Goal: Task Accomplishment & Management: Use online tool/utility

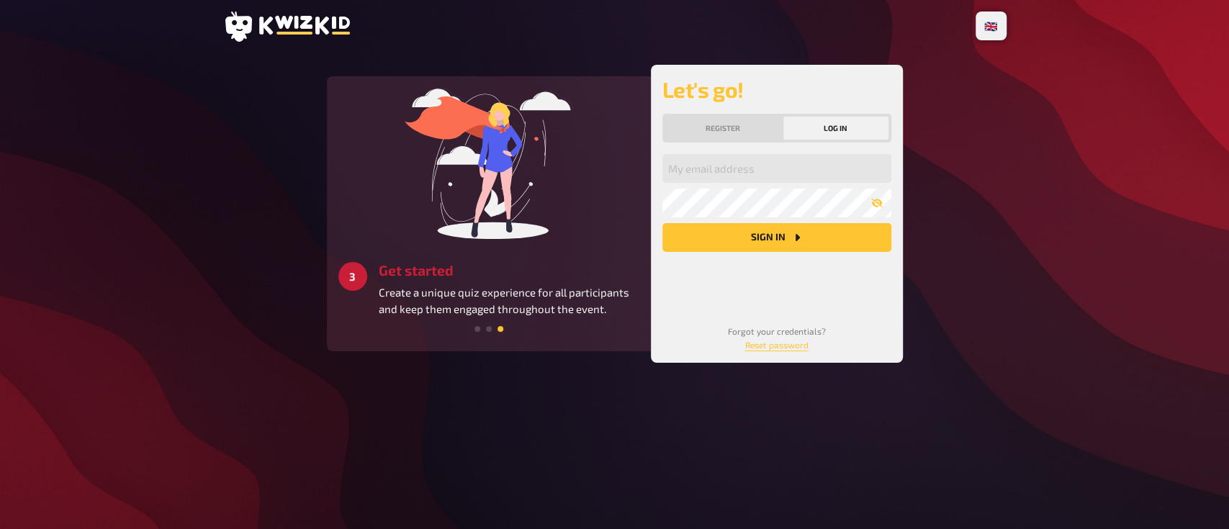
drag, startPoint x: 0, startPoint y: 0, endPoint x: 89, endPoint y: 199, distance: 217.5
click at [89, 199] on div "🇩🇪 Deutsch 🇬🇧 English 🇳🇱 Nederlands 1 Register Register now to build and host y…" at bounding box center [614, 264] width 1229 height 529
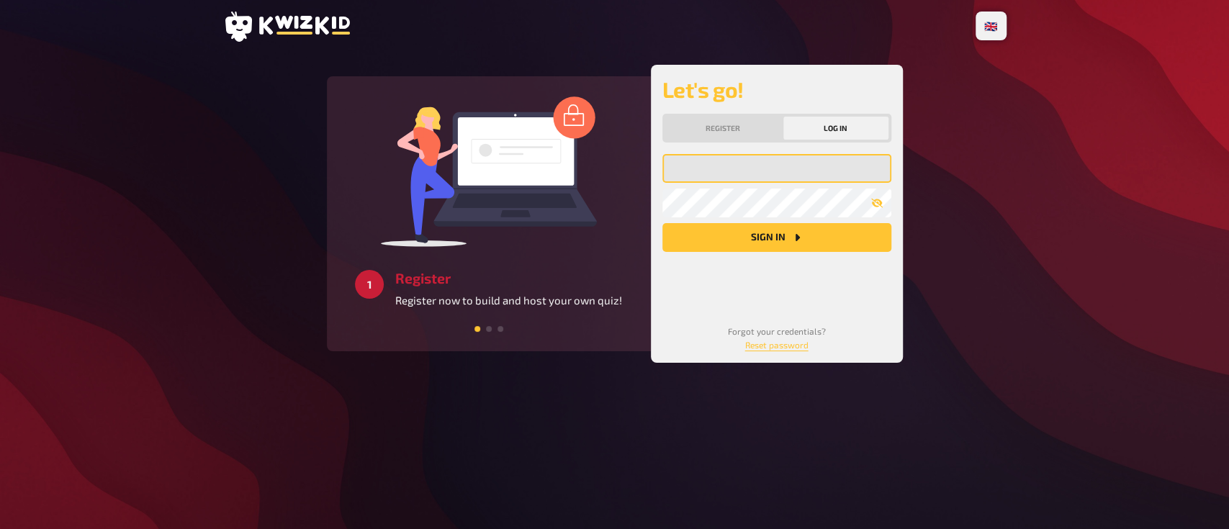
click at [729, 162] on input "email" at bounding box center [776, 168] width 229 height 29
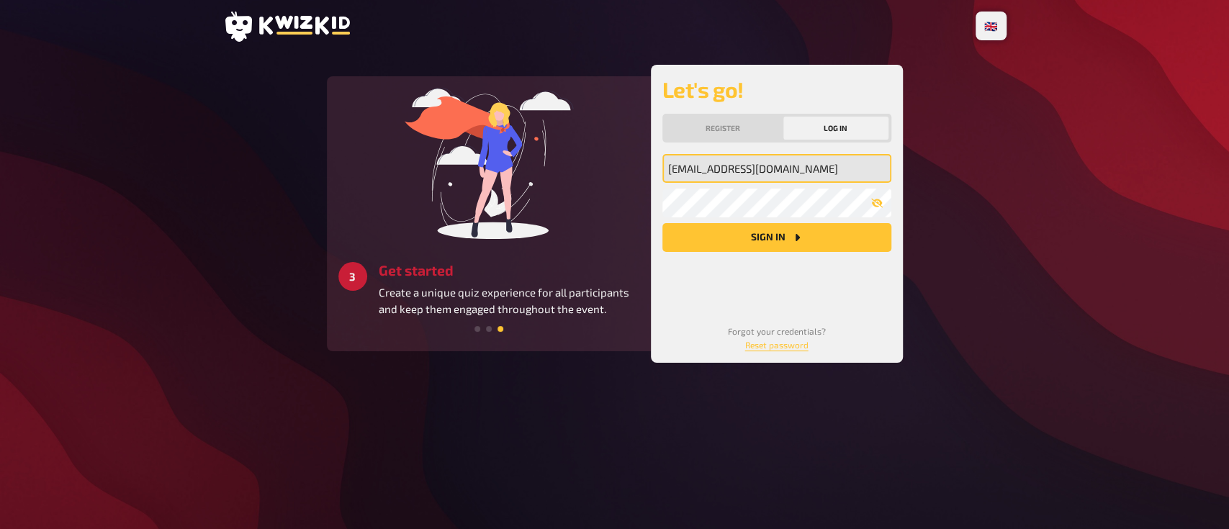
type input "[EMAIL_ADDRESS][DOMAIN_NAME]"
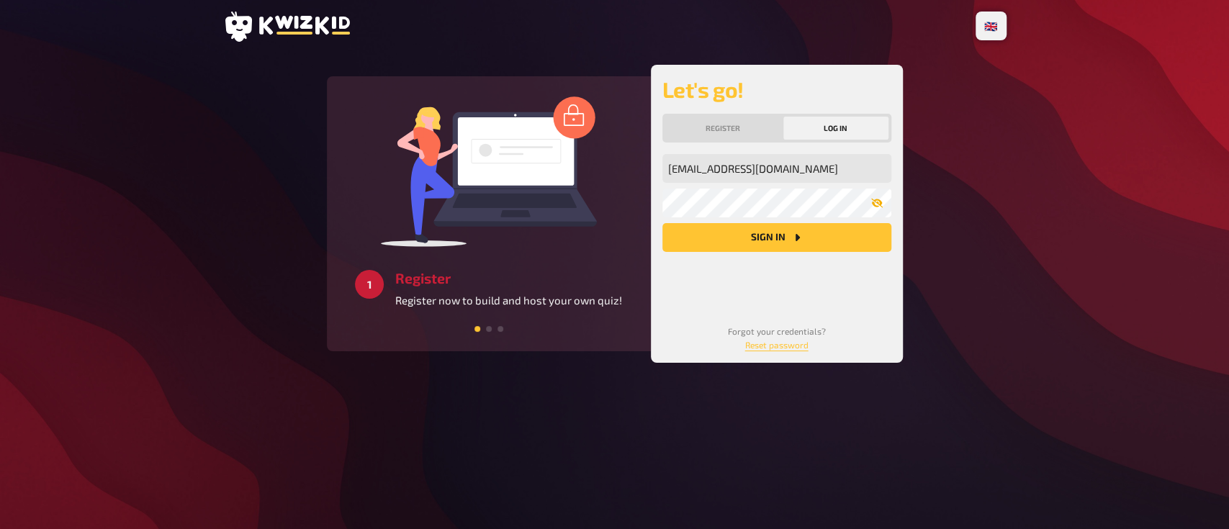
click at [875, 198] on icon "button" at bounding box center [877, 203] width 12 height 12
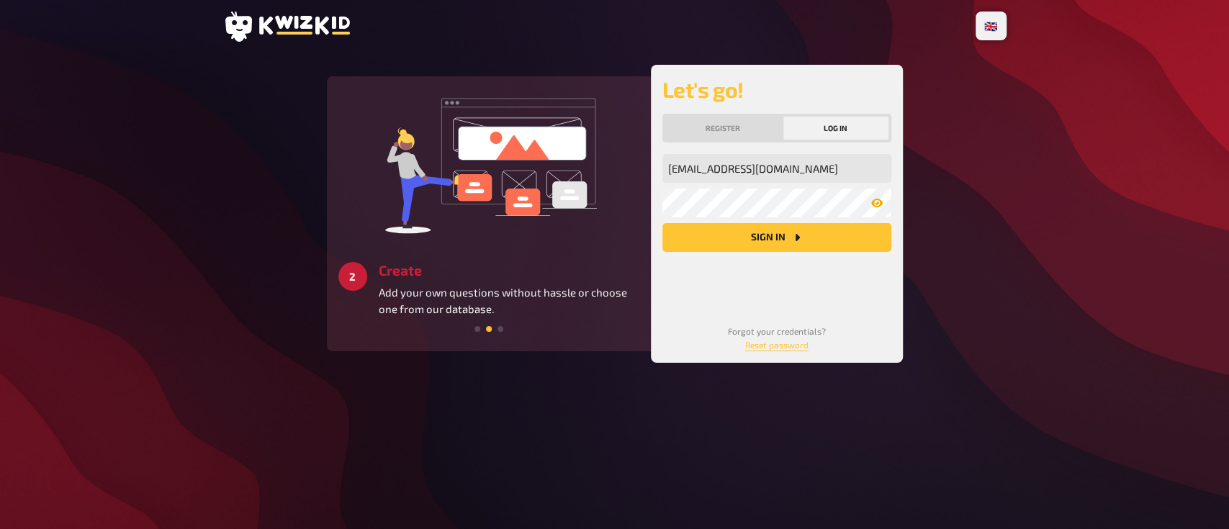
click at [780, 235] on button "Sign in" at bounding box center [776, 237] width 229 height 29
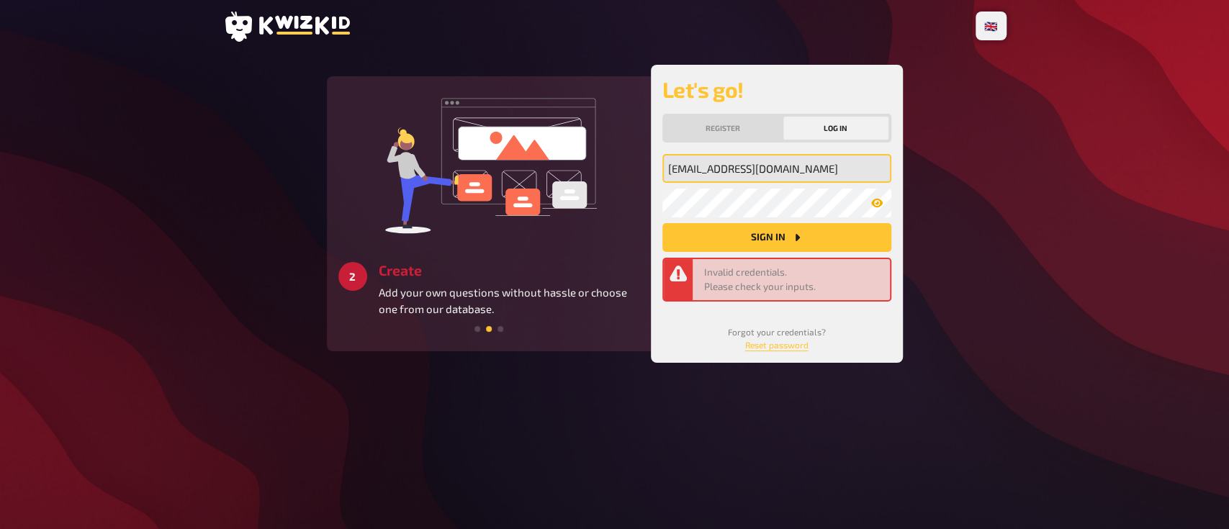
click at [743, 181] on input "[EMAIL_ADDRESS][DOMAIN_NAME]" at bounding box center [776, 168] width 229 height 29
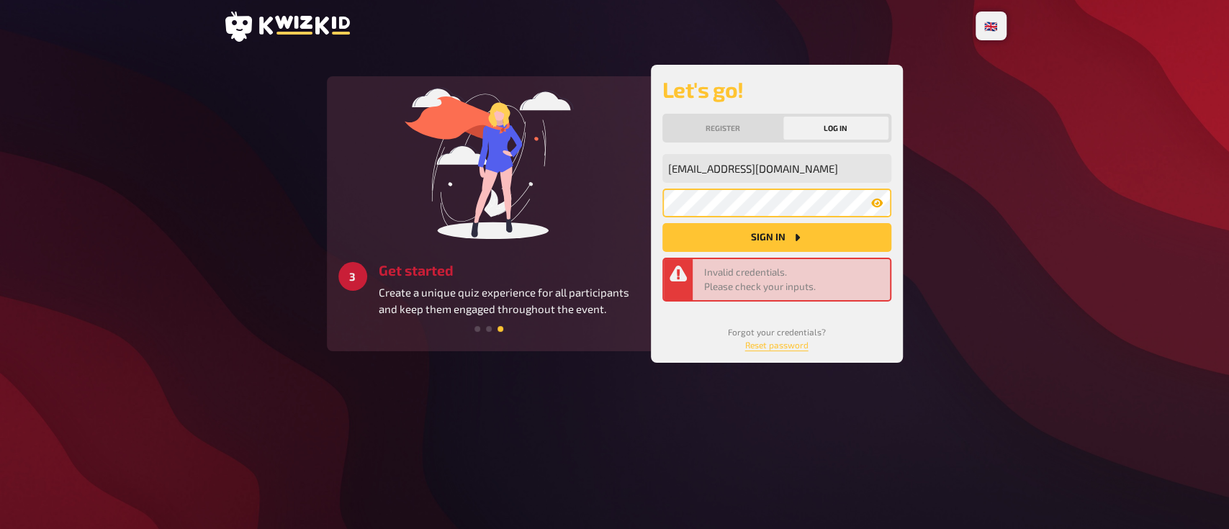
click at [662, 223] on button "Sign in" at bounding box center [776, 237] width 229 height 29
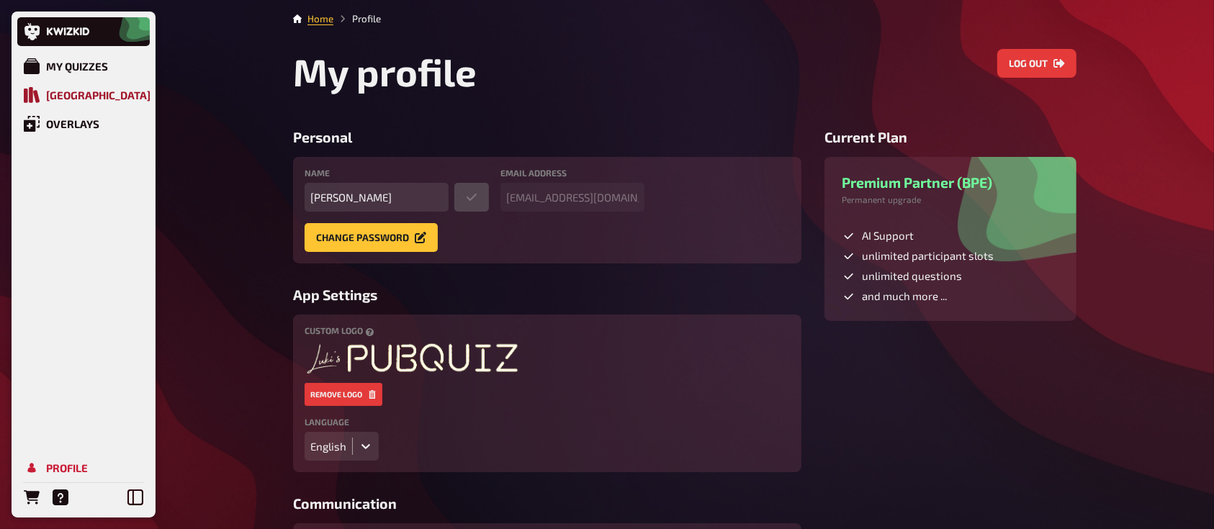
click at [95, 94] on div "[GEOGRAPHIC_DATA]" at bounding box center [98, 95] width 104 height 13
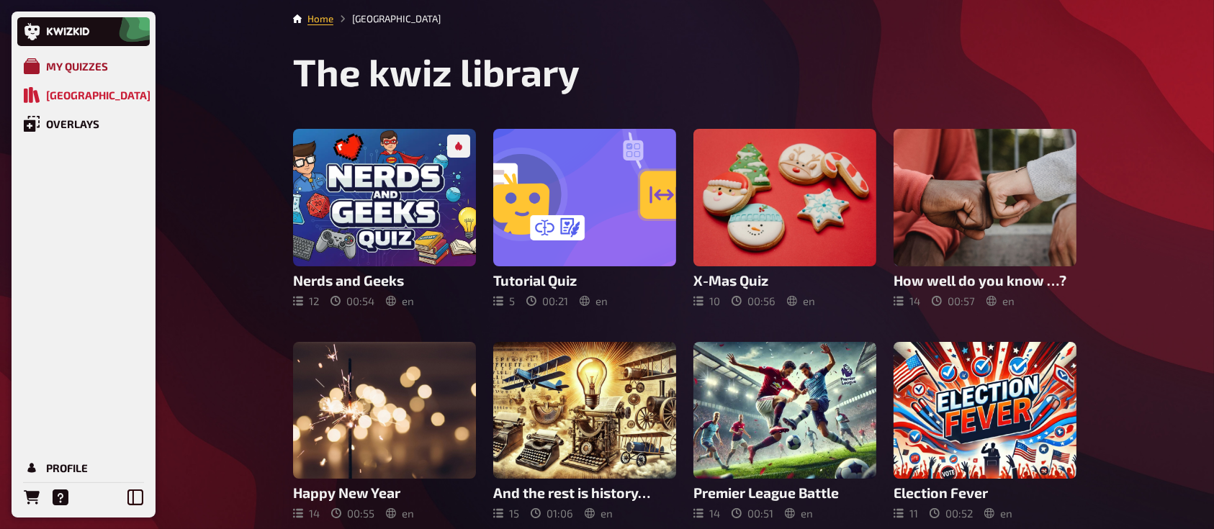
click at [83, 68] on div "My Quizzes" at bounding box center [77, 66] width 62 height 13
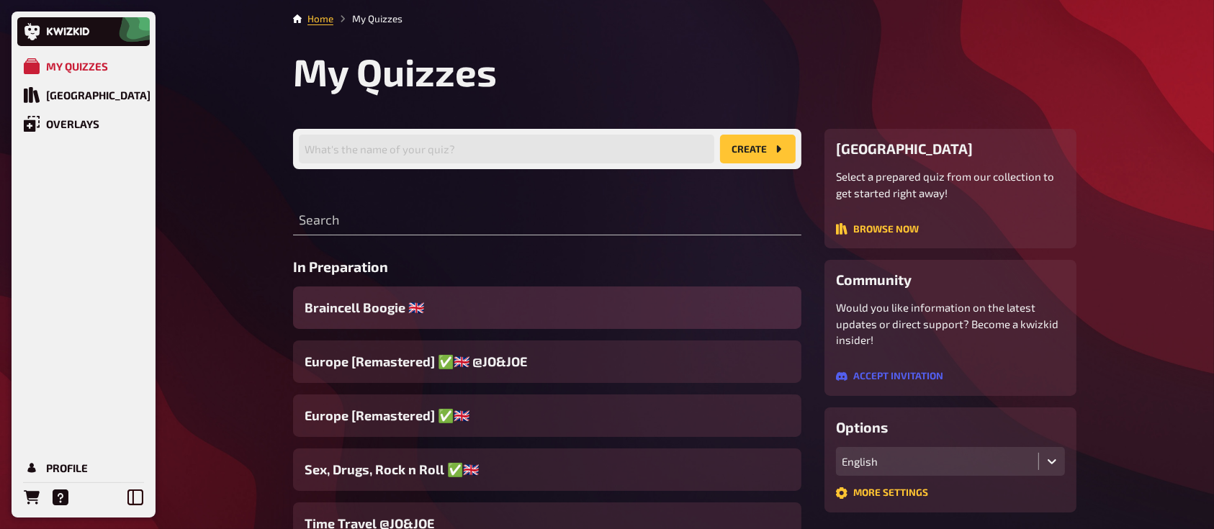
click at [486, 311] on div "Braincell Boogie 🇬🇧​" at bounding box center [547, 307] width 508 height 42
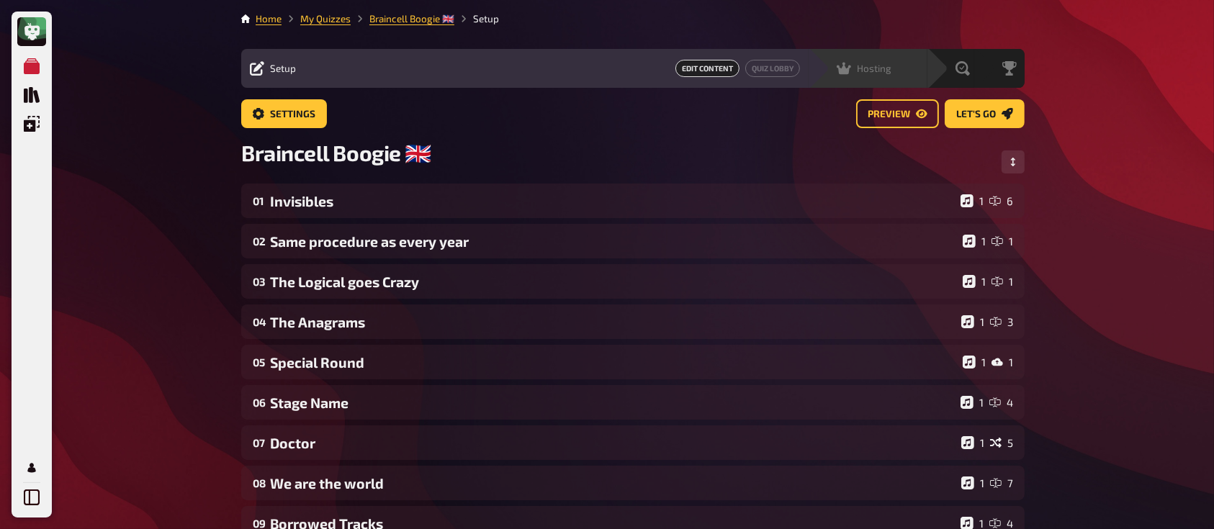
click at [873, 65] on span "Hosting" at bounding box center [874, 69] width 35 height 12
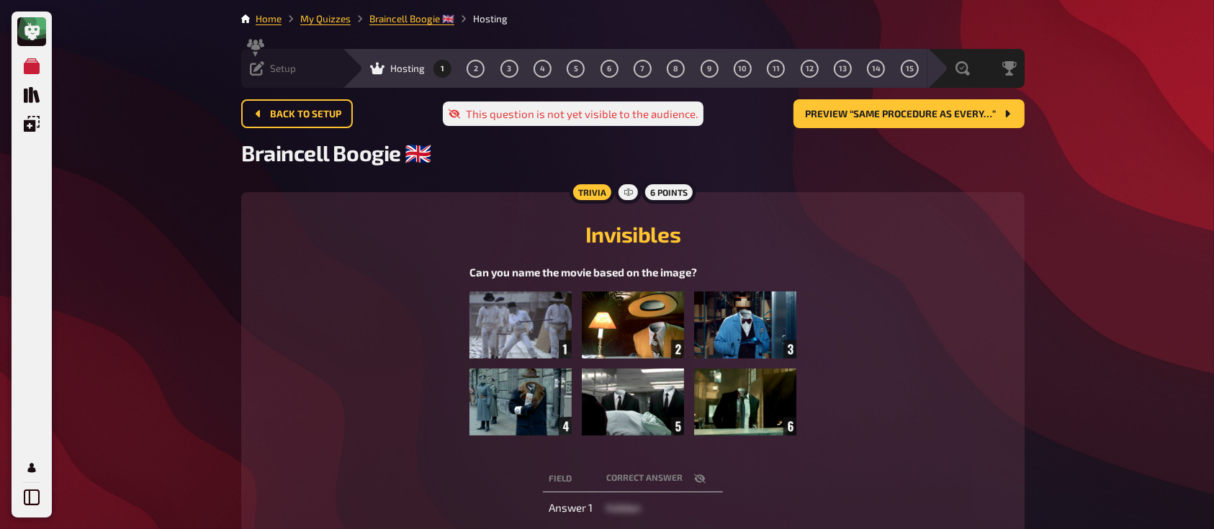
click at [302, 69] on div "Setup Edit Content Quiz Lobby" at bounding box center [291, 68] width 101 height 14
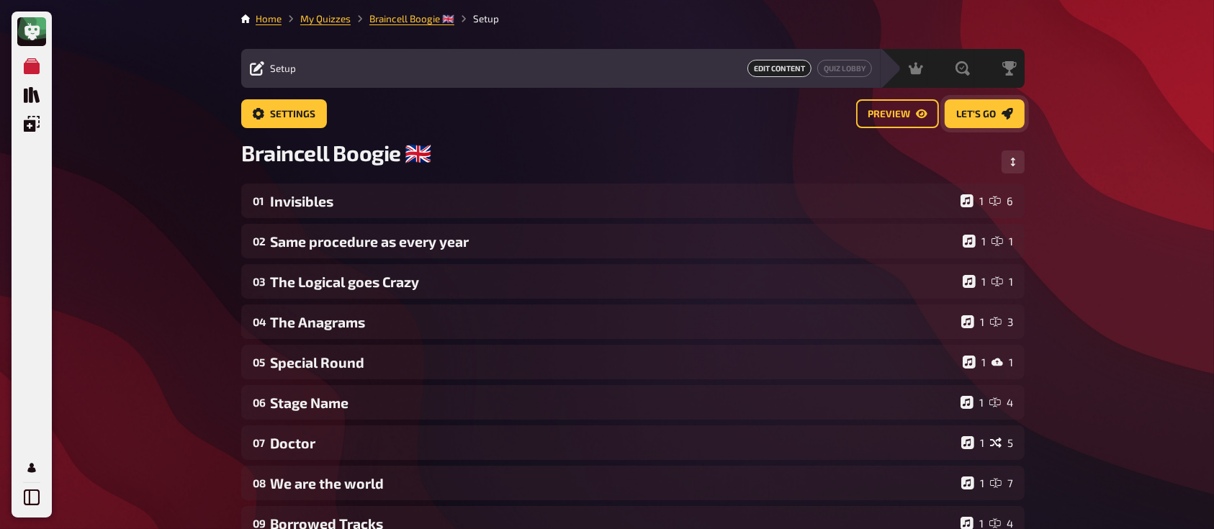
click at [986, 111] on span "Let's go" at bounding box center [976, 114] width 40 height 10
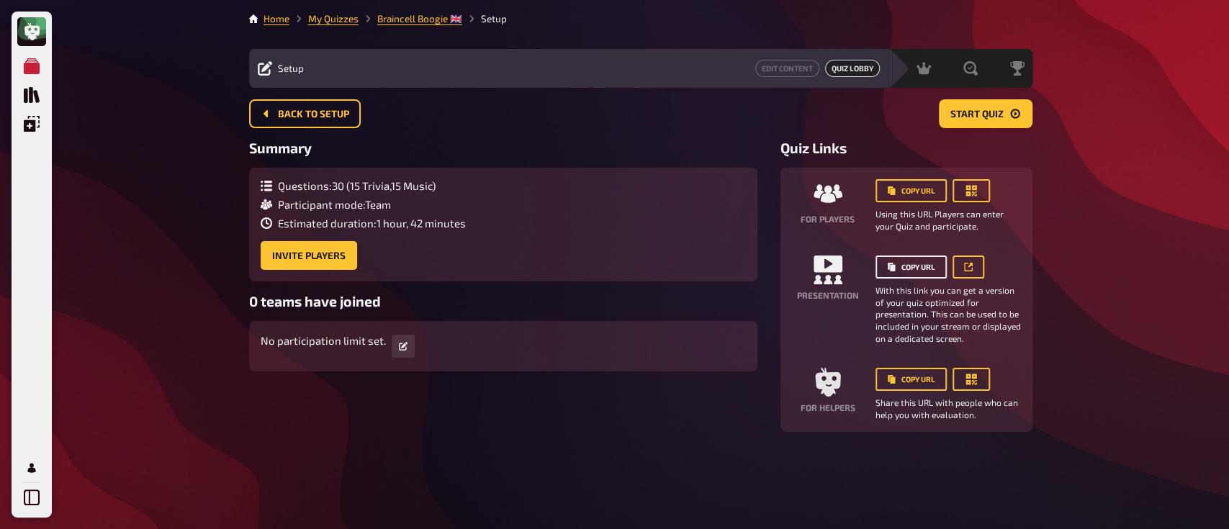
click at [904, 266] on button "Copy URL" at bounding box center [910, 267] width 71 height 23
click at [877, 66] on span "Hosting" at bounding box center [881, 69] width 35 height 12
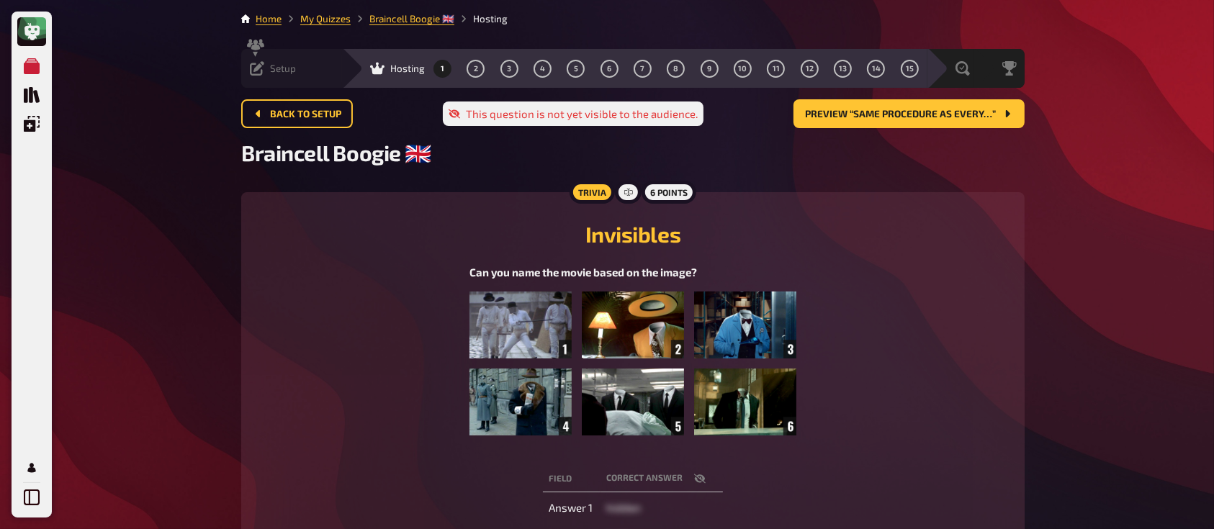
click at [322, 65] on div "Setup Edit Content Quiz Lobby" at bounding box center [291, 68] width 101 height 14
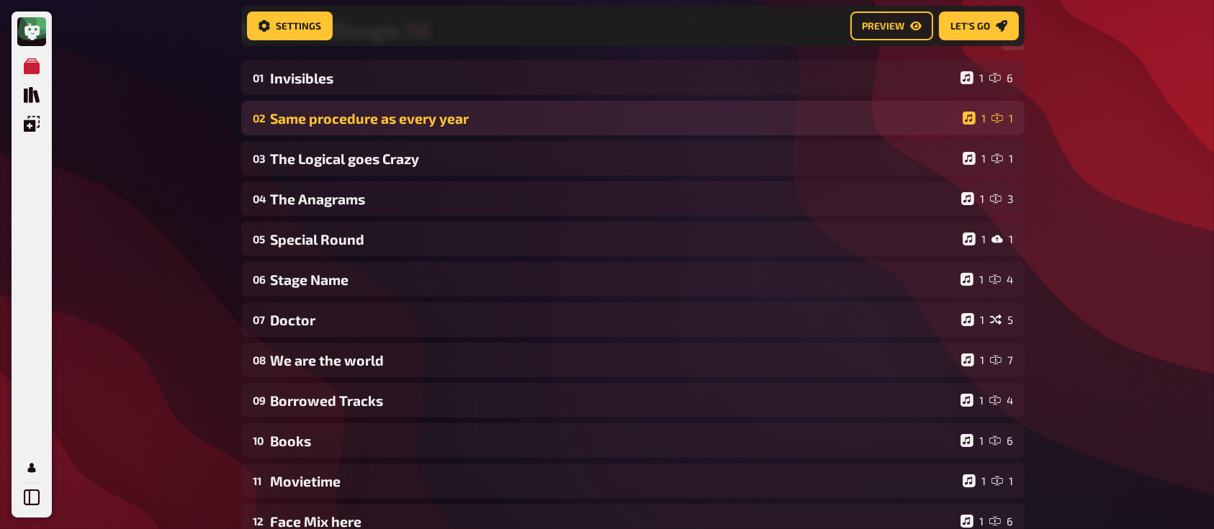
scroll to position [109, 0]
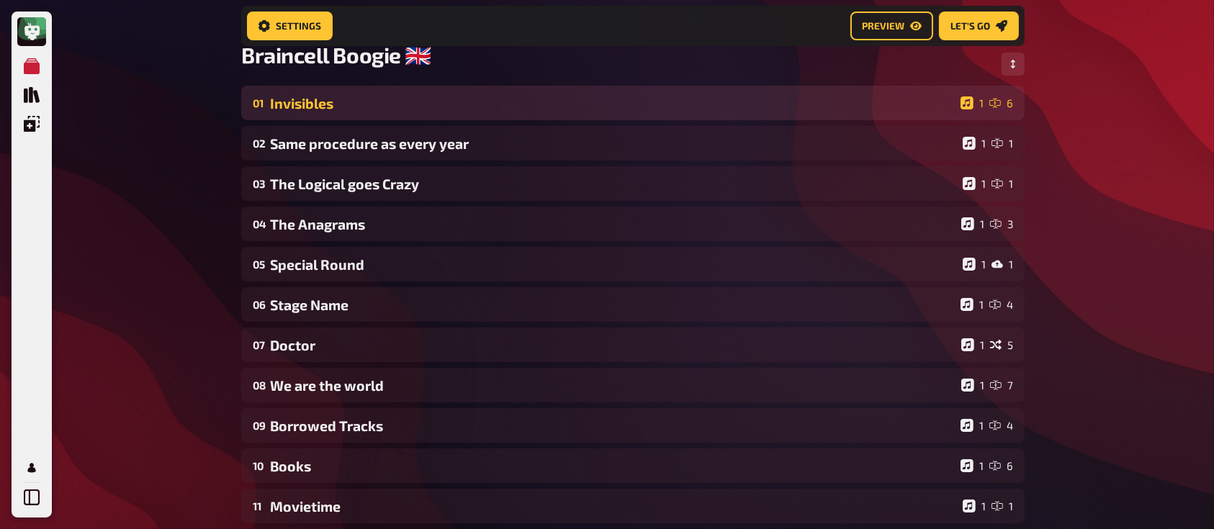
click at [573, 109] on div "Invisibles" at bounding box center [612, 103] width 684 height 17
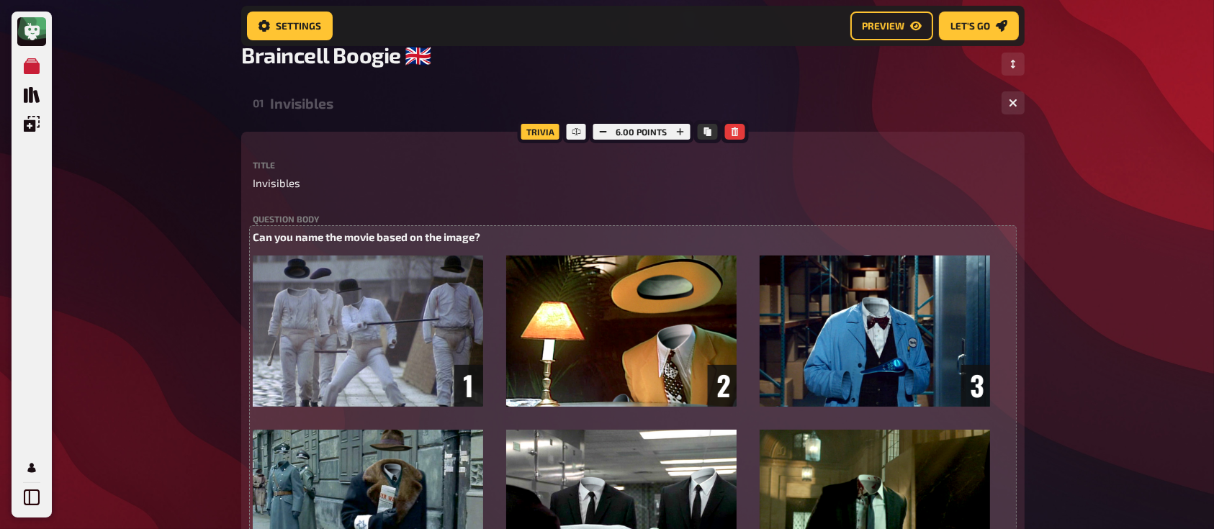
drag, startPoint x: 573, startPoint y: 109, endPoint x: 547, endPoint y: 273, distance: 165.4
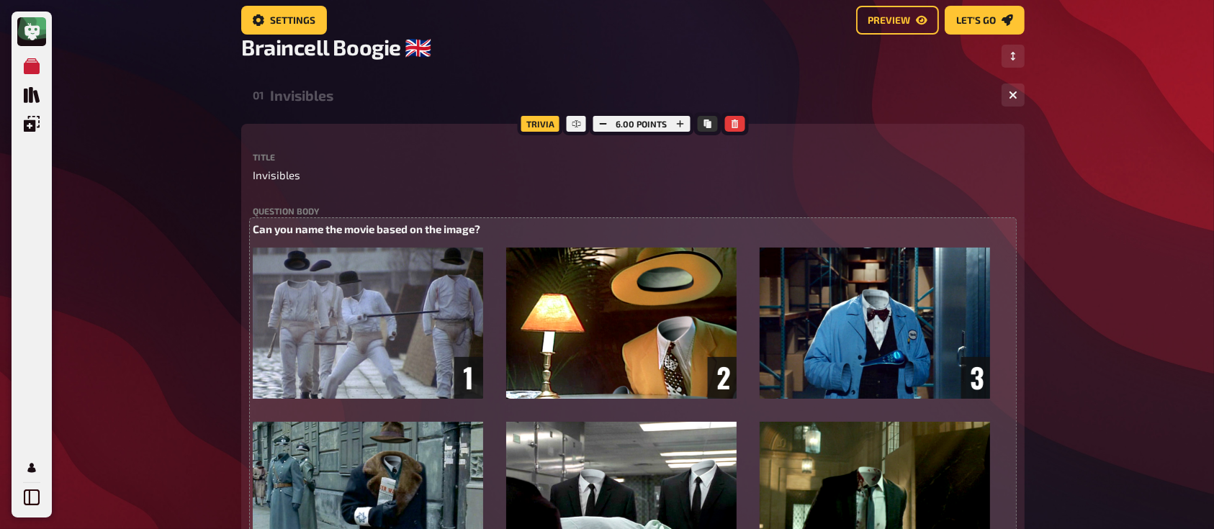
scroll to position [0, 0]
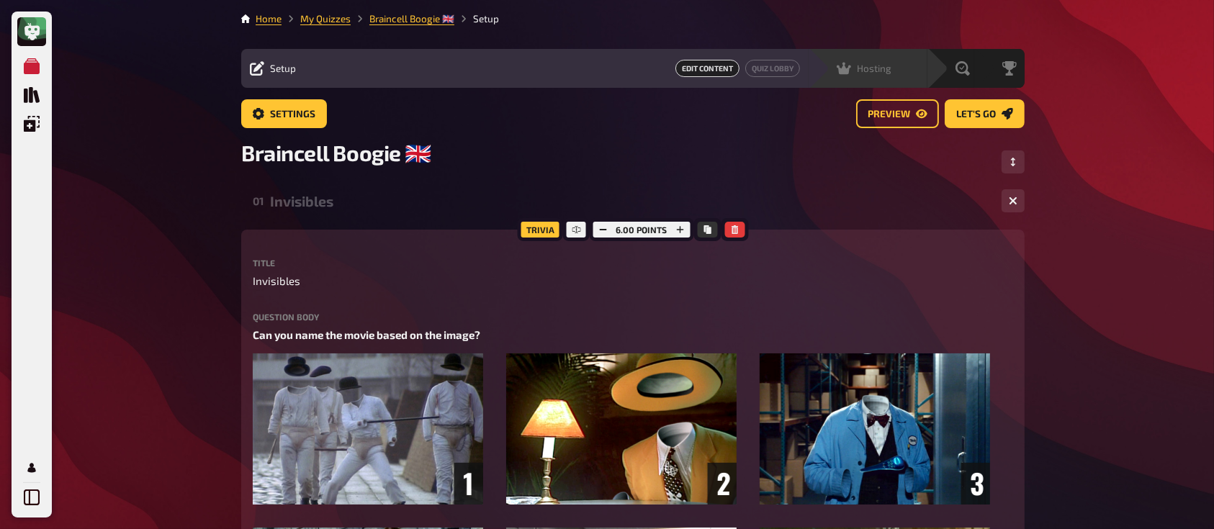
click at [881, 69] on span "Hosting" at bounding box center [874, 69] width 35 height 12
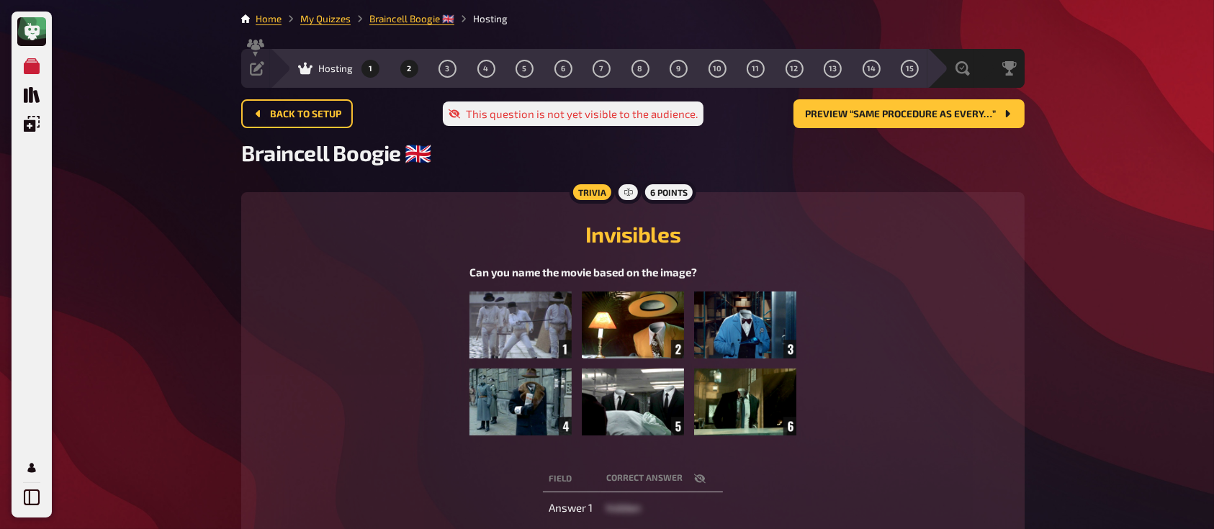
click at [409, 70] on span "2" at bounding box center [409, 69] width 4 height 8
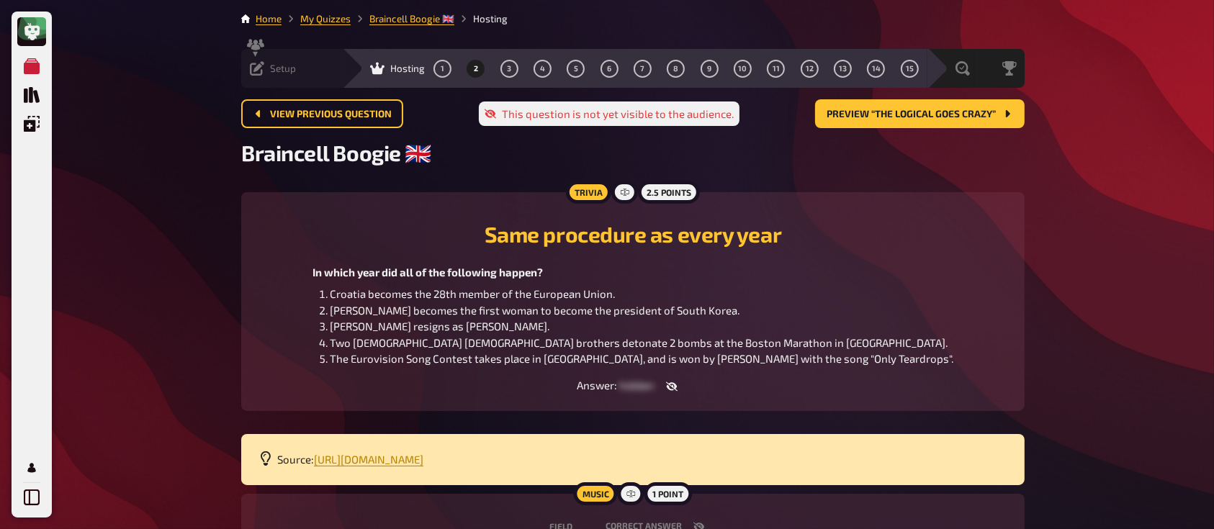
click at [315, 65] on div "Setup Edit Content Quiz Lobby" at bounding box center [291, 68] width 101 height 14
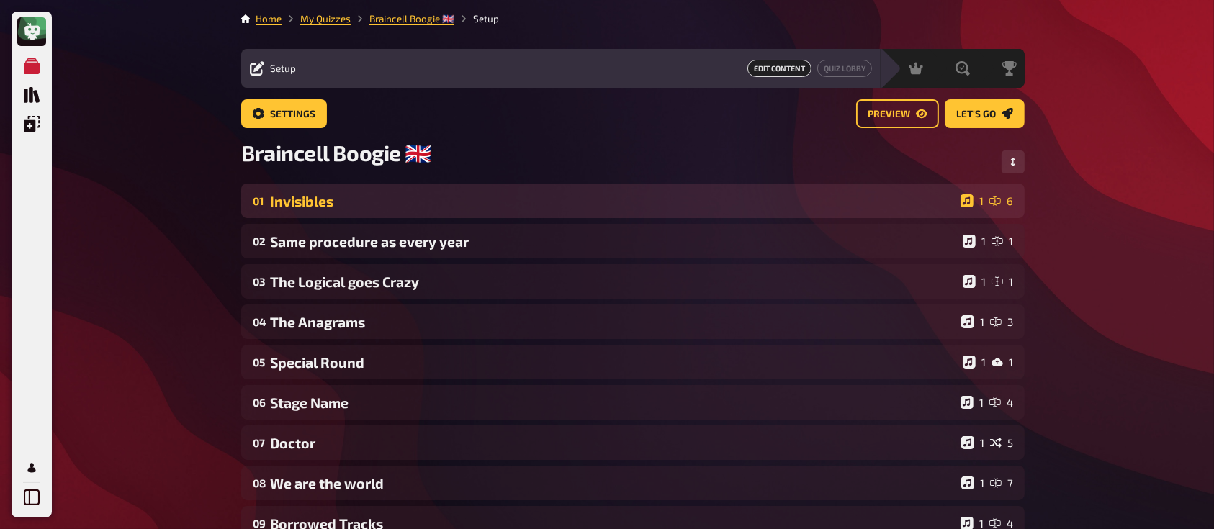
click at [709, 199] on div "Invisibles" at bounding box center [612, 201] width 684 height 17
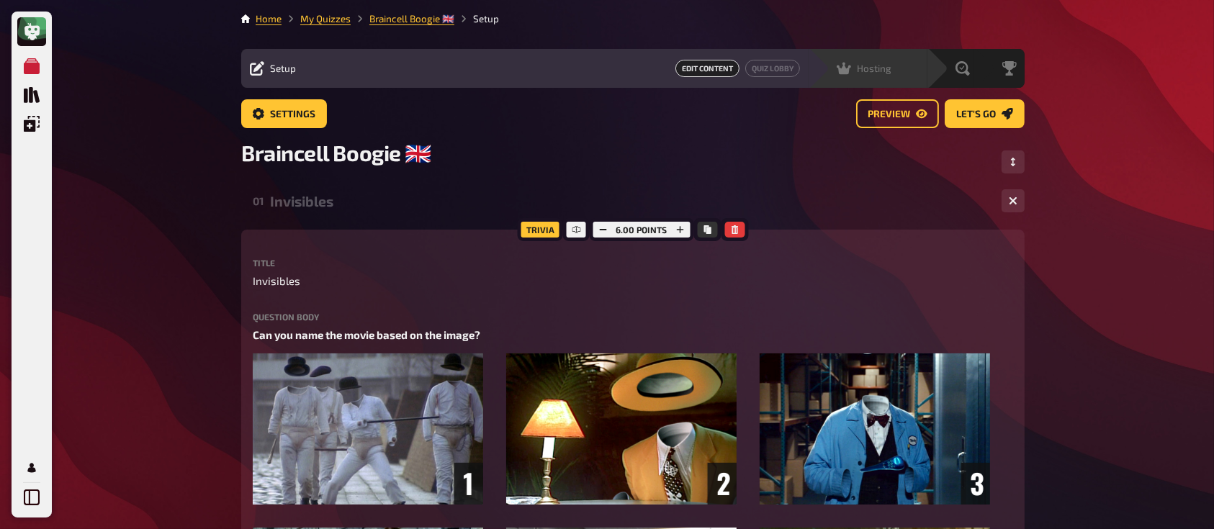
click at [890, 72] on span "Hosting" at bounding box center [874, 69] width 35 height 12
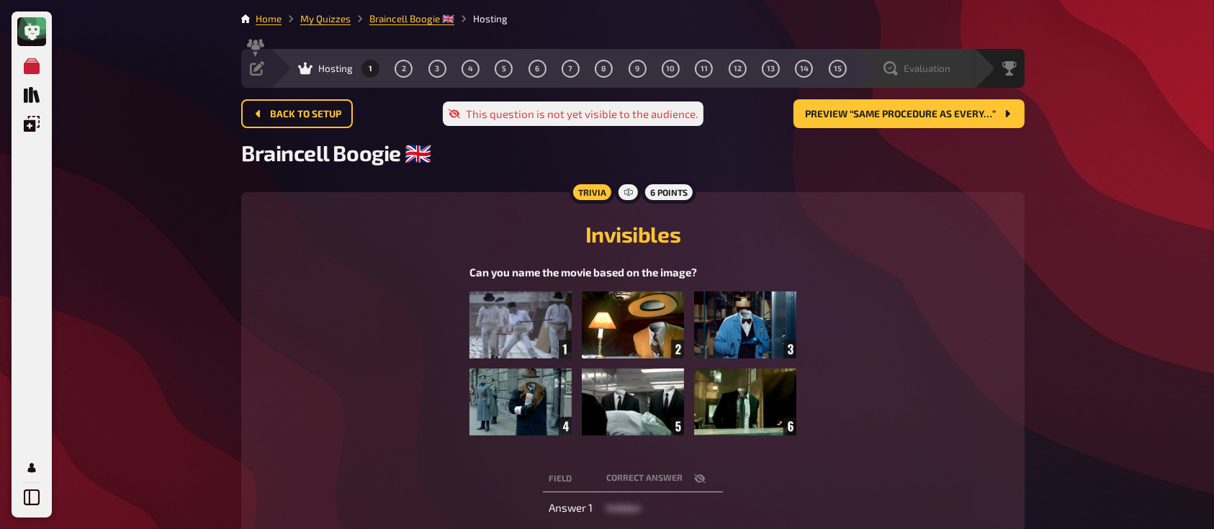
click at [902, 65] on div "Evaluation" at bounding box center [916, 68] width 67 height 14
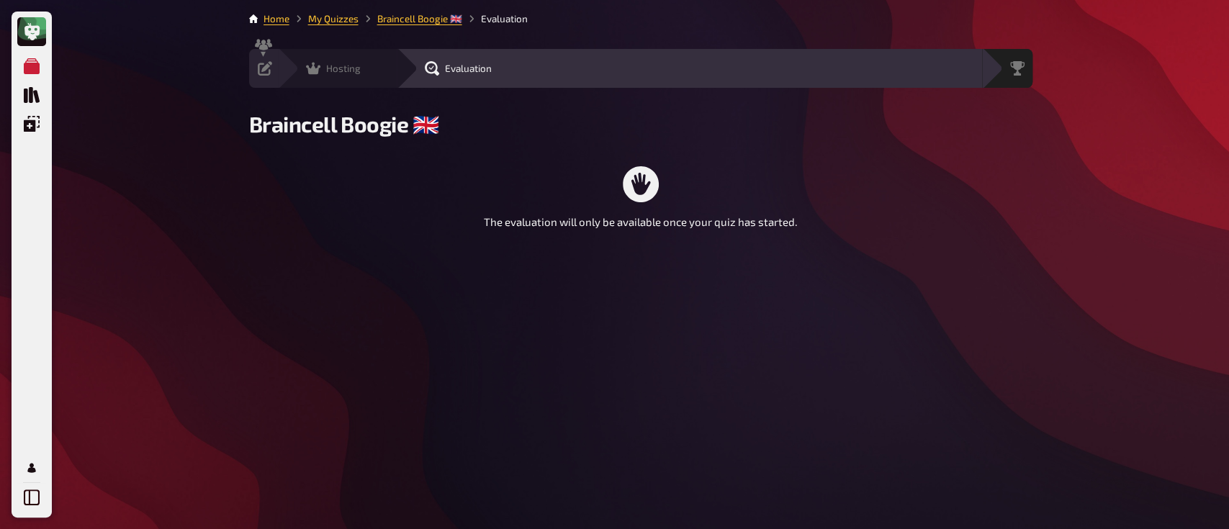
click at [385, 65] on div "Hosting undefined" at bounding box center [346, 68] width 99 height 14
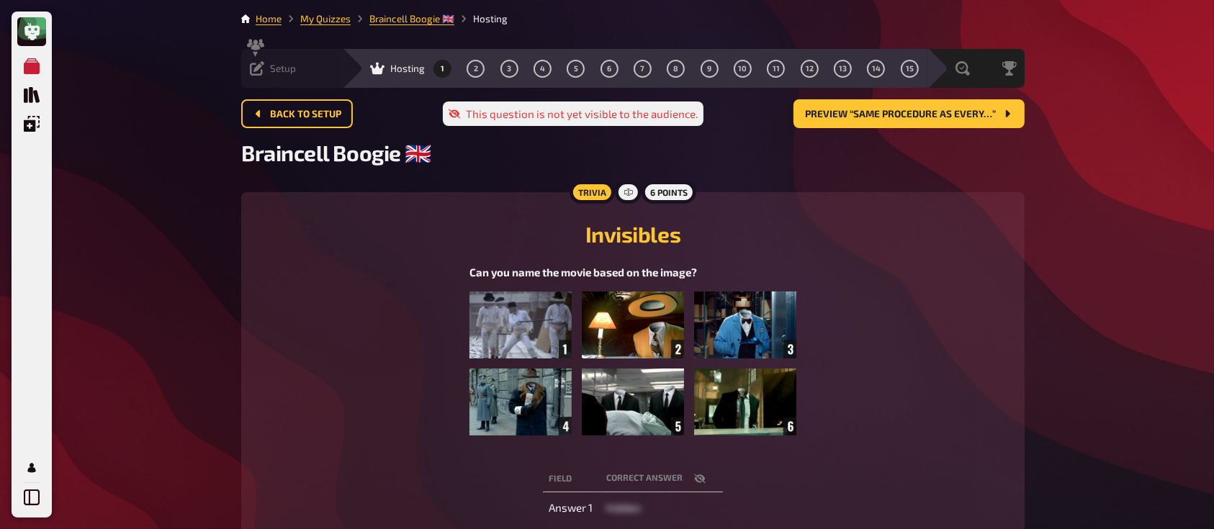
click at [311, 76] on div "Setup Edit Content Quiz Lobby" at bounding box center [291, 68] width 101 height 39
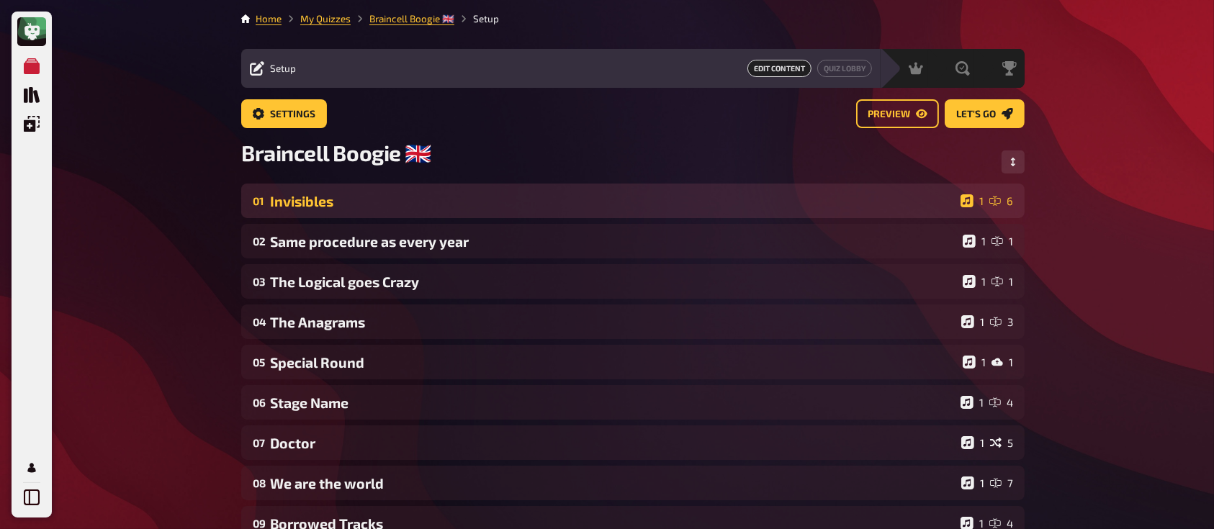
click at [668, 199] on div "Invisibles" at bounding box center [612, 201] width 684 height 17
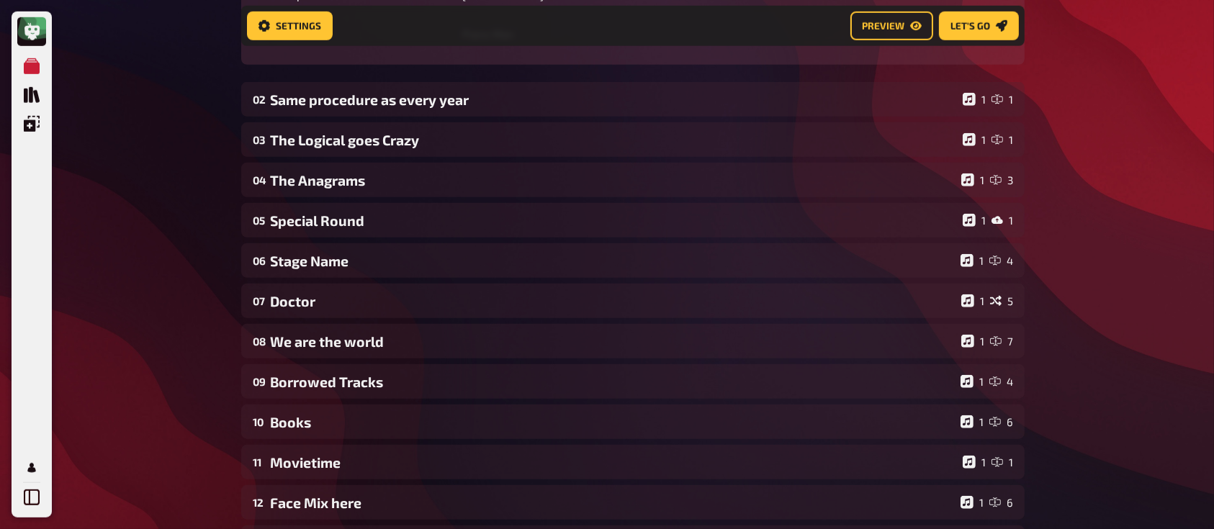
scroll to position [1188, 0]
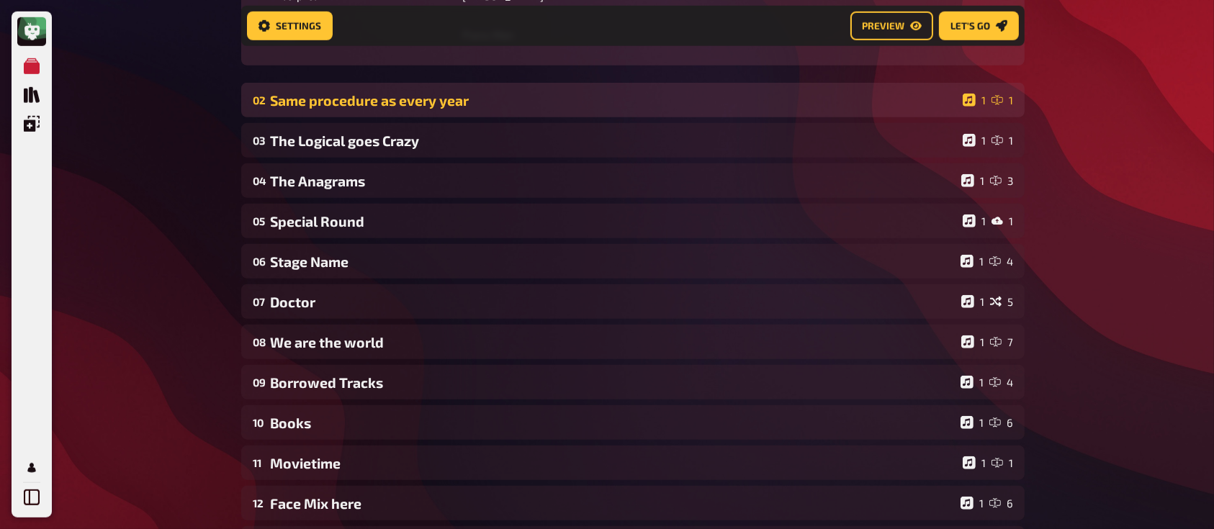
click at [602, 98] on div "Same procedure as every year" at bounding box center [613, 100] width 687 height 17
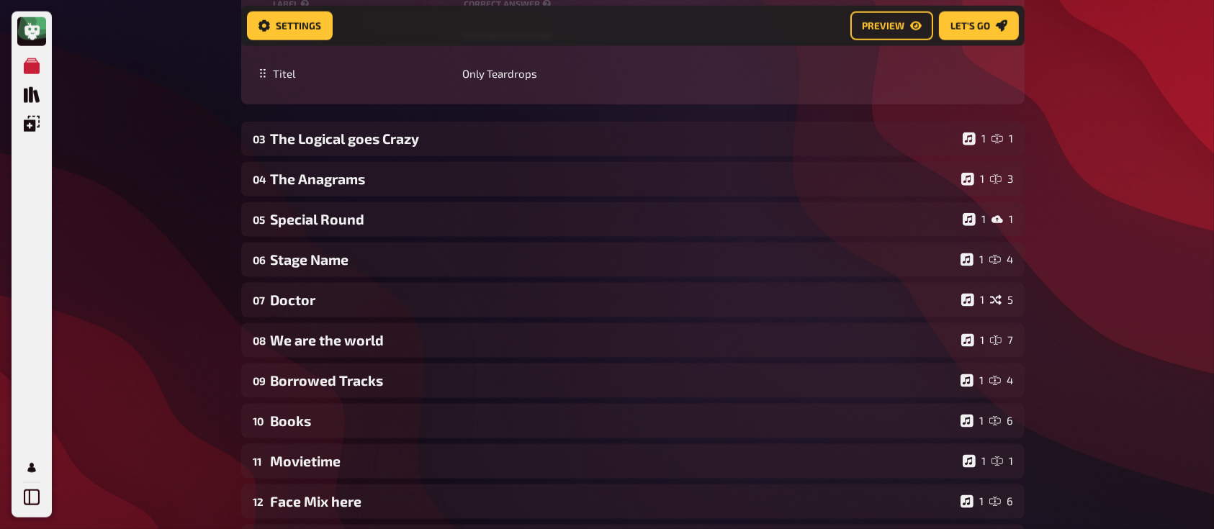
scroll to position [1785, 0]
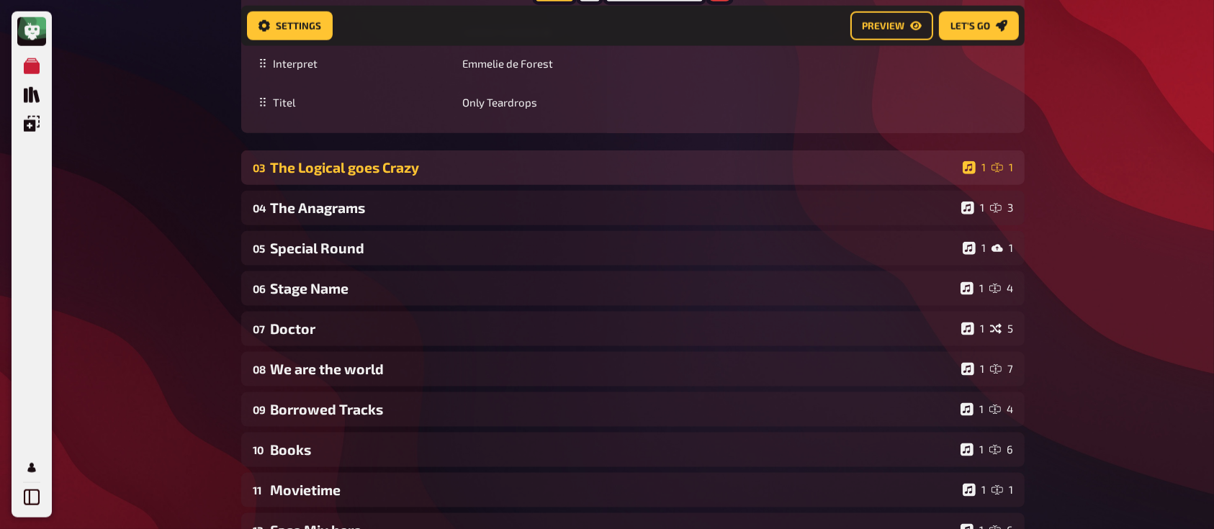
click at [629, 166] on div "The Logical goes Crazy" at bounding box center [613, 167] width 687 height 17
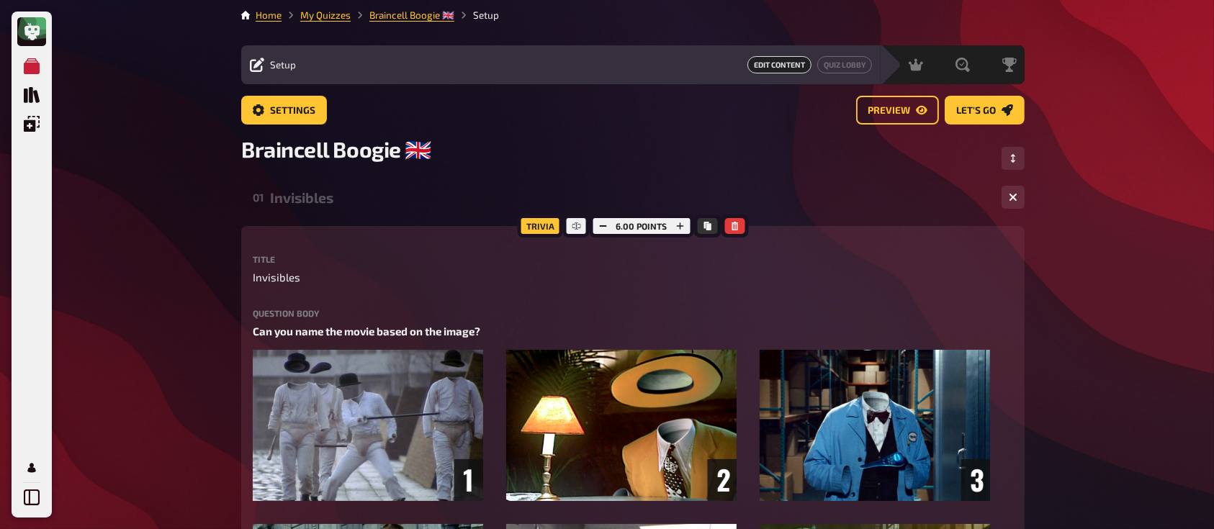
scroll to position [0, 0]
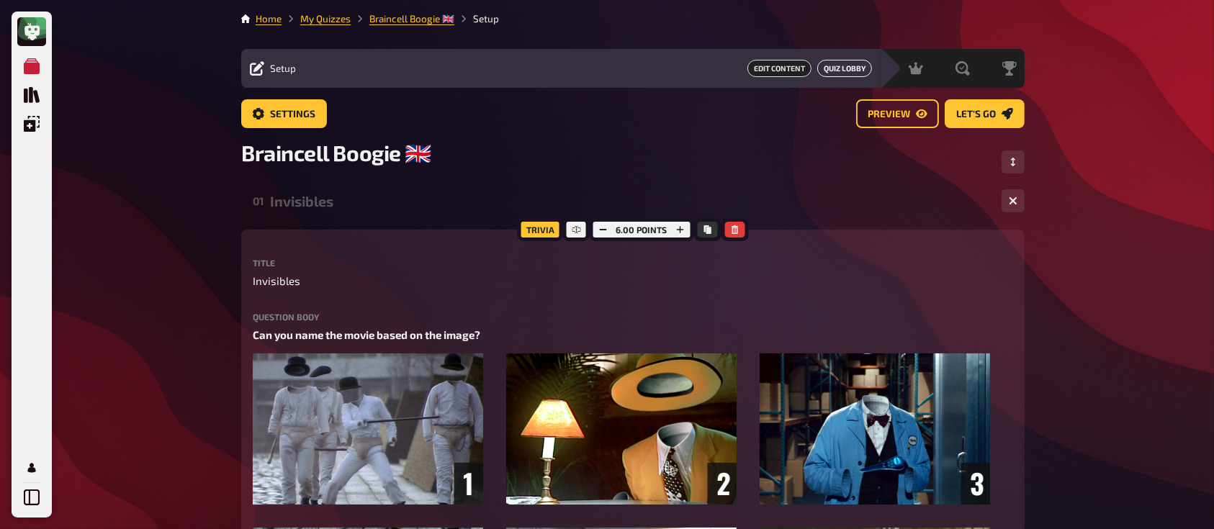
click at [839, 70] on button "Quiz Lobby" at bounding box center [844, 68] width 55 height 17
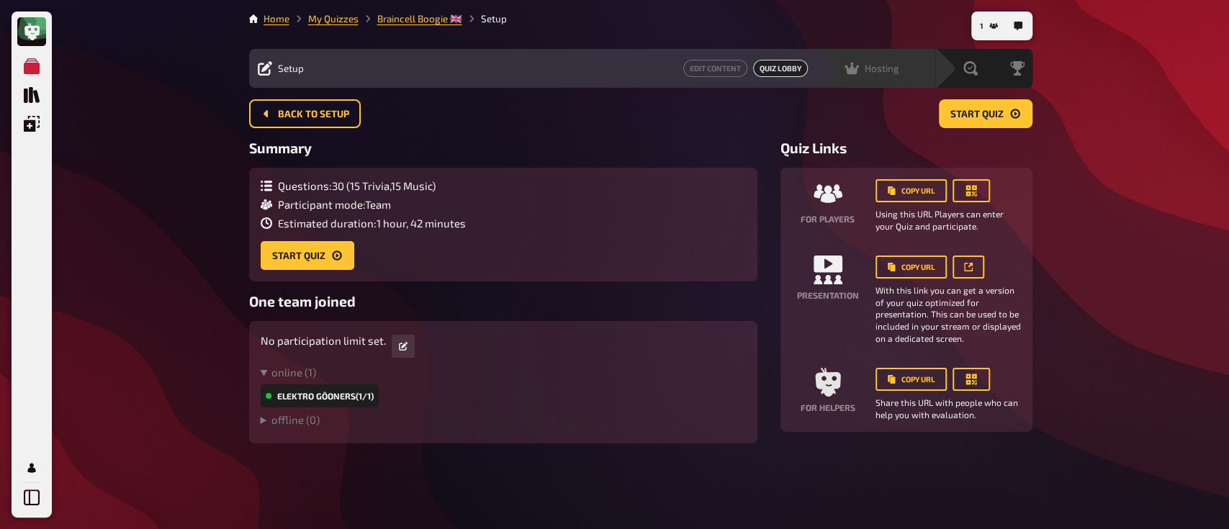
click at [872, 63] on span "Hosting" at bounding box center [881, 69] width 35 height 12
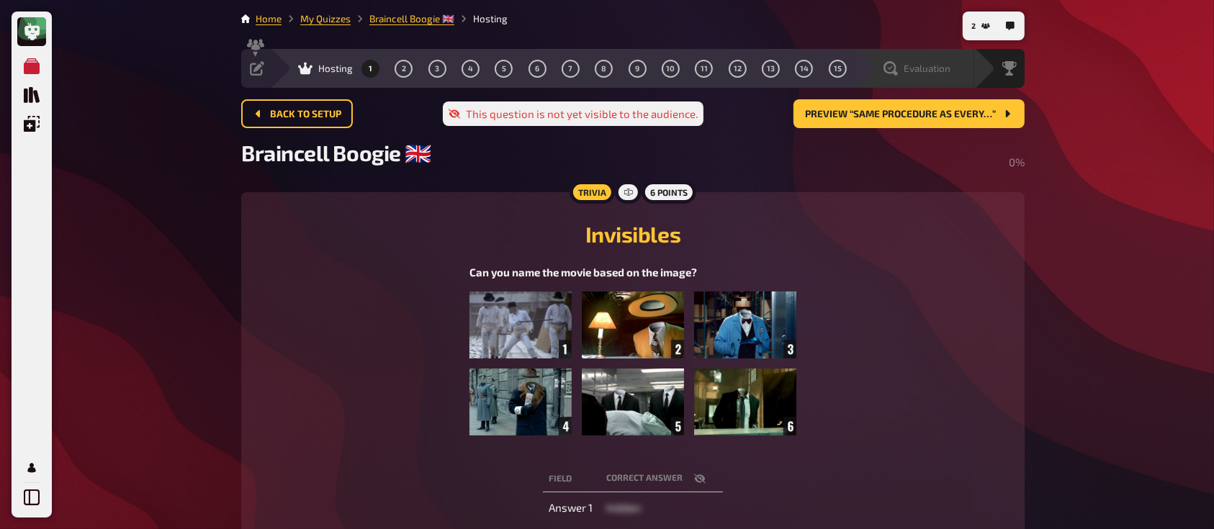
click at [918, 72] on span "Evaluation" at bounding box center [926, 69] width 47 height 12
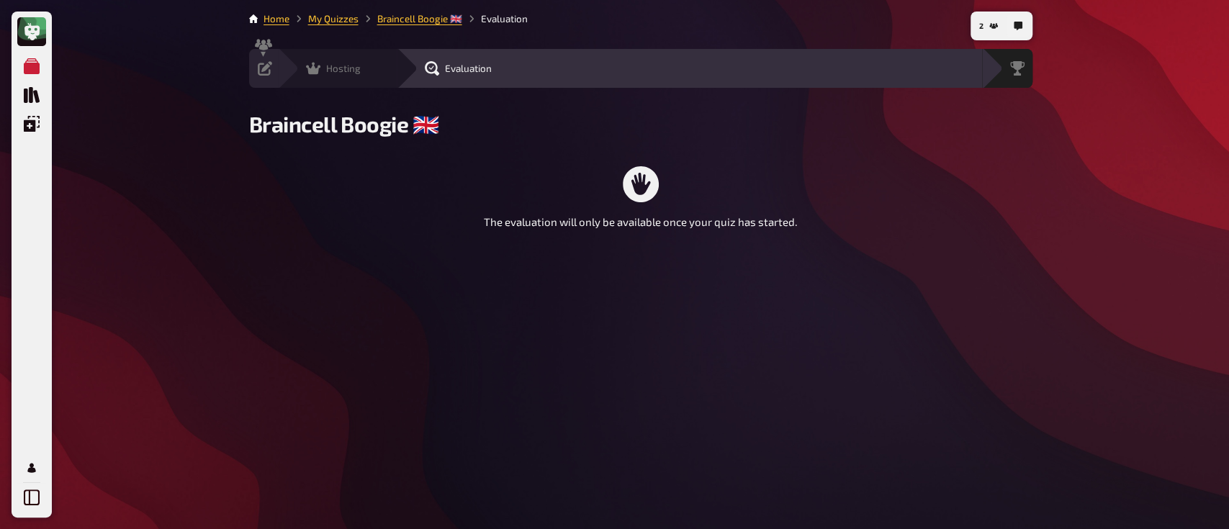
click at [351, 68] on span "Hosting" at bounding box center [343, 69] width 35 height 12
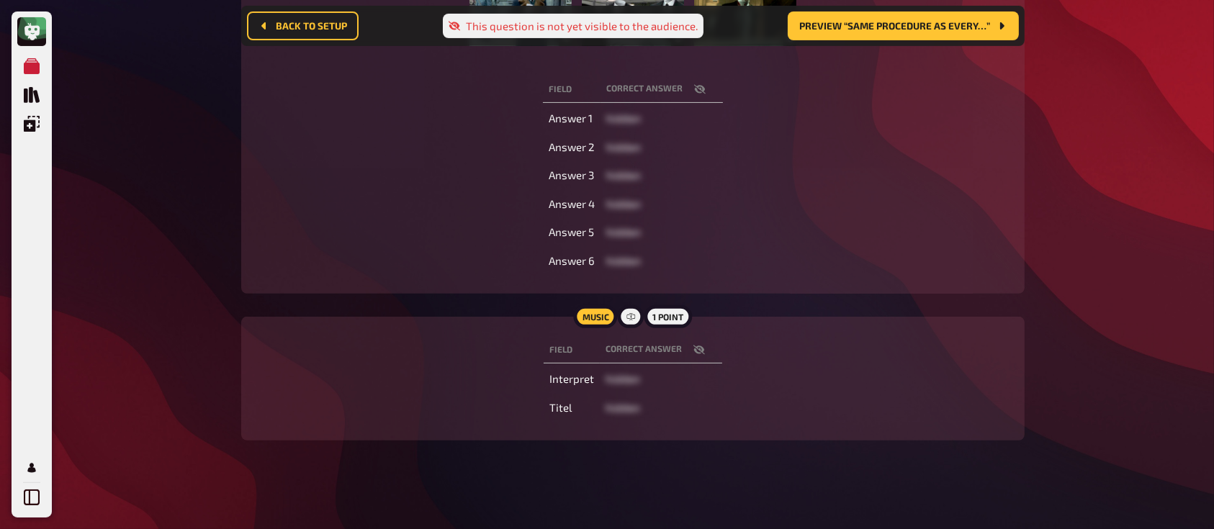
scroll to position [402, 0]
click at [697, 344] on icon "button" at bounding box center [699, 348] width 12 height 9
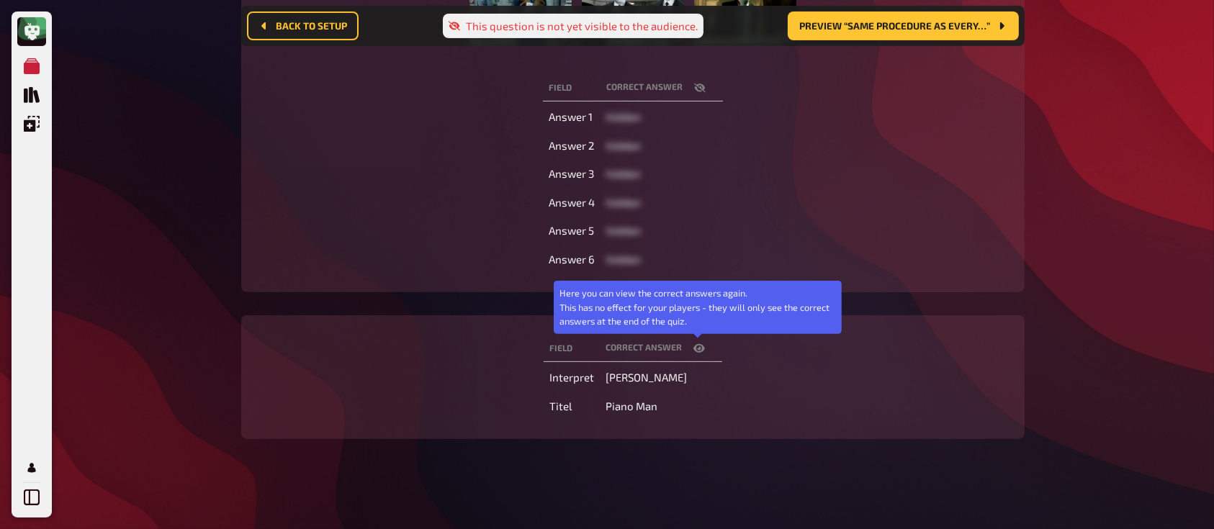
click at [697, 344] on icon "button" at bounding box center [699, 348] width 12 height 9
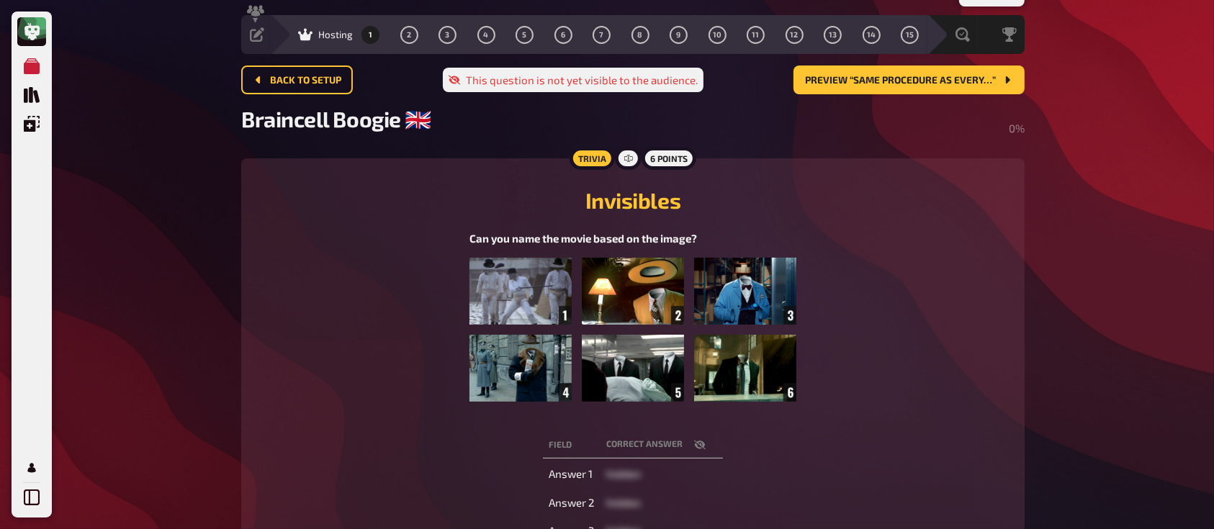
scroll to position [0, 0]
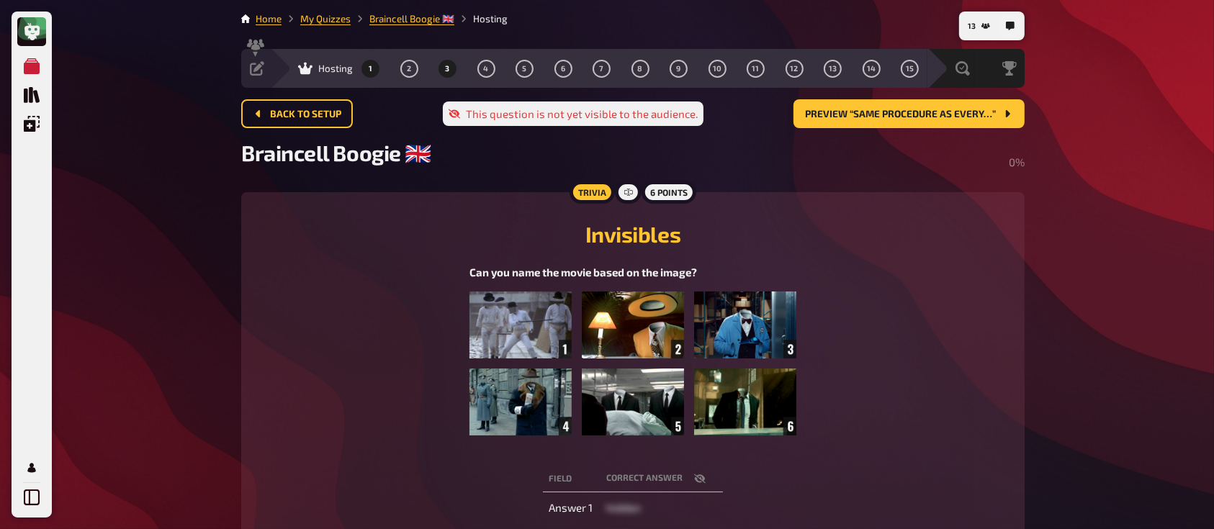
click at [442, 60] on button "3" at bounding box center [447, 68] width 23 height 23
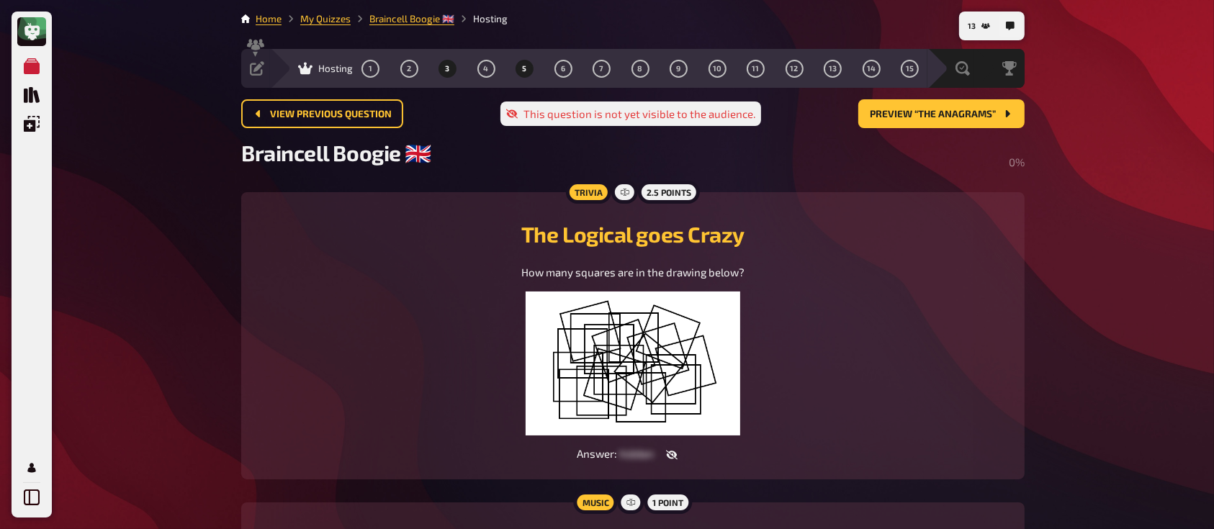
click at [524, 66] on span "5" at bounding box center [525, 69] width 4 height 8
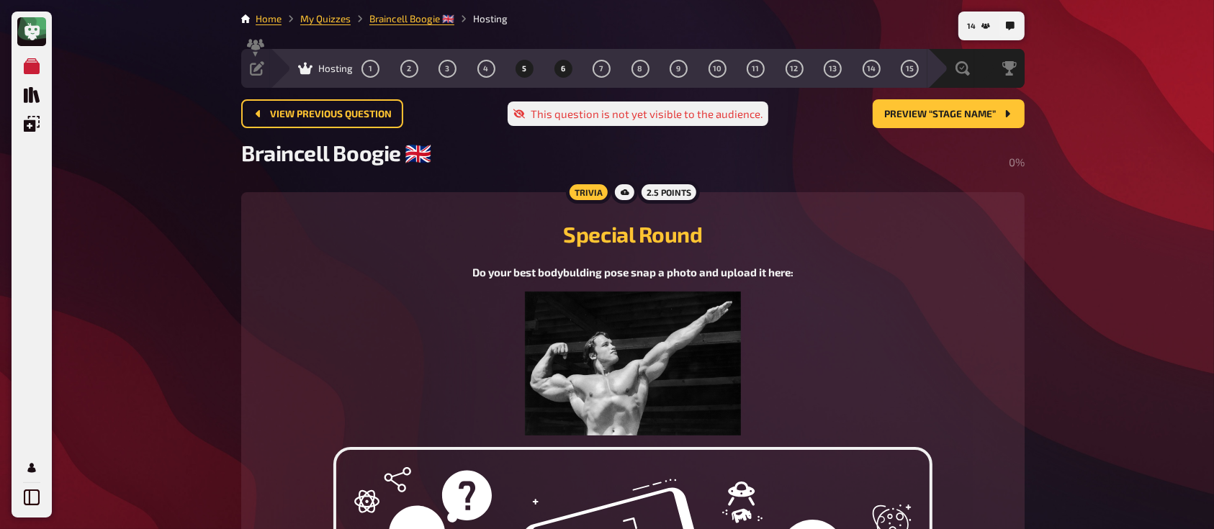
click at [563, 65] on span "6" at bounding box center [563, 69] width 4 height 8
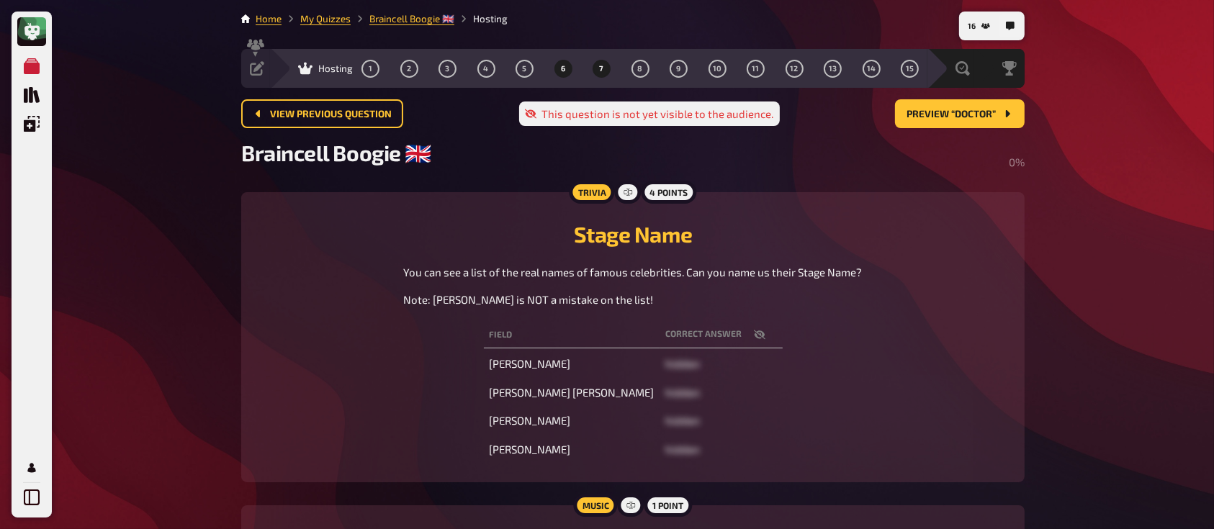
click at [600, 67] on span "7" at bounding box center [602, 69] width 4 height 8
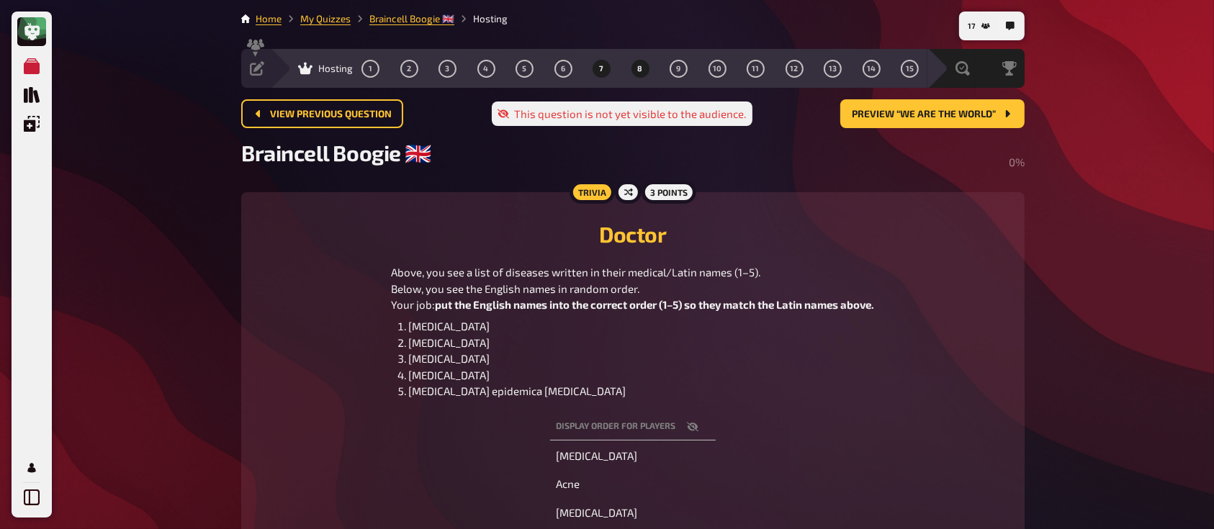
click at [638, 65] on span "8" at bounding box center [640, 69] width 5 height 8
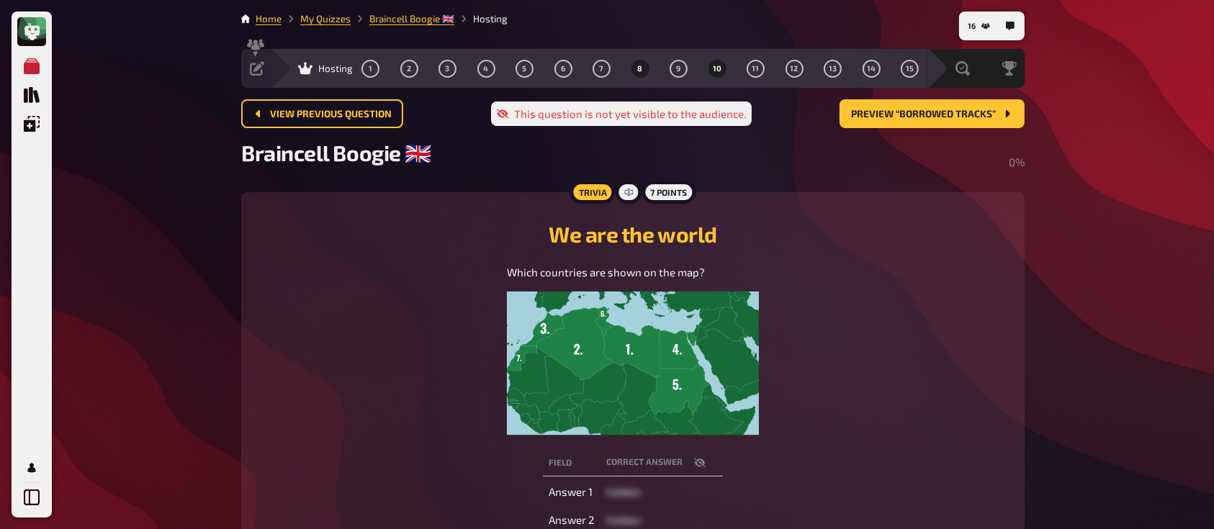
click at [716, 68] on span "10" at bounding box center [717, 69] width 9 height 8
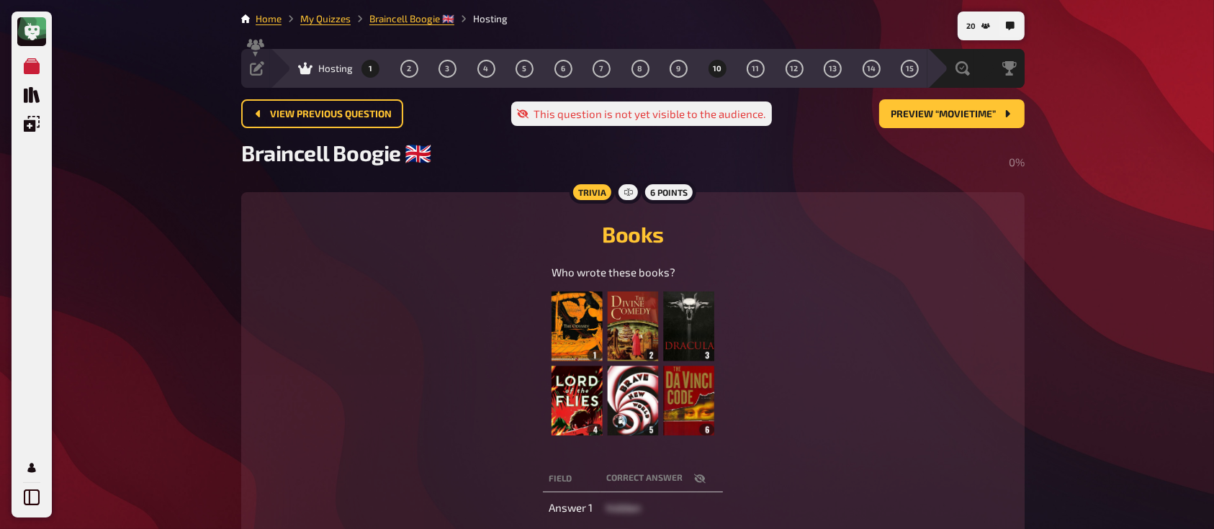
click at [374, 69] on button "1" at bounding box center [370, 68] width 23 height 23
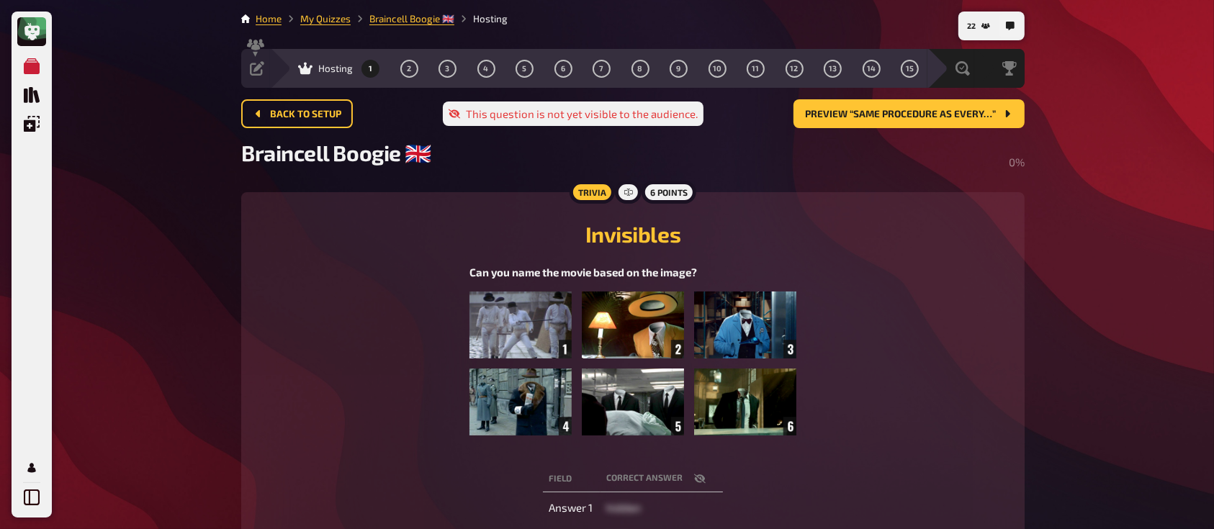
click at [340, 65] on span "Hosting" at bounding box center [335, 69] width 35 height 12
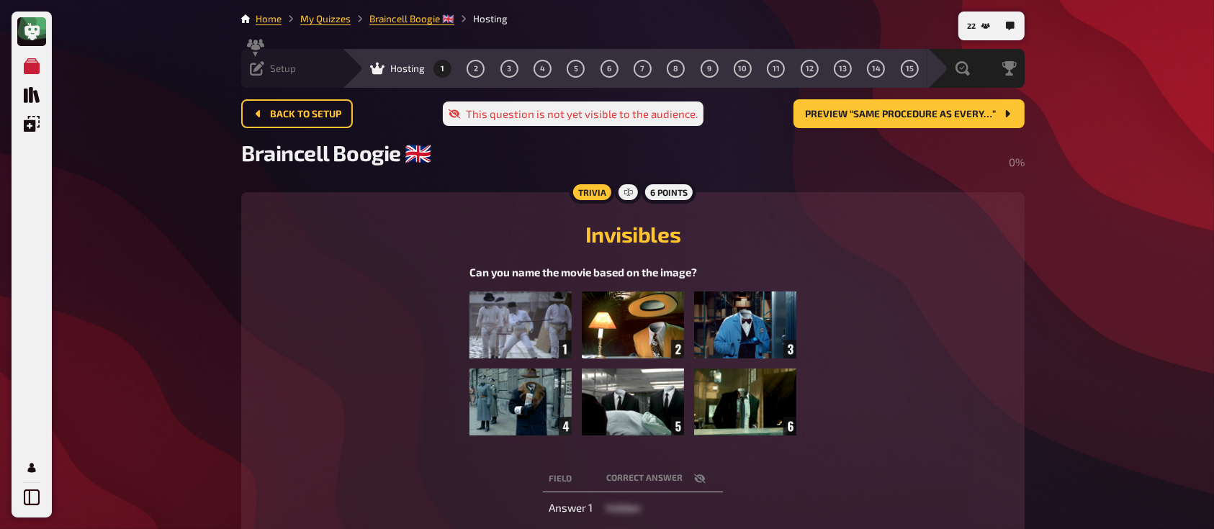
click at [330, 61] on div "Setup Edit Content Quiz Lobby" at bounding box center [291, 68] width 101 height 14
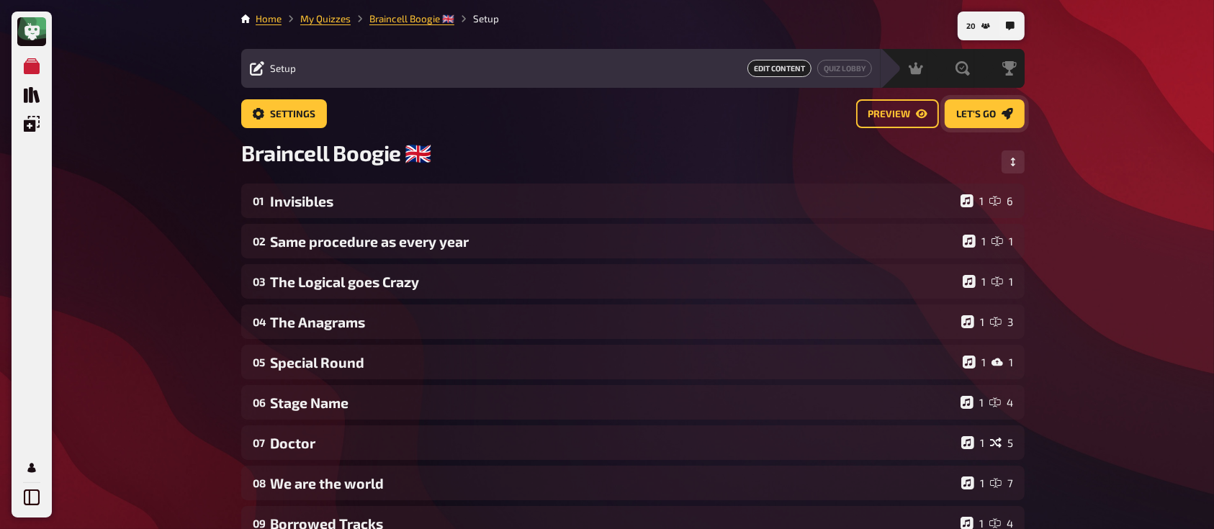
click at [968, 116] on span "Let's go" at bounding box center [976, 114] width 40 height 10
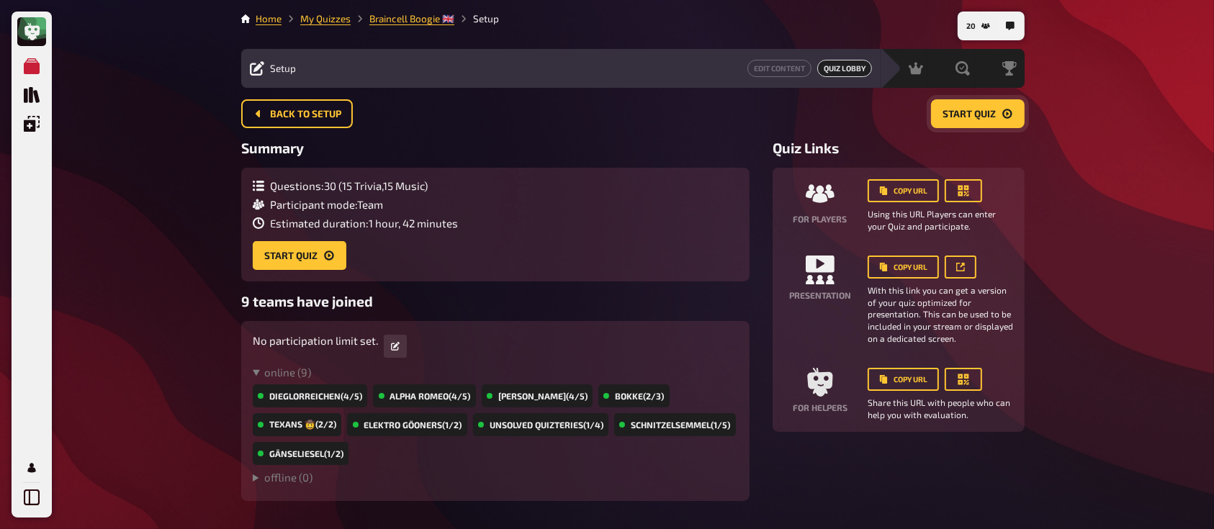
click at [973, 109] on span "Start Quiz" at bounding box center [968, 114] width 53 height 10
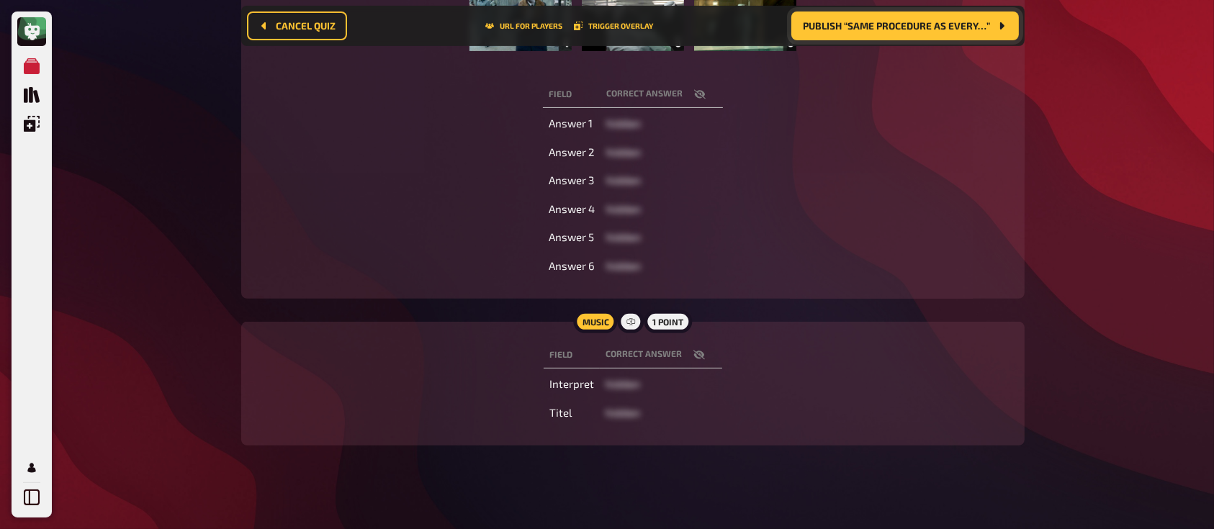
scroll to position [394, 0]
click at [702, 352] on icon "button" at bounding box center [699, 357] width 12 height 12
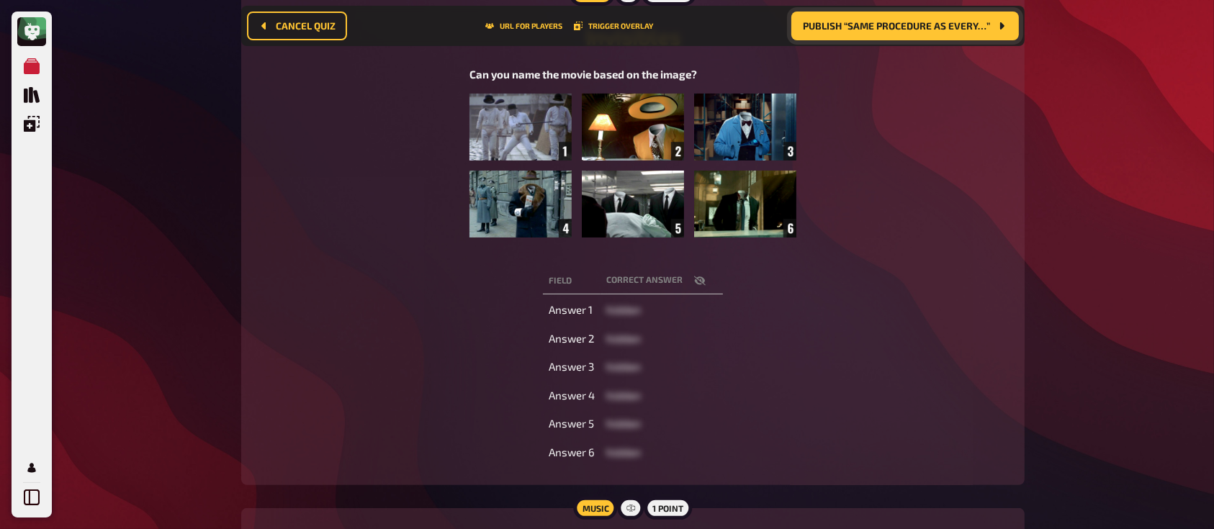
scroll to position [210, 0]
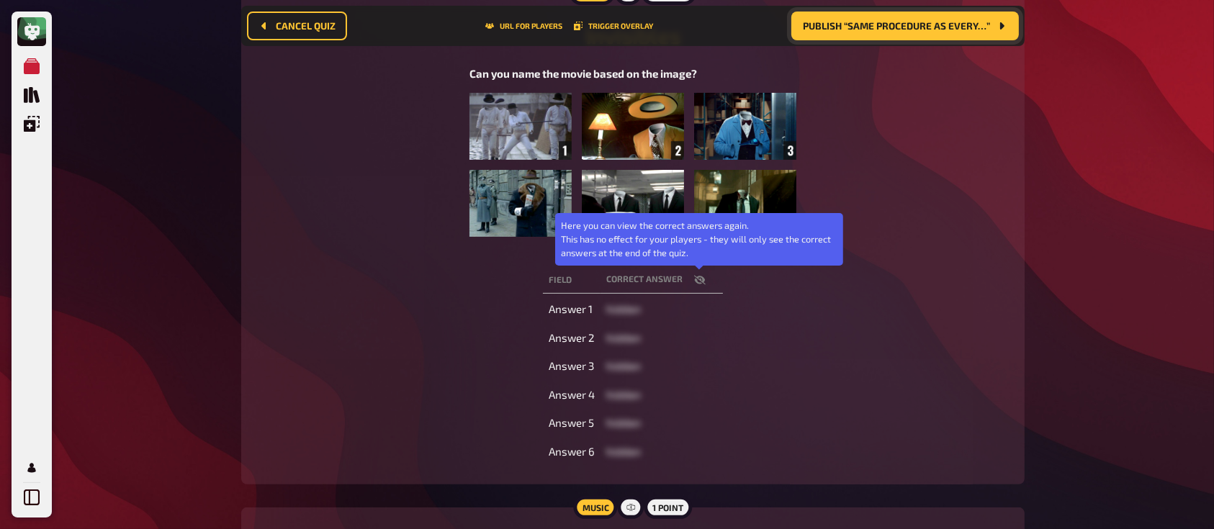
click at [700, 285] on icon "button" at bounding box center [700, 280] width 12 height 12
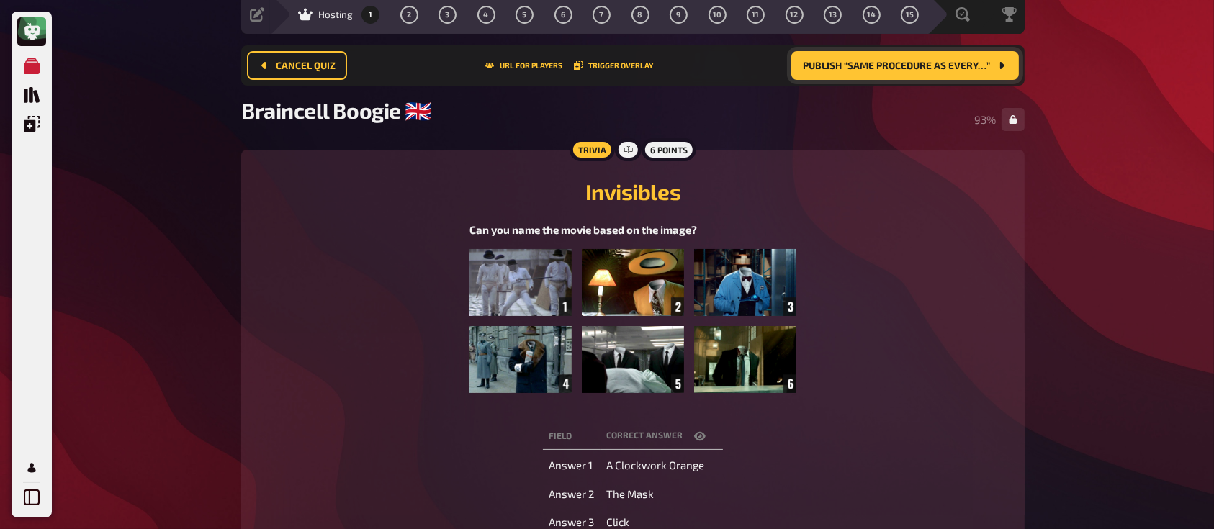
scroll to position [35, 0]
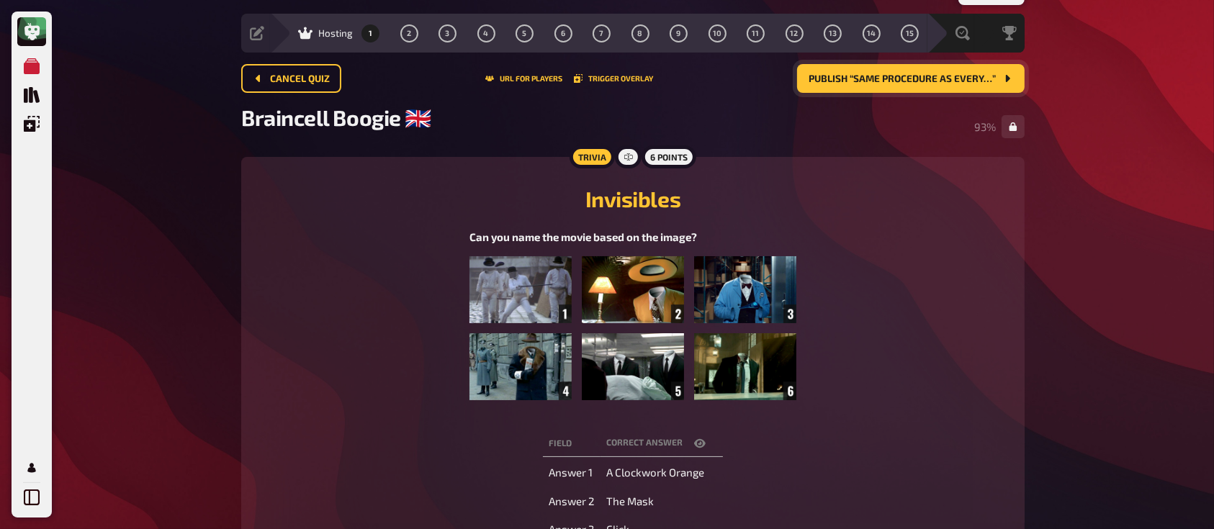
click at [870, 74] on span "Publish “Same procedure as every…”" at bounding box center [901, 79] width 187 height 10
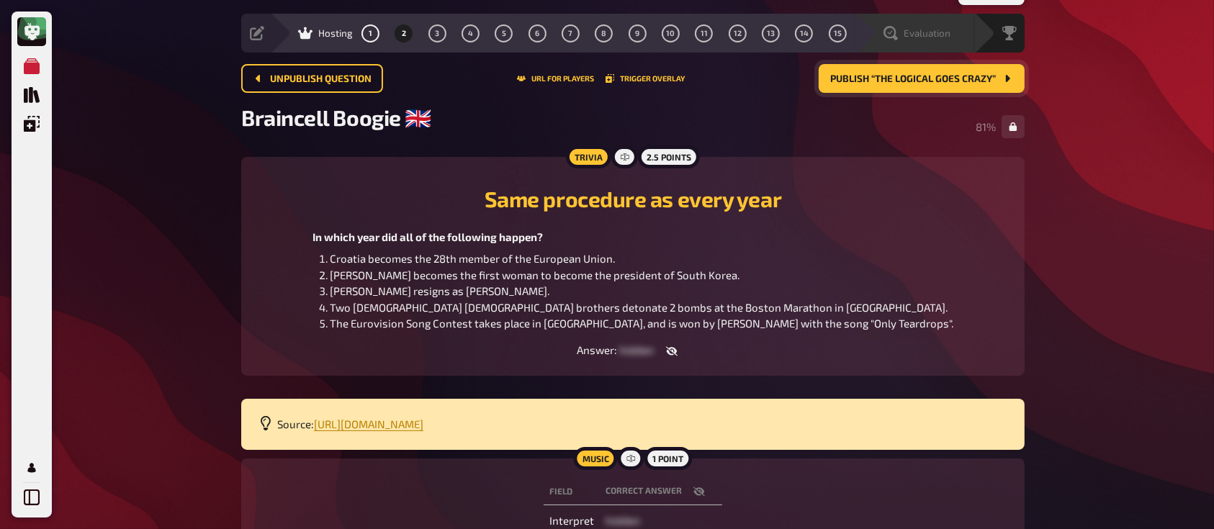
click at [940, 32] on span "Evaluation" at bounding box center [926, 33] width 47 height 12
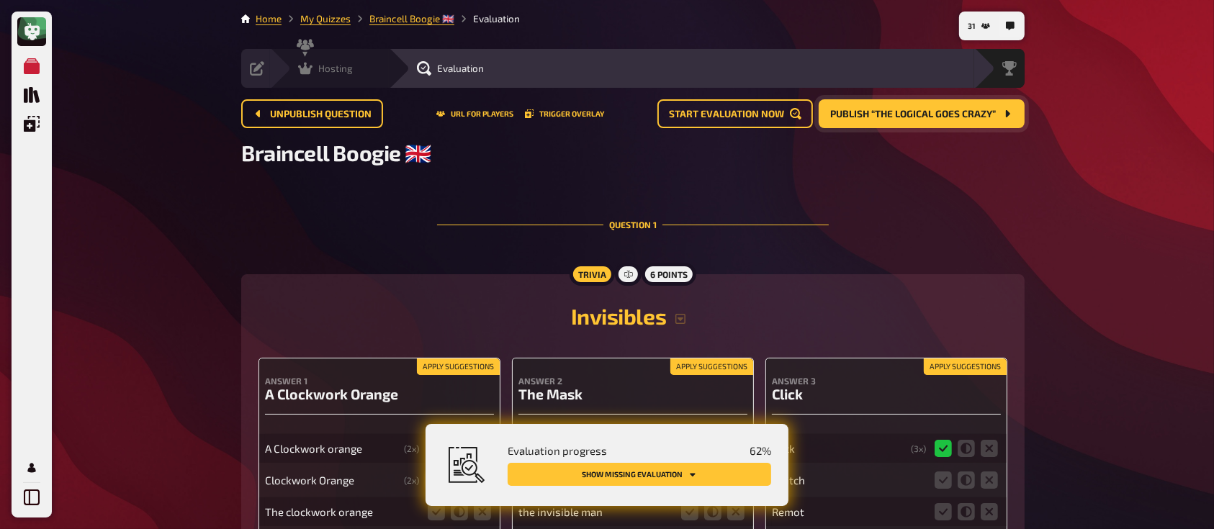
click at [347, 65] on span "Hosting" at bounding box center [335, 69] width 35 height 12
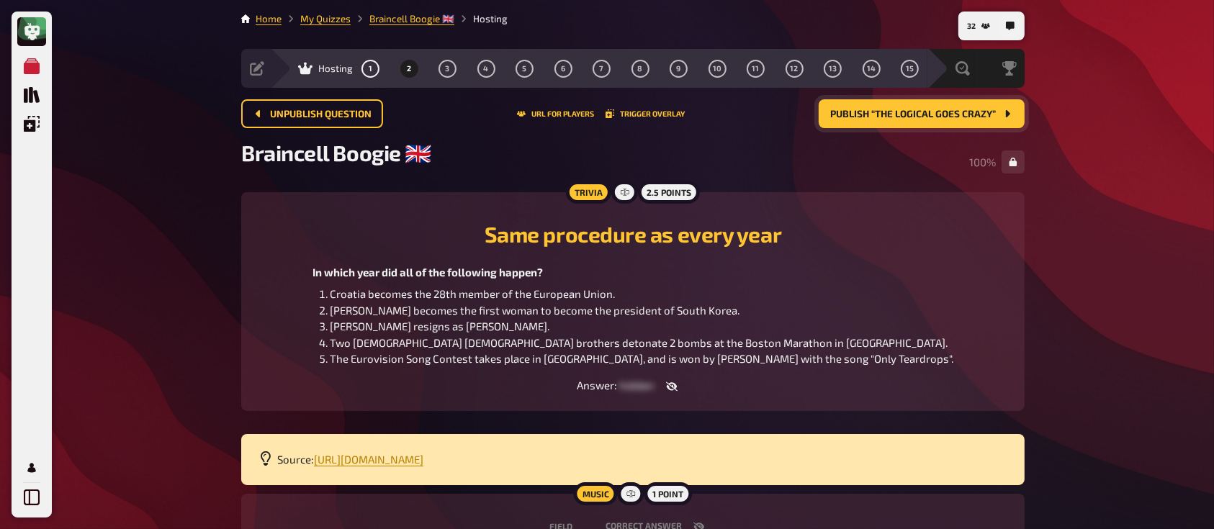
click at [875, 114] on span "Publish “The Logical goes Crazy”" at bounding box center [913, 114] width 166 height 10
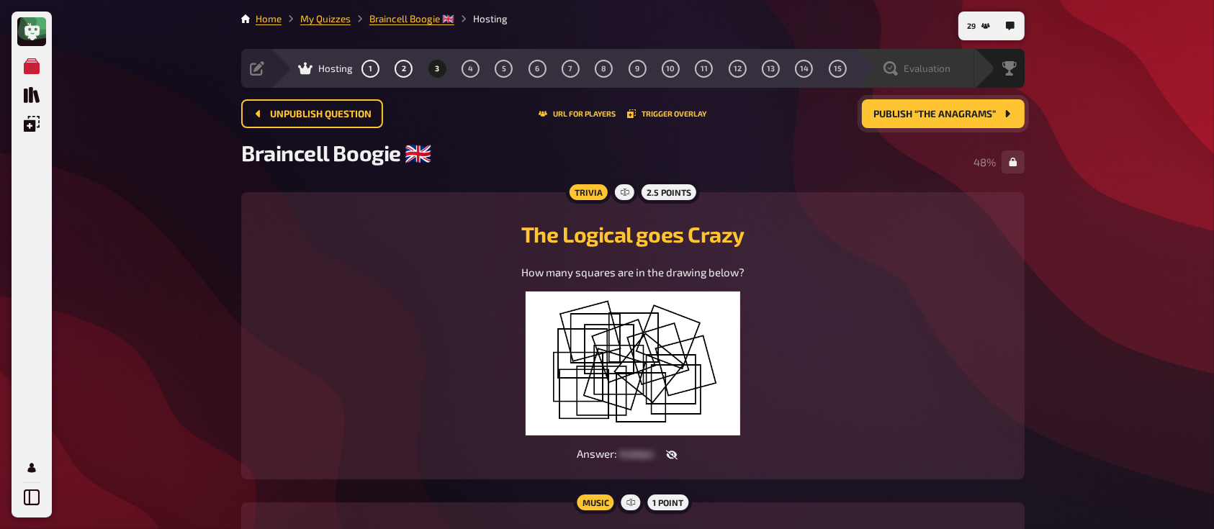
click at [908, 66] on span "Evaluation" at bounding box center [926, 69] width 47 height 12
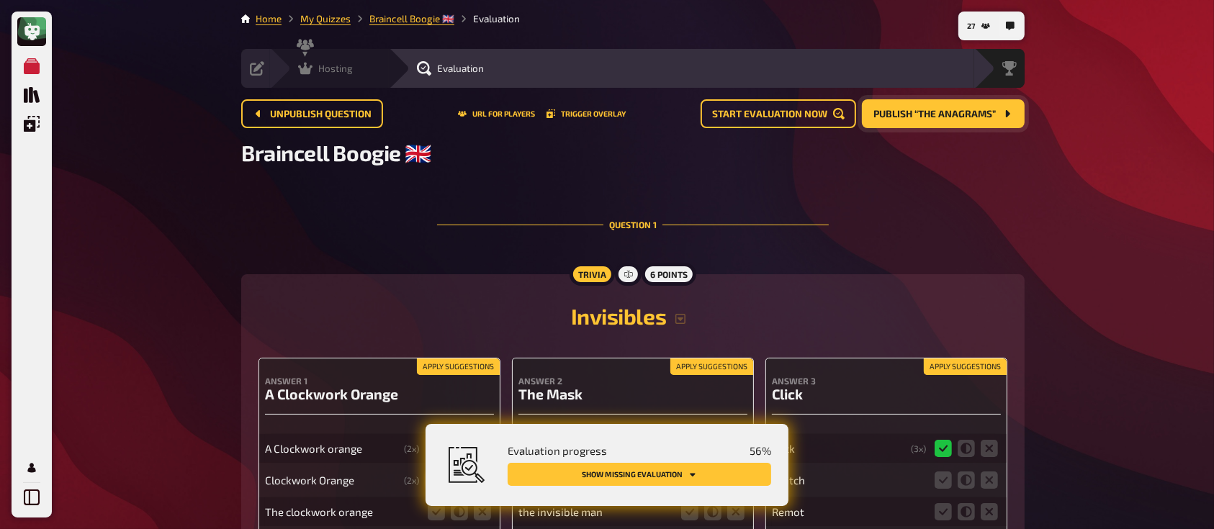
click at [346, 66] on span "Hosting" at bounding box center [335, 69] width 35 height 12
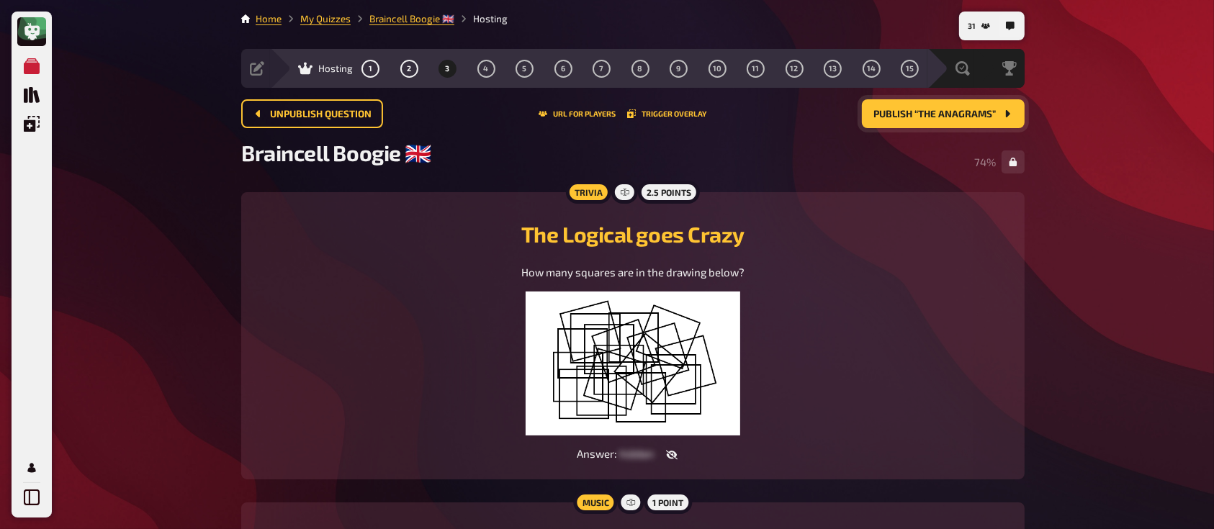
click at [890, 112] on span "Publish “The Anagrams”" at bounding box center [934, 114] width 122 height 10
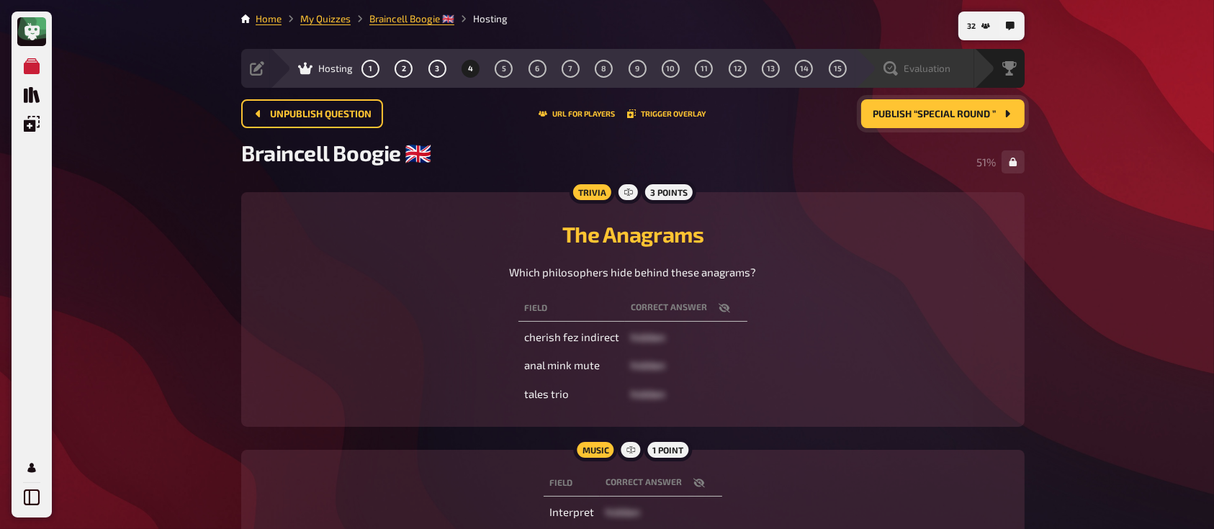
click at [921, 65] on span "Evaluation" at bounding box center [926, 69] width 47 height 12
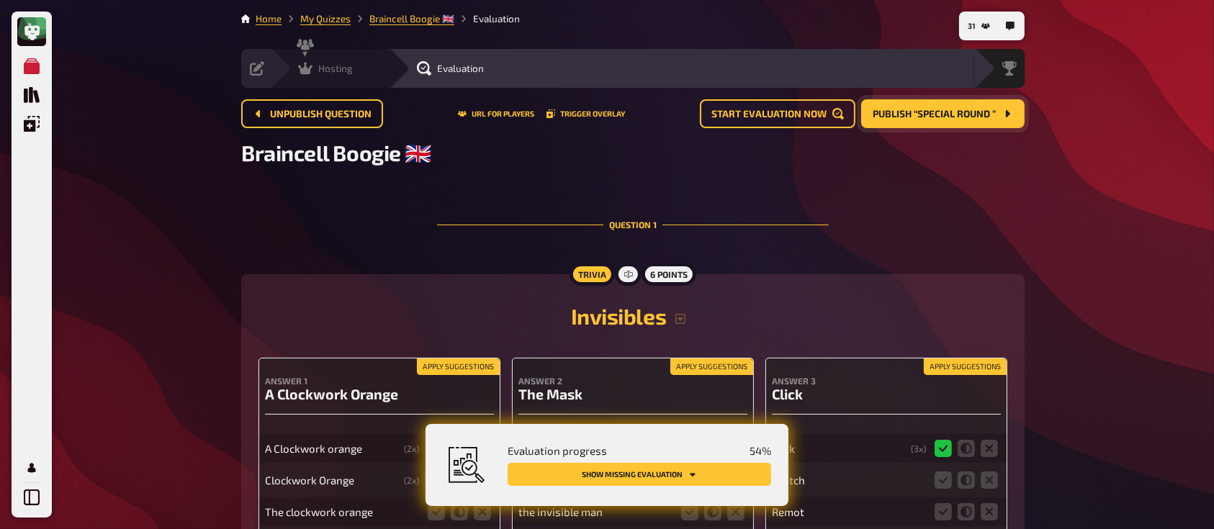
click at [366, 66] on div "Hosting undefined" at bounding box center [338, 68] width 99 height 14
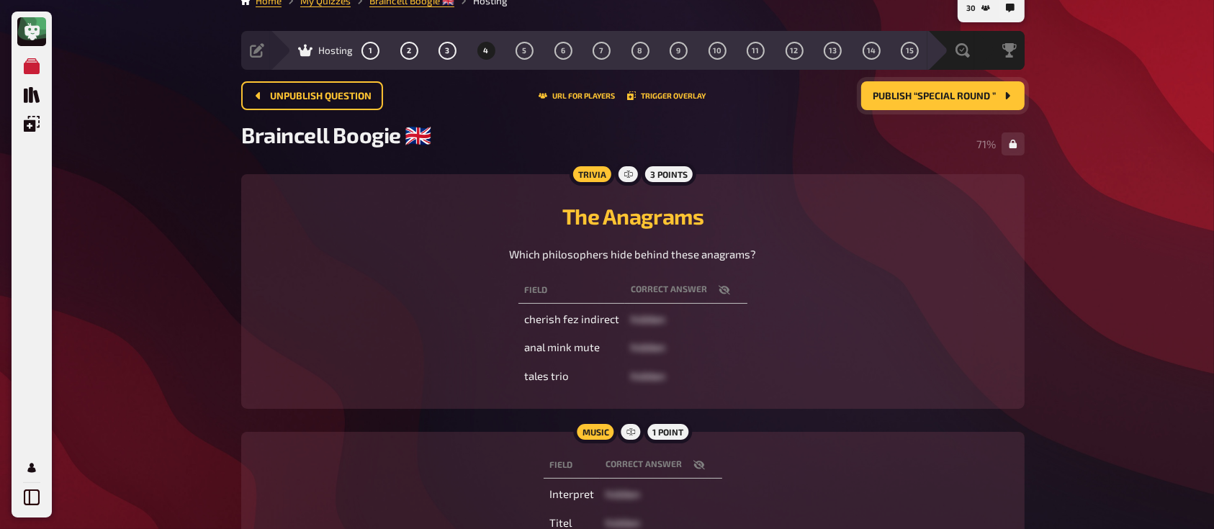
scroll to position [15, 0]
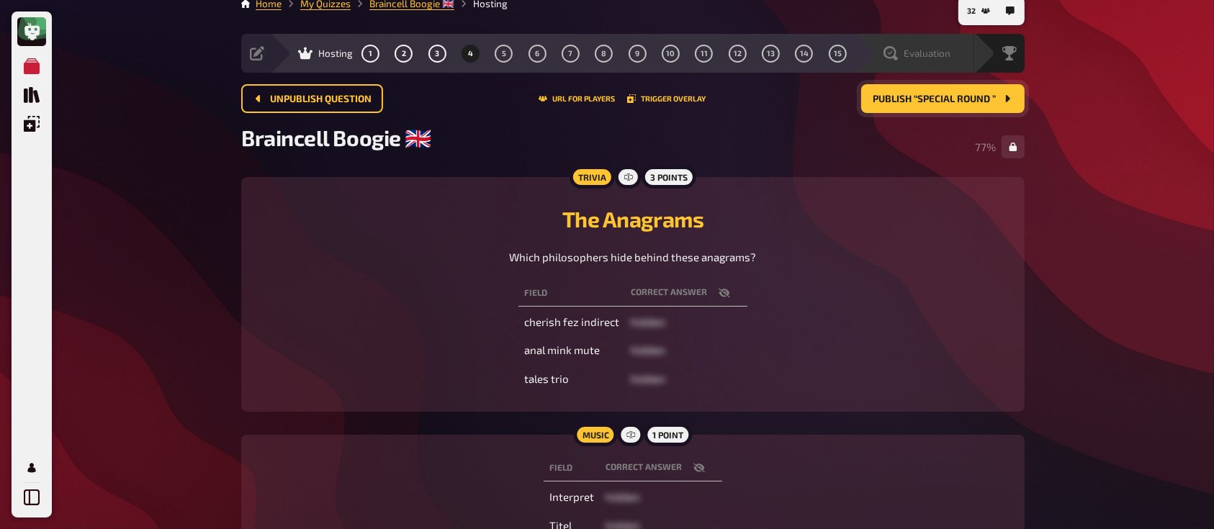
click at [913, 55] on span "Evaluation" at bounding box center [926, 54] width 47 height 12
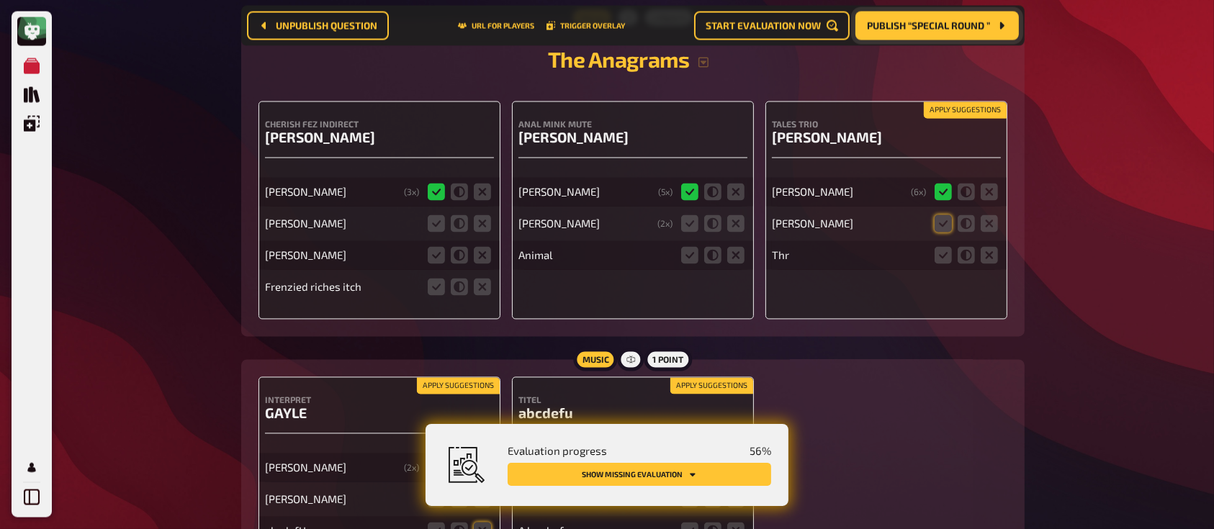
scroll to position [2672, 0]
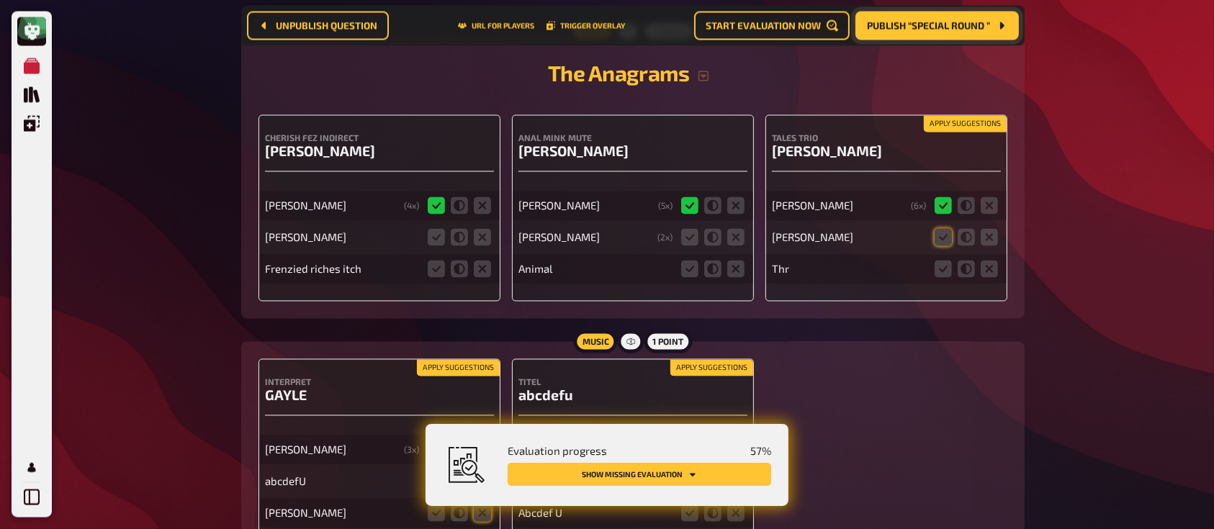
click at [898, 26] on span "Publish “Special Round ”" at bounding box center [928, 26] width 123 height 10
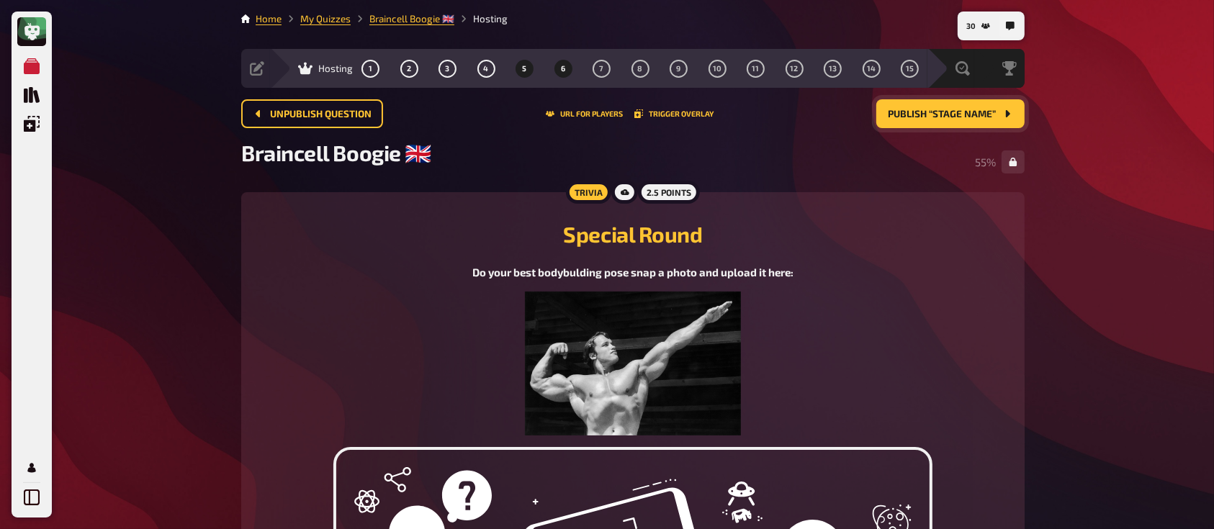
click at [563, 65] on span "6" at bounding box center [563, 69] width 4 height 8
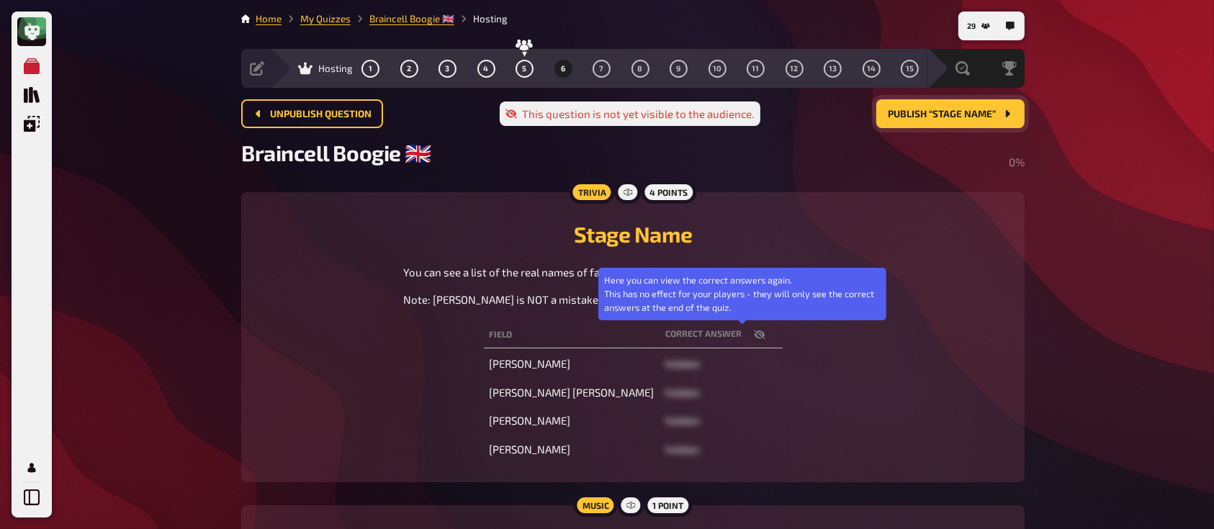
click at [754, 335] on icon "button" at bounding box center [760, 335] width 12 height 12
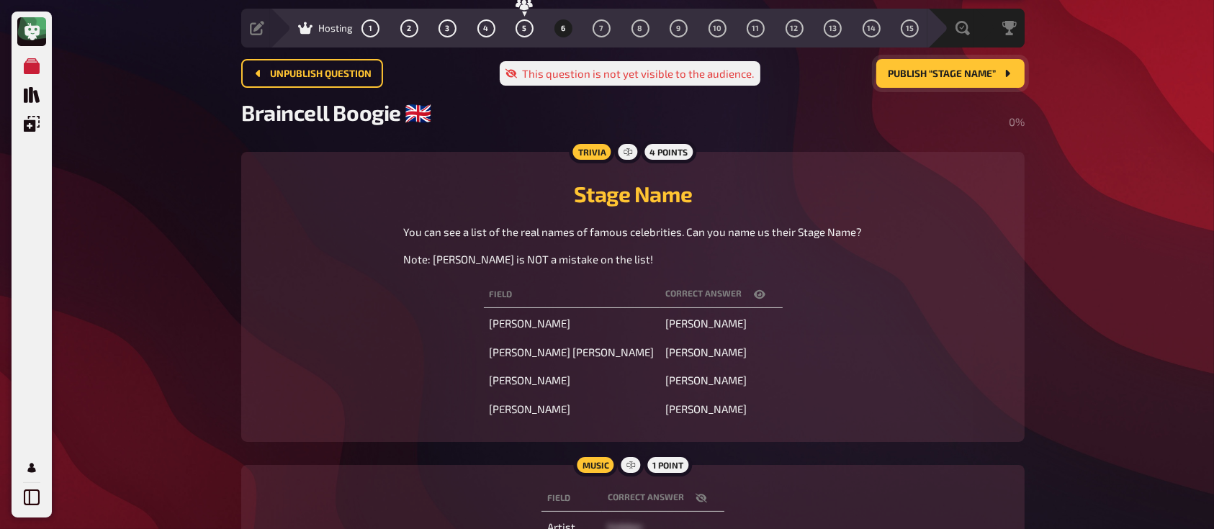
scroll to position [42, 0]
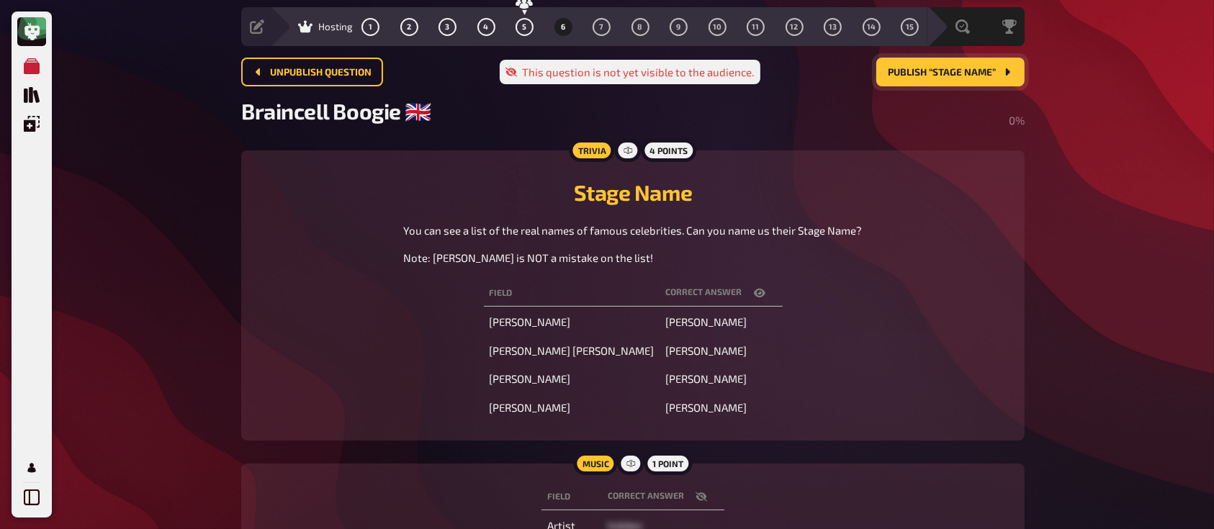
click at [905, 78] on button "Publish “Stage Name”" at bounding box center [950, 72] width 148 height 29
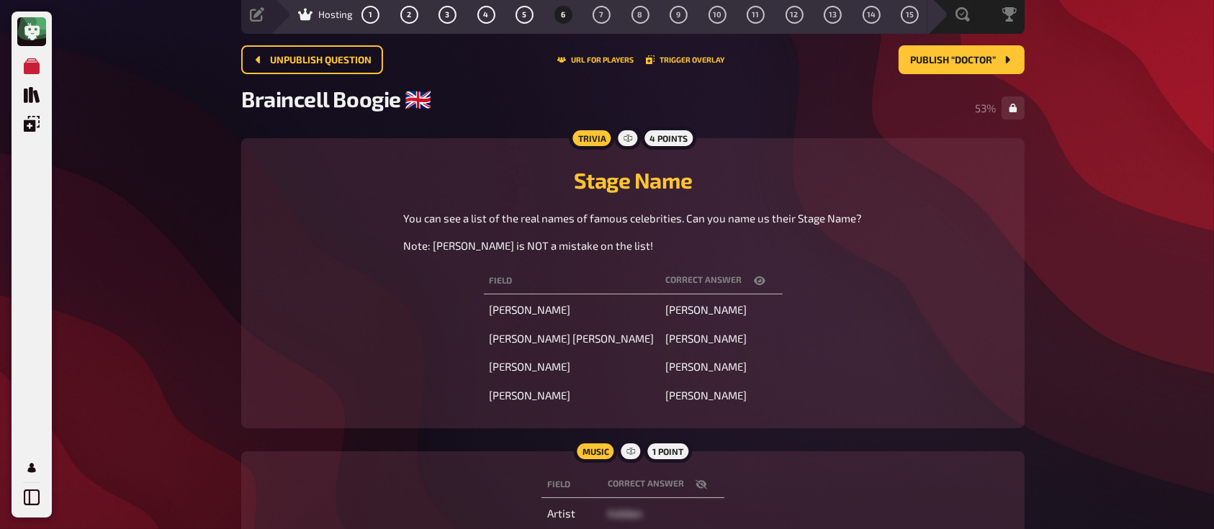
scroll to position [52, 0]
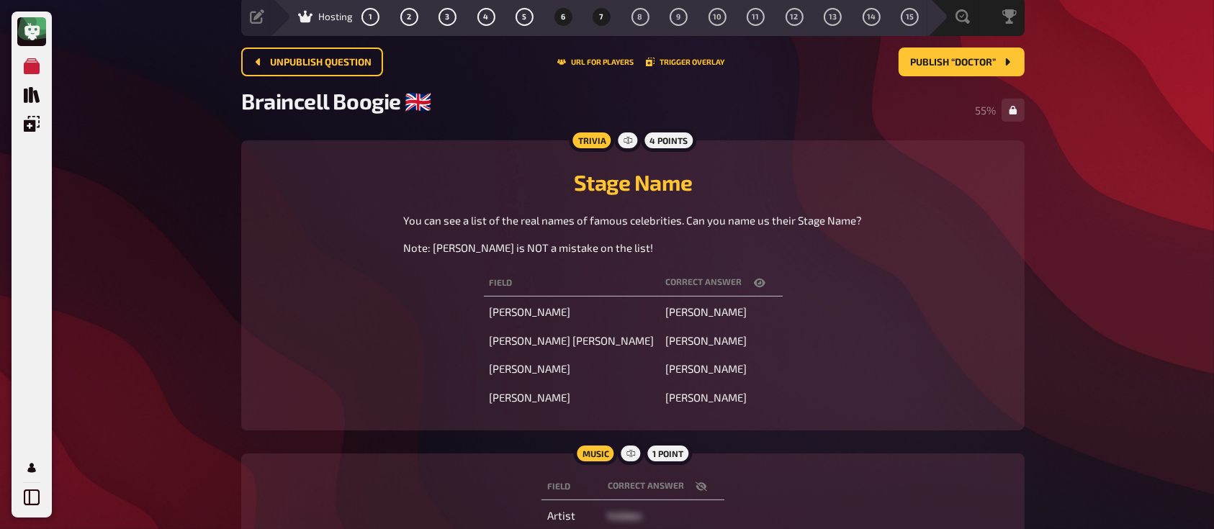
click at [601, 13] on span "7" at bounding box center [602, 17] width 4 height 8
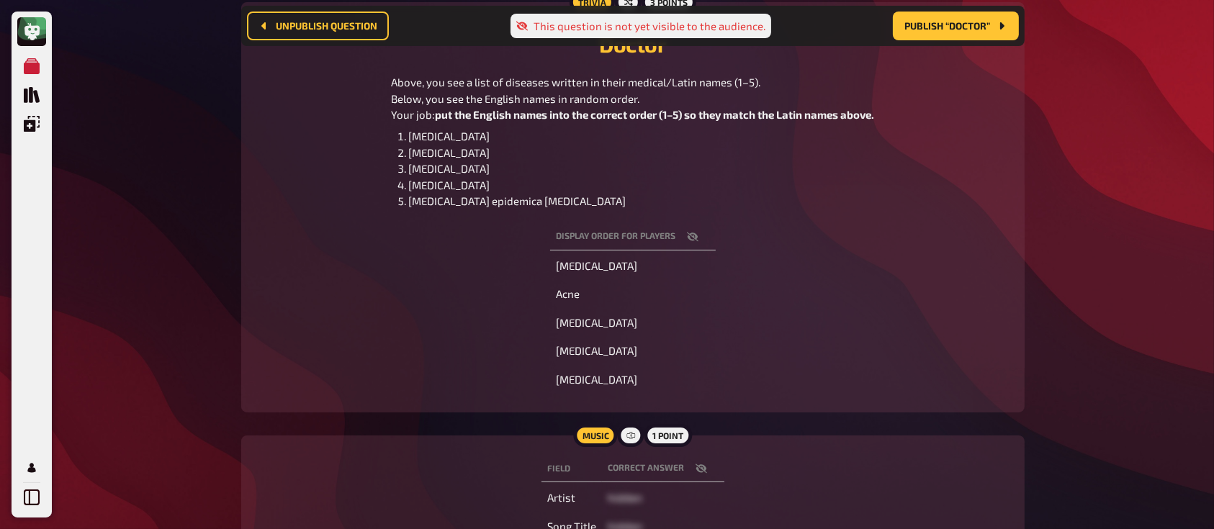
scroll to position [192, 0]
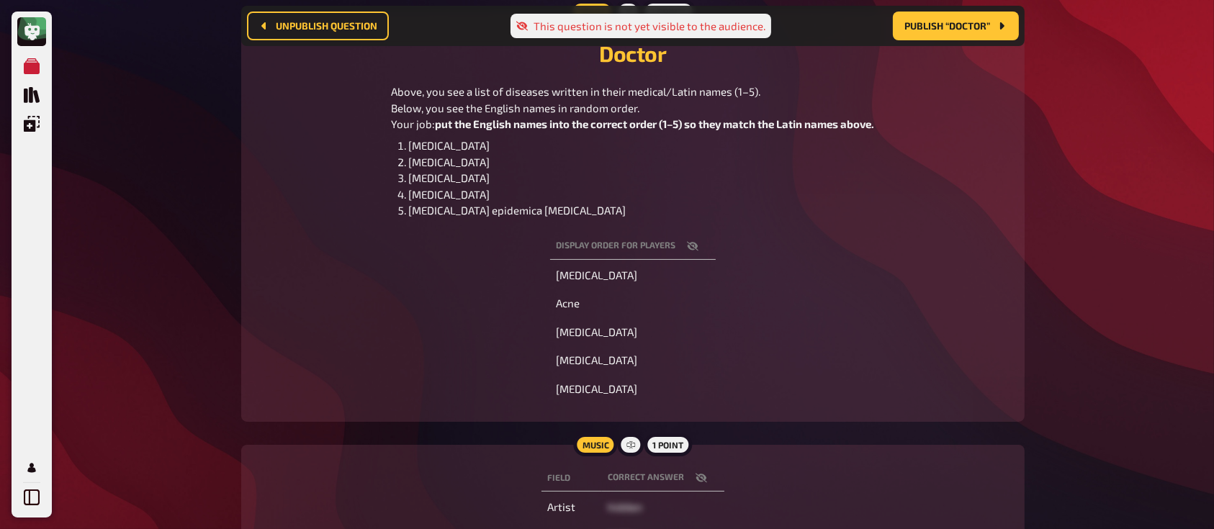
click at [697, 243] on icon "button" at bounding box center [693, 246] width 12 height 12
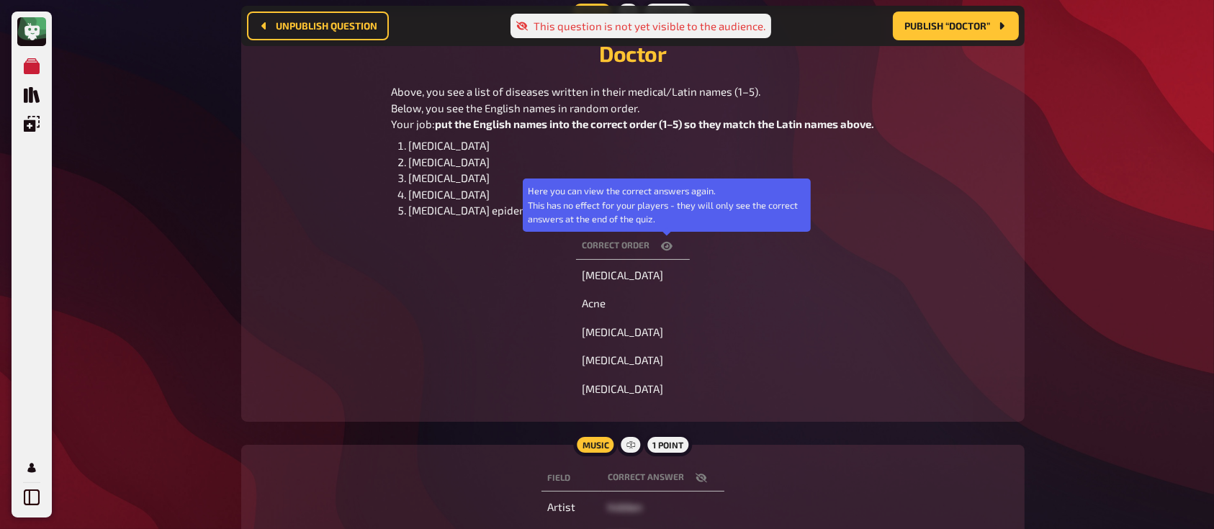
click at [662, 245] on icon "button" at bounding box center [667, 246] width 12 height 9
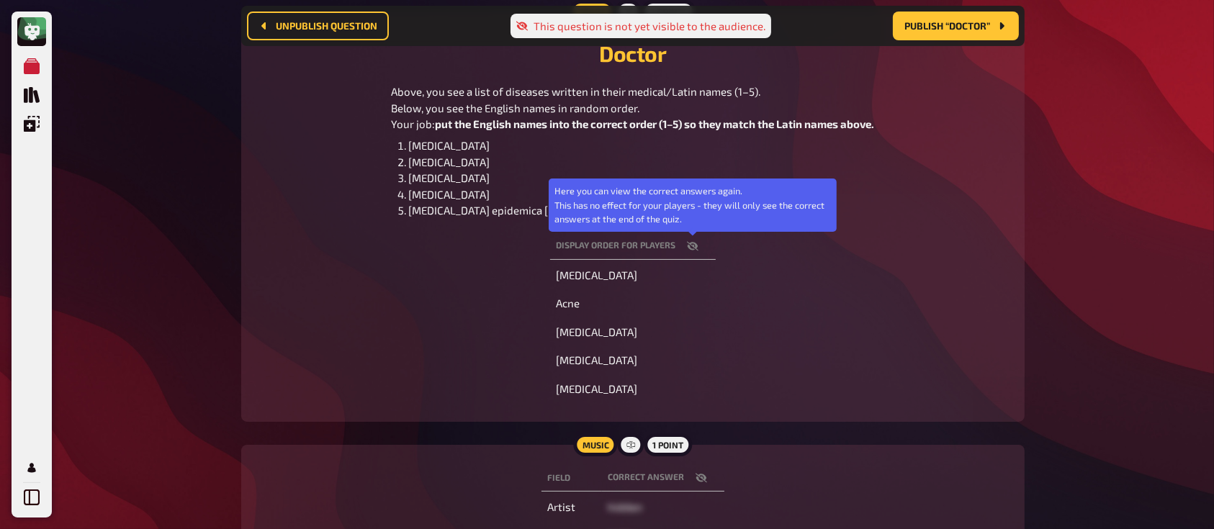
click at [690, 245] on icon "button" at bounding box center [693, 246] width 12 height 12
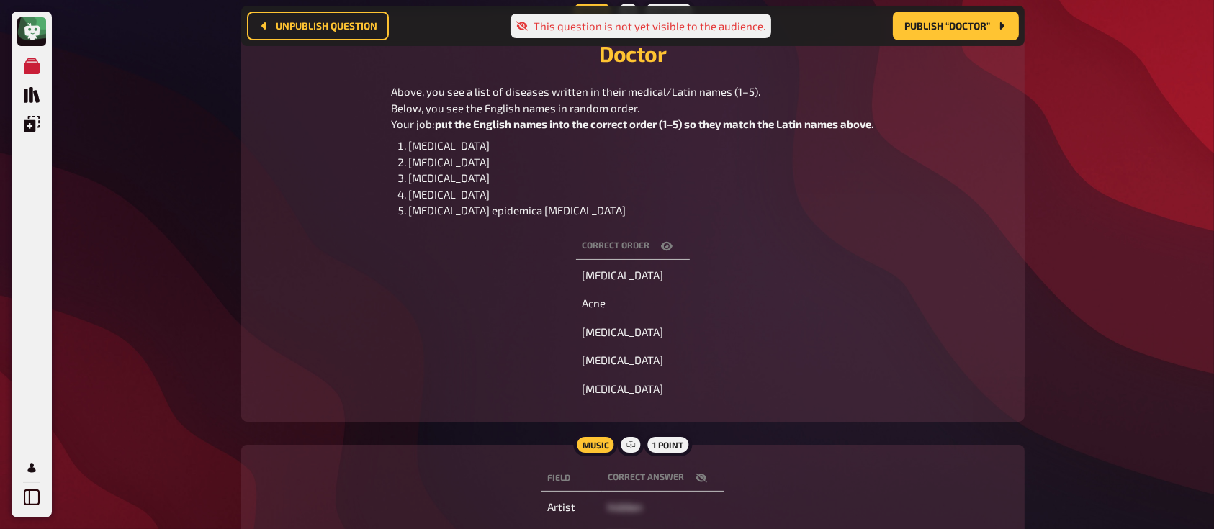
click at [635, 327] on td "[MEDICAL_DATA]" at bounding box center [633, 333] width 114 height 26
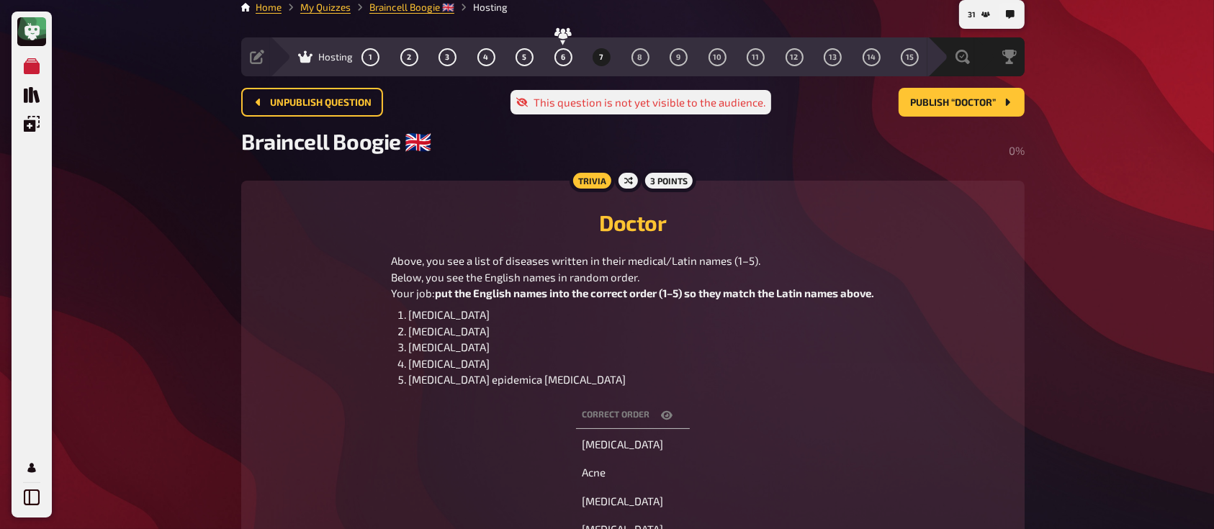
scroll to position [11, 0]
click at [926, 103] on span "Publish “Doctor”" at bounding box center [953, 104] width 86 height 10
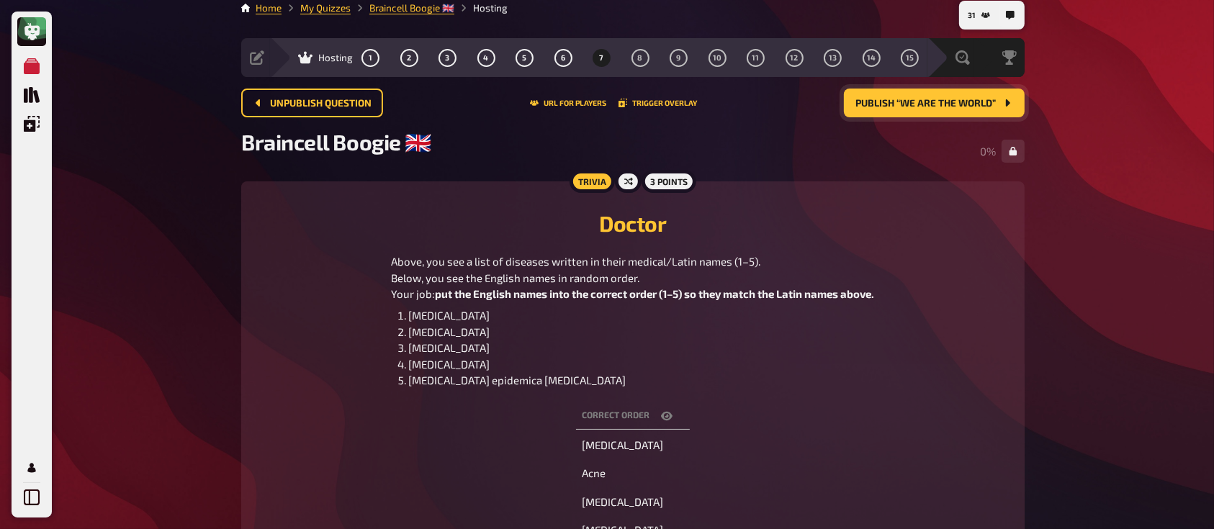
click at [669, 415] on icon "button" at bounding box center [667, 416] width 12 height 9
click at [690, 416] on icon "button" at bounding box center [693, 415] width 12 height 9
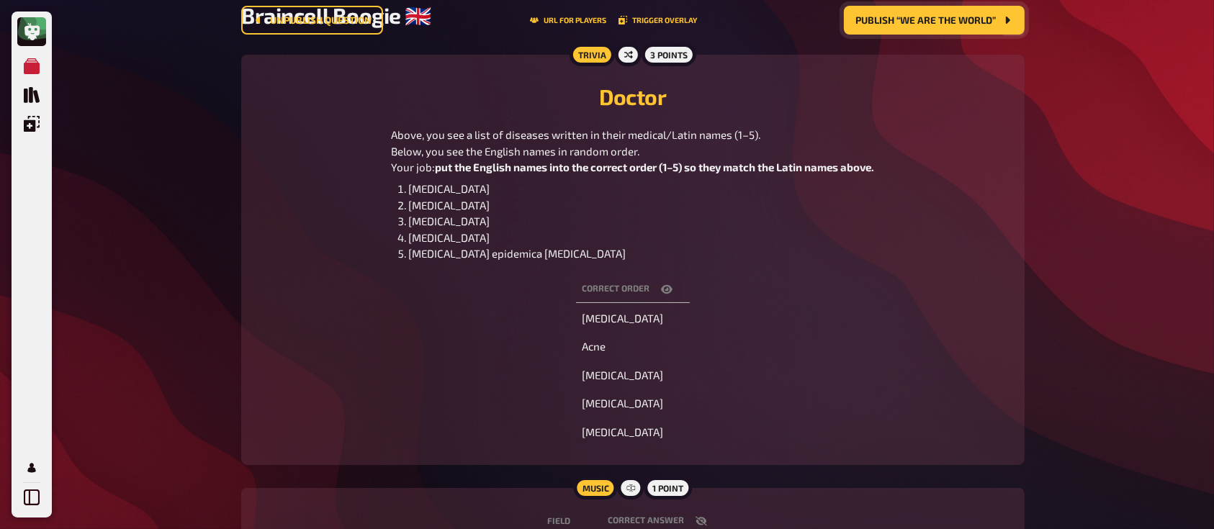
scroll to position [0, 0]
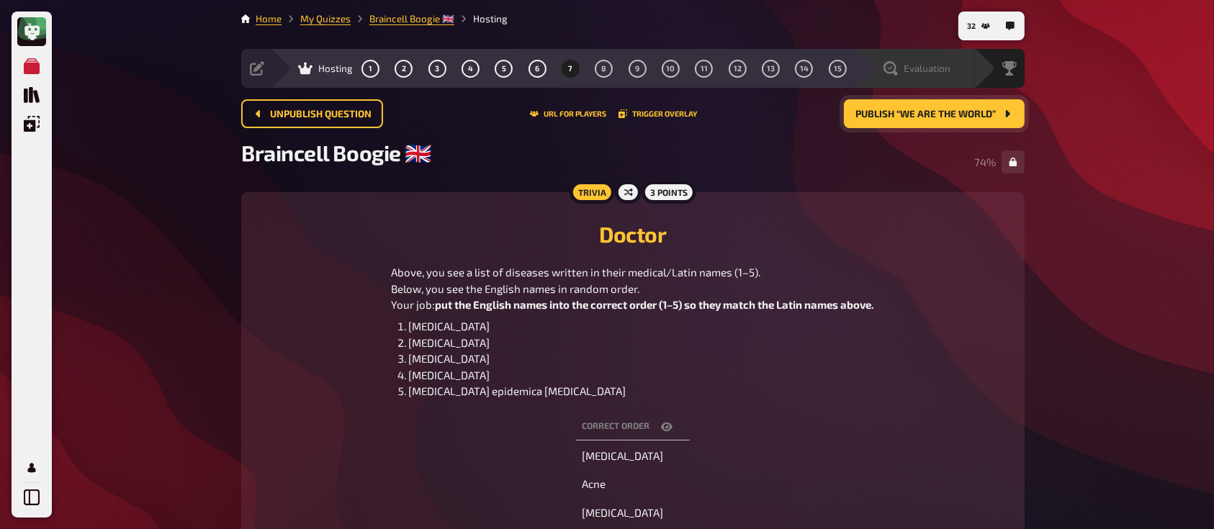
click at [927, 65] on span "Evaluation" at bounding box center [926, 69] width 47 height 12
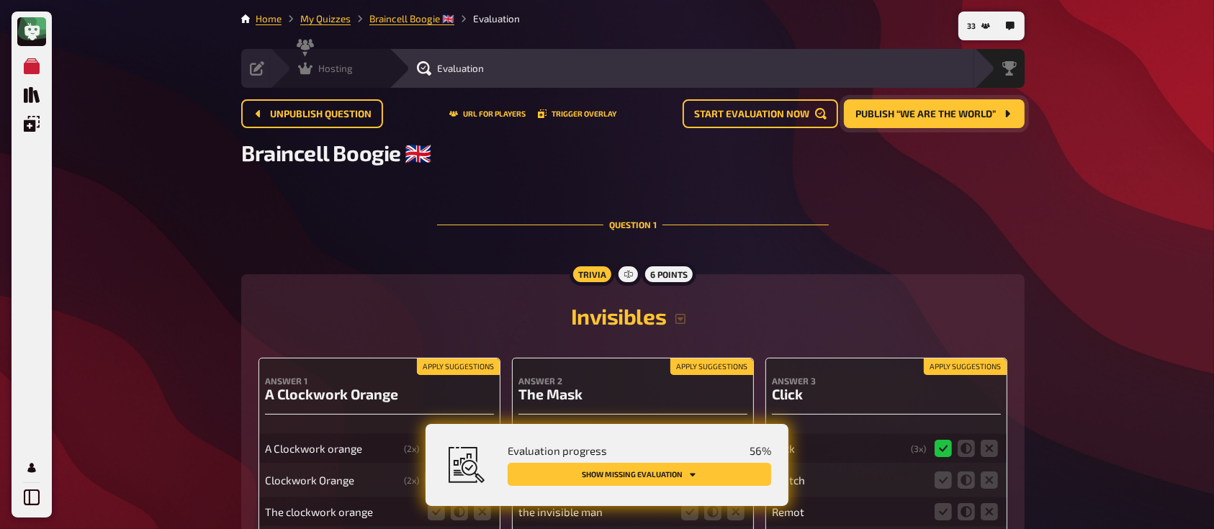
click at [348, 71] on span "Hosting" at bounding box center [335, 69] width 35 height 12
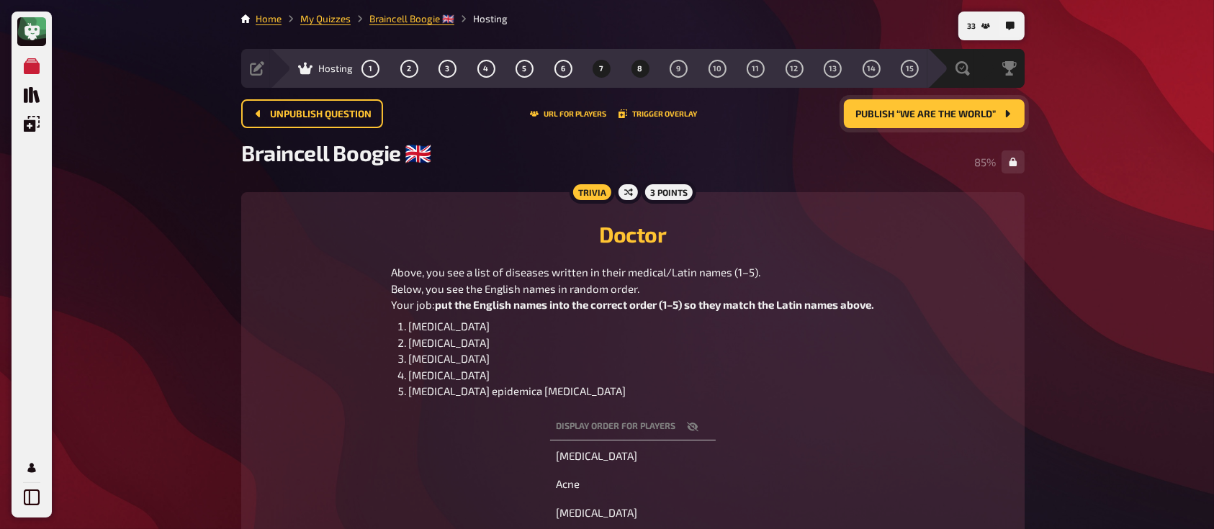
click at [642, 73] on button "8" at bounding box center [639, 68] width 23 height 23
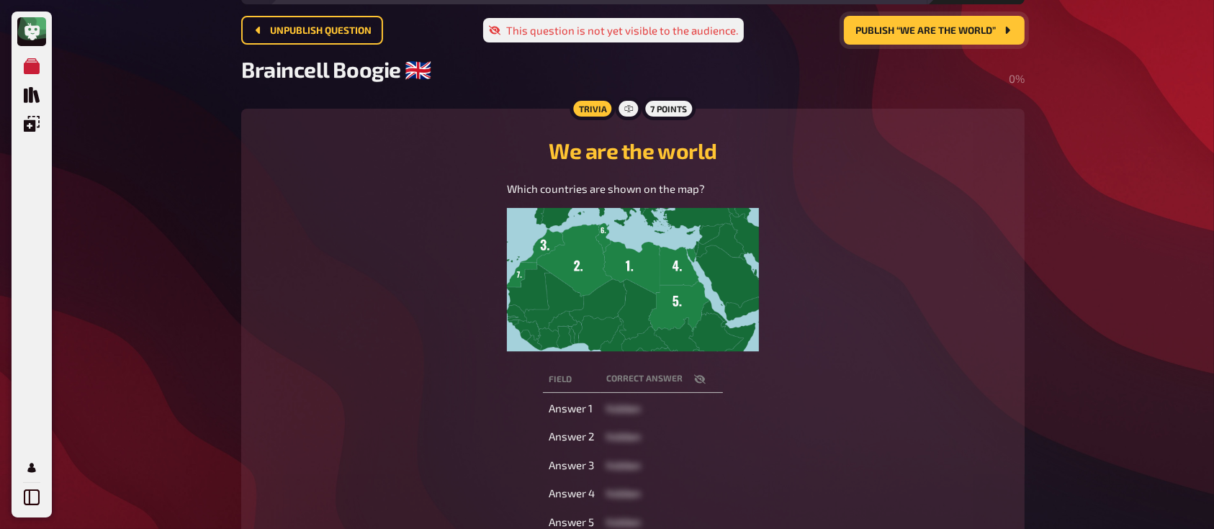
scroll to position [88, 0]
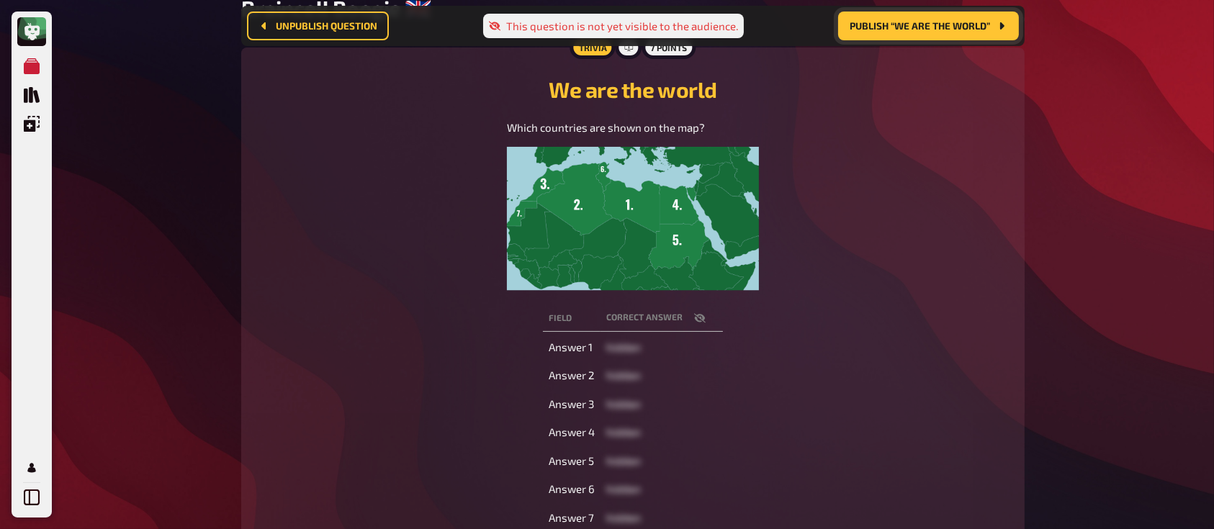
click at [885, 335] on div "Field correct answer Answer 1 hidden Answer 2 hidden Answer 3 hidden Answer 4 h…" at bounding box center [632, 418] width 749 height 232
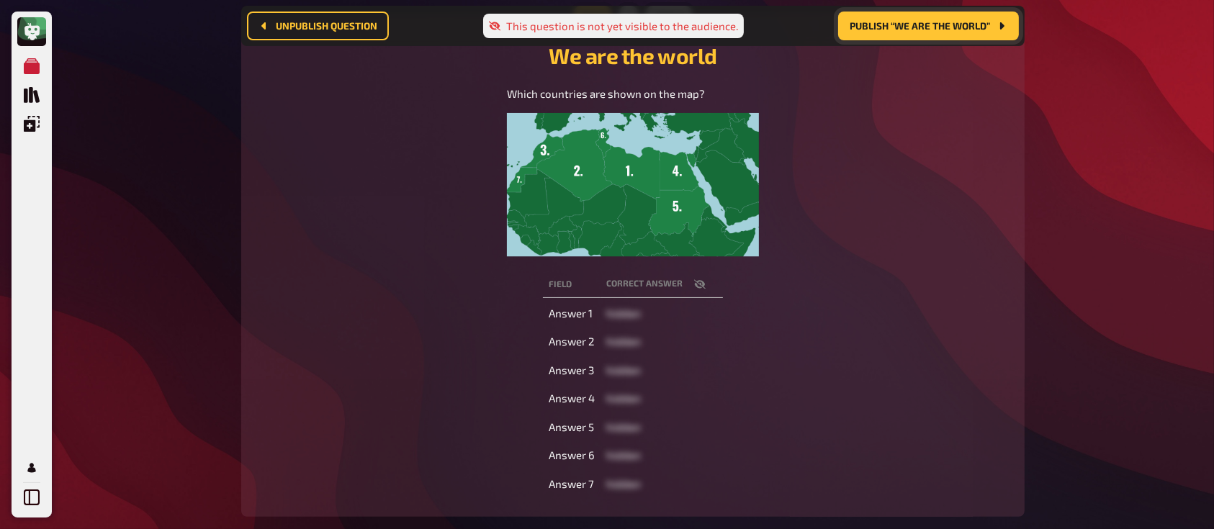
scroll to position [191, 0]
click at [699, 284] on icon "button" at bounding box center [700, 282] width 12 height 9
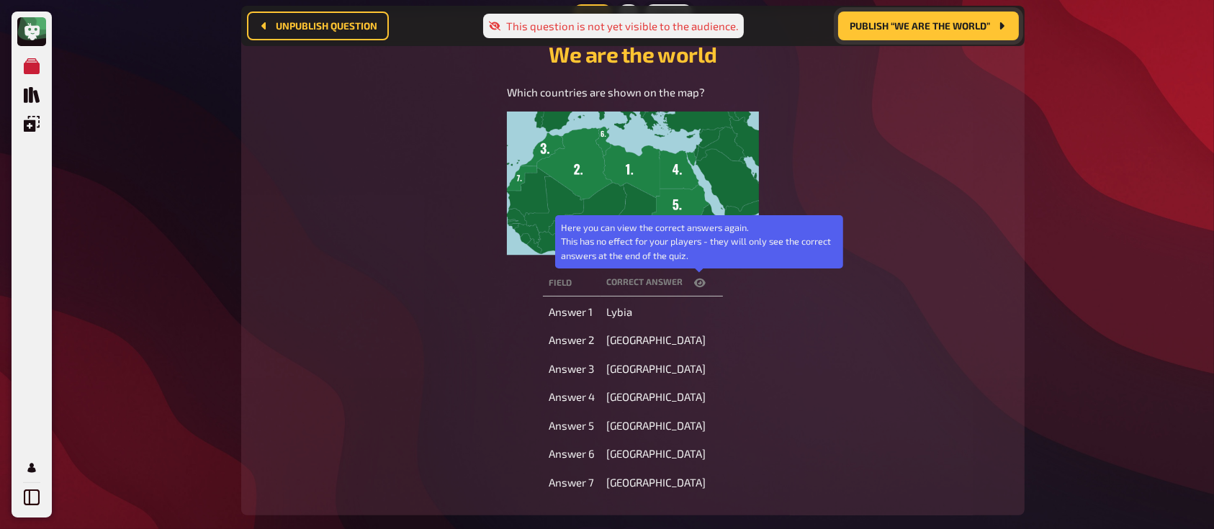
click at [699, 284] on icon "button" at bounding box center [700, 283] width 12 height 9
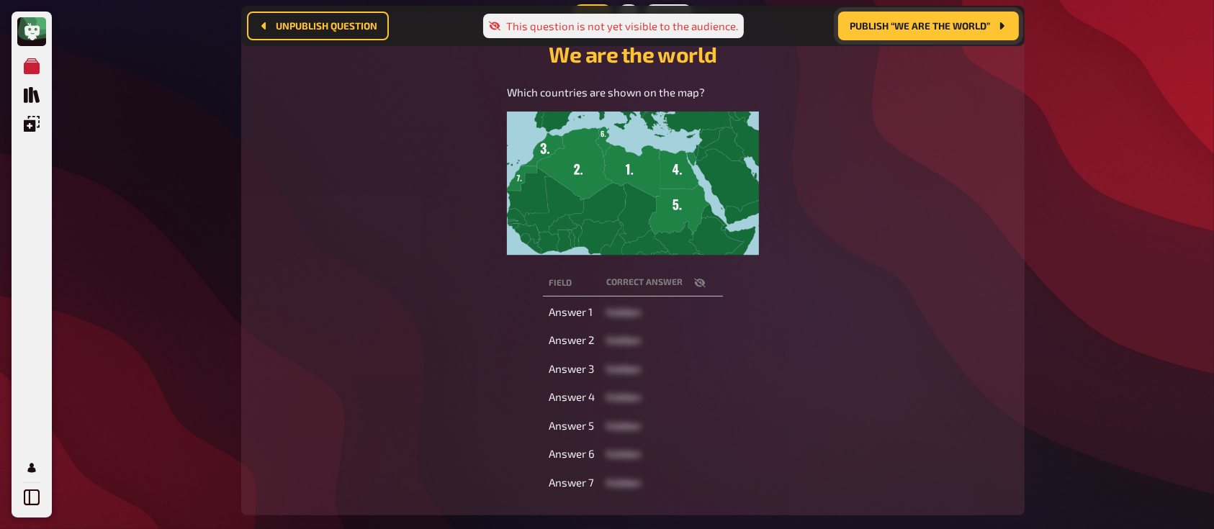
scroll to position [0, 0]
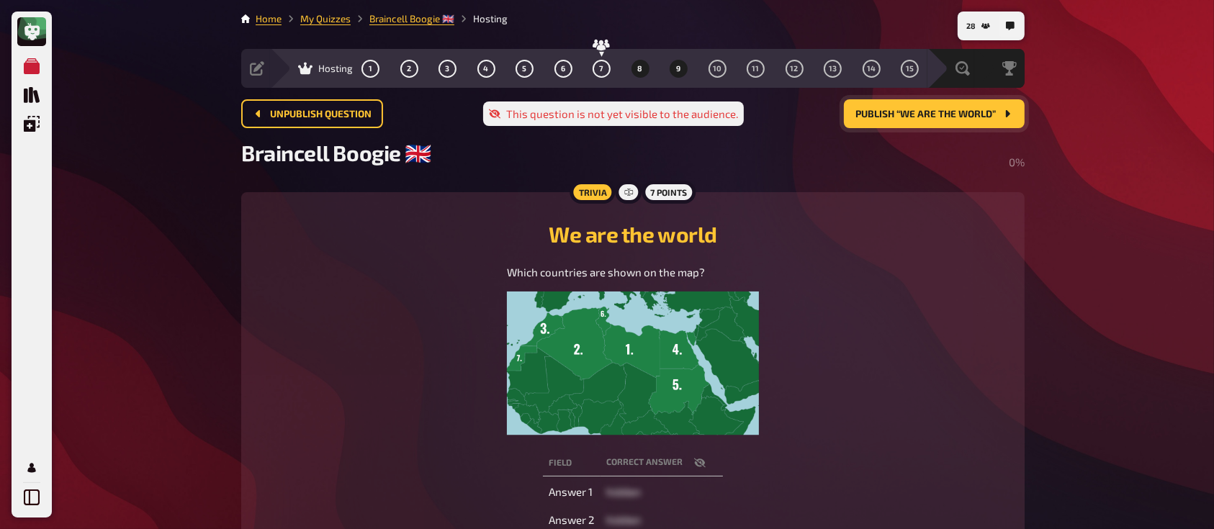
click at [679, 68] on span "9" at bounding box center [679, 69] width 4 height 8
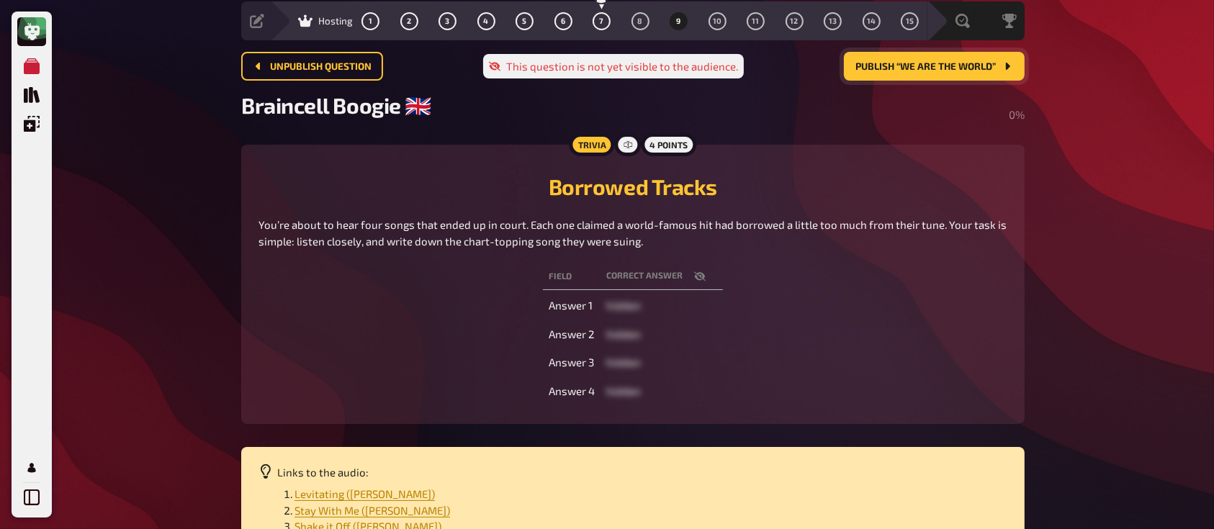
scroll to position [49, 0]
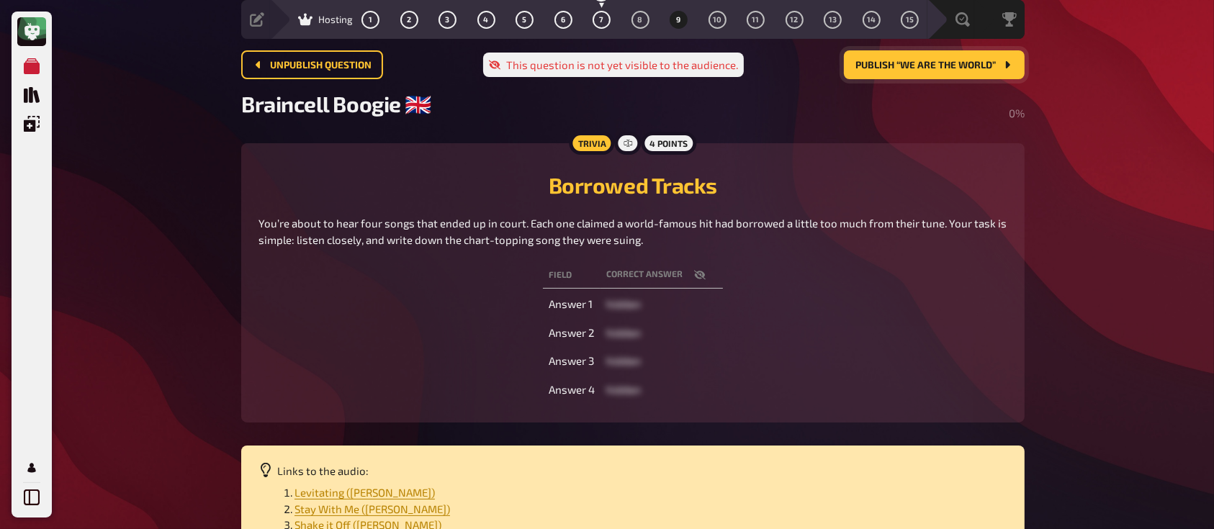
click at [700, 272] on icon "button" at bounding box center [700, 275] width 12 height 12
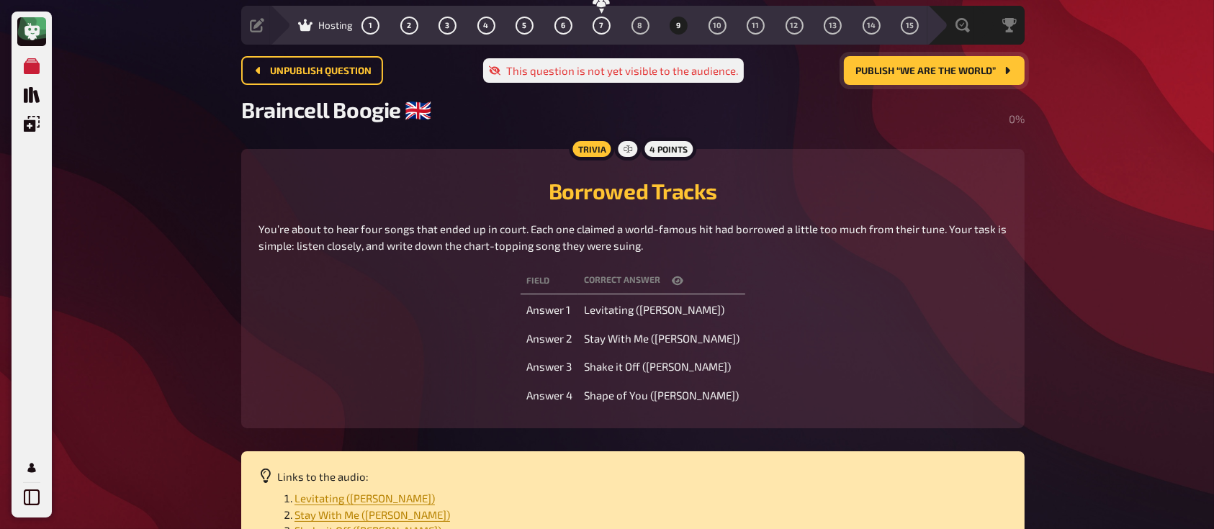
scroll to position [40, 0]
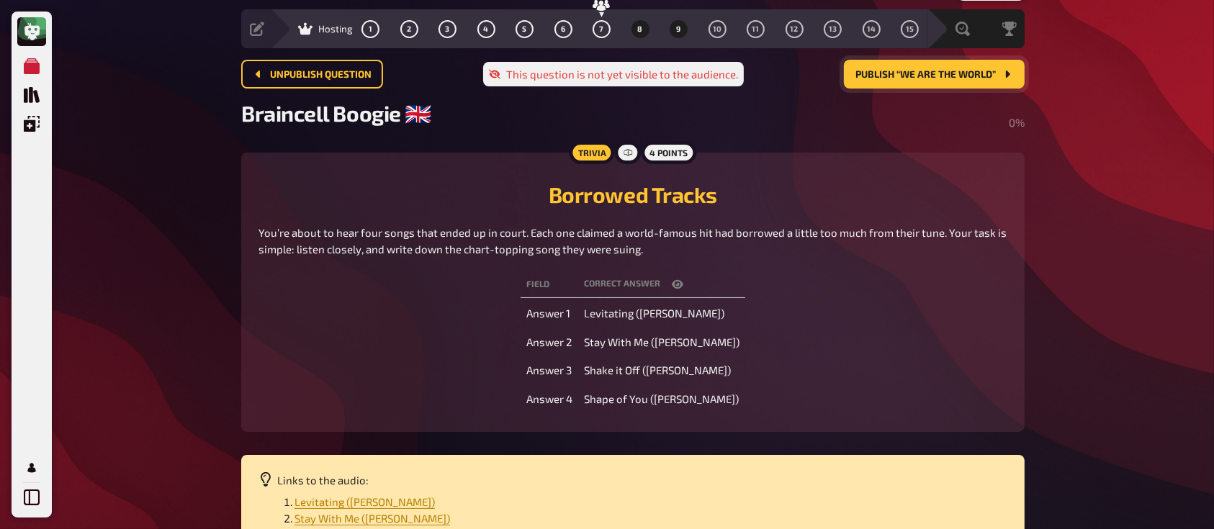
click at [642, 30] on button "8" at bounding box center [639, 28] width 23 height 23
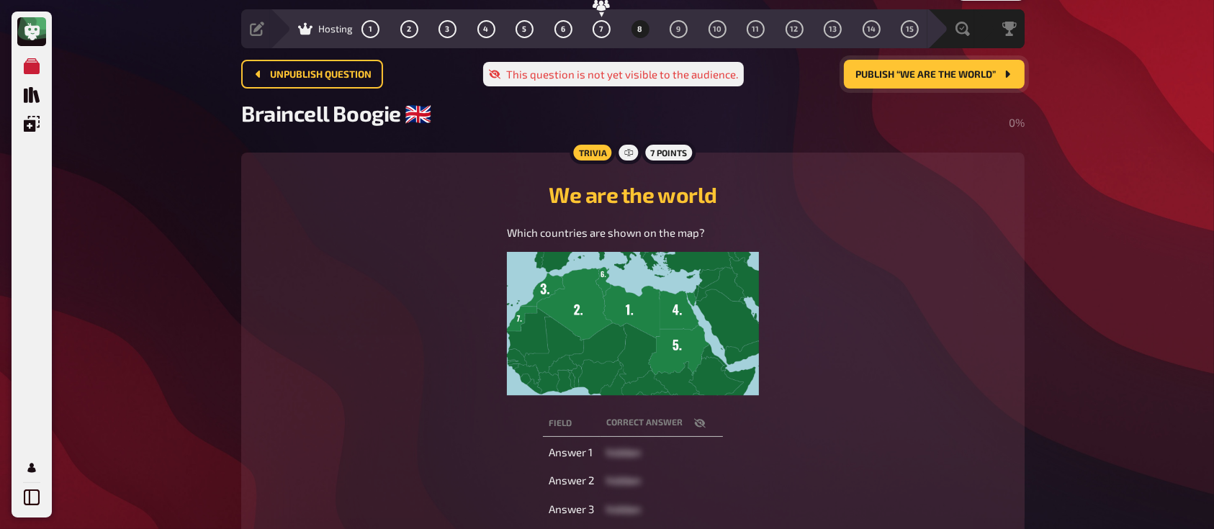
click at [910, 78] on span "Publish “We are the world”" at bounding box center [925, 75] width 140 height 10
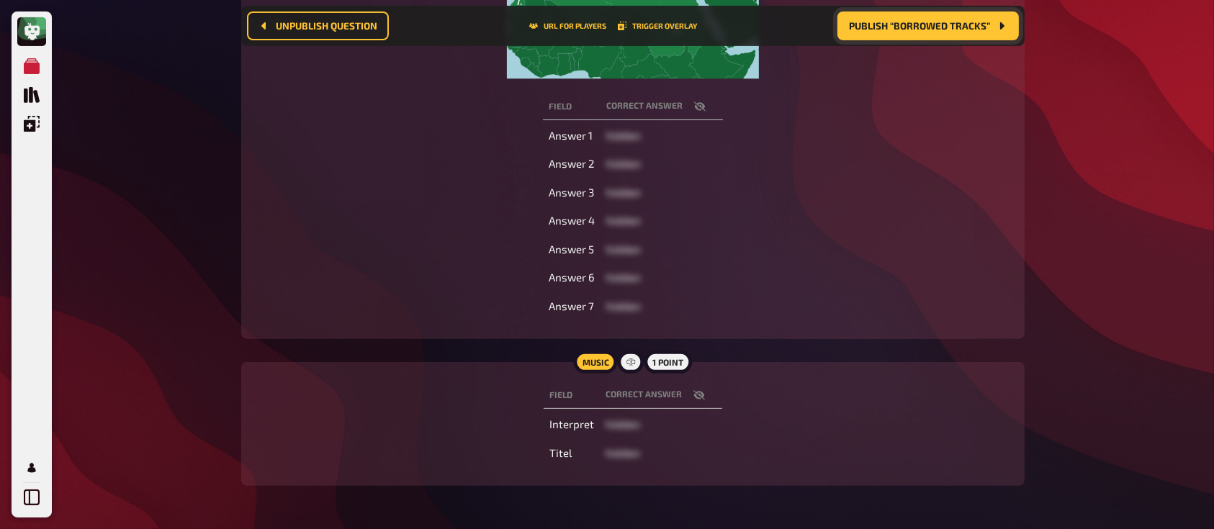
scroll to position [379, 0]
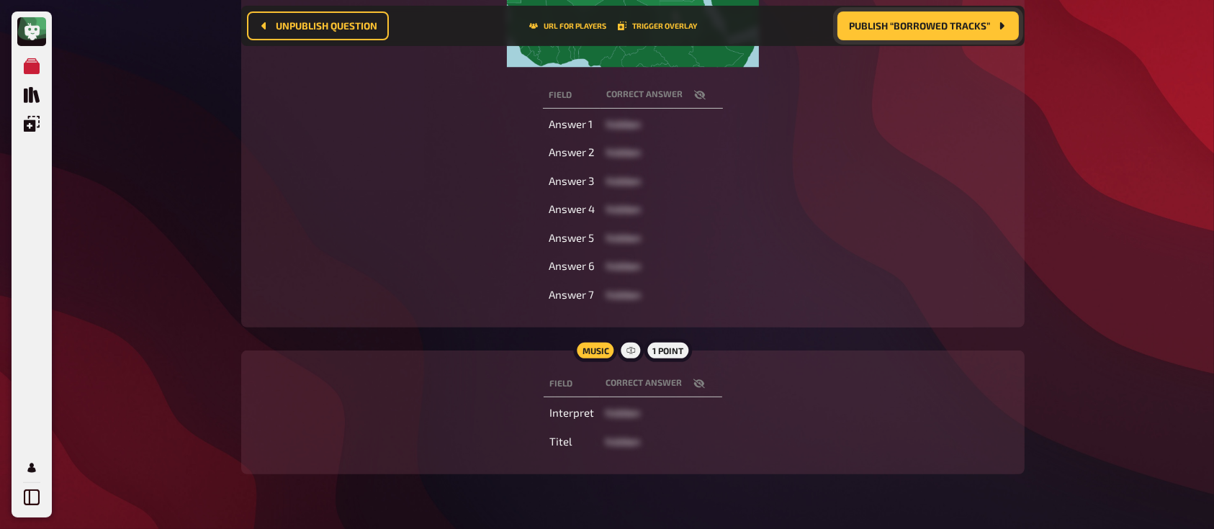
click at [693, 383] on icon "button" at bounding box center [699, 383] width 12 height 9
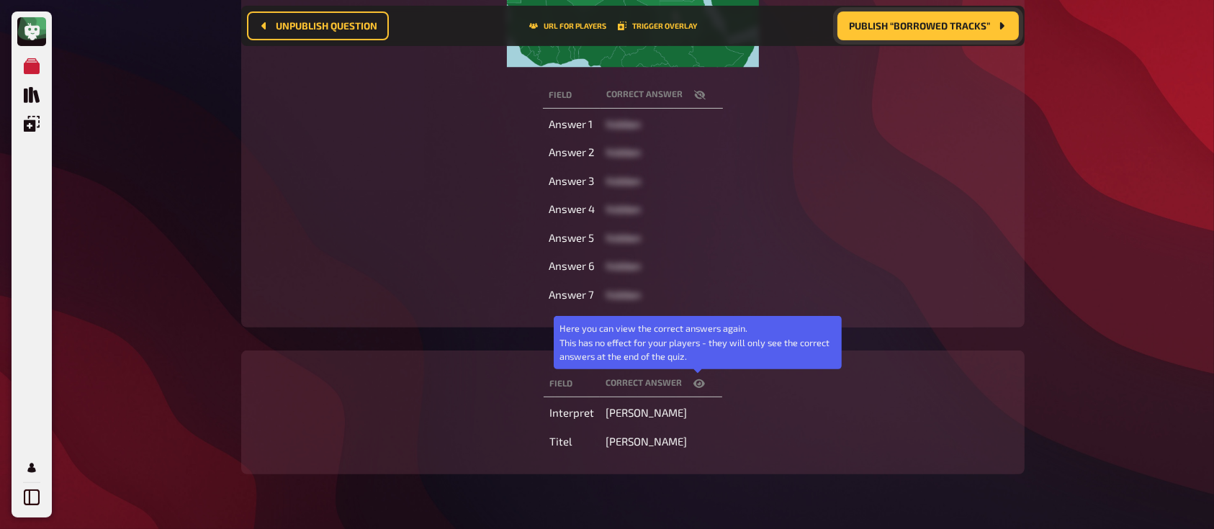
click at [693, 383] on icon "button" at bounding box center [699, 383] width 12 height 9
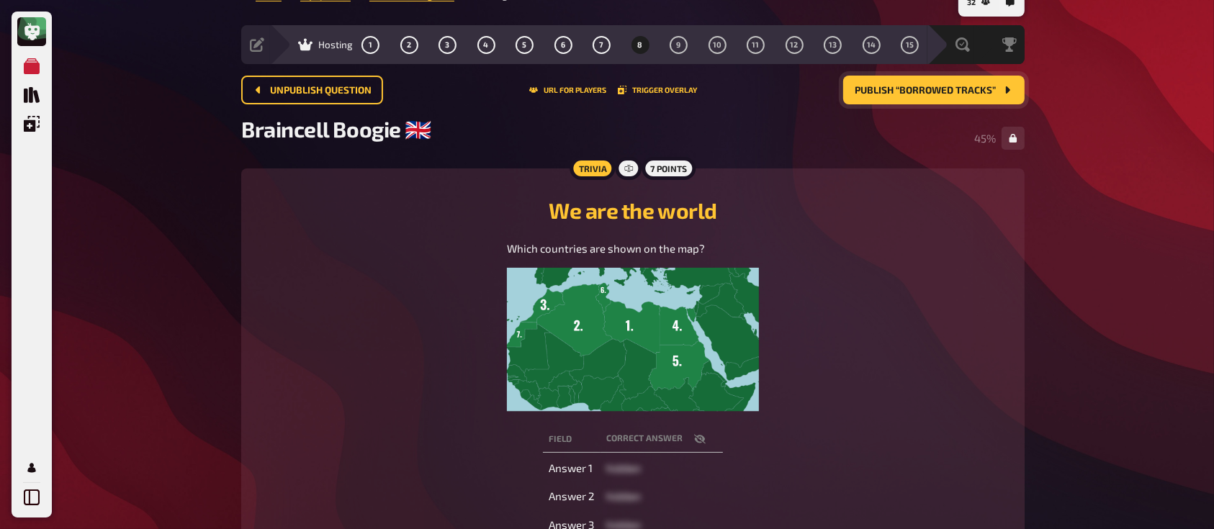
scroll to position [17, 0]
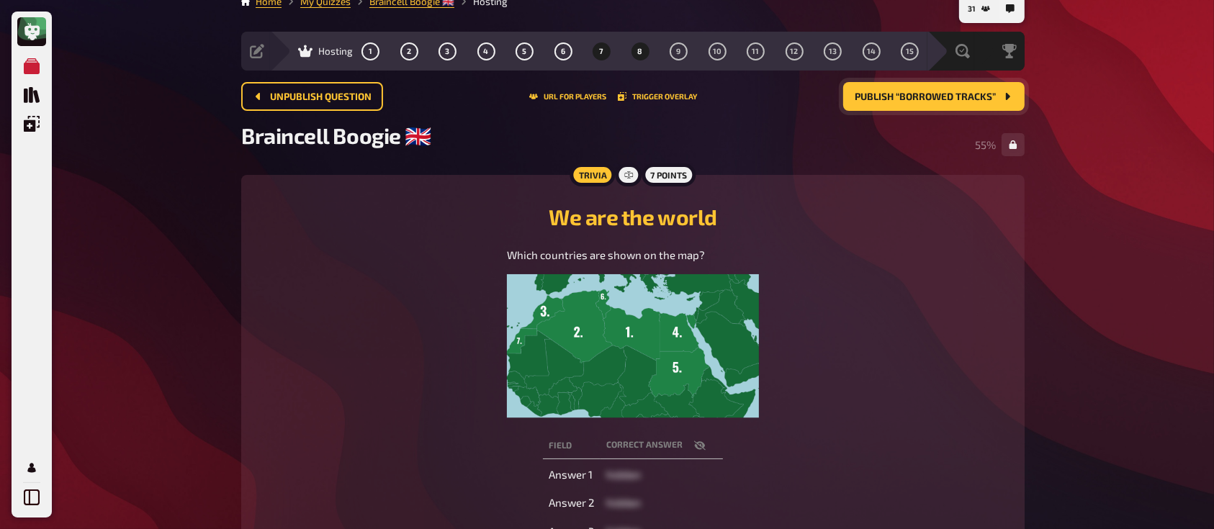
click at [600, 48] on span "7" at bounding box center [602, 52] width 4 height 8
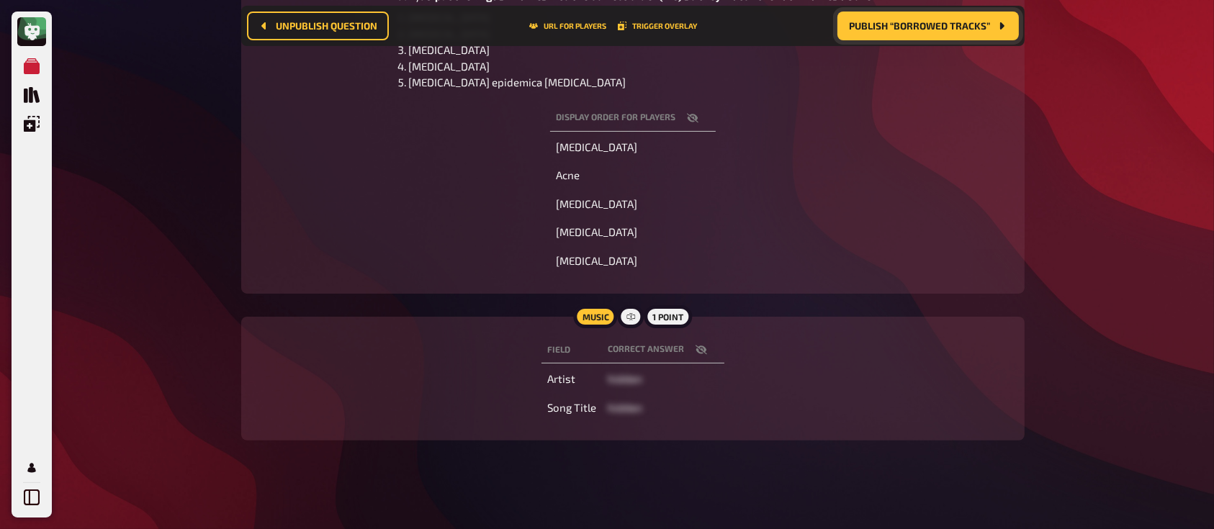
scroll to position [322, 0]
click at [702, 350] on icon "button" at bounding box center [701, 348] width 12 height 12
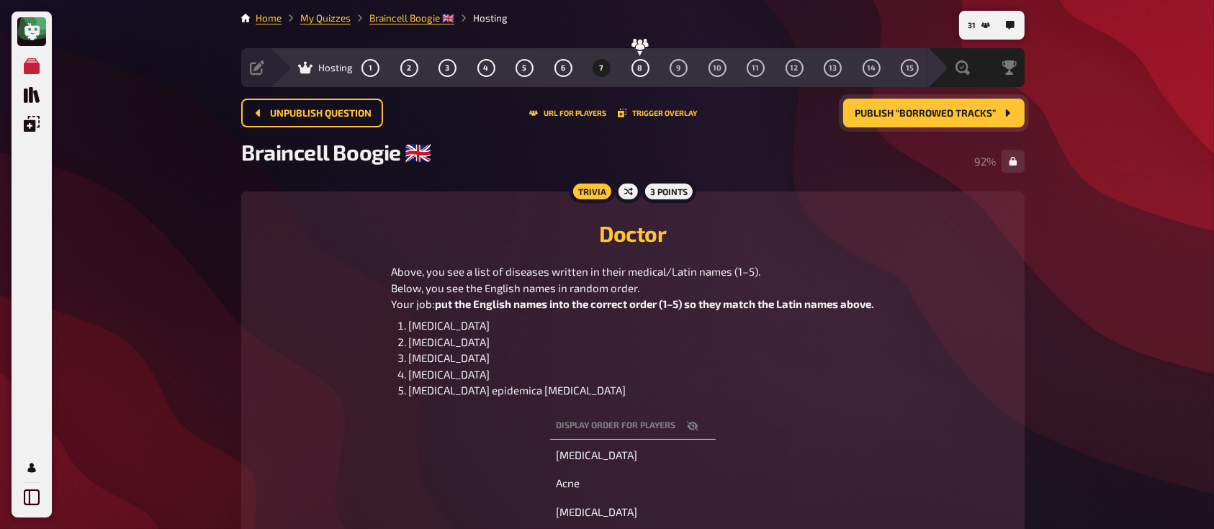
scroll to position [0, 0]
click at [561, 68] on span "6" at bounding box center [563, 69] width 4 height 8
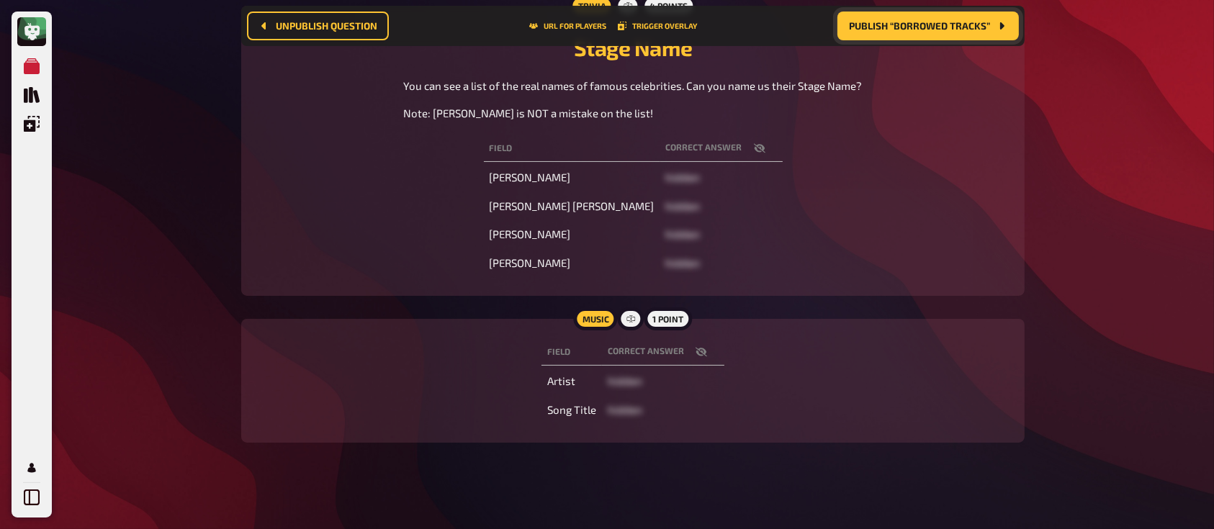
scroll to position [202, 0]
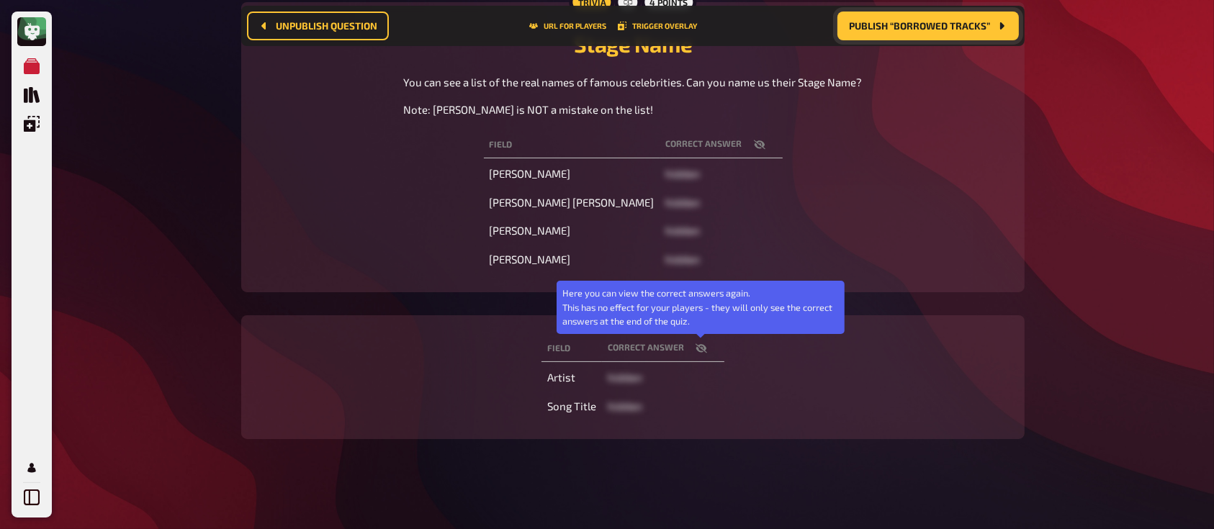
click at [701, 345] on icon "button" at bounding box center [701, 349] width 12 height 12
click at [701, 345] on button "button" at bounding box center [701, 348] width 35 height 14
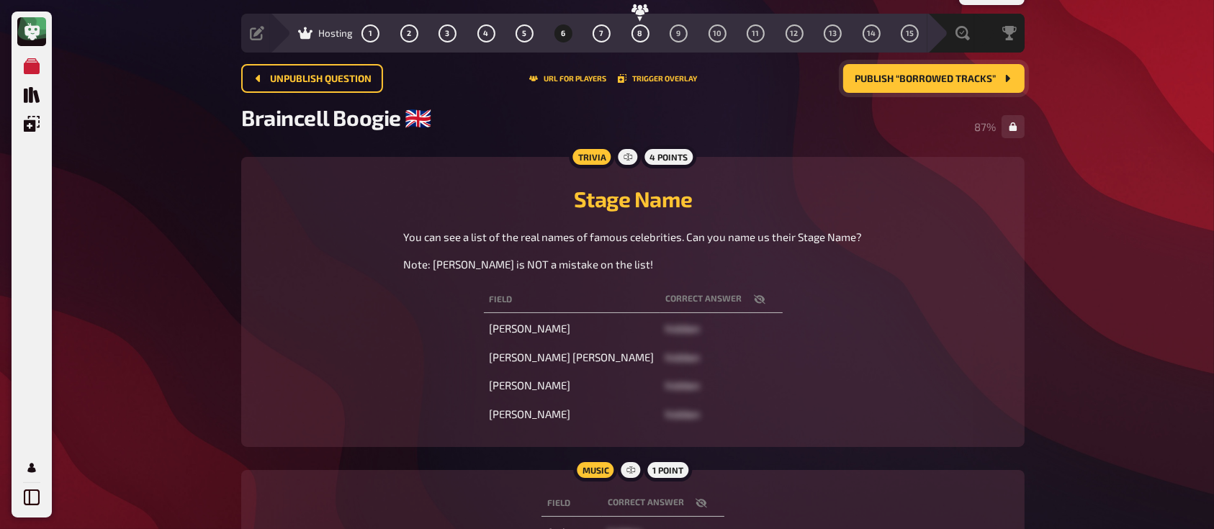
scroll to position [32, 0]
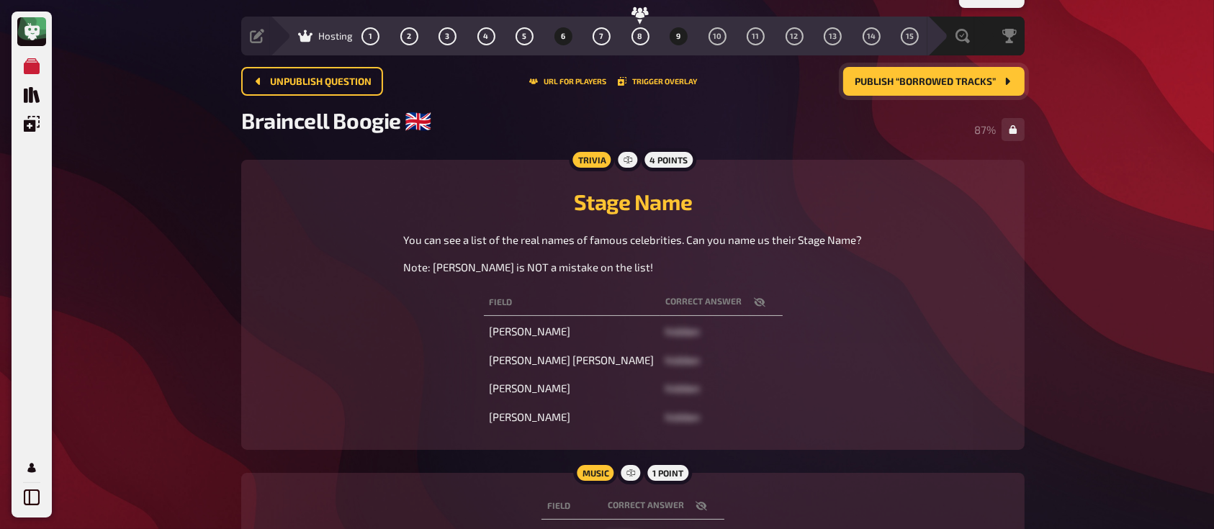
click at [680, 35] on button "9" at bounding box center [678, 35] width 23 height 23
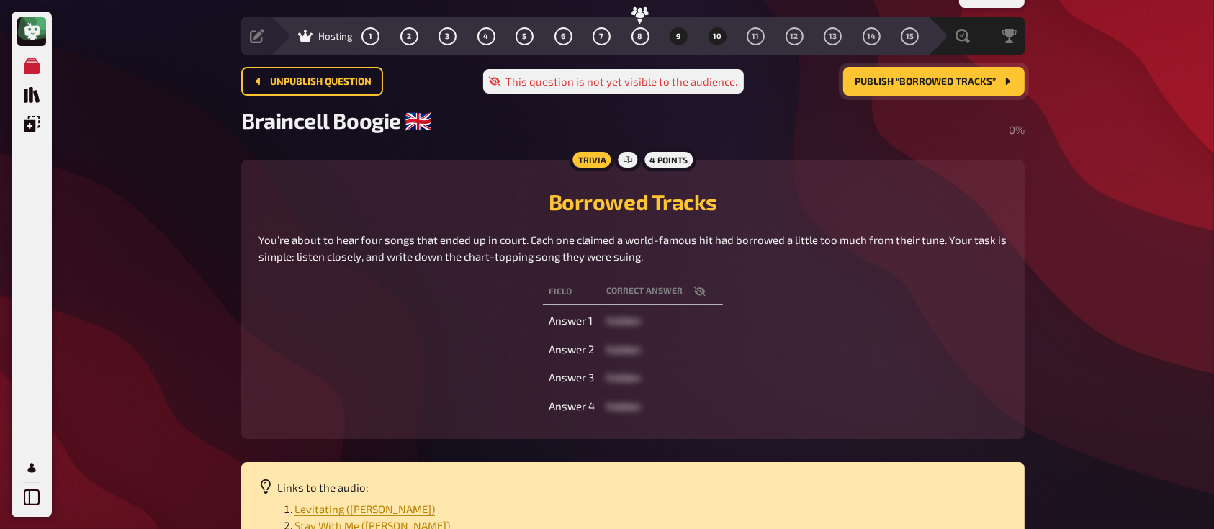
click at [715, 30] on button "10" at bounding box center [716, 35] width 23 height 23
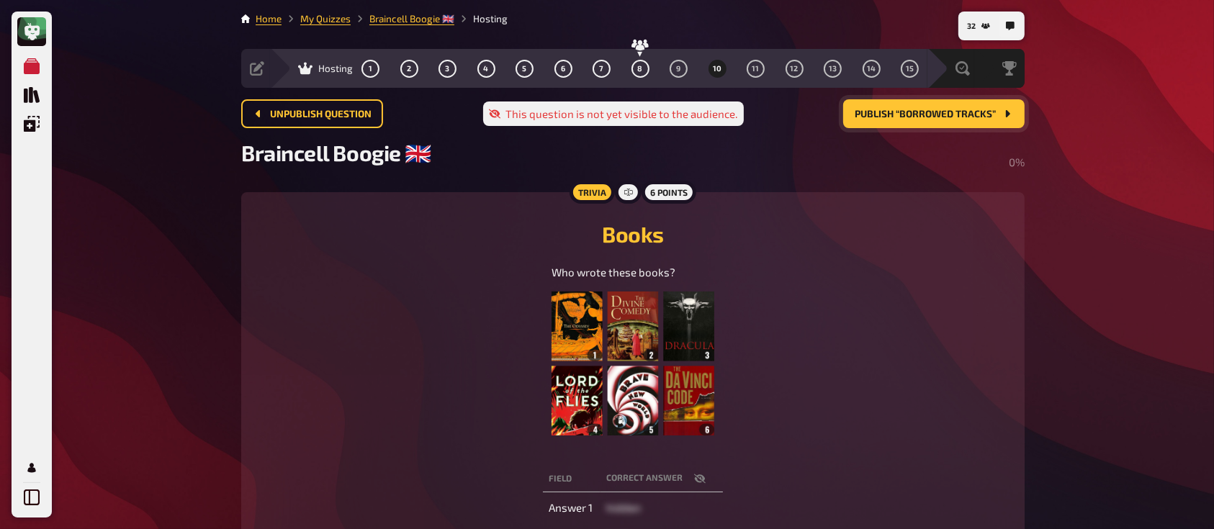
click at [713, 65] on span "10" at bounding box center [717, 69] width 9 height 8
click at [754, 65] on span "11" at bounding box center [755, 69] width 7 height 8
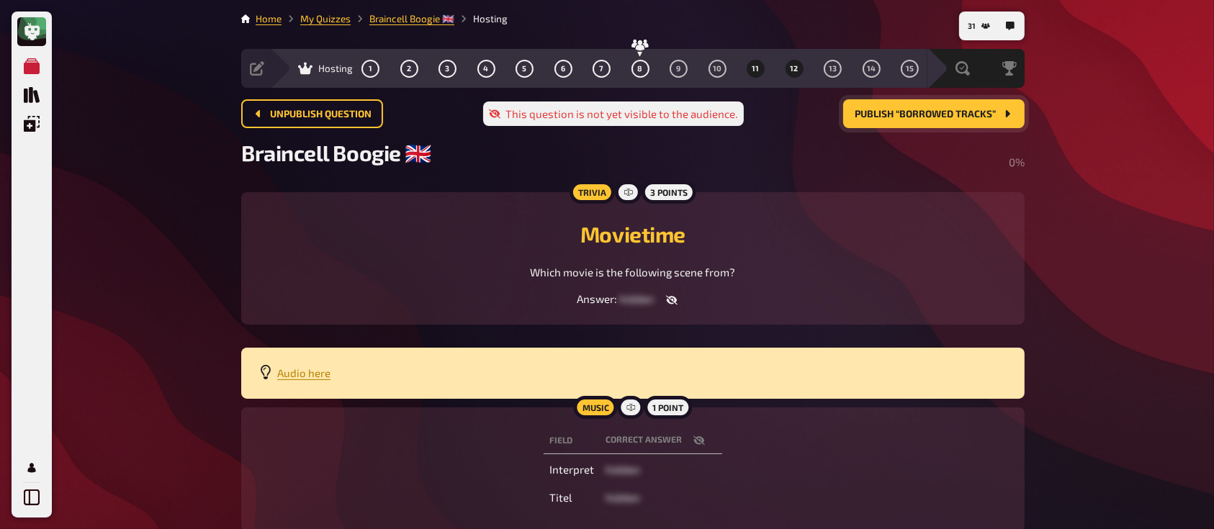
click at [802, 68] on button "12" at bounding box center [793, 68] width 23 height 23
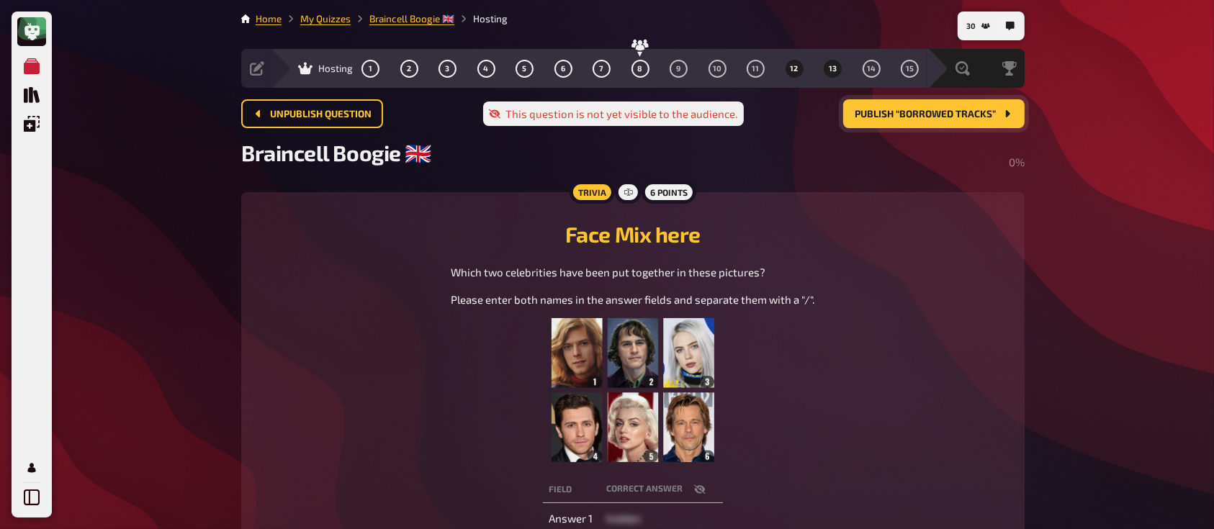
click at [836, 61] on button "13" at bounding box center [832, 68] width 23 height 23
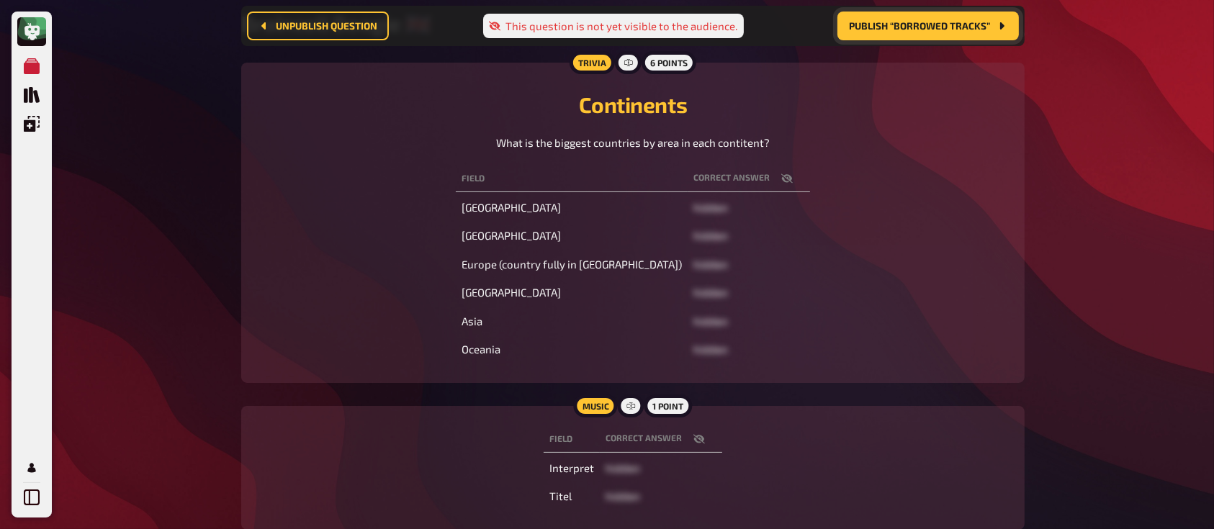
scroll to position [145, 0]
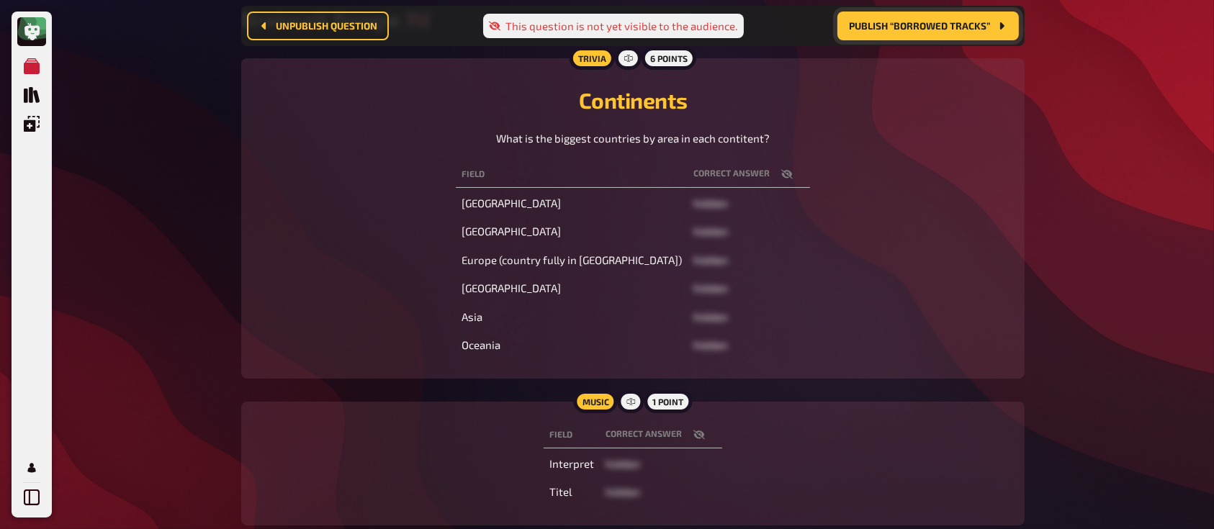
click at [781, 174] on icon "button" at bounding box center [787, 174] width 12 height 12
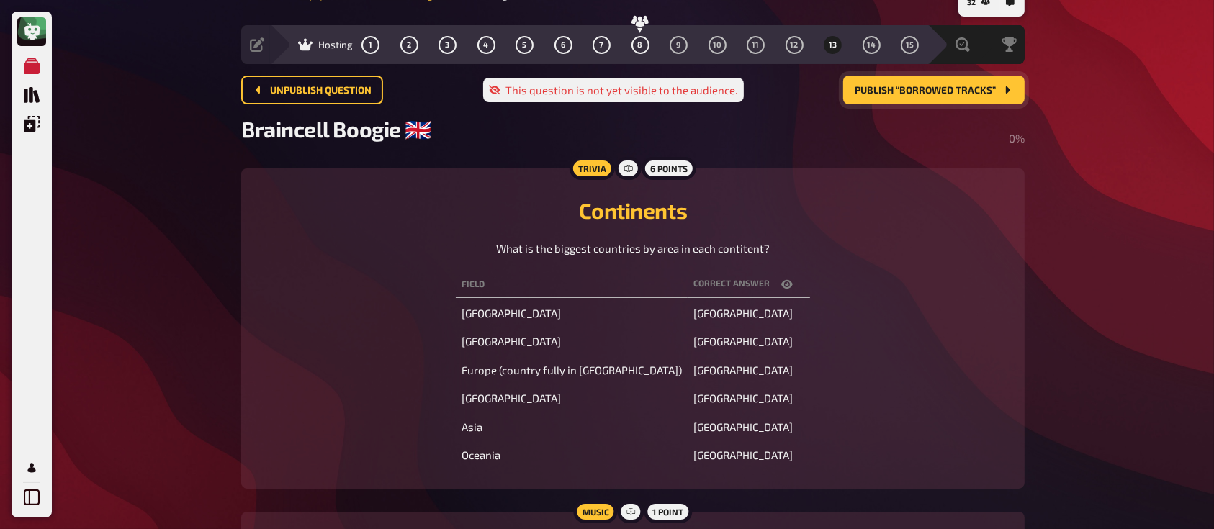
scroll to position [21, 0]
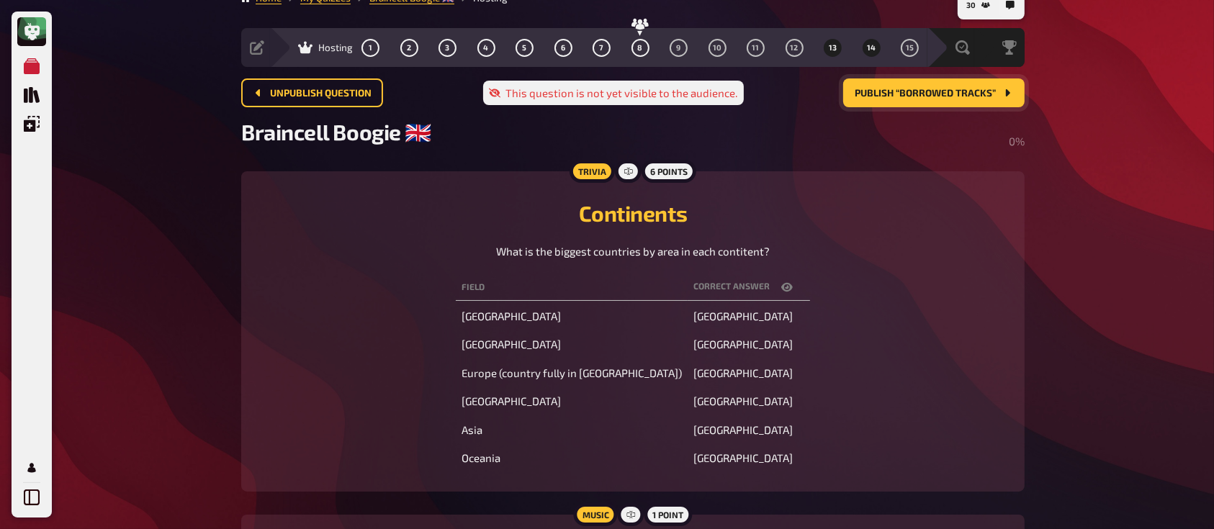
click at [869, 44] on span "14" at bounding box center [871, 48] width 9 height 8
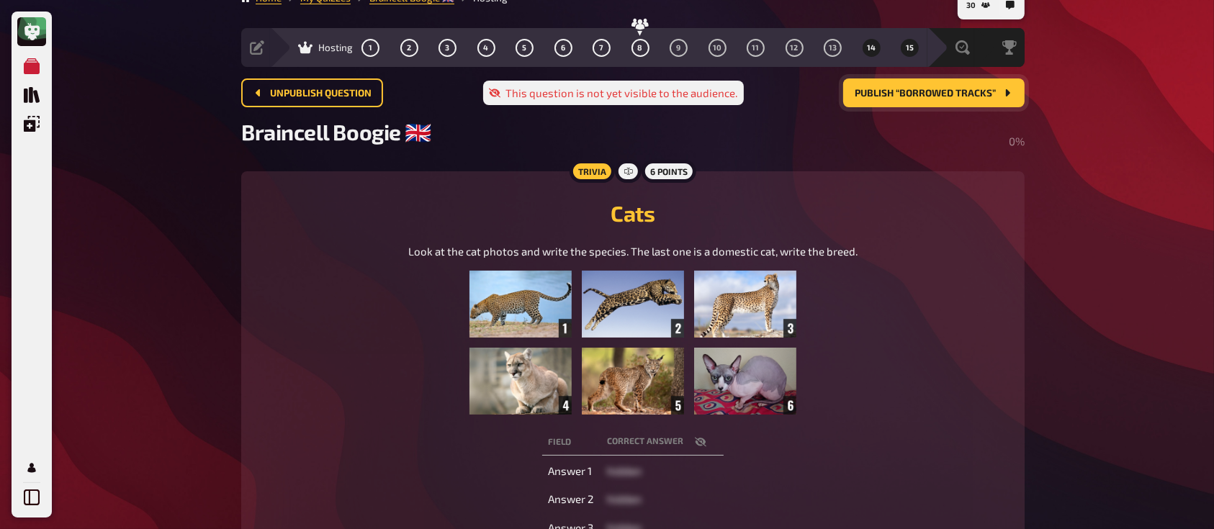
click at [905, 44] on span "15" at bounding box center [909, 48] width 8 height 8
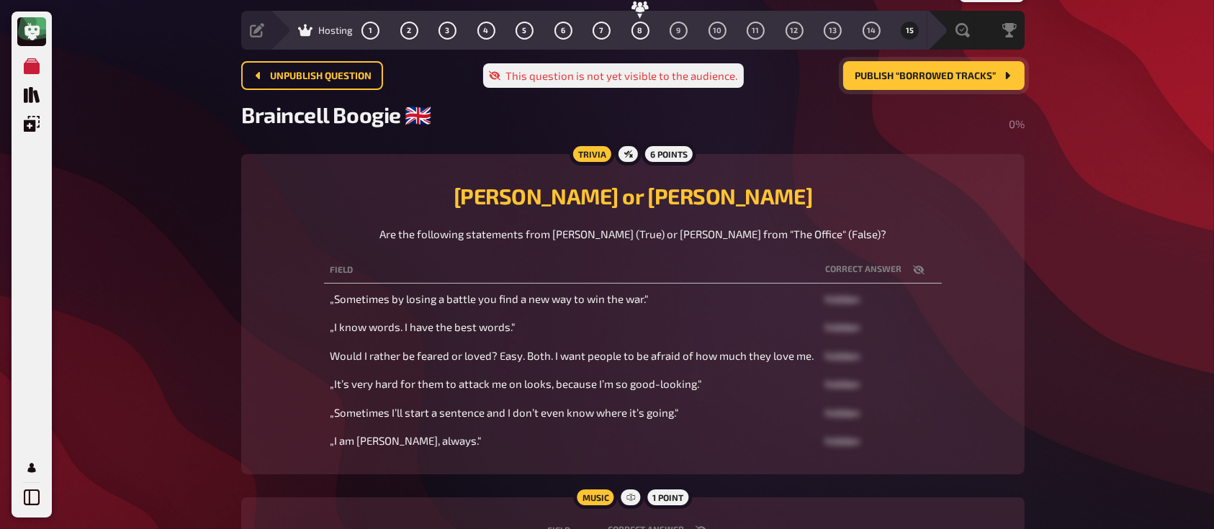
scroll to position [40, 0]
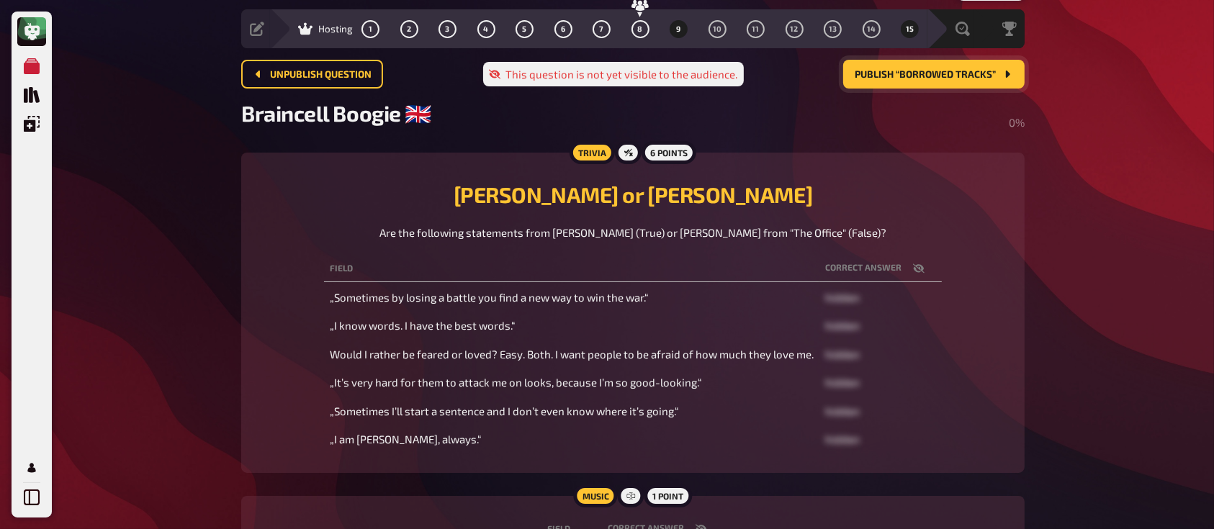
click at [678, 27] on span "9" at bounding box center [679, 29] width 4 height 8
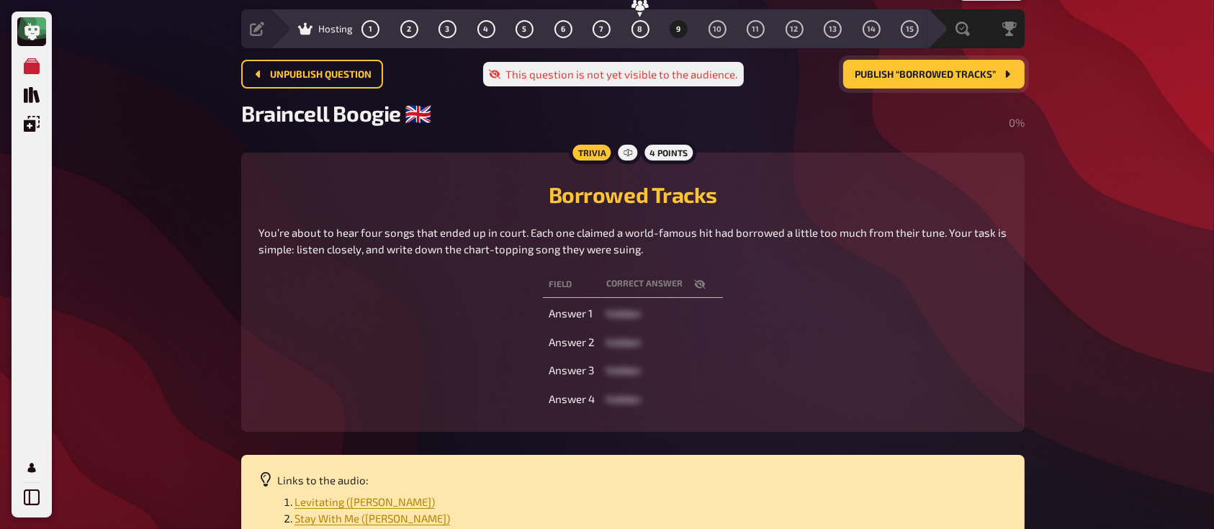
click at [627, 30] on div "1 2 3 4 5 6 7 8 9 10 11 12 13 14 15" at bounding box center [639, 29] width 557 height 18
click at [636, 31] on button "8" at bounding box center [639, 28] width 23 height 23
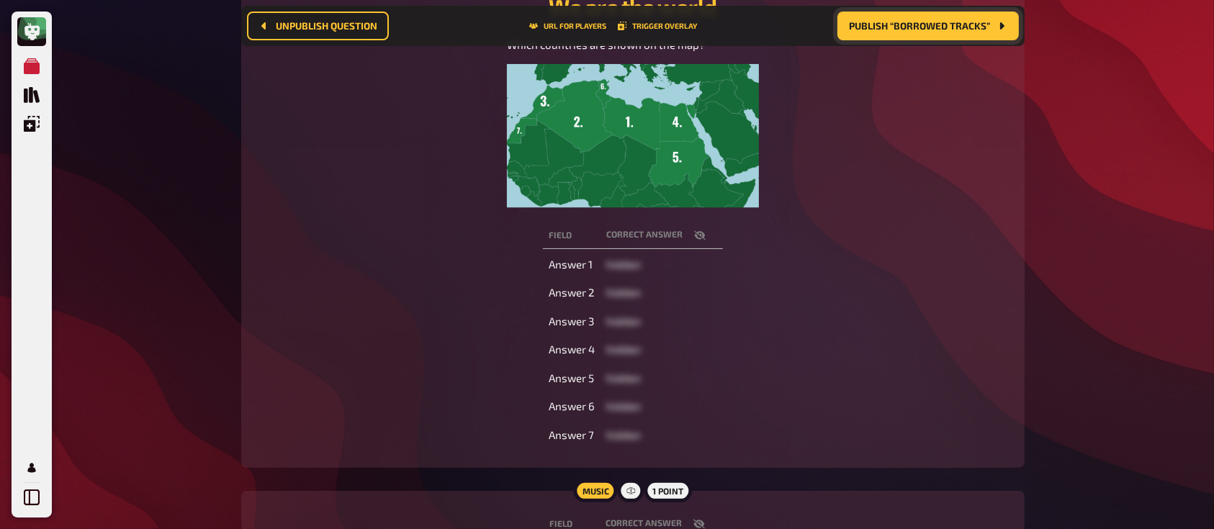
scroll to position [241, 0]
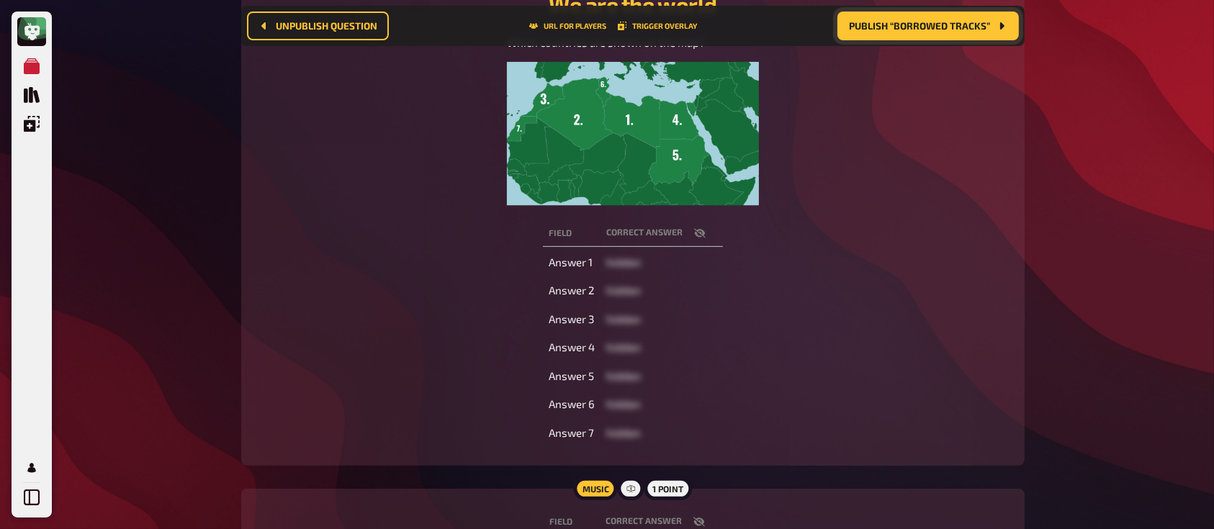
click at [697, 231] on icon "button" at bounding box center [700, 232] width 12 height 9
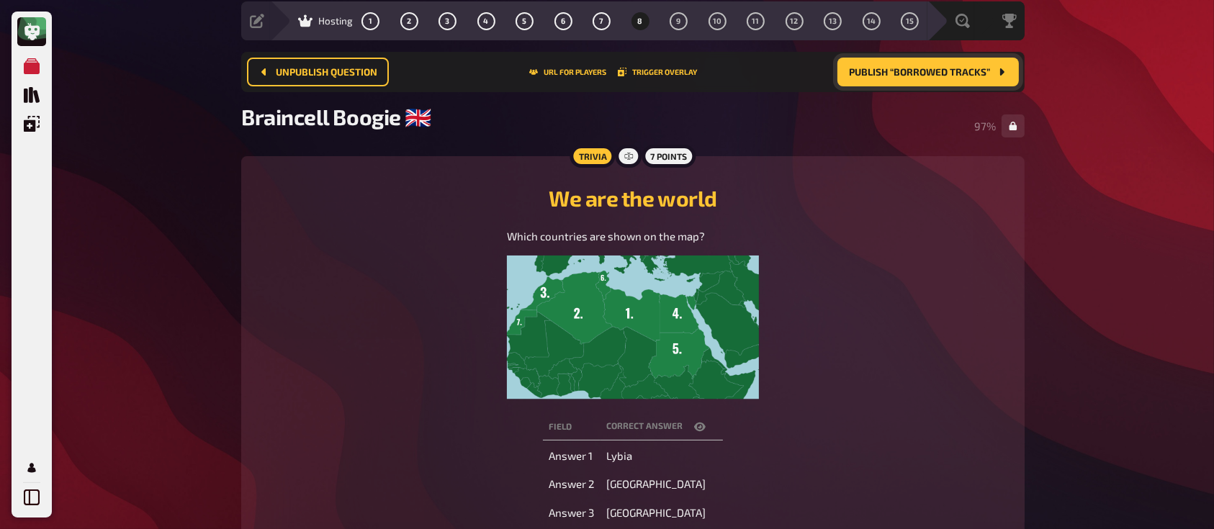
scroll to position [0, 0]
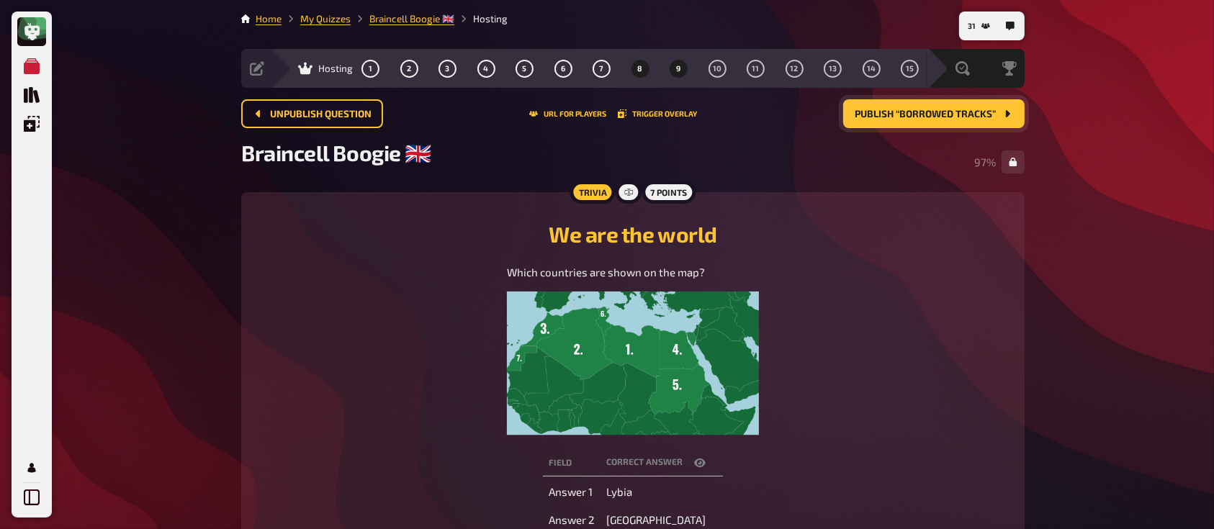
click at [677, 68] on span "9" at bounding box center [679, 69] width 4 height 8
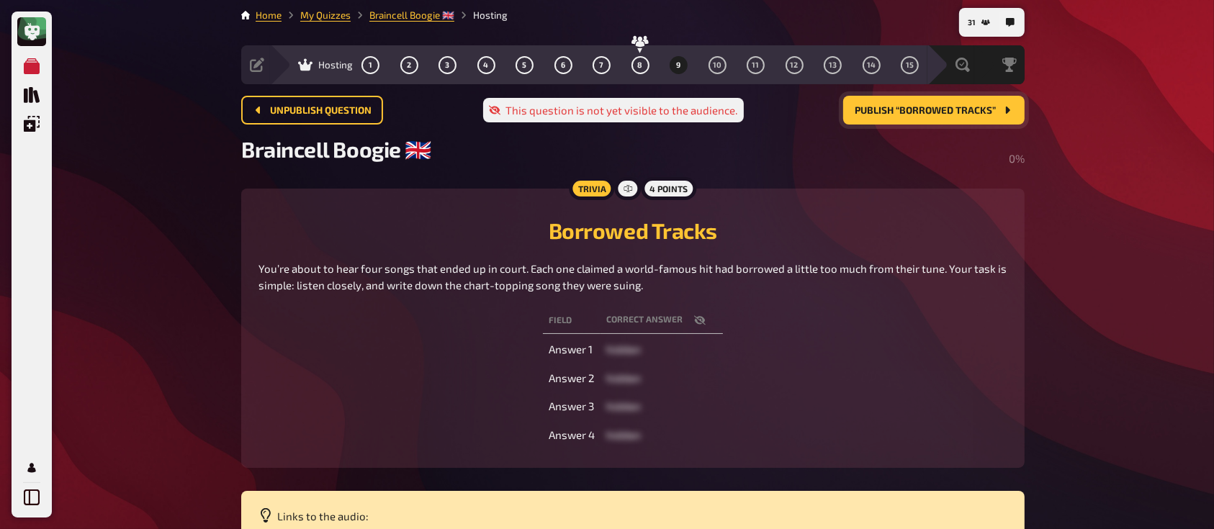
scroll to position [1, 0]
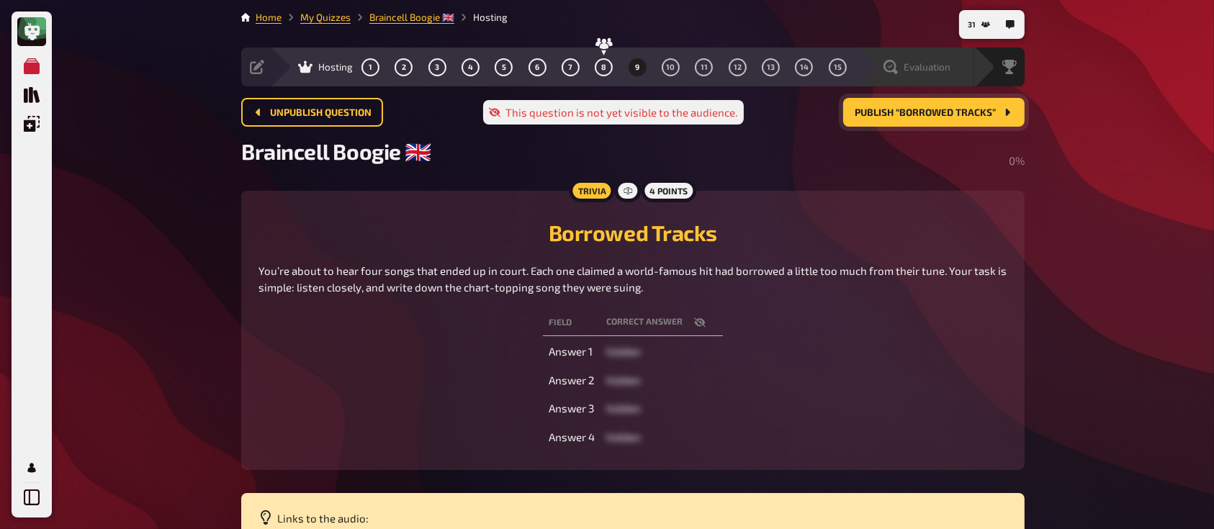
click at [933, 62] on span "Evaluation" at bounding box center [926, 67] width 47 height 12
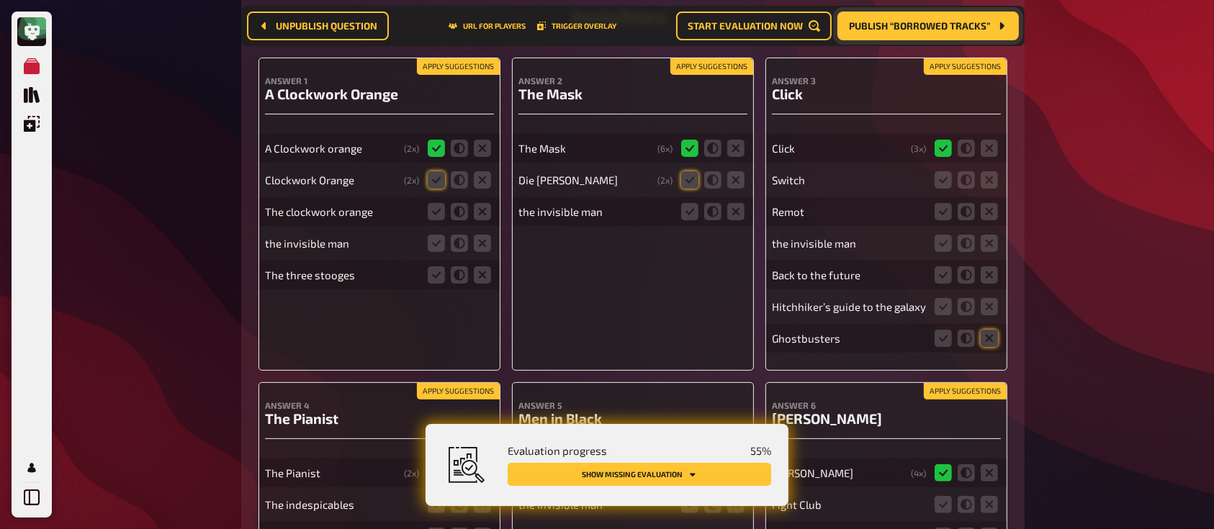
scroll to position [307, 0]
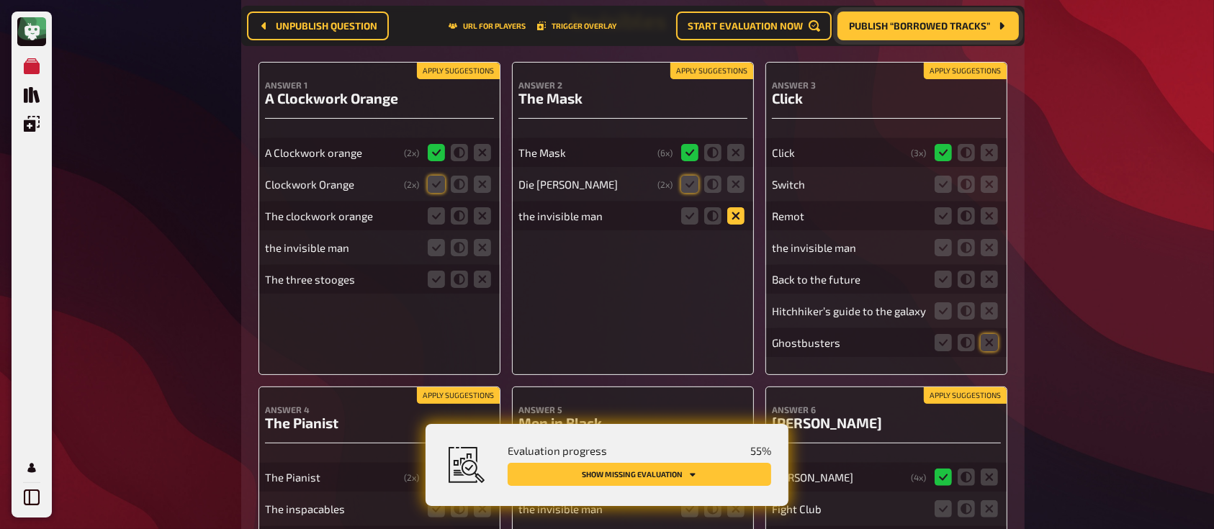
click at [733, 220] on icon at bounding box center [735, 215] width 17 height 17
click at [0, 0] on input "radio" at bounding box center [0, 0] width 0 height 0
click at [430, 187] on icon at bounding box center [436, 184] width 17 height 17
click at [0, 0] on input "radio" at bounding box center [0, 0] width 0 height 0
click at [433, 217] on icon at bounding box center [436, 215] width 17 height 17
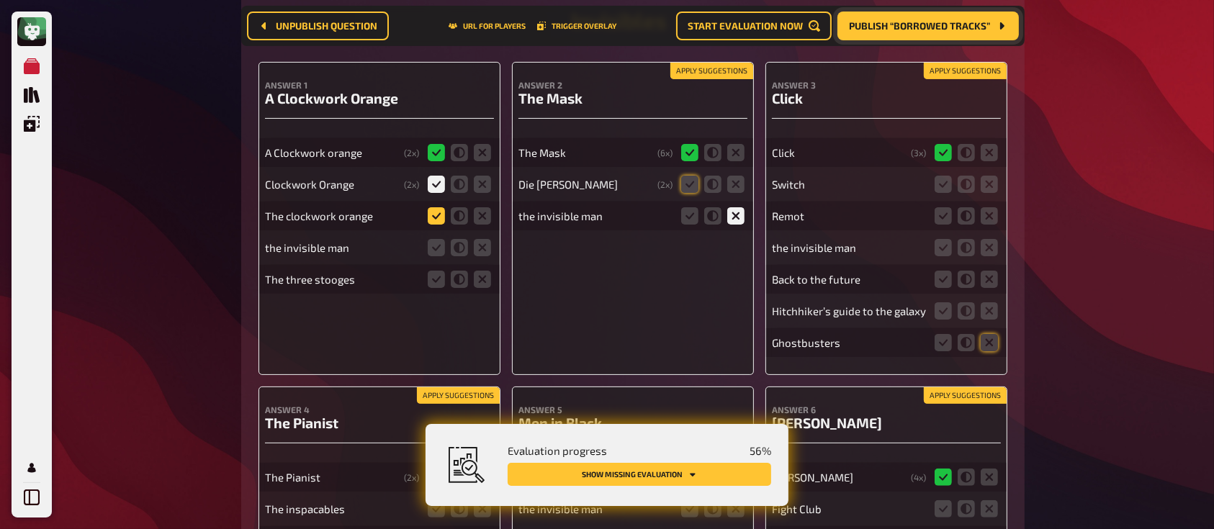
click at [0, 0] on input "radio" at bounding box center [0, 0] width 0 height 0
click at [483, 284] on icon at bounding box center [482, 279] width 17 height 17
click at [0, 0] on input "radio" at bounding box center [0, 0] width 0 height 0
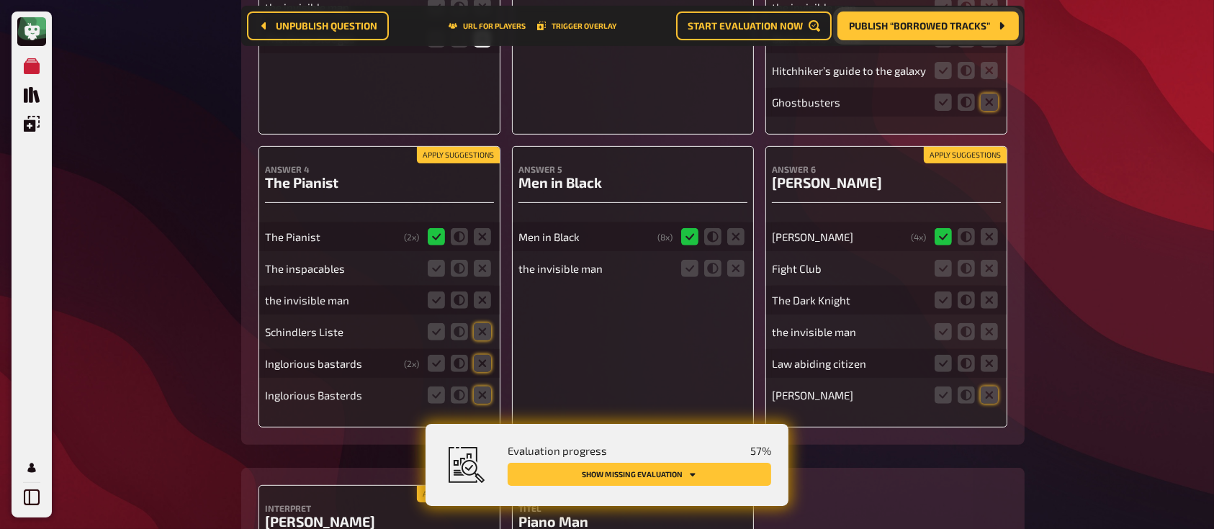
scroll to position [546, 0]
click at [732, 271] on icon at bounding box center [735, 269] width 17 height 17
click at [0, 0] on input "radio" at bounding box center [0, 0] width 0 height 0
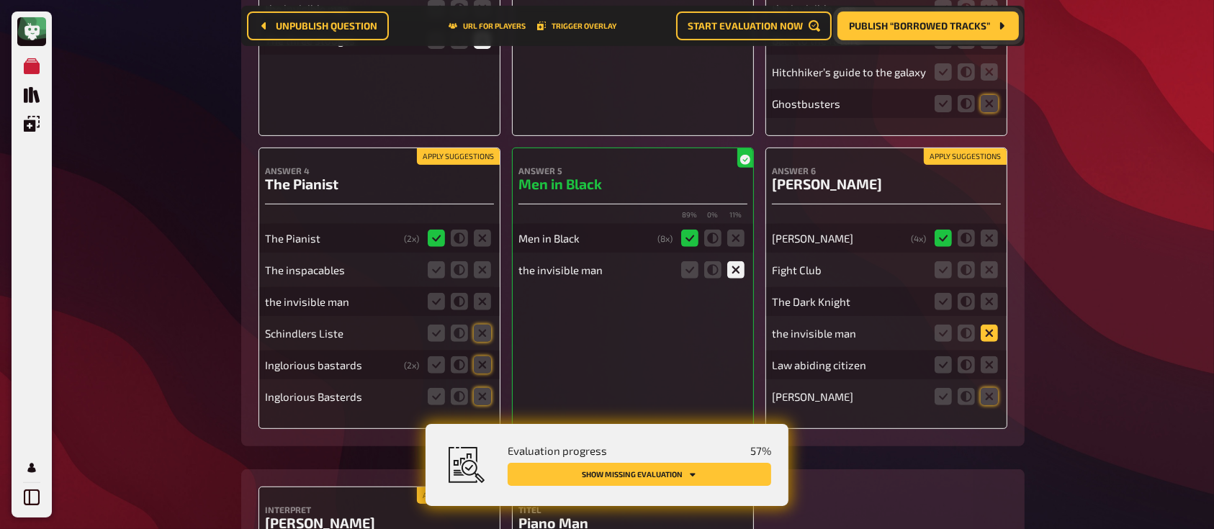
click at [988, 329] on icon at bounding box center [988, 333] width 17 height 17
click at [0, 0] on input "radio" at bounding box center [0, 0] width 0 height 0
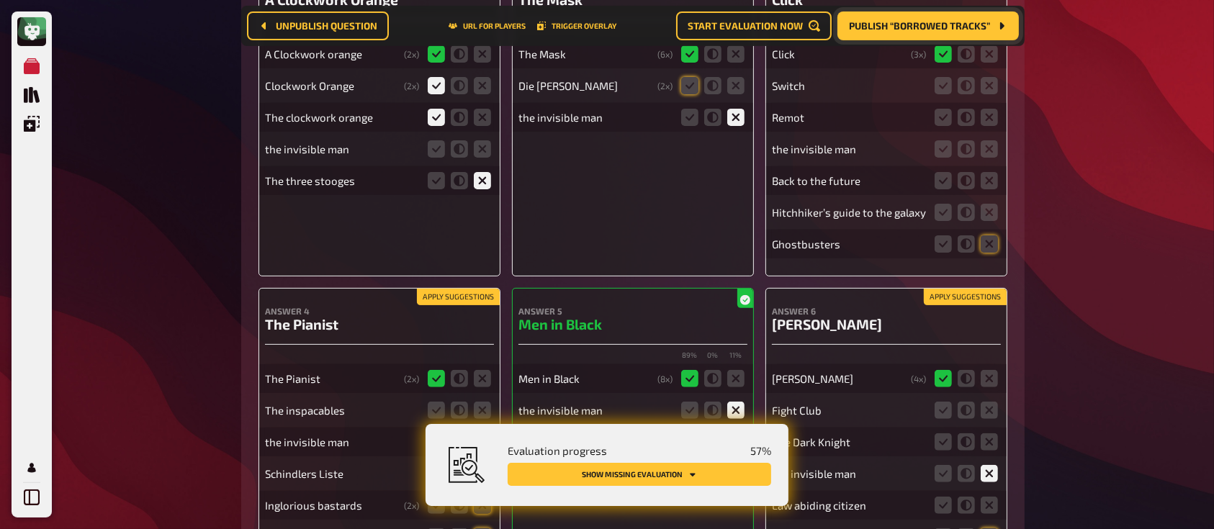
scroll to position [405, 0]
click at [996, 147] on icon at bounding box center [988, 149] width 17 height 17
click at [0, 0] on input "radio" at bounding box center [0, 0] width 0 height 0
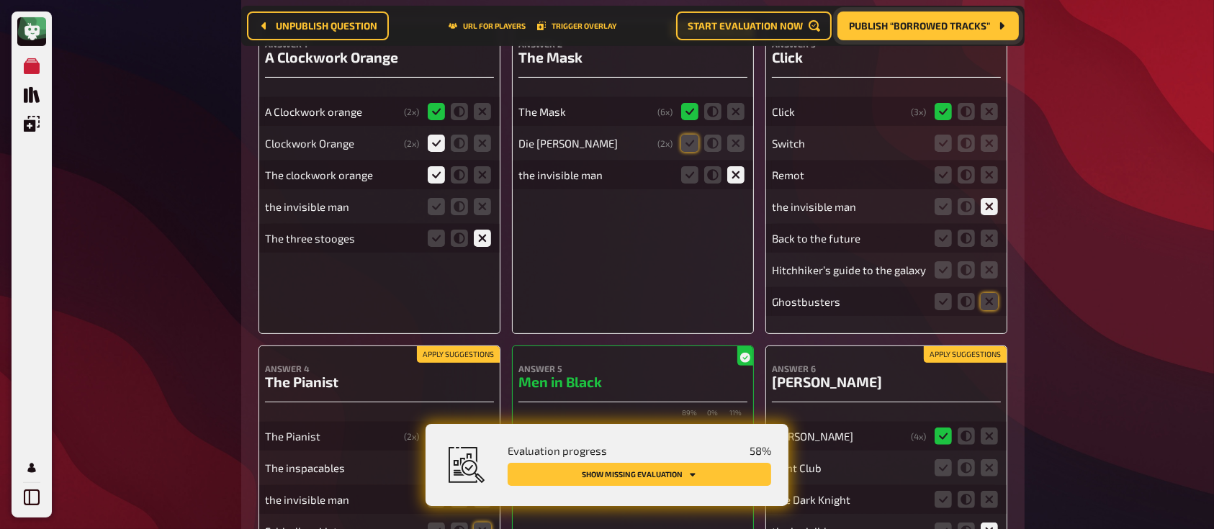
scroll to position [345, 0]
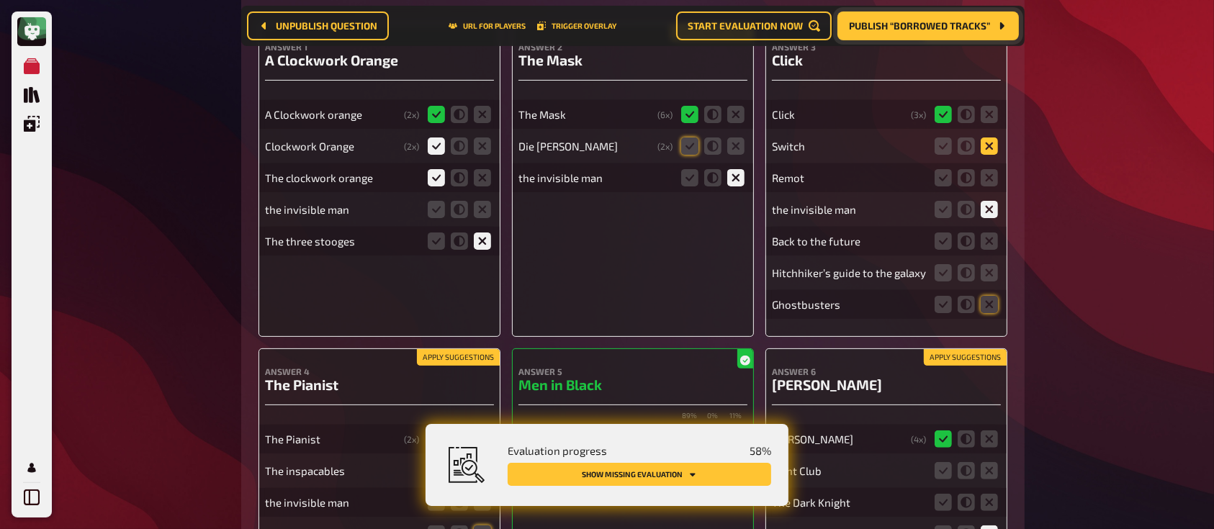
click at [988, 144] on icon at bounding box center [988, 145] width 17 height 17
click at [0, 0] on input "radio" at bounding box center [0, 0] width 0 height 0
click at [993, 246] on icon at bounding box center [988, 240] width 17 height 17
click at [0, 0] on input "radio" at bounding box center [0, 0] width 0 height 0
click at [993, 246] on icon at bounding box center [988, 240] width 17 height 17
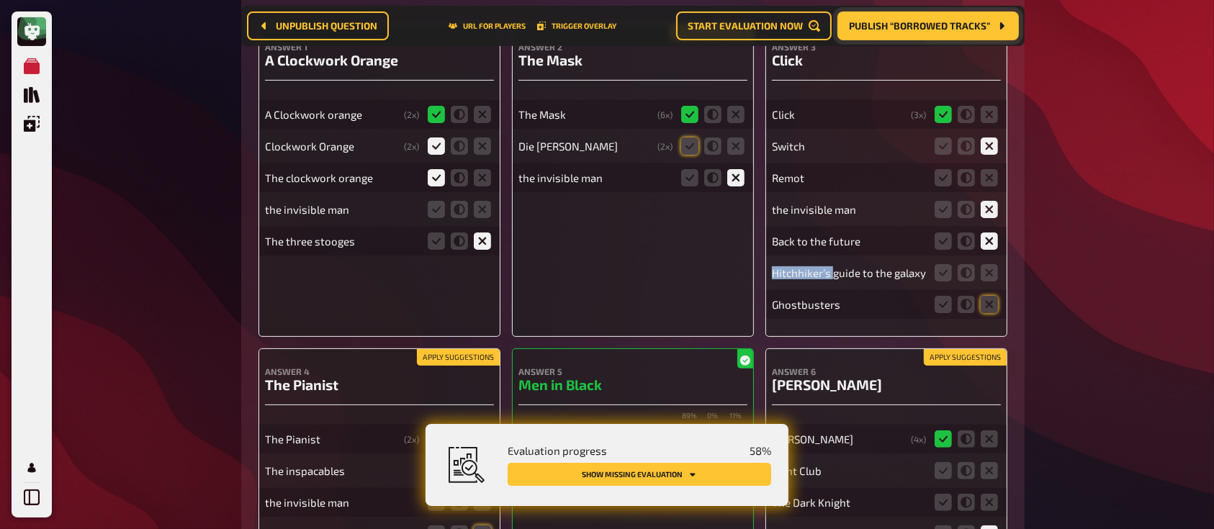
click at [0, 0] on input "radio" at bounding box center [0, 0] width 0 height 0
click at [987, 269] on icon at bounding box center [988, 272] width 17 height 17
click at [0, 0] on input "radio" at bounding box center [0, 0] width 0 height 0
click at [989, 303] on icon at bounding box center [988, 304] width 17 height 17
click at [0, 0] on input "radio" at bounding box center [0, 0] width 0 height 0
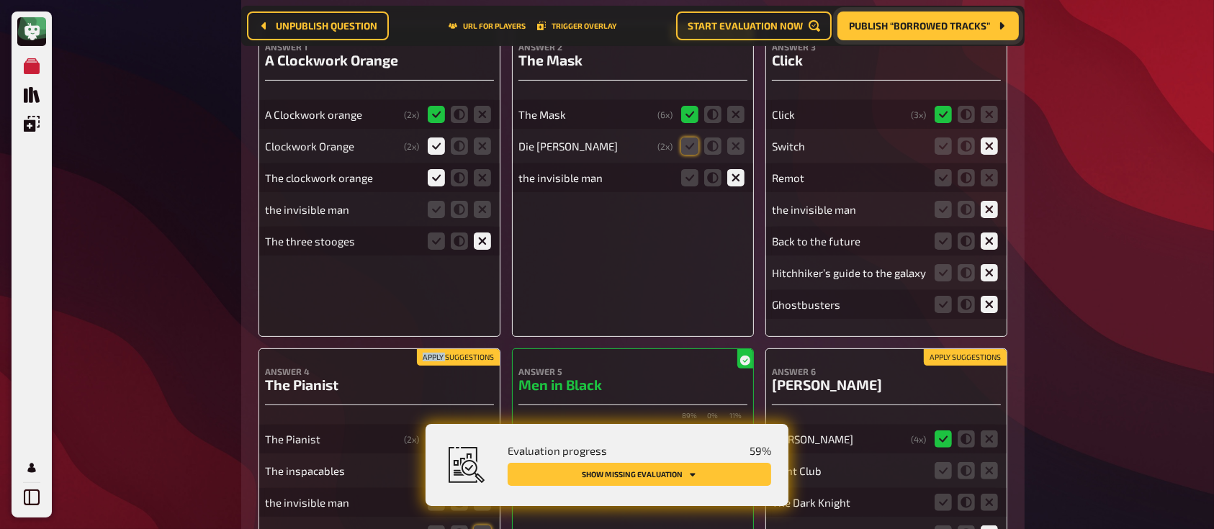
click at [989, 303] on icon at bounding box center [988, 304] width 17 height 17
click at [0, 0] on input "radio" at bounding box center [0, 0] width 0 height 0
click at [990, 176] on icon at bounding box center [988, 177] width 17 height 17
click at [0, 0] on input "radio" at bounding box center [0, 0] width 0 height 0
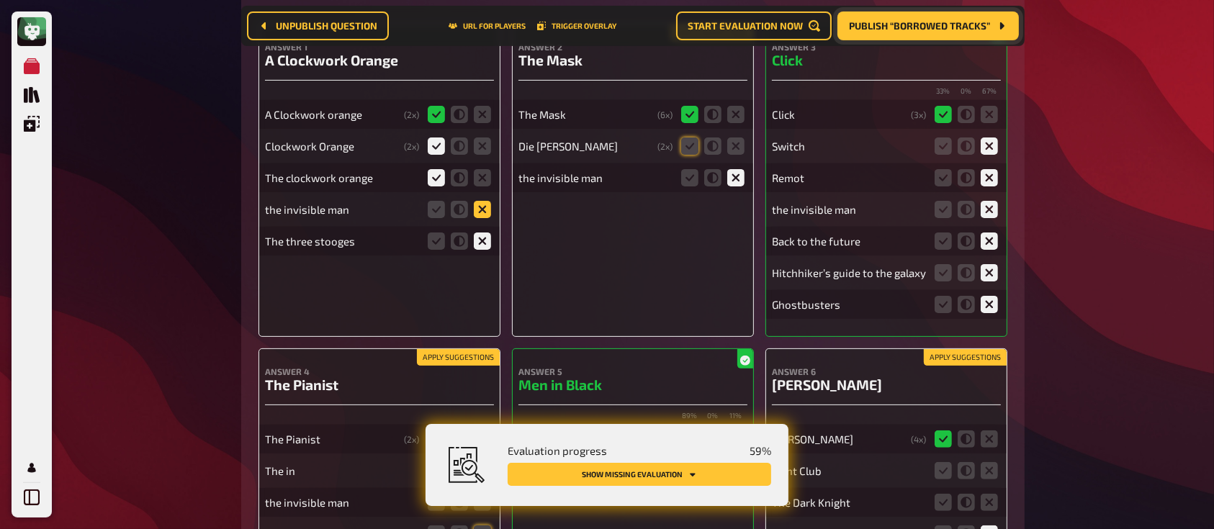
click at [484, 209] on icon at bounding box center [482, 209] width 17 height 17
click at [0, 0] on input "radio" at bounding box center [0, 0] width 0 height 0
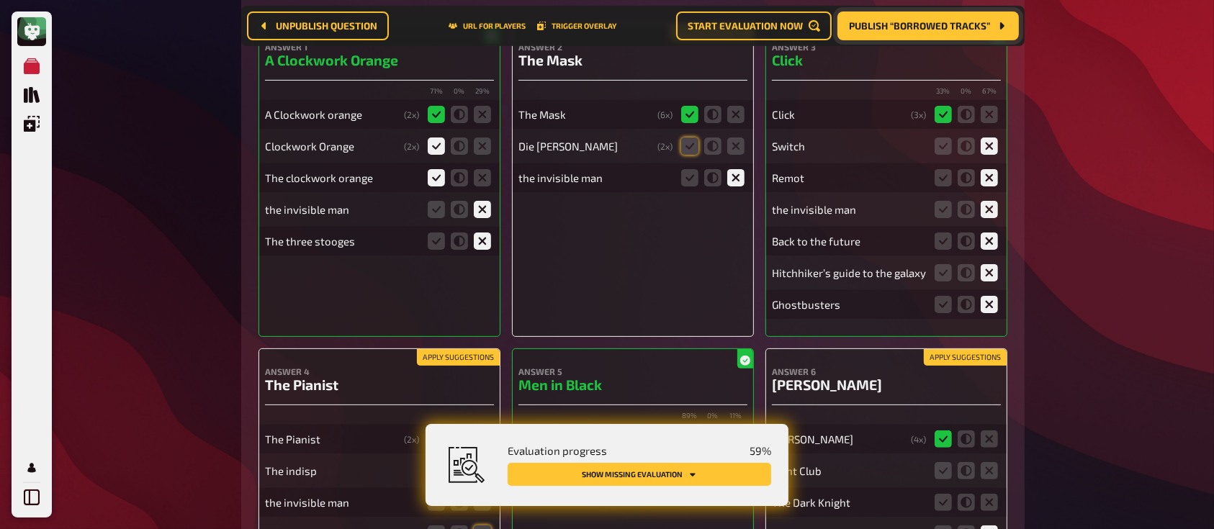
scroll to position [294, 0]
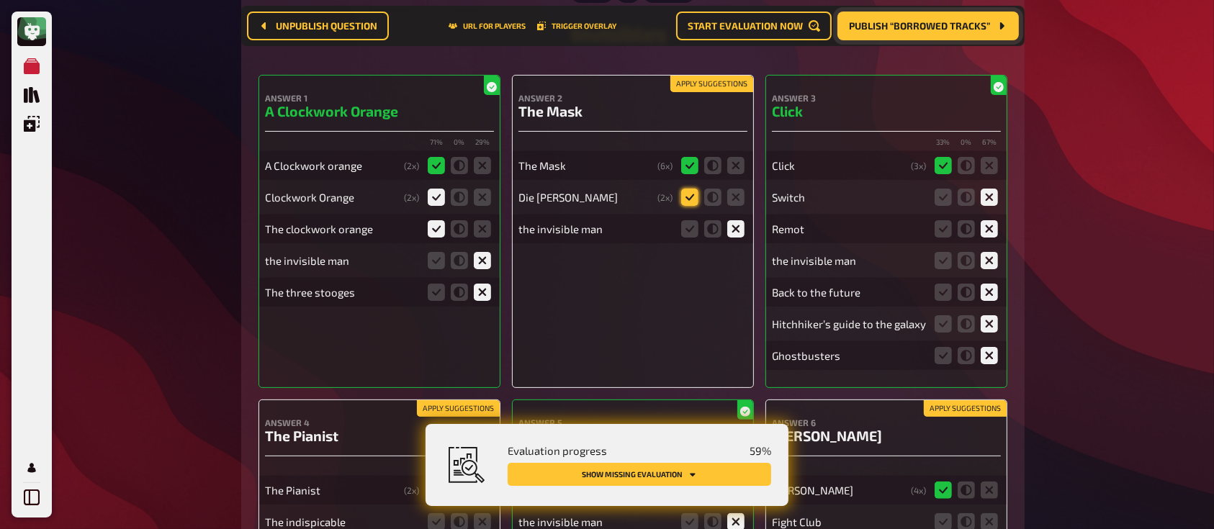
click at [685, 195] on icon at bounding box center [689, 197] width 17 height 17
click at [0, 0] on input "radio" at bounding box center [0, 0] width 0 height 0
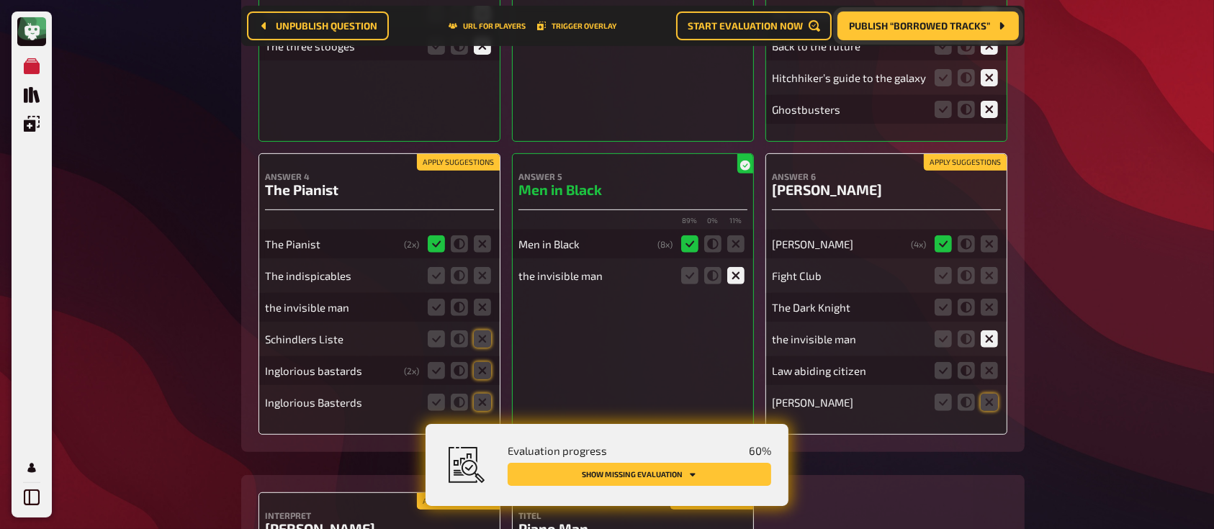
scroll to position [543, 0]
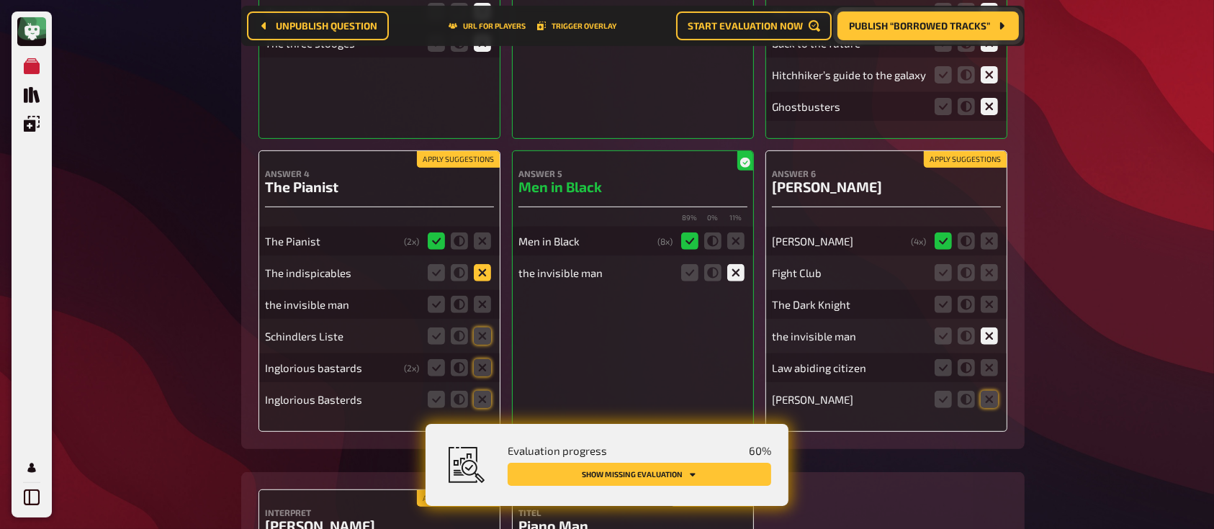
click at [484, 275] on icon at bounding box center [482, 272] width 17 height 17
click at [0, 0] on input "radio" at bounding box center [0, 0] width 0 height 0
click at [484, 306] on icon at bounding box center [482, 304] width 17 height 17
click at [0, 0] on input "radio" at bounding box center [0, 0] width 0 height 0
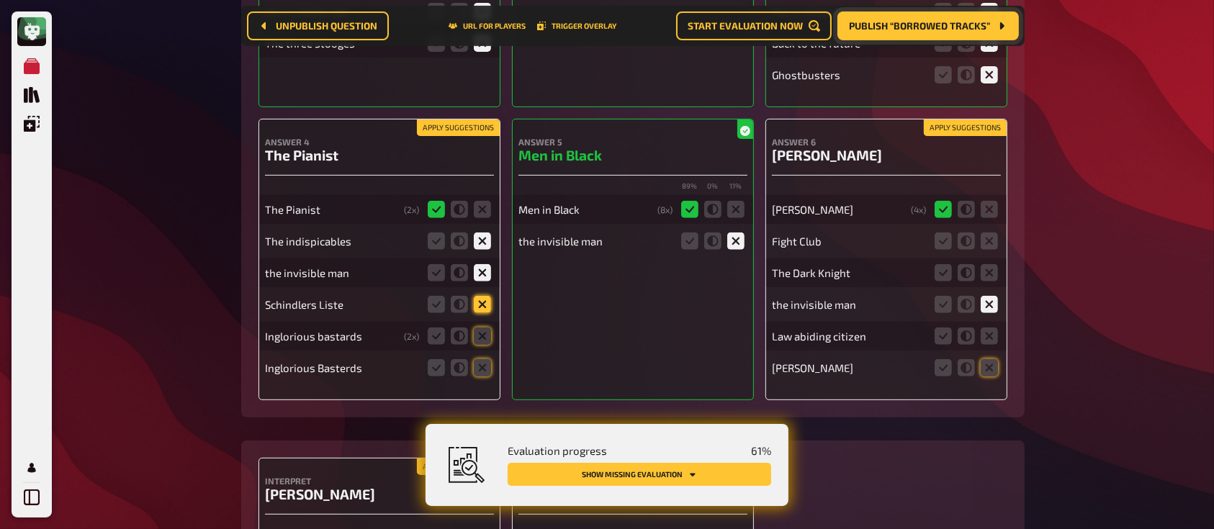
click at [487, 299] on icon at bounding box center [482, 304] width 17 height 17
click at [0, 0] on input "radio" at bounding box center [0, 0] width 0 height 0
click at [482, 337] on icon at bounding box center [482, 335] width 17 height 17
click at [0, 0] on input "radio" at bounding box center [0, 0] width 0 height 0
click at [478, 337] on icon at bounding box center [482, 335] width 17 height 17
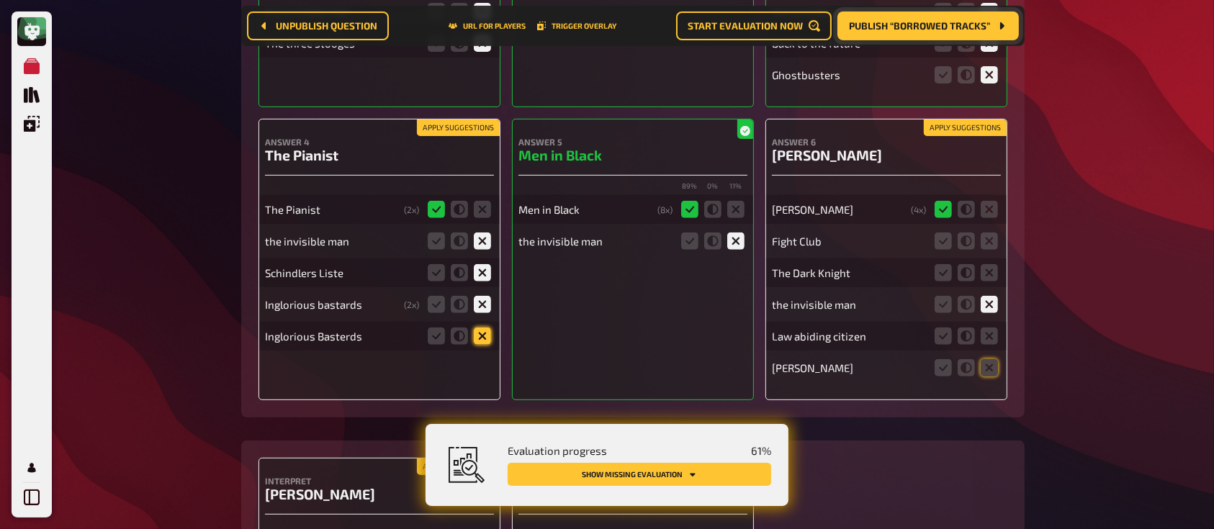
click at [0, 0] on input "radio" at bounding box center [0, 0] width 0 height 0
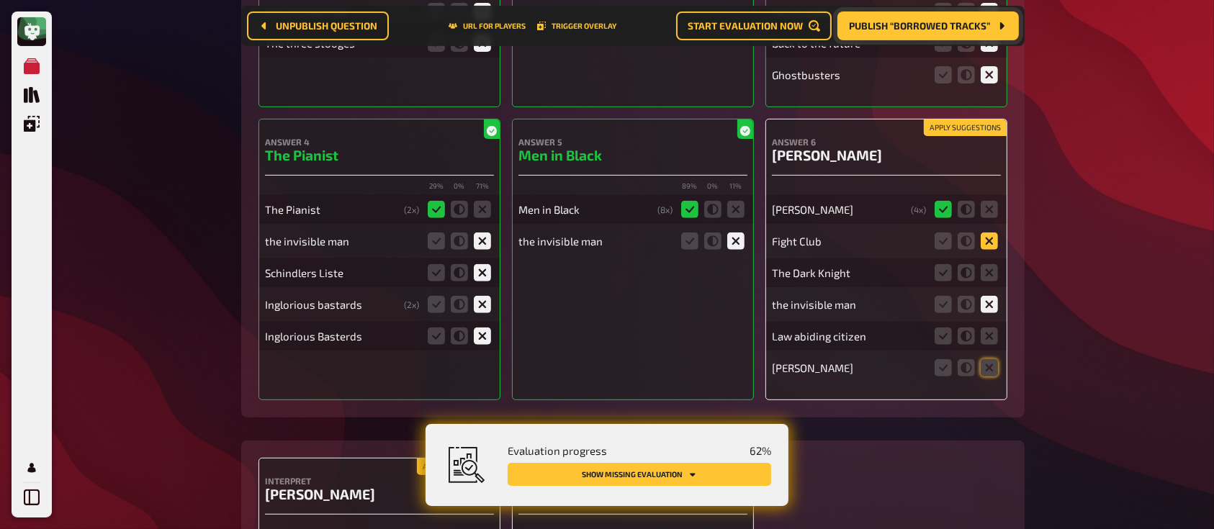
click at [990, 243] on icon at bounding box center [988, 240] width 17 height 17
click at [0, 0] on input "radio" at bounding box center [0, 0] width 0 height 0
click at [988, 277] on icon at bounding box center [988, 272] width 17 height 17
click at [0, 0] on input "radio" at bounding box center [0, 0] width 0 height 0
click at [990, 342] on icon at bounding box center [988, 335] width 17 height 17
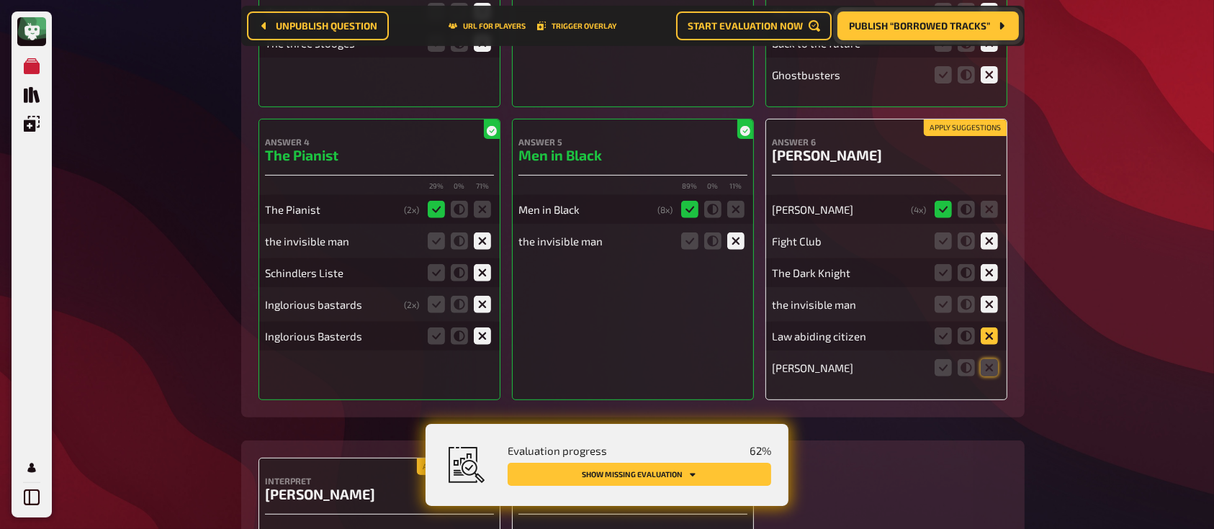
click at [0, 0] on input "radio" at bounding box center [0, 0] width 0 height 0
click at [991, 369] on icon at bounding box center [988, 367] width 17 height 17
click at [0, 0] on input "radio" at bounding box center [0, 0] width 0 height 0
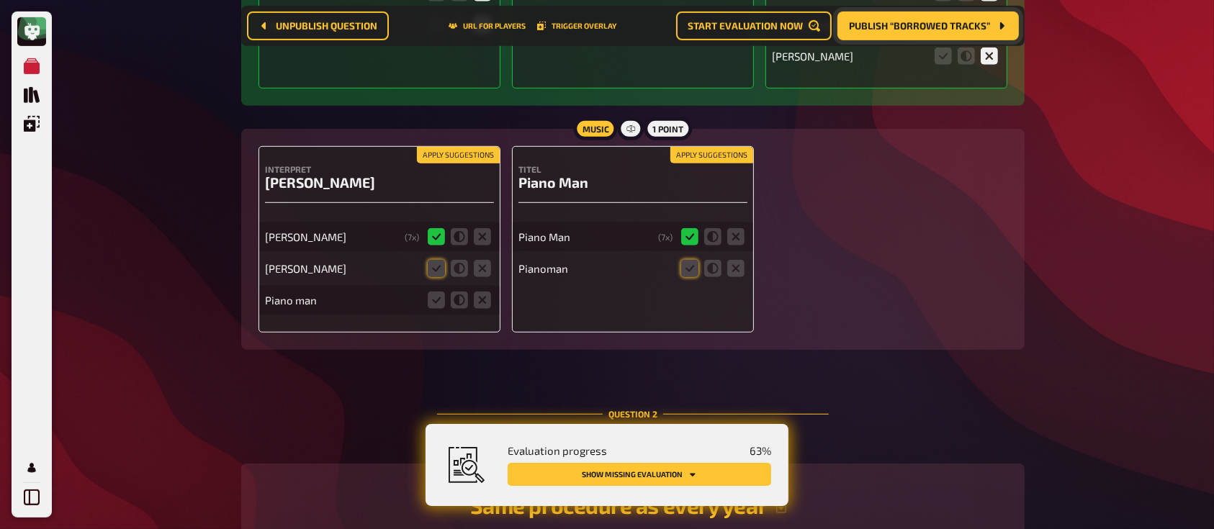
scroll to position [862, 0]
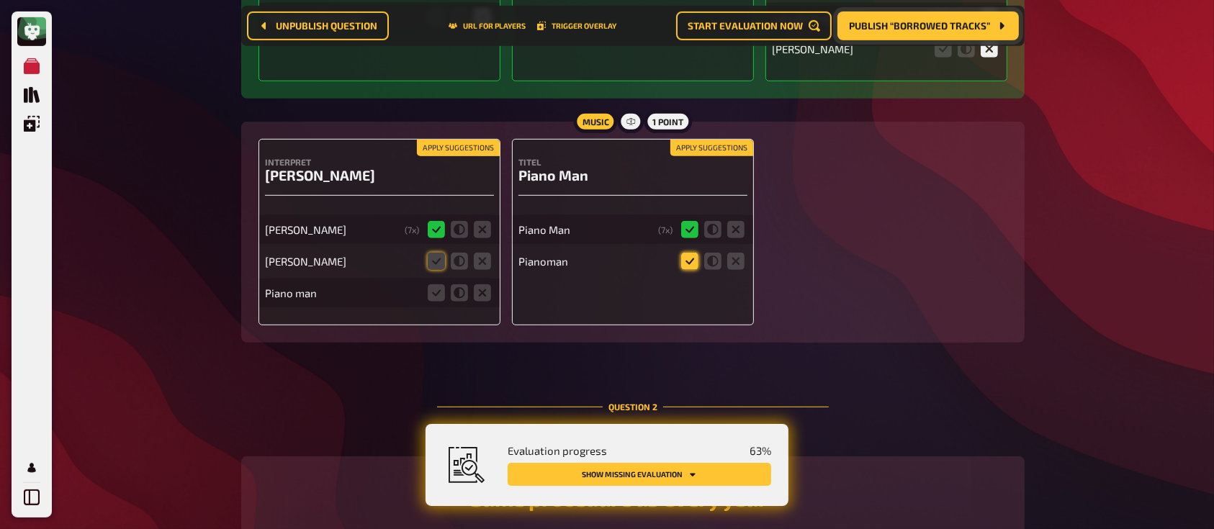
click at [691, 265] on icon at bounding box center [689, 261] width 17 height 17
click at [0, 0] on input "radio" at bounding box center [0, 0] width 0 height 0
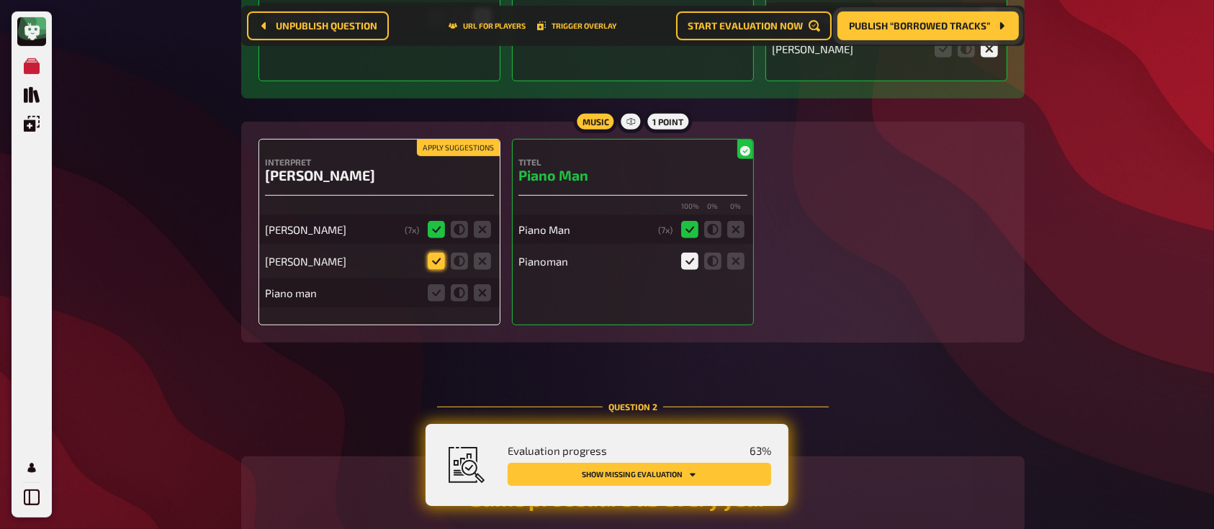
click at [432, 265] on icon at bounding box center [436, 261] width 17 height 17
click at [0, 0] on input "radio" at bounding box center [0, 0] width 0 height 0
click at [484, 300] on icon at bounding box center [482, 292] width 17 height 17
click at [0, 0] on input "radio" at bounding box center [0, 0] width 0 height 0
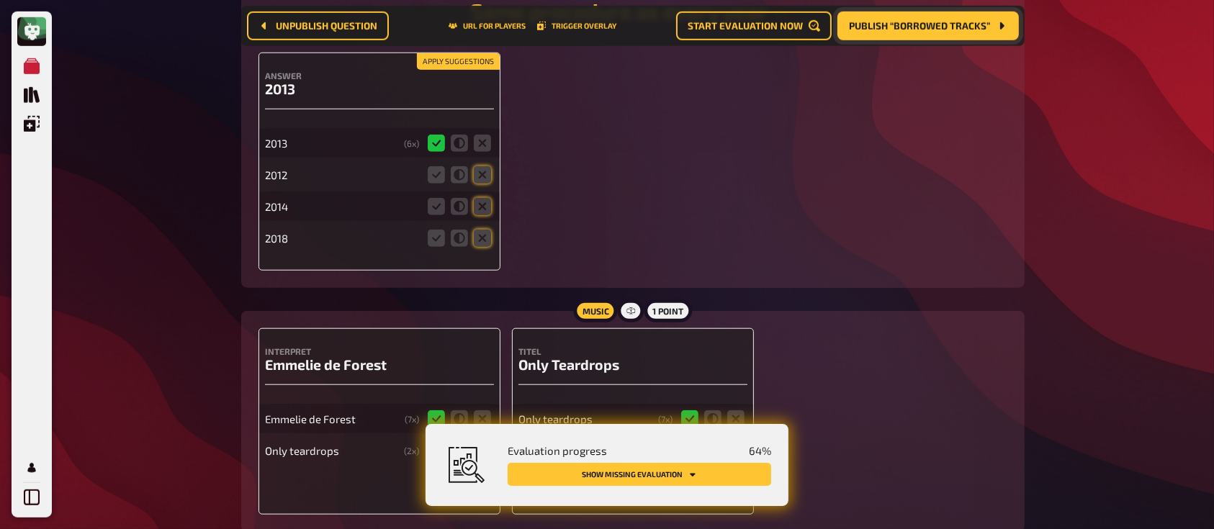
scroll to position [1334, 0]
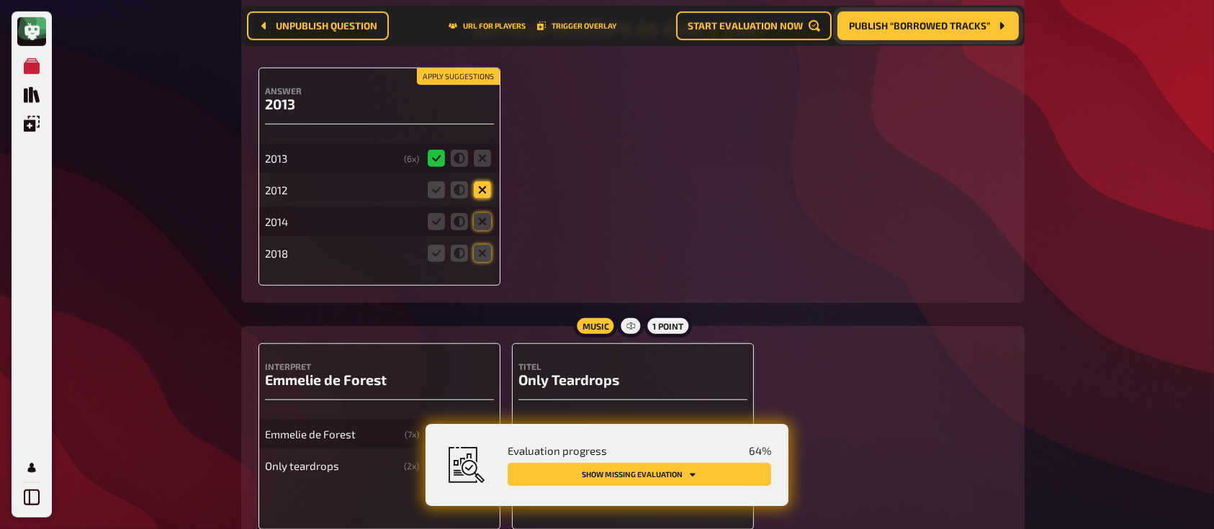
click at [480, 195] on icon at bounding box center [482, 189] width 17 height 17
click at [0, 0] on input "radio" at bounding box center [0, 0] width 0 height 0
click at [479, 227] on icon at bounding box center [482, 221] width 17 height 17
click at [0, 0] on input "radio" at bounding box center [0, 0] width 0 height 0
click at [479, 253] on icon at bounding box center [482, 253] width 17 height 17
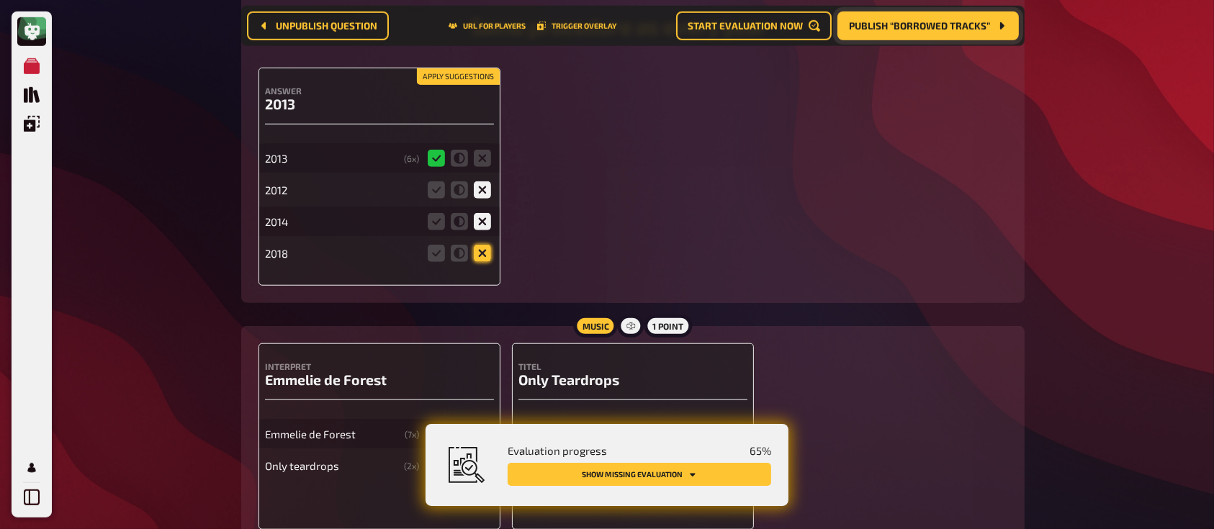
click at [0, 0] on input "radio" at bounding box center [0, 0] width 0 height 0
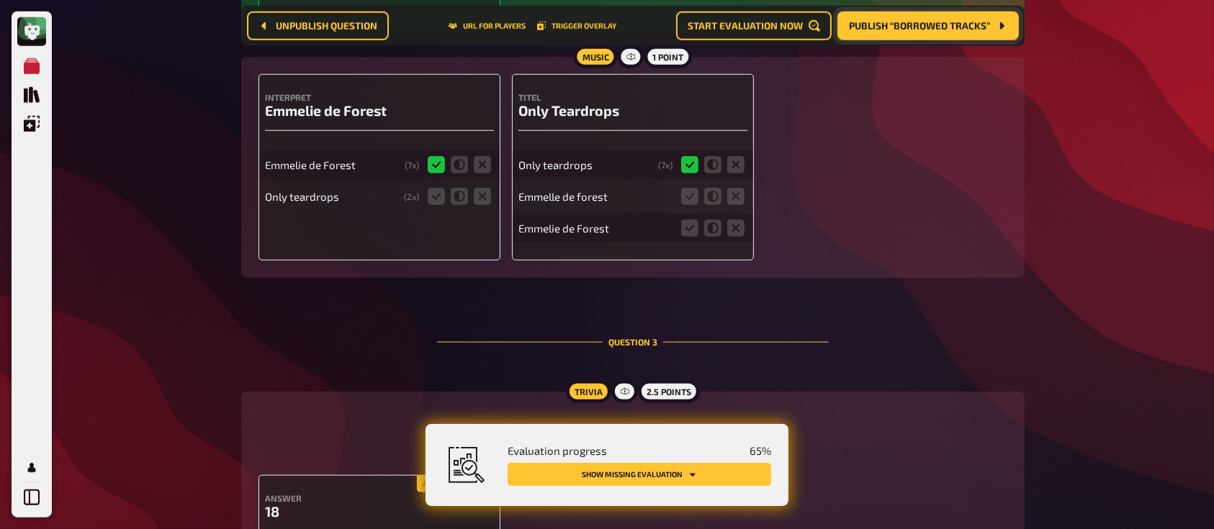
scroll to position [1603, 0]
click at [438, 202] on icon at bounding box center [436, 197] width 17 height 17
click at [0, 0] on input "radio" at bounding box center [0, 0] width 0 height 0
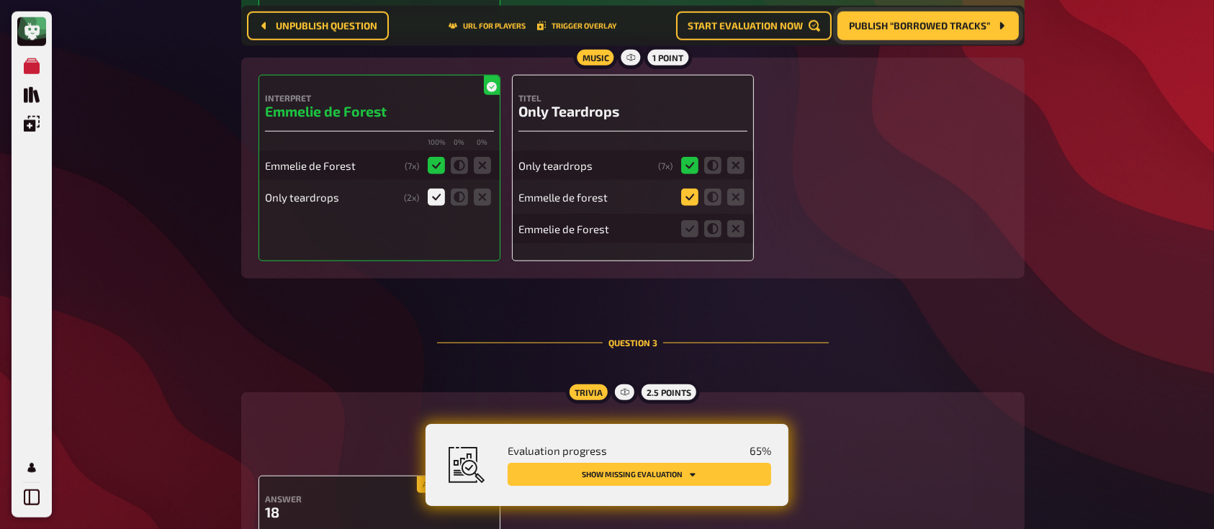
click at [687, 196] on icon at bounding box center [689, 197] width 17 height 17
click at [0, 0] on input "radio" at bounding box center [0, 0] width 0 height 0
click at [690, 225] on icon at bounding box center [689, 228] width 17 height 17
click at [0, 0] on input "radio" at bounding box center [0, 0] width 0 height 0
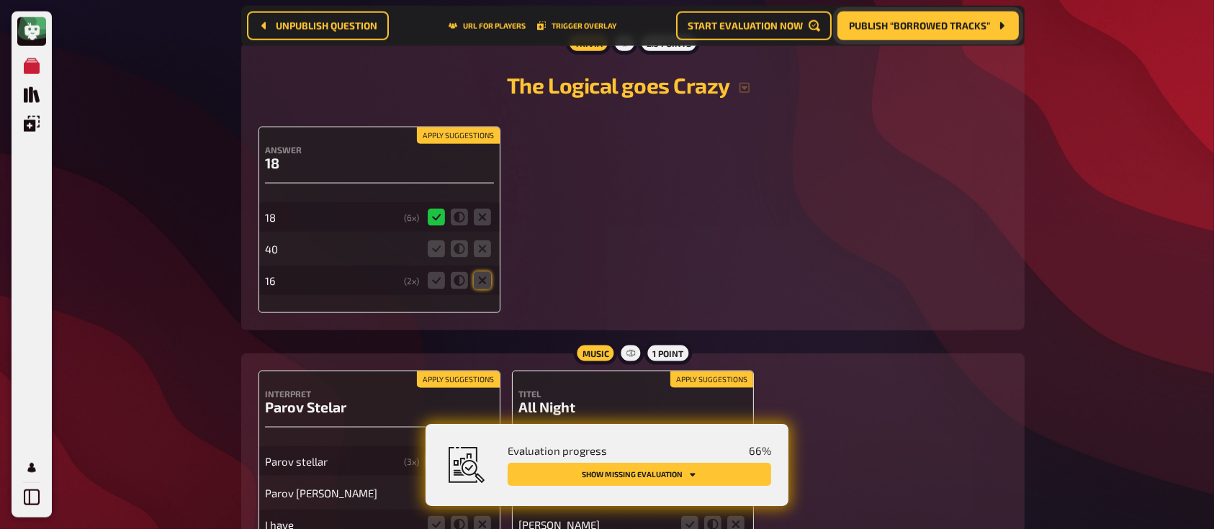
scroll to position [1966, 0]
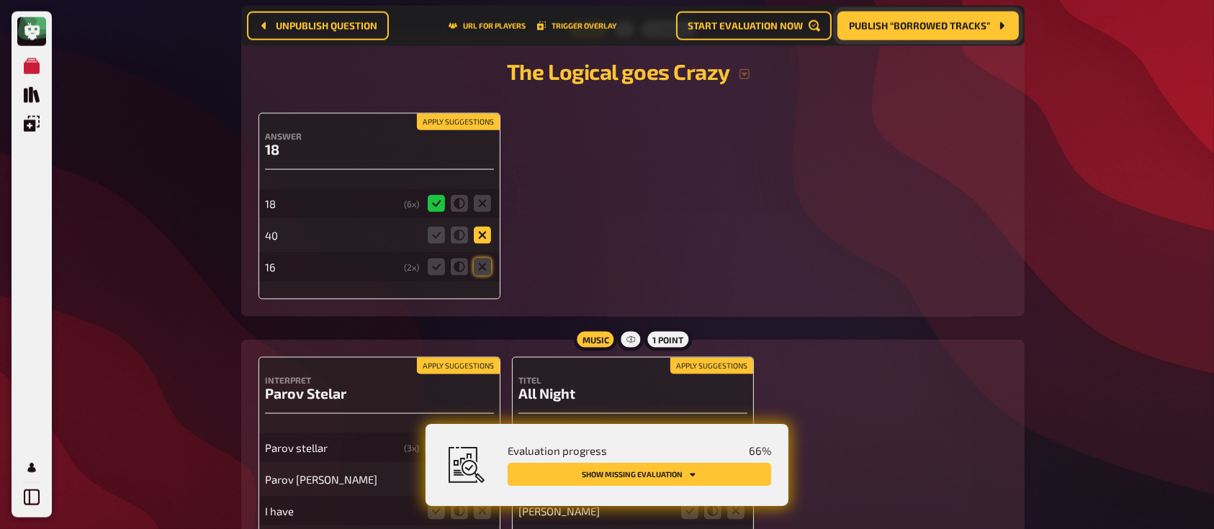
click at [479, 234] on icon at bounding box center [482, 235] width 17 height 17
click at [0, 0] on input "radio" at bounding box center [0, 0] width 0 height 0
click at [479, 265] on icon at bounding box center [482, 266] width 17 height 17
click at [0, 0] on input "radio" at bounding box center [0, 0] width 0 height 0
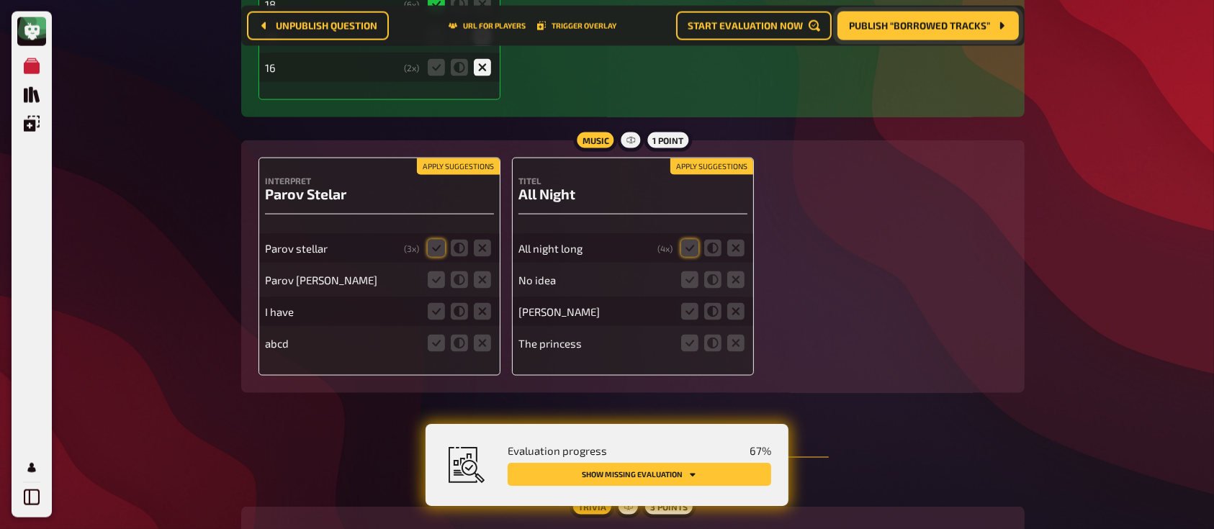
scroll to position [2139, 0]
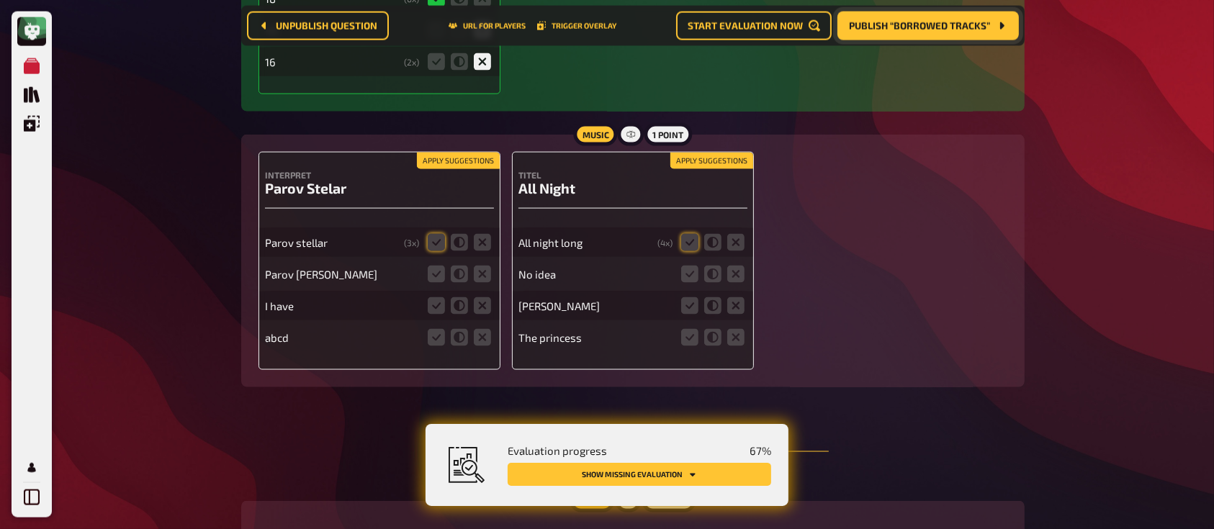
click at [424, 244] on div "Parov stellar ( 3 x)" at bounding box center [379, 242] width 229 height 29
click at [436, 245] on icon at bounding box center [436, 242] width 17 height 17
click at [0, 0] on input "radio" at bounding box center [0, 0] width 0 height 0
click at [435, 271] on icon at bounding box center [436, 274] width 17 height 17
click at [0, 0] on input "radio" at bounding box center [0, 0] width 0 height 0
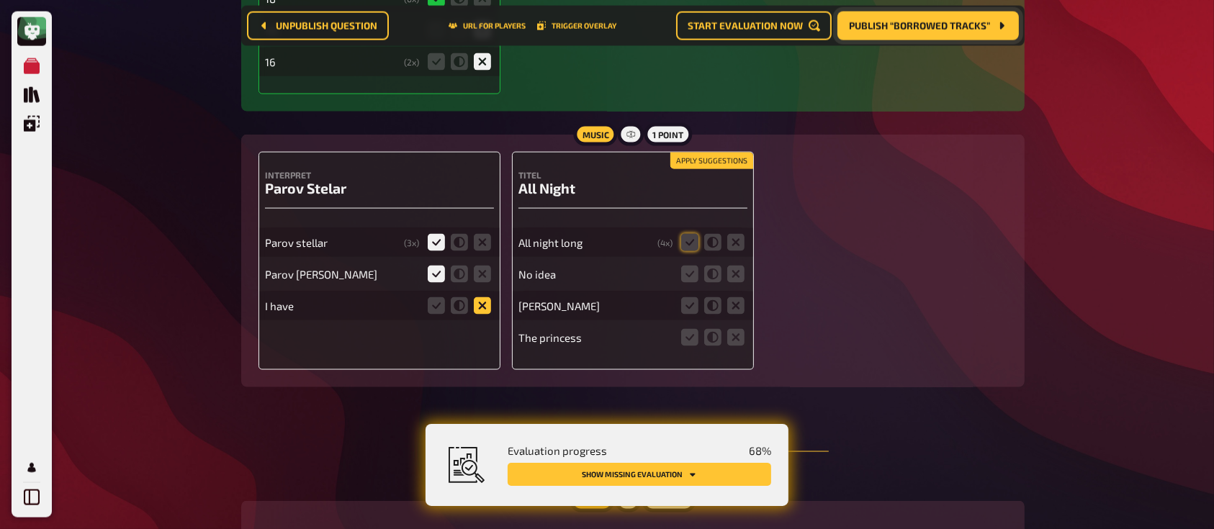
click at [482, 304] on icon at bounding box center [482, 305] width 17 height 17
click at [0, 0] on input "radio" at bounding box center [0, 0] width 0 height 0
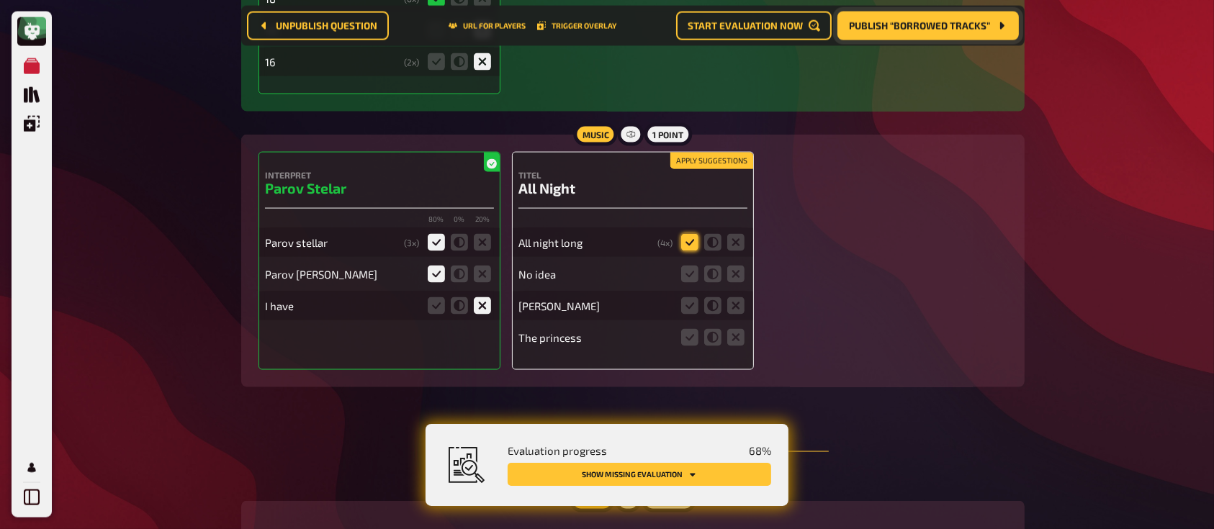
click at [685, 238] on icon at bounding box center [689, 242] width 17 height 17
click at [0, 0] on input "radio" at bounding box center [0, 0] width 0 height 0
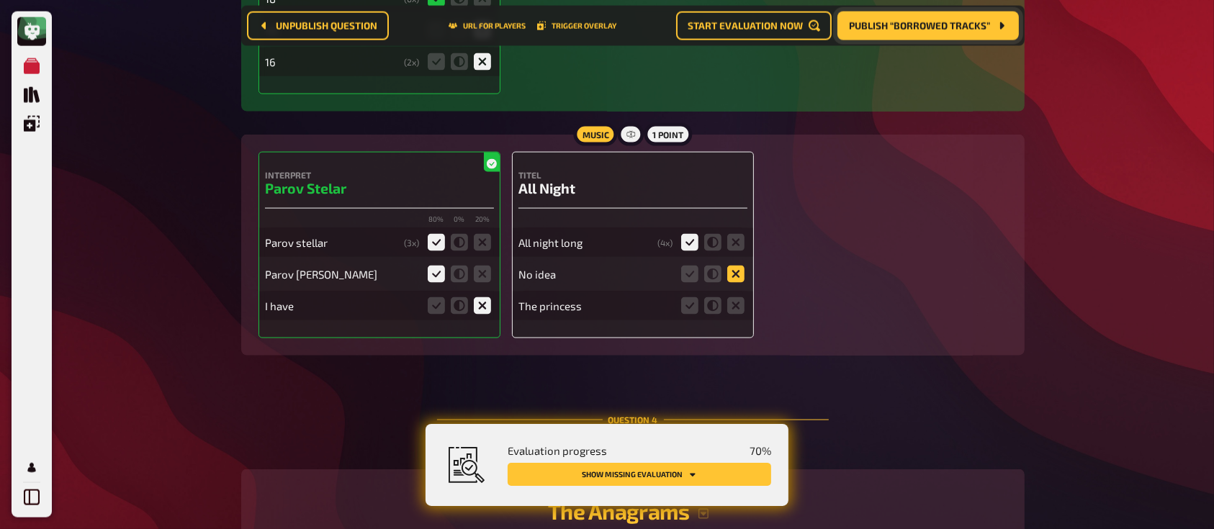
click at [738, 278] on icon at bounding box center [735, 274] width 17 height 17
click at [0, 0] on input "radio" at bounding box center [0, 0] width 0 height 0
click at [737, 310] on icon at bounding box center [735, 305] width 17 height 17
click at [0, 0] on input "radio" at bounding box center [0, 0] width 0 height 0
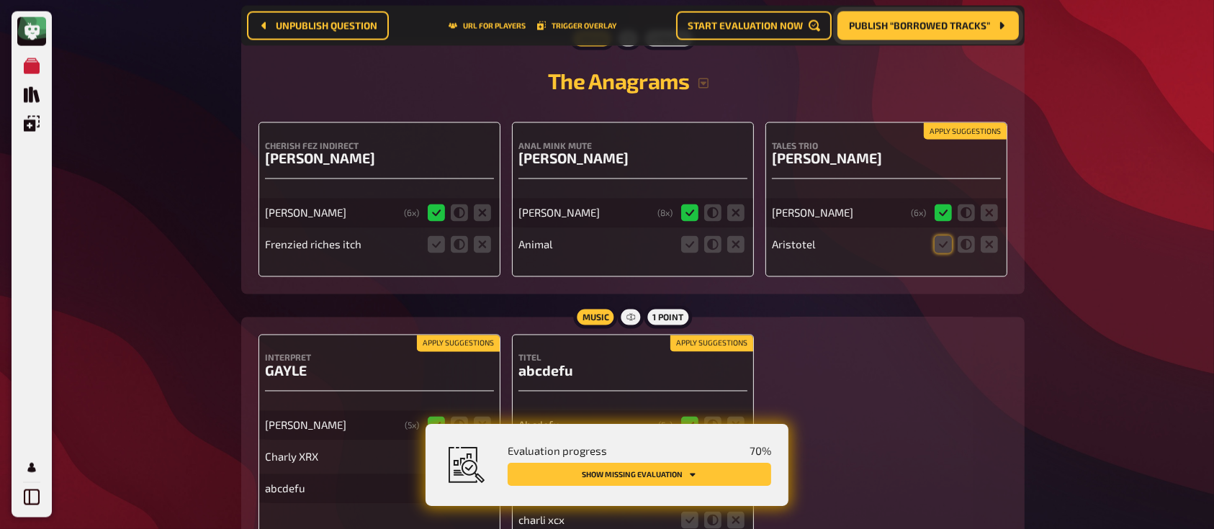
scroll to position [2571, 0]
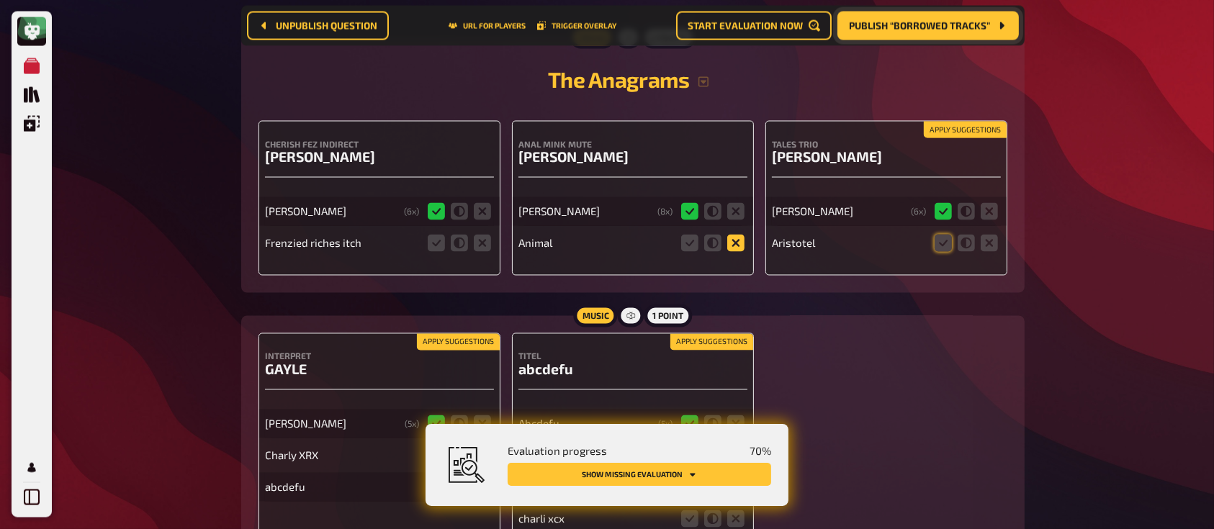
click at [736, 244] on icon at bounding box center [735, 243] width 17 height 17
click at [0, 0] on input "radio" at bounding box center [0, 0] width 0 height 0
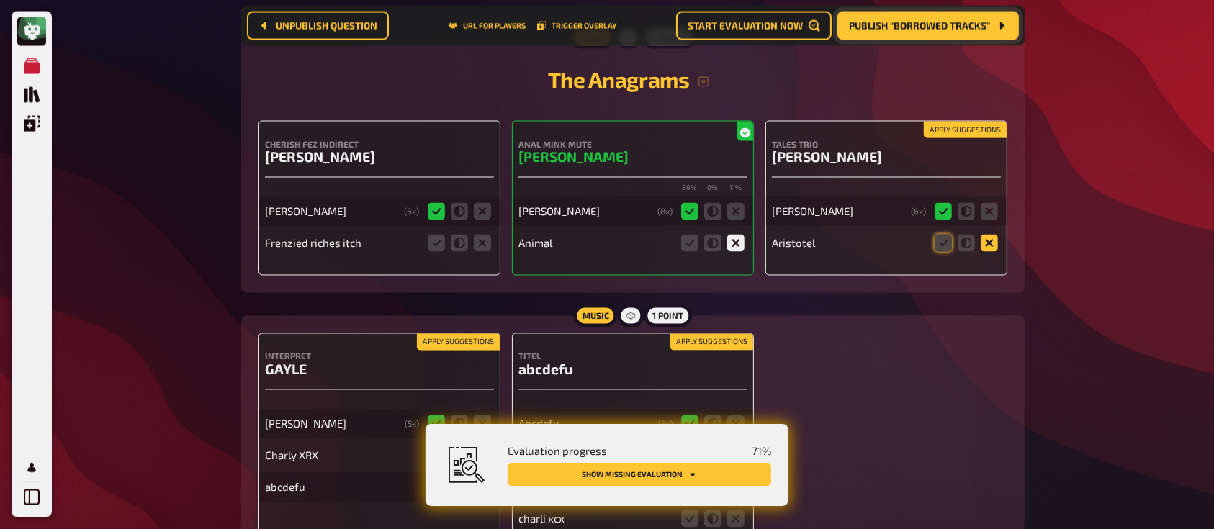
click at [986, 250] on icon at bounding box center [988, 243] width 17 height 17
click at [0, 0] on input "radio" at bounding box center [0, 0] width 0 height 0
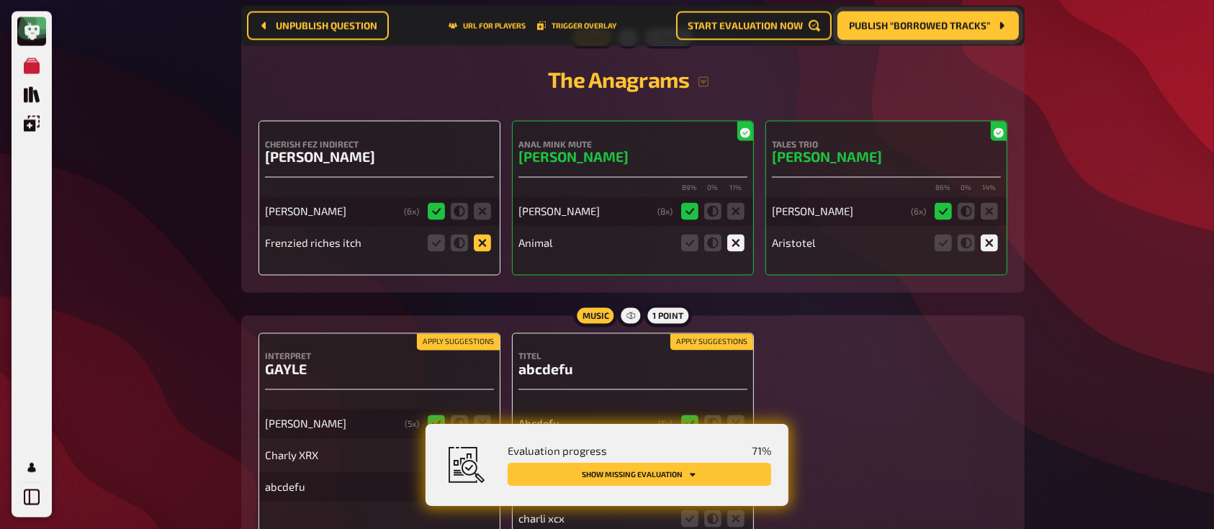
click at [483, 249] on icon at bounding box center [482, 243] width 17 height 17
click at [0, 0] on input "radio" at bounding box center [0, 0] width 0 height 0
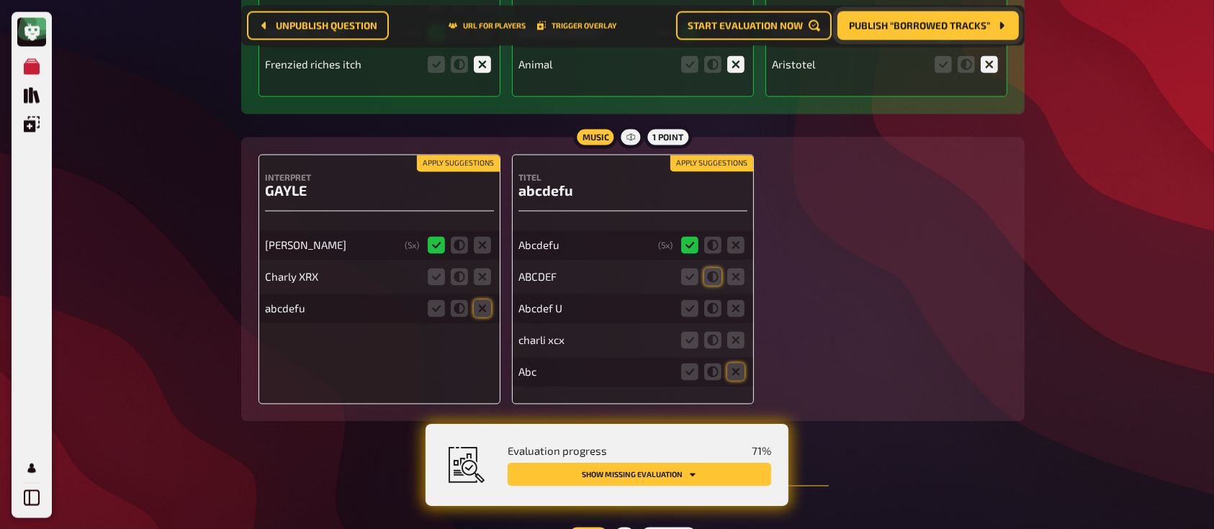
scroll to position [2752, 0]
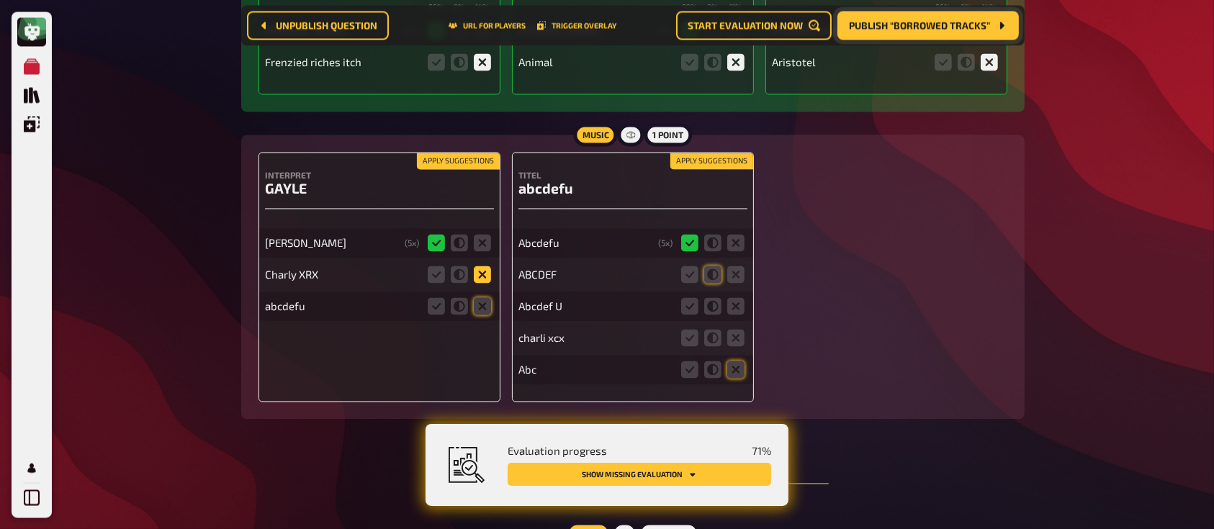
click at [481, 274] on icon at bounding box center [482, 274] width 17 height 17
click at [0, 0] on input "radio" at bounding box center [0, 0] width 0 height 0
click at [687, 276] on icon at bounding box center [689, 274] width 17 height 17
click at [0, 0] on input "radio" at bounding box center [0, 0] width 0 height 0
click at [687, 302] on icon at bounding box center [689, 305] width 17 height 17
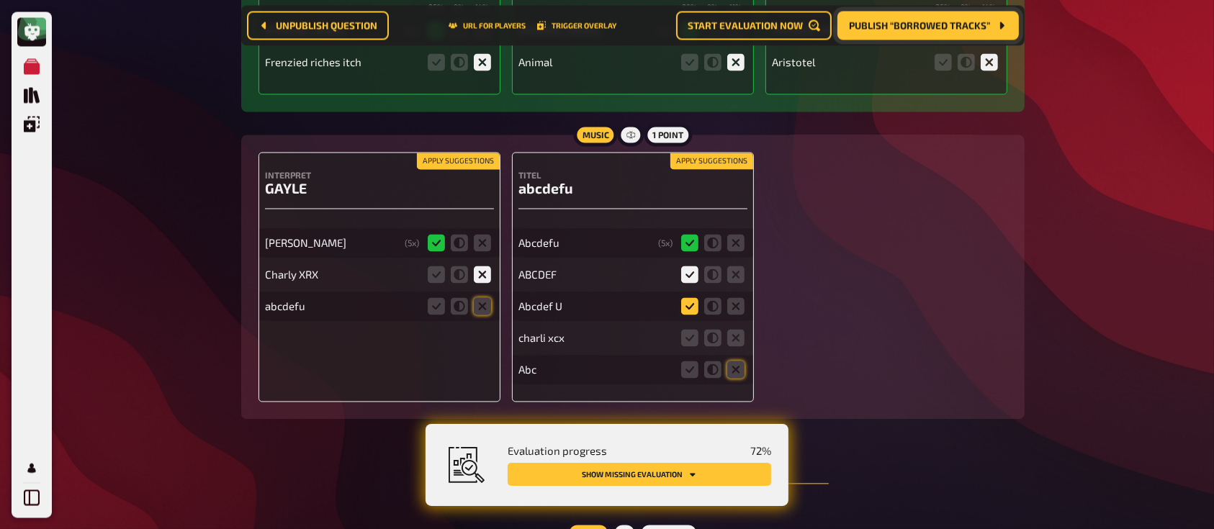
click at [0, 0] on input "radio" at bounding box center [0, 0] width 0 height 0
click at [738, 343] on icon at bounding box center [735, 337] width 17 height 17
click at [0, 0] on input "radio" at bounding box center [0, 0] width 0 height 0
click at [741, 365] on icon at bounding box center [735, 369] width 17 height 17
click at [0, 0] on input "radio" at bounding box center [0, 0] width 0 height 0
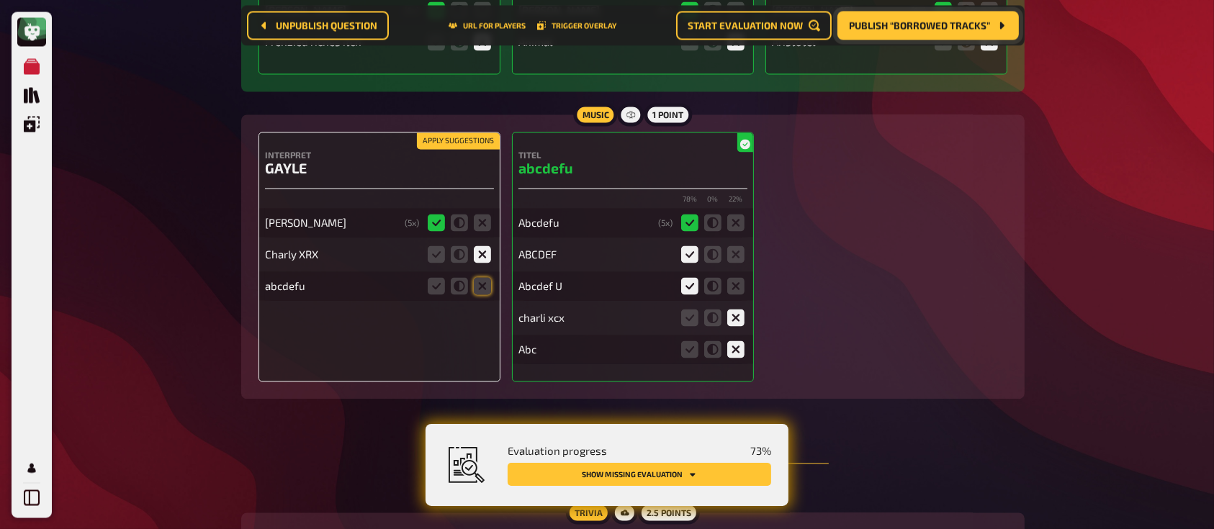
scroll to position [2771, 0]
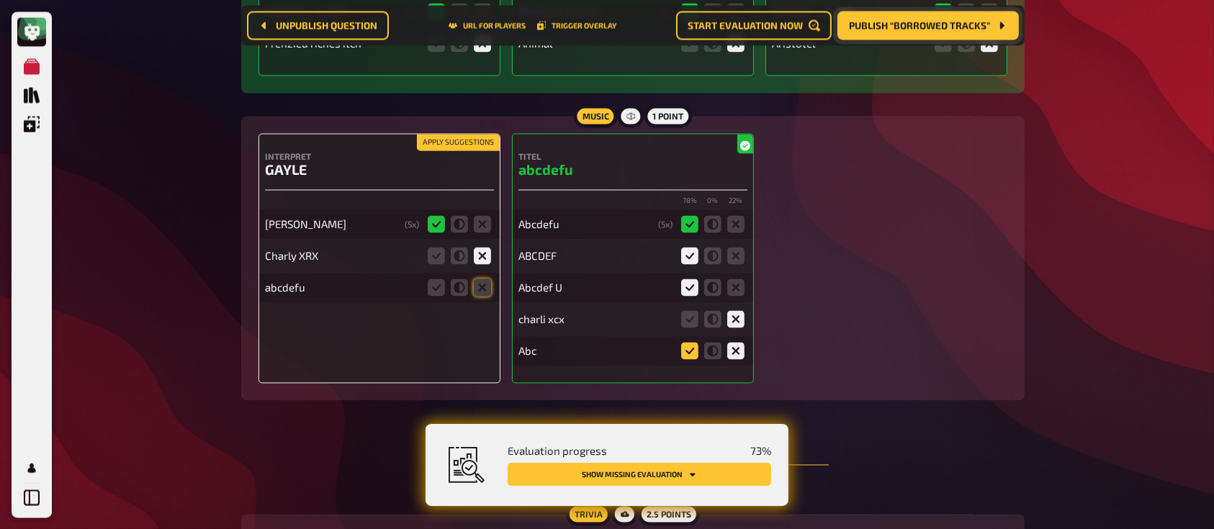
click at [695, 351] on icon at bounding box center [689, 350] width 17 height 17
click at [0, 0] on input "radio" at bounding box center [0, 0] width 0 height 0
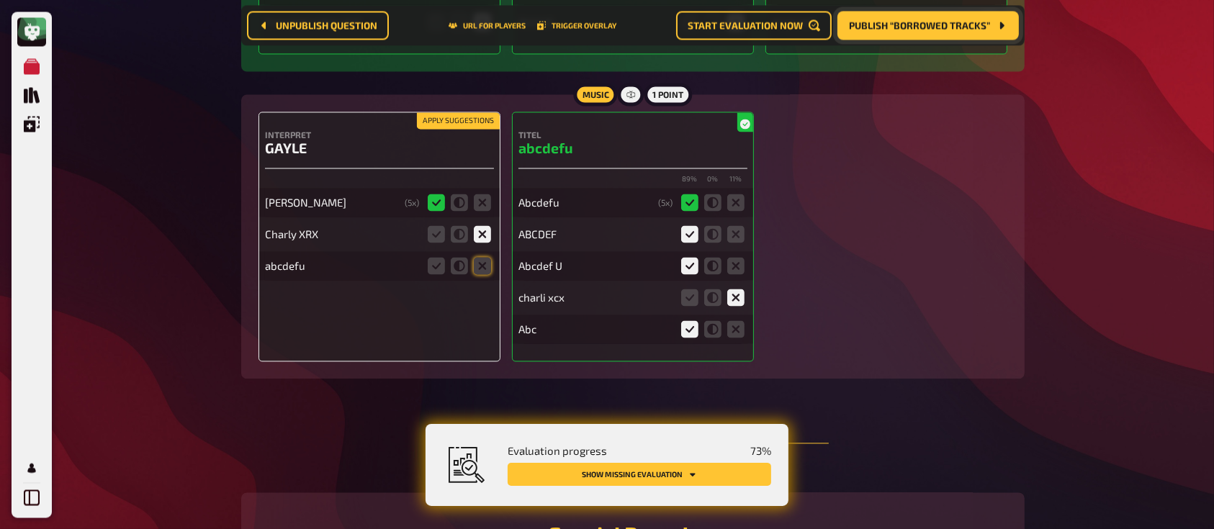
scroll to position [2793, 0]
click at [485, 262] on icon at bounding box center [482, 264] width 17 height 17
click at [0, 0] on input "radio" at bounding box center [0, 0] width 0 height 0
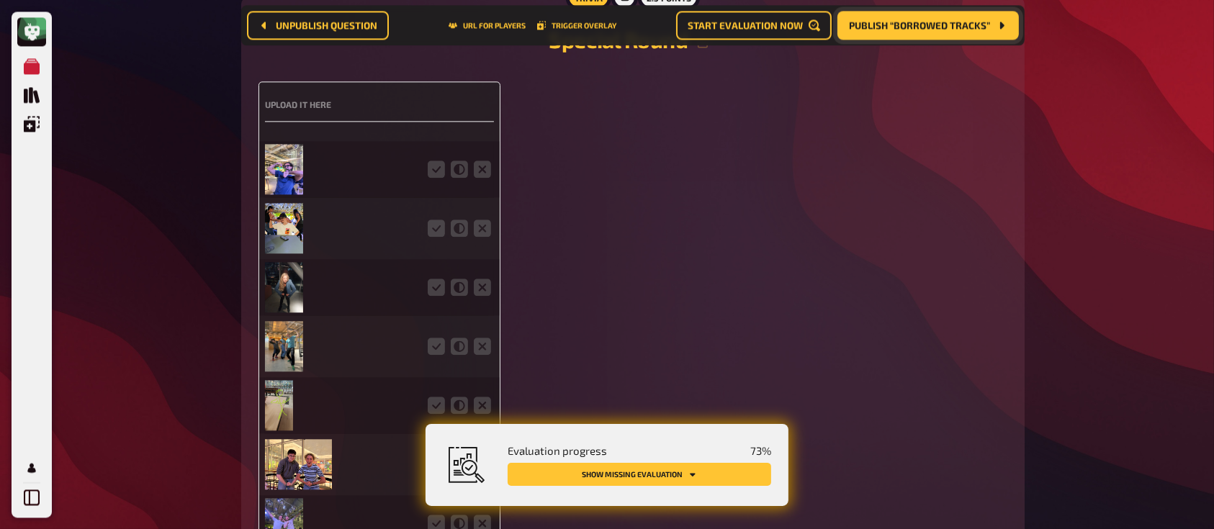
scroll to position [3288, 0]
click at [428, 232] on icon at bounding box center [436, 227] width 17 height 17
click at [0, 0] on input "radio" at bounding box center [0, 0] width 0 height 0
click at [434, 171] on icon at bounding box center [436, 168] width 17 height 17
click at [0, 0] on input "radio" at bounding box center [0, 0] width 0 height 0
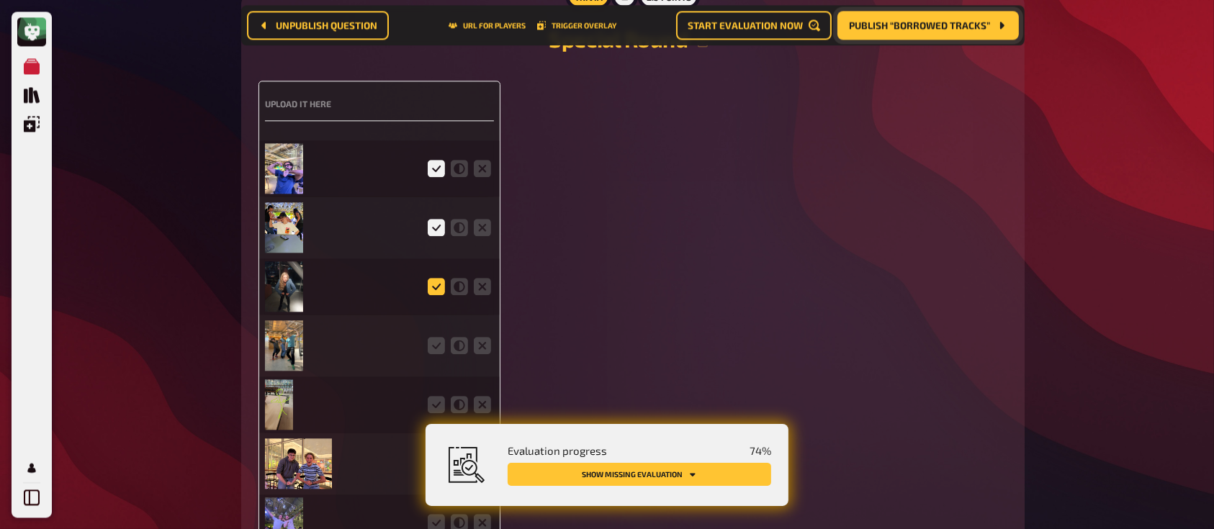
click at [437, 286] on icon at bounding box center [436, 286] width 17 height 17
click at [0, 0] on input "radio" at bounding box center [0, 0] width 0 height 0
click at [438, 345] on icon at bounding box center [436, 345] width 17 height 17
click at [0, 0] on input "radio" at bounding box center [0, 0] width 0 height 0
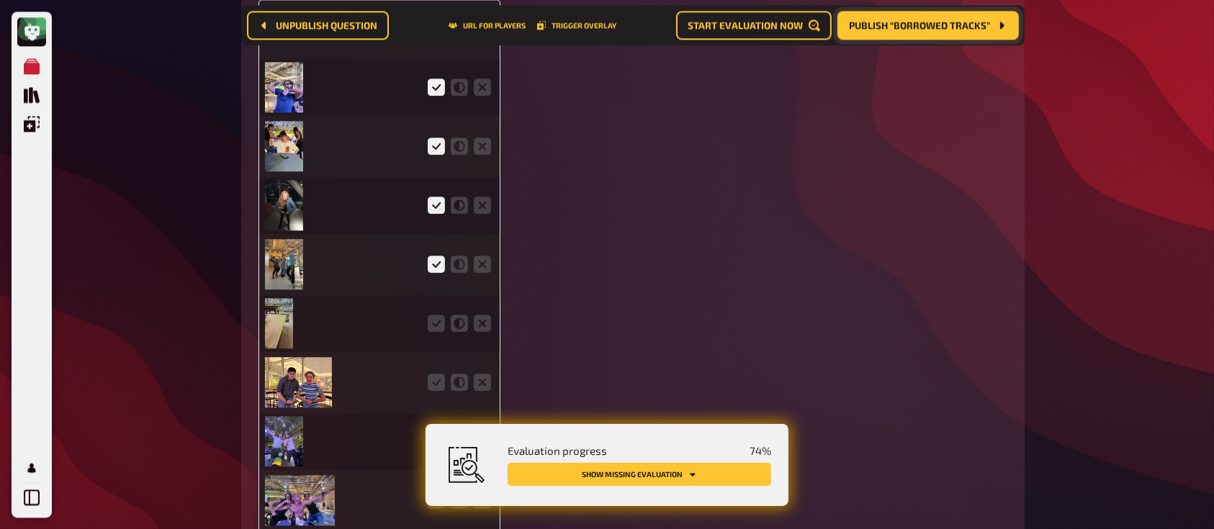
scroll to position [3381, 0]
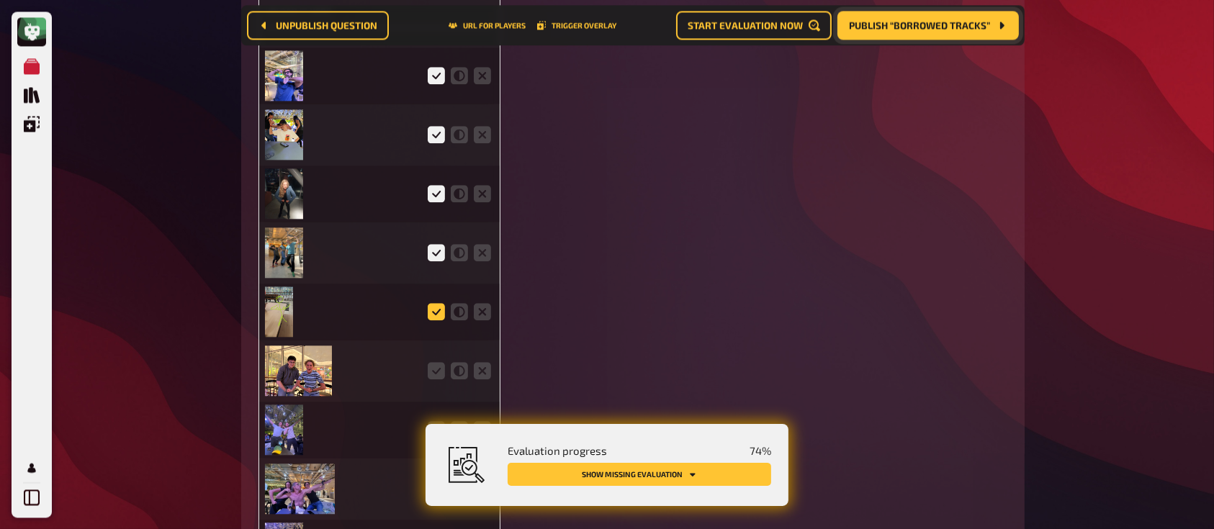
click at [435, 309] on icon at bounding box center [436, 311] width 17 height 17
click at [0, 0] on input "radio" at bounding box center [0, 0] width 0 height 0
click at [434, 371] on icon at bounding box center [436, 370] width 17 height 17
click at [0, 0] on input "radio" at bounding box center [0, 0] width 0 height 0
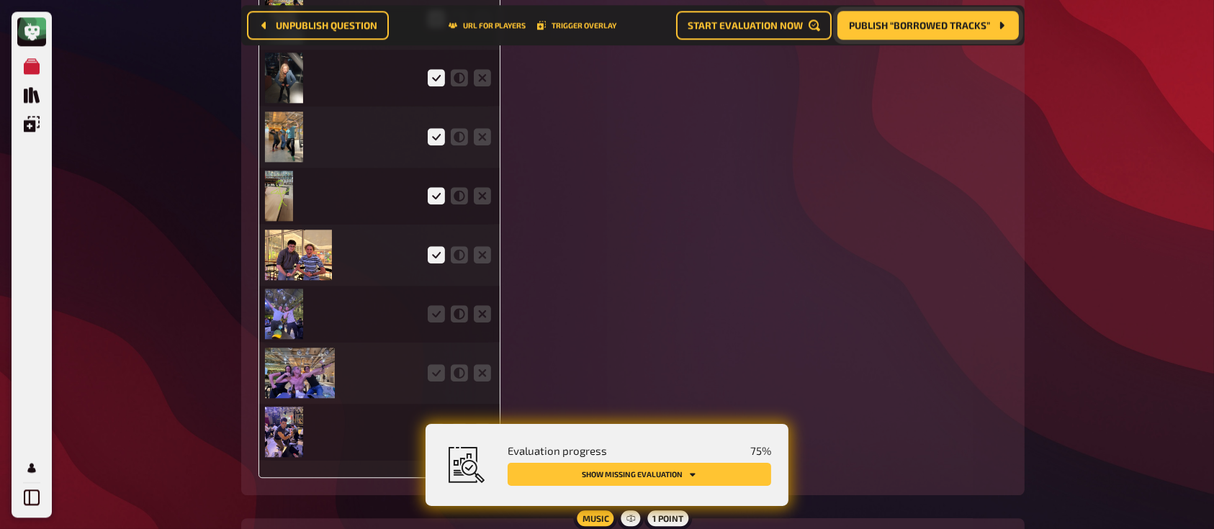
scroll to position [3498, 0]
click at [432, 314] on icon at bounding box center [436, 312] width 17 height 17
click at [0, 0] on input "radio" at bounding box center [0, 0] width 0 height 0
click at [440, 376] on icon at bounding box center [436, 371] width 17 height 17
click at [0, 0] on input "radio" at bounding box center [0, 0] width 0 height 0
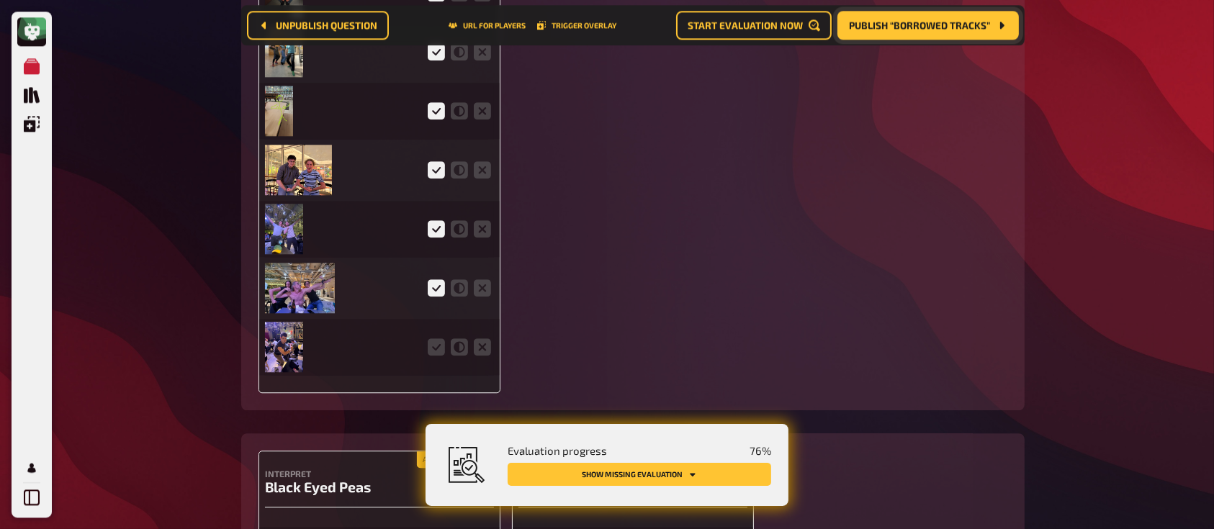
scroll to position [3582, 0]
click at [431, 348] on icon at bounding box center [436, 346] width 17 height 17
click at [0, 0] on input "radio" at bounding box center [0, 0] width 0 height 0
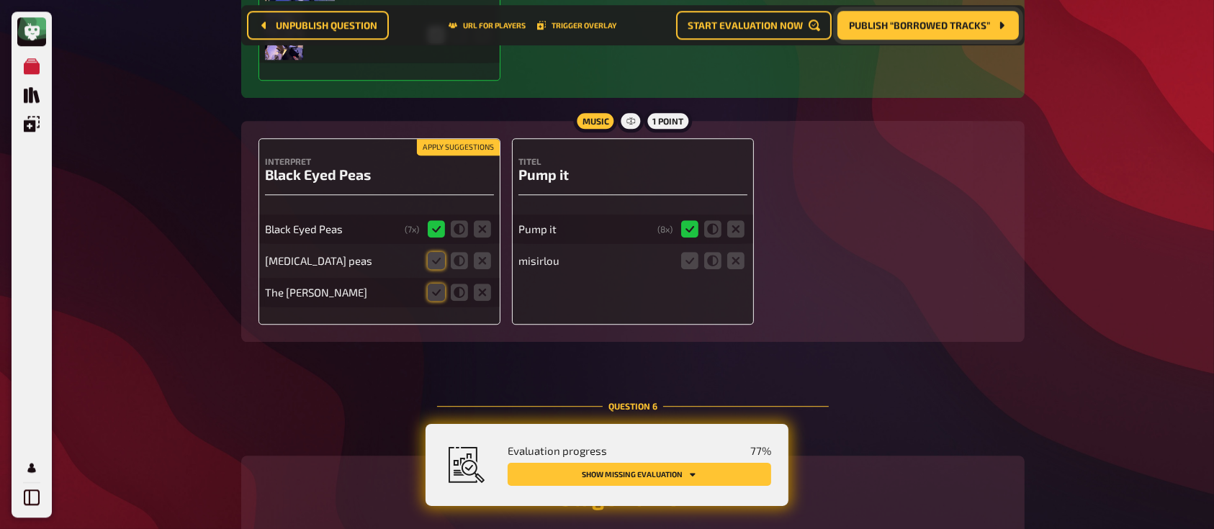
scroll to position [3910, 0]
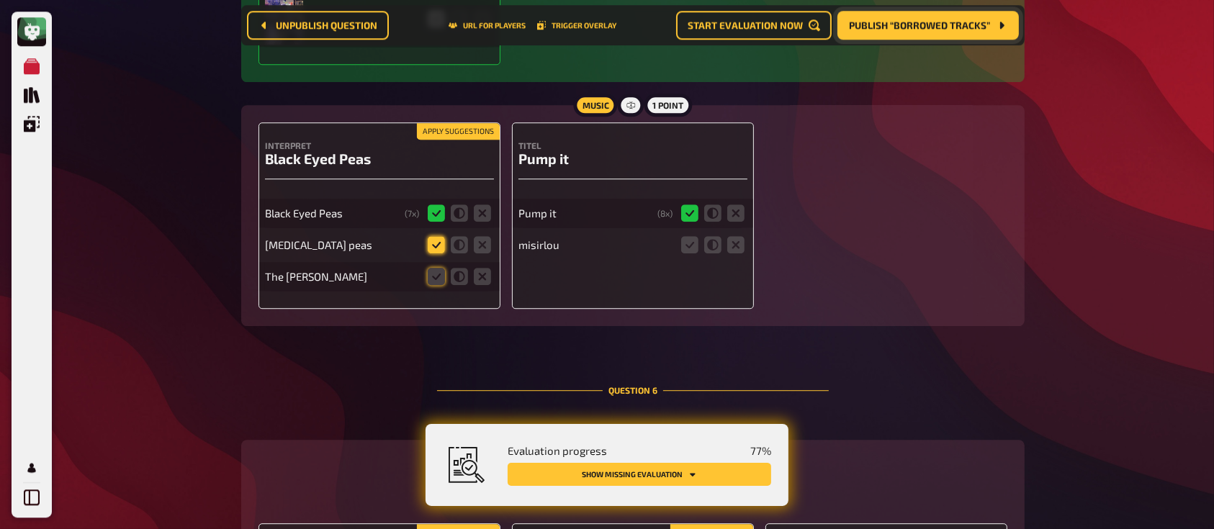
click at [430, 250] on icon at bounding box center [436, 244] width 17 height 17
click at [0, 0] on input "radio" at bounding box center [0, 0] width 0 height 0
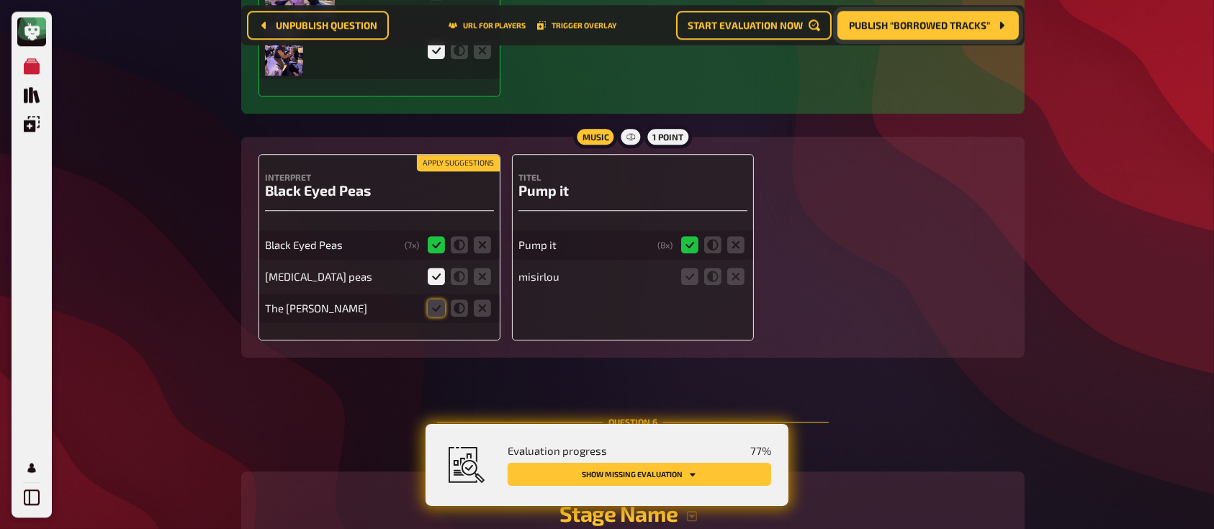
scroll to position [3941, 0]
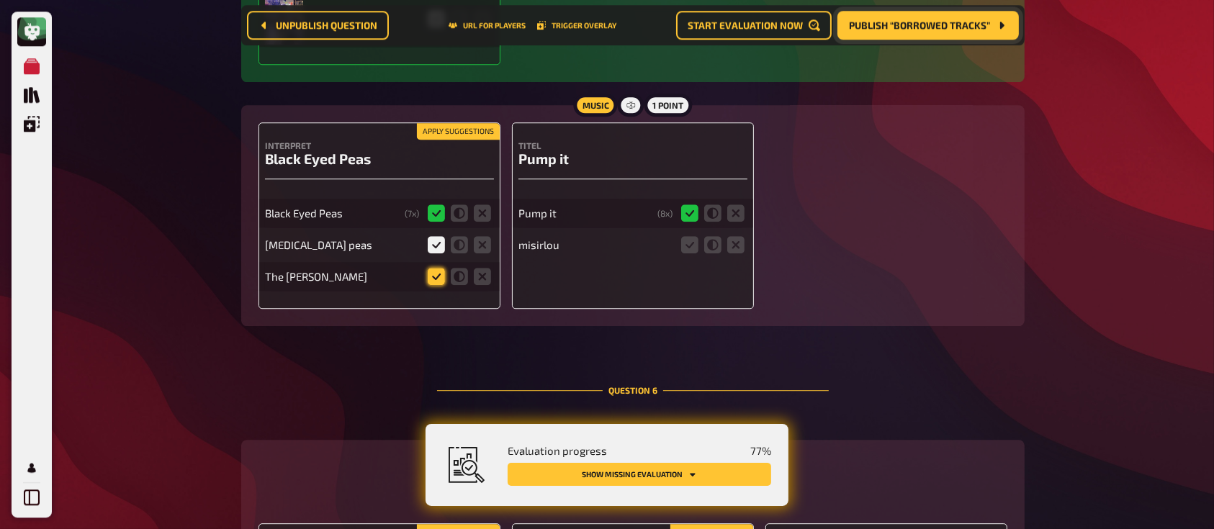
click at [430, 274] on icon at bounding box center [436, 276] width 17 height 17
click at [0, 0] on input "radio" at bounding box center [0, 0] width 0 height 0
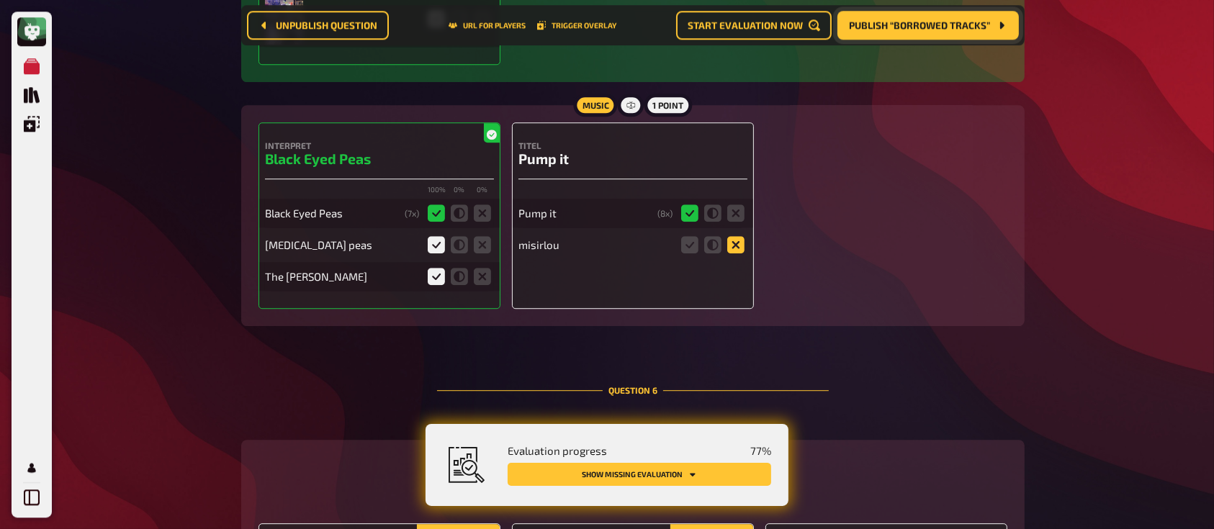
click at [731, 241] on icon at bounding box center [735, 244] width 17 height 17
click at [0, 0] on input "radio" at bounding box center [0, 0] width 0 height 0
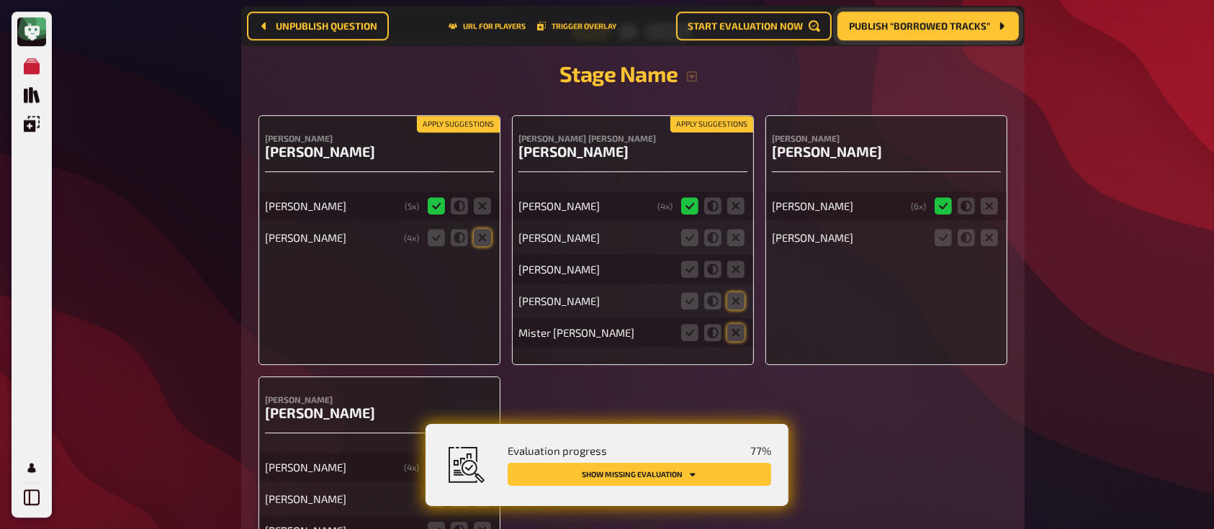
scroll to position [4352, 0]
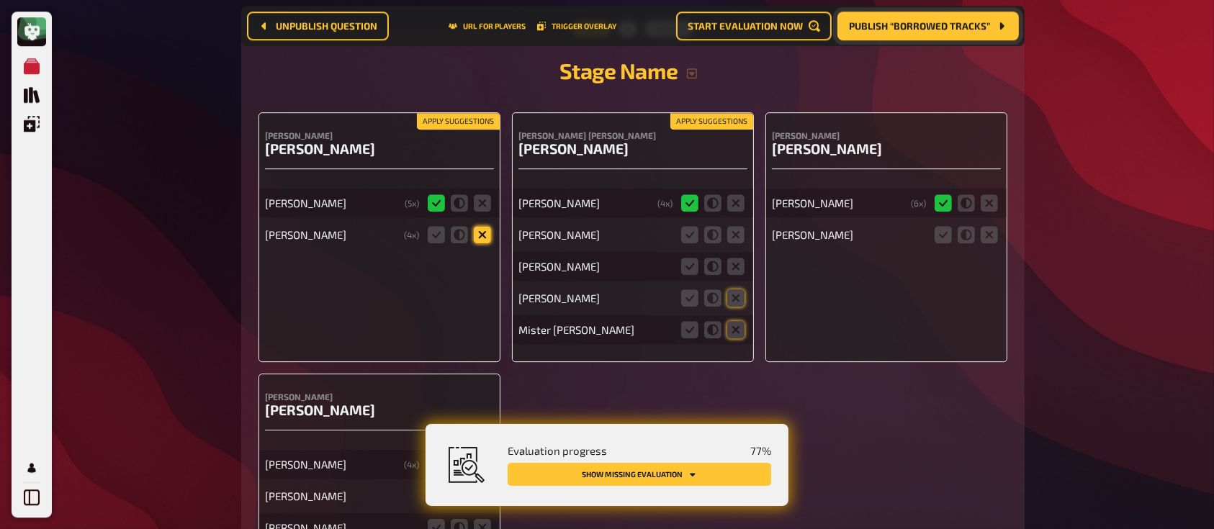
click at [484, 238] on icon at bounding box center [482, 234] width 17 height 17
click at [0, 0] on input "radio" at bounding box center [0, 0] width 0 height 0
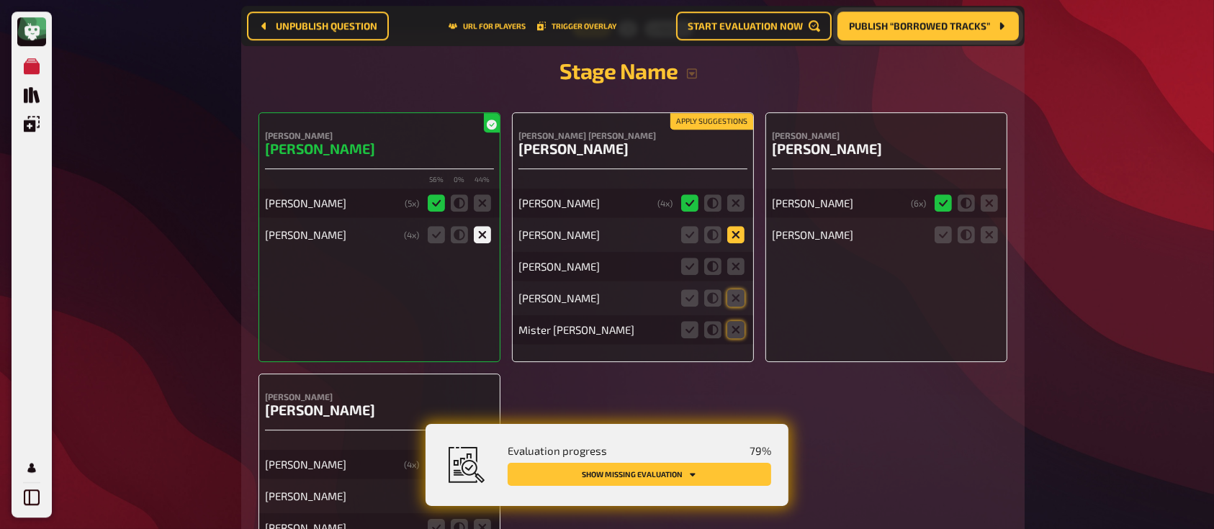
click at [733, 235] on icon at bounding box center [735, 234] width 17 height 17
click at [0, 0] on input "radio" at bounding box center [0, 0] width 0 height 0
click at [740, 275] on icon at bounding box center [735, 266] width 17 height 17
click at [0, 0] on input "radio" at bounding box center [0, 0] width 0 height 0
click at [740, 275] on icon at bounding box center [735, 266] width 17 height 17
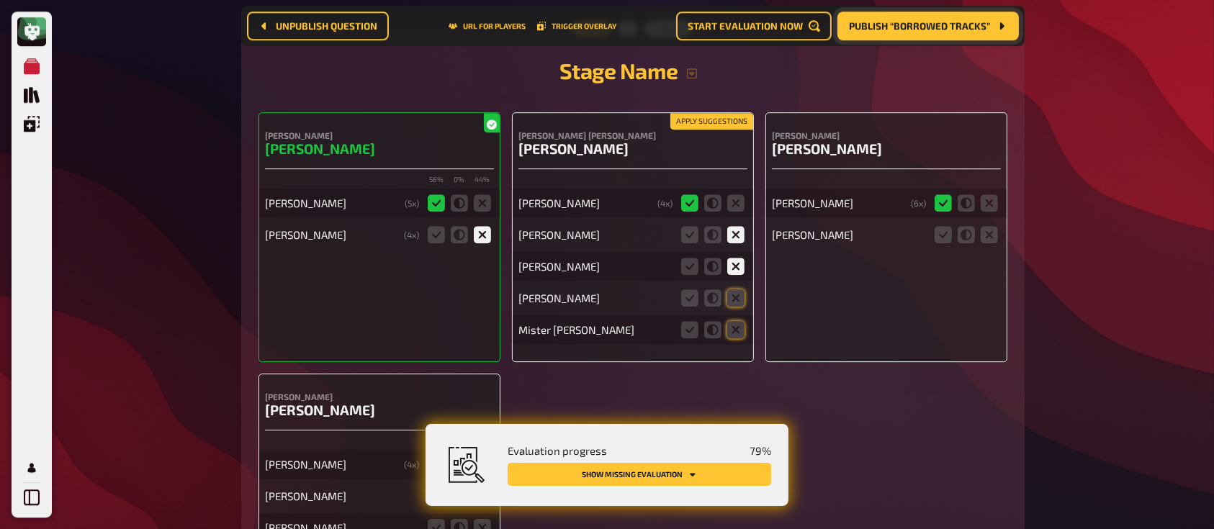
click at [0, 0] on input "radio" at bounding box center [0, 0] width 0 height 0
click at [737, 300] on icon at bounding box center [735, 297] width 17 height 17
click at [0, 0] on input "radio" at bounding box center [0, 0] width 0 height 0
click at [737, 333] on icon at bounding box center [735, 329] width 17 height 17
click at [0, 0] on input "radio" at bounding box center [0, 0] width 0 height 0
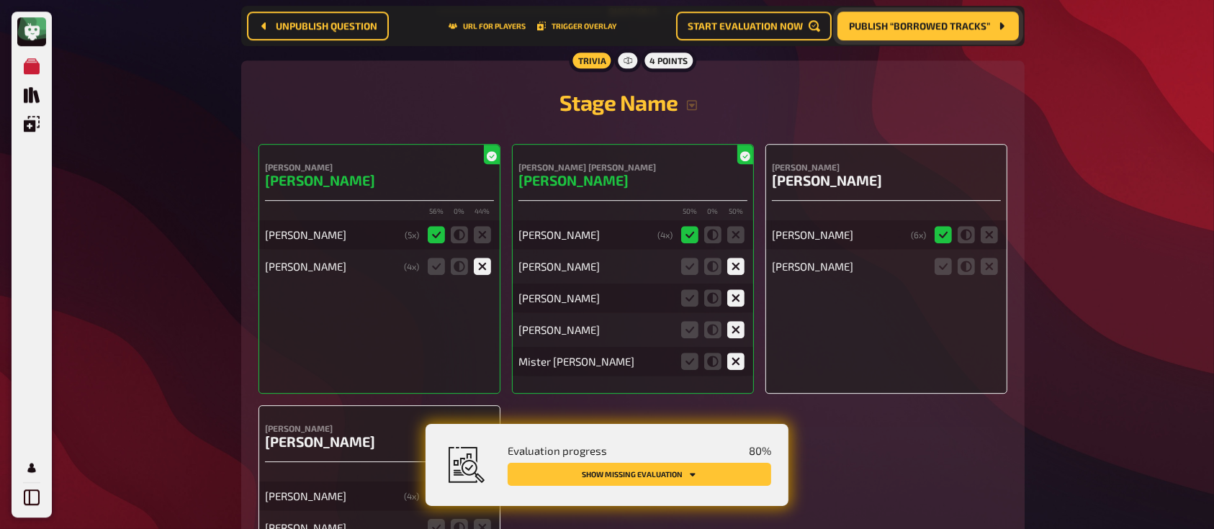
scroll to position [4384, 0]
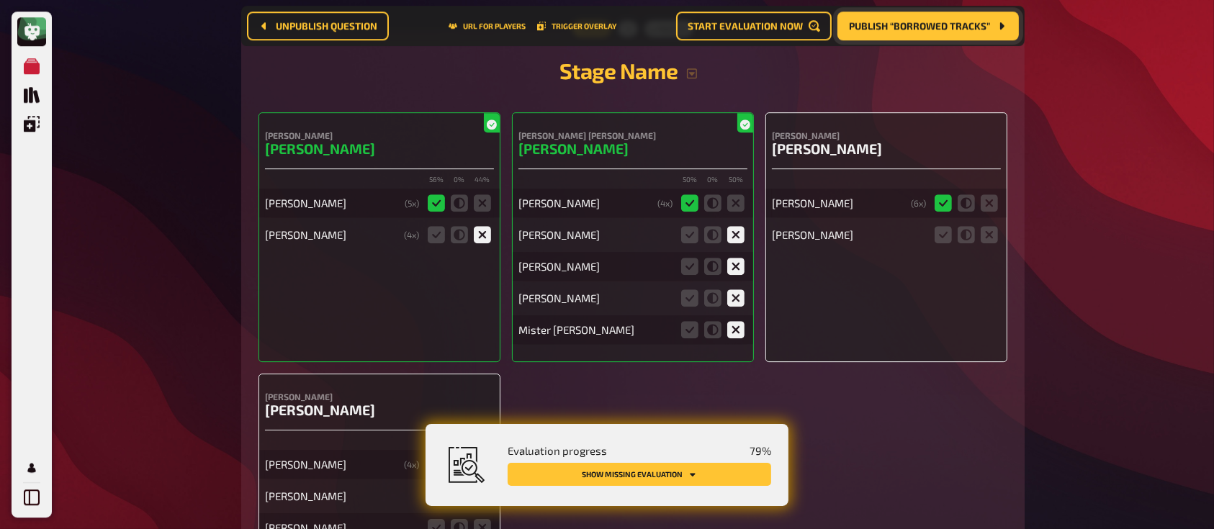
click at [737, 333] on icon at bounding box center [735, 329] width 17 height 17
click at [0, 0] on input "radio" at bounding box center [0, 0] width 0 height 0
click at [979, 238] on fieldset at bounding box center [965, 234] width 69 height 23
click at [992, 238] on icon at bounding box center [988, 234] width 17 height 17
click at [0, 0] on input "radio" at bounding box center [0, 0] width 0 height 0
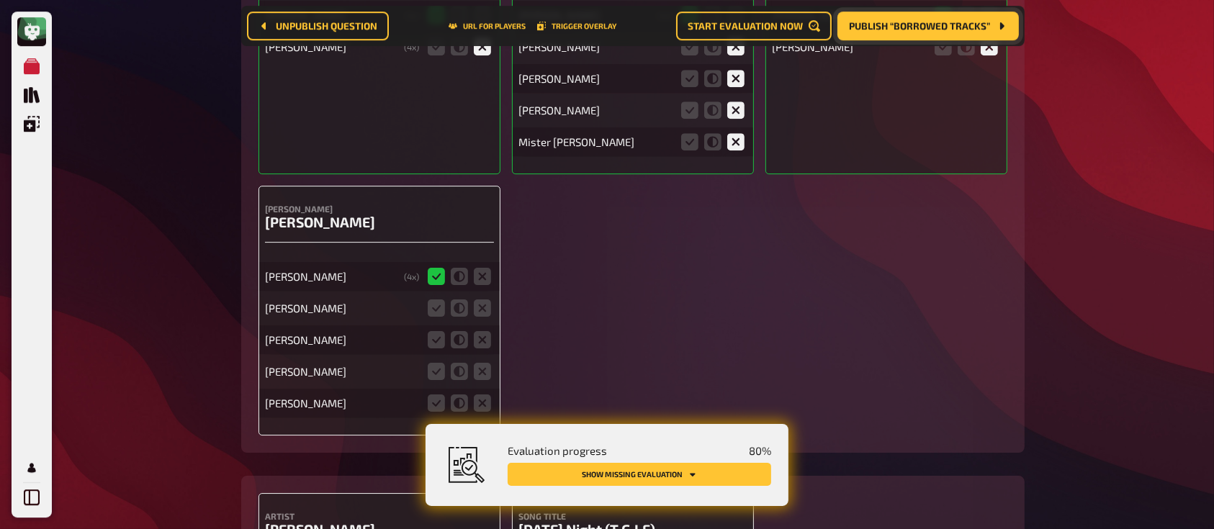
scroll to position [4680, 0]
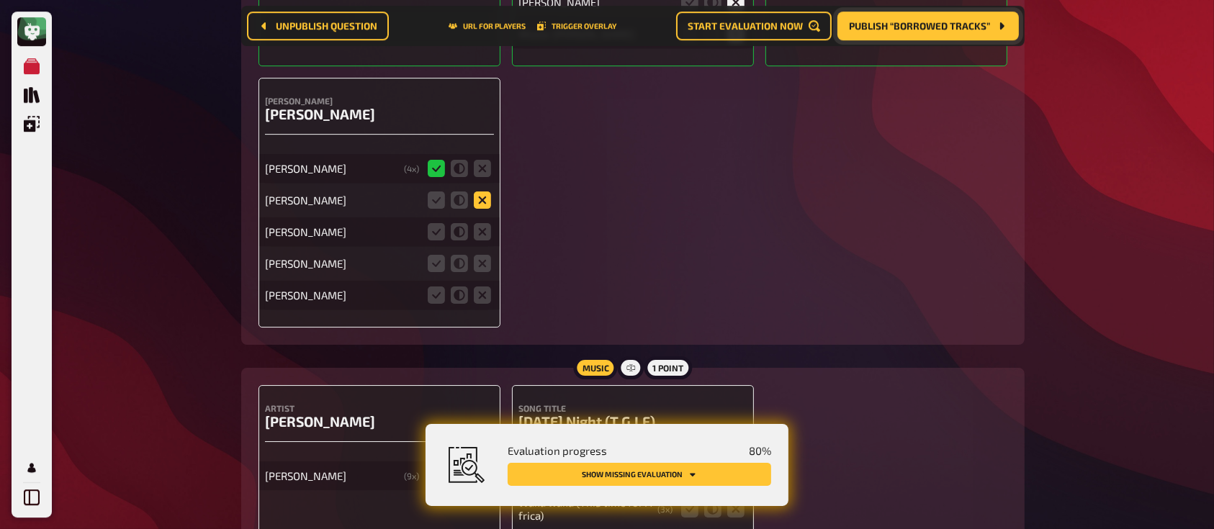
click at [477, 202] on icon at bounding box center [482, 199] width 17 height 17
click at [0, 0] on input "radio" at bounding box center [0, 0] width 0 height 0
click at [477, 230] on icon at bounding box center [482, 231] width 17 height 17
click at [0, 0] on input "radio" at bounding box center [0, 0] width 0 height 0
click at [482, 263] on icon at bounding box center [482, 263] width 17 height 17
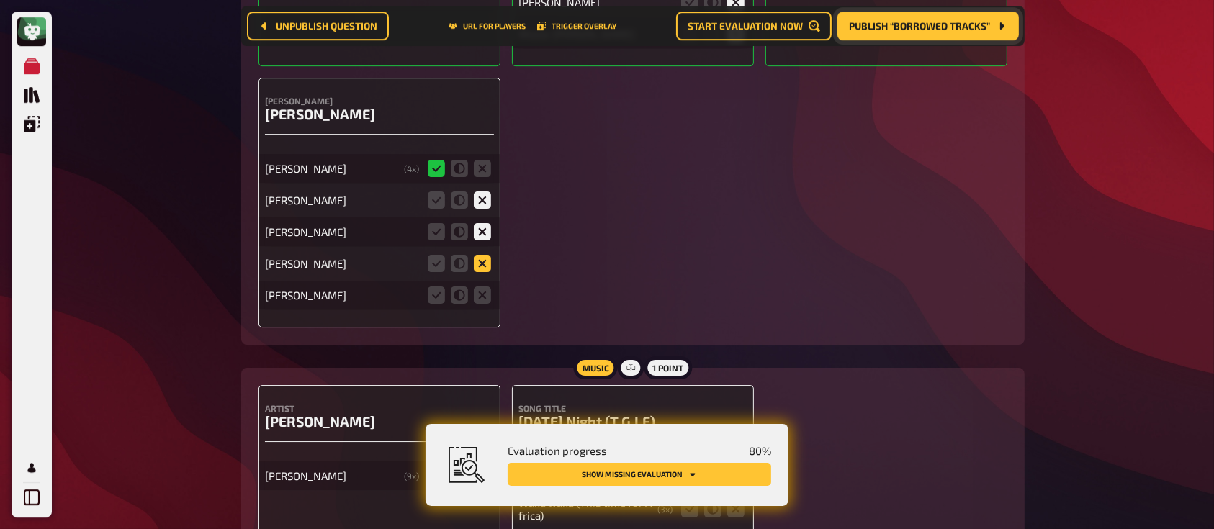
click at [0, 0] on input "radio" at bounding box center [0, 0] width 0 height 0
click at [482, 299] on icon at bounding box center [482, 294] width 17 height 17
click at [0, 0] on input "radio" at bounding box center [0, 0] width 0 height 0
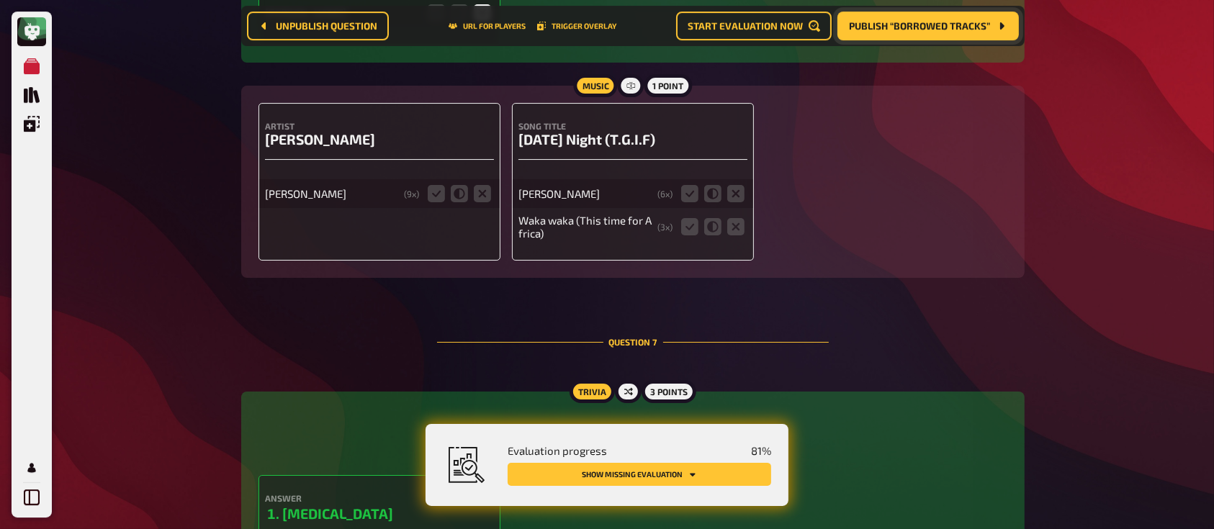
scroll to position [4963, 0]
click at [691, 201] on icon at bounding box center [689, 192] width 17 height 17
click at [0, 0] on input "radio" at bounding box center [0, 0] width 0 height 0
click at [433, 196] on icon at bounding box center [436, 192] width 17 height 17
click at [0, 0] on input "radio" at bounding box center [0, 0] width 0 height 0
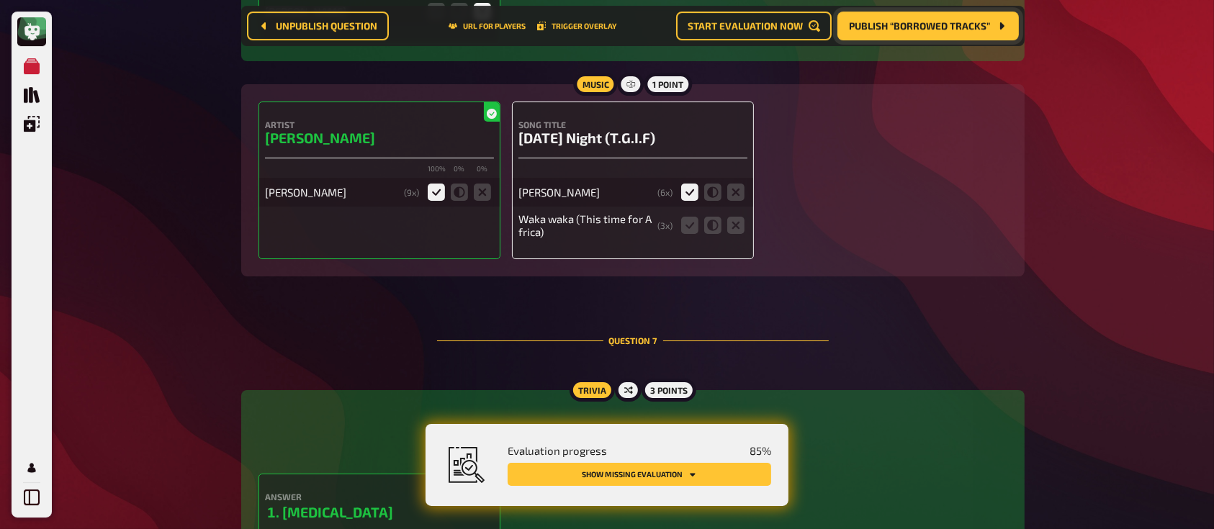
click at [685, 237] on fieldset at bounding box center [712, 225] width 69 height 23
click at [689, 223] on icon at bounding box center [689, 225] width 17 height 17
click at [0, 0] on input "radio" at bounding box center [0, 0] width 0 height 0
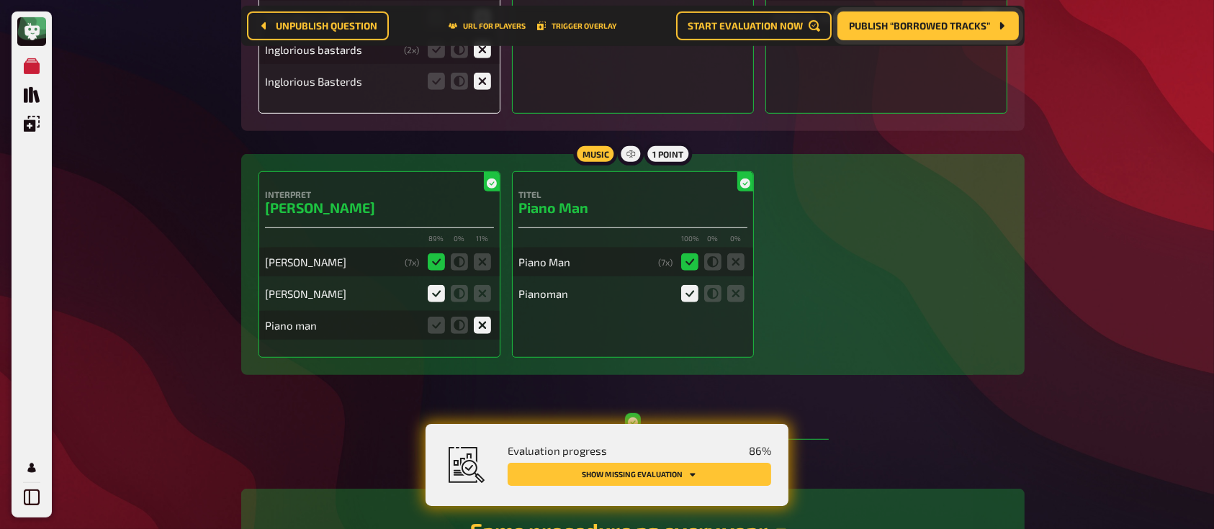
scroll to position [0, 0]
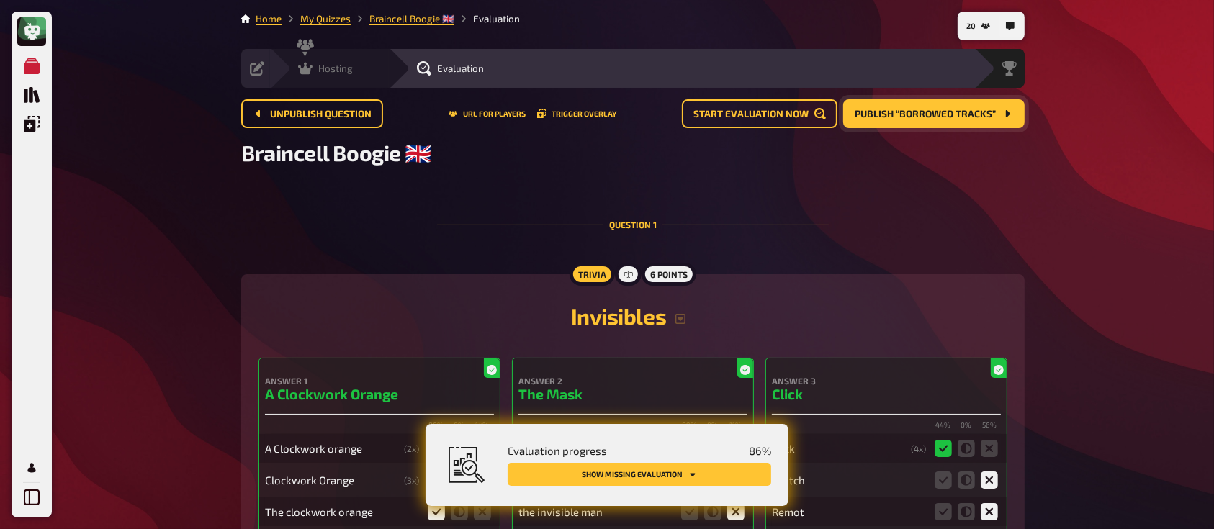
click at [333, 63] on span "Hosting" at bounding box center [335, 69] width 35 height 12
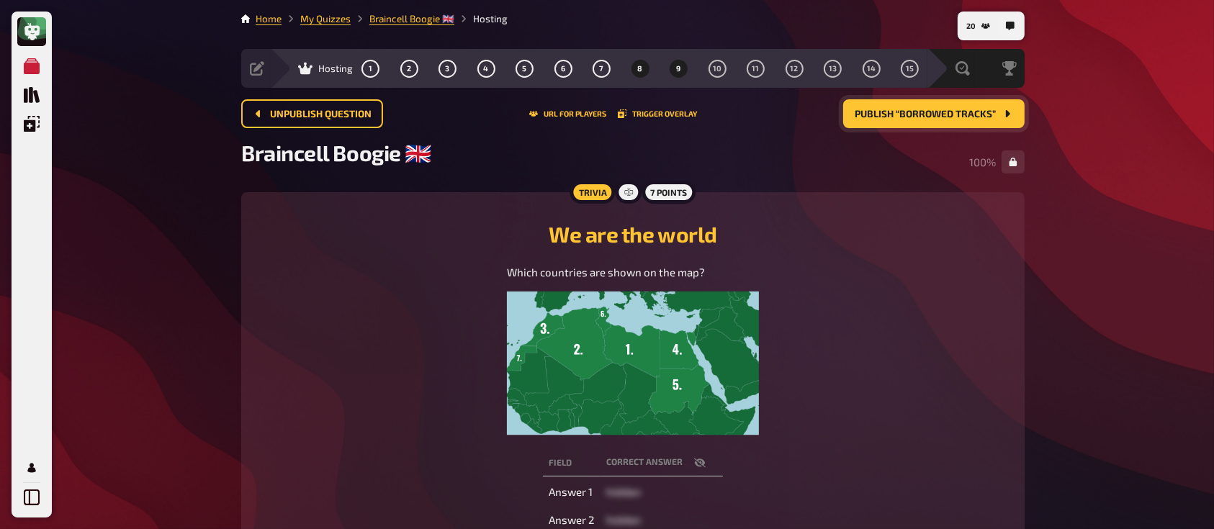
click at [674, 63] on button "9" at bounding box center [678, 68] width 23 height 23
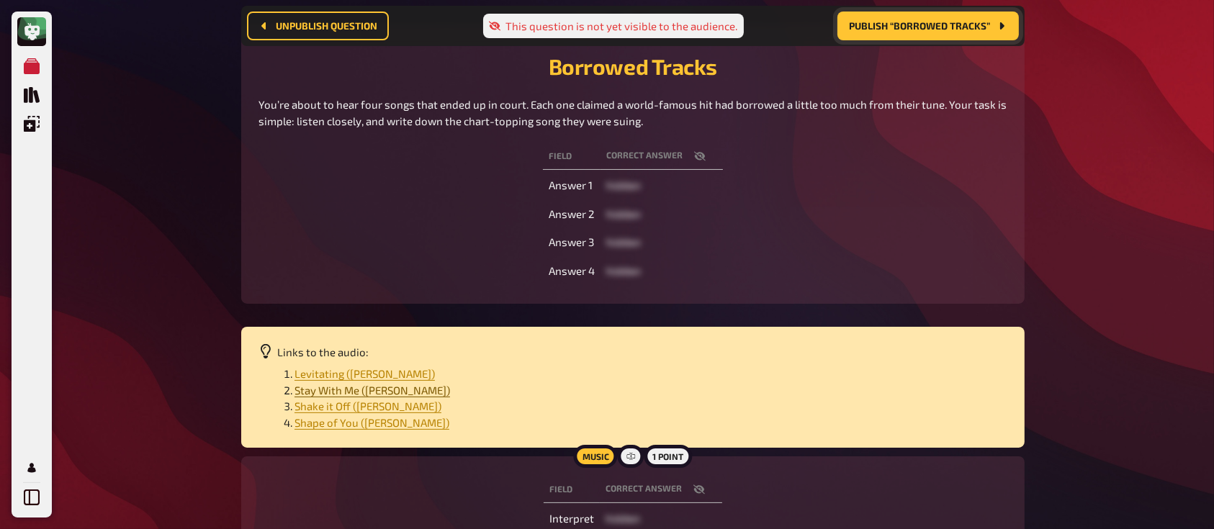
scroll to position [180, 0]
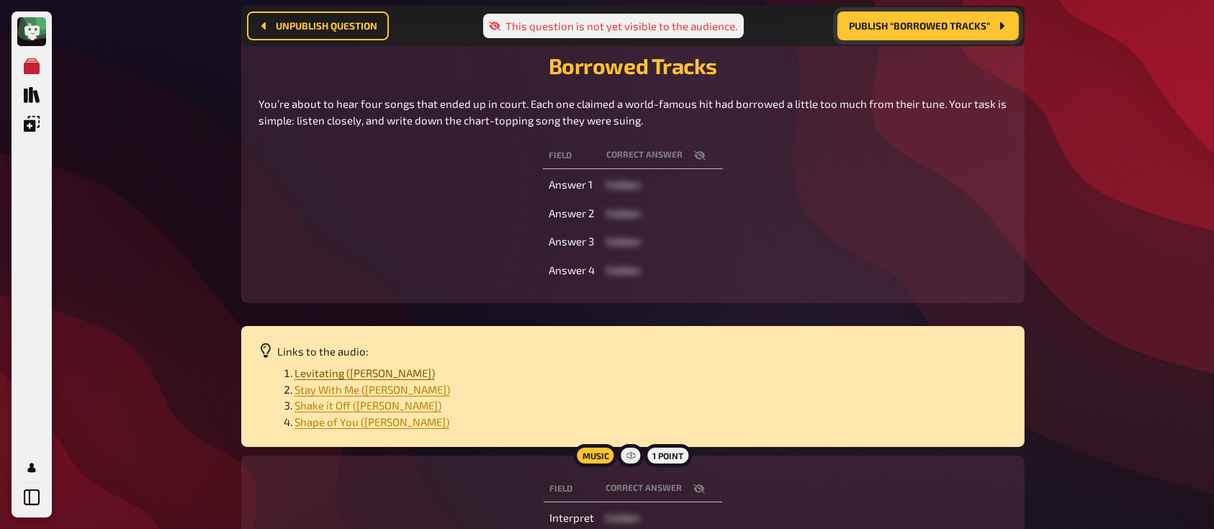
click at [340, 372] on span "Levitating ([PERSON_NAME])" at bounding box center [364, 372] width 140 height 13
click at [354, 387] on span "Stay With Me ([PERSON_NAME])" at bounding box center [371, 389] width 155 height 13
click at [341, 406] on span "Shake it Off ([PERSON_NAME])" at bounding box center [367, 405] width 147 height 13
click at [334, 422] on span "Shape of You ([PERSON_NAME])" at bounding box center [371, 421] width 155 height 13
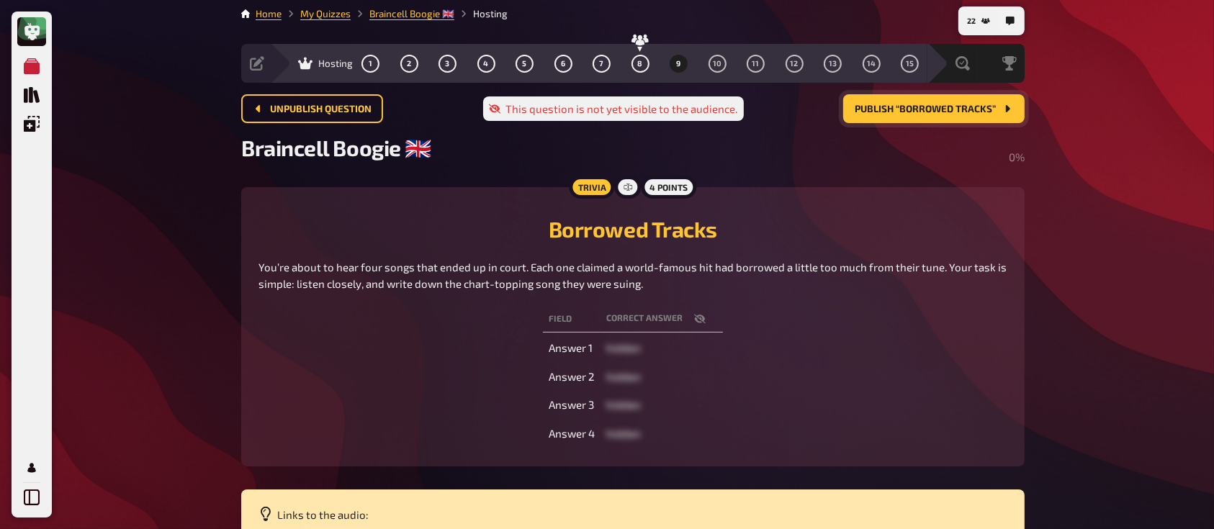
scroll to position [0, 0]
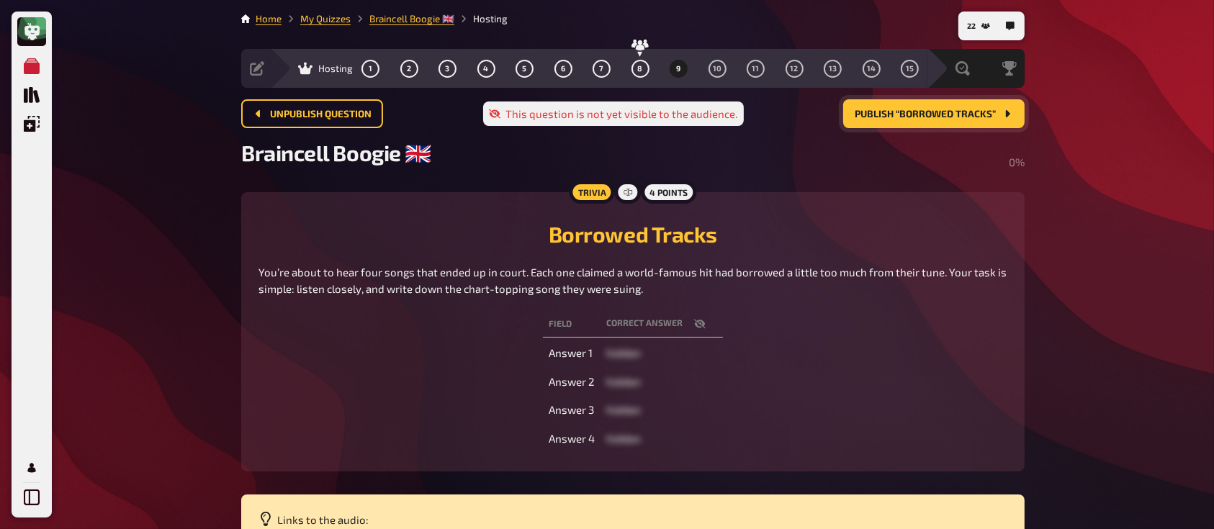
click at [898, 111] on span "Publish “Borrowed Tracks”" at bounding box center [924, 114] width 141 height 10
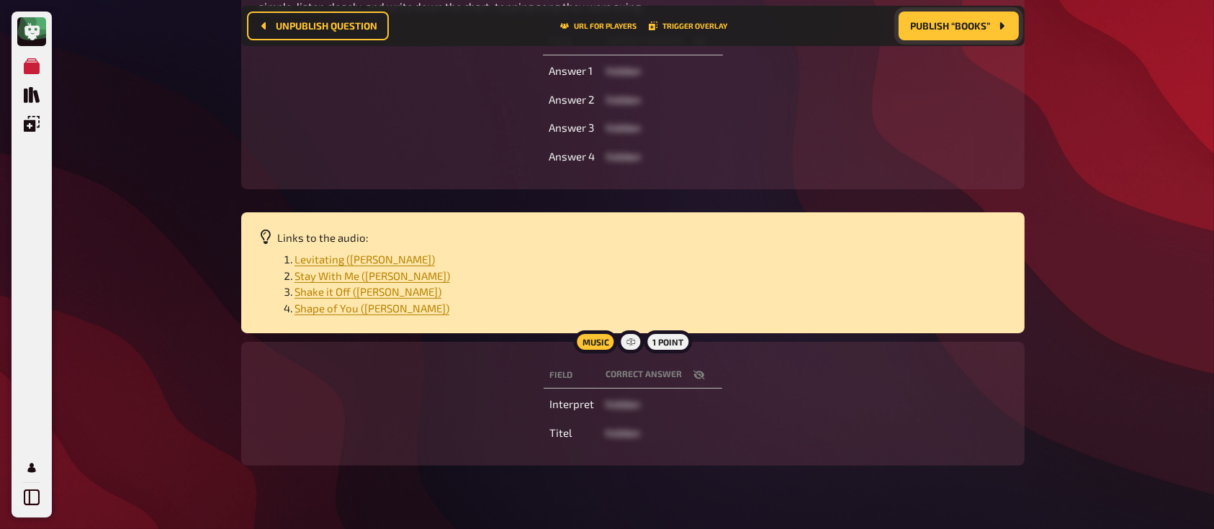
scroll to position [297, 0]
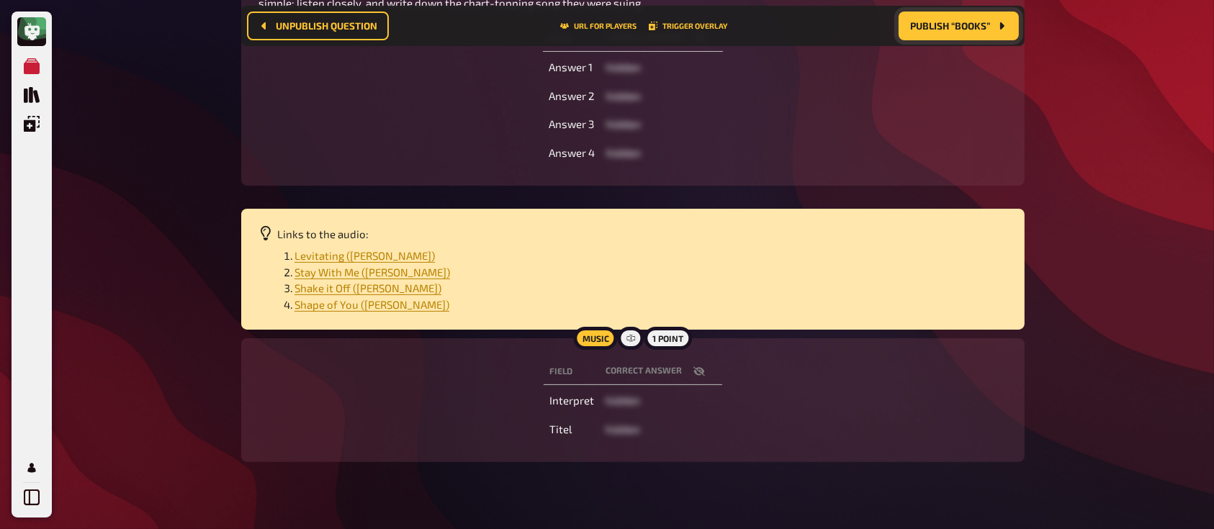
click at [697, 371] on icon "button" at bounding box center [699, 372] width 12 height 12
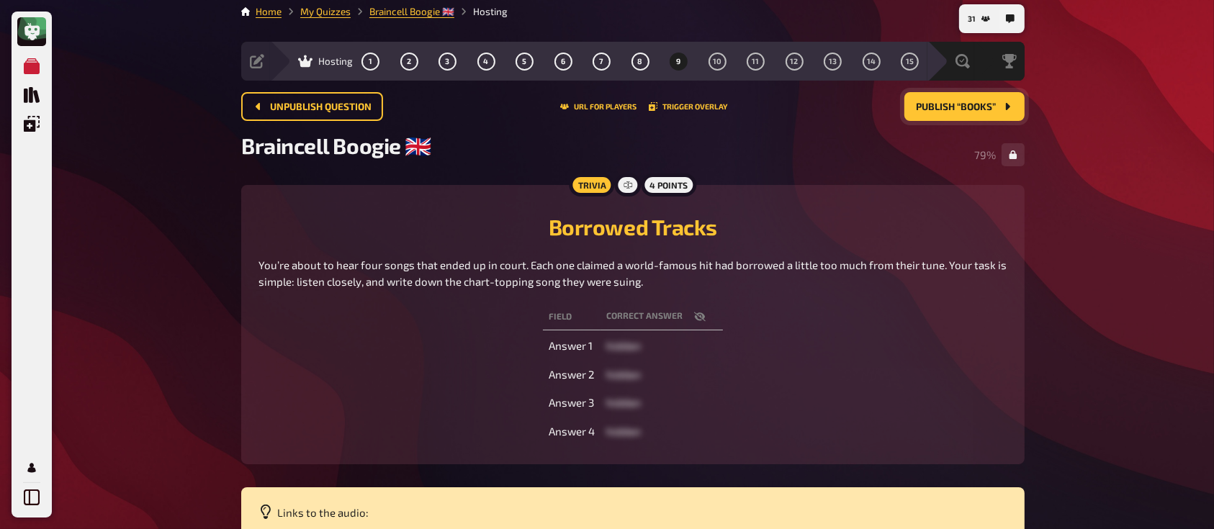
scroll to position [6, 0]
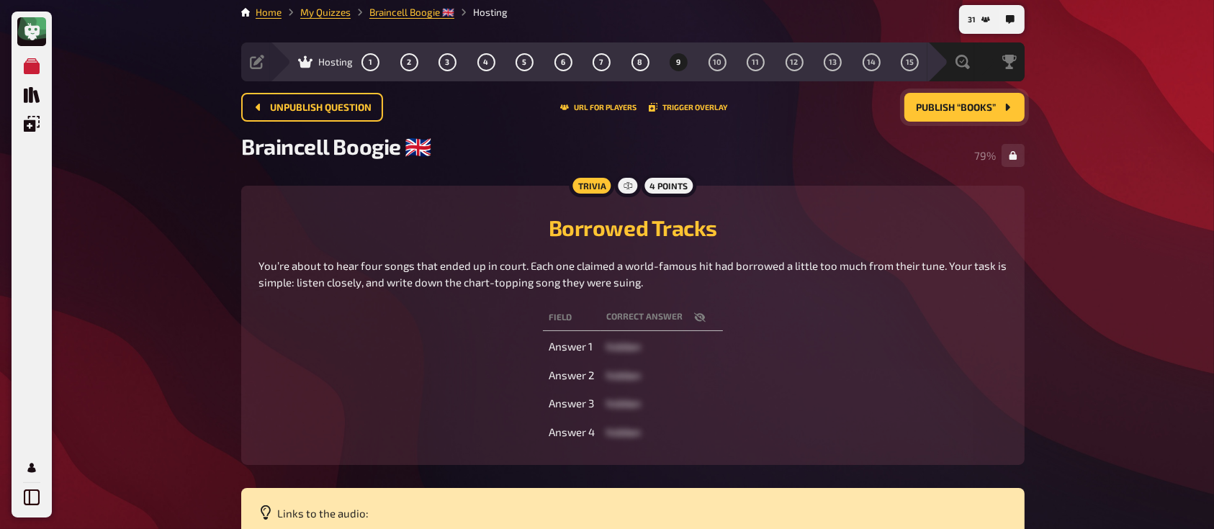
click at [935, 103] on span "Publish “Books”" at bounding box center [956, 108] width 80 height 10
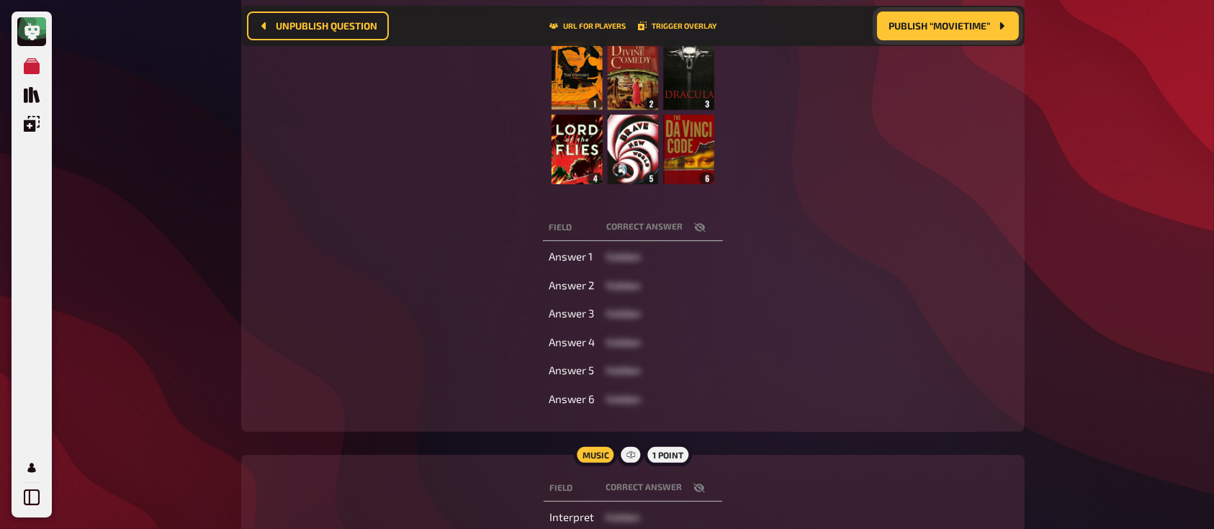
scroll to position [402, 0]
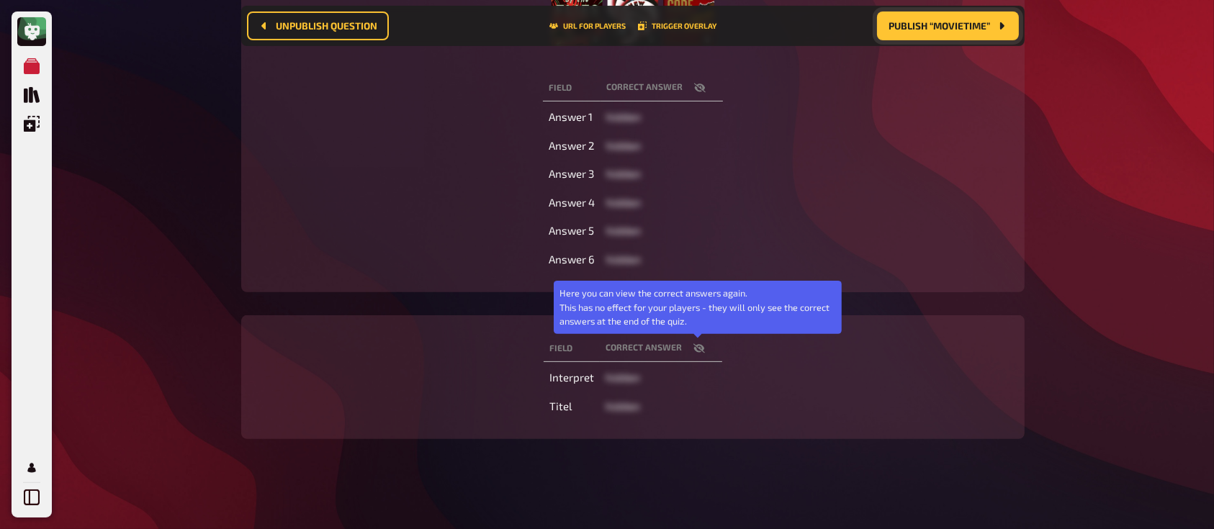
click at [695, 343] on icon "button" at bounding box center [699, 349] width 12 height 12
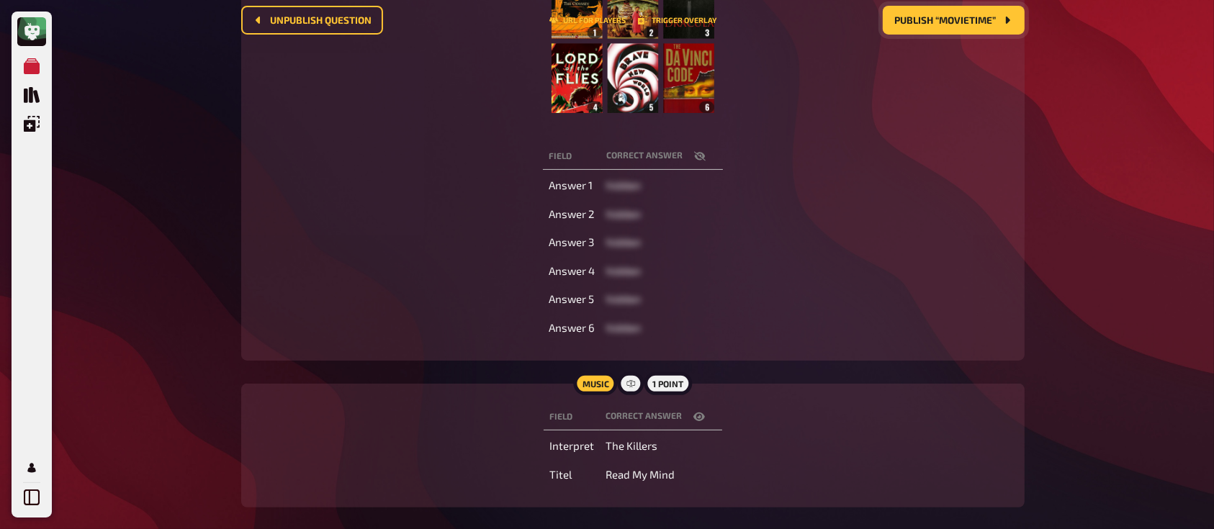
scroll to position [0, 0]
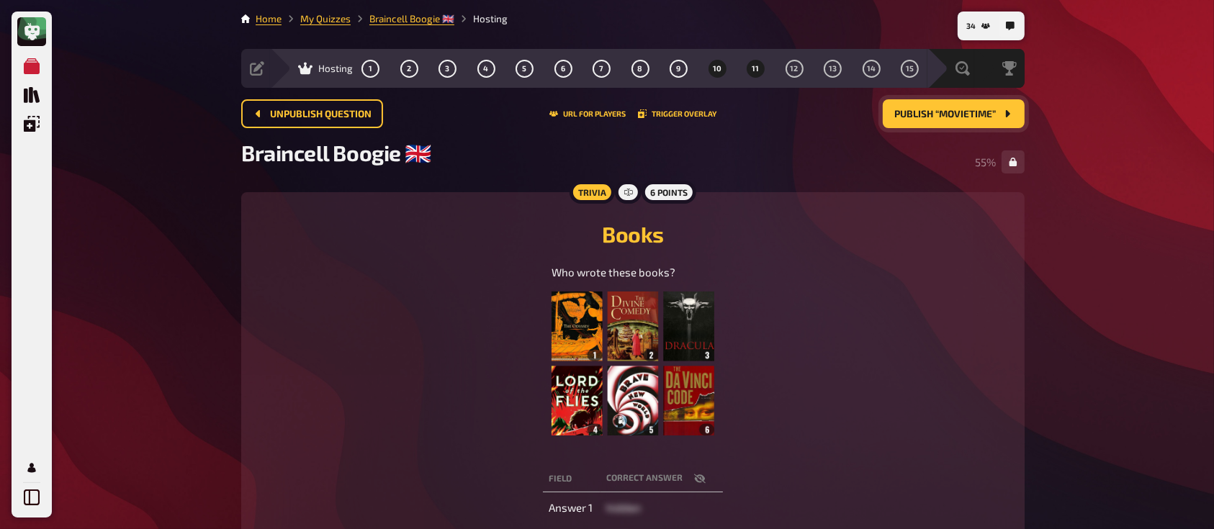
click at [754, 65] on span "11" at bounding box center [755, 69] width 7 height 8
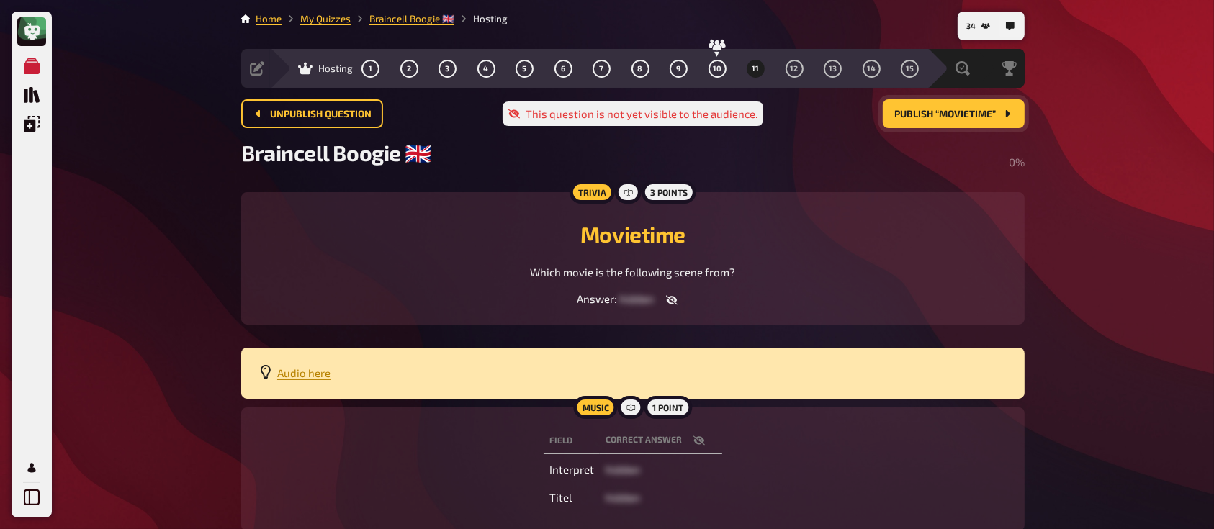
click at [668, 297] on icon "button" at bounding box center [672, 300] width 12 height 12
click at [800, 66] on button "12" at bounding box center [793, 68] width 23 height 23
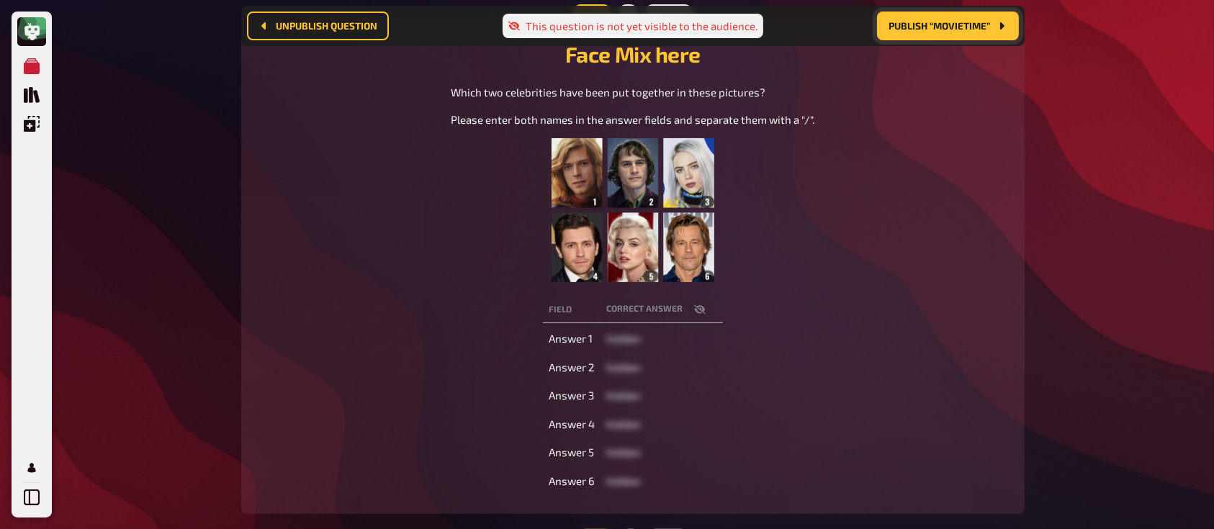
scroll to position [197, 0]
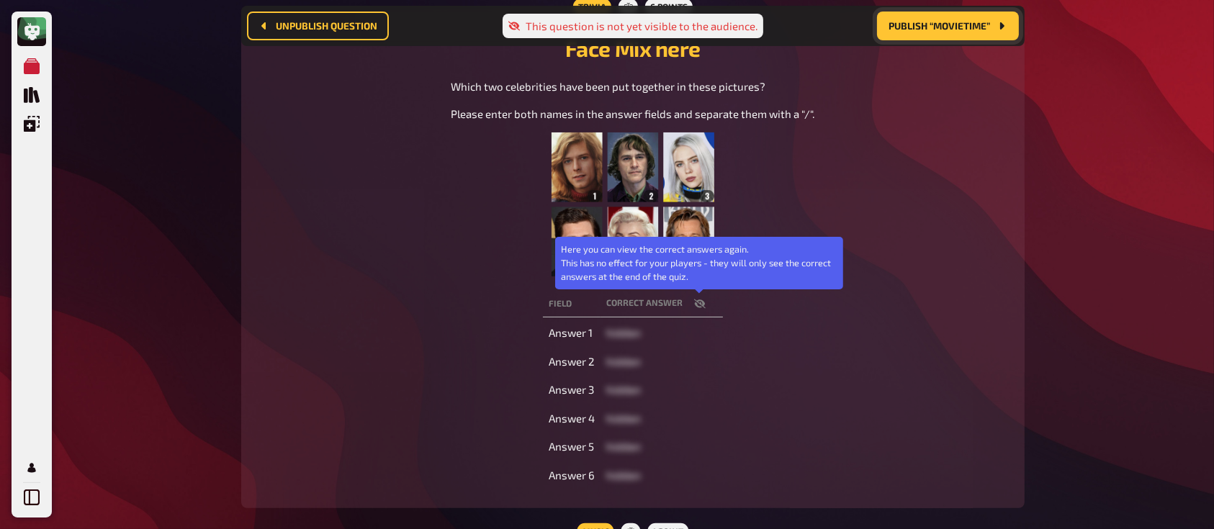
click at [699, 303] on icon "button" at bounding box center [700, 303] width 12 height 9
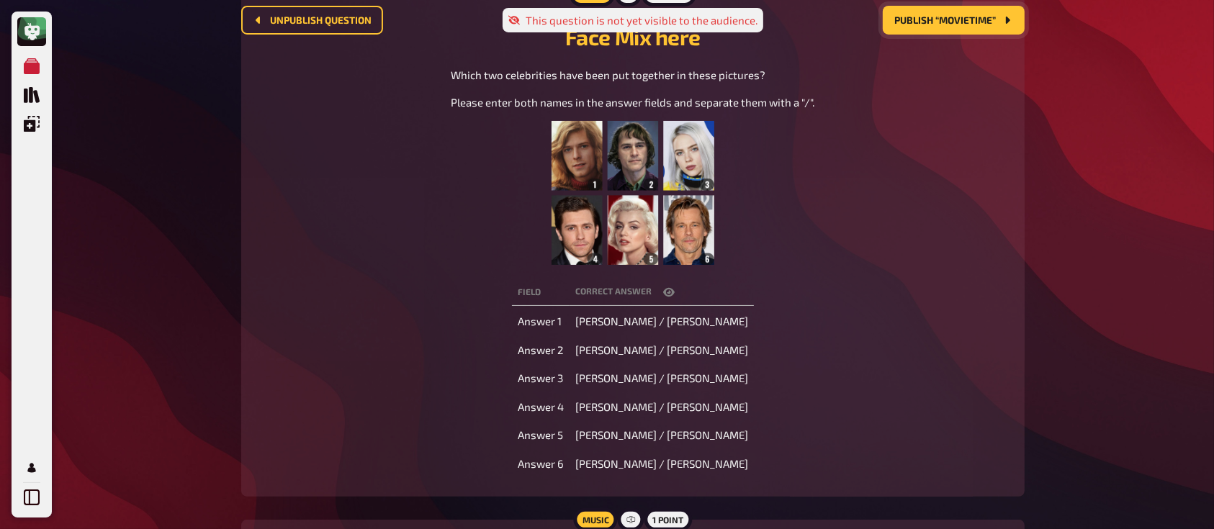
scroll to position [0, 0]
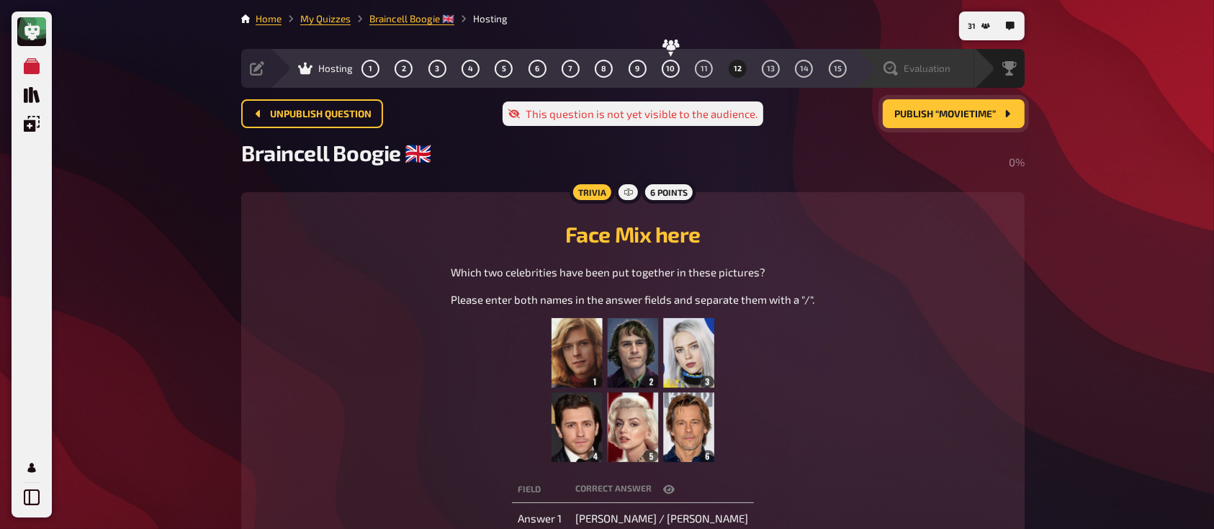
click at [902, 64] on div "Evaluation" at bounding box center [916, 68] width 67 height 14
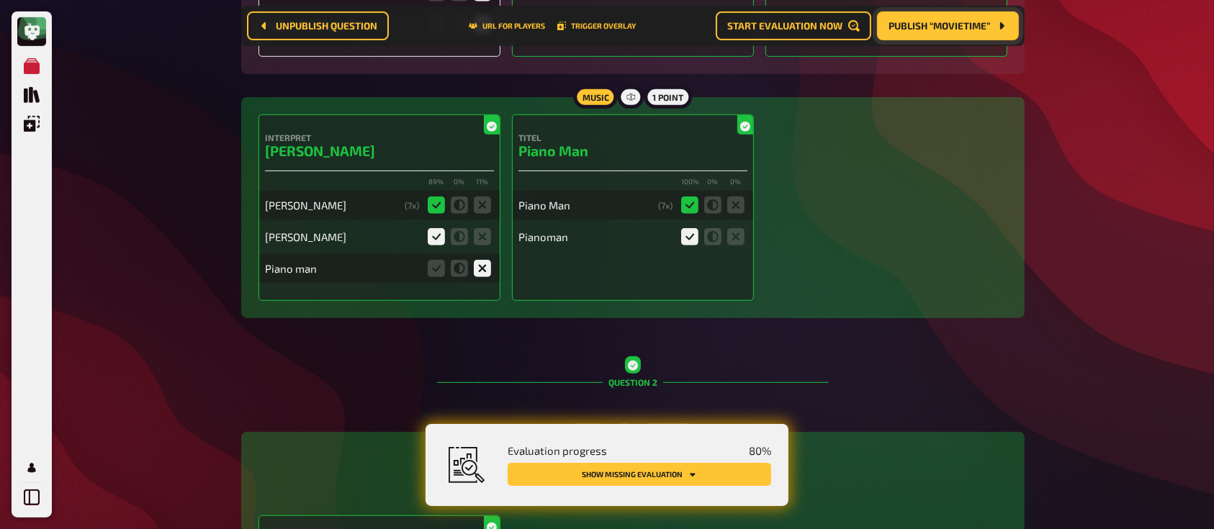
scroll to position [886, 0]
click at [659, 469] on button "Show missing evaluation" at bounding box center [638, 474] width 263 height 23
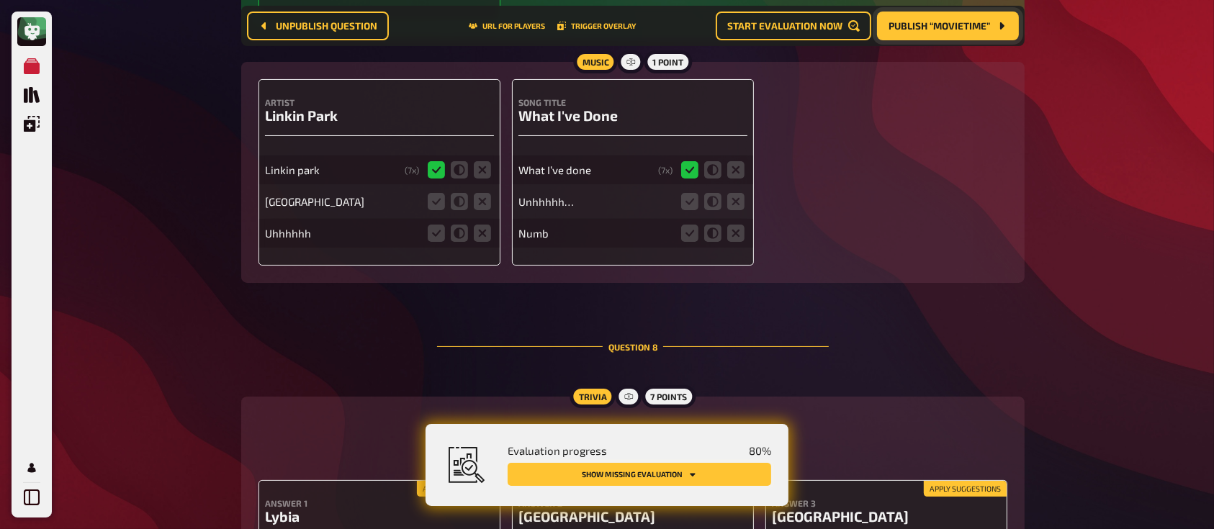
scroll to position [5660, 0]
click at [432, 203] on icon at bounding box center [436, 200] width 17 height 17
click at [0, 0] on input "radio" at bounding box center [0, 0] width 0 height 0
click at [484, 238] on icon at bounding box center [482, 232] width 17 height 17
click at [0, 0] on input "radio" at bounding box center [0, 0] width 0 height 0
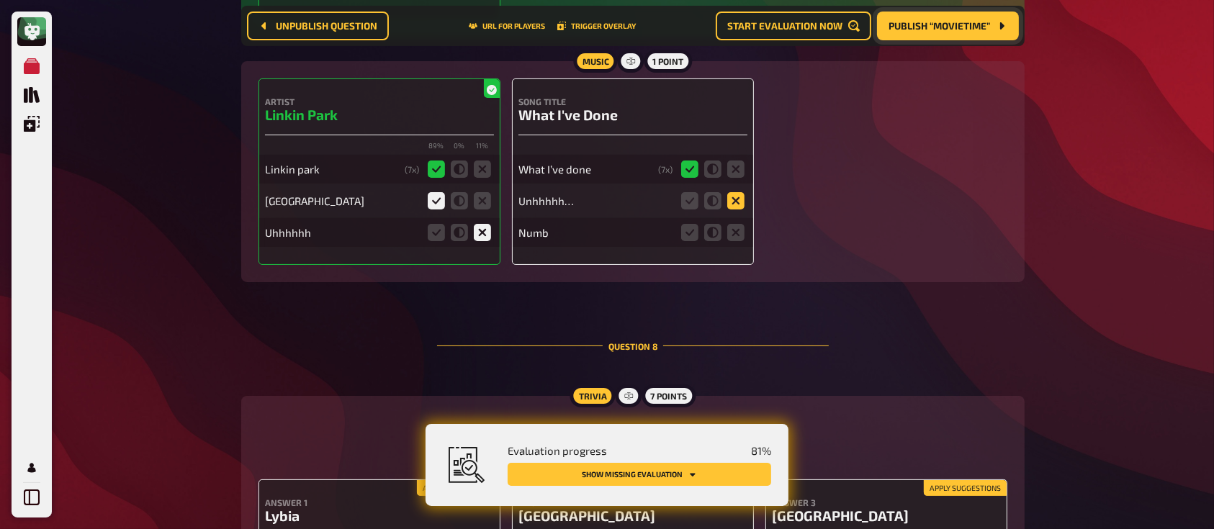
click at [741, 204] on icon at bounding box center [735, 200] width 17 height 17
click at [0, 0] on input "radio" at bounding box center [0, 0] width 0 height 0
click at [739, 238] on icon at bounding box center [735, 232] width 17 height 17
click at [0, 0] on input "radio" at bounding box center [0, 0] width 0 height 0
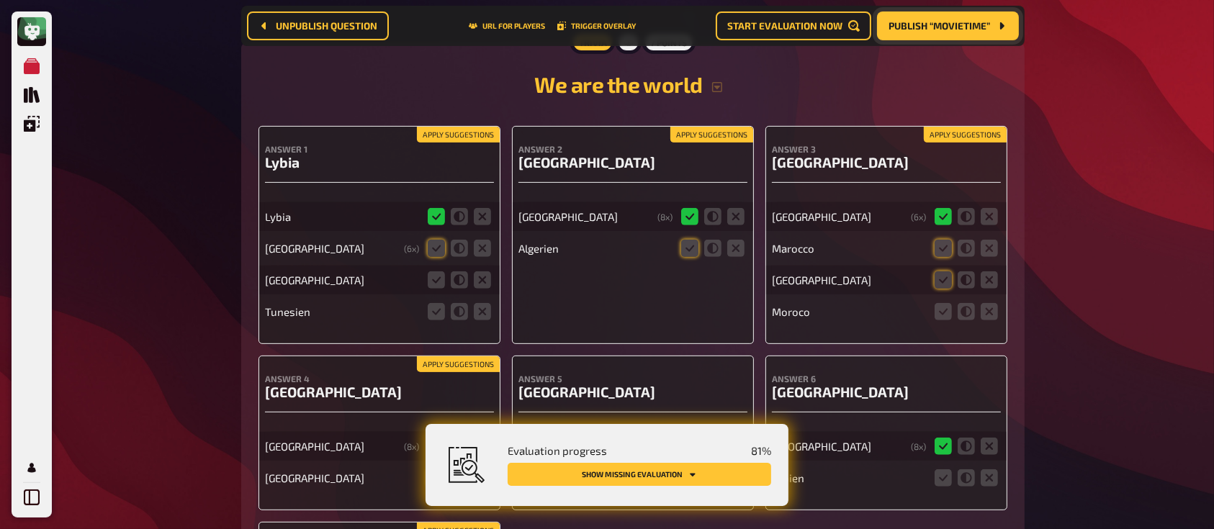
scroll to position [6016, 0]
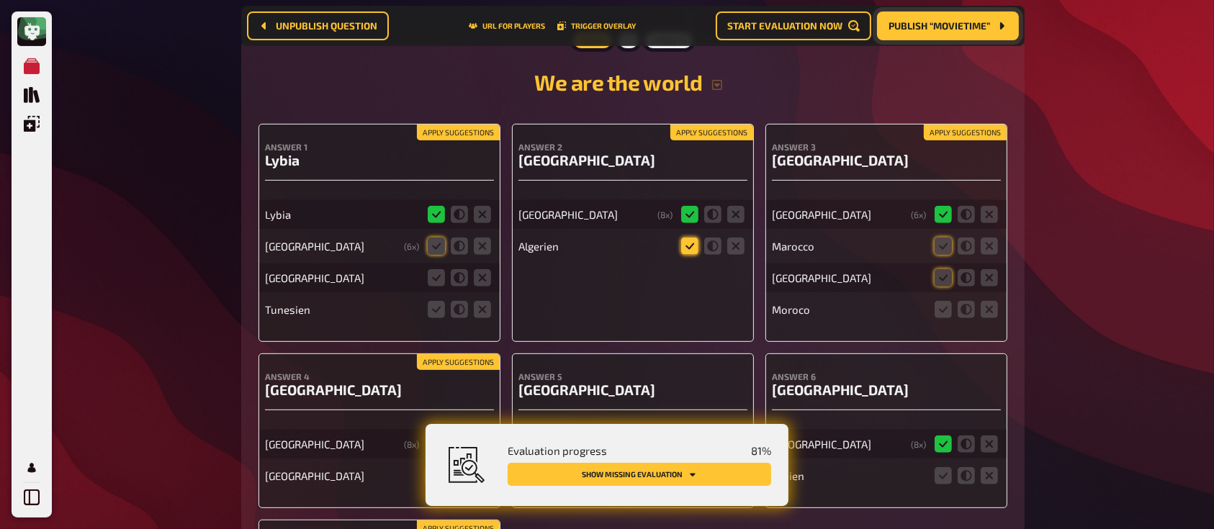
click at [690, 250] on icon at bounding box center [689, 246] width 17 height 17
click at [0, 0] on input "radio" at bounding box center [0, 0] width 0 height 0
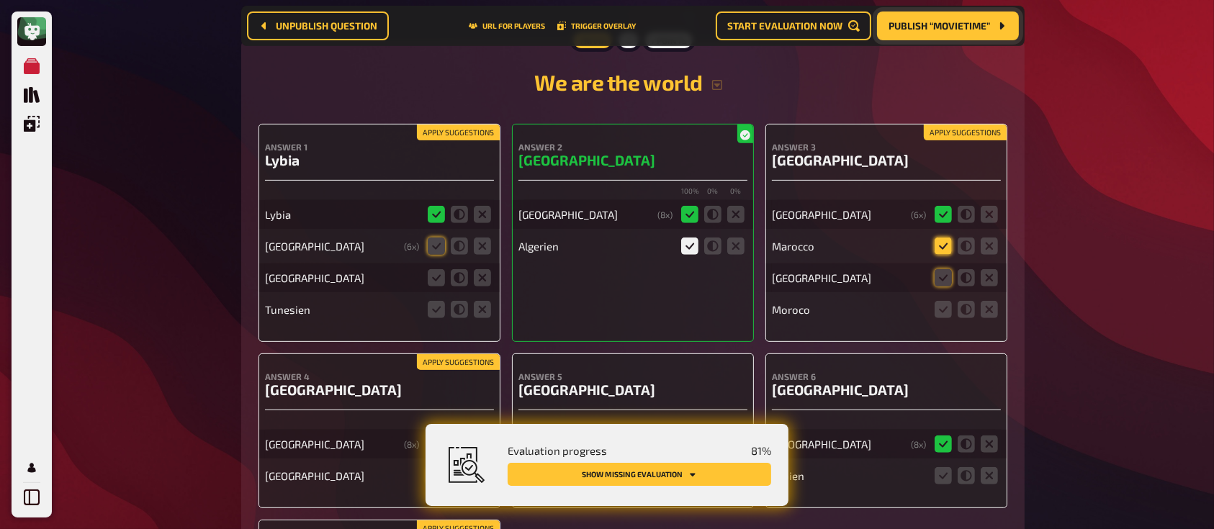
click at [939, 251] on icon at bounding box center [942, 246] width 17 height 17
click at [0, 0] on input "radio" at bounding box center [0, 0] width 0 height 0
click at [944, 277] on icon at bounding box center [942, 277] width 17 height 17
click at [0, 0] on input "radio" at bounding box center [0, 0] width 0 height 0
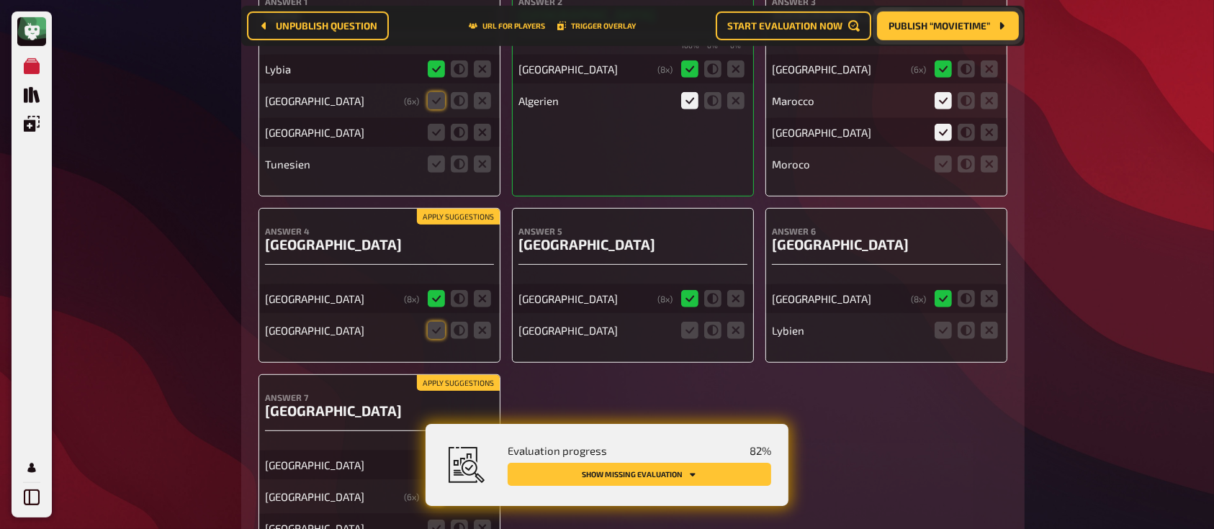
scroll to position [6163, 0]
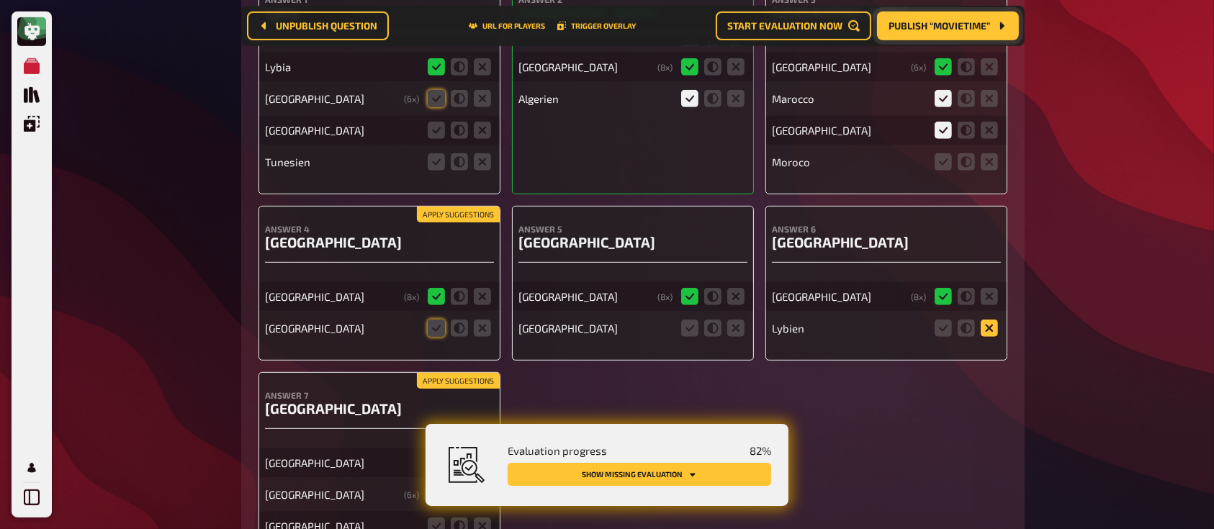
click at [985, 330] on icon at bounding box center [988, 328] width 17 height 17
click at [0, 0] on input "radio" at bounding box center [0, 0] width 0 height 0
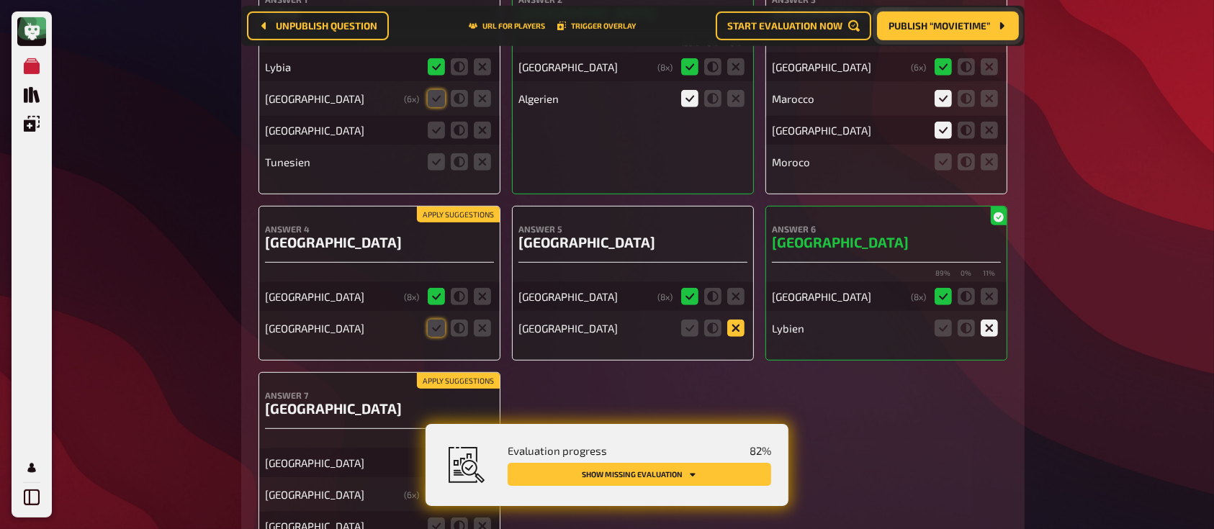
click at [737, 327] on icon at bounding box center [735, 328] width 17 height 17
click at [0, 0] on input "radio" at bounding box center [0, 0] width 0 height 0
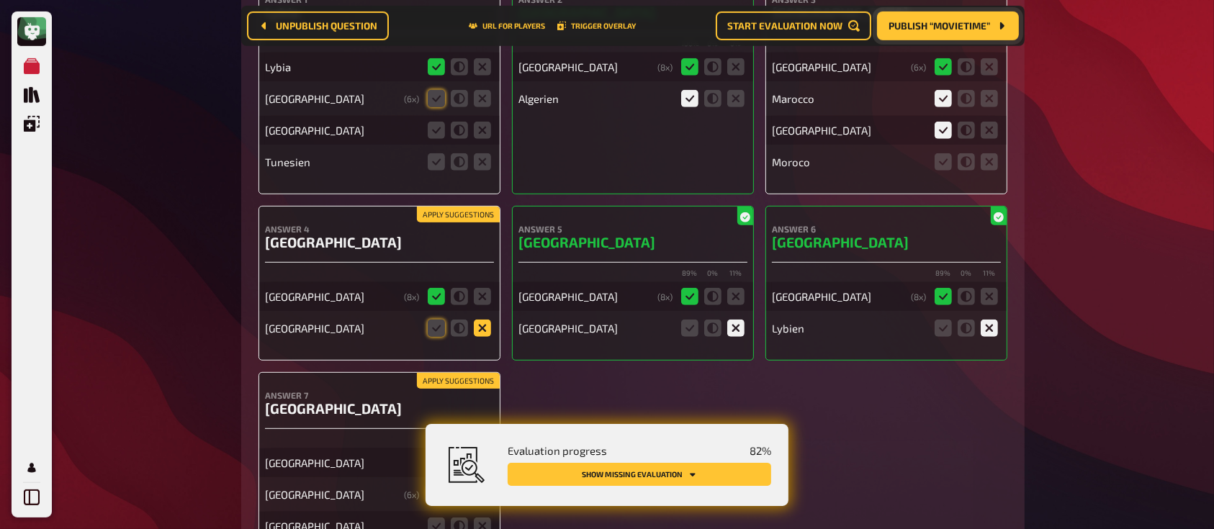
click at [490, 325] on icon at bounding box center [482, 328] width 17 height 17
click at [0, 0] on input "radio" at bounding box center [0, 0] width 0 height 0
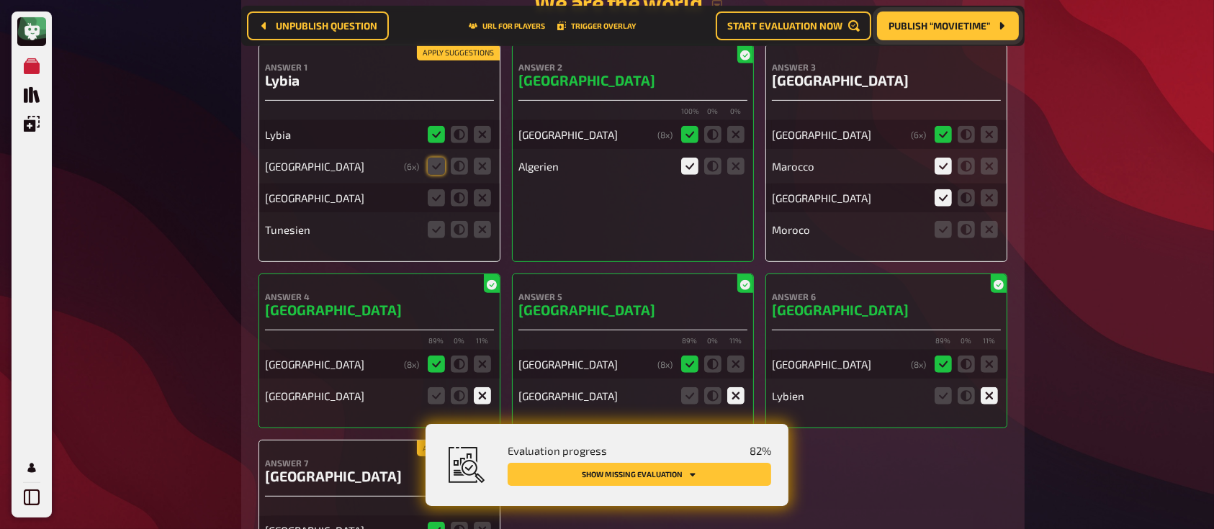
scroll to position [6092, 0]
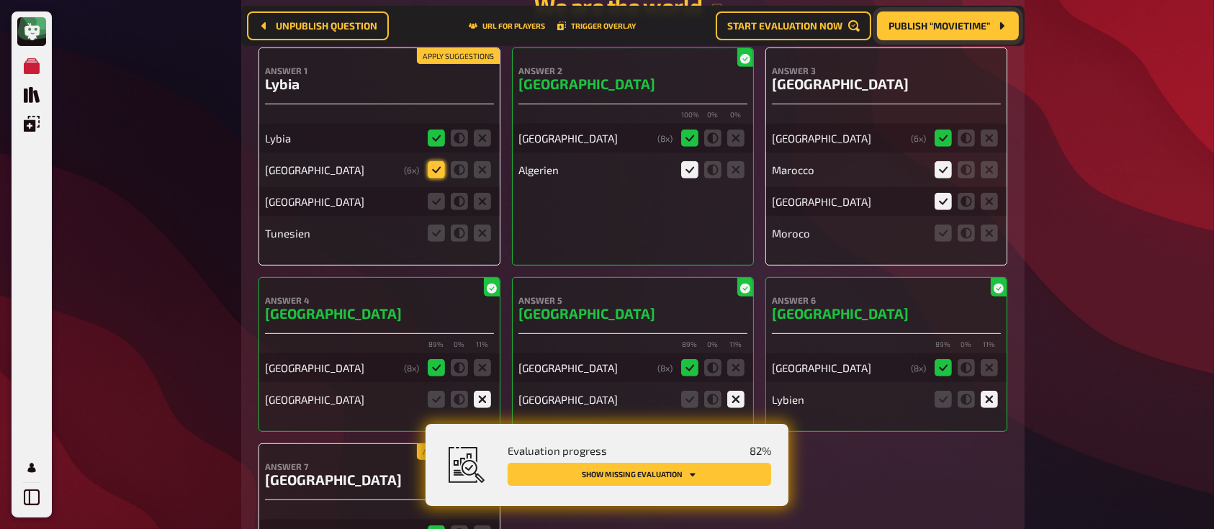
click at [433, 169] on icon at bounding box center [436, 169] width 17 height 17
click at [0, 0] on input "radio" at bounding box center [0, 0] width 0 height 0
click at [484, 206] on icon at bounding box center [482, 201] width 17 height 17
click at [0, 0] on input "radio" at bounding box center [0, 0] width 0 height 0
click at [484, 242] on icon at bounding box center [482, 233] width 17 height 17
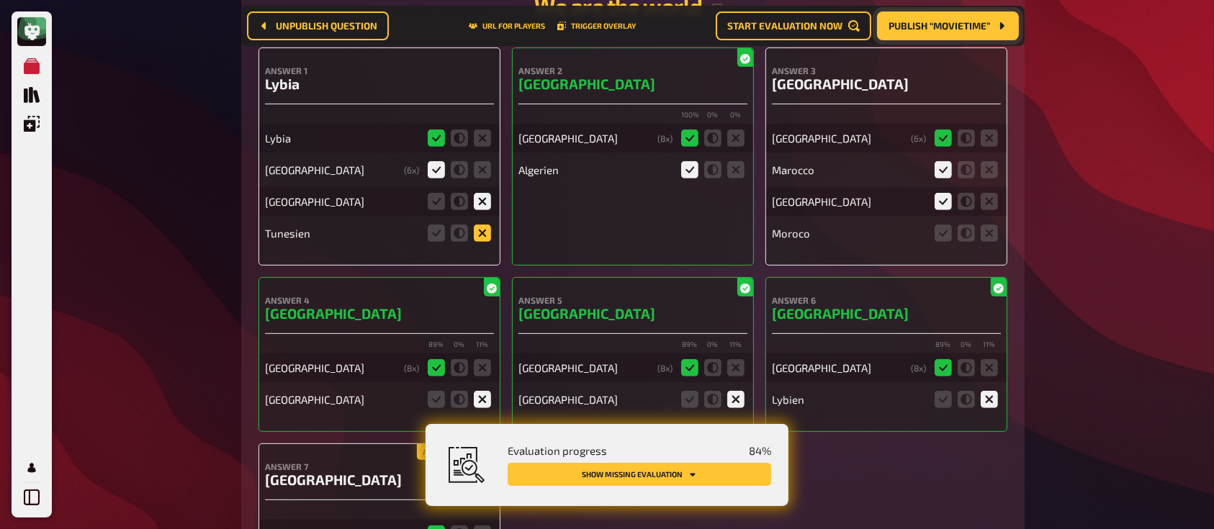
click at [0, 0] on input "radio" at bounding box center [0, 0] width 0 height 0
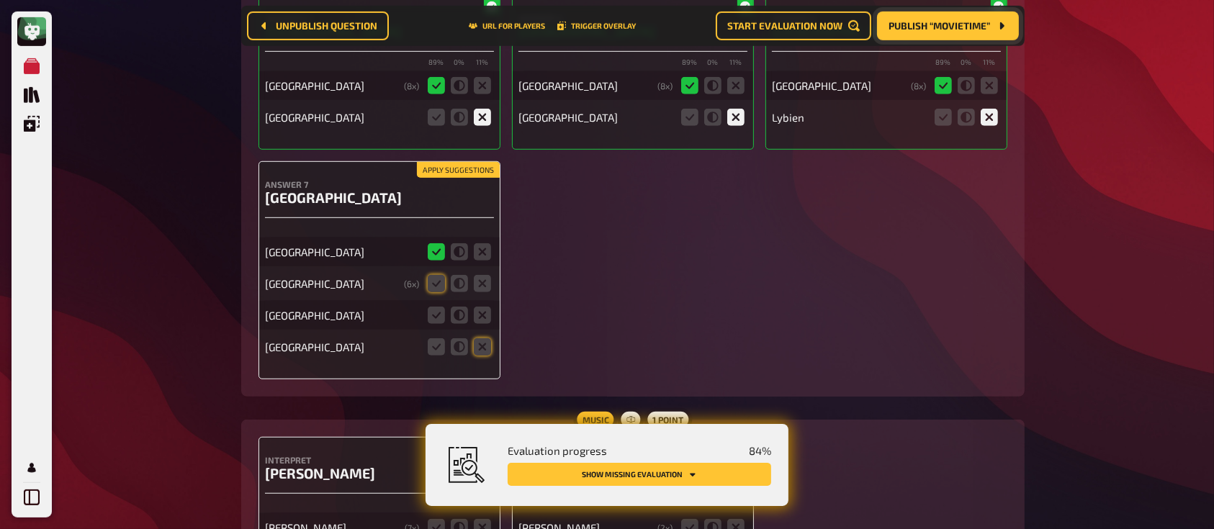
scroll to position [6378, 0]
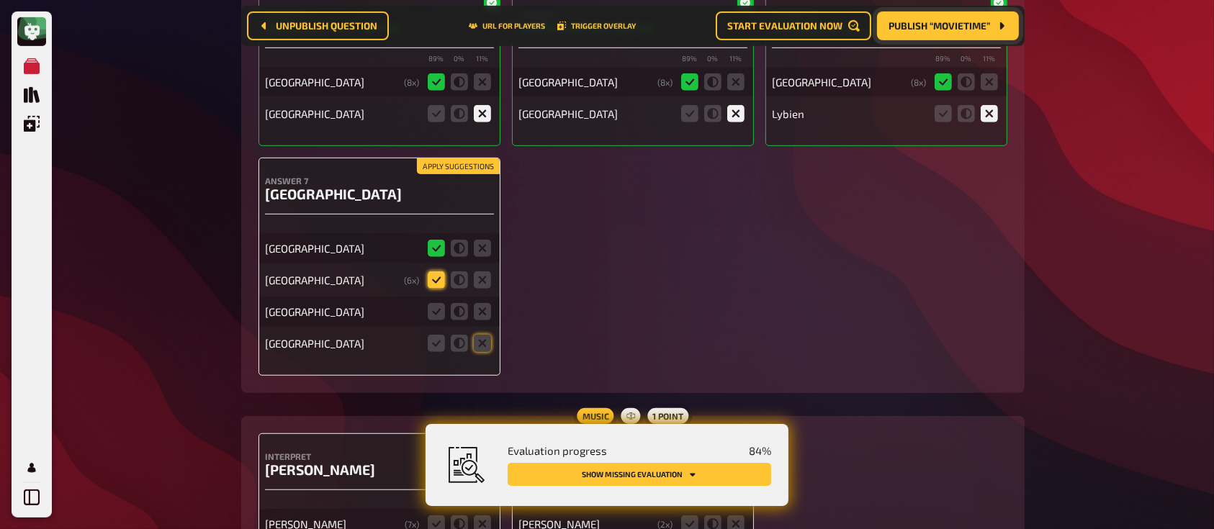
click at [434, 284] on icon at bounding box center [436, 279] width 17 height 17
click at [0, 0] on input "radio" at bounding box center [0, 0] width 0 height 0
click at [485, 318] on icon at bounding box center [482, 311] width 17 height 17
click at [0, 0] on input "radio" at bounding box center [0, 0] width 0 height 0
click at [485, 351] on icon at bounding box center [482, 343] width 17 height 17
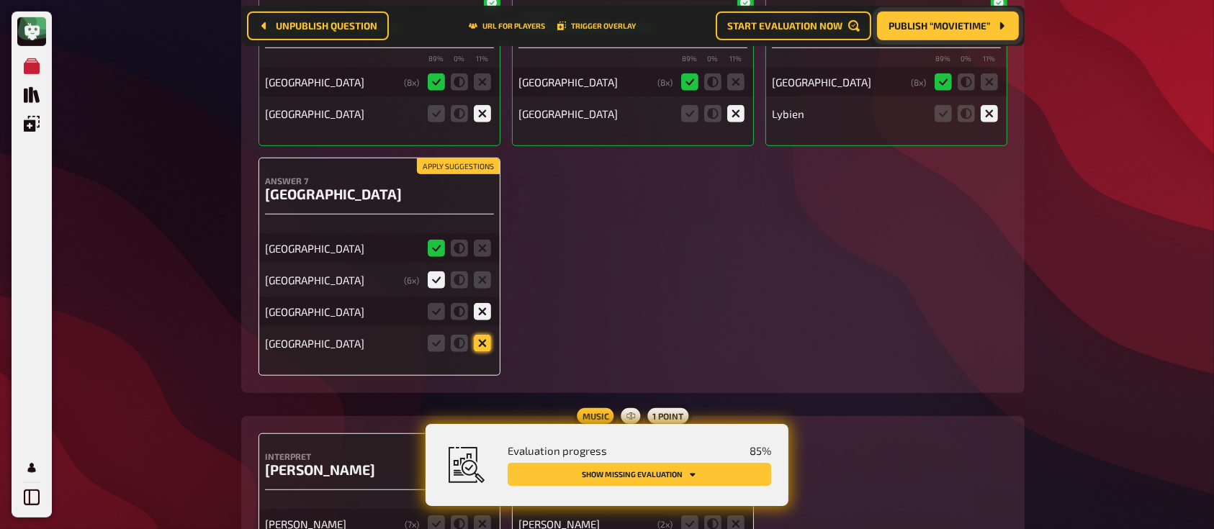
click at [0, 0] on input "radio" at bounding box center [0, 0] width 0 height 0
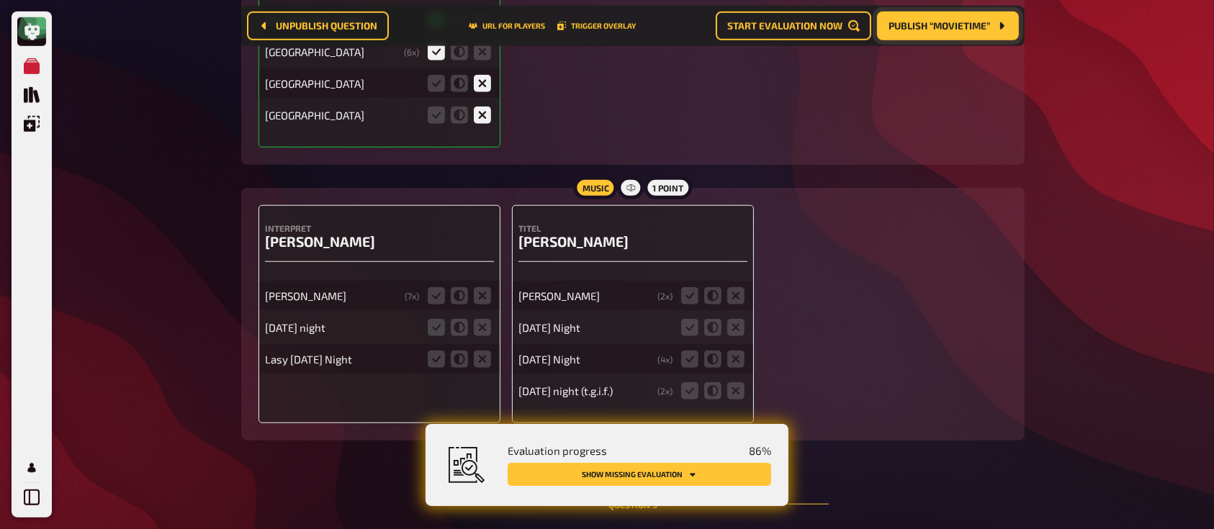
scroll to position [6656, 0]
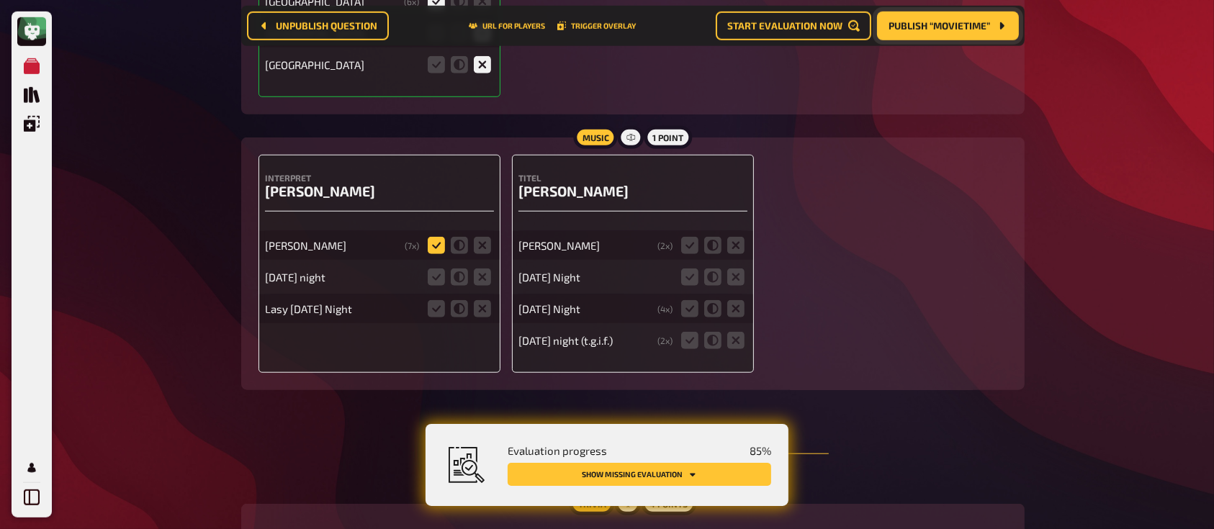
click at [433, 250] on icon at bounding box center [436, 245] width 17 height 17
click at [0, 0] on input "radio" at bounding box center [0, 0] width 0 height 0
click at [440, 282] on icon at bounding box center [436, 276] width 17 height 17
click at [0, 0] on input "radio" at bounding box center [0, 0] width 0 height 0
click at [438, 308] on icon at bounding box center [436, 308] width 17 height 17
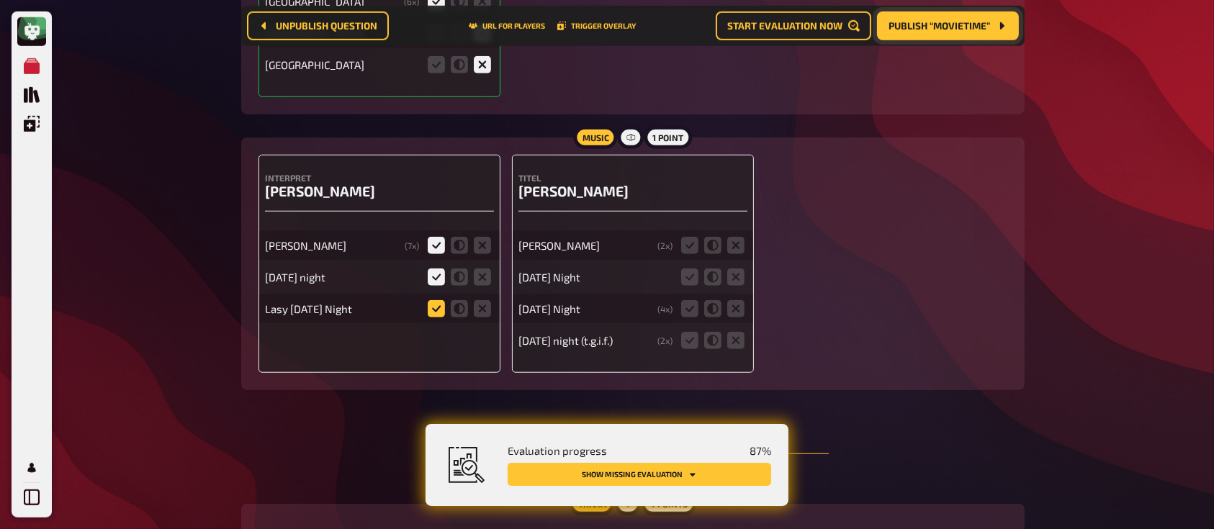
click at [0, 0] on input "radio" at bounding box center [0, 0] width 0 height 0
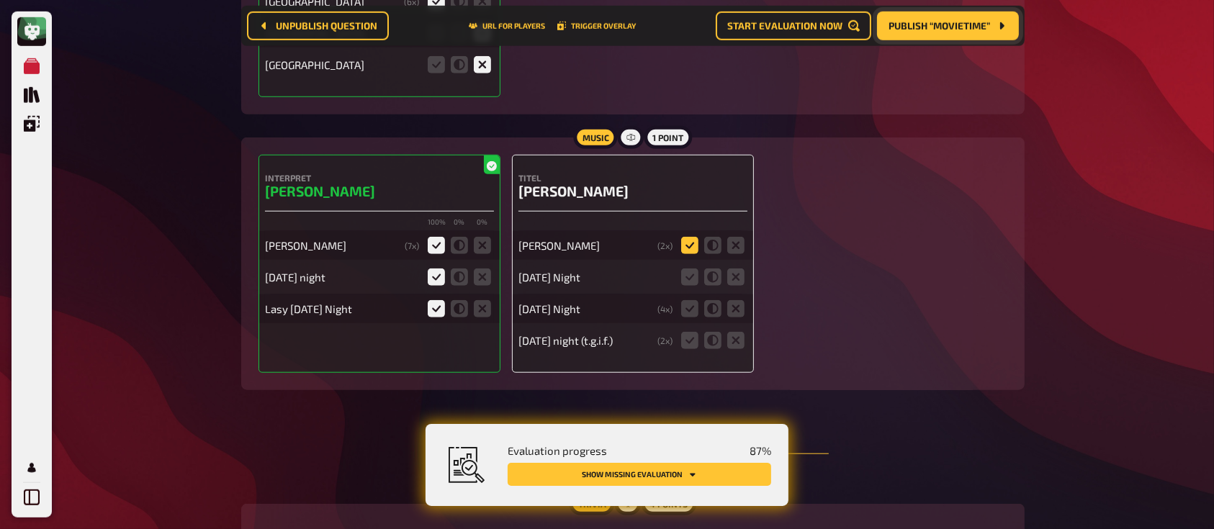
click at [684, 245] on icon at bounding box center [689, 245] width 17 height 17
click at [0, 0] on input "radio" at bounding box center [0, 0] width 0 height 0
click at [684, 274] on icon at bounding box center [689, 276] width 17 height 17
click at [0, 0] on input "radio" at bounding box center [0, 0] width 0 height 0
click at [688, 320] on fieldset at bounding box center [712, 308] width 69 height 23
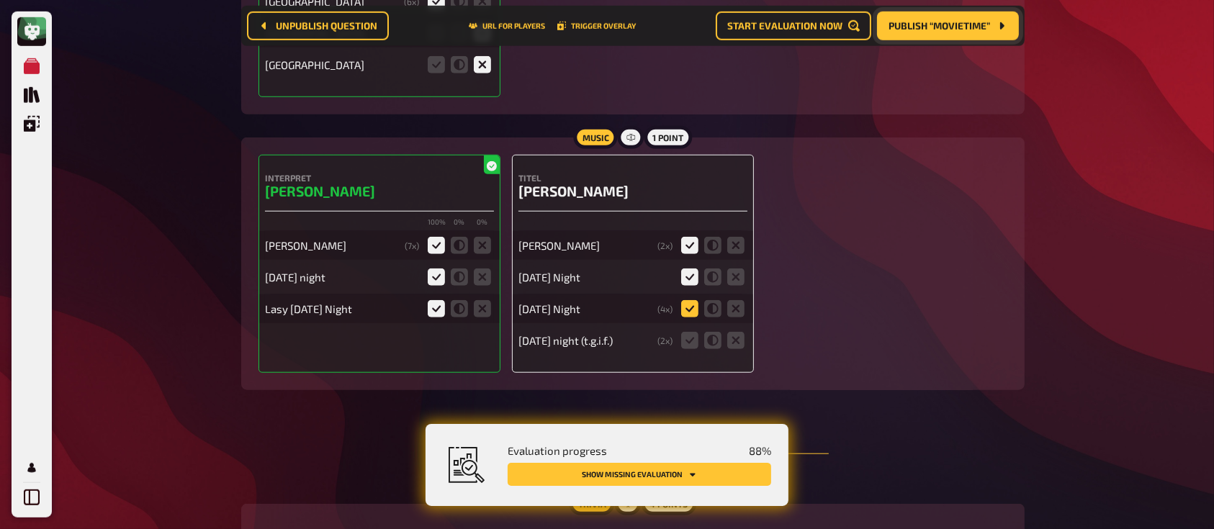
click at [688, 317] on icon at bounding box center [689, 308] width 17 height 17
click at [0, 0] on input "radio" at bounding box center [0, 0] width 0 height 0
click at [689, 343] on icon at bounding box center [689, 340] width 17 height 17
click at [0, 0] on input "radio" at bounding box center [0, 0] width 0 height 0
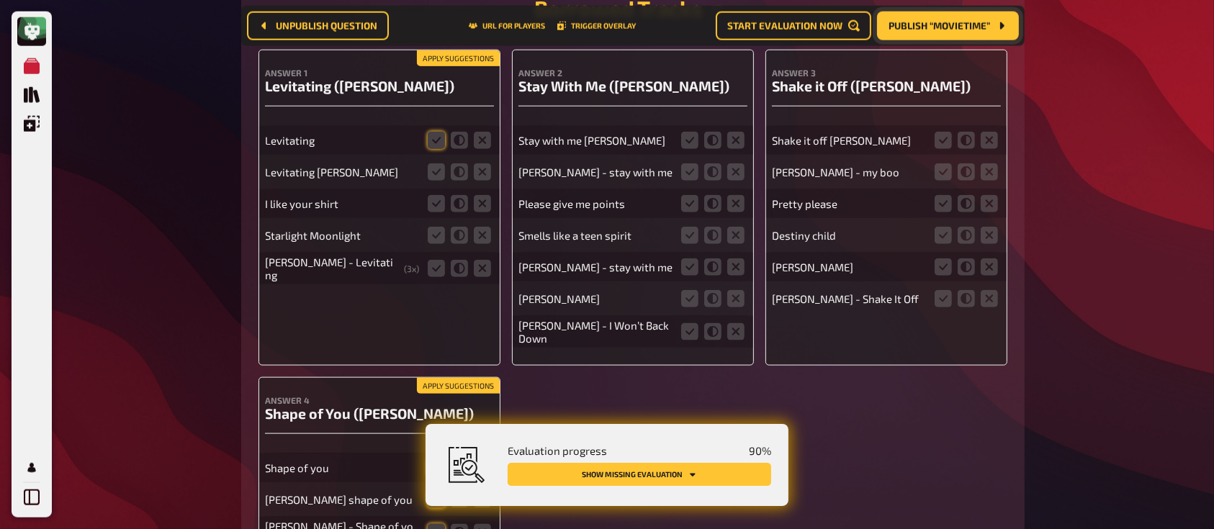
scroll to position [7182, 0]
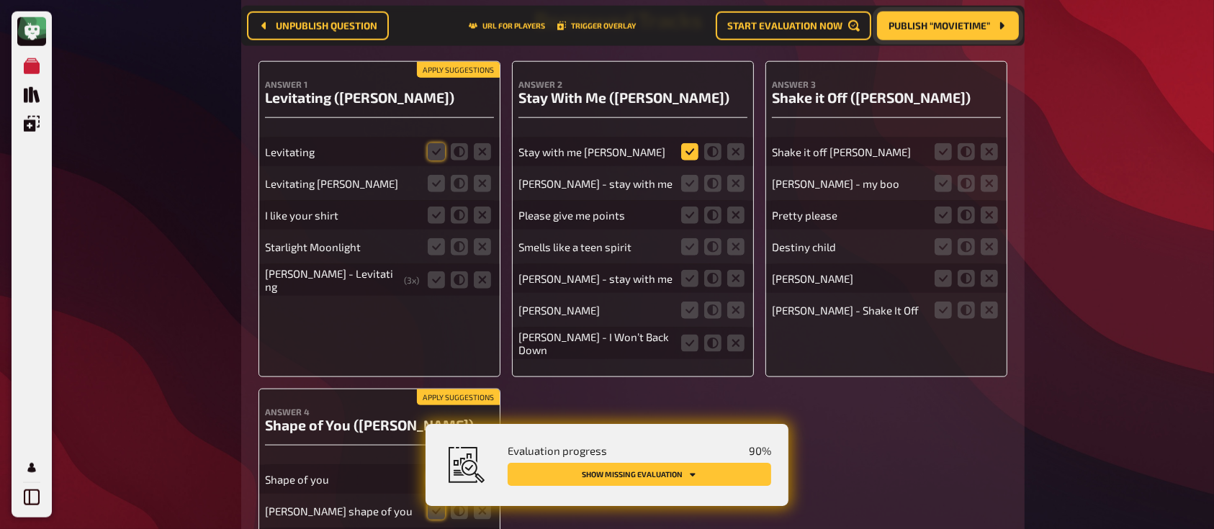
click at [686, 155] on icon at bounding box center [689, 151] width 17 height 17
click at [0, 0] on input "radio" at bounding box center [0, 0] width 0 height 0
click at [691, 191] on icon at bounding box center [689, 183] width 17 height 17
click at [0, 0] on input "radio" at bounding box center [0, 0] width 0 height 0
click at [738, 217] on icon at bounding box center [735, 215] width 17 height 17
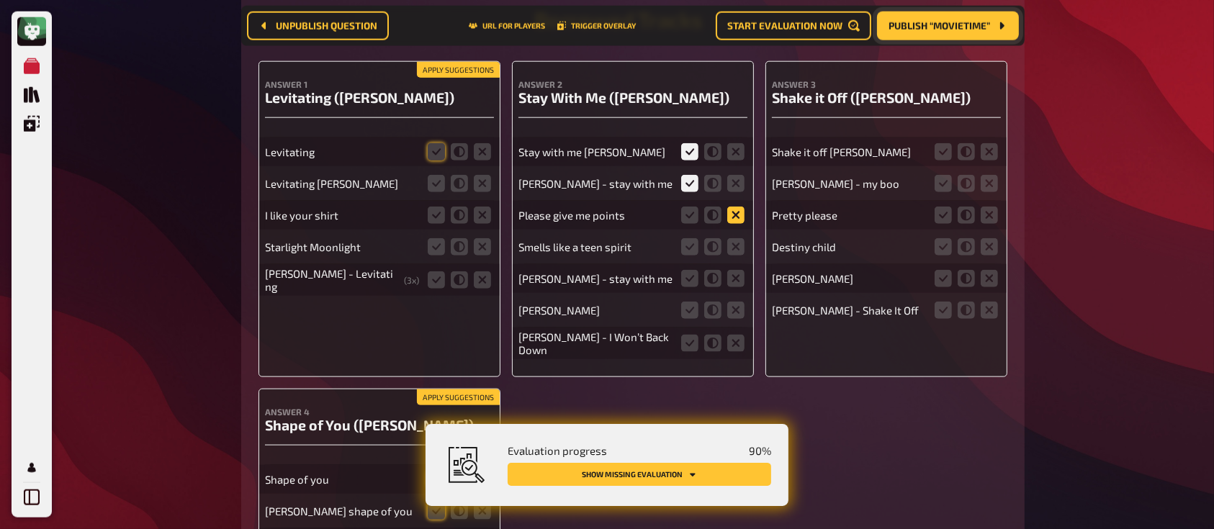
click at [0, 0] on input "radio" at bounding box center [0, 0] width 0 height 0
click at [737, 253] on icon at bounding box center [735, 246] width 17 height 17
click at [0, 0] on input "radio" at bounding box center [0, 0] width 0 height 0
click at [710, 285] on icon at bounding box center [712, 278] width 17 height 17
click at [0, 0] on input "radio" at bounding box center [0, 0] width 0 height 0
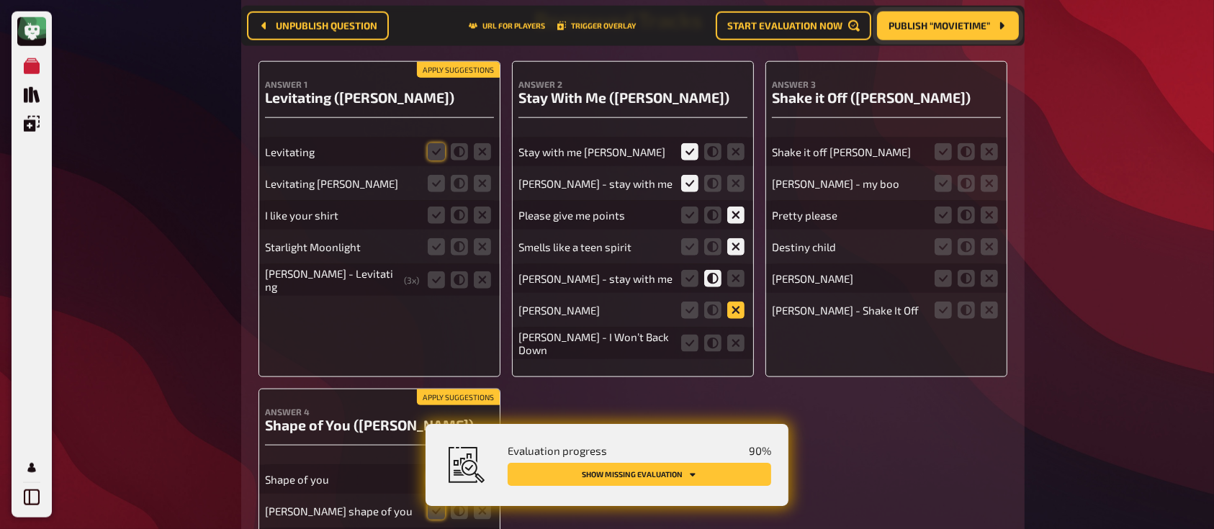
click at [731, 314] on icon at bounding box center [735, 310] width 17 height 17
click at [0, 0] on input "radio" at bounding box center [0, 0] width 0 height 0
click at [732, 351] on icon at bounding box center [735, 343] width 17 height 17
click at [0, 0] on input "radio" at bounding box center [0, 0] width 0 height 0
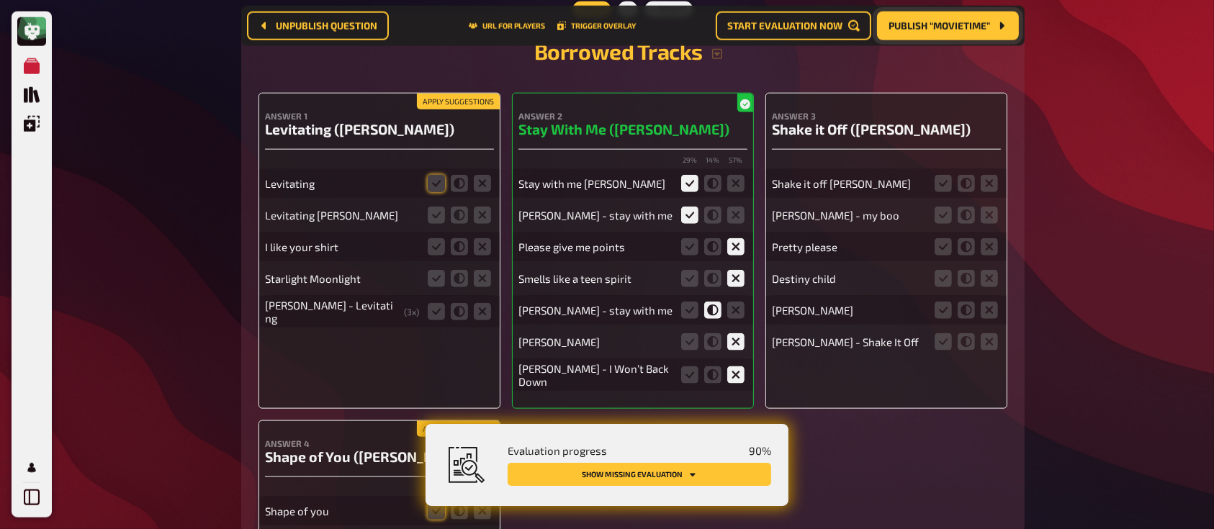
scroll to position [7214, 0]
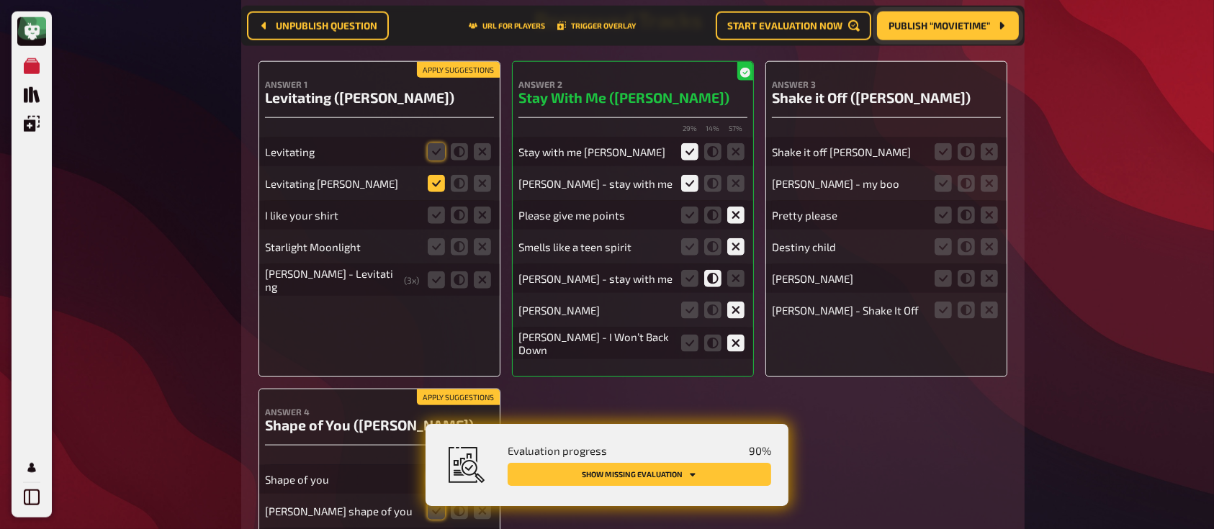
click at [443, 188] on icon at bounding box center [436, 183] width 17 height 17
click at [0, 0] on input "radio" at bounding box center [0, 0] width 0 height 0
click at [488, 217] on icon at bounding box center [482, 215] width 17 height 17
click at [0, 0] on input "radio" at bounding box center [0, 0] width 0 height 0
click at [483, 254] on icon at bounding box center [482, 246] width 17 height 17
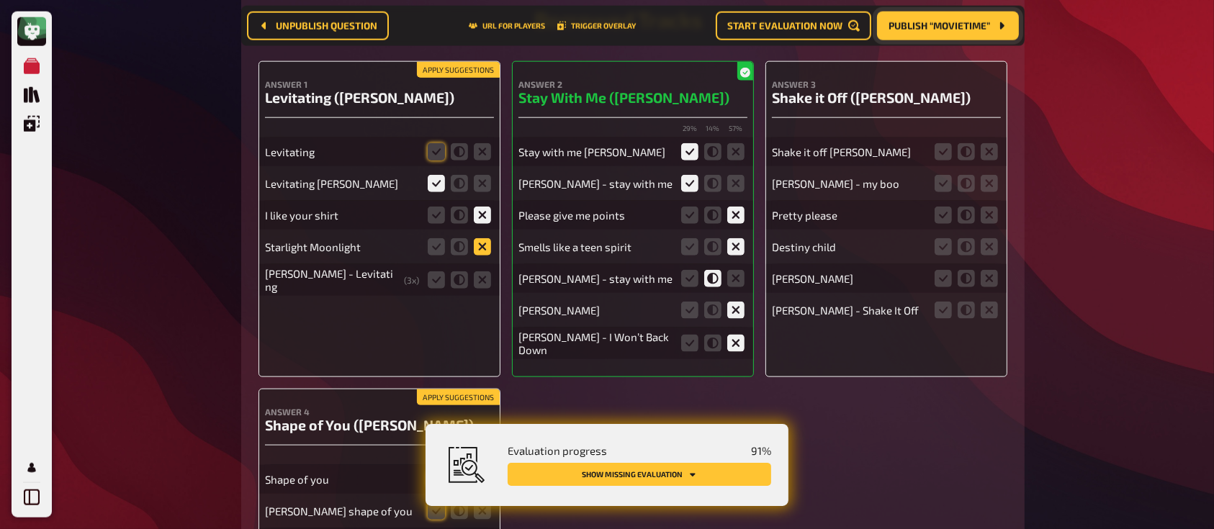
click at [0, 0] on input "radio" at bounding box center [0, 0] width 0 height 0
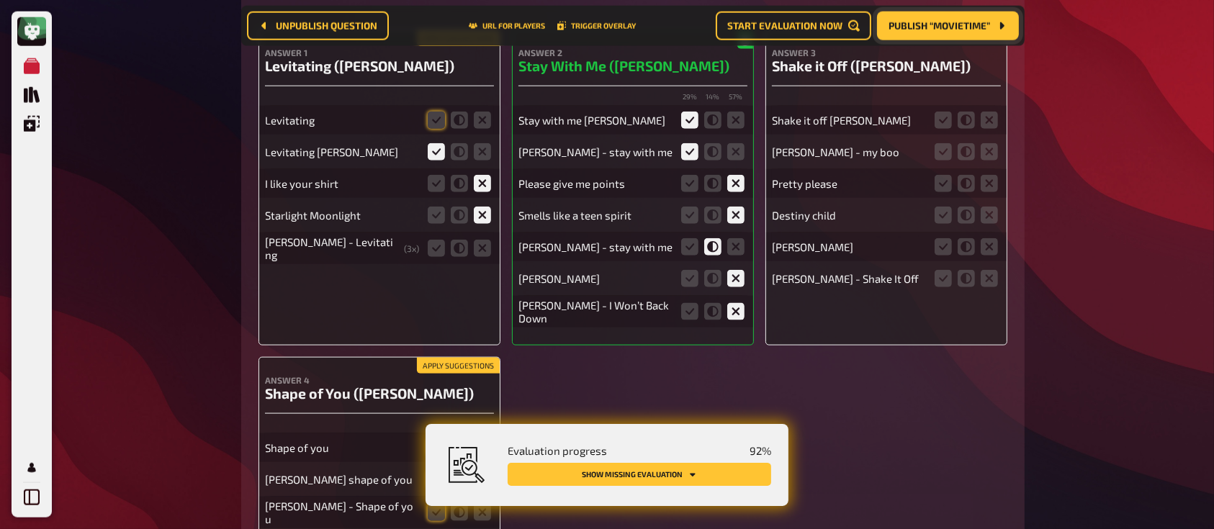
scroll to position [7182, 0]
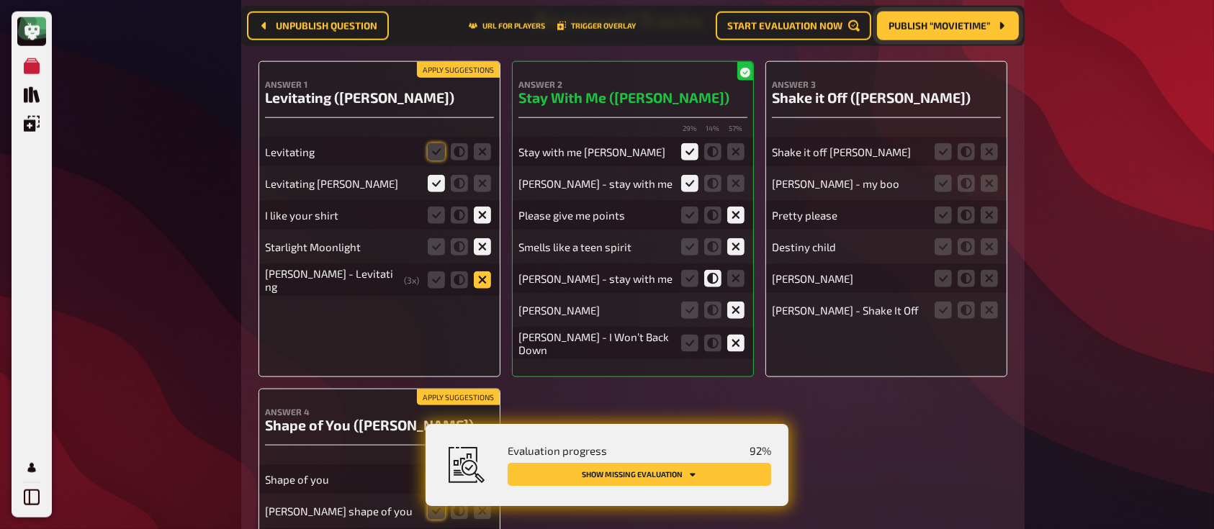
click at [484, 286] on icon at bounding box center [482, 279] width 17 height 17
click at [0, 0] on input "radio" at bounding box center [0, 0] width 0 height 0
click at [946, 156] on icon at bounding box center [942, 151] width 17 height 17
click at [0, 0] on input "radio" at bounding box center [0, 0] width 0 height 0
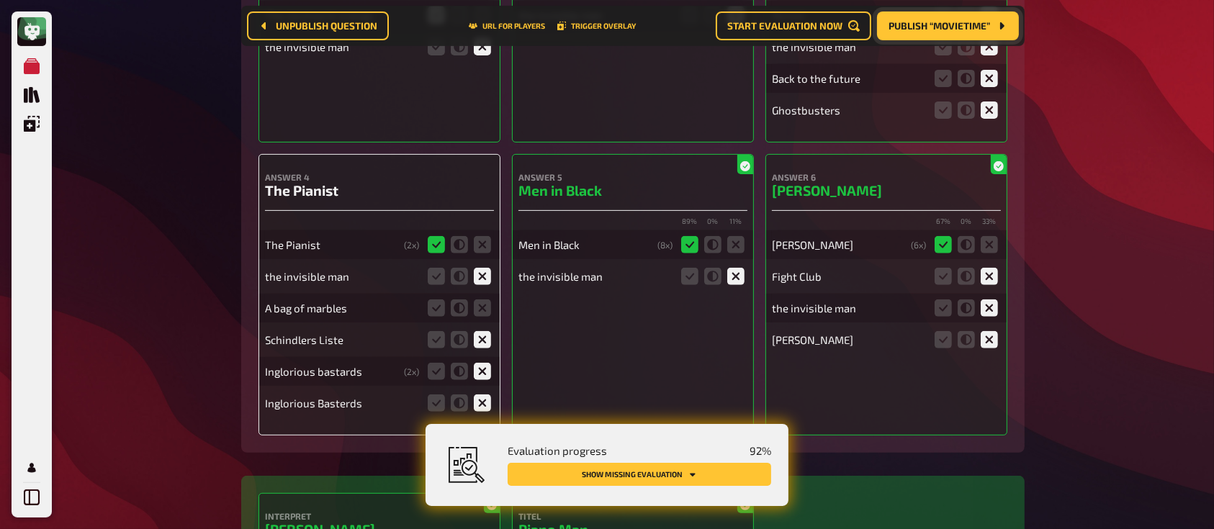
scroll to position [0, 0]
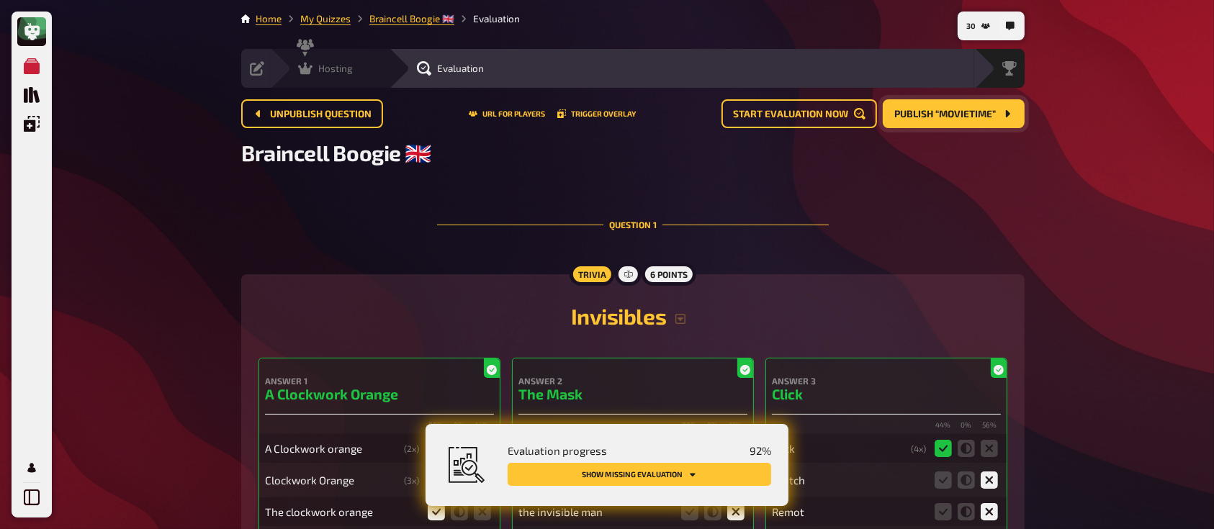
click at [345, 65] on span "Hosting" at bounding box center [335, 69] width 35 height 12
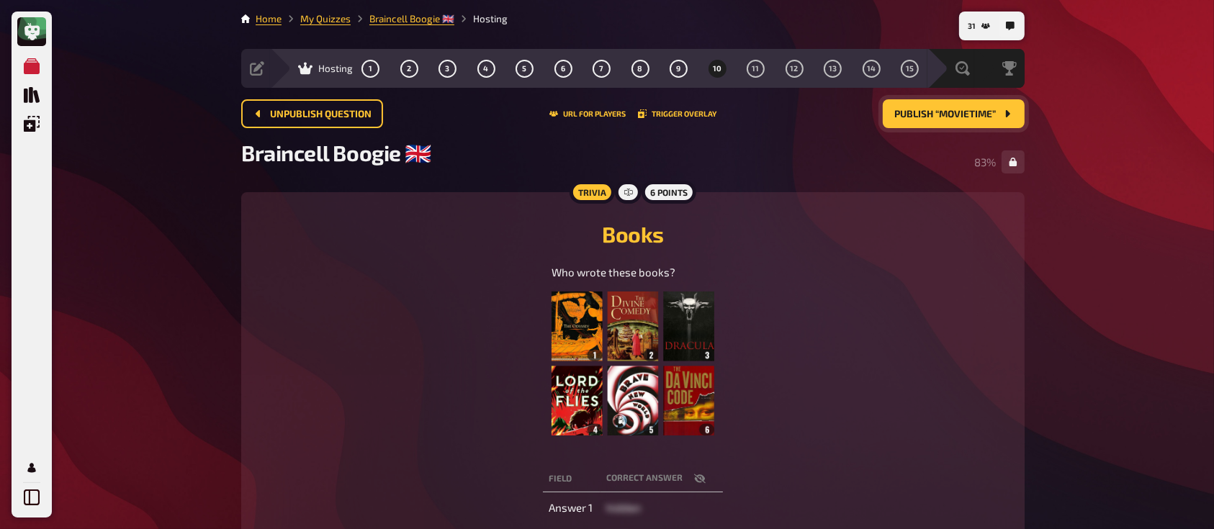
click at [913, 114] on span "Publish “Movietime”" at bounding box center [944, 114] width 101 height 10
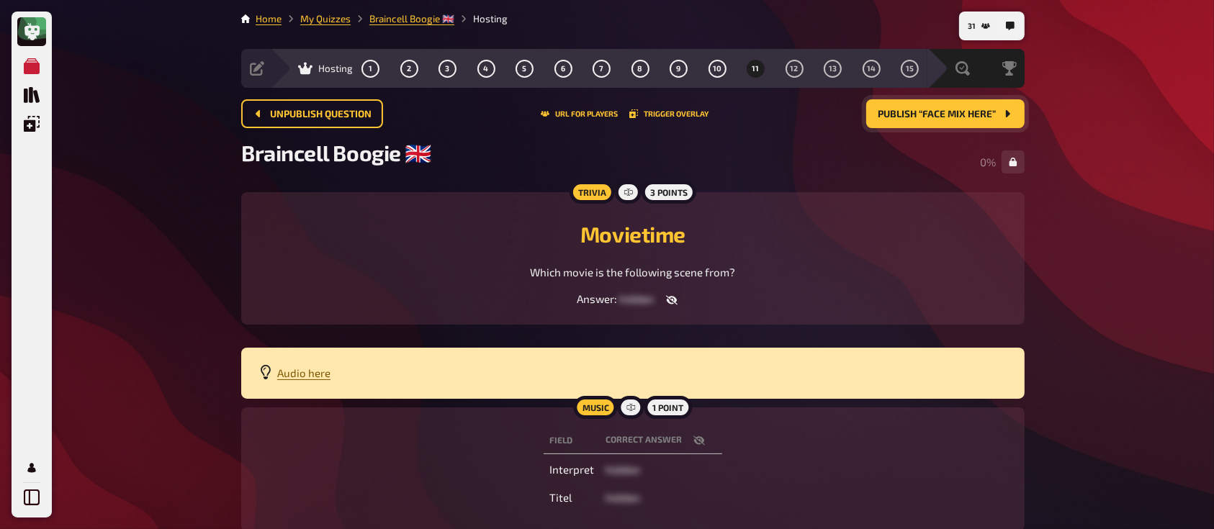
click at [294, 371] on span "Audio here" at bounding box center [303, 372] width 53 height 13
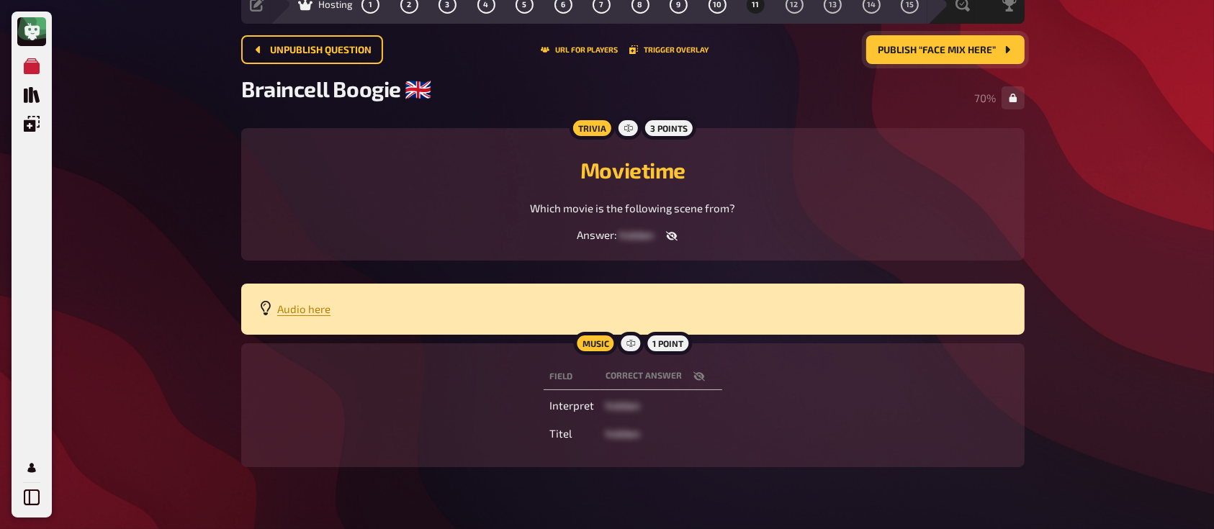
scroll to position [63, 0]
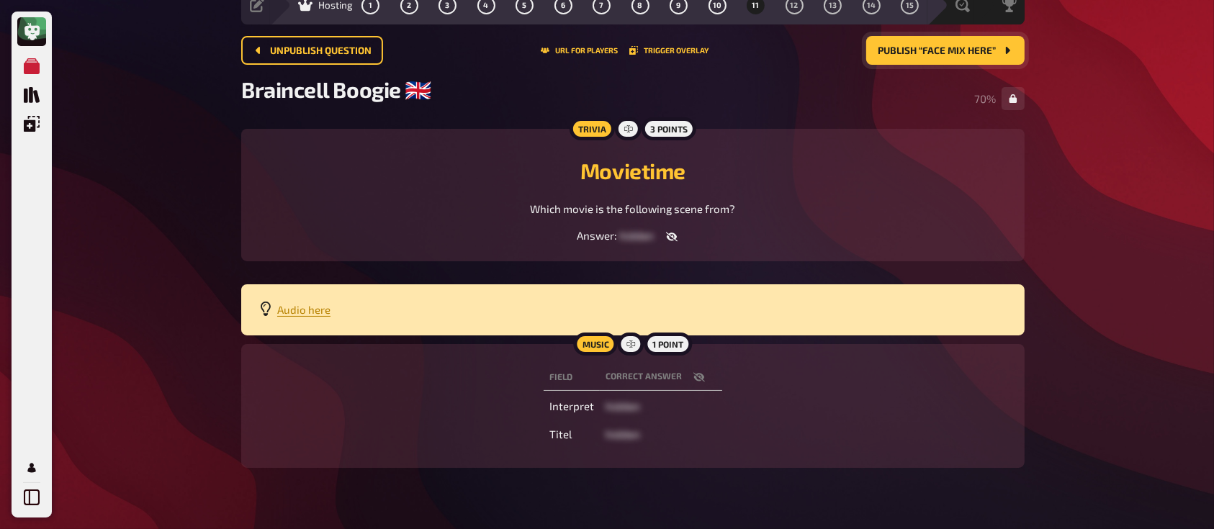
click at [669, 240] on icon "button" at bounding box center [672, 237] width 12 height 12
click at [705, 238] on icon "button" at bounding box center [707, 236] width 12 height 9
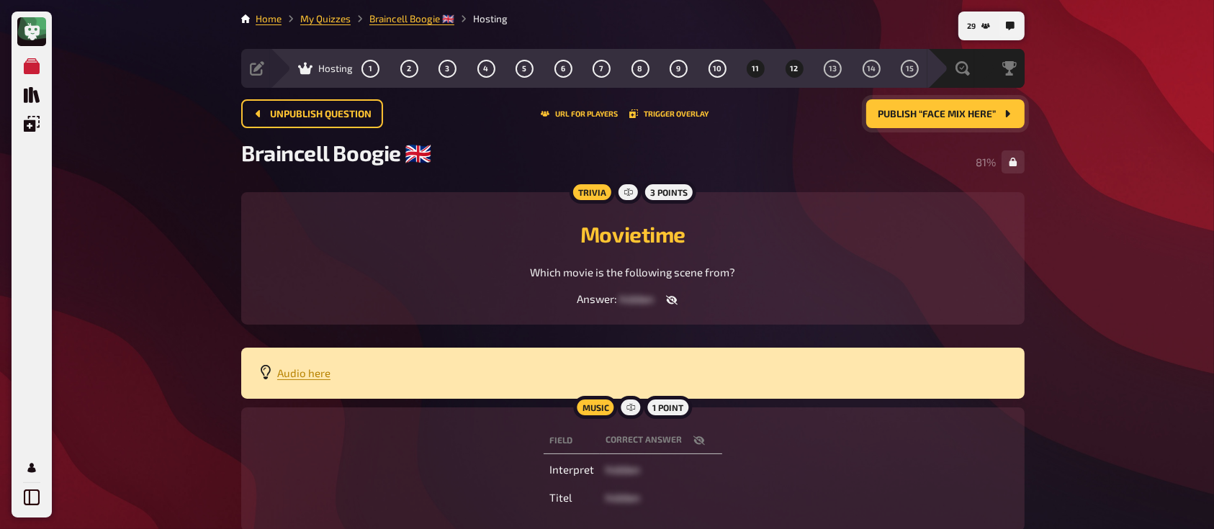
click at [792, 61] on button "12" at bounding box center [793, 68] width 23 height 23
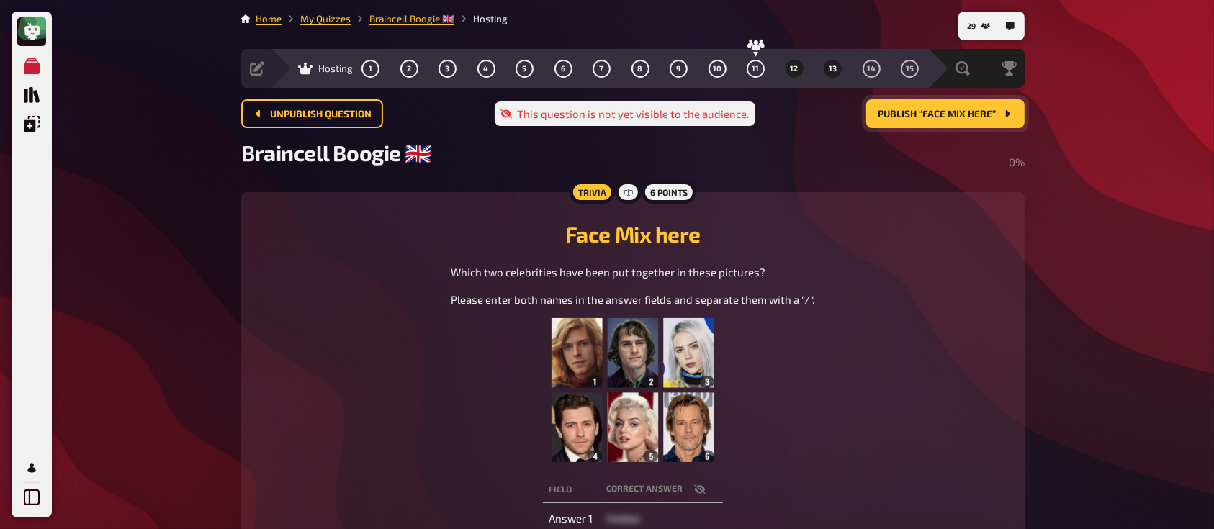
click at [837, 63] on button "13" at bounding box center [832, 68] width 23 height 23
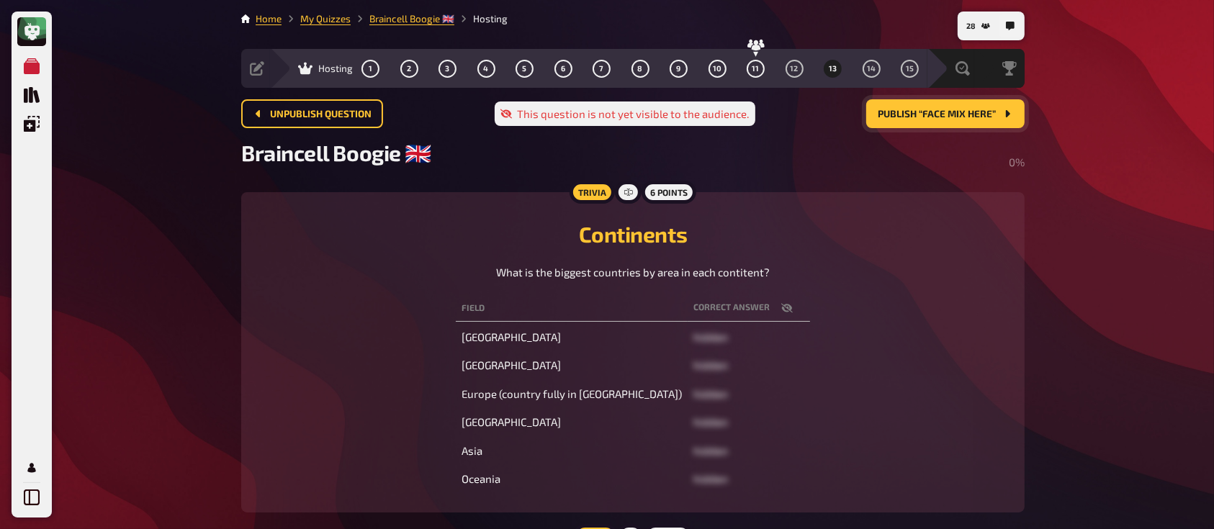
click at [781, 305] on icon "button" at bounding box center [787, 308] width 12 height 12
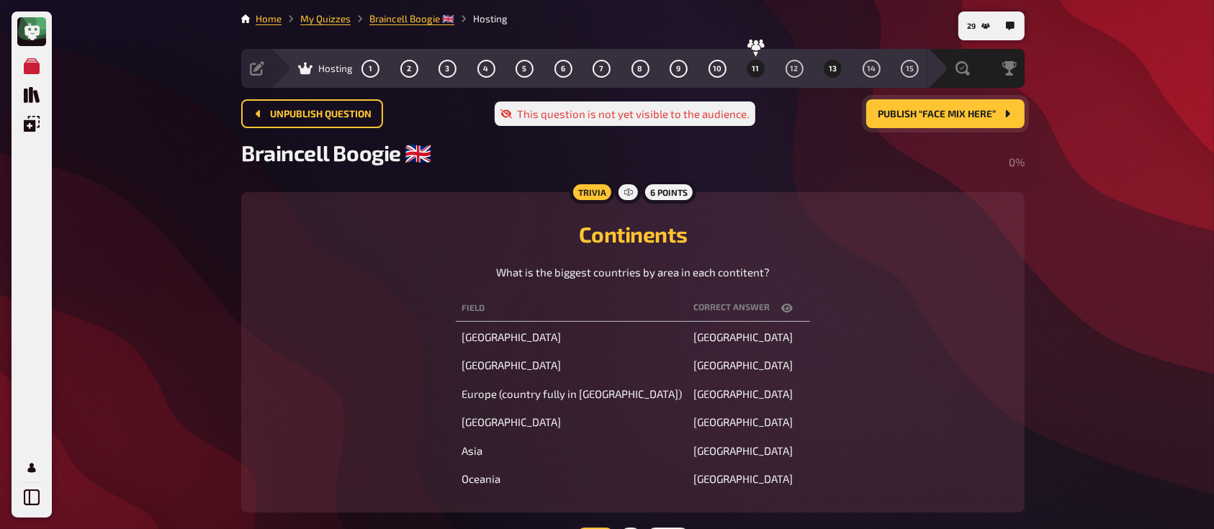
click at [749, 66] on button "11" at bounding box center [755, 68] width 23 height 23
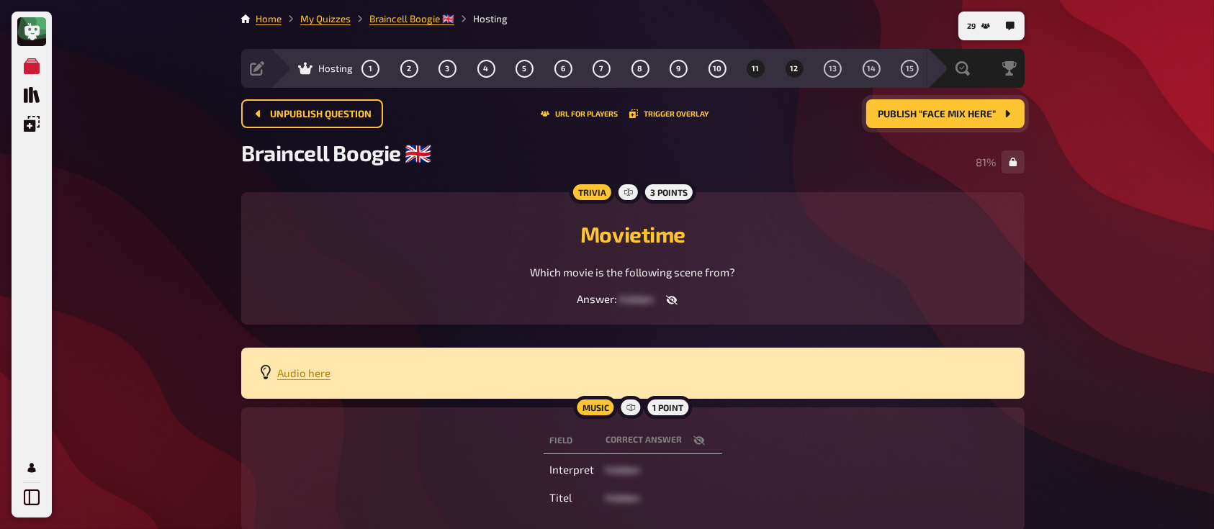
click at [788, 65] on button "12" at bounding box center [793, 68] width 23 height 23
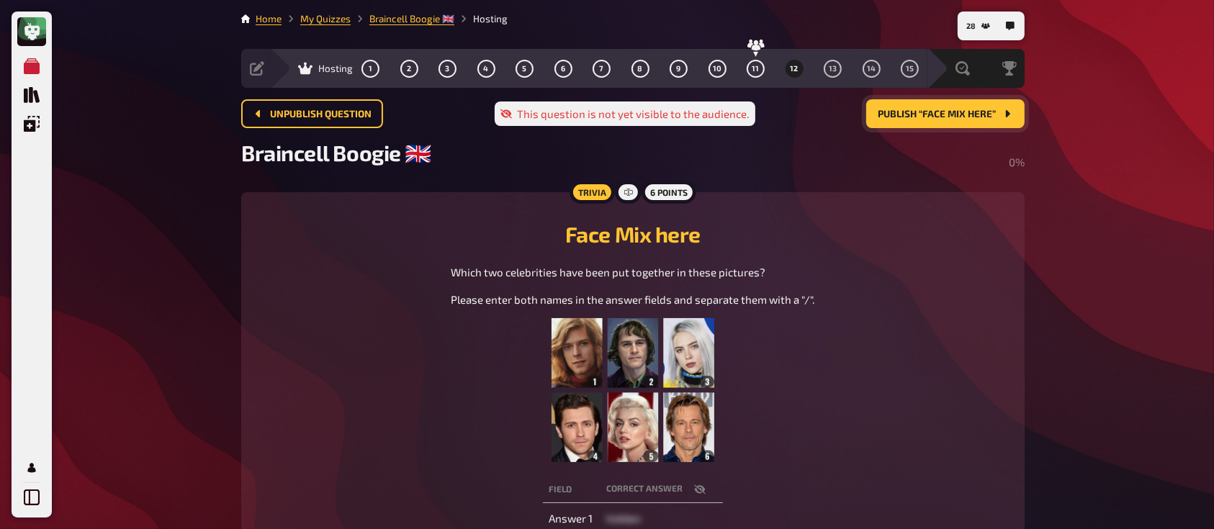
click at [897, 112] on span "Publish “Face Mix here”" at bounding box center [936, 114] width 118 height 10
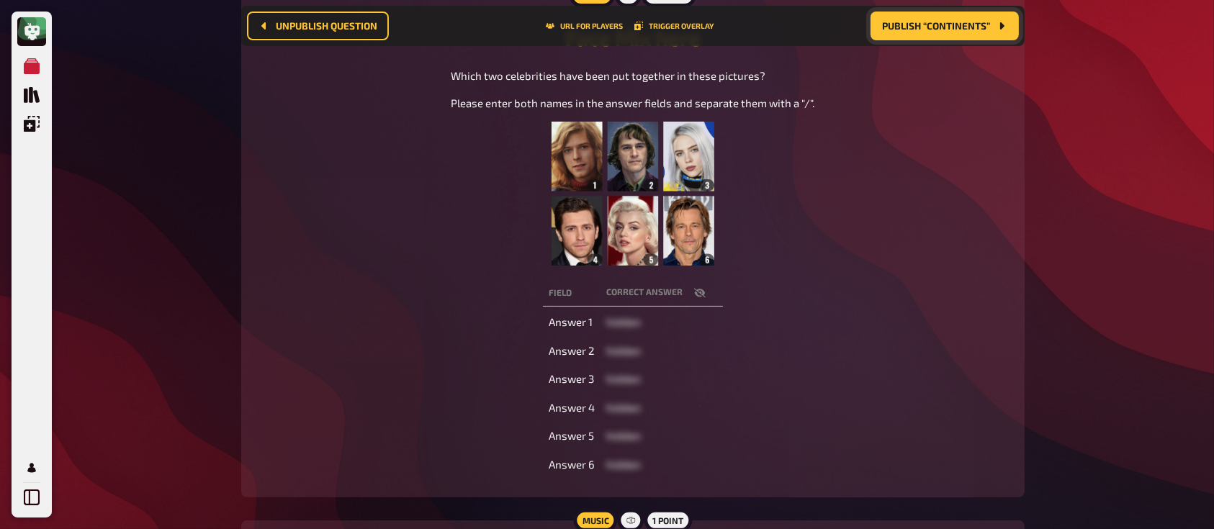
scroll to position [211, 0]
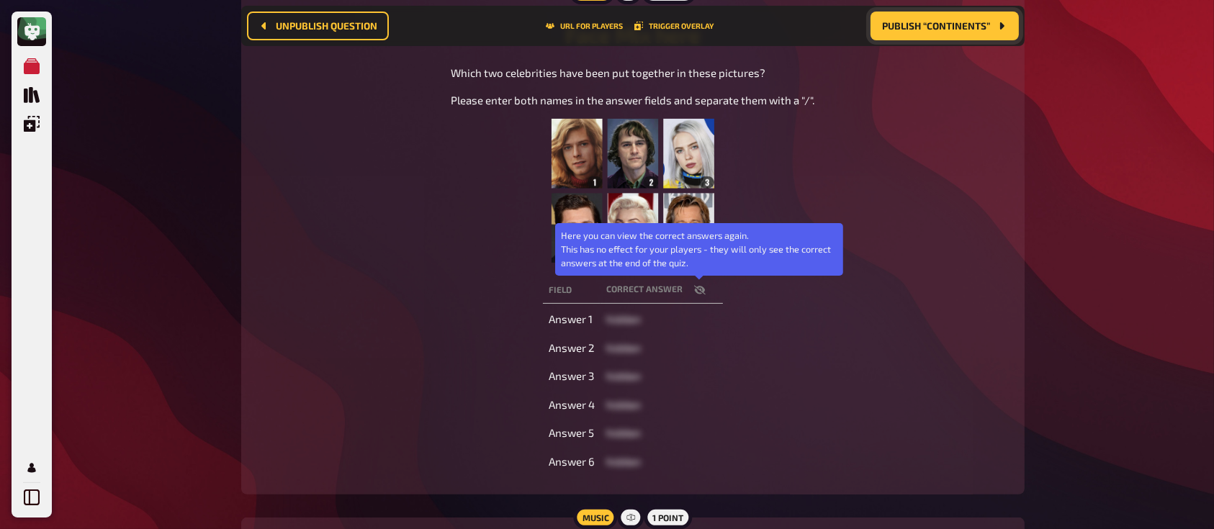
click at [700, 286] on icon "button" at bounding box center [700, 290] width 12 height 12
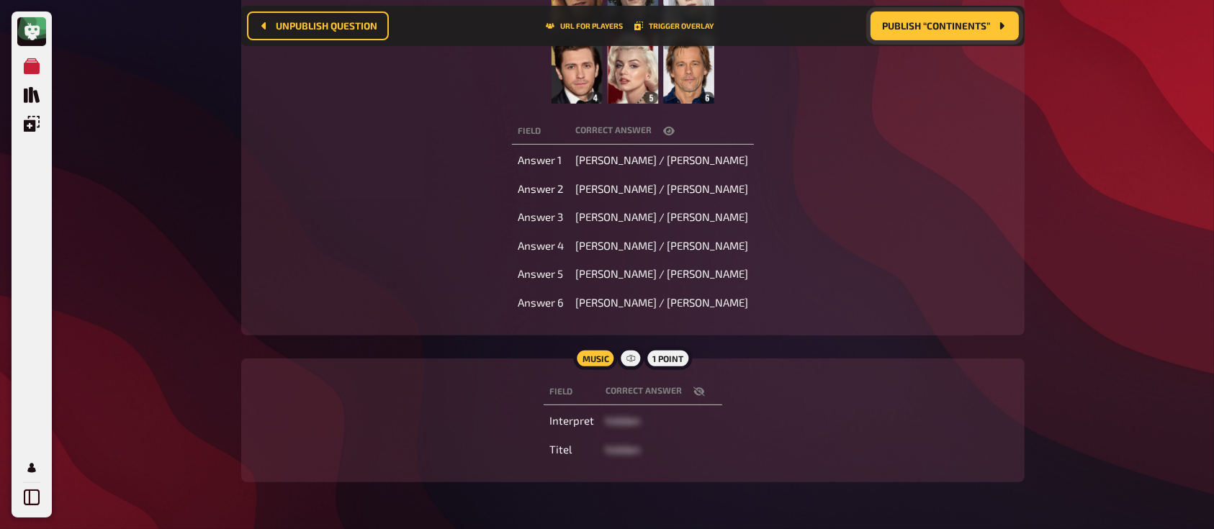
scroll to position [375, 0]
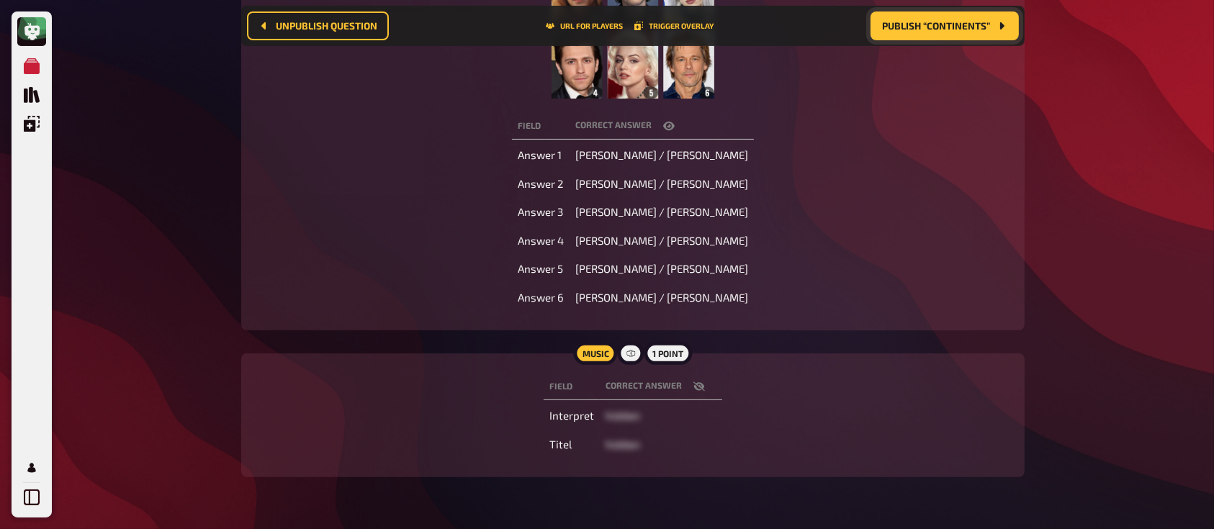
click at [703, 387] on button "button" at bounding box center [699, 386] width 35 height 14
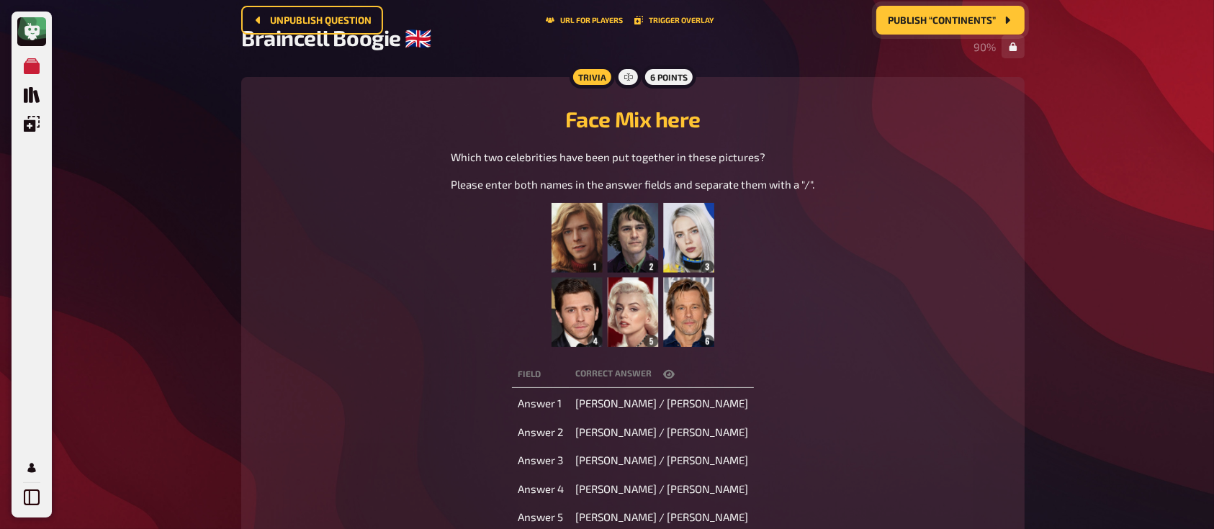
scroll to position [0, 0]
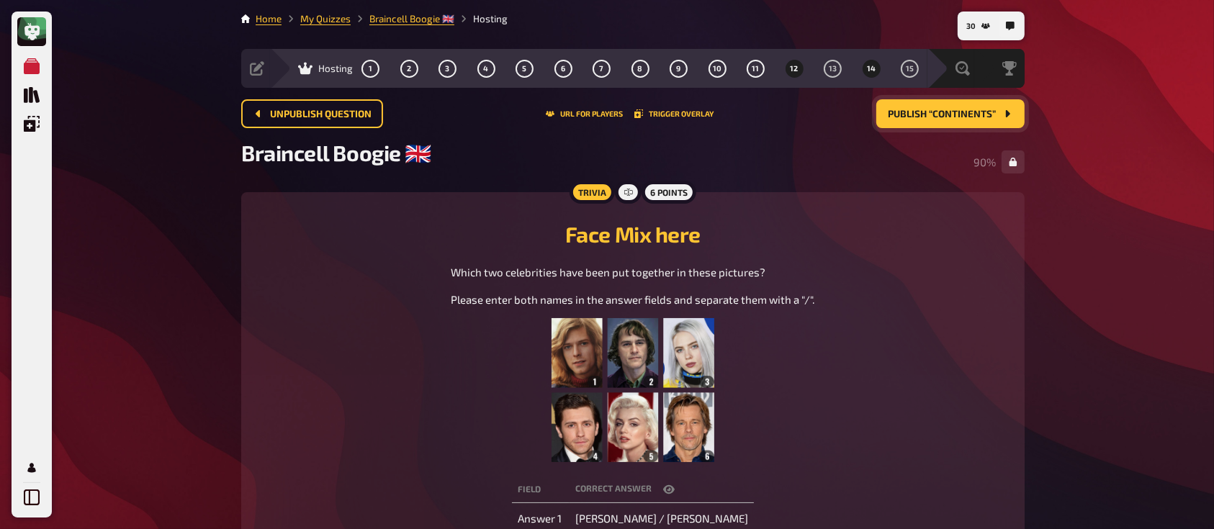
click at [871, 65] on span "14" at bounding box center [871, 69] width 9 height 8
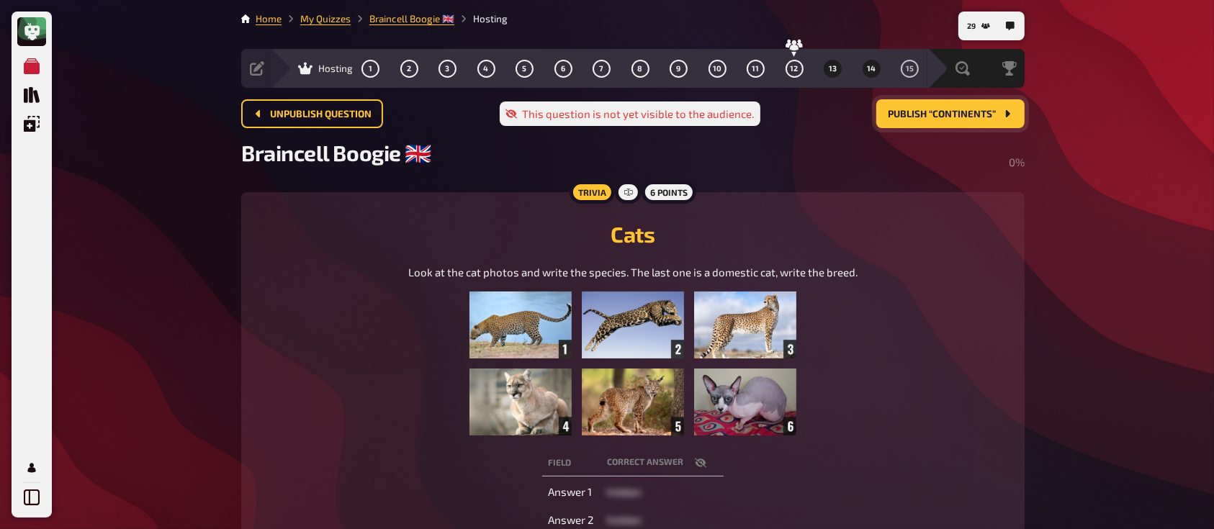
click at [828, 65] on span "13" at bounding box center [832, 69] width 8 height 8
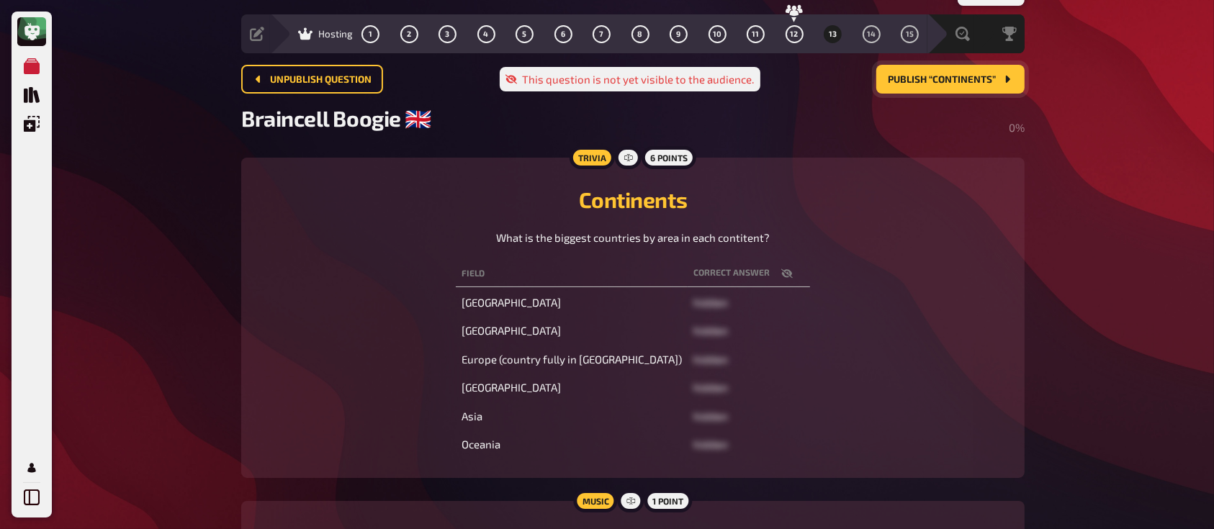
scroll to position [35, 0]
click at [910, 81] on span "Publish “Continents”" at bounding box center [941, 79] width 108 height 10
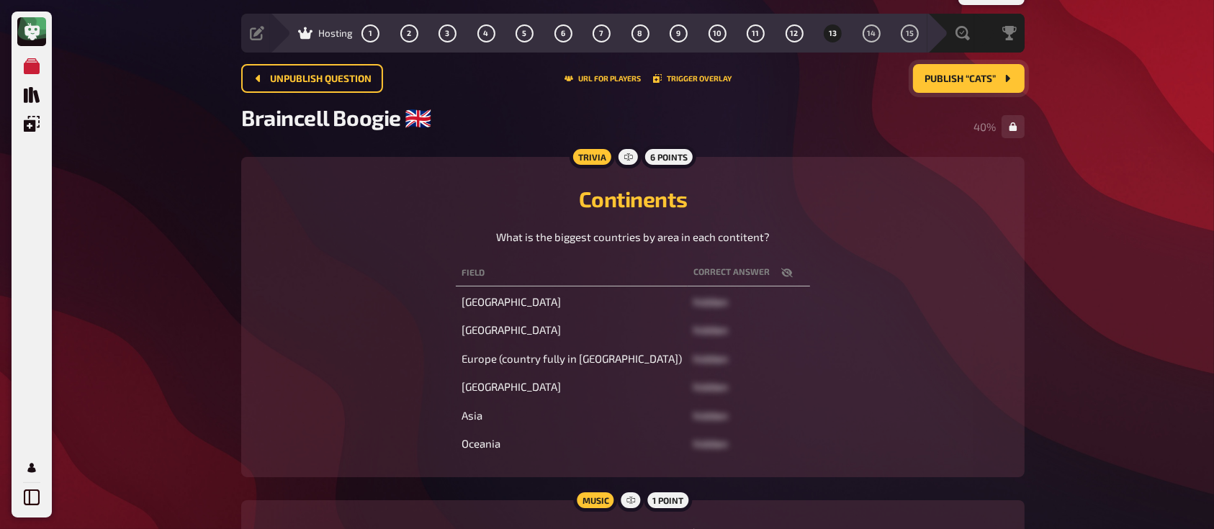
click at [781, 276] on icon "button" at bounding box center [787, 273] width 12 height 12
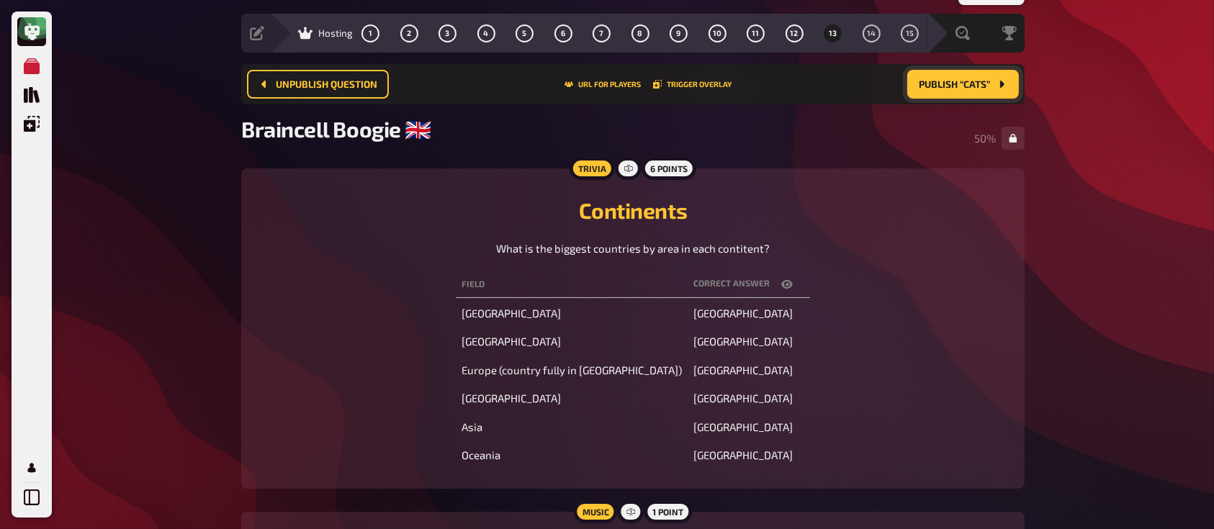
scroll to position [231, 0]
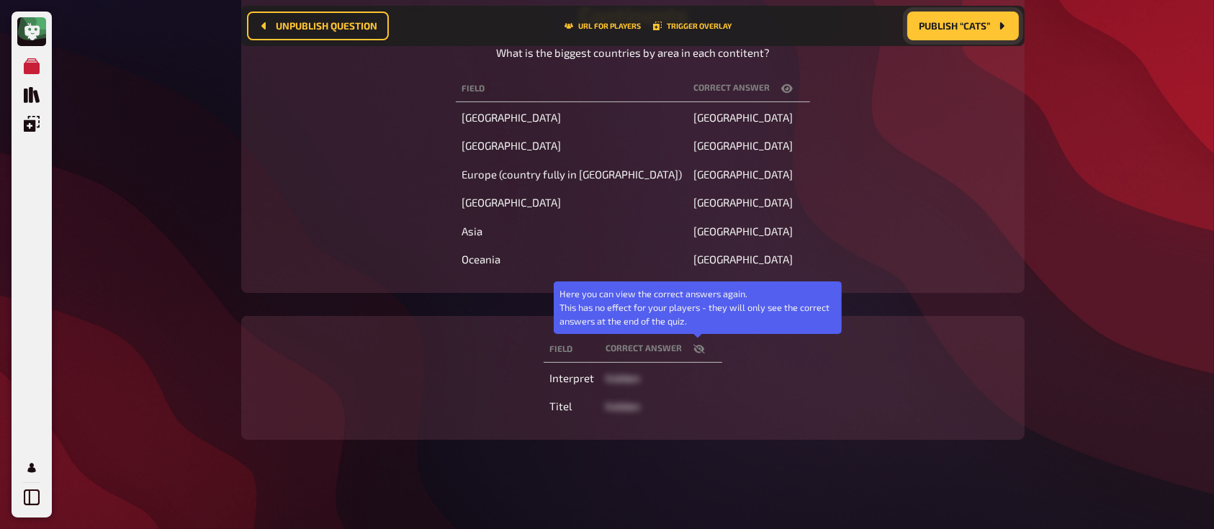
click at [700, 345] on icon "button" at bounding box center [699, 348] width 12 height 9
click at [700, 345] on icon "button" at bounding box center [699, 349] width 12 height 9
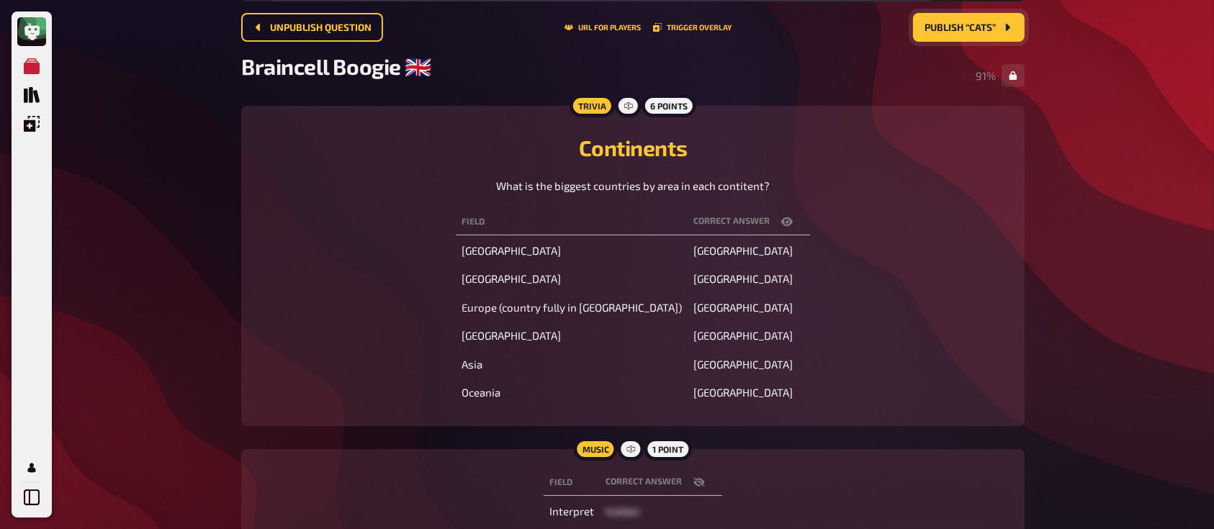
scroll to position [0, 0]
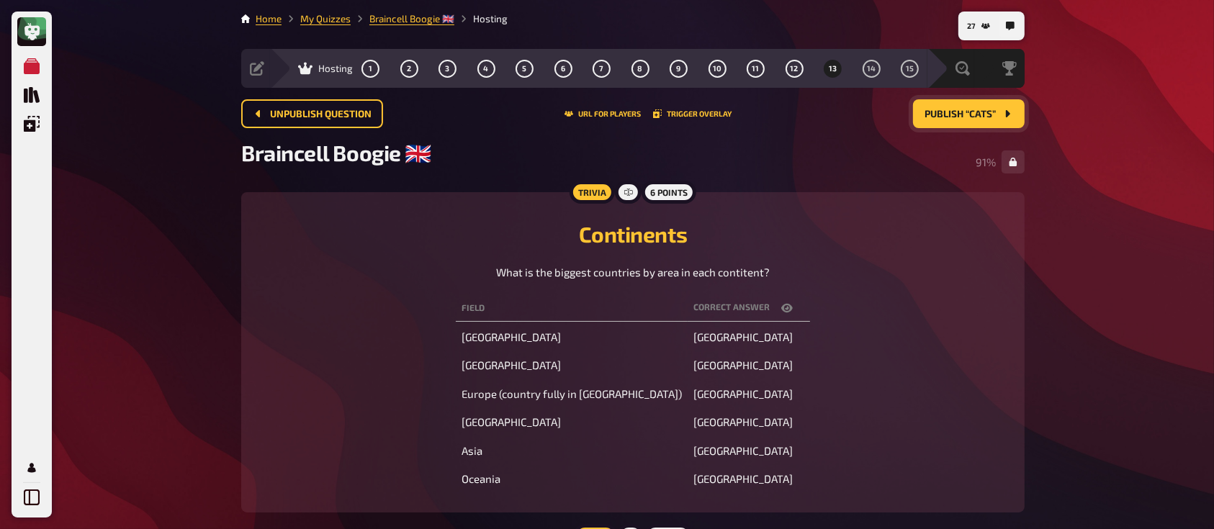
click at [942, 112] on span "Publish “Cats”" at bounding box center [959, 114] width 71 height 10
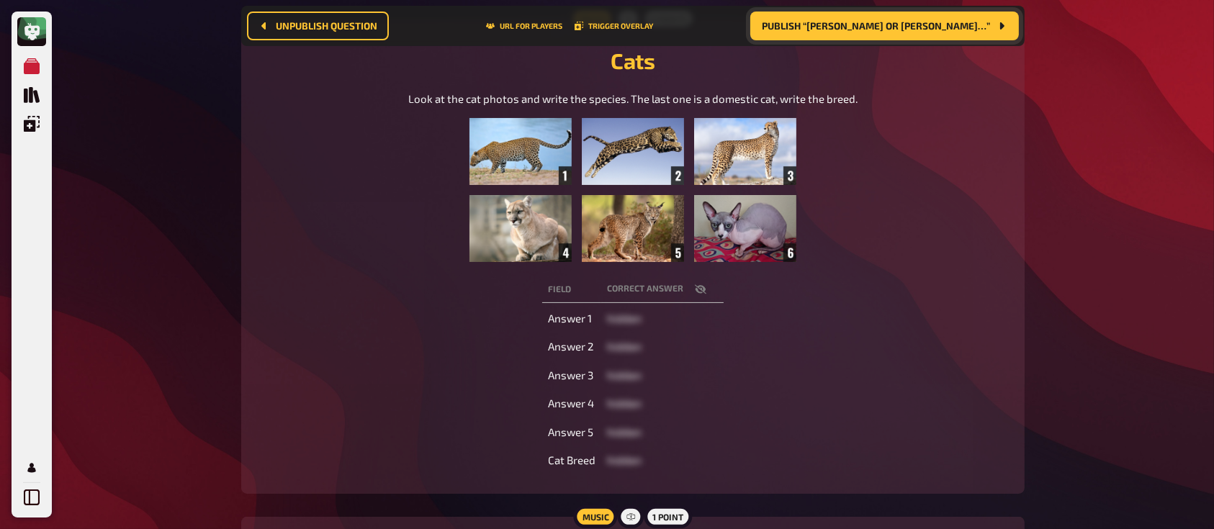
scroll to position [187, 0]
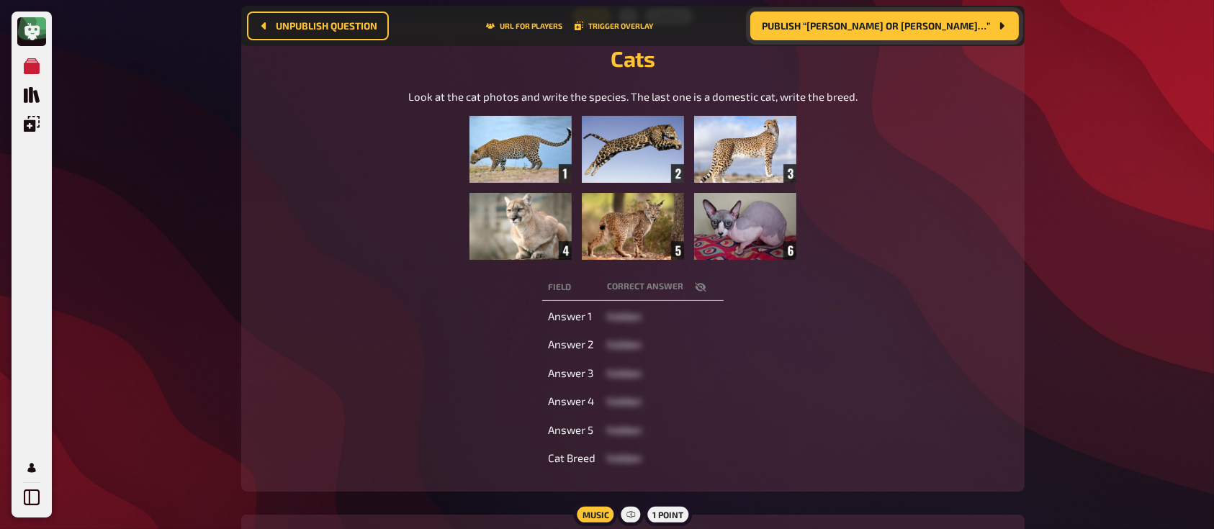
click at [702, 285] on icon "button" at bounding box center [701, 287] width 12 height 12
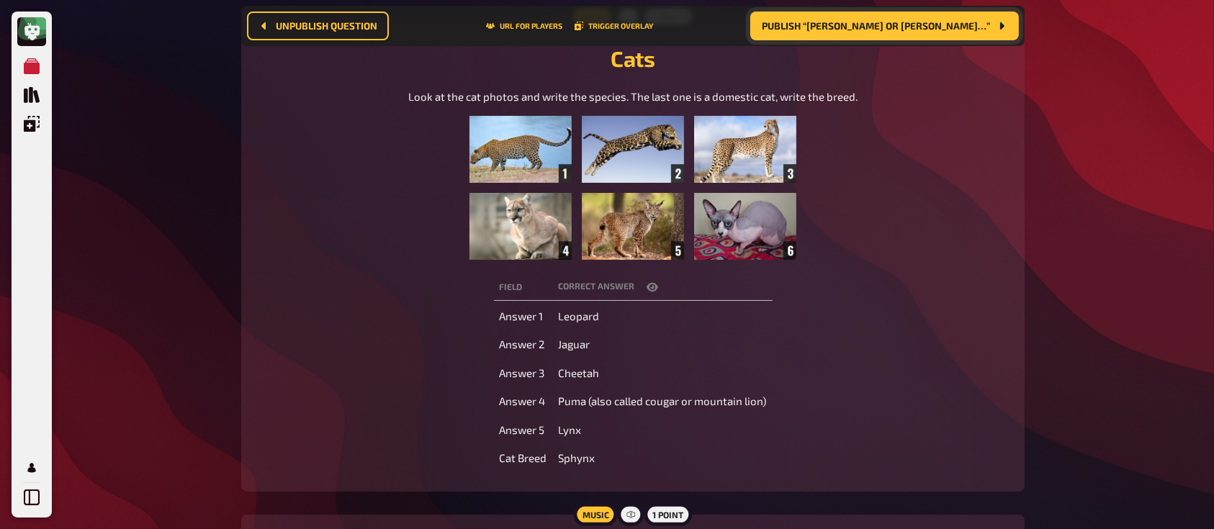
click at [702, 285] on th "correct answer" at bounding box center [663, 287] width 220 height 27
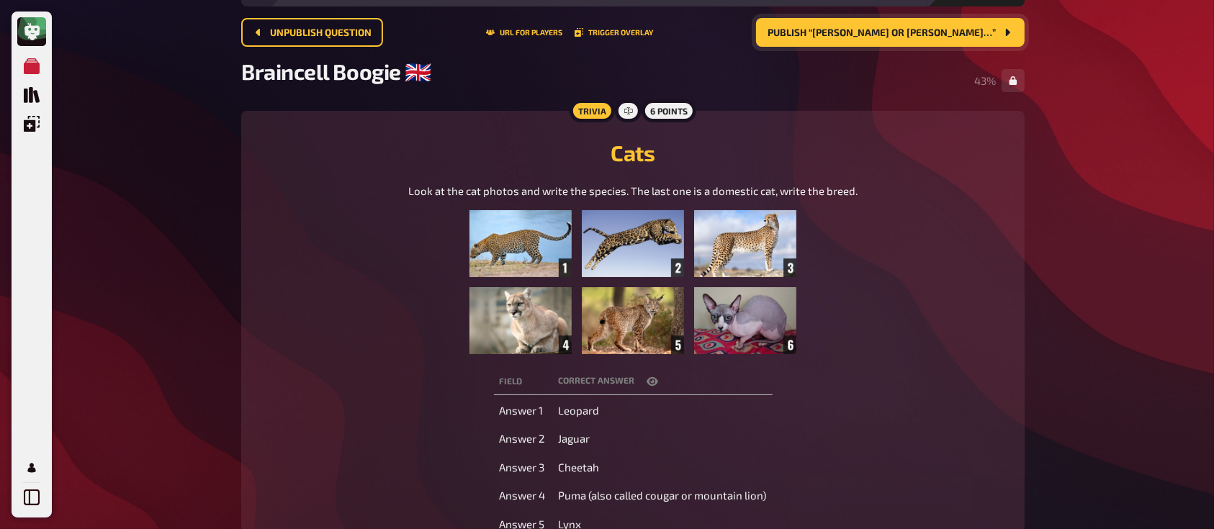
scroll to position [0, 0]
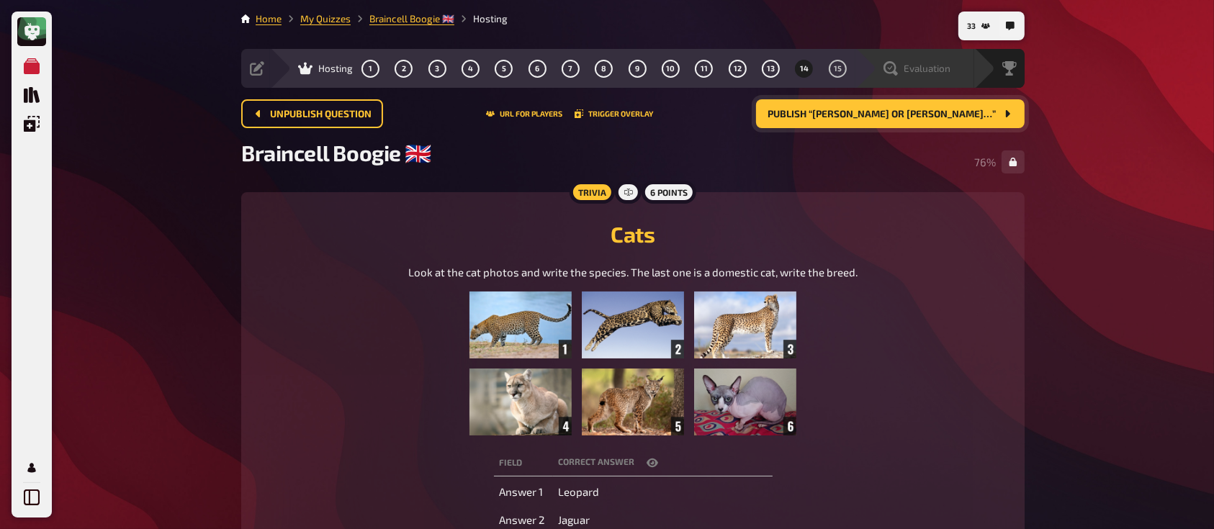
click at [915, 69] on span "Evaluation" at bounding box center [926, 69] width 47 height 12
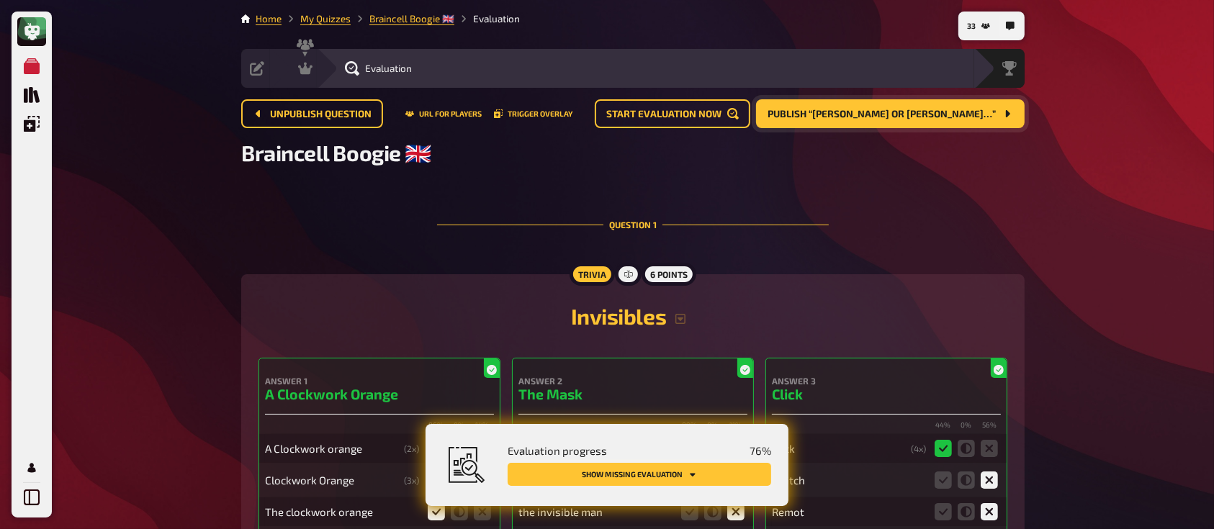
click at [628, 468] on button "Show missing evaluation" at bounding box center [638, 474] width 263 height 23
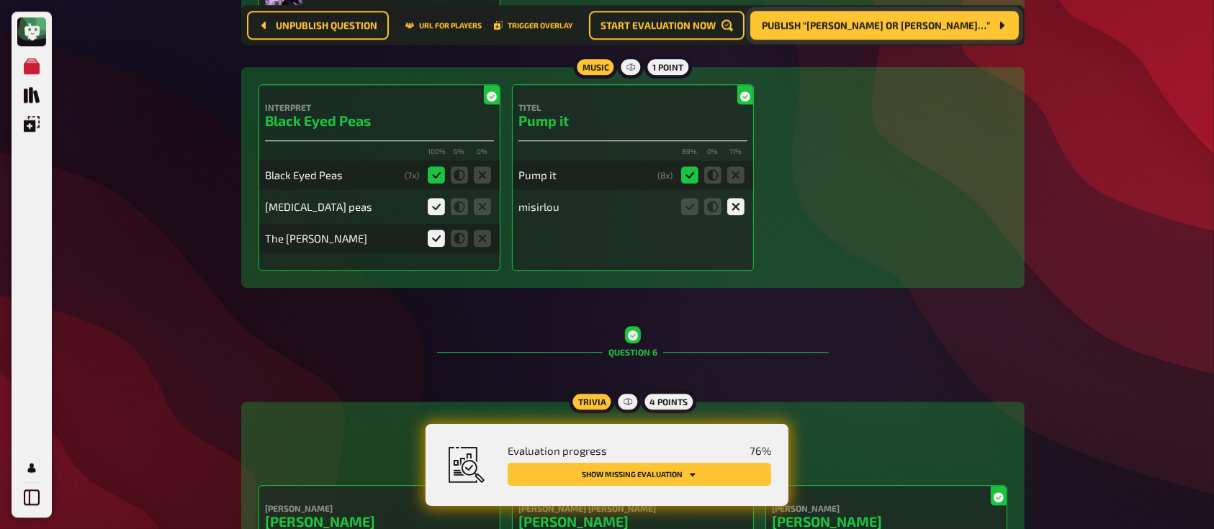
scroll to position [4018, 0]
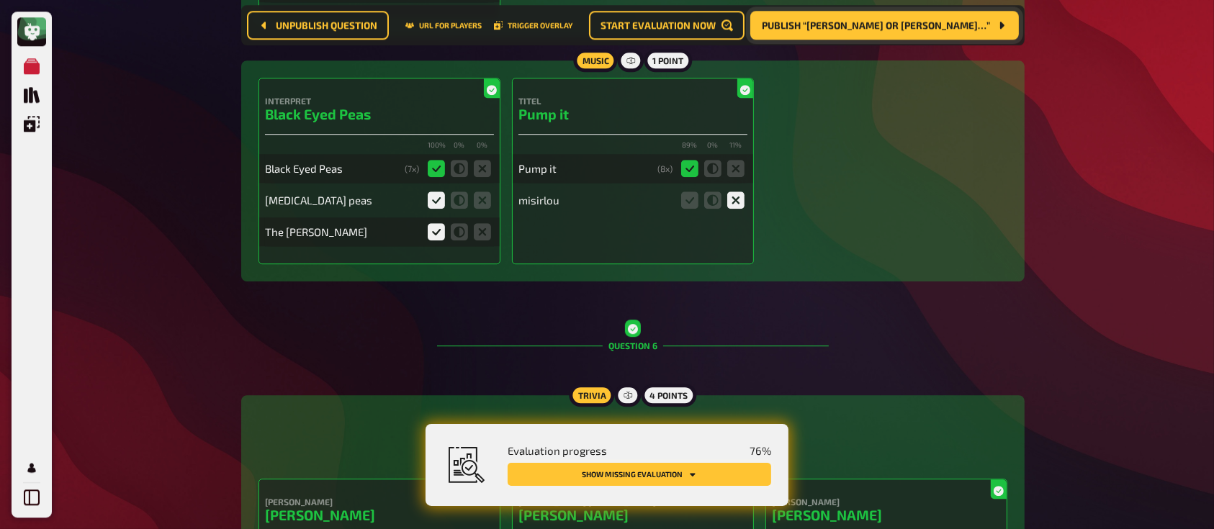
click at [630, 474] on button "Show missing evaluation" at bounding box center [638, 474] width 263 height 23
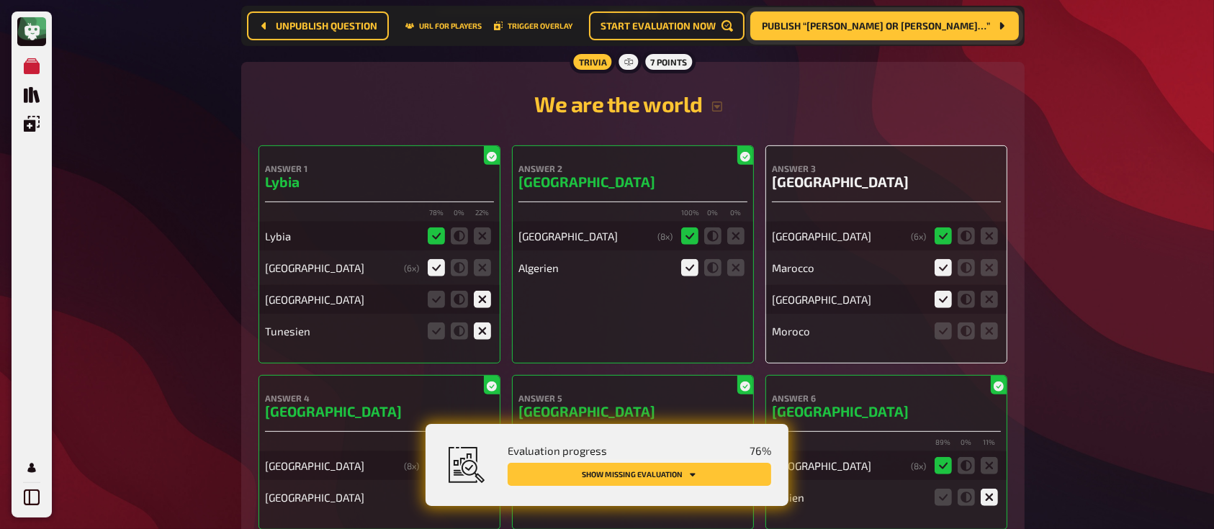
scroll to position [5995, 0]
click at [936, 332] on icon at bounding box center [942, 330] width 17 height 17
click at [0, 0] on input "radio" at bounding box center [0, 0] width 0 height 0
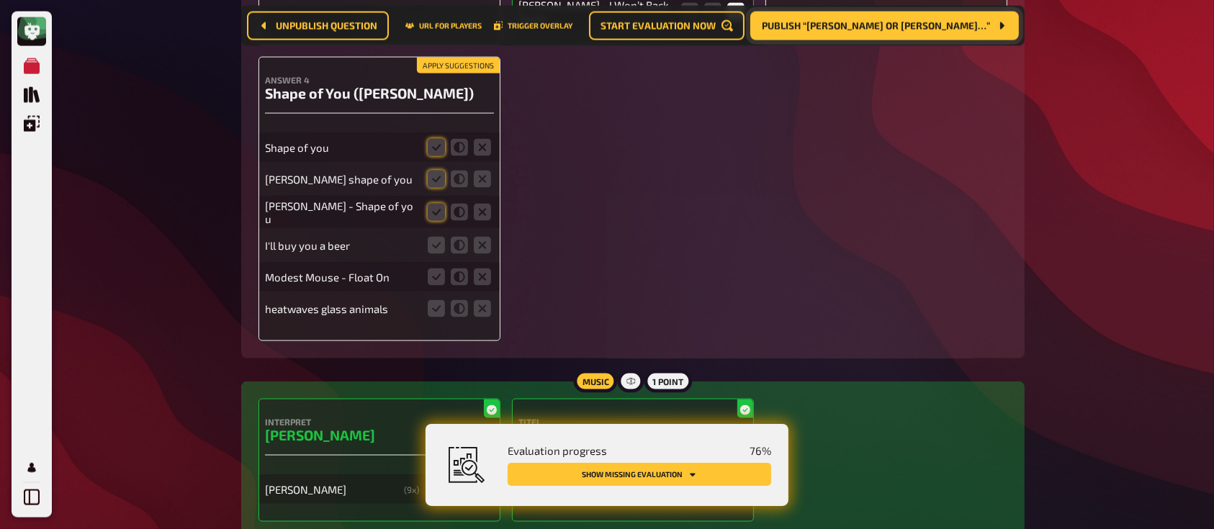
scroll to position [7490, 0]
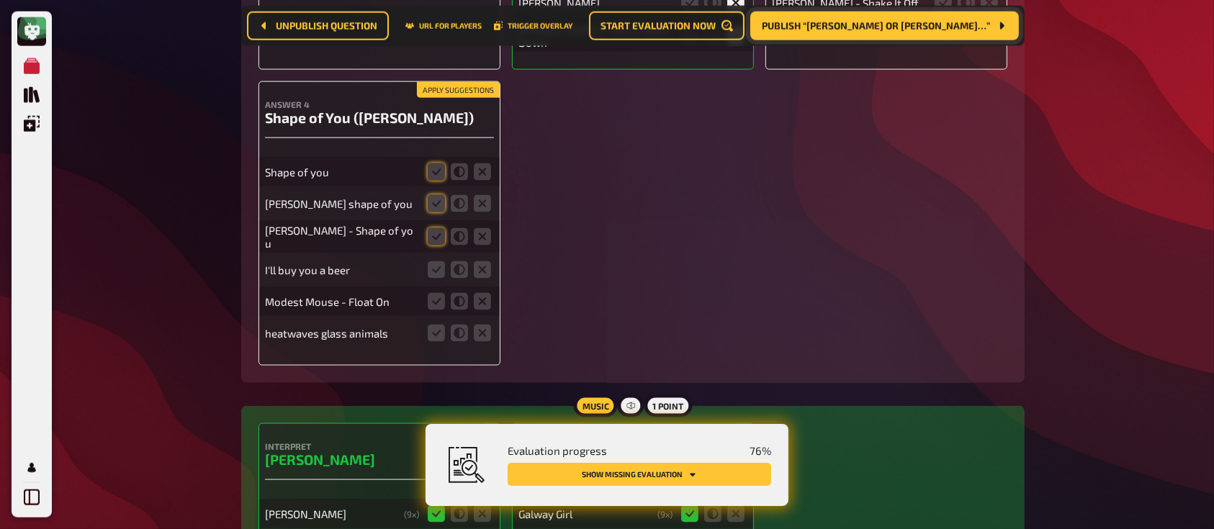
click at [646, 468] on button "Show missing evaluation" at bounding box center [638, 474] width 263 height 23
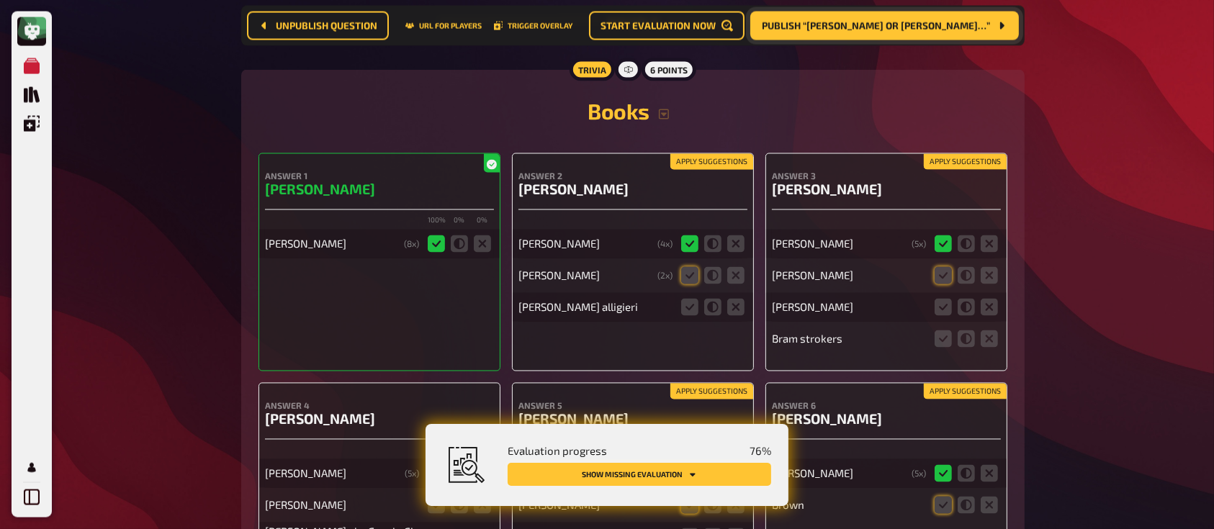
scroll to position [8104, 0]
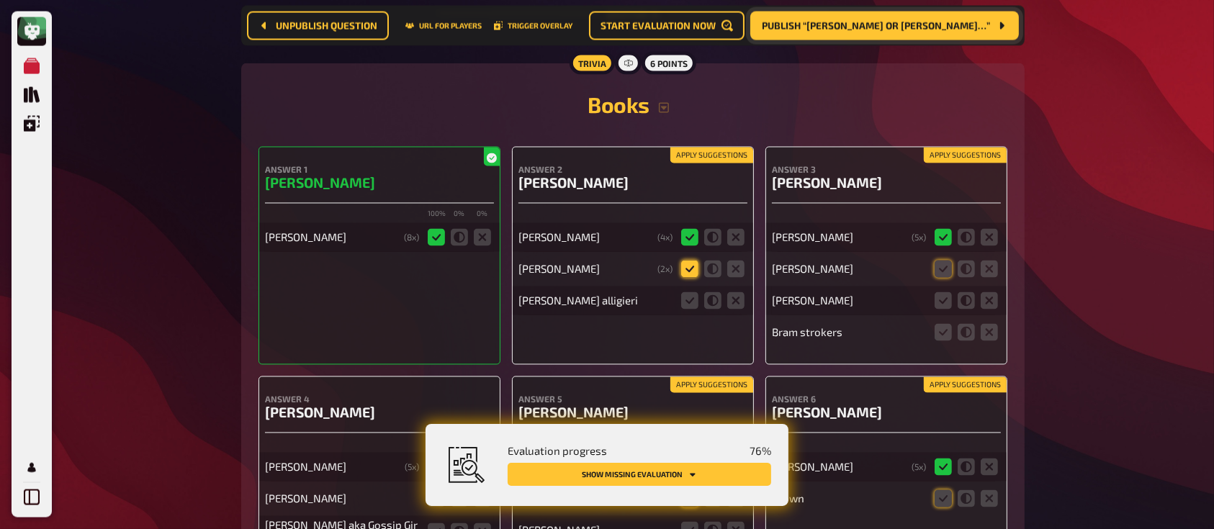
click at [690, 265] on icon at bounding box center [689, 269] width 17 height 17
click at [0, 0] on input "radio" at bounding box center [0, 0] width 0 height 0
click at [692, 305] on icon at bounding box center [689, 300] width 17 height 17
click at [0, 0] on input "radio" at bounding box center [0, 0] width 0 height 0
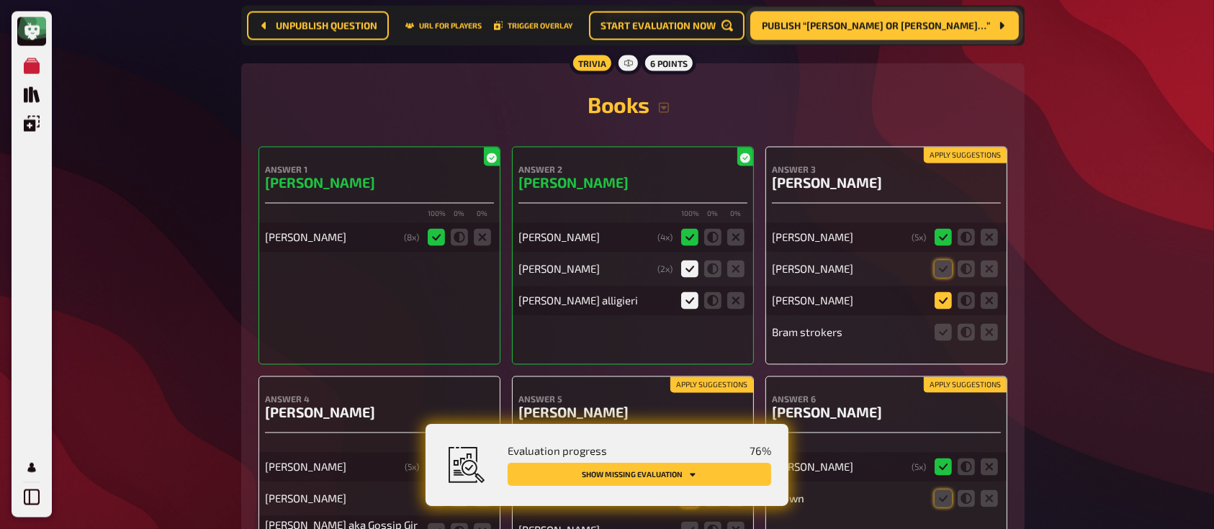
click at [939, 301] on icon at bounding box center [942, 300] width 17 height 17
click at [0, 0] on input "radio" at bounding box center [0, 0] width 0 height 0
click at [941, 271] on icon at bounding box center [942, 269] width 17 height 17
click at [0, 0] on input "radio" at bounding box center [0, 0] width 0 height 0
click at [944, 331] on icon at bounding box center [942, 332] width 17 height 17
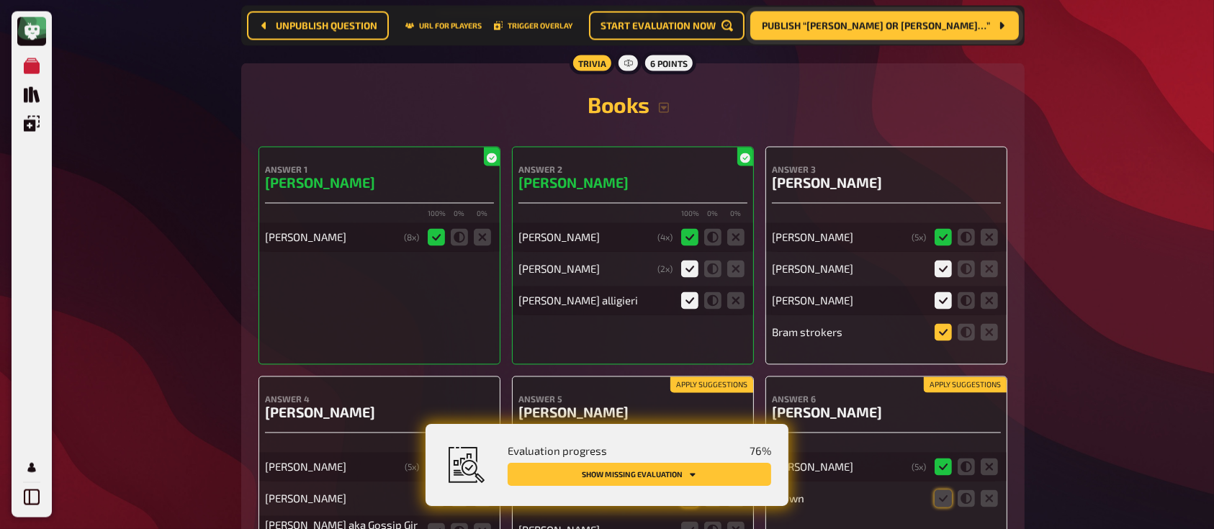
click at [0, 0] on input "radio" at bounding box center [0, 0] width 0 height 0
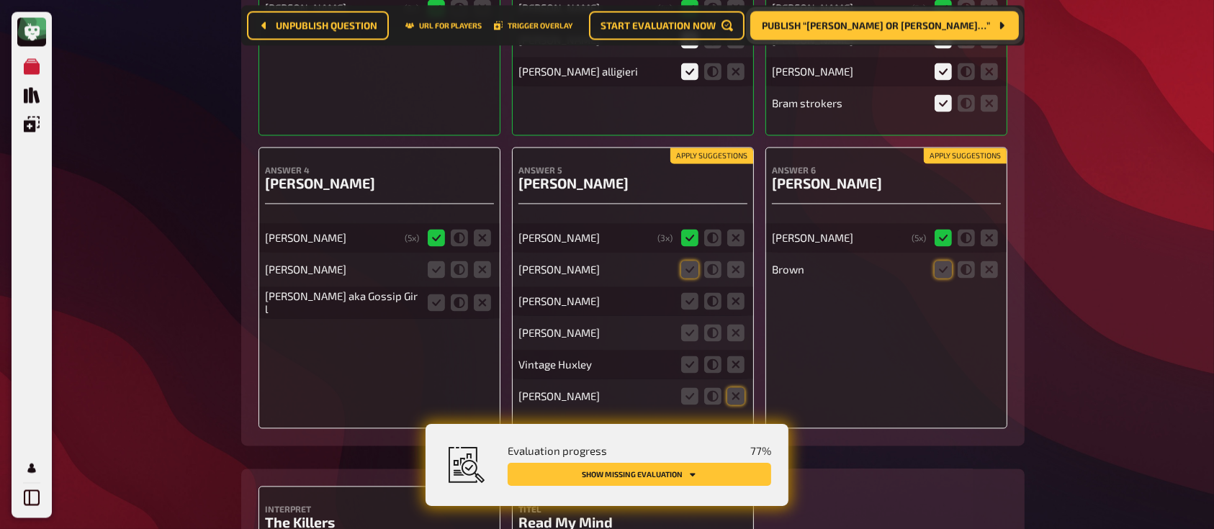
scroll to position [8343, 0]
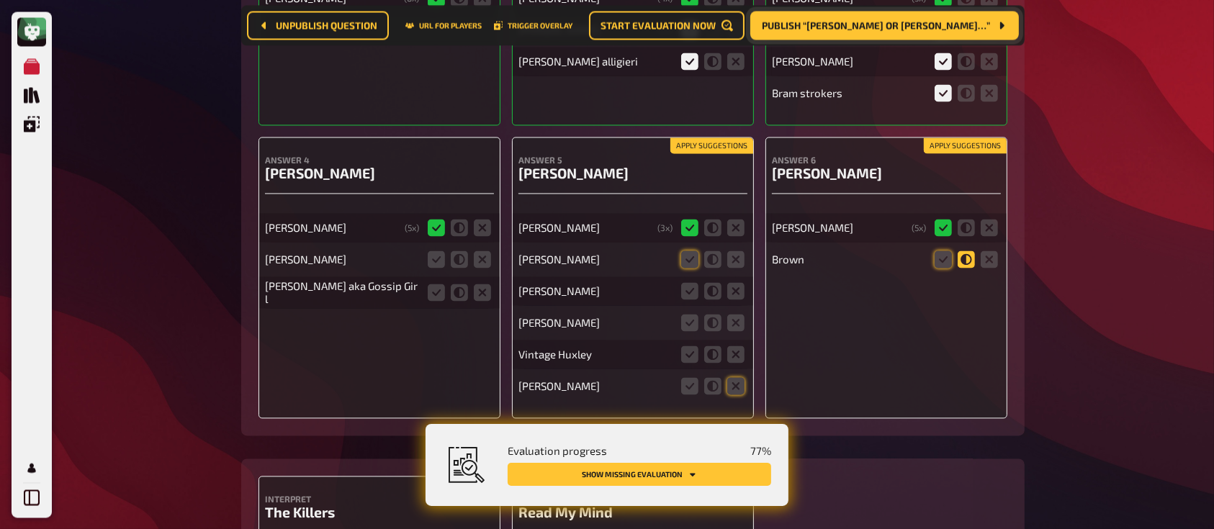
click at [973, 260] on icon at bounding box center [965, 258] width 17 height 17
click at [0, 0] on input "radio" at bounding box center [0, 0] width 0 height 0
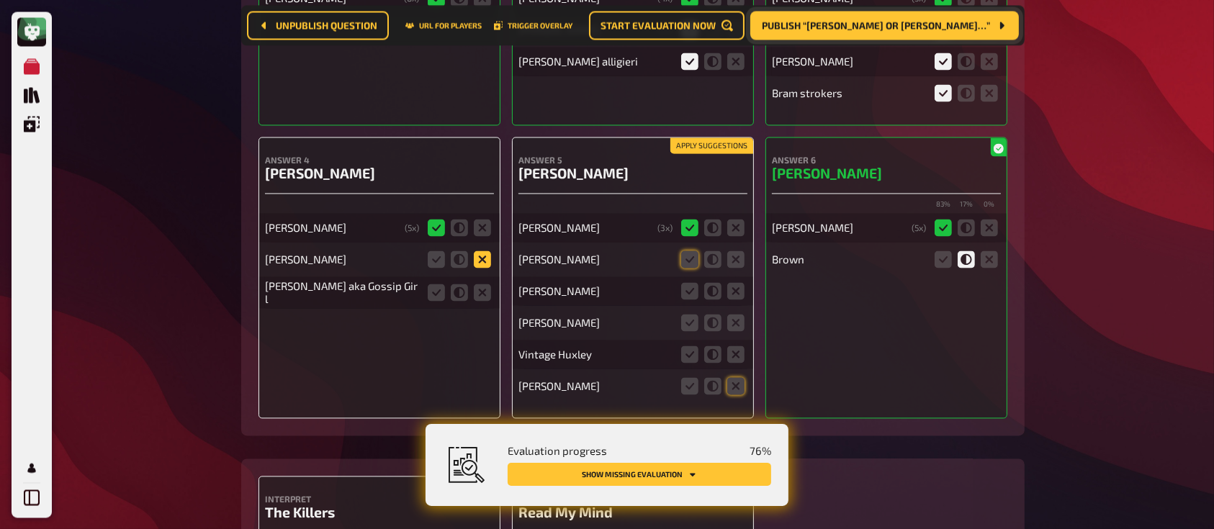
click at [489, 261] on icon at bounding box center [482, 258] width 17 height 17
click at [0, 0] on input "radio" at bounding box center [0, 0] width 0 height 0
click at [487, 292] on icon at bounding box center [482, 292] width 17 height 17
click at [0, 0] on input "radio" at bounding box center [0, 0] width 0 height 0
click at [485, 258] on icon at bounding box center [482, 258] width 17 height 17
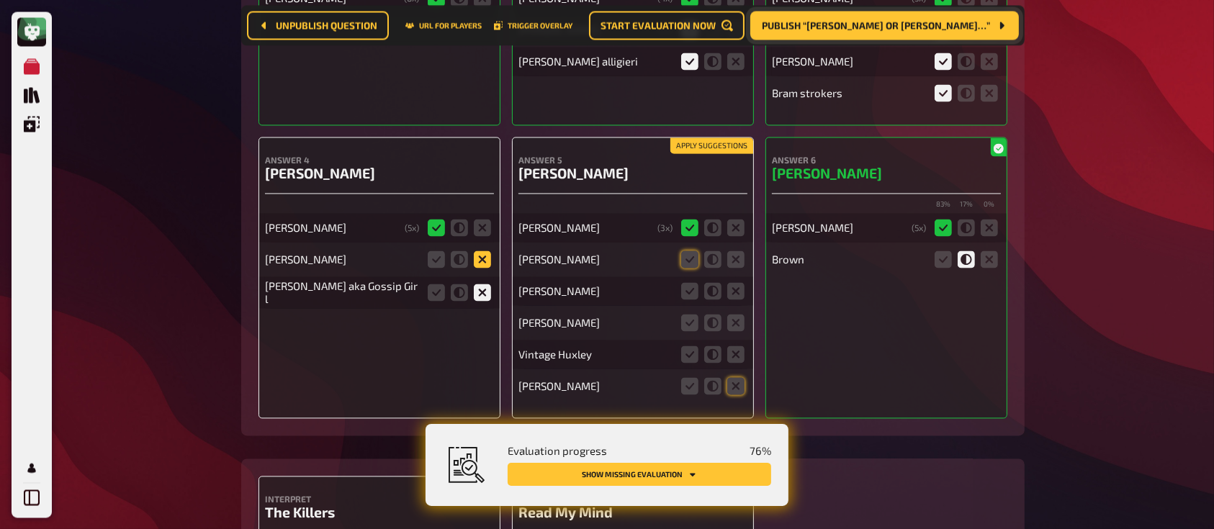
click at [0, 0] on input "radio" at bounding box center [0, 0] width 0 height 0
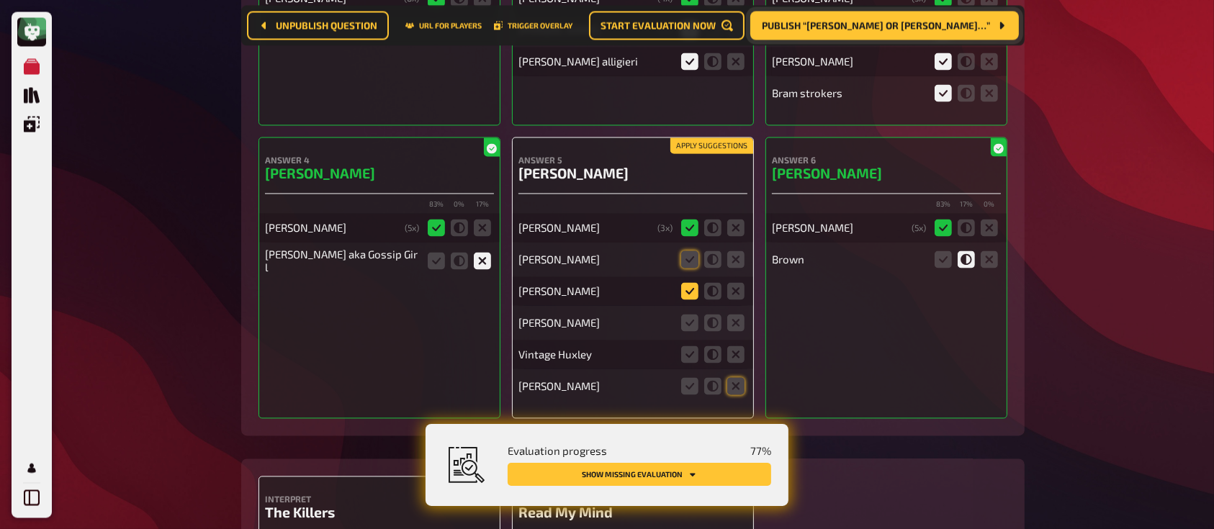
click at [692, 299] on icon at bounding box center [689, 290] width 17 height 17
click at [0, 0] on input "radio" at bounding box center [0, 0] width 0 height 0
click at [710, 256] on icon at bounding box center [712, 258] width 17 height 17
click at [0, 0] on input "radio" at bounding box center [0, 0] width 0 height 0
click at [712, 348] on icon at bounding box center [712, 353] width 17 height 17
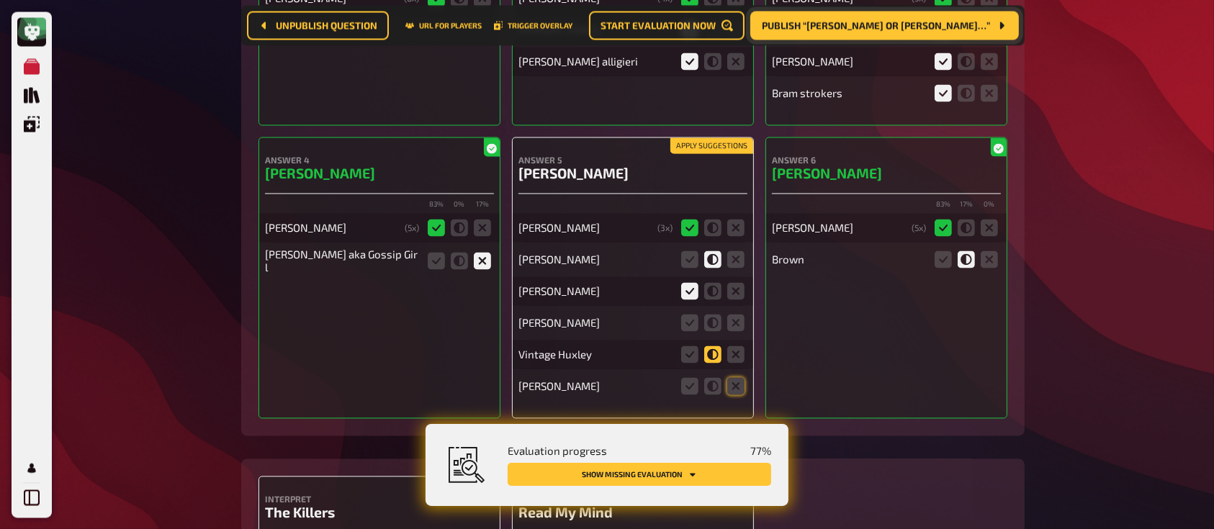
click at [0, 0] on input "radio" at bounding box center [0, 0] width 0 height 0
click at [695, 325] on icon at bounding box center [689, 322] width 17 height 17
click at [0, 0] on input "radio" at bounding box center [0, 0] width 0 height 0
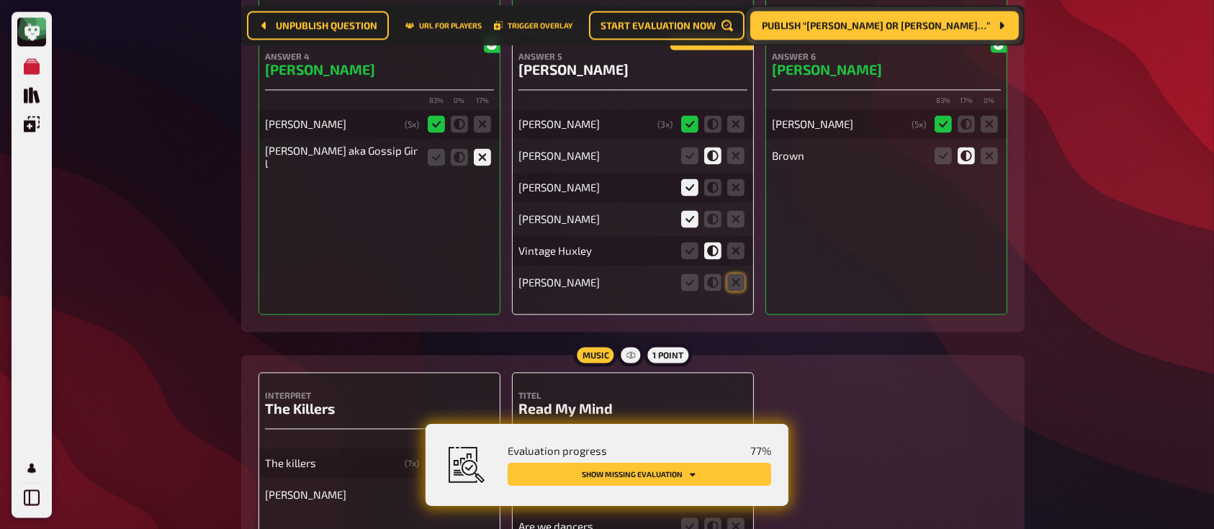
scroll to position [8431, 0]
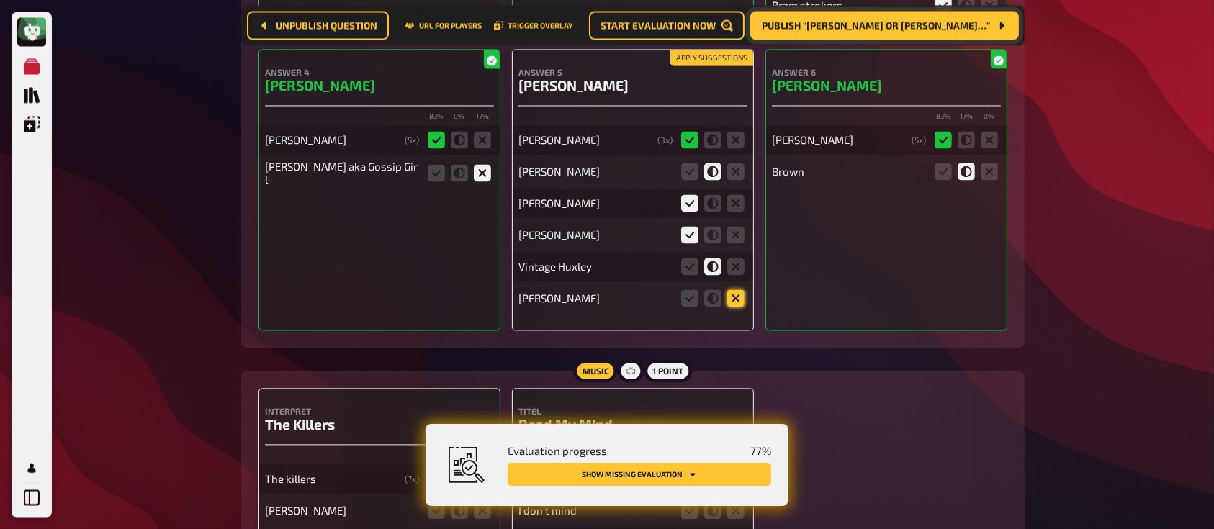
click at [731, 291] on icon at bounding box center [735, 297] width 17 height 17
click at [0, 0] on input "radio" at bounding box center [0, 0] width 0 height 0
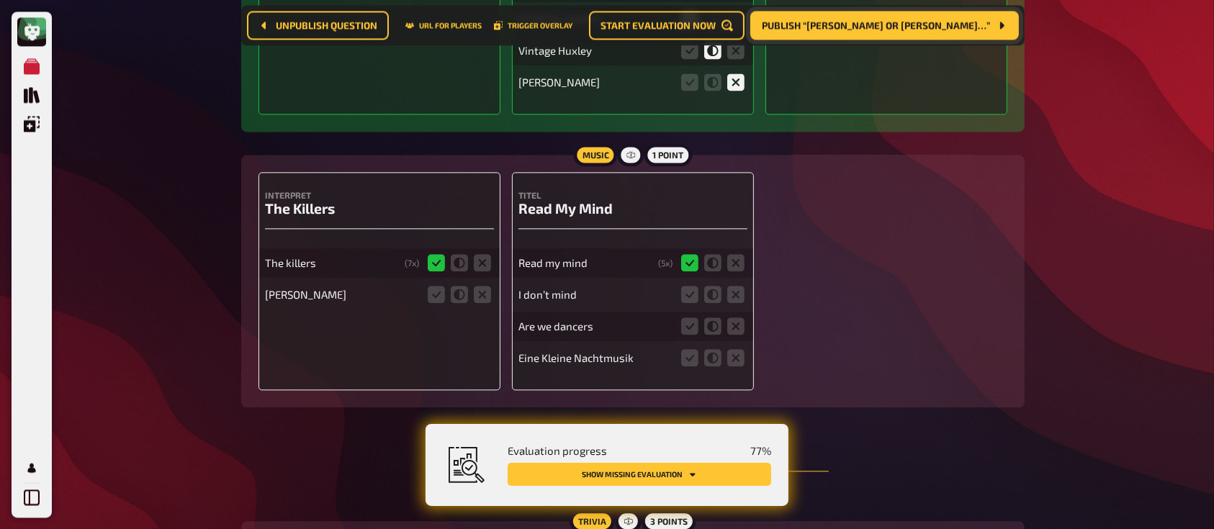
scroll to position [8654, 0]
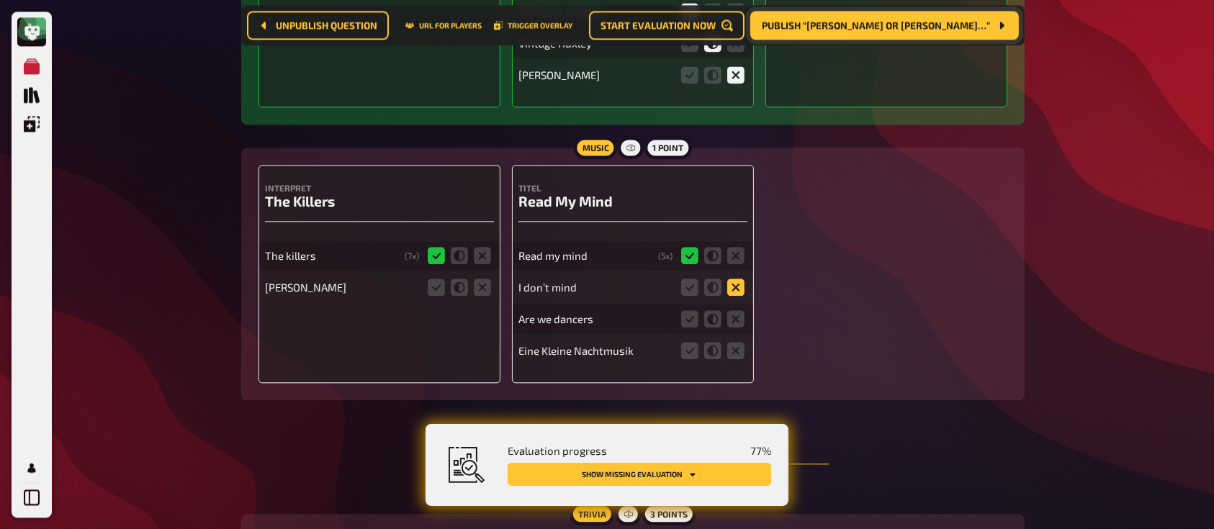
click at [734, 290] on icon at bounding box center [735, 287] width 17 height 17
click at [0, 0] on input "radio" at bounding box center [0, 0] width 0 height 0
click at [727, 351] on icon at bounding box center [735, 350] width 17 height 17
click at [0, 0] on input "radio" at bounding box center [0, 0] width 0 height 0
click at [735, 309] on fieldset at bounding box center [712, 318] width 69 height 23
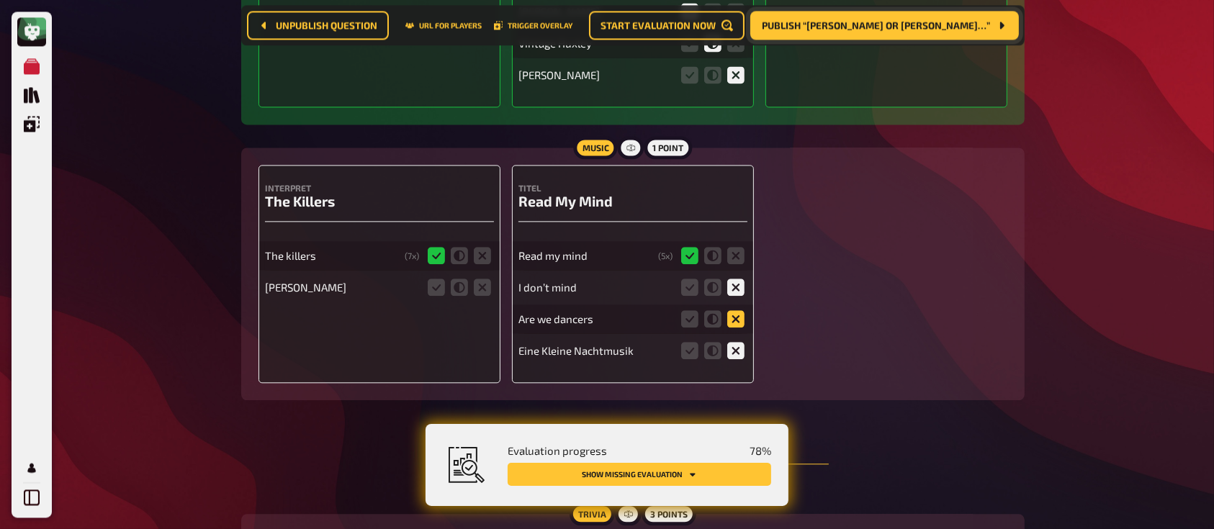
click at [735, 319] on icon at bounding box center [735, 318] width 17 height 17
click at [0, 0] on input "radio" at bounding box center [0, 0] width 0 height 0
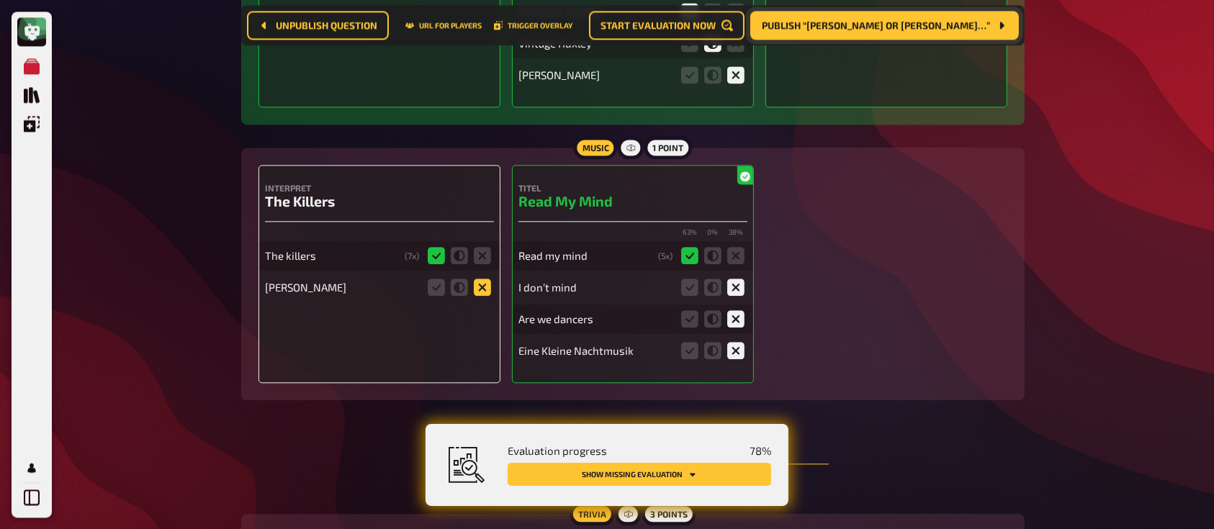
click at [482, 292] on icon at bounding box center [482, 287] width 17 height 17
click at [0, 0] on input "radio" at bounding box center [0, 0] width 0 height 0
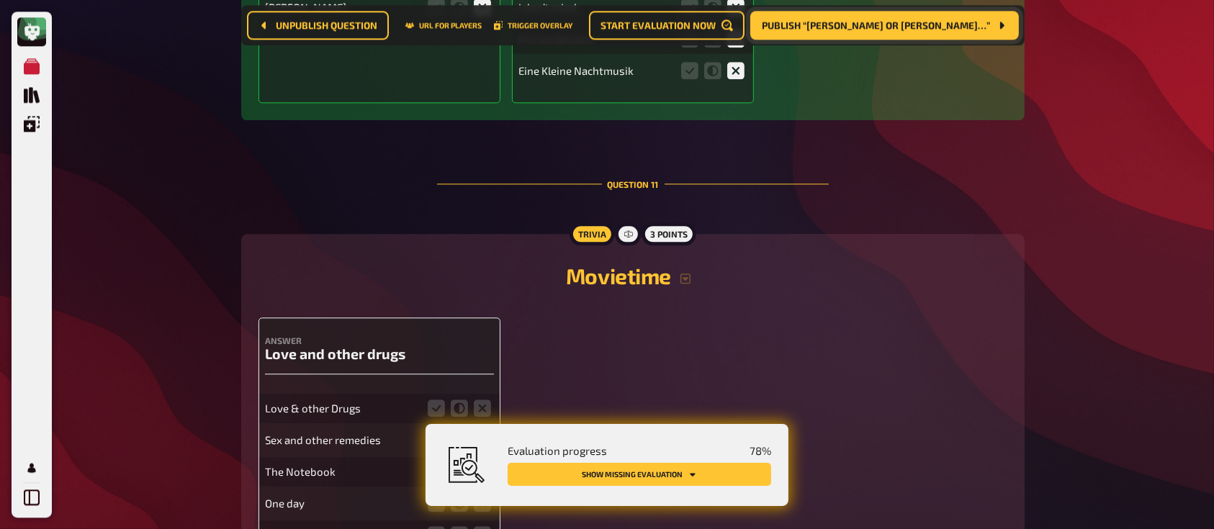
scroll to position [9119, 0]
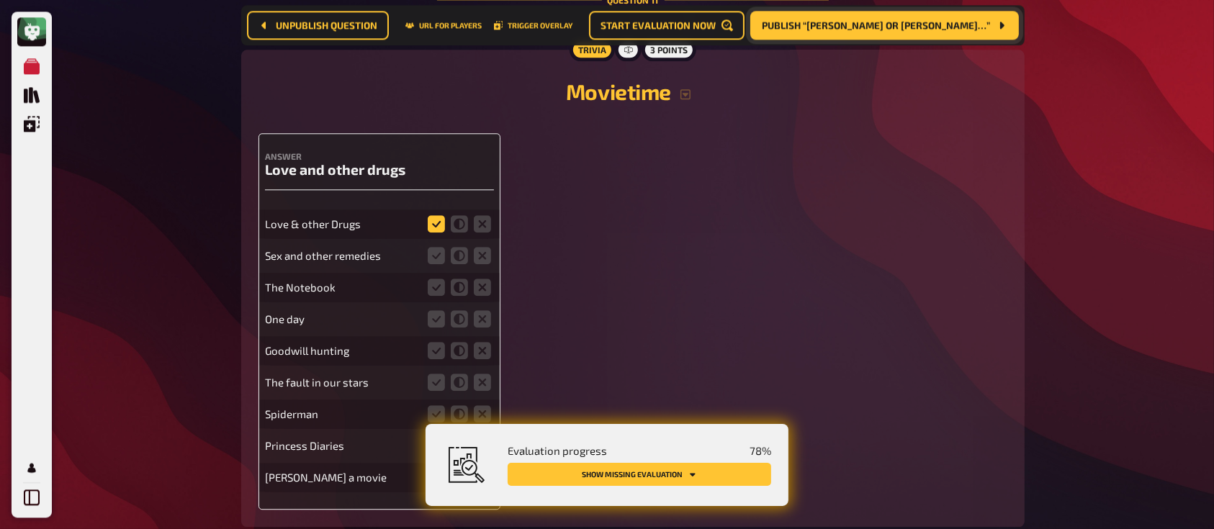
click at [438, 231] on icon at bounding box center [436, 223] width 17 height 17
click at [0, 0] on input "radio" at bounding box center [0, 0] width 0 height 0
click at [482, 251] on icon at bounding box center [482, 255] width 17 height 17
click at [0, 0] on input "radio" at bounding box center [0, 0] width 0 height 0
click at [482, 291] on icon at bounding box center [482, 287] width 17 height 17
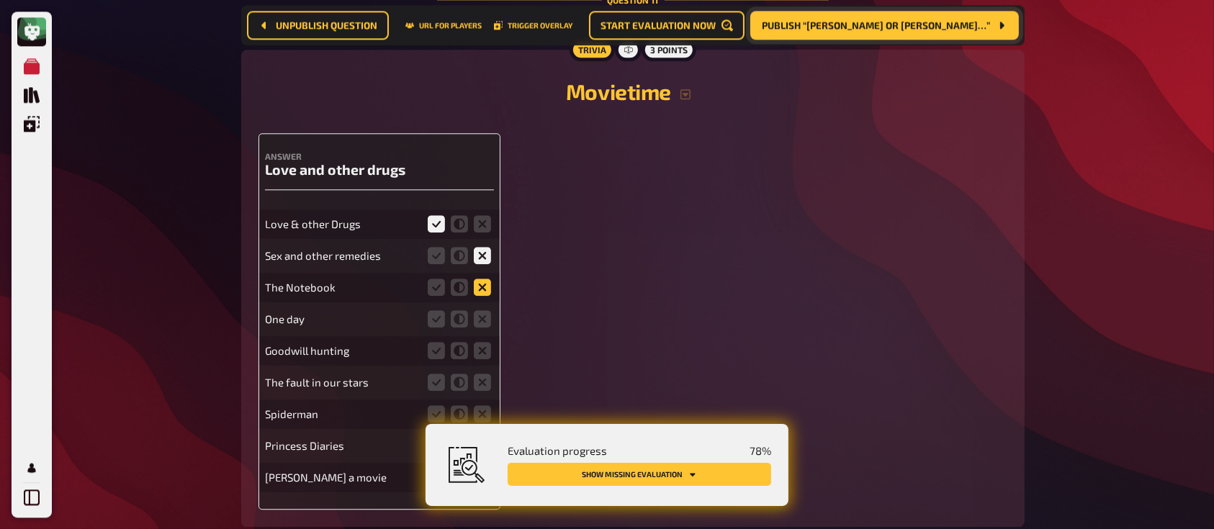
click at [0, 0] on input "radio" at bounding box center [0, 0] width 0 height 0
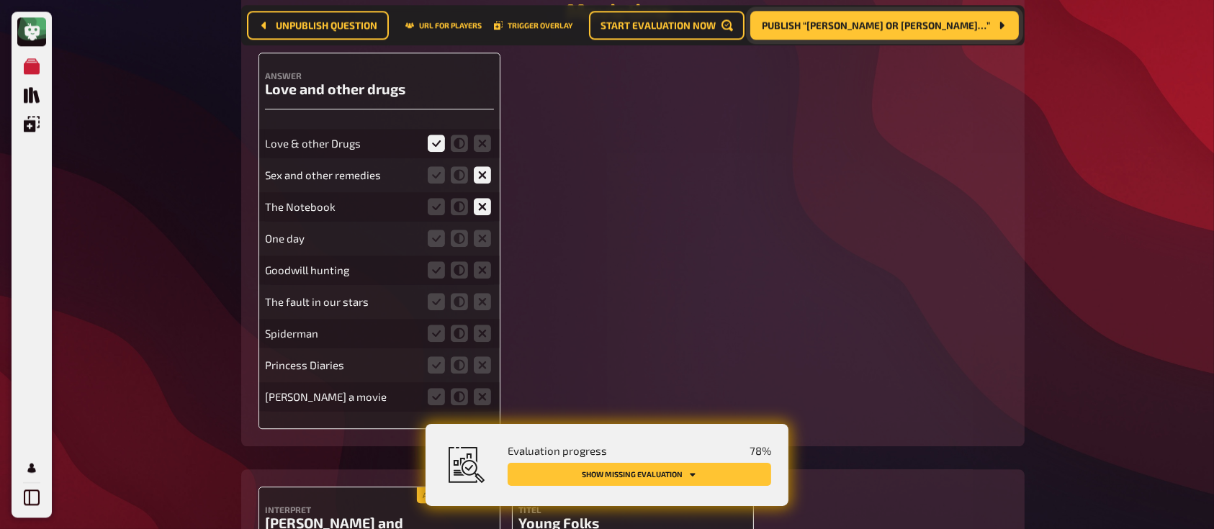
scroll to position [9209, 0]
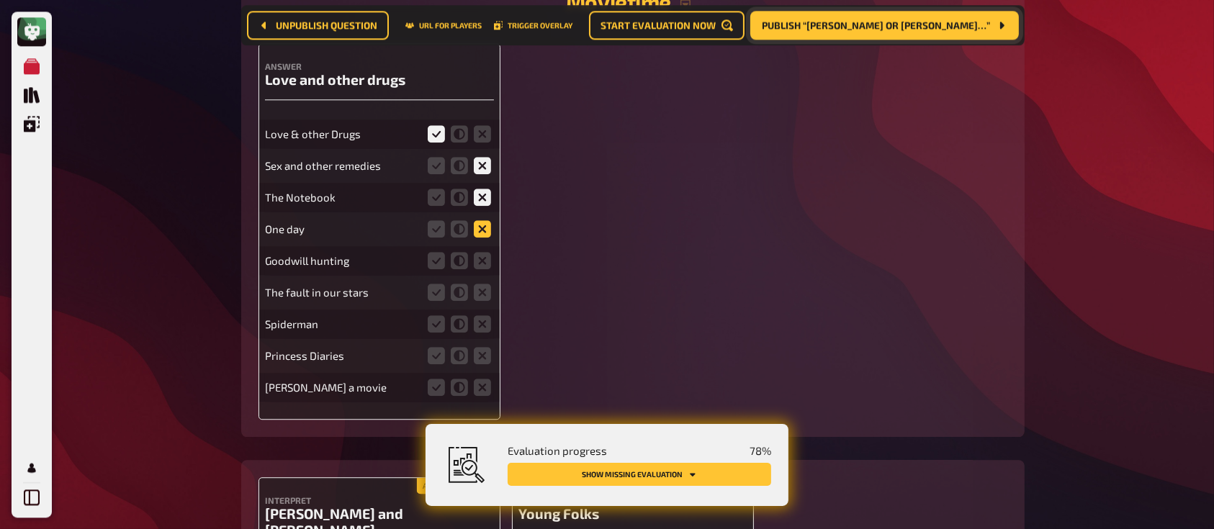
click at [483, 232] on icon at bounding box center [482, 228] width 17 height 17
click at [0, 0] on input "radio" at bounding box center [0, 0] width 0 height 0
click at [482, 250] on div "Goodwill hunting" at bounding box center [379, 260] width 229 height 29
click at [481, 263] on icon at bounding box center [482, 260] width 17 height 17
click at [0, 0] on input "radio" at bounding box center [0, 0] width 0 height 0
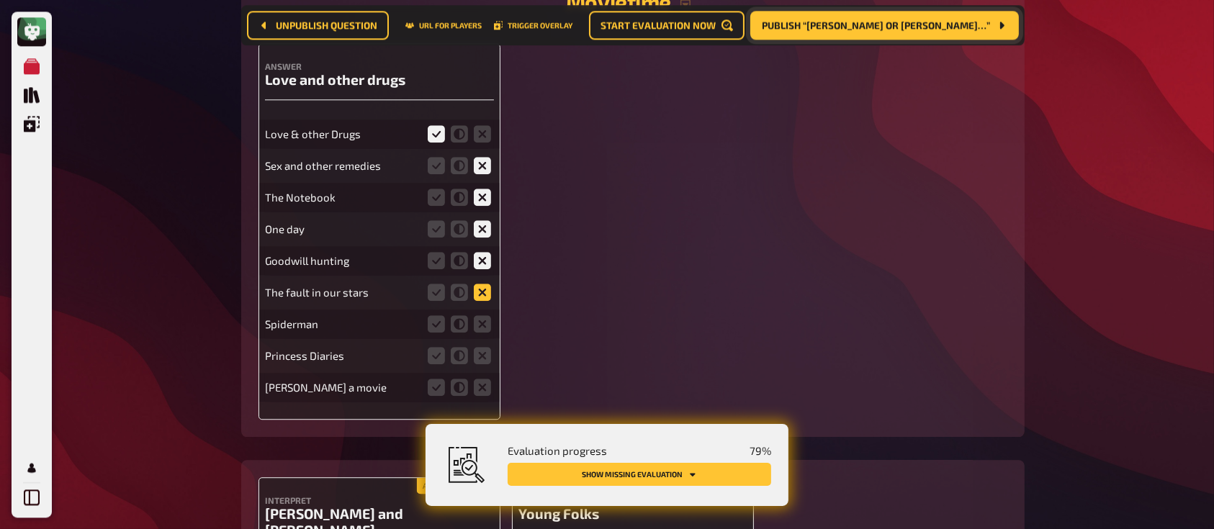
click at [484, 301] on icon at bounding box center [482, 292] width 17 height 17
click at [0, 0] on input "radio" at bounding box center [0, 0] width 0 height 0
click at [482, 338] on div "Spiderman" at bounding box center [379, 323] width 229 height 29
click at [476, 381] on icon at bounding box center [482, 387] width 17 height 17
click at [0, 0] on input "radio" at bounding box center [0, 0] width 0 height 0
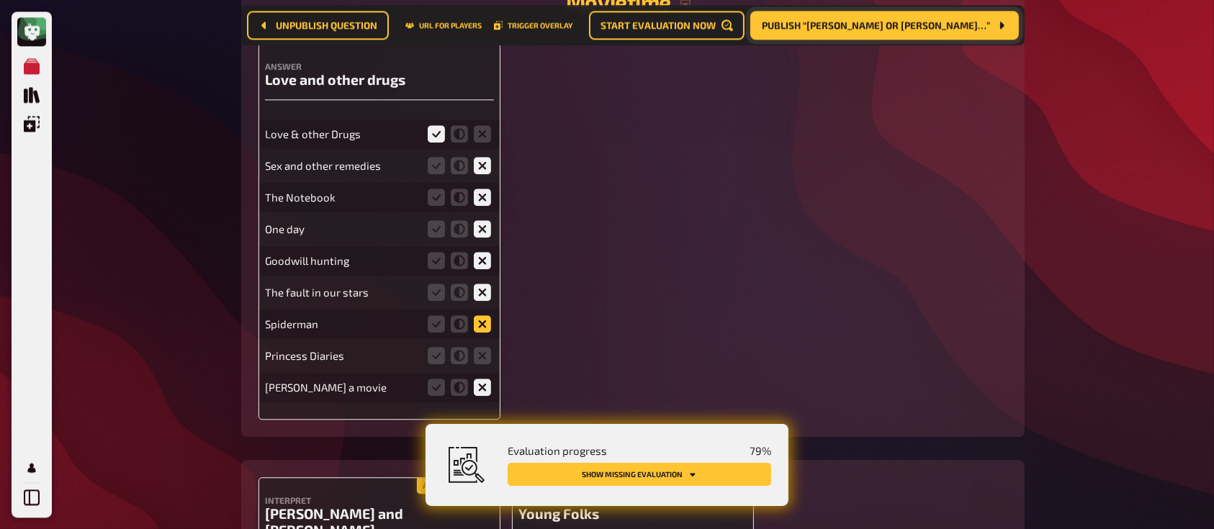
click at [485, 321] on icon at bounding box center [482, 323] width 17 height 17
click at [0, 0] on input "radio" at bounding box center [0, 0] width 0 height 0
click at [484, 352] on icon at bounding box center [482, 355] width 17 height 17
click at [0, 0] on input "radio" at bounding box center [0, 0] width 0 height 0
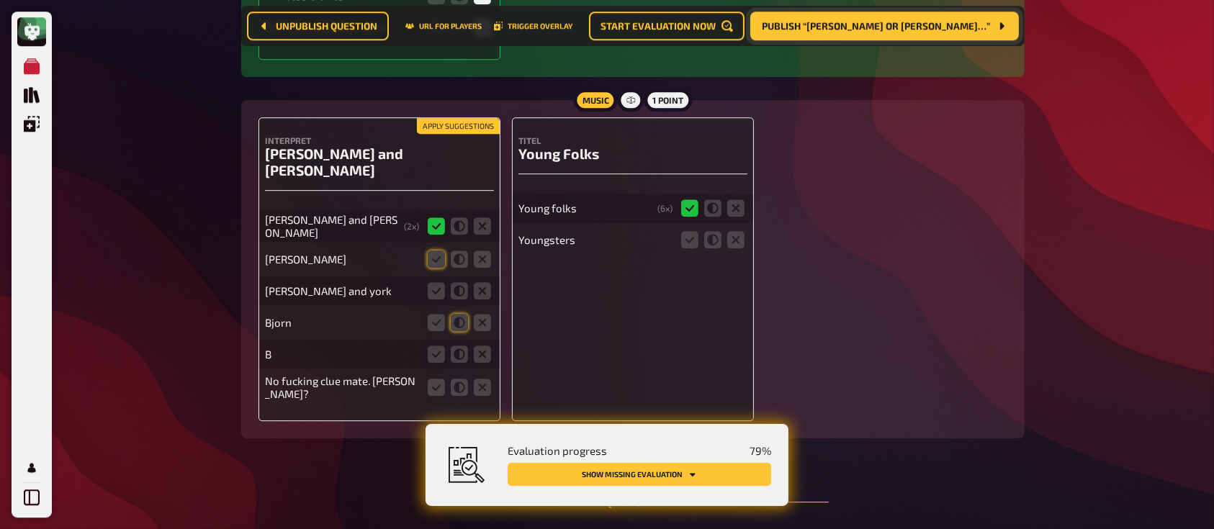
scroll to position [9570, 0]
click at [440, 249] on icon at bounding box center [436, 257] width 17 height 17
click at [0, 0] on input "radio" at bounding box center [0, 0] width 0 height 0
click at [440, 281] on icon at bounding box center [436, 289] width 17 height 17
click at [0, 0] on input "radio" at bounding box center [0, 0] width 0 height 0
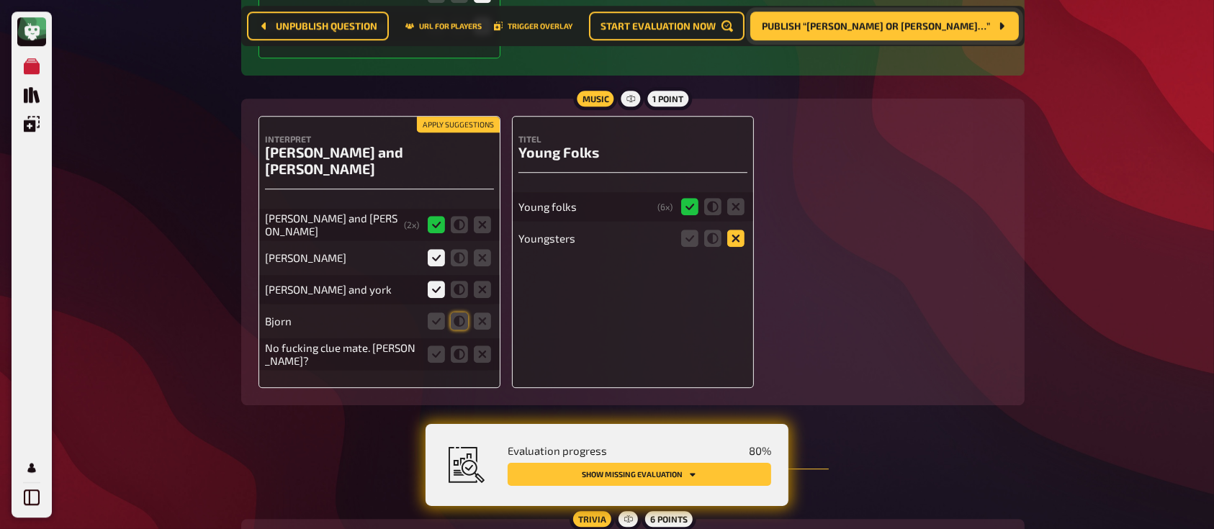
click at [744, 236] on icon at bounding box center [735, 238] width 17 height 17
click at [0, 0] on input "radio" at bounding box center [0, 0] width 0 height 0
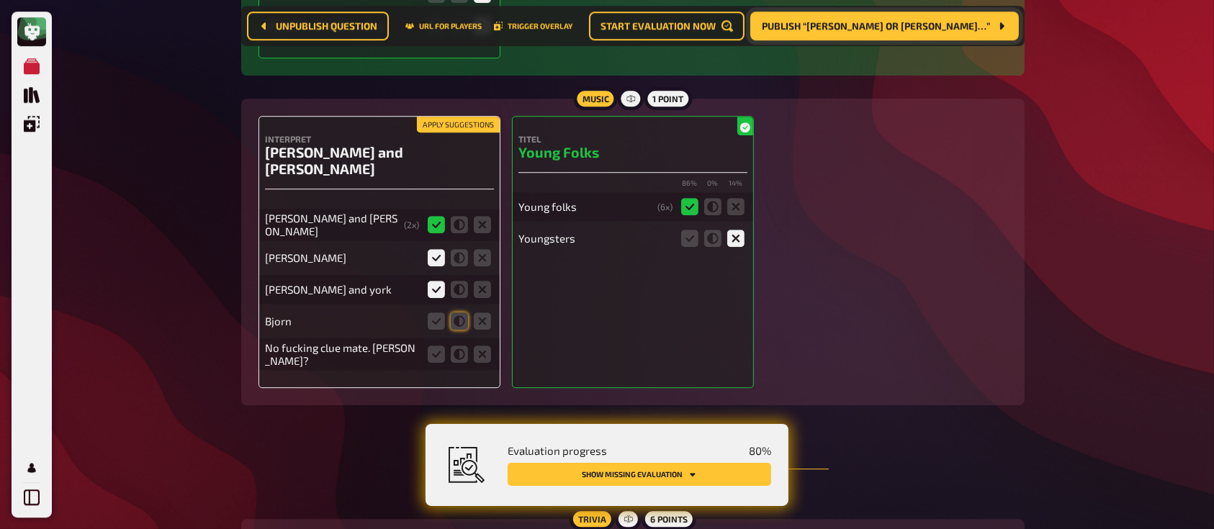
click at [723, 238] on fieldset at bounding box center [712, 238] width 69 height 23
click at [714, 238] on icon at bounding box center [712, 238] width 17 height 17
click at [0, 0] on input "radio" at bounding box center [0, 0] width 0 height 0
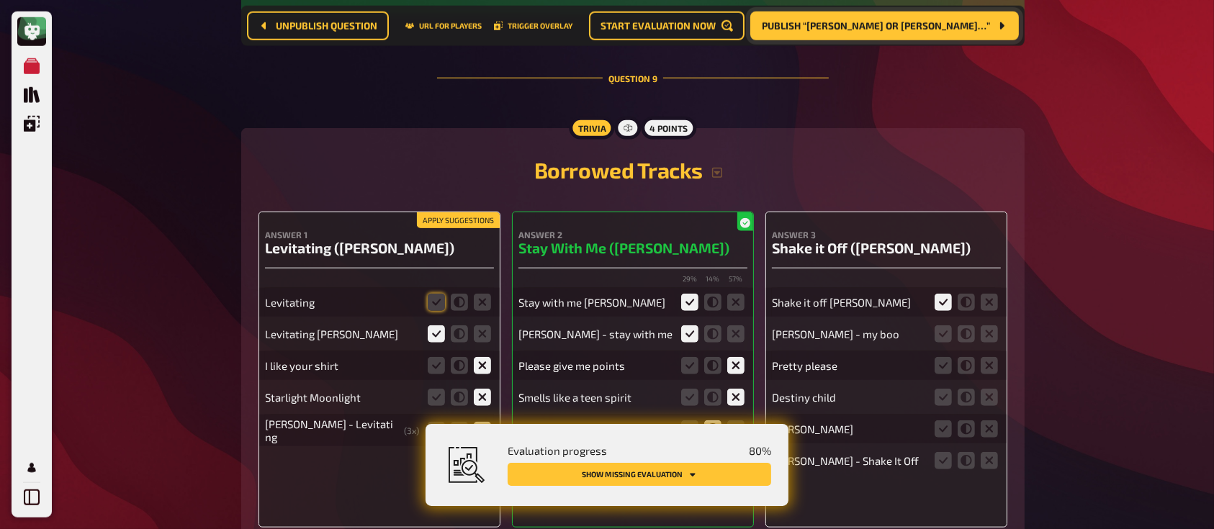
scroll to position [7031, 0]
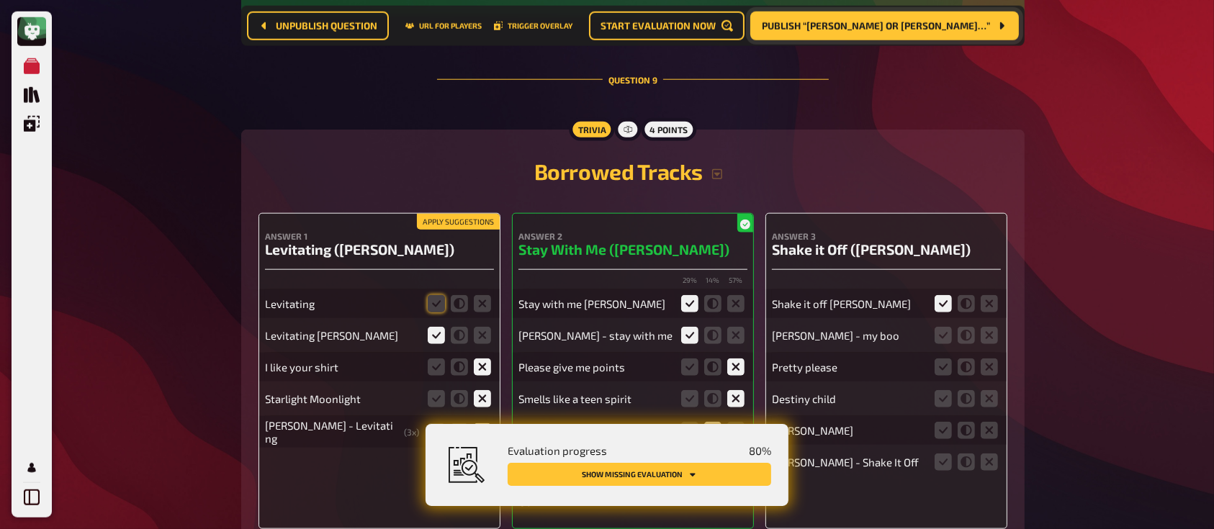
click at [881, 28] on span "Publish “[PERSON_NAME] or [PERSON_NAME]…”" at bounding box center [876, 26] width 228 height 10
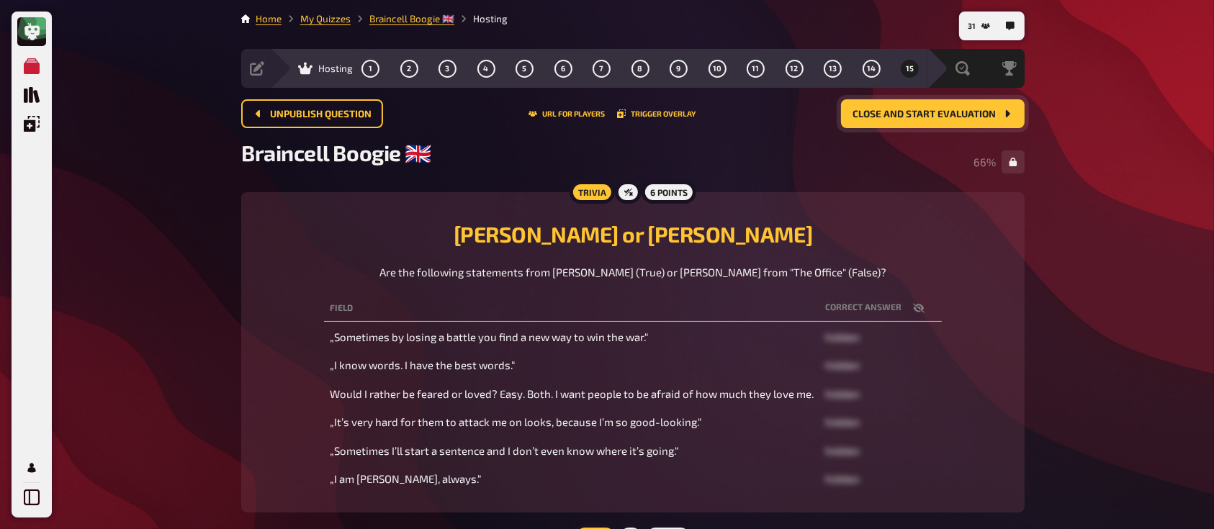
click at [916, 303] on icon "button" at bounding box center [919, 308] width 12 height 12
click at [992, 393] on div "Field correct answer „Sometimes by losing a battle you find a new way to win th…" at bounding box center [632, 393] width 749 height 203
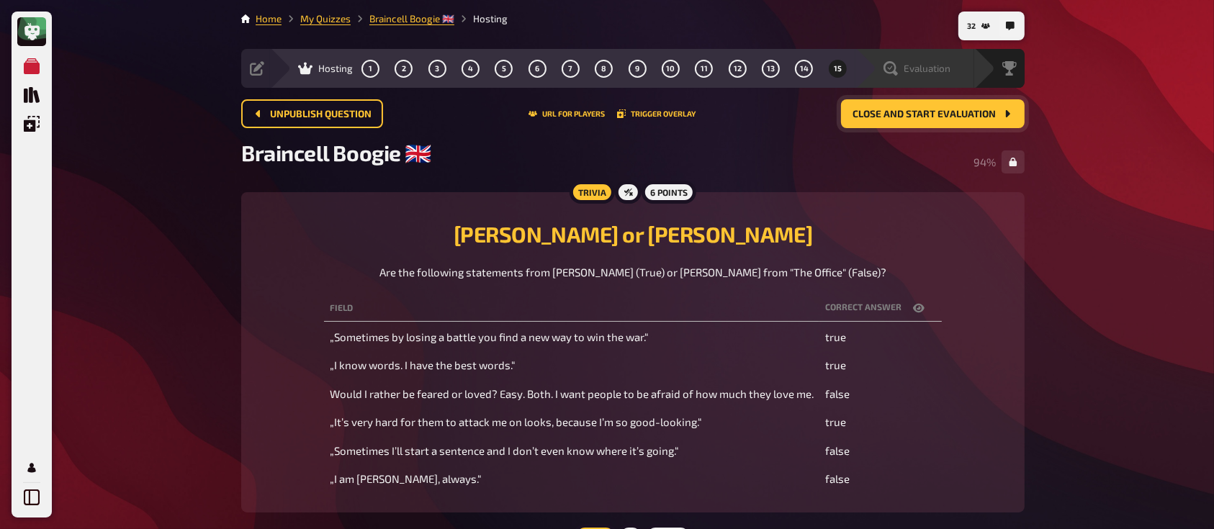
click at [933, 64] on span "Evaluation" at bounding box center [926, 69] width 47 height 12
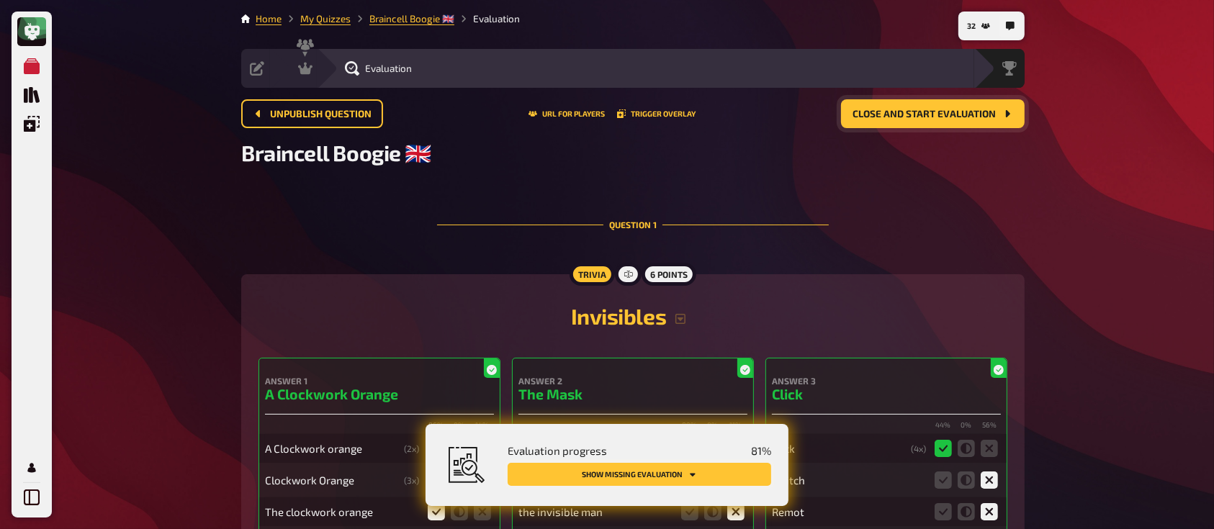
click at [668, 467] on button "Show missing evaluation" at bounding box center [638, 474] width 263 height 23
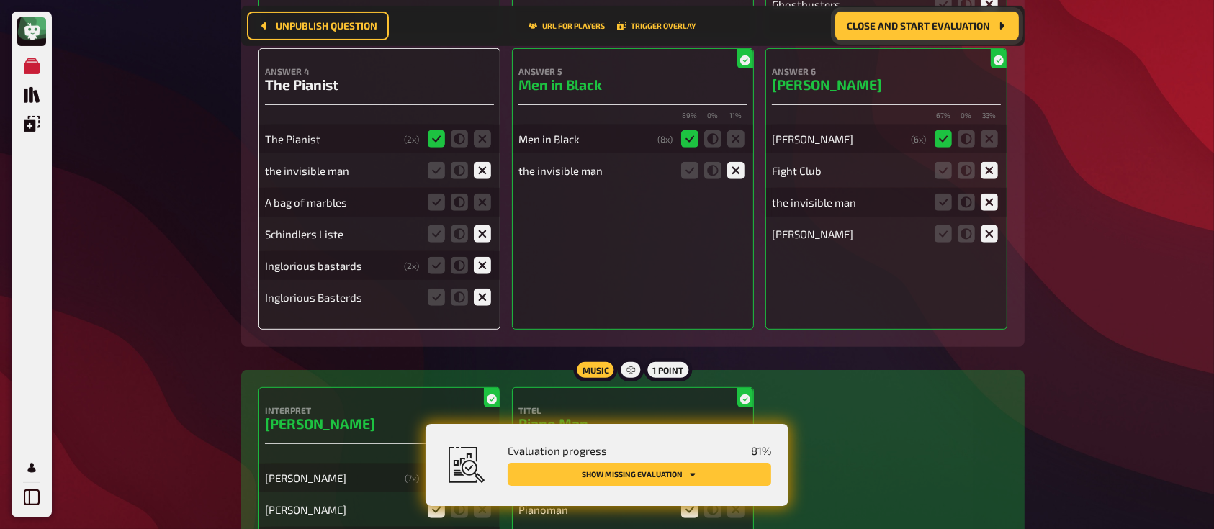
scroll to position [616, 0]
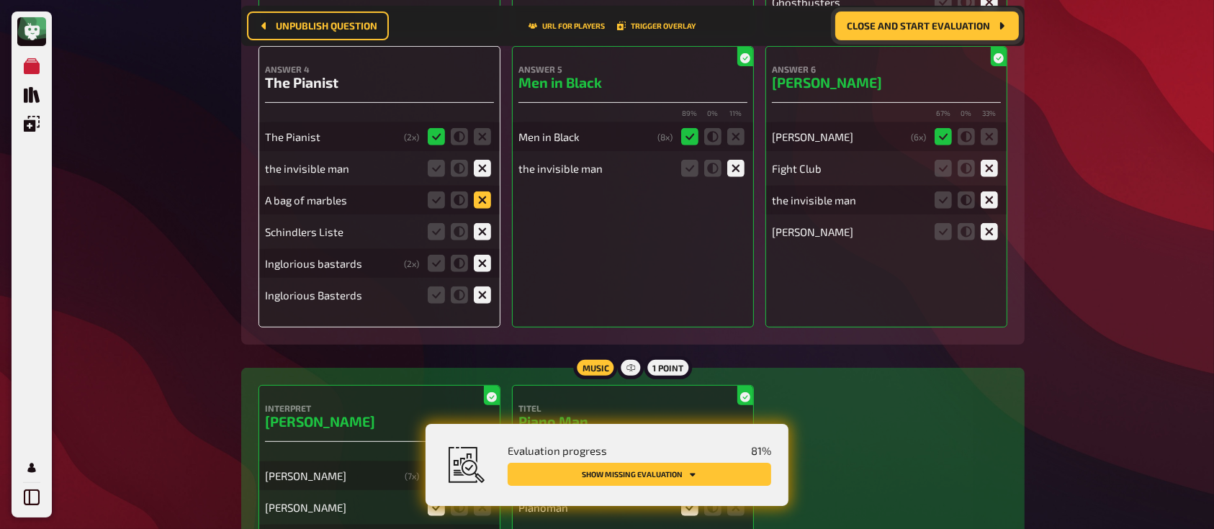
click at [481, 205] on icon at bounding box center [482, 199] width 17 height 17
click at [0, 0] on input "radio" at bounding box center [0, 0] width 0 height 0
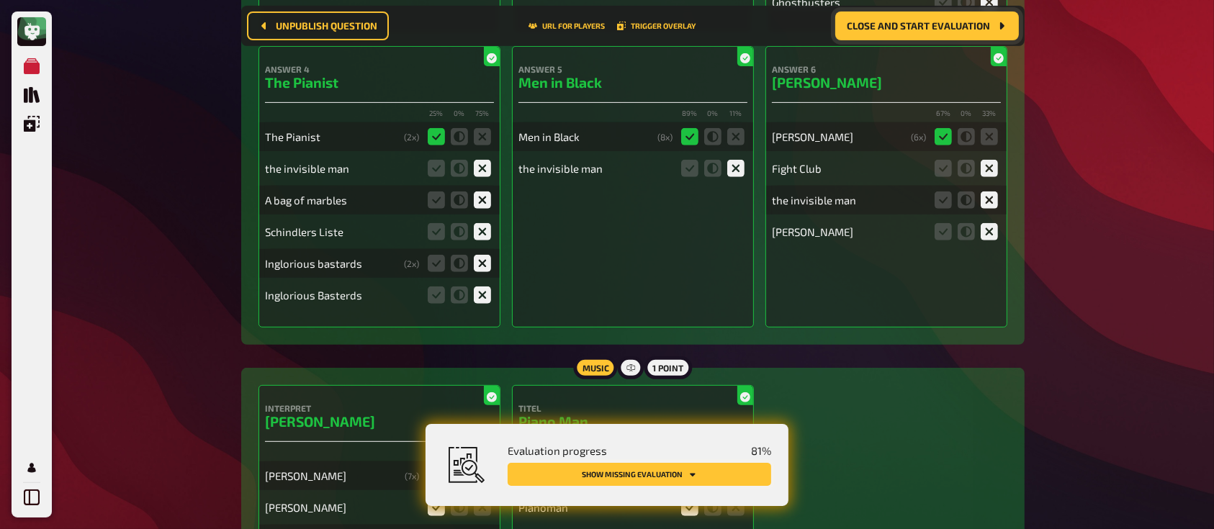
click at [651, 469] on button "Show missing evaluation" at bounding box center [638, 474] width 263 height 23
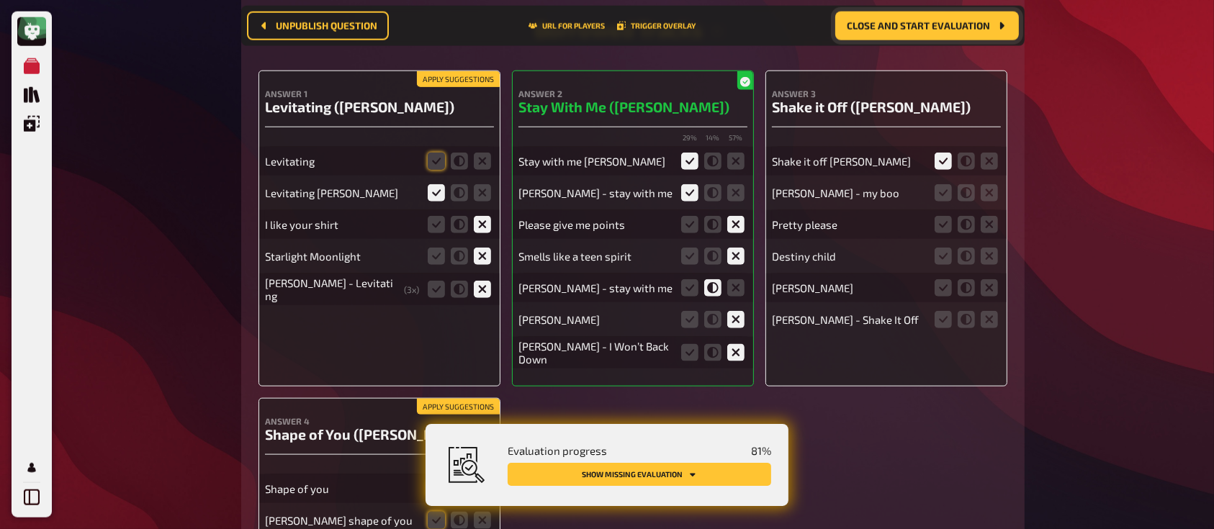
scroll to position [7175, 0]
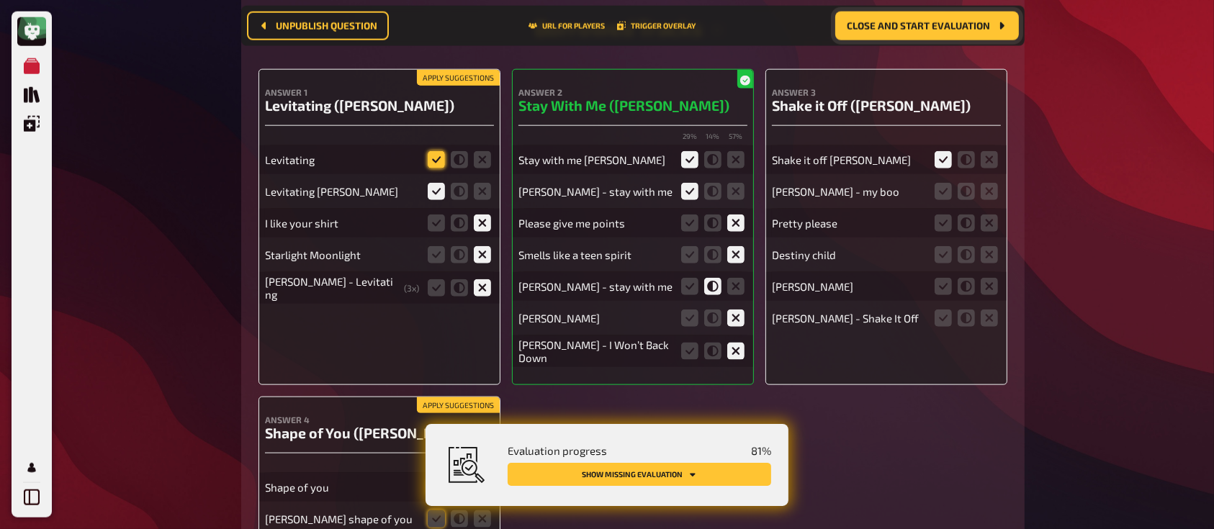
click at [437, 160] on icon at bounding box center [436, 159] width 17 height 17
click at [0, 0] on input "radio" at bounding box center [0, 0] width 0 height 0
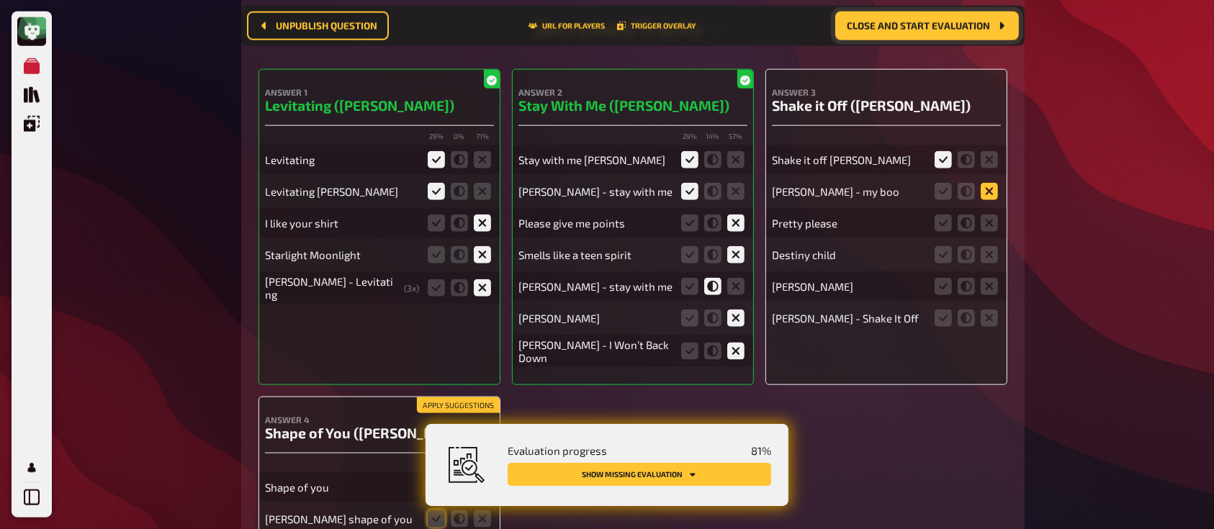
click at [988, 195] on icon at bounding box center [988, 191] width 17 height 17
click at [0, 0] on input "radio" at bounding box center [0, 0] width 0 height 0
click at [990, 230] on icon at bounding box center [988, 222] width 17 height 17
click at [0, 0] on input "radio" at bounding box center [0, 0] width 0 height 0
click at [993, 279] on fieldset at bounding box center [965, 286] width 69 height 23
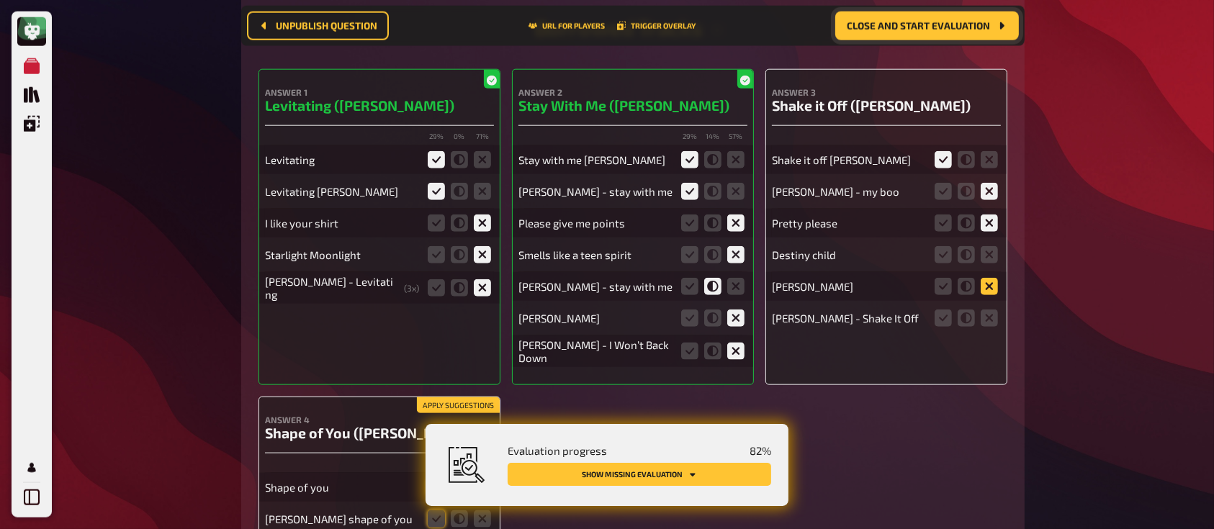
click at [990, 292] on icon at bounding box center [988, 286] width 17 height 17
click at [0, 0] on input "radio" at bounding box center [0, 0] width 0 height 0
click at [954, 320] on fieldset at bounding box center [965, 318] width 69 height 23
click at [944, 320] on icon at bounding box center [942, 317] width 17 height 17
click at [0, 0] on input "radio" at bounding box center [0, 0] width 0 height 0
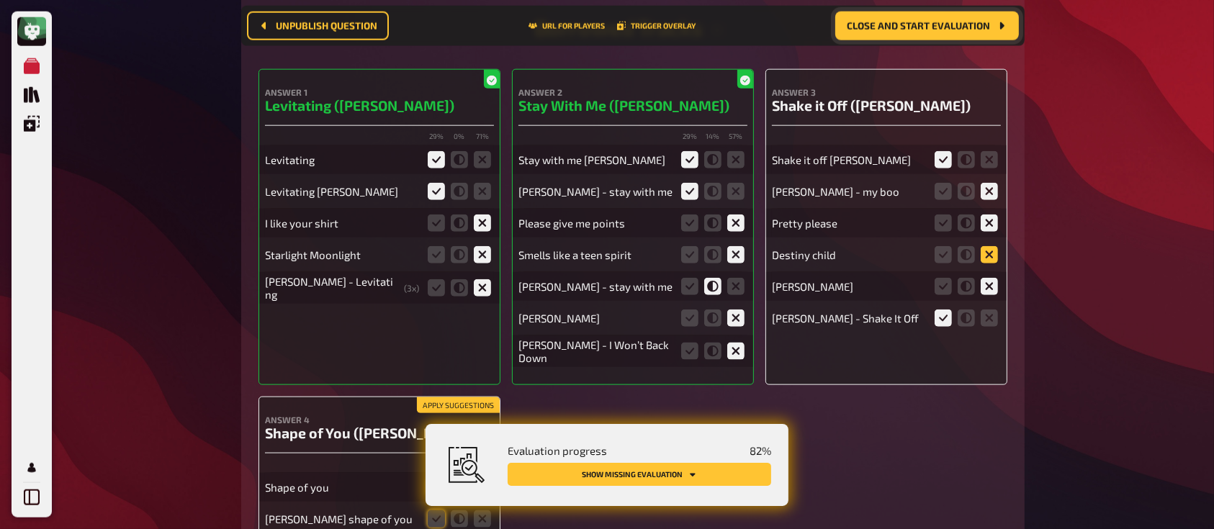
click at [992, 260] on icon at bounding box center [988, 254] width 17 height 17
click at [0, 0] on input "radio" at bounding box center [0, 0] width 0 height 0
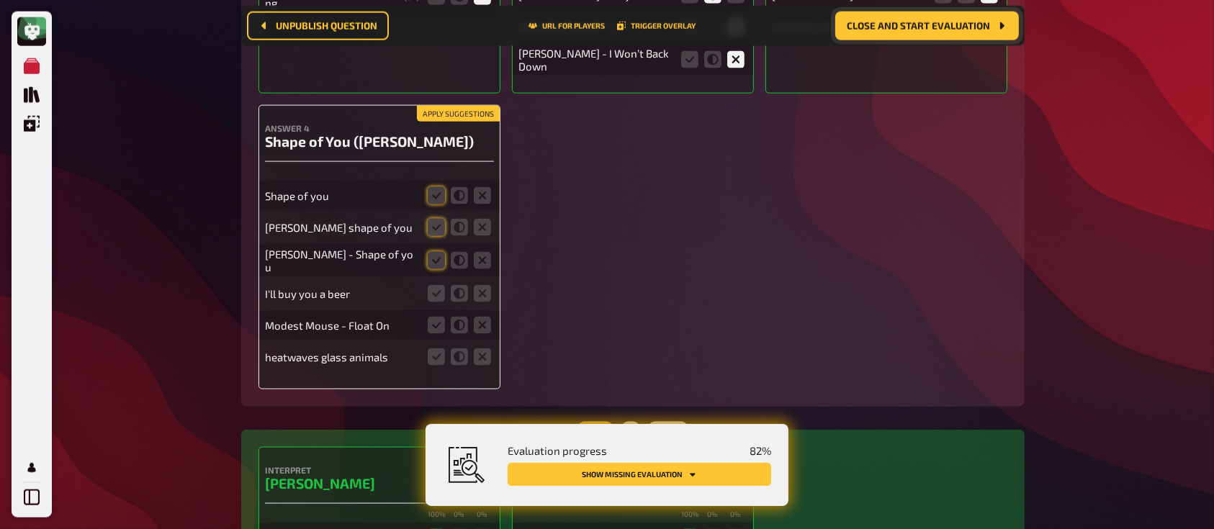
scroll to position [7468, 0]
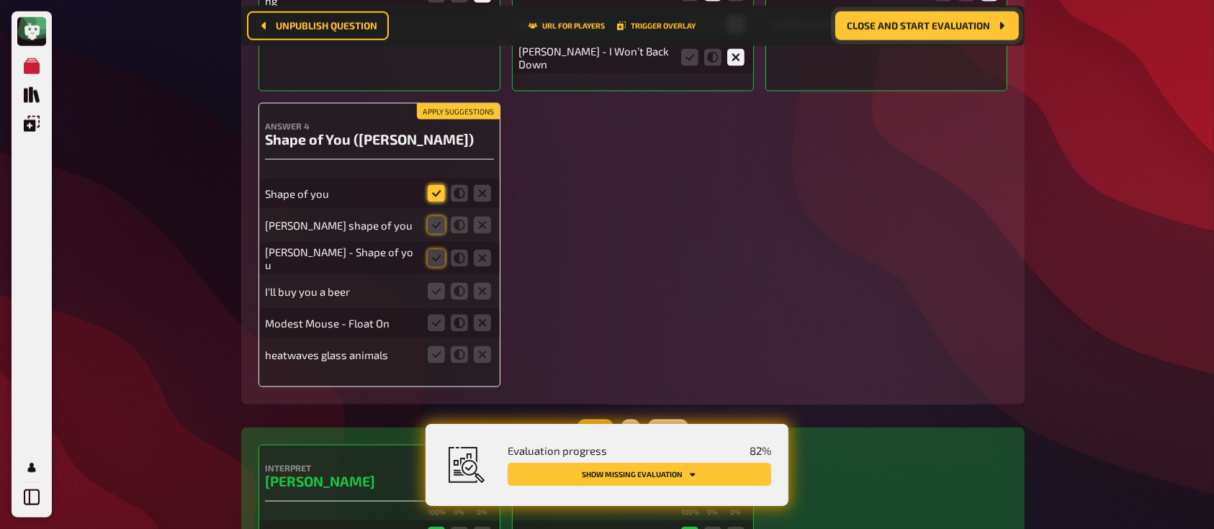
click at [433, 202] on icon at bounding box center [436, 193] width 17 height 17
click at [0, 0] on input "radio" at bounding box center [0, 0] width 0 height 0
click at [433, 230] on icon at bounding box center [436, 225] width 17 height 17
click at [0, 0] on input "radio" at bounding box center [0, 0] width 0 height 0
click at [435, 249] on div "[PERSON_NAME] - Shape of you" at bounding box center [379, 259] width 229 height 32
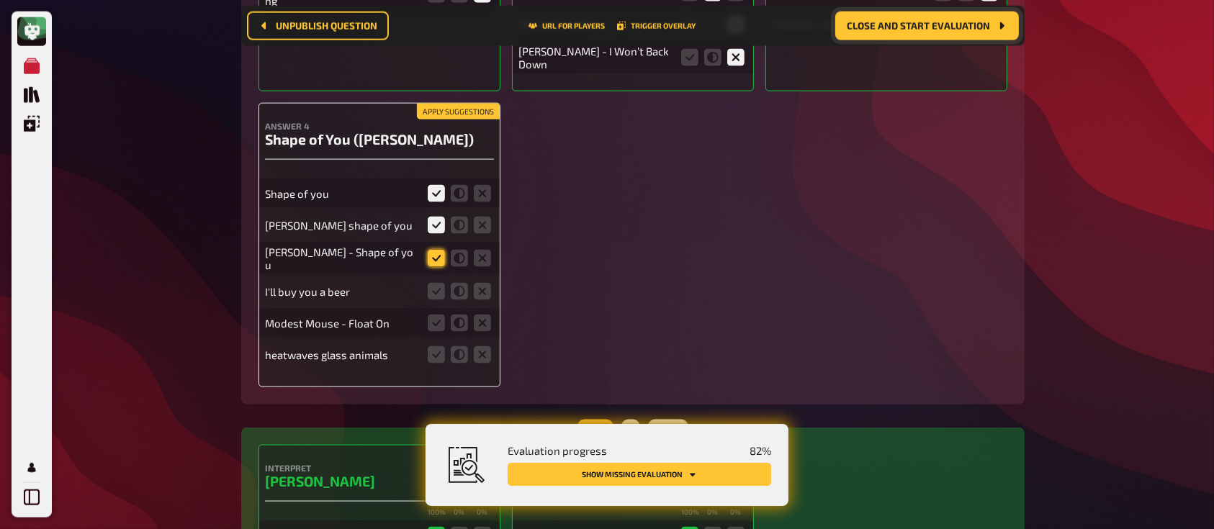
click at [435, 259] on icon at bounding box center [436, 258] width 17 height 17
click at [0, 0] on input "radio" at bounding box center [0, 0] width 0 height 0
click at [483, 292] on icon at bounding box center [482, 291] width 17 height 17
click at [0, 0] on input "radio" at bounding box center [0, 0] width 0 height 0
click at [483, 316] on icon at bounding box center [482, 323] width 17 height 17
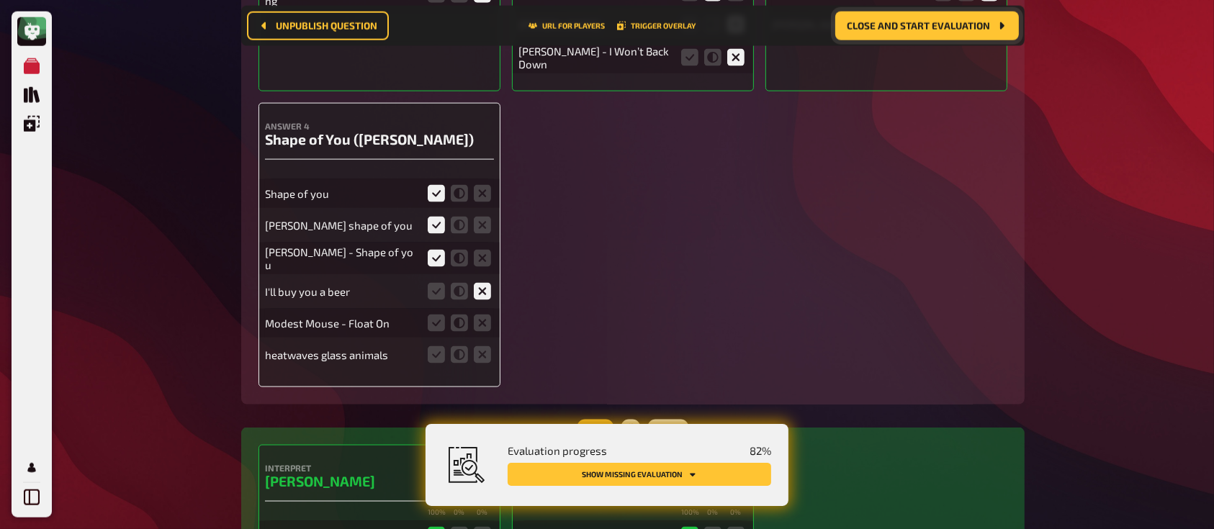
click at [0, 0] on input "radio" at bounding box center [0, 0] width 0 height 0
click at [484, 356] on icon at bounding box center [482, 354] width 17 height 17
click at [0, 0] on input "radio" at bounding box center [0, 0] width 0 height 0
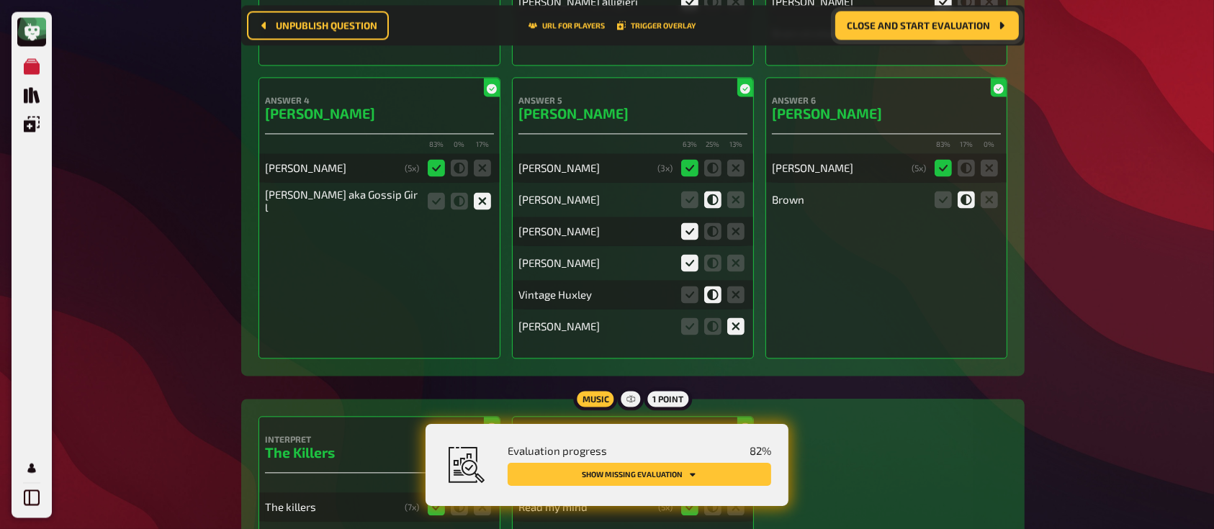
scroll to position [8405, 0]
click at [618, 474] on button "Show missing evaluation" at bounding box center [638, 474] width 263 height 23
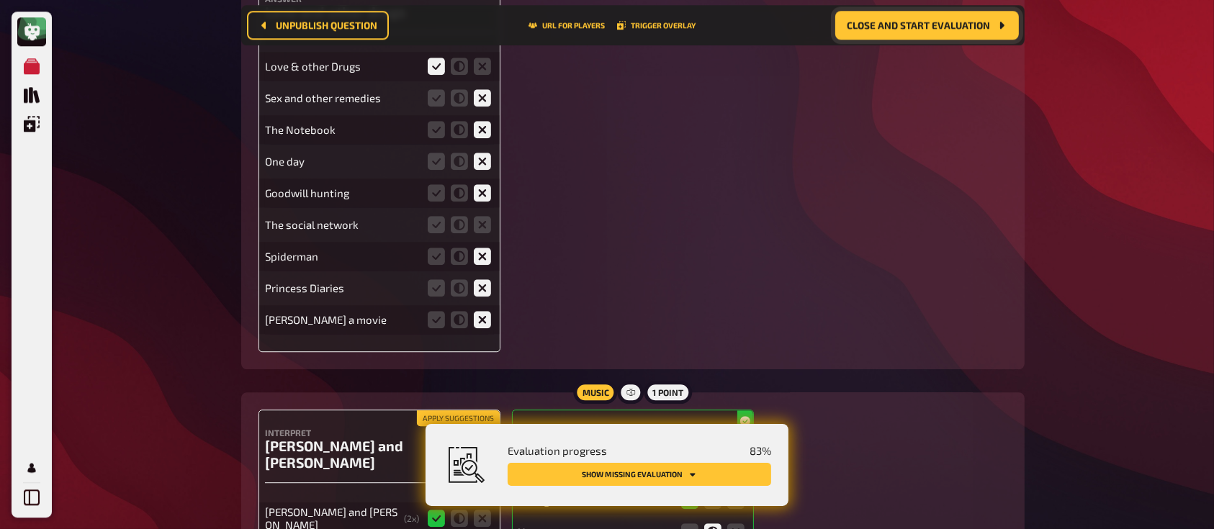
scroll to position [9278, 0]
click at [479, 221] on icon at bounding box center [482, 222] width 17 height 17
click at [0, 0] on input "radio" at bounding box center [0, 0] width 0 height 0
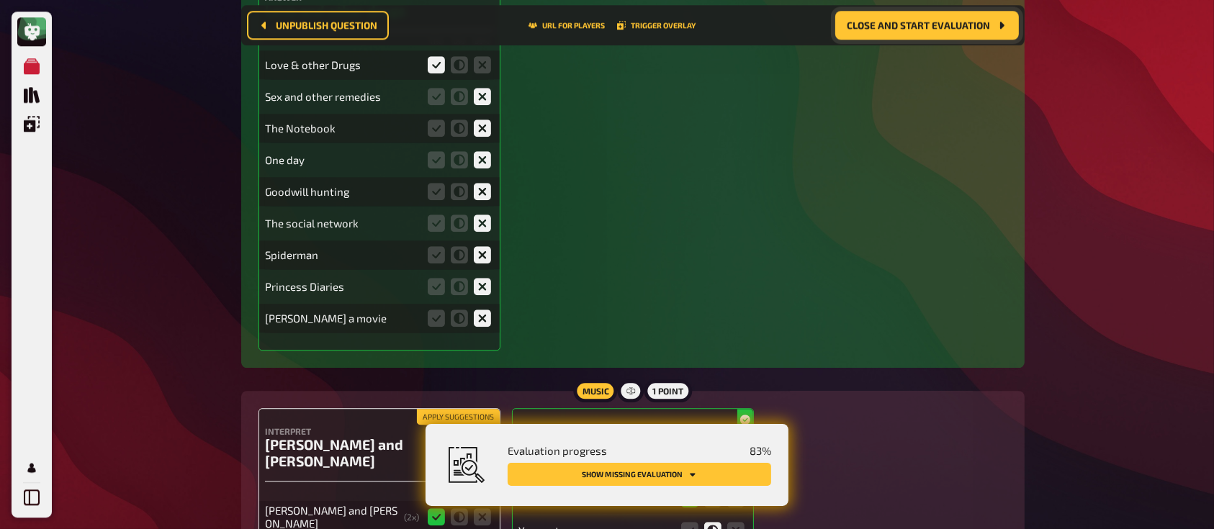
click at [622, 459] on div "Evaluation progress 83 % Show missing evaluation" at bounding box center [630, 465] width 281 height 48
click at [628, 469] on button "Show missing evaluation" at bounding box center [638, 474] width 263 height 23
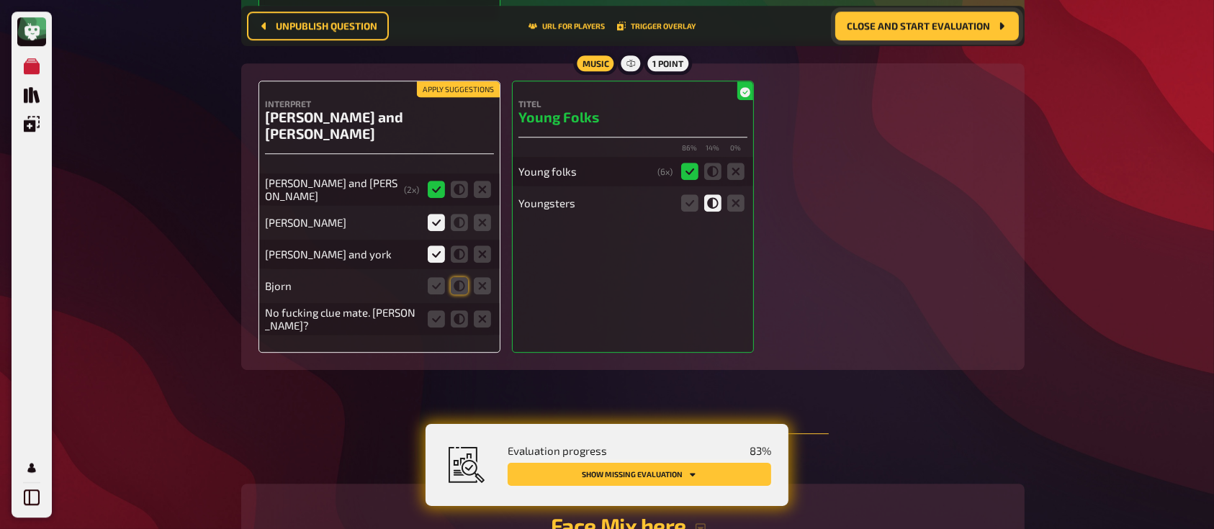
scroll to position [9606, 0]
click at [464, 276] on icon at bounding box center [459, 284] width 17 height 17
click at [0, 0] on input "radio" at bounding box center [0, 0] width 0 height 0
click at [483, 309] on icon at bounding box center [482, 317] width 17 height 17
click at [0, 0] on input "radio" at bounding box center [0, 0] width 0 height 0
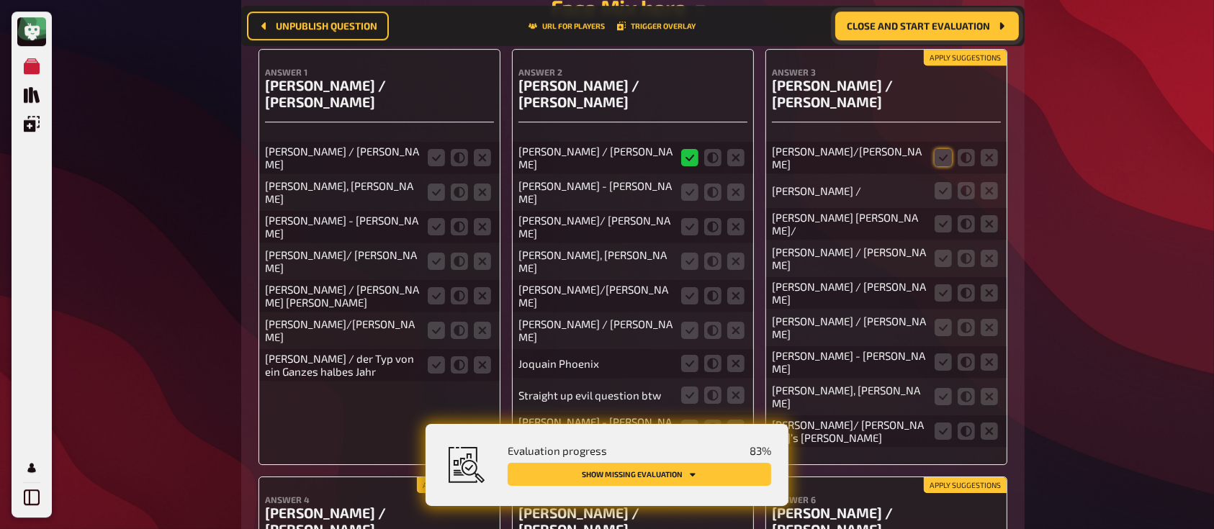
scroll to position [10126, 0]
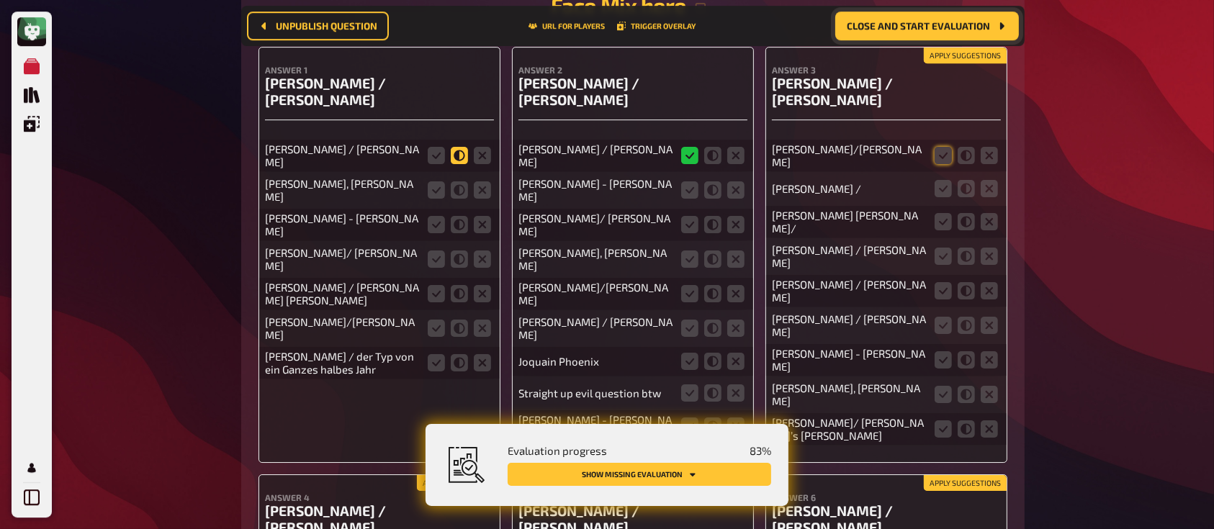
click at [458, 147] on icon at bounding box center [459, 155] width 17 height 17
click at [0, 0] on input "radio" at bounding box center [0, 0] width 0 height 0
click at [459, 181] on icon at bounding box center [459, 189] width 17 height 17
click at [0, 0] on input "radio" at bounding box center [0, 0] width 0 height 0
click at [461, 216] on icon at bounding box center [459, 224] width 17 height 17
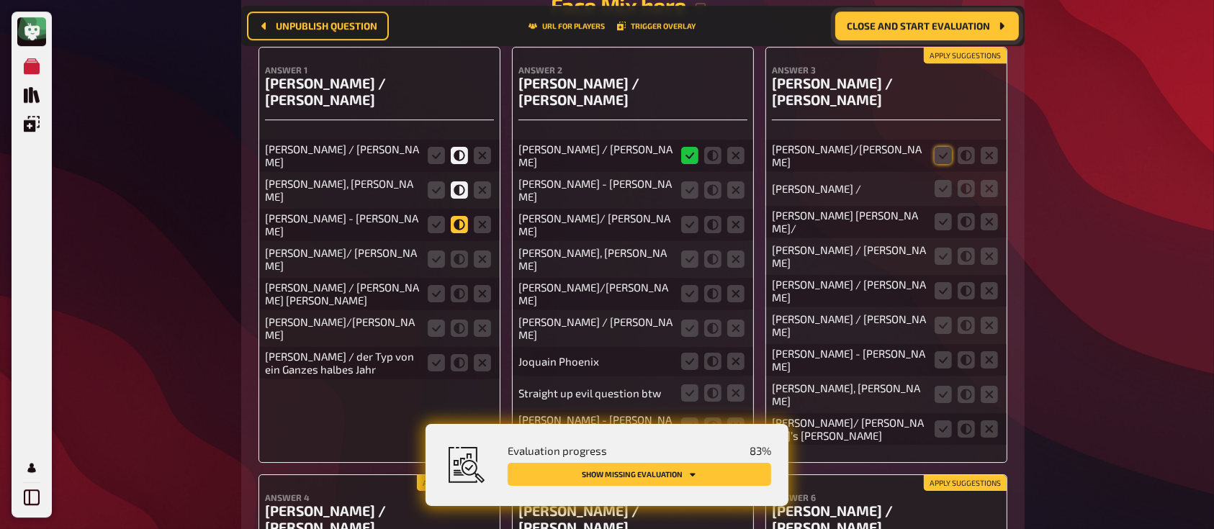
click at [0, 0] on input "radio" at bounding box center [0, 0] width 0 height 0
click at [430, 216] on icon at bounding box center [436, 224] width 17 height 17
click at [0, 0] on input "radio" at bounding box center [0, 0] width 0 height 0
click at [458, 250] on icon at bounding box center [459, 258] width 17 height 17
click at [0, 0] on input "radio" at bounding box center [0, 0] width 0 height 0
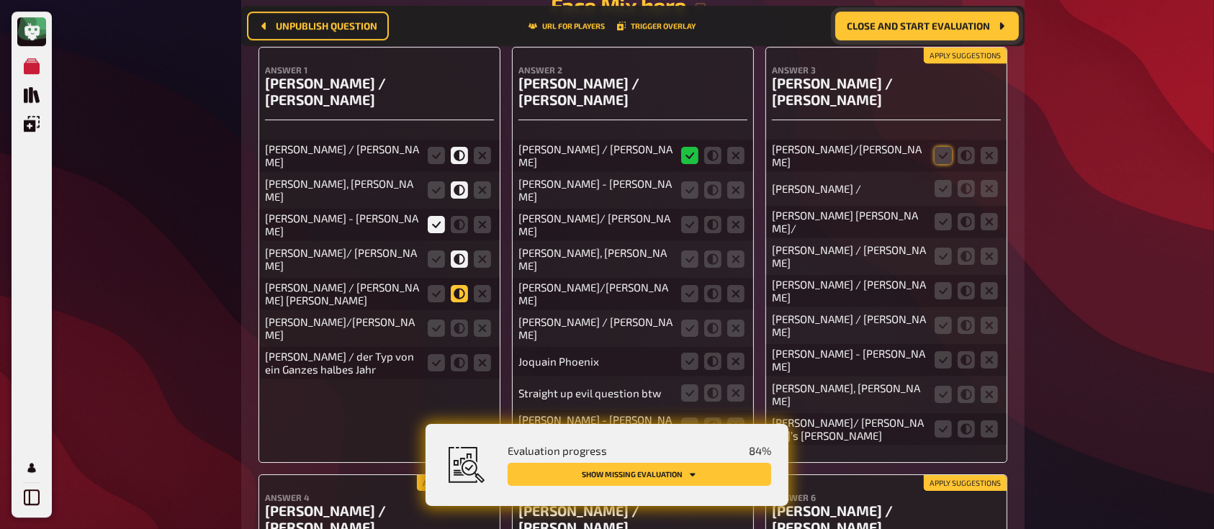
click at [460, 285] on icon at bounding box center [459, 293] width 17 height 17
click at [0, 0] on input "radio" at bounding box center [0, 0] width 0 height 0
click at [458, 320] on icon at bounding box center [459, 328] width 17 height 17
click at [0, 0] on input "radio" at bounding box center [0, 0] width 0 height 0
drag, startPoint x: 436, startPoint y: 312, endPoint x: 456, endPoint y: 312, distance: 20.2
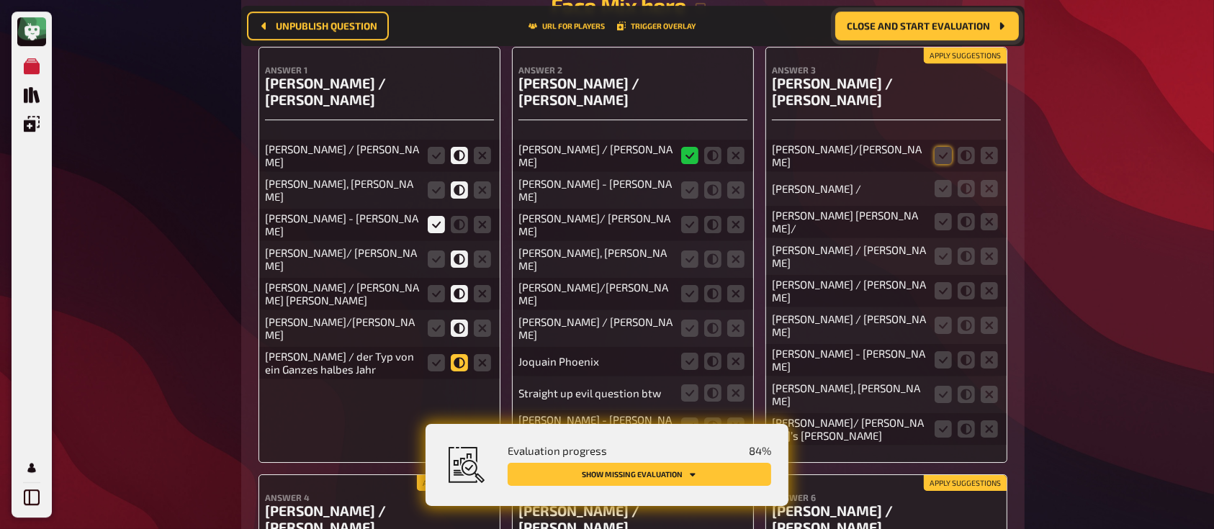
click at [456, 351] on fieldset at bounding box center [459, 362] width 69 height 23
click at [456, 354] on icon at bounding box center [459, 362] width 17 height 17
click at [0, 0] on input "radio" at bounding box center [0, 0] width 0 height 0
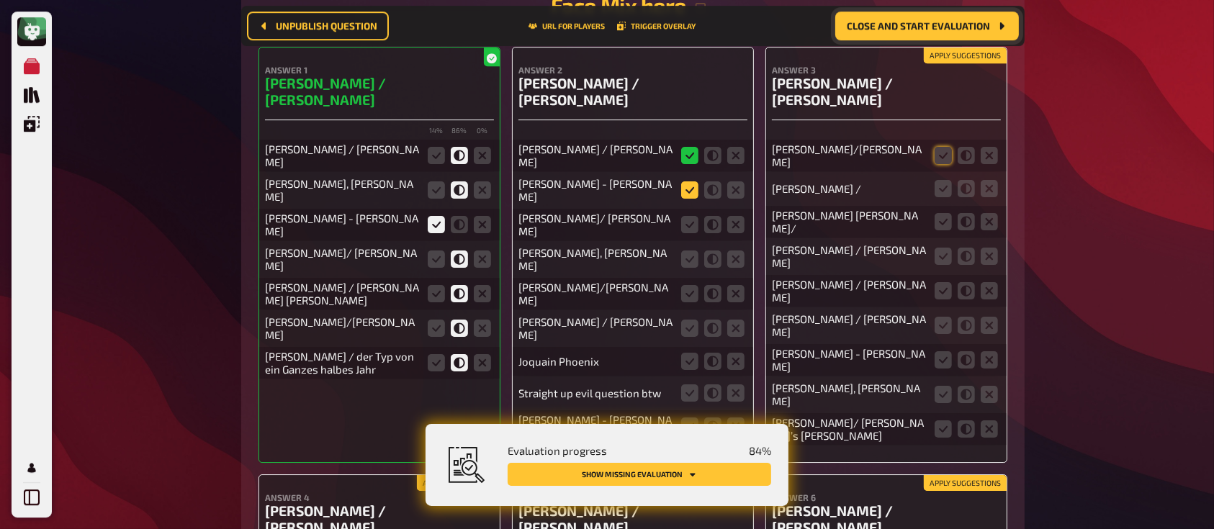
click at [687, 181] on icon at bounding box center [689, 189] width 17 height 17
click at [0, 0] on input "radio" at bounding box center [0, 0] width 0 height 0
click at [691, 216] on icon at bounding box center [689, 224] width 17 height 17
click at [0, 0] on input "radio" at bounding box center [0, 0] width 0 height 0
click at [685, 250] on icon at bounding box center [689, 258] width 17 height 17
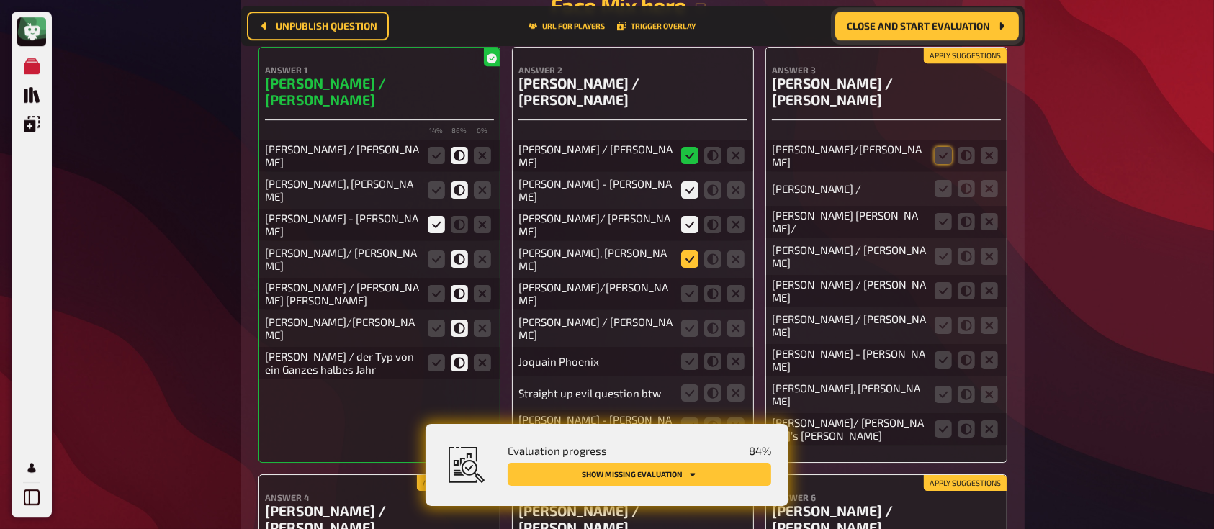
click at [0, 0] on input "radio" at bounding box center [0, 0] width 0 height 0
click at [709, 320] on icon at bounding box center [712, 328] width 17 height 17
click at [0, 0] on input "radio" at bounding box center [0, 0] width 0 height 0
click at [737, 384] on icon at bounding box center [735, 392] width 17 height 17
click at [0, 0] on input "radio" at bounding box center [0, 0] width 0 height 0
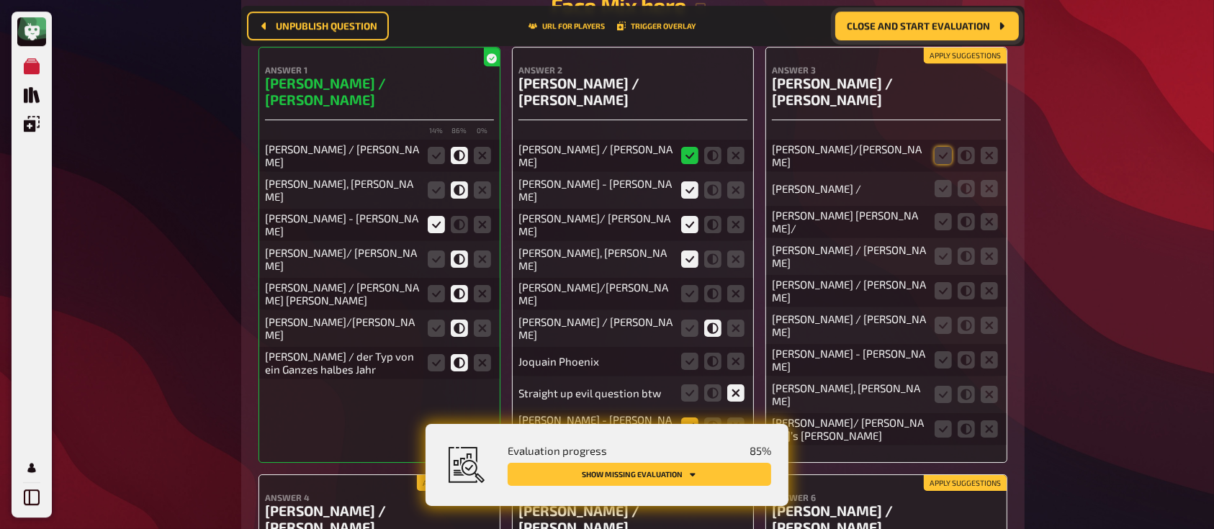
click at [685, 417] on icon at bounding box center [689, 425] width 17 height 17
click at [0, 0] on input "radio" at bounding box center [0, 0] width 0 height 0
click at [711, 353] on icon at bounding box center [712, 361] width 17 height 17
click at [0, 0] on input "radio" at bounding box center [0, 0] width 0 height 0
click at [967, 180] on icon at bounding box center [965, 188] width 17 height 17
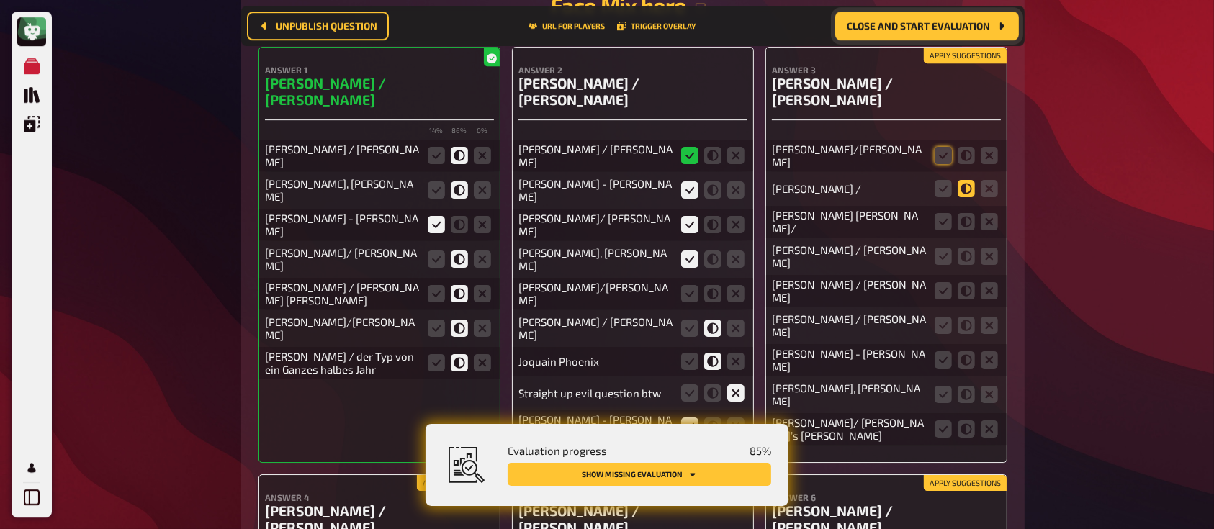
click at [0, 0] on input "radio" at bounding box center [0, 0] width 0 height 0
click at [965, 213] on icon at bounding box center [965, 221] width 17 height 17
click at [0, 0] on input "radio" at bounding box center [0, 0] width 0 height 0
click at [939, 275] on div "[PERSON_NAME] / [PERSON_NAME]" at bounding box center [886, 291] width 229 height 32
click at [941, 282] on icon at bounding box center [942, 290] width 17 height 17
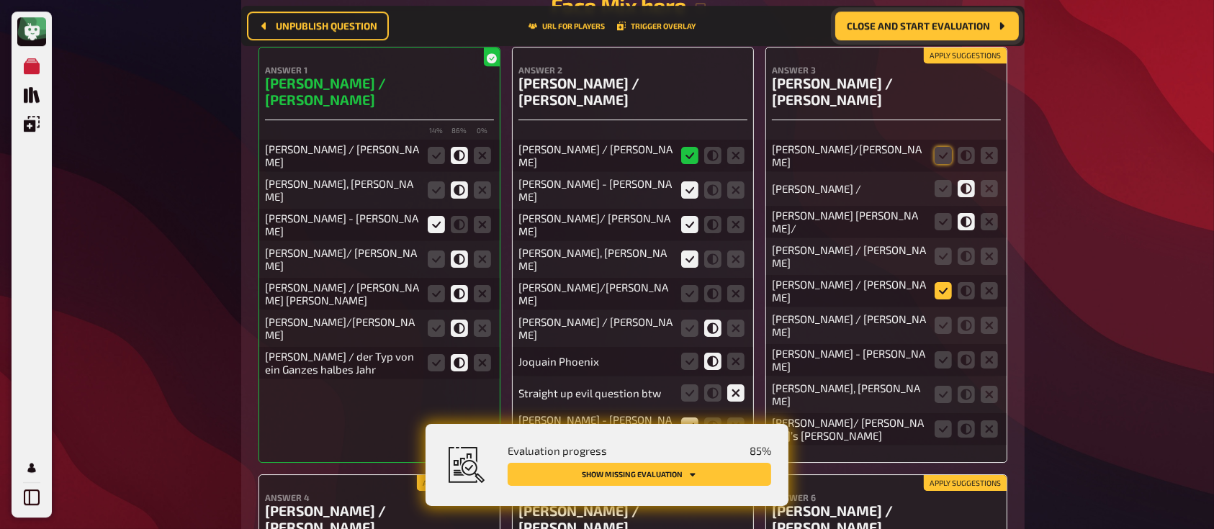
click at [0, 0] on input "radio" at bounding box center [0, 0] width 0 height 0
click at [964, 248] on icon at bounding box center [965, 256] width 17 height 17
click at [0, 0] on input "radio" at bounding box center [0, 0] width 0 height 0
click at [943, 317] on icon at bounding box center [942, 325] width 17 height 17
click at [0, 0] on input "radio" at bounding box center [0, 0] width 0 height 0
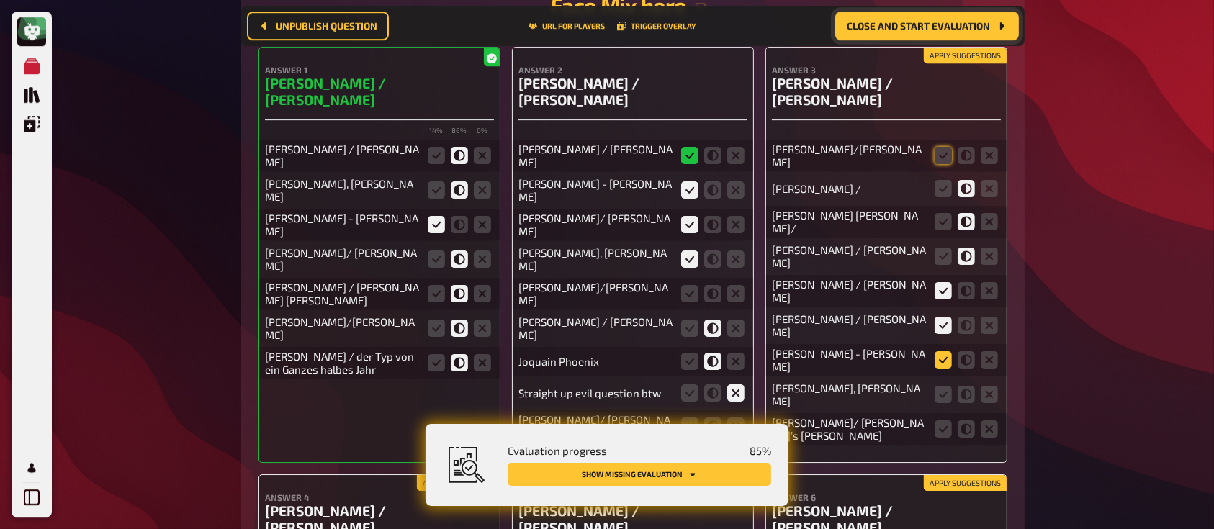
click at [941, 351] on icon at bounding box center [942, 359] width 17 height 17
click at [0, 0] on input "radio" at bounding box center [0, 0] width 0 height 0
click at [938, 420] on icon at bounding box center [942, 428] width 17 height 17
click at [0, 0] on input "radio" at bounding box center [0, 0] width 0 height 0
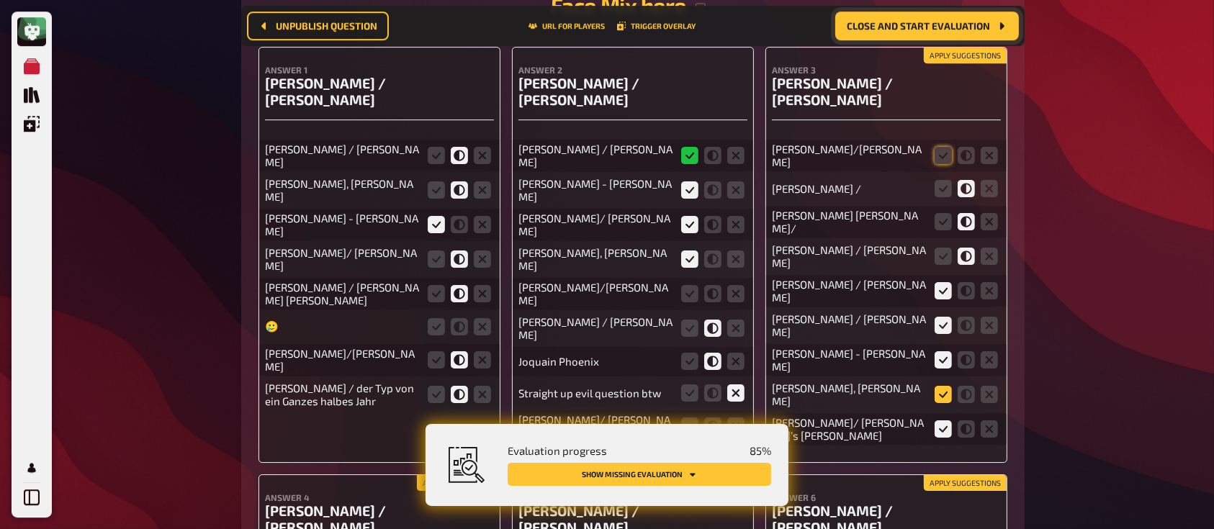
click at [941, 386] on icon at bounding box center [942, 394] width 17 height 17
click at [0, 0] on input "radio" at bounding box center [0, 0] width 0 height 0
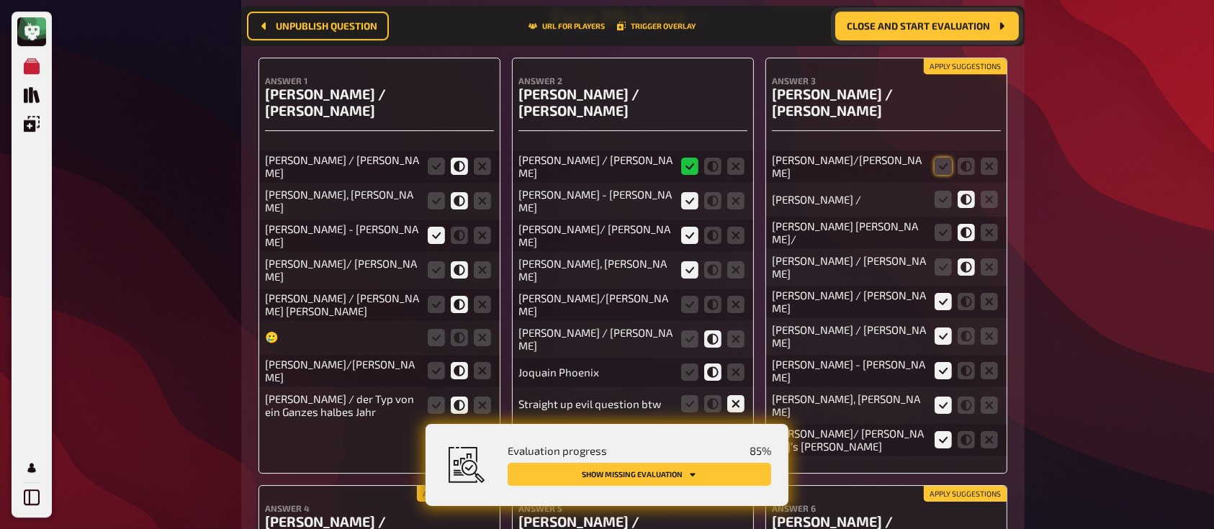
scroll to position [10146, 0]
click at [944, 158] on icon at bounding box center [942, 166] width 17 height 17
click at [0, 0] on input "radio" at bounding box center [0, 0] width 0 height 0
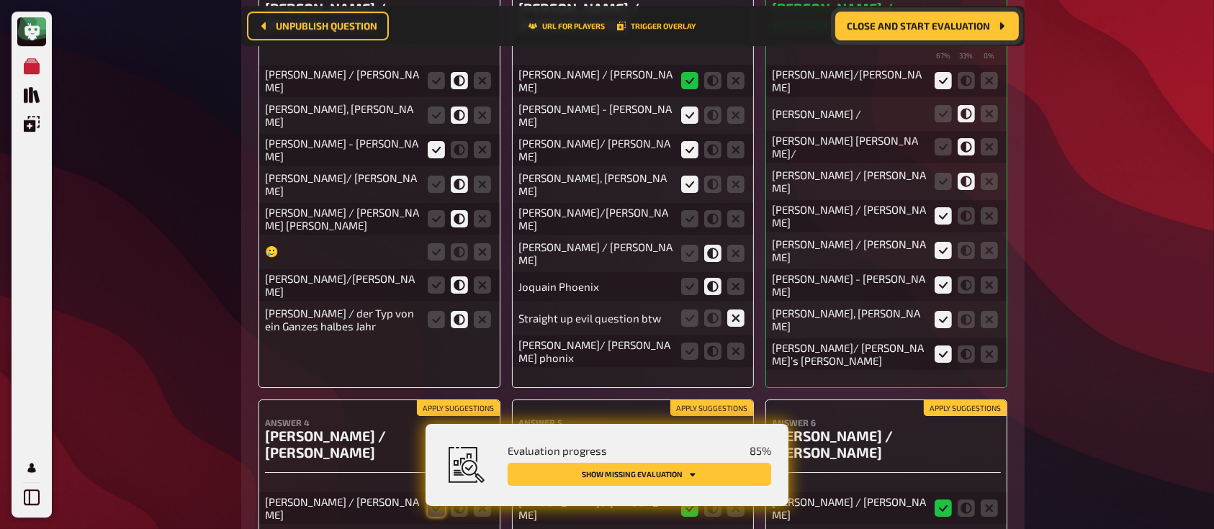
scroll to position [10242, 0]
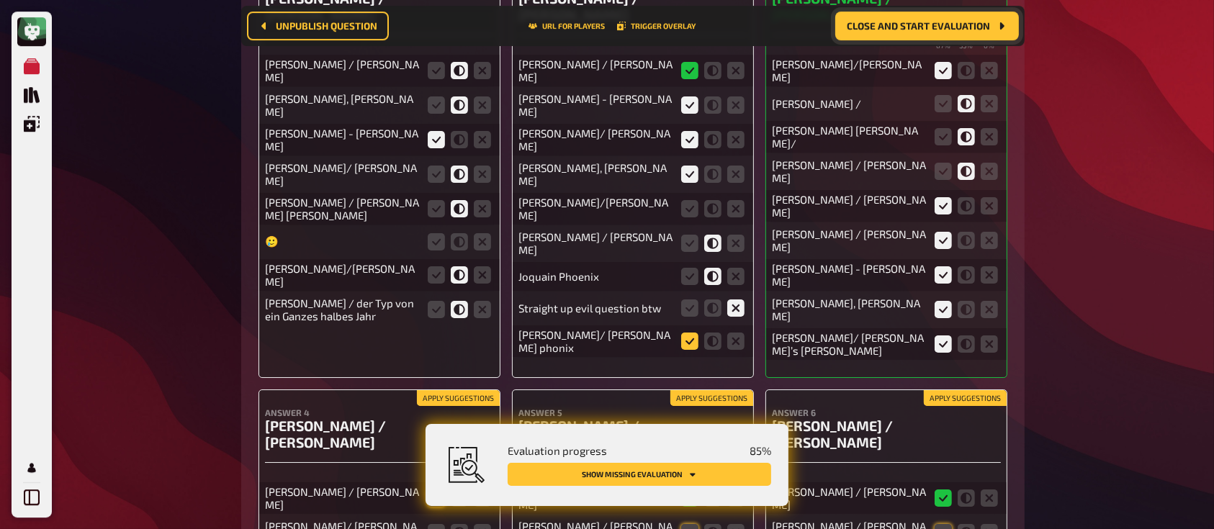
click at [694, 333] on icon at bounding box center [689, 341] width 17 height 17
click at [0, 0] on input "radio" at bounding box center [0, 0] width 0 height 0
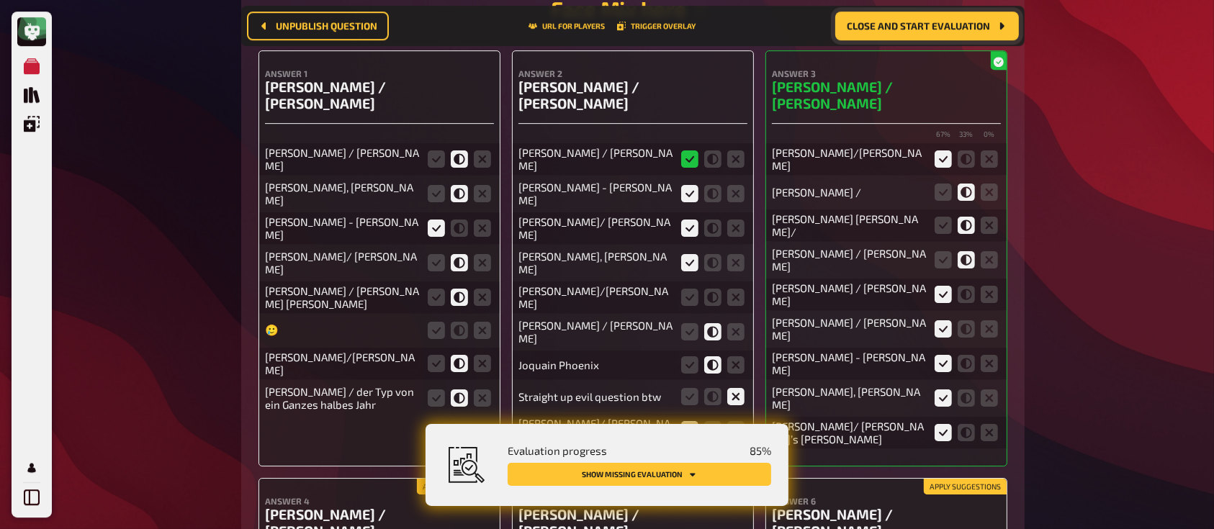
scroll to position [10124, 0]
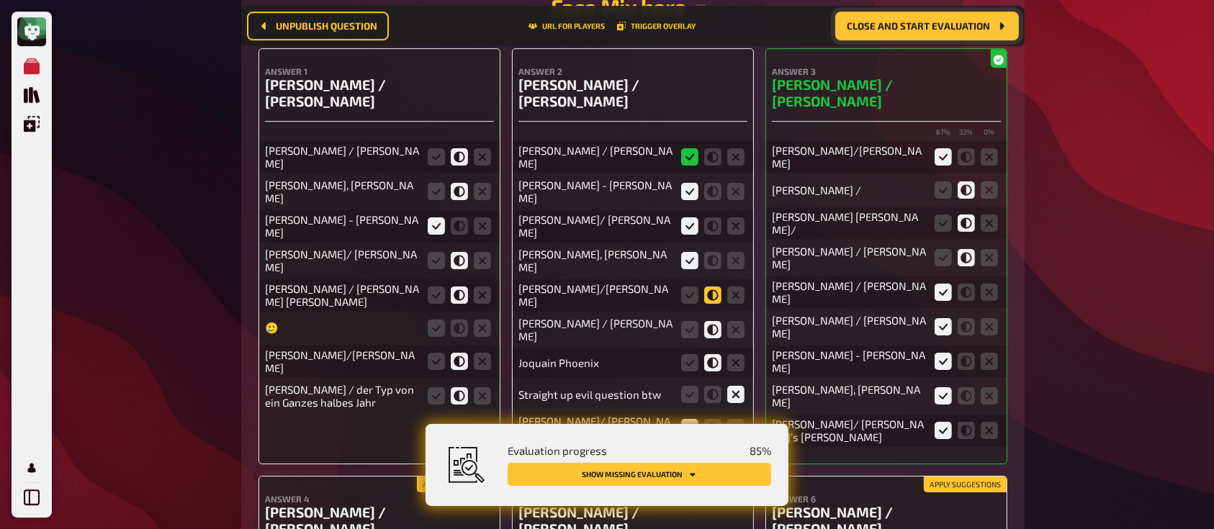
click at [715, 286] on icon at bounding box center [712, 294] width 17 height 17
click at [0, 0] on input "radio" at bounding box center [0, 0] width 0 height 0
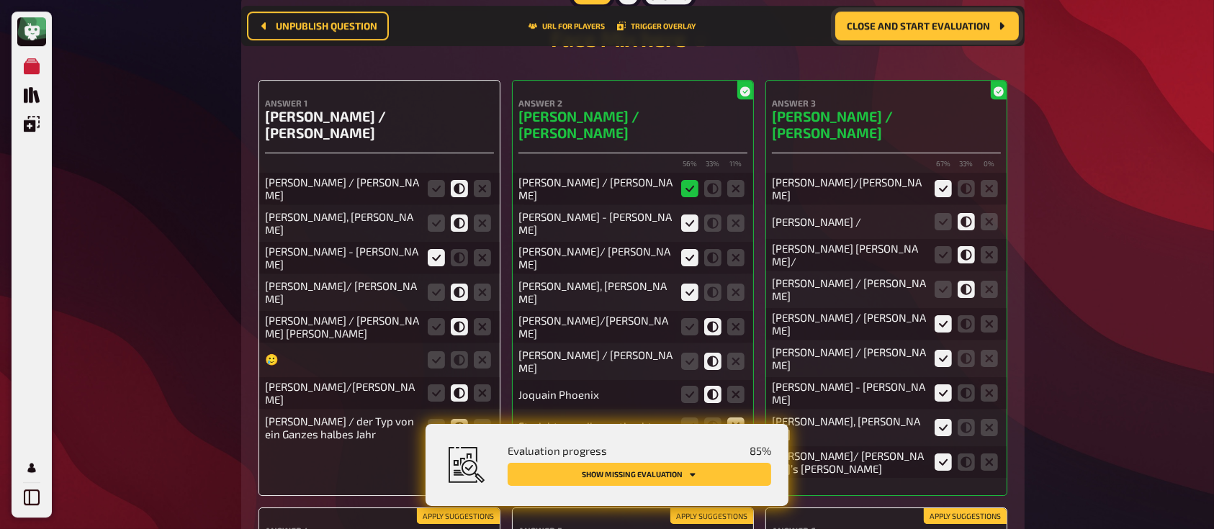
scroll to position [10156, 0]
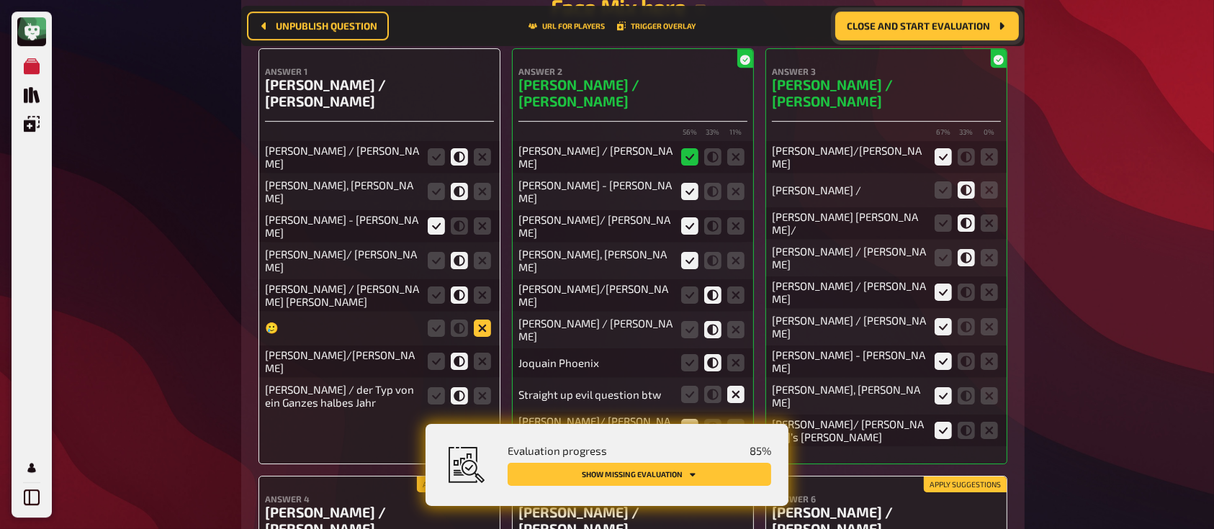
click at [483, 320] on icon at bounding box center [482, 328] width 17 height 17
click at [0, 0] on input "radio" at bounding box center [0, 0] width 0 height 0
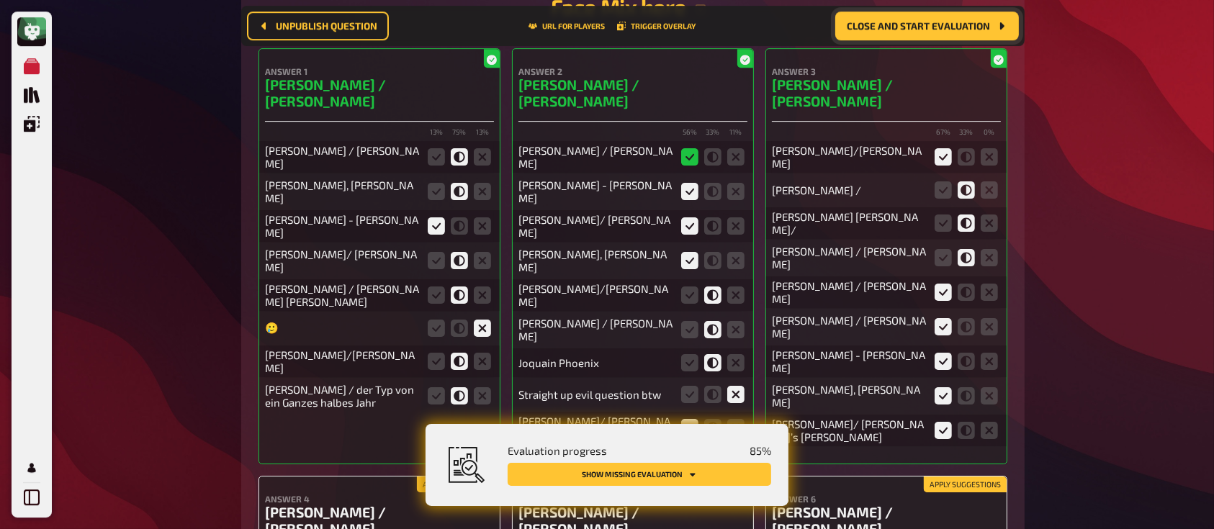
scroll to position [10187, 0]
click at [492, 317] on fieldset at bounding box center [459, 328] width 69 height 23
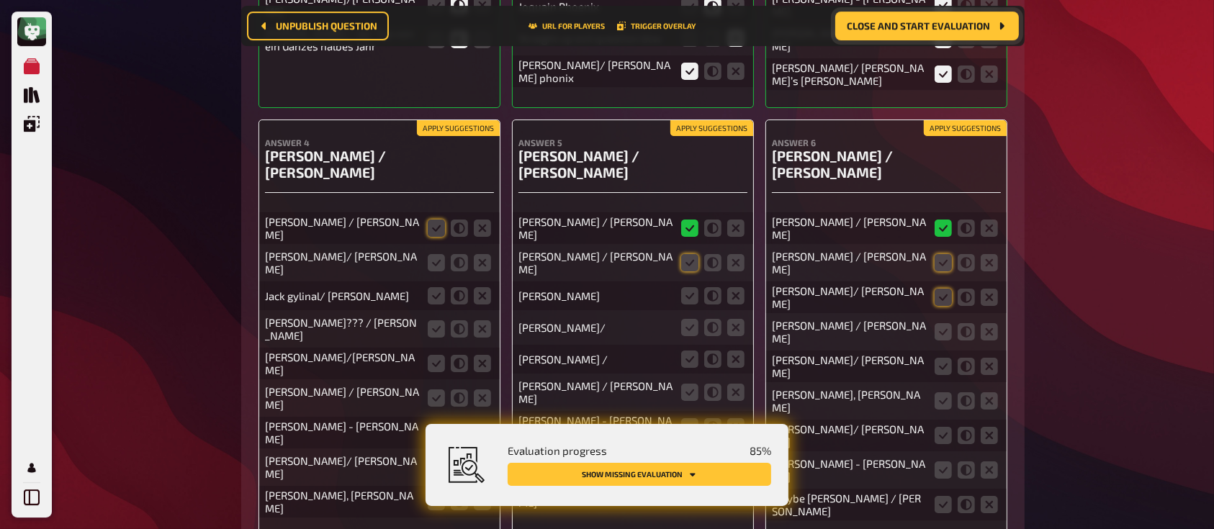
scroll to position [10550, 0]
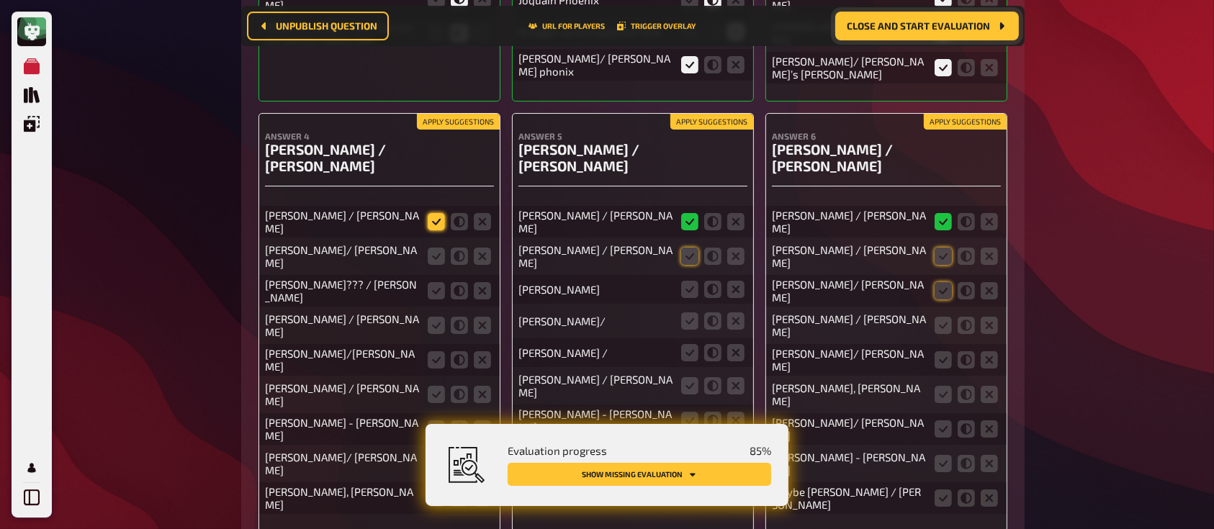
click at [436, 213] on icon at bounding box center [436, 221] width 17 height 17
click at [0, 0] on input "radio" at bounding box center [0, 0] width 0 height 0
click at [438, 248] on icon at bounding box center [436, 256] width 17 height 17
click at [0, 0] on input "radio" at bounding box center [0, 0] width 0 height 0
click at [461, 282] on icon at bounding box center [459, 290] width 17 height 17
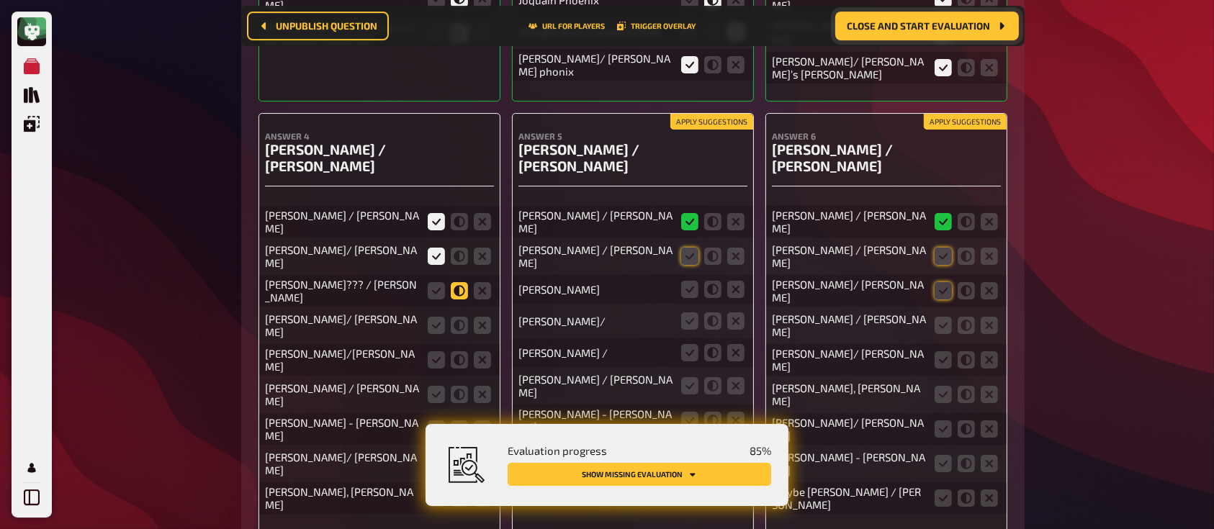
click at [0, 0] on input "radio" at bounding box center [0, 0] width 0 height 0
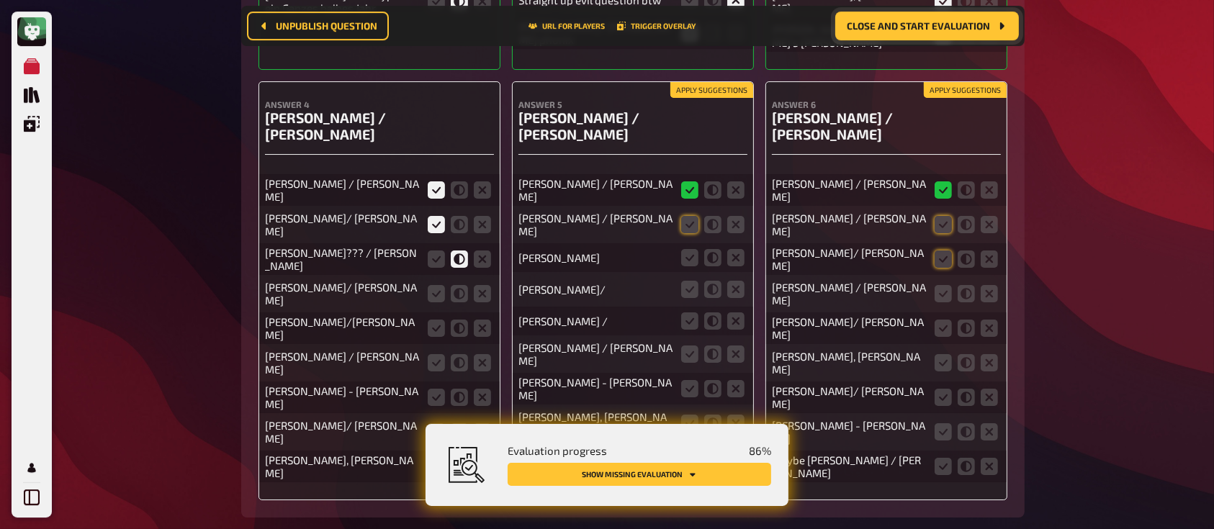
scroll to position [10519, 0]
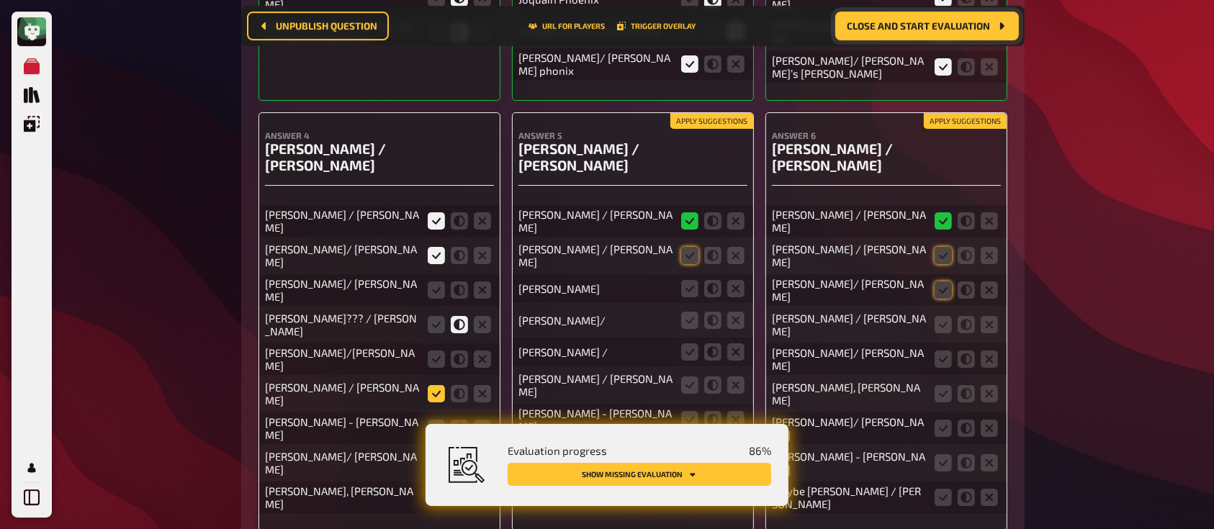
click at [439, 385] on icon at bounding box center [436, 393] width 17 height 17
click at [0, 0] on input "radio" at bounding box center [0, 0] width 0 height 0
click at [438, 420] on icon at bounding box center [436, 428] width 17 height 17
click at [0, 0] on input "radio" at bounding box center [0, 0] width 0 height 0
click at [437, 454] on icon at bounding box center [436, 462] width 17 height 17
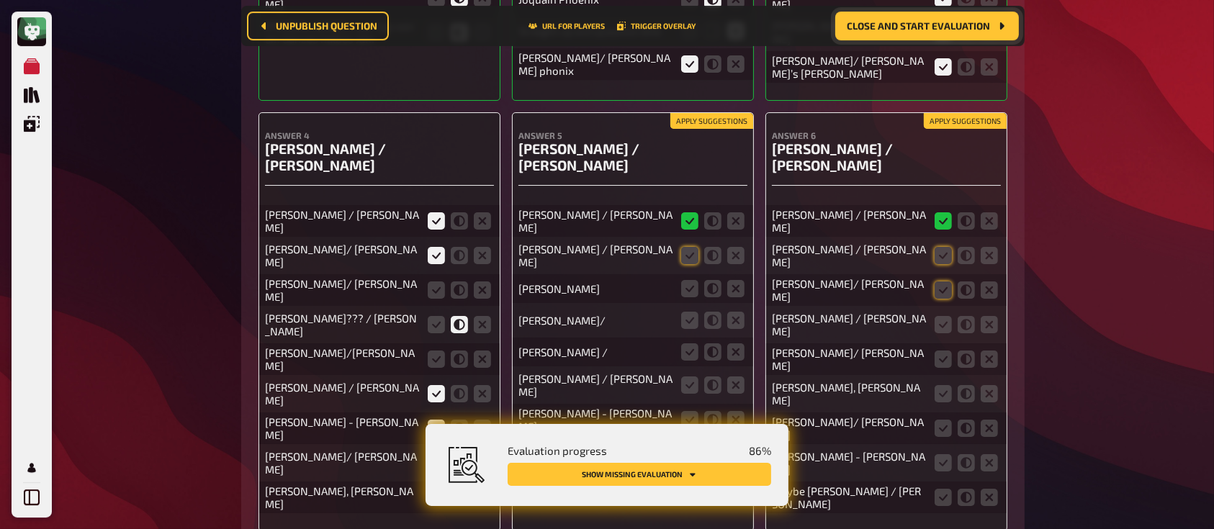
click at [0, 0] on input "radio" at bounding box center [0, 0] width 0 height 0
click at [435, 489] on icon at bounding box center [436, 497] width 17 height 17
click at [0, 0] on input "radio" at bounding box center [0, 0] width 0 height 0
click at [687, 343] on icon at bounding box center [689, 351] width 17 height 17
click at [0, 0] on input "radio" at bounding box center [0, 0] width 0 height 0
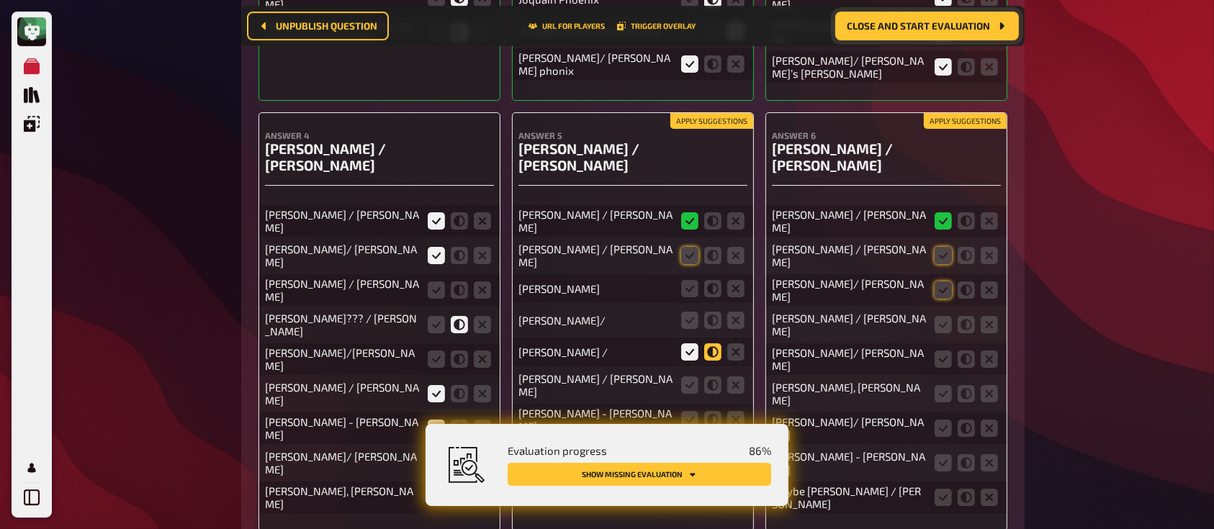
click at [714, 343] on icon at bounding box center [712, 351] width 17 height 17
click at [0, 0] on input "radio" at bounding box center [0, 0] width 0 height 0
click at [715, 280] on icon at bounding box center [712, 288] width 17 height 17
click at [0, 0] on input "radio" at bounding box center [0, 0] width 0 height 0
click at [691, 247] on icon at bounding box center [689, 255] width 17 height 17
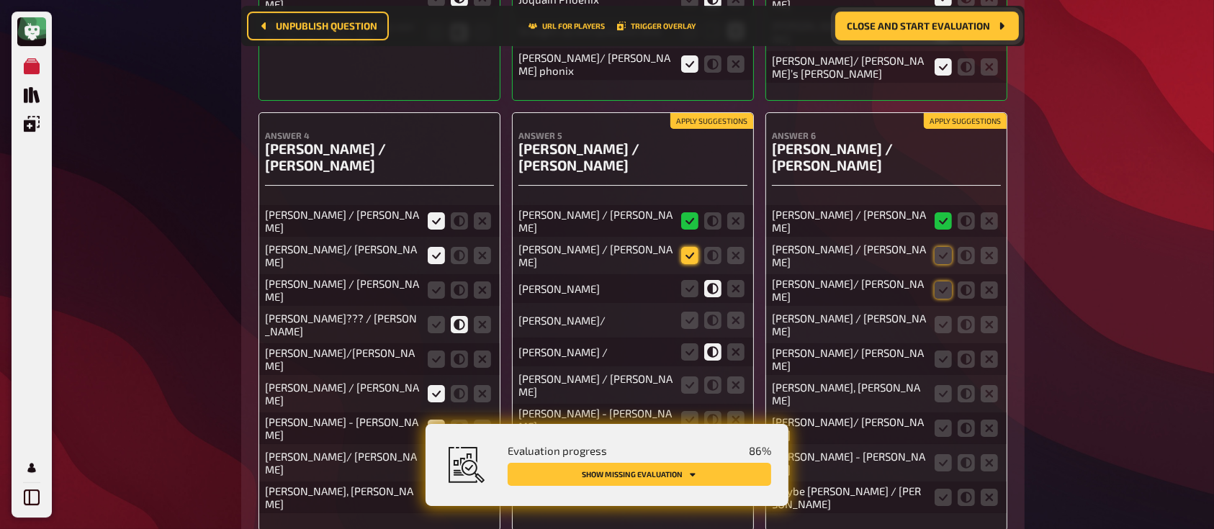
click at [0, 0] on input "radio" at bounding box center [0, 0] width 0 height 0
click at [717, 312] on icon at bounding box center [712, 320] width 17 height 17
click at [0, 0] on input "radio" at bounding box center [0, 0] width 0 height 0
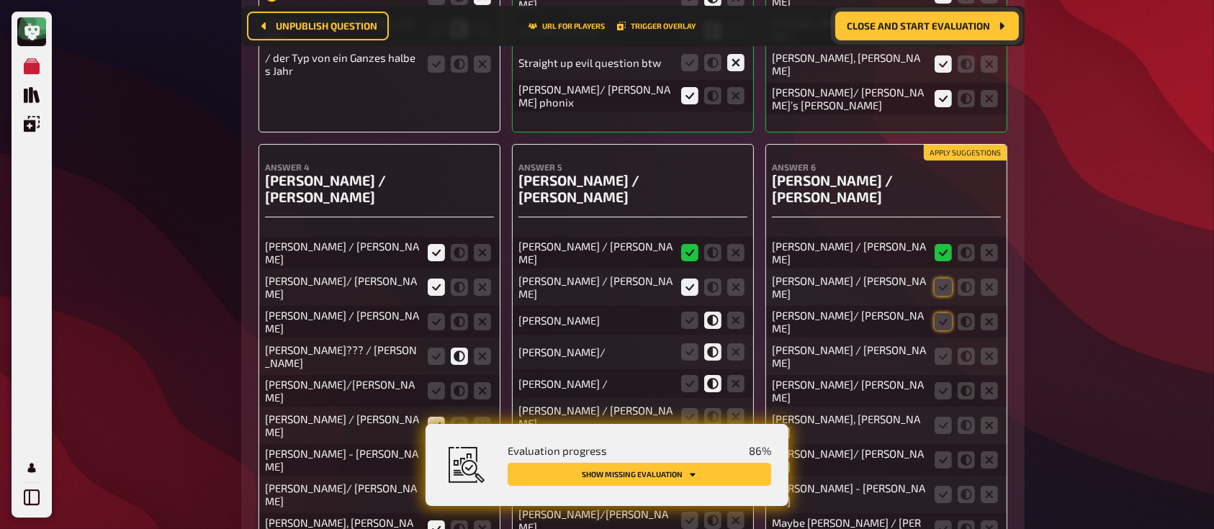
scroll to position [10551, 0]
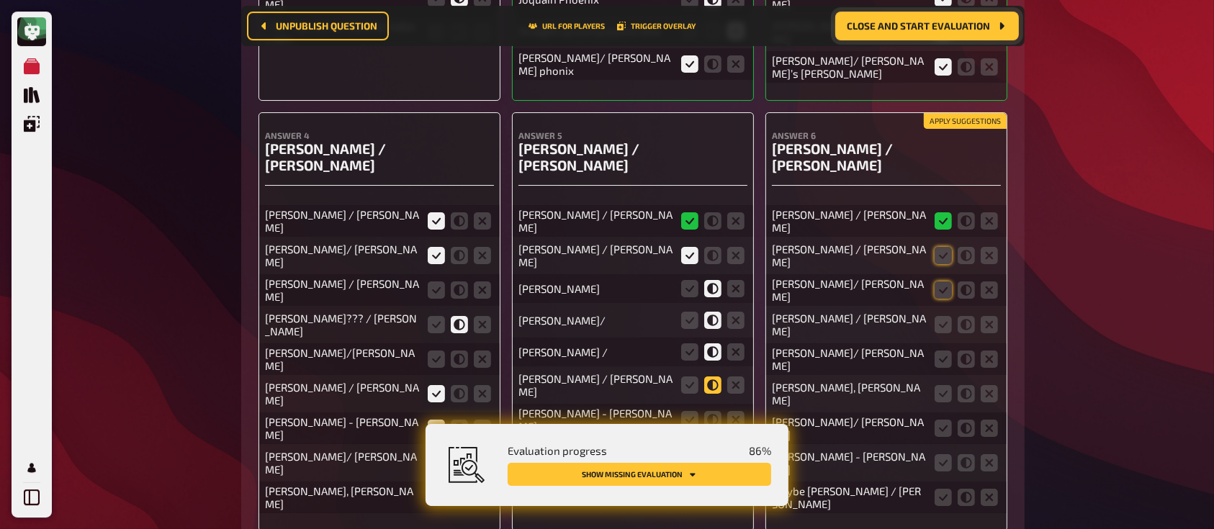
click at [713, 376] on icon at bounding box center [712, 384] width 17 height 17
click at [0, 0] on input "radio" at bounding box center [0, 0] width 0 height 0
click at [689, 408] on fieldset at bounding box center [712, 419] width 69 height 23
click at [687, 411] on icon at bounding box center [689, 419] width 17 height 17
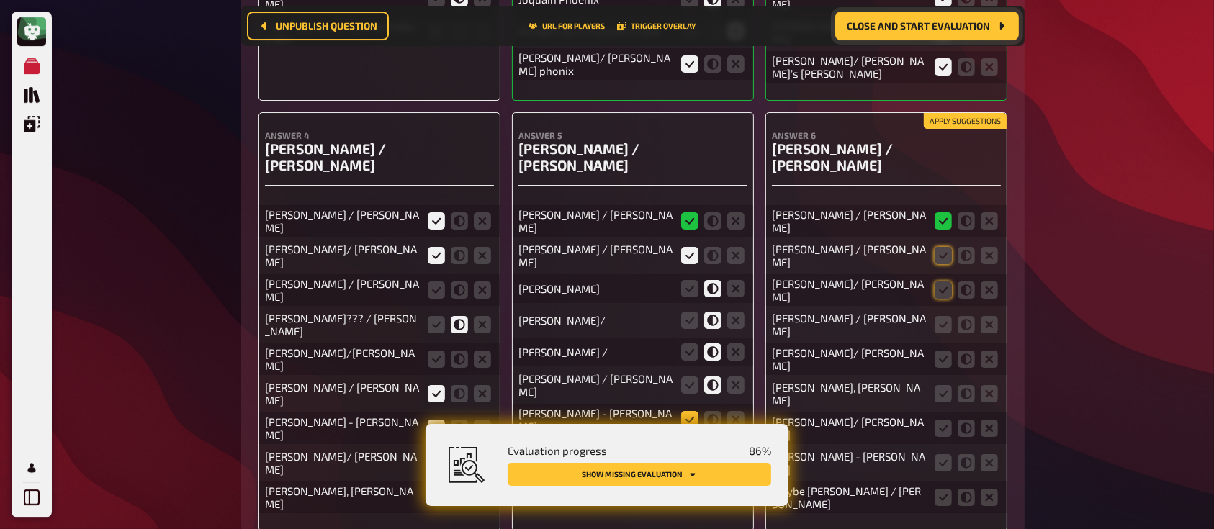
click at [0, 0] on input "radio" at bounding box center [0, 0] width 0 height 0
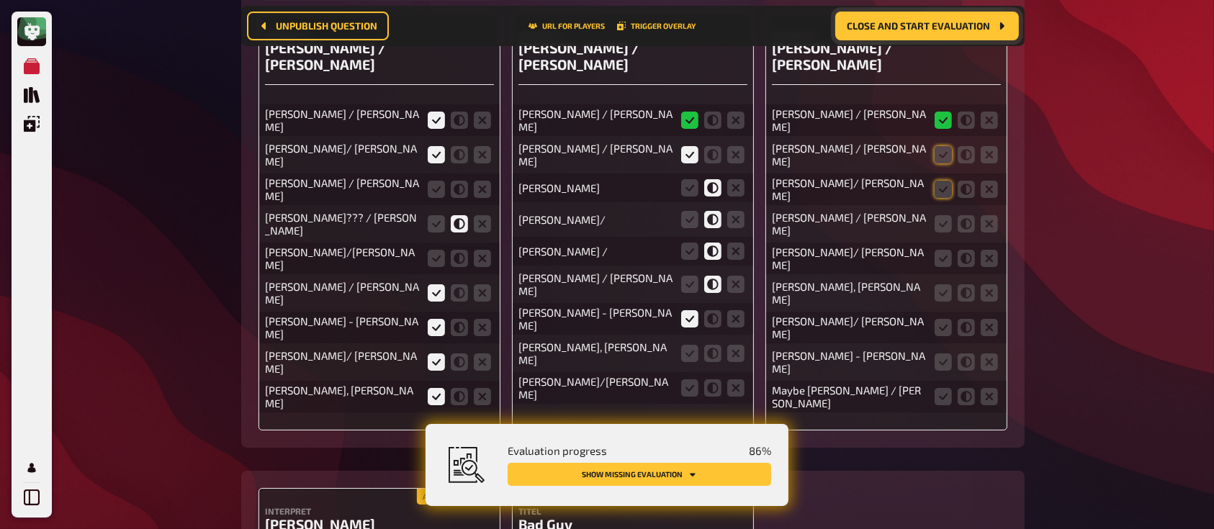
scroll to position [10686, 0]
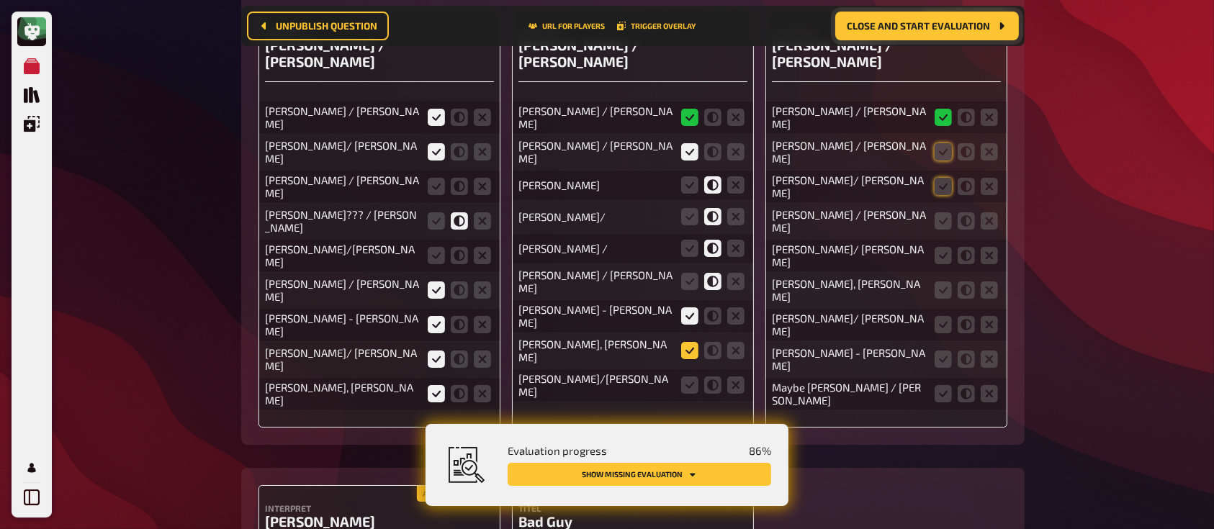
click at [684, 342] on icon at bounding box center [689, 350] width 17 height 17
click at [0, 0] on input "radio" at bounding box center [0, 0] width 0 height 0
click at [711, 376] on icon at bounding box center [712, 384] width 17 height 17
click at [0, 0] on input "radio" at bounding box center [0, 0] width 0 height 0
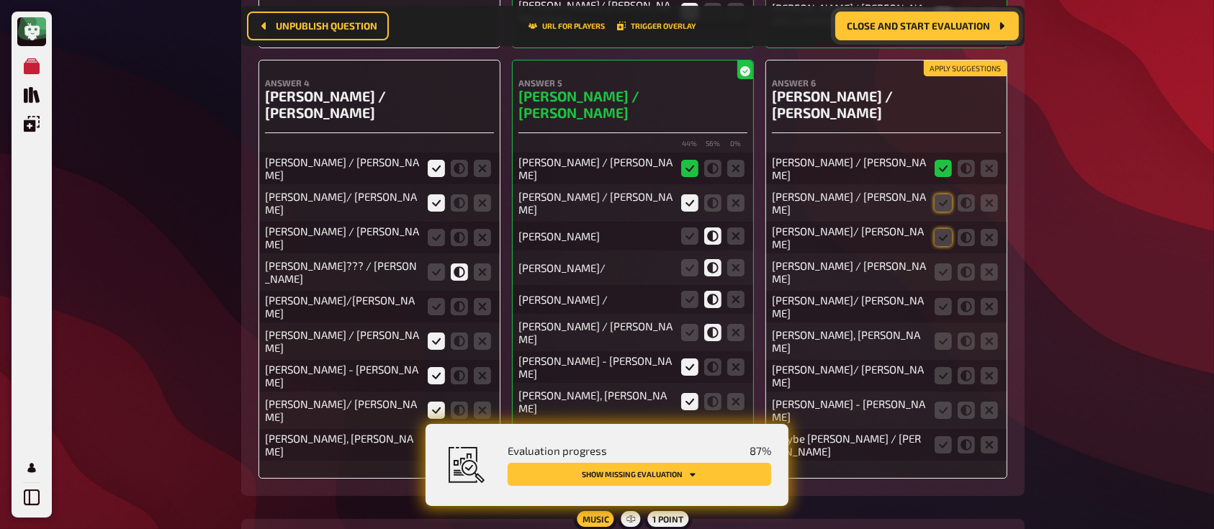
scroll to position [10634, 0]
click at [944, 195] on icon at bounding box center [942, 203] width 17 height 17
click at [0, 0] on input "radio" at bounding box center [0, 0] width 0 height 0
click at [944, 230] on icon at bounding box center [942, 238] width 17 height 17
click at [0, 0] on input "radio" at bounding box center [0, 0] width 0 height 0
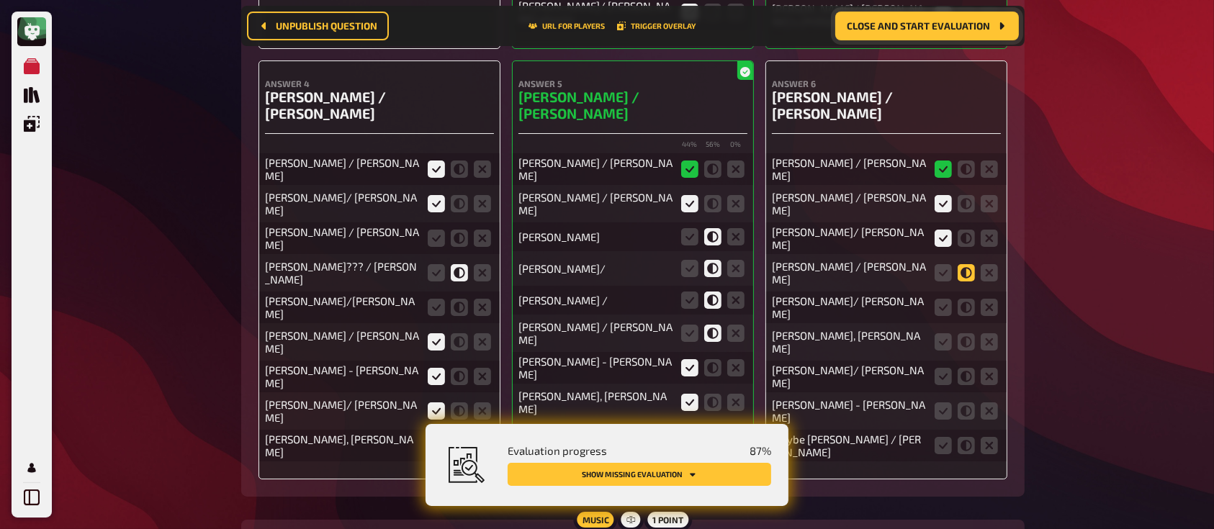
click at [967, 264] on icon at bounding box center [965, 272] width 17 height 17
click at [0, 0] on input "radio" at bounding box center [0, 0] width 0 height 0
click at [964, 299] on icon at bounding box center [965, 307] width 17 height 17
click at [0, 0] on input "radio" at bounding box center [0, 0] width 0 height 0
click at [965, 333] on icon at bounding box center [965, 341] width 17 height 17
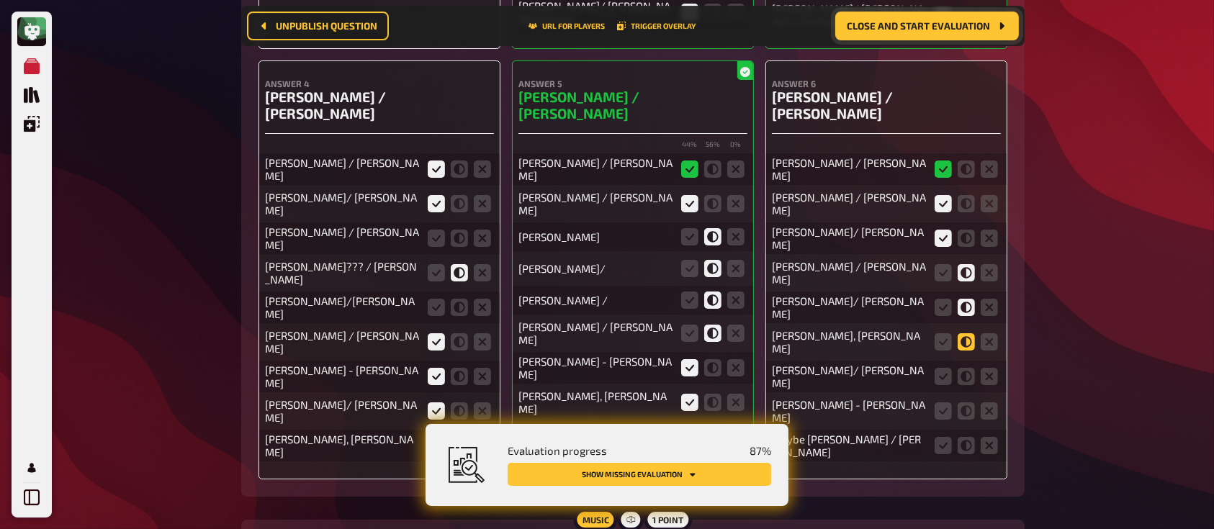
click at [0, 0] on input "radio" at bounding box center [0, 0] width 0 height 0
click at [967, 368] on icon at bounding box center [965, 376] width 17 height 17
click at [0, 0] on input "radio" at bounding box center [0, 0] width 0 height 0
click at [939, 402] on icon at bounding box center [942, 410] width 17 height 17
click at [0, 0] on input "radio" at bounding box center [0, 0] width 0 height 0
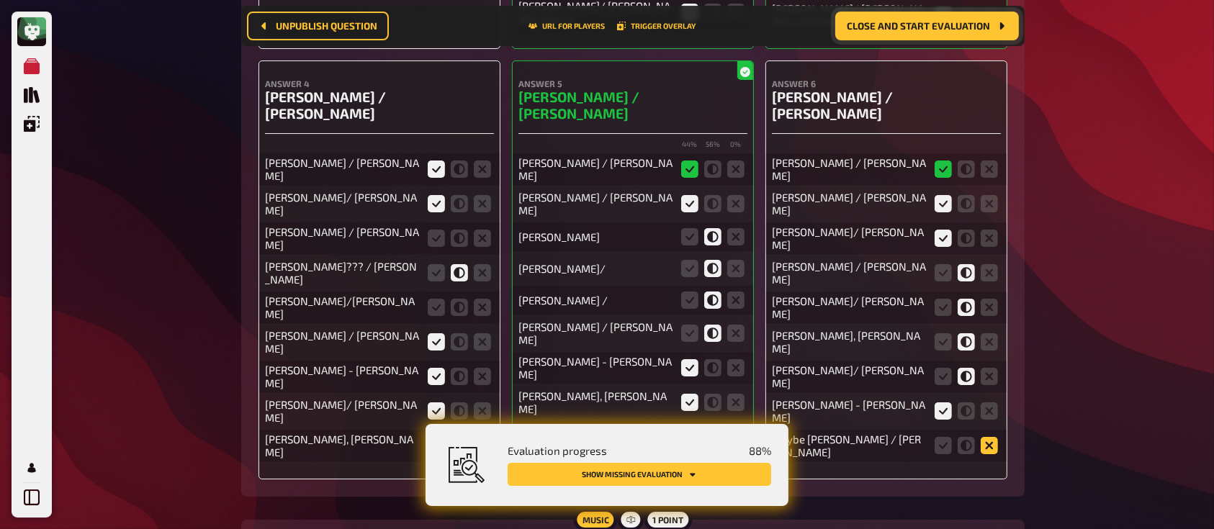
click at [986, 437] on icon at bounding box center [988, 445] width 17 height 17
click at [0, 0] on input "radio" at bounding box center [0, 0] width 0 height 0
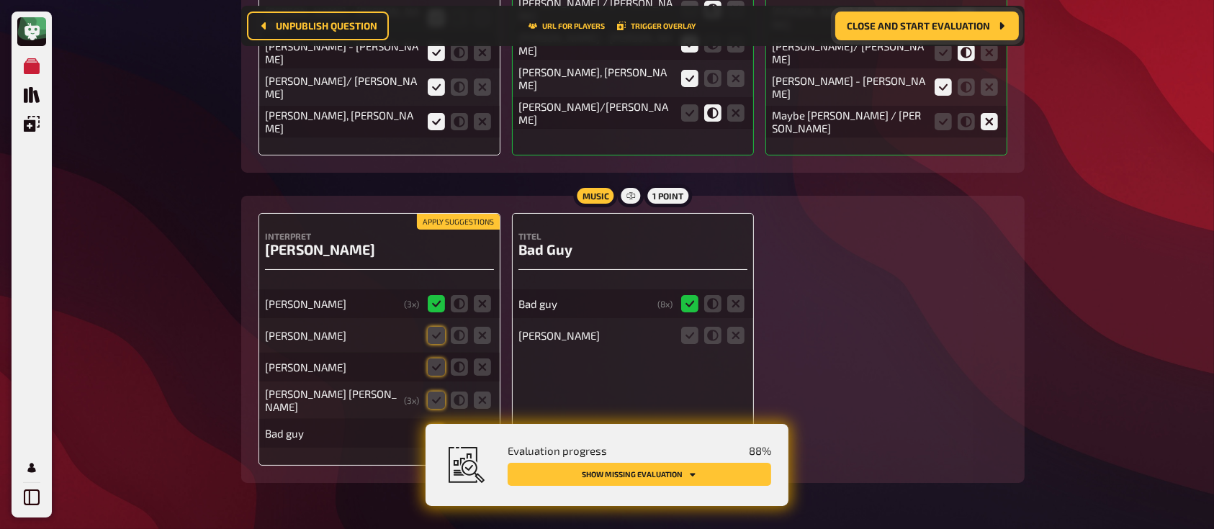
scroll to position [10960, 0]
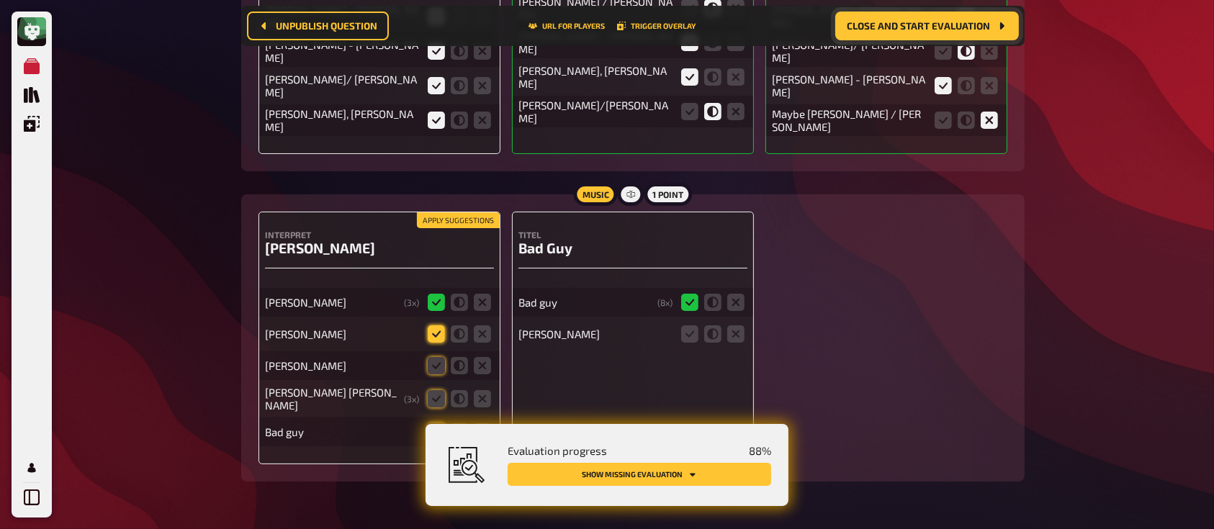
click at [435, 325] on icon at bounding box center [436, 333] width 17 height 17
click at [0, 0] on input "radio" at bounding box center [0, 0] width 0 height 0
click at [439, 357] on icon at bounding box center [436, 365] width 17 height 17
click at [0, 0] on input "radio" at bounding box center [0, 0] width 0 height 0
click at [436, 390] on icon at bounding box center [436, 398] width 17 height 17
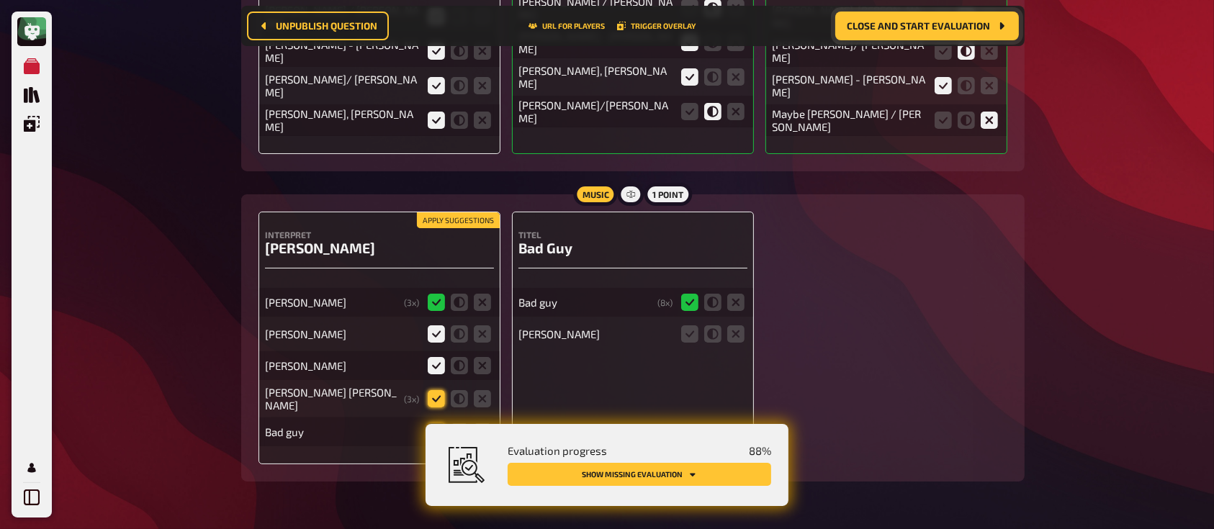
click at [0, 0] on input "radio" at bounding box center [0, 0] width 0 height 0
click at [438, 423] on icon at bounding box center [436, 431] width 17 height 17
click at [0, 0] on input "radio" at bounding box center [0, 0] width 0 height 0
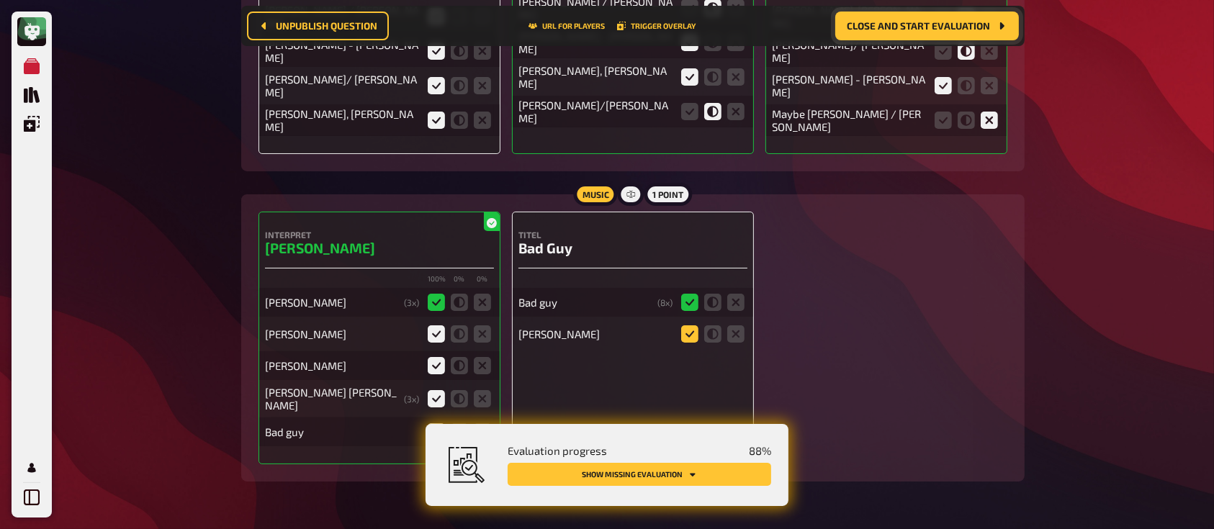
click at [687, 325] on icon at bounding box center [689, 333] width 17 height 17
click at [0, 0] on input "radio" at bounding box center [0, 0] width 0 height 0
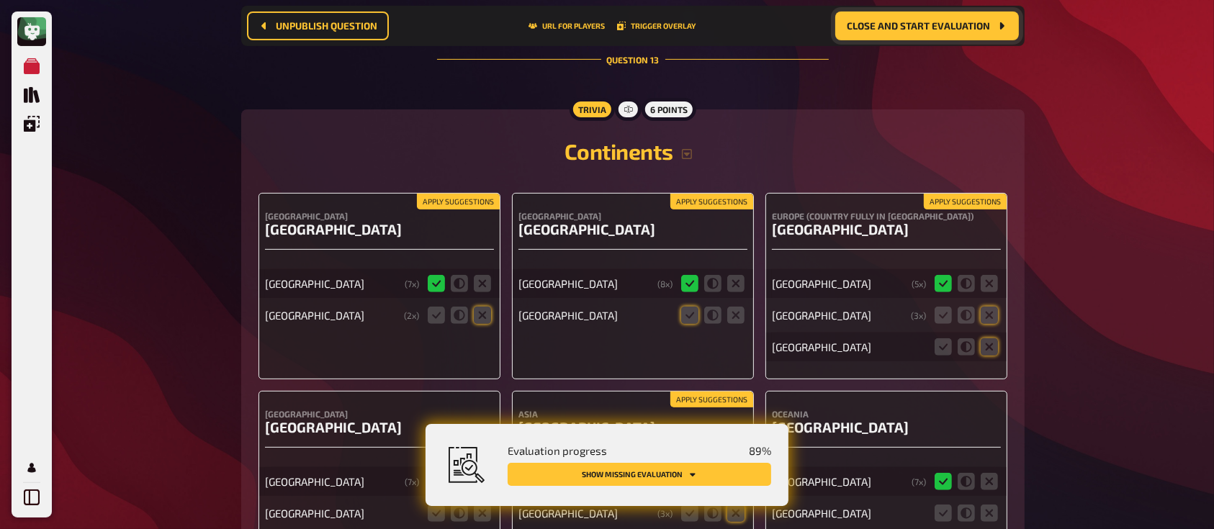
scroll to position [11449, 0]
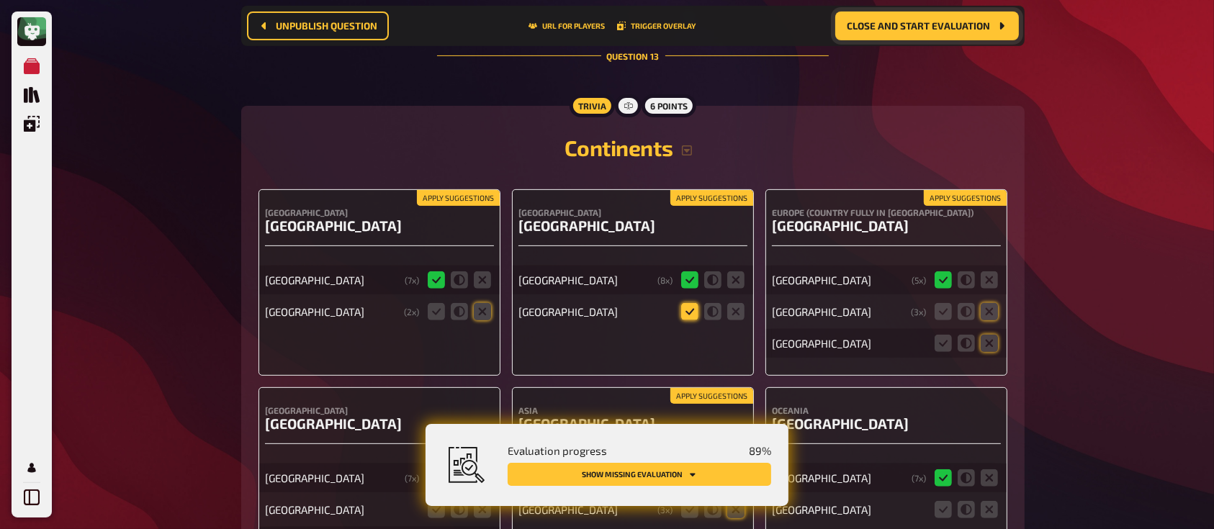
click at [687, 303] on icon at bounding box center [689, 311] width 17 height 17
click at [0, 0] on input "radio" at bounding box center [0, 0] width 0 height 0
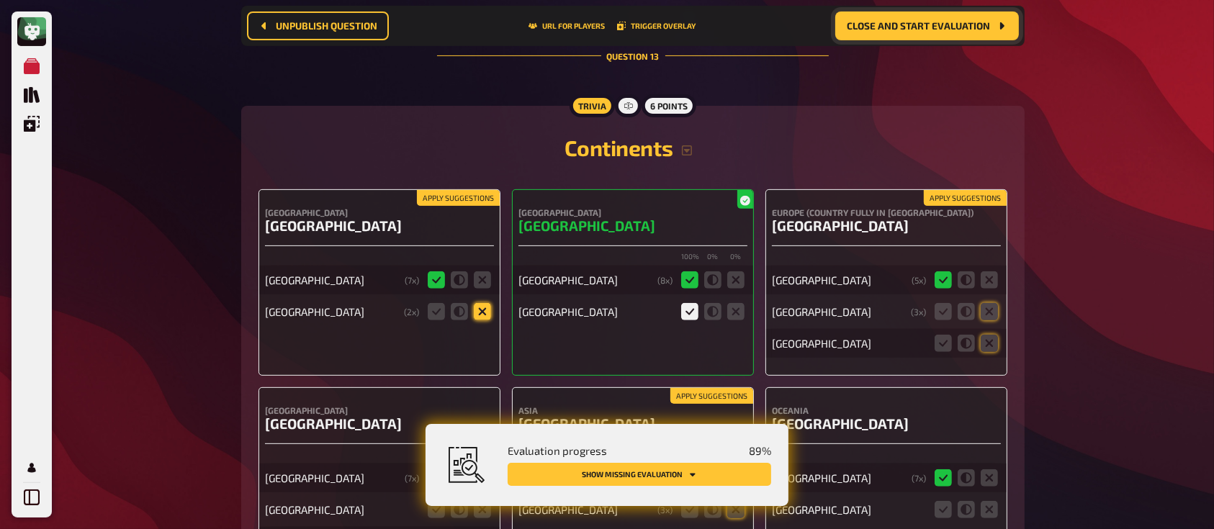
click at [484, 303] on icon at bounding box center [482, 311] width 17 height 17
click at [0, 0] on input "radio" at bounding box center [0, 0] width 0 height 0
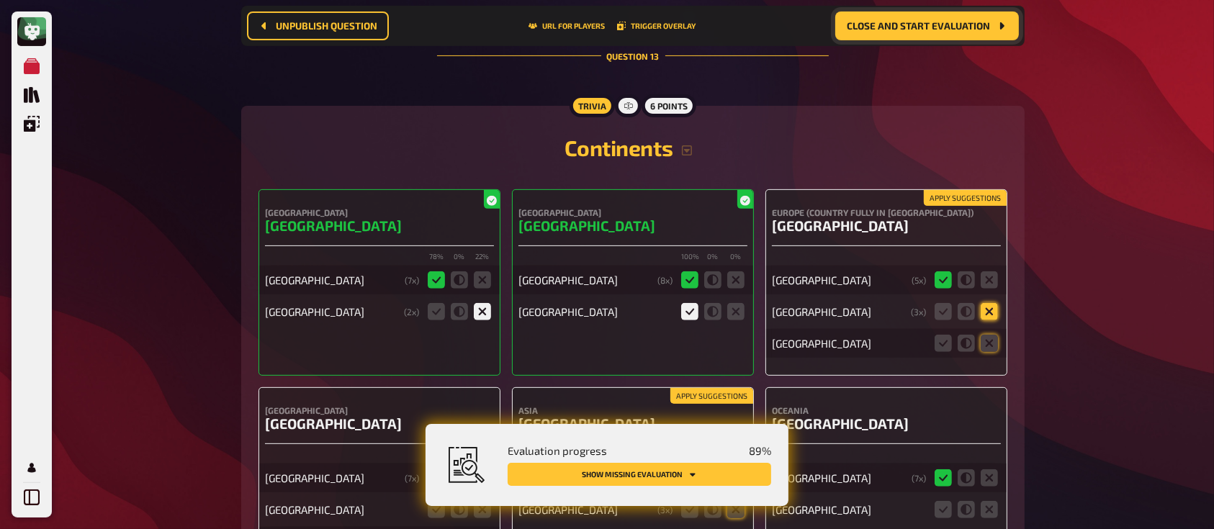
click at [990, 303] on icon at bounding box center [988, 311] width 17 height 17
click at [0, 0] on input "radio" at bounding box center [0, 0] width 0 height 0
click at [997, 335] on icon at bounding box center [988, 343] width 17 height 17
click at [0, 0] on input "radio" at bounding box center [0, 0] width 0 height 0
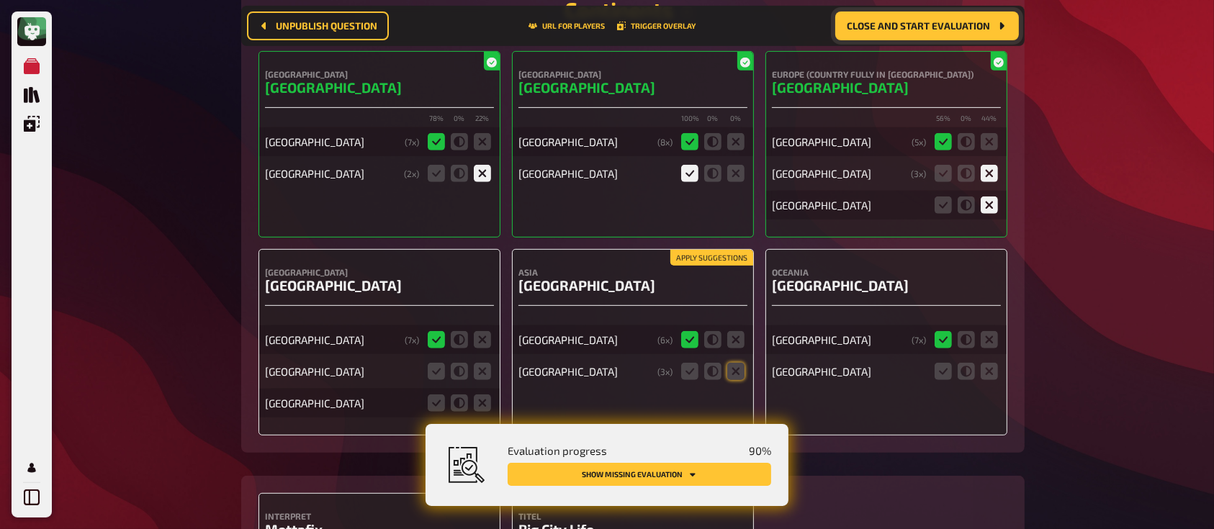
scroll to position [11602, 0]
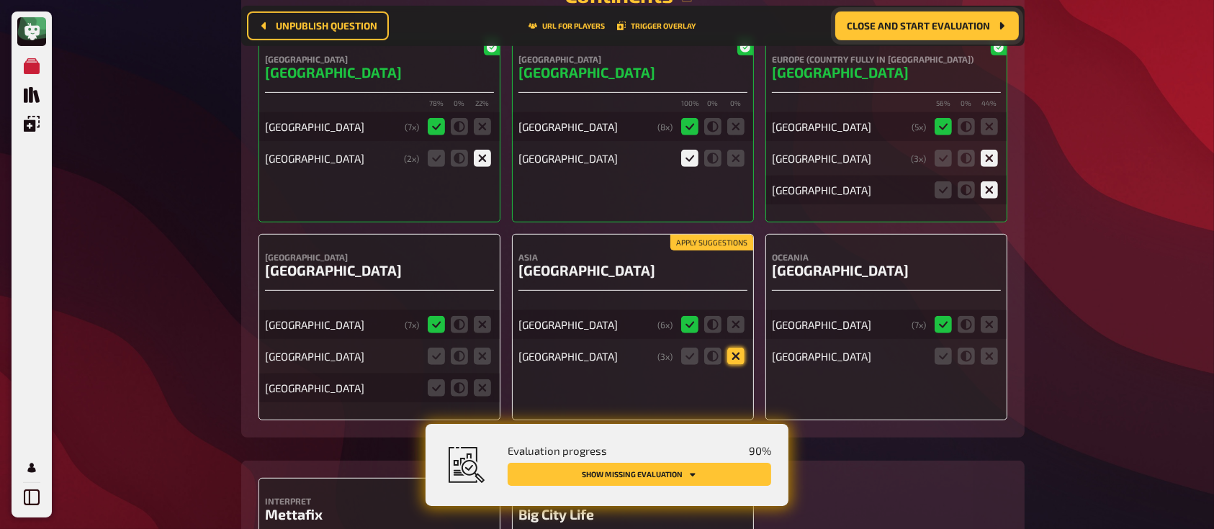
click at [732, 348] on icon at bounding box center [735, 356] width 17 height 17
click at [0, 0] on input "radio" at bounding box center [0, 0] width 0 height 0
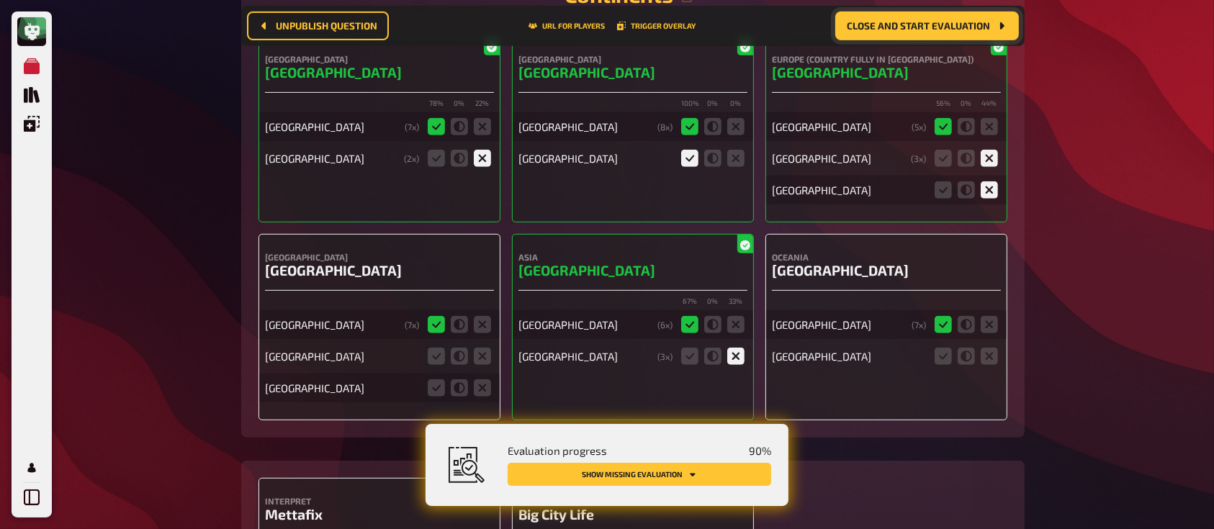
click at [732, 348] on icon at bounding box center [735, 356] width 17 height 17
click at [0, 0] on input "radio" at bounding box center [0, 0] width 0 height 0
click at [436, 348] on icon at bounding box center [436, 356] width 17 height 17
click at [0, 0] on input "radio" at bounding box center [0, 0] width 0 height 0
click at [479, 379] on icon at bounding box center [482, 387] width 17 height 17
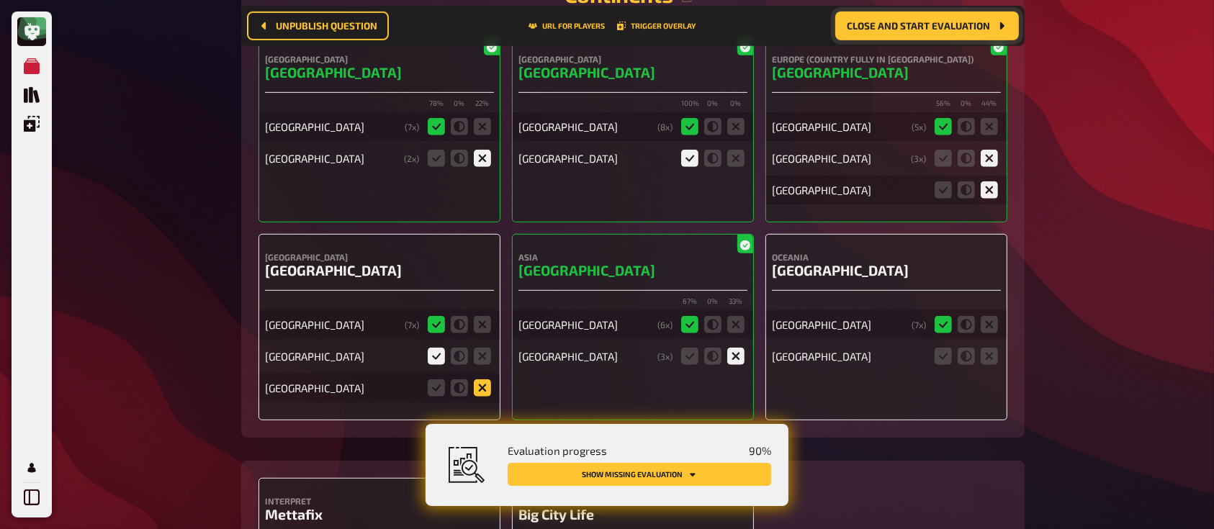
click at [0, 0] on input "radio" at bounding box center [0, 0] width 0 height 0
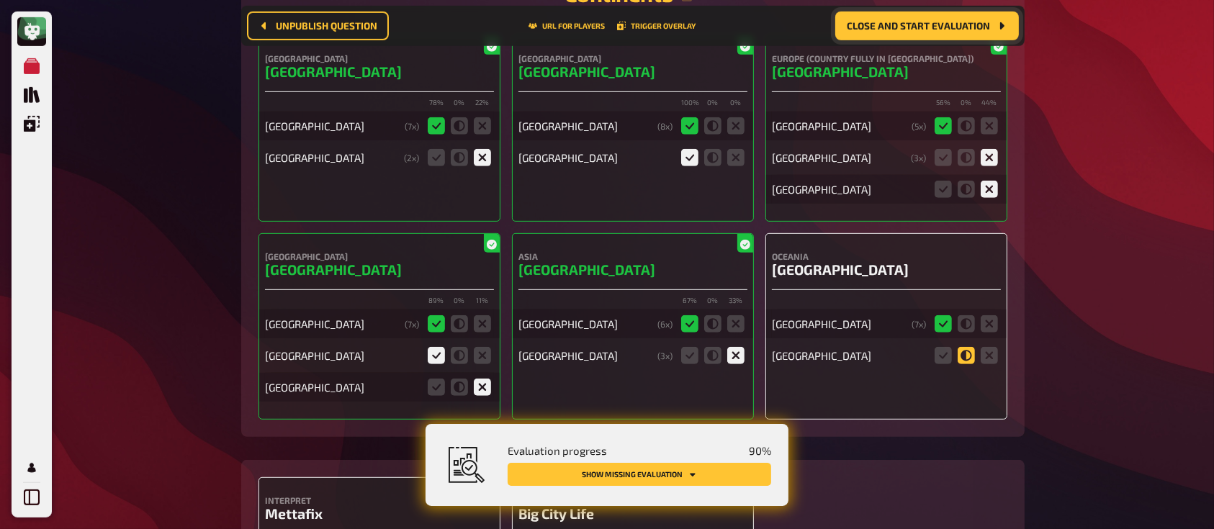
click at [964, 347] on icon at bounding box center [965, 355] width 17 height 17
click at [0, 0] on input "radio" at bounding box center [0, 0] width 0 height 0
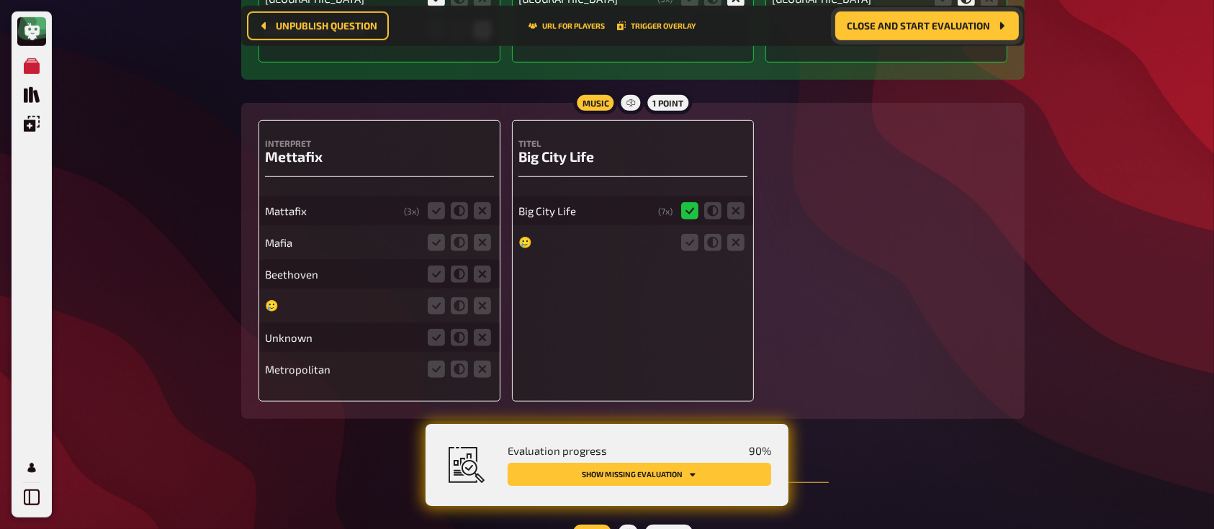
scroll to position [11962, 0]
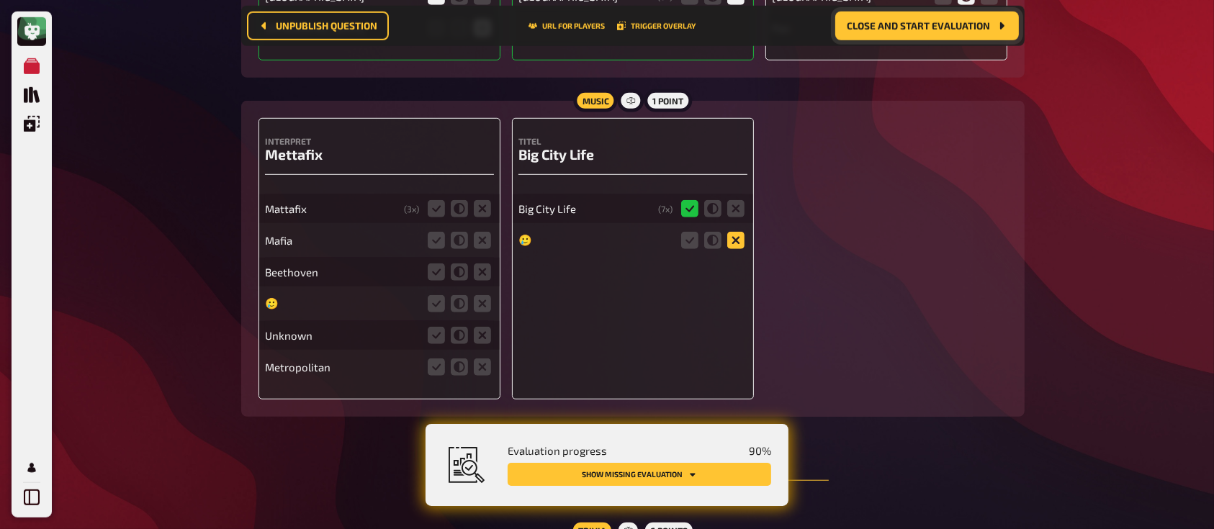
click at [732, 232] on icon at bounding box center [735, 240] width 17 height 17
click at [0, 0] on input "radio" at bounding box center [0, 0] width 0 height 0
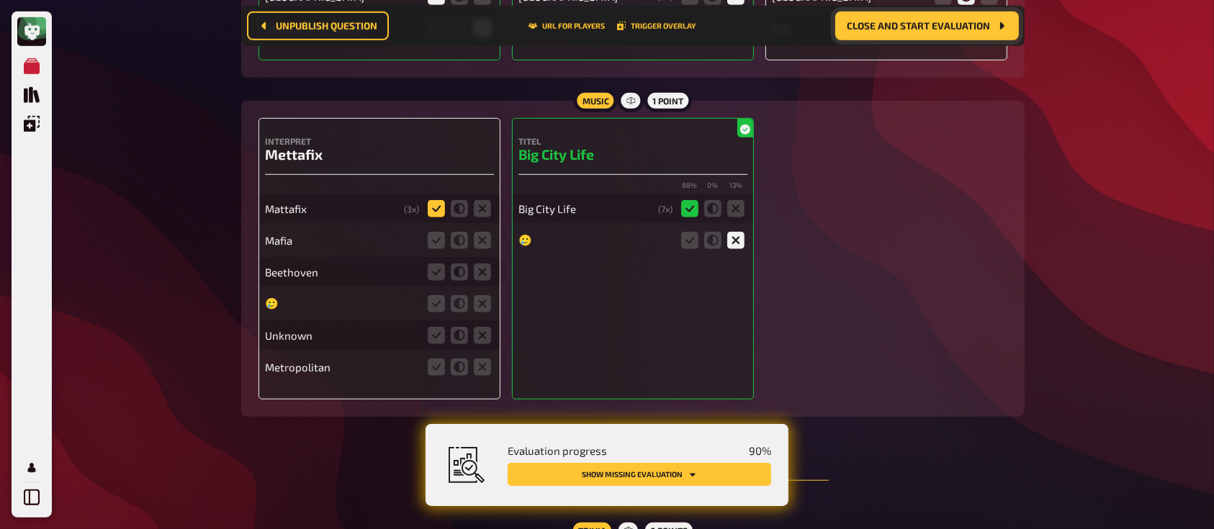
click at [438, 200] on icon at bounding box center [436, 208] width 17 height 17
click at [0, 0] on input "radio" at bounding box center [0, 0] width 0 height 0
click at [475, 232] on icon at bounding box center [482, 240] width 17 height 17
click at [0, 0] on input "radio" at bounding box center [0, 0] width 0 height 0
click at [479, 263] on icon at bounding box center [482, 271] width 17 height 17
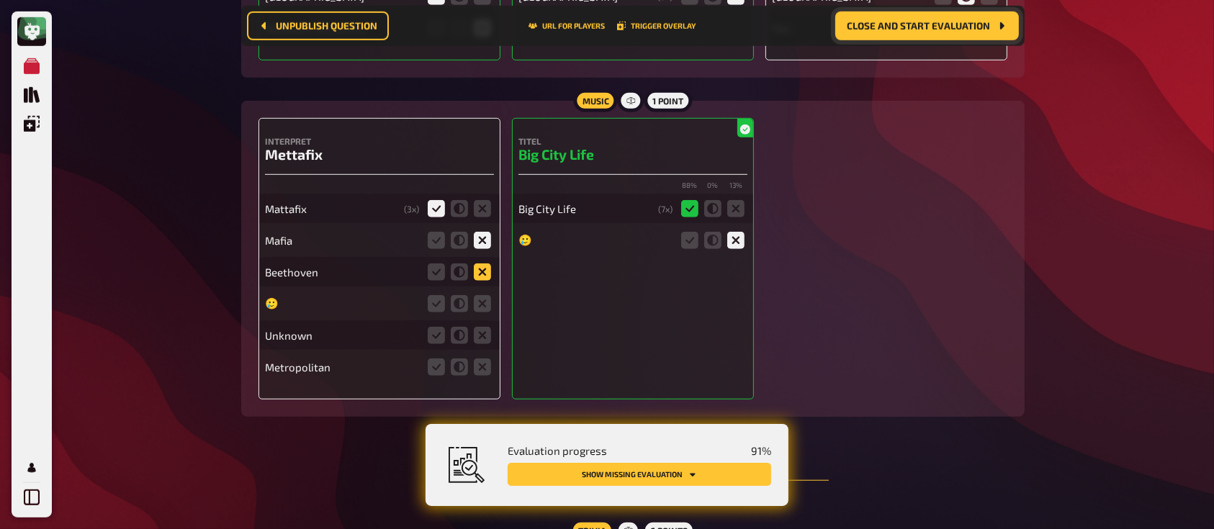
click at [0, 0] on input "radio" at bounding box center [0, 0] width 0 height 0
click at [479, 295] on icon at bounding box center [482, 303] width 17 height 17
click at [0, 0] on input "radio" at bounding box center [0, 0] width 0 height 0
click at [479, 324] on fieldset at bounding box center [459, 335] width 69 height 23
click at [482, 295] on icon at bounding box center [482, 303] width 17 height 17
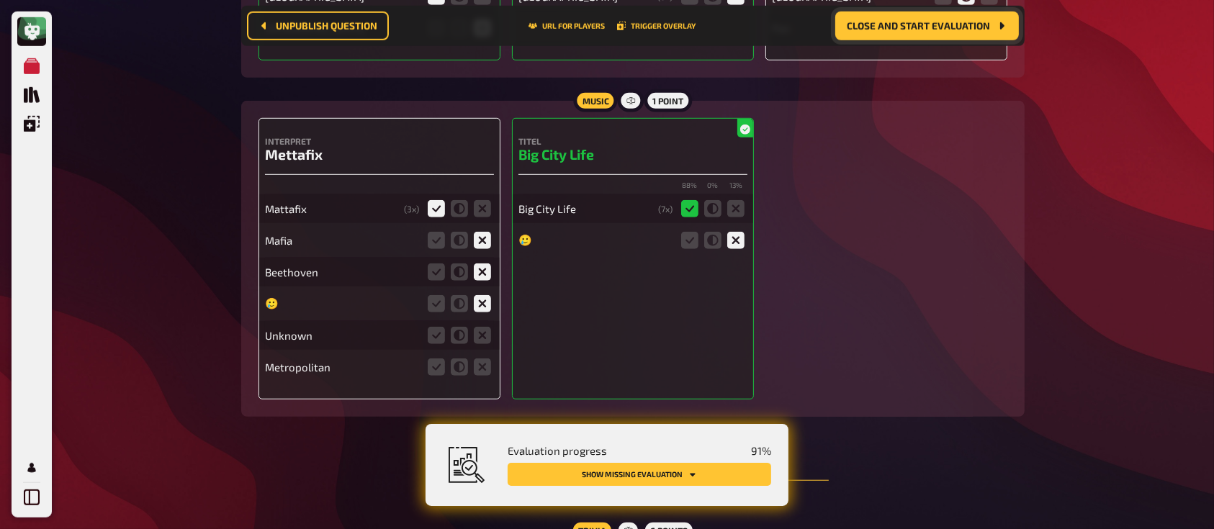
click at [0, 0] on input "radio" at bounding box center [0, 0] width 0 height 0
click at [482, 327] on icon at bounding box center [482, 335] width 17 height 17
click at [0, 0] on input "radio" at bounding box center [0, 0] width 0 height 0
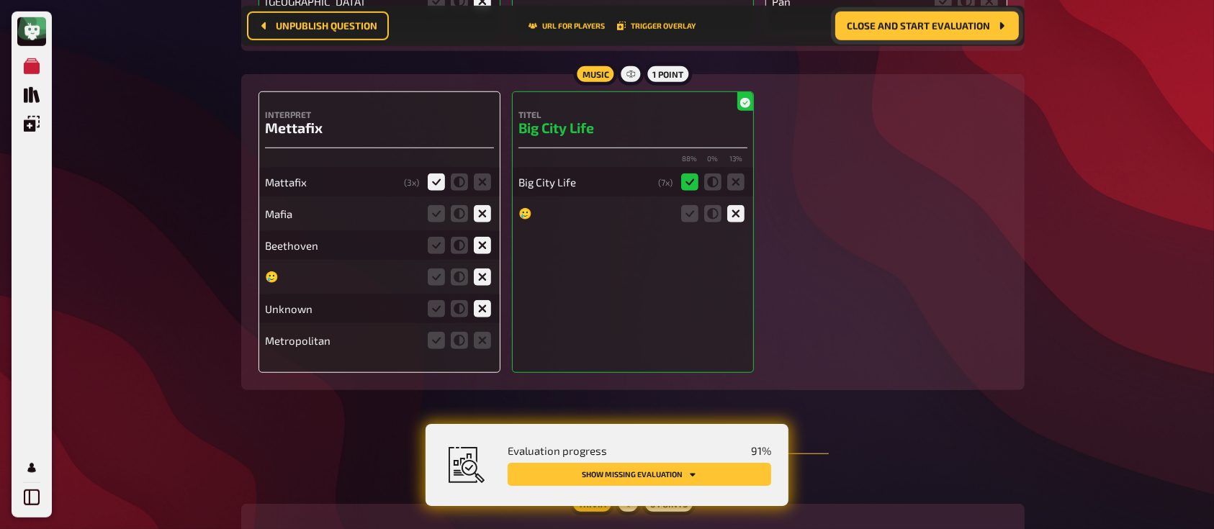
scroll to position [11991, 0]
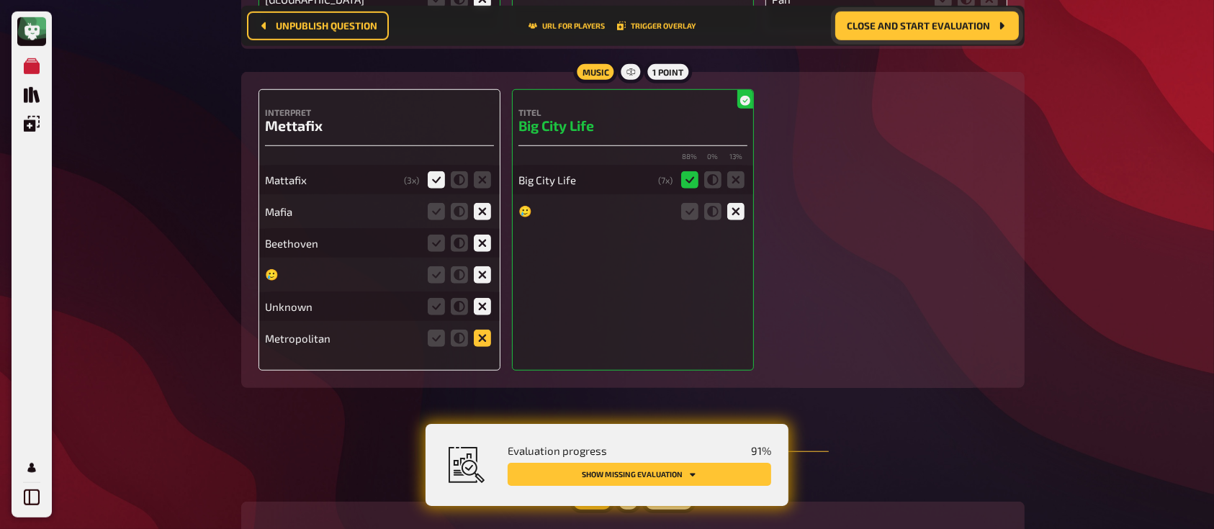
click at [480, 330] on icon at bounding box center [482, 338] width 17 height 17
click at [0, 0] on input "radio" at bounding box center [0, 0] width 0 height 0
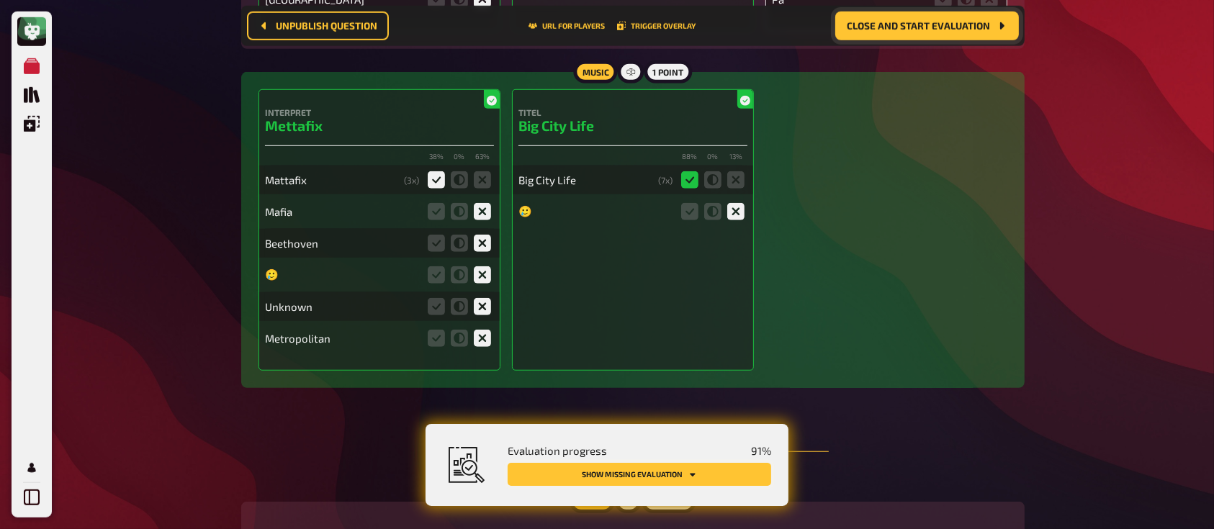
click at [601, 477] on button "Show missing evaluation" at bounding box center [638, 474] width 263 height 23
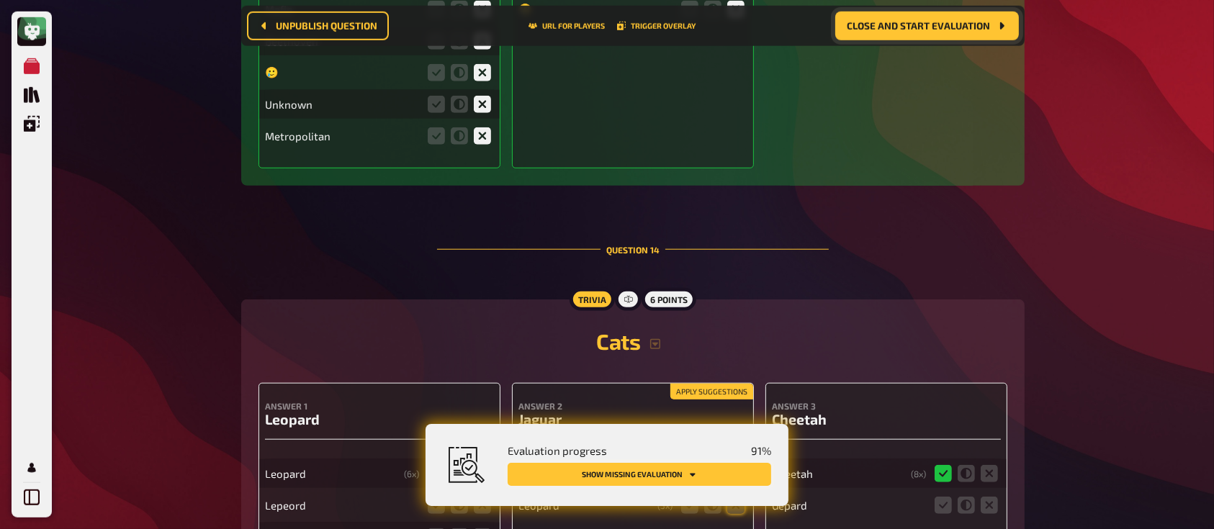
click at [601, 477] on button "Show missing evaluation" at bounding box center [638, 474] width 263 height 23
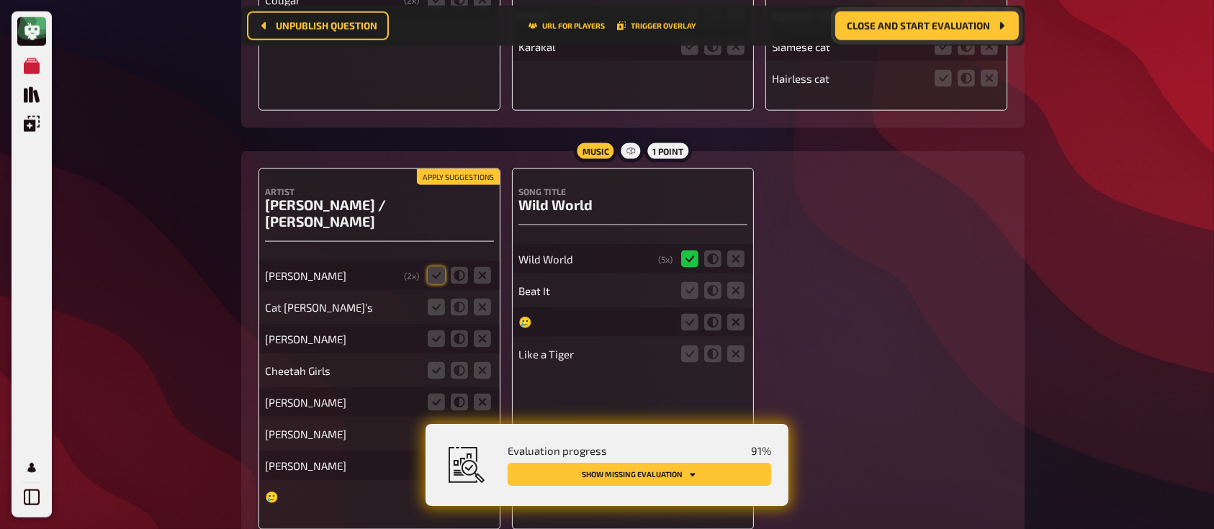
scroll to position [12948, 0]
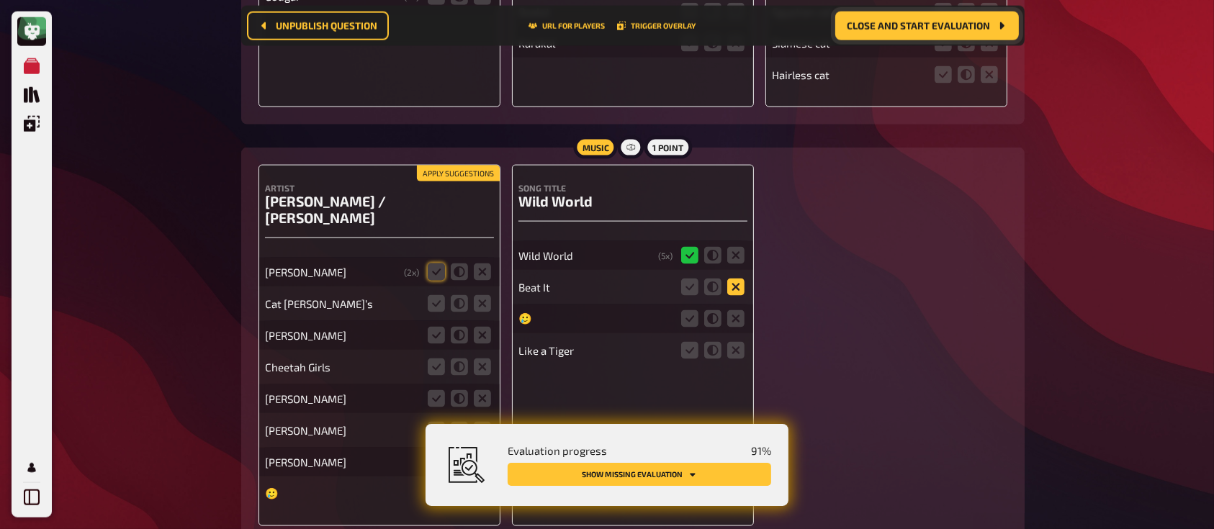
click at [735, 279] on icon at bounding box center [735, 287] width 17 height 17
click at [0, 0] on input "radio" at bounding box center [0, 0] width 0 height 0
click at [734, 307] on fieldset at bounding box center [712, 318] width 69 height 23
click at [737, 310] on icon at bounding box center [735, 318] width 17 height 17
click at [0, 0] on input "radio" at bounding box center [0, 0] width 0 height 0
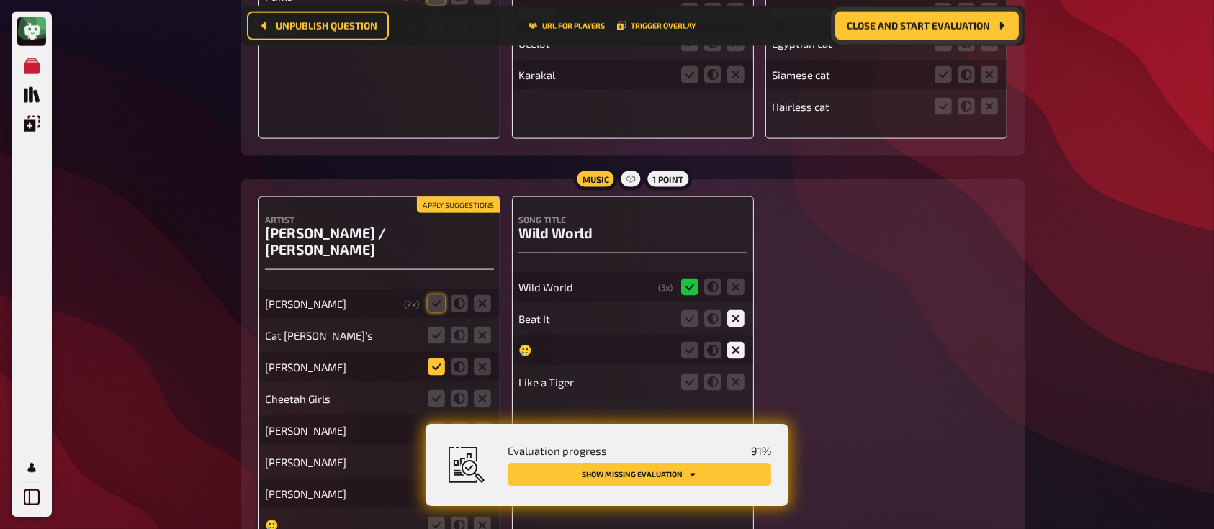
scroll to position [12980, 0]
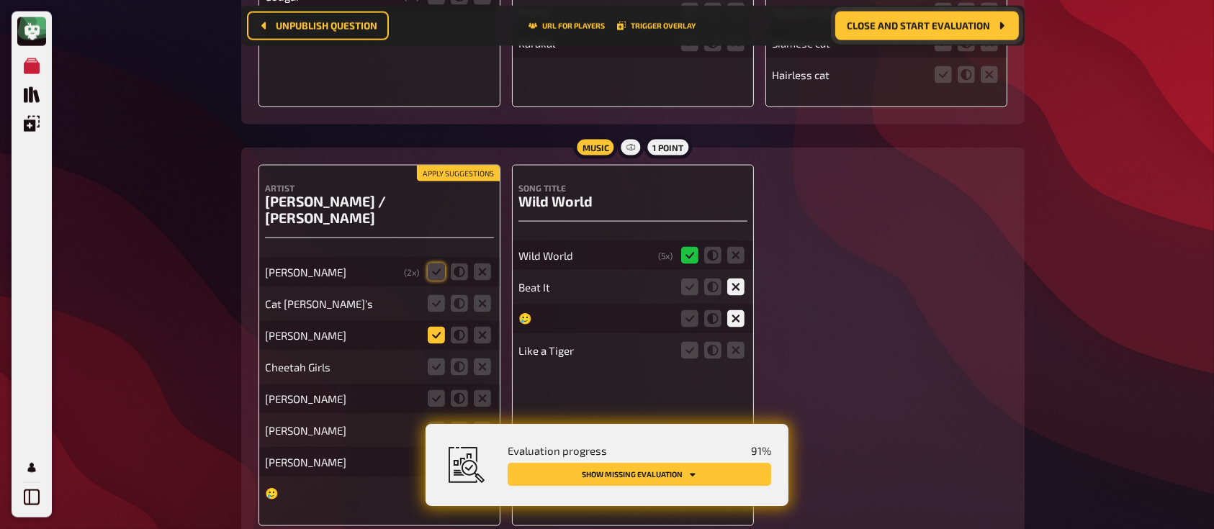
click at [435, 327] on icon at bounding box center [436, 335] width 17 height 17
click at [0, 0] on input "radio" at bounding box center [0, 0] width 0 height 0
click at [436, 295] on icon at bounding box center [436, 303] width 17 height 17
click at [0, 0] on input "radio" at bounding box center [0, 0] width 0 height 0
click at [484, 358] on icon at bounding box center [482, 366] width 17 height 17
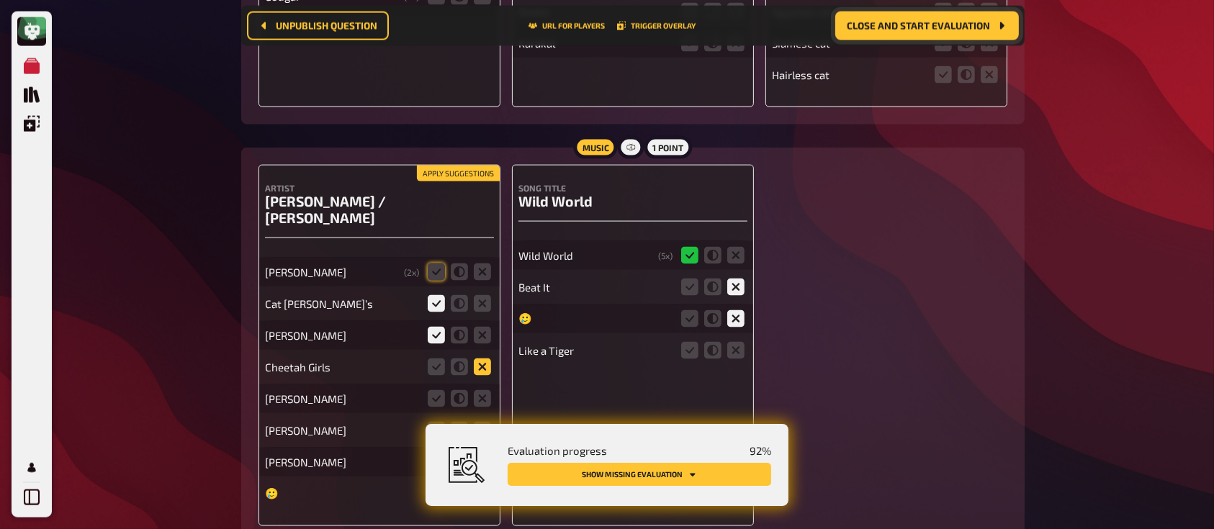
click at [0, 0] on input "radio" at bounding box center [0, 0] width 0 height 0
click at [487, 390] on icon at bounding box center [482, 398] width 17 height 17
click at [0, 0] on input "radio" at bounding box center [0, 0] width 0 height 0
click at [486, 422] on icon at bounding box center [482, 430] width 17 height 17
click at [0, 0] on input "radio" at bounding box center [0, 0] width 0 height 0
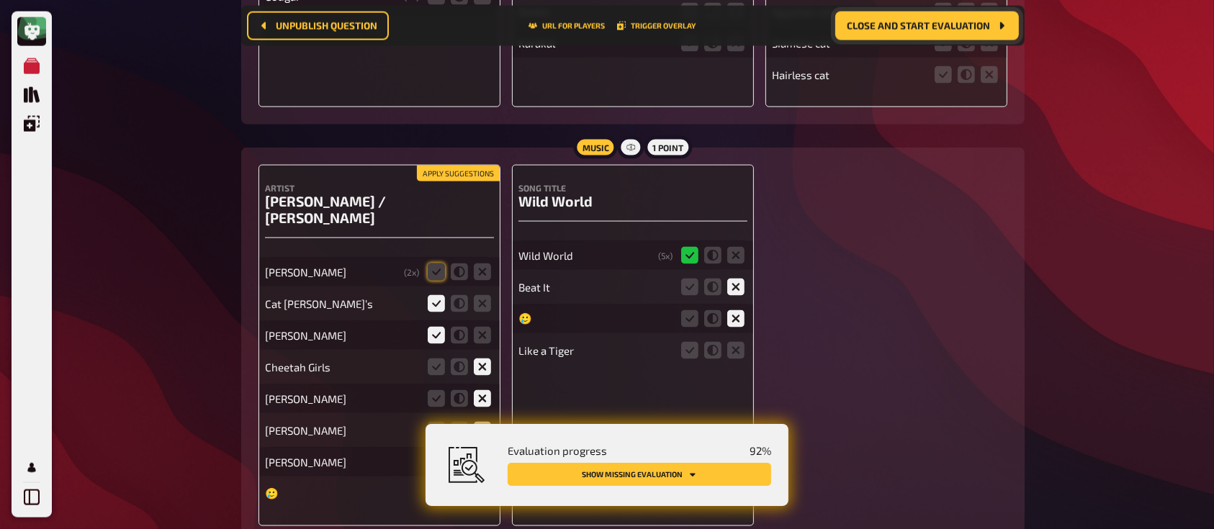
click at [483, 485] on icon at bounding box center [482, 493] width 17 height 17
click at [0, 0] on input "radio" at bounding box center [0, 0] width 0 height 0
click at [486, 453] on icon at bounding box center [482, 461] width 17 height 17
click at [0, 0] on input "radio" at bounding box center [0, 0] width 0 height 0
click at [432, 263] on icon at bounding box center [436, 271] width 17 height 17
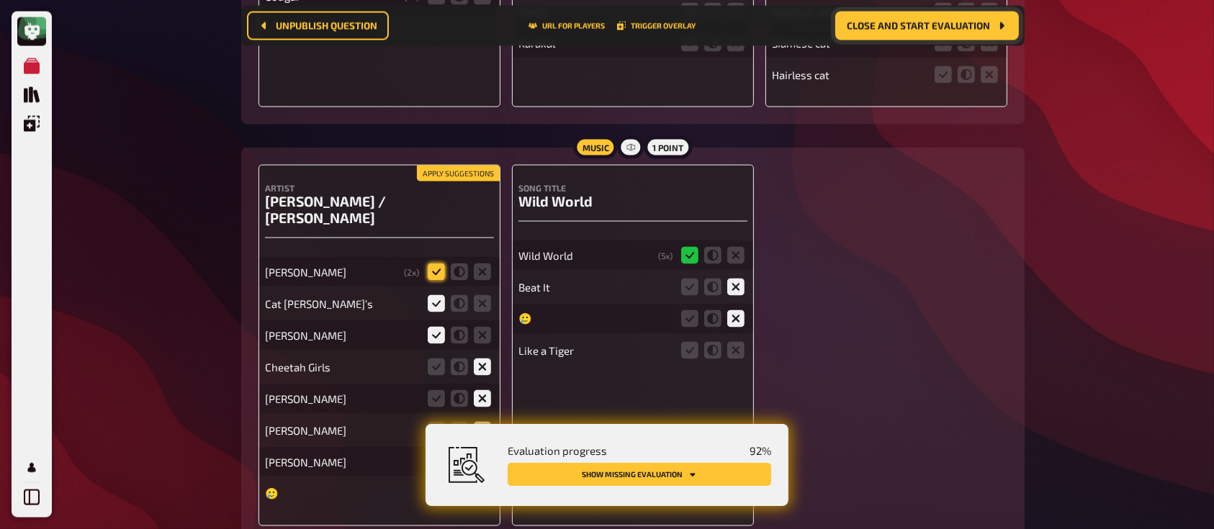
click at [0, 0] on input "radio" at bounding box center [0, 0] width 0 height 0
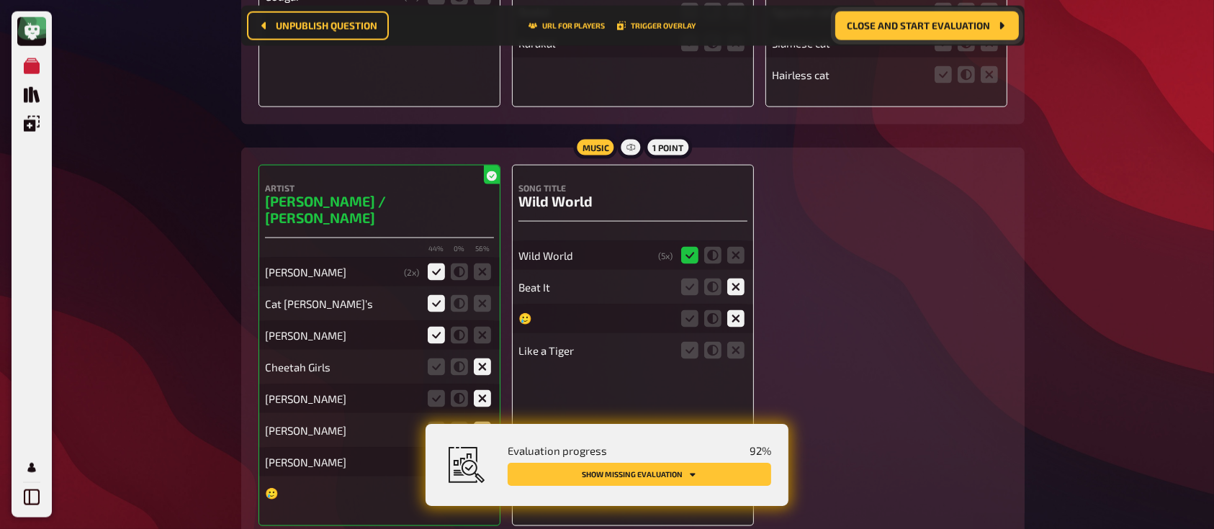
scroll to position [12978, 0]
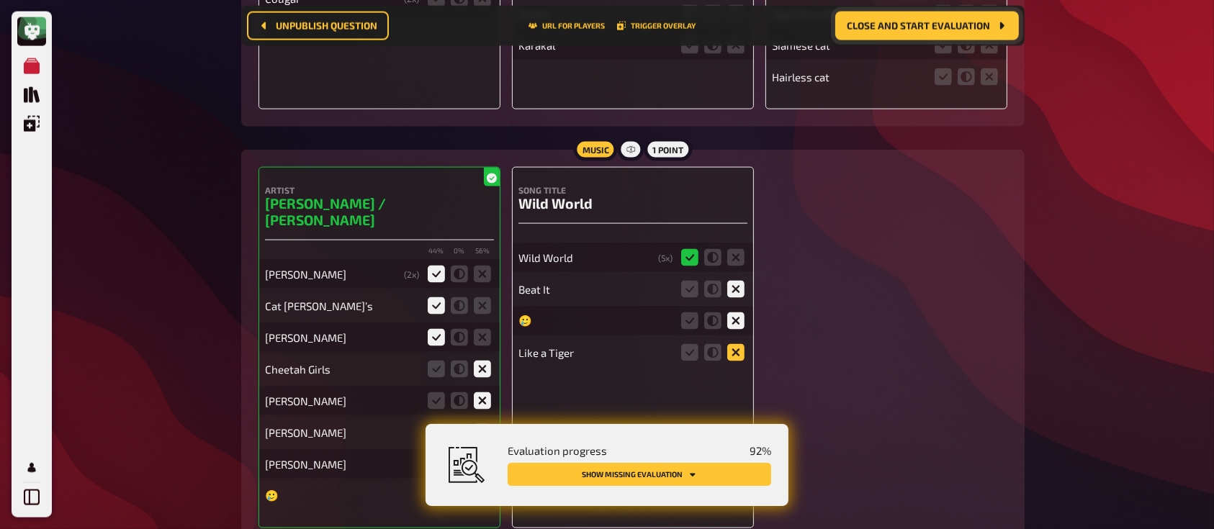
click at [736, 344] on icon at bounding box center [735, 352] width 17 height 17
click at [0, 0] on input "radio" at bounding box center [0, 0] width 0 height 0
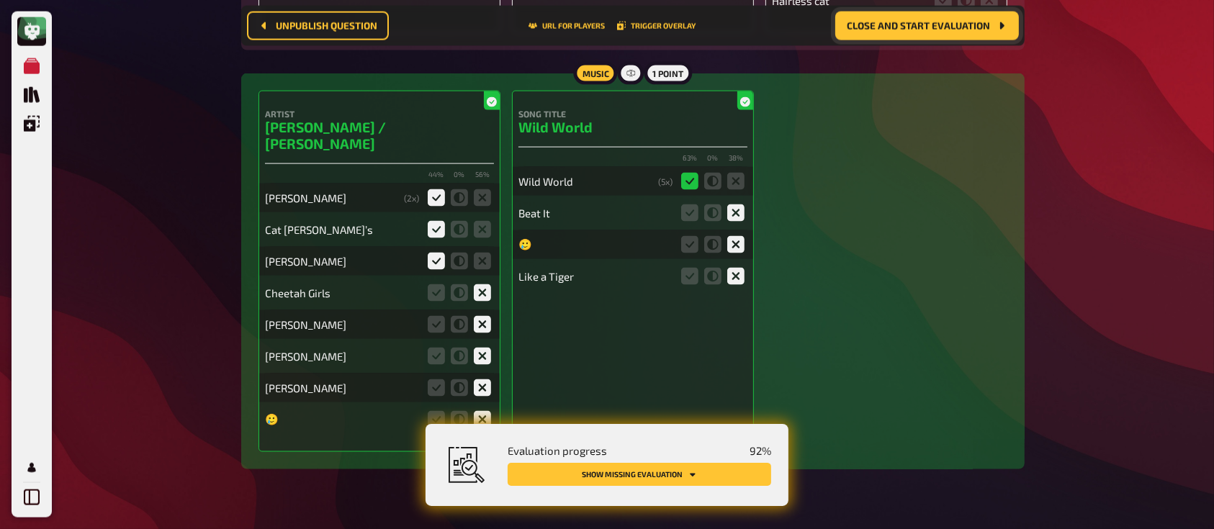
scroll to position [13060, 0]
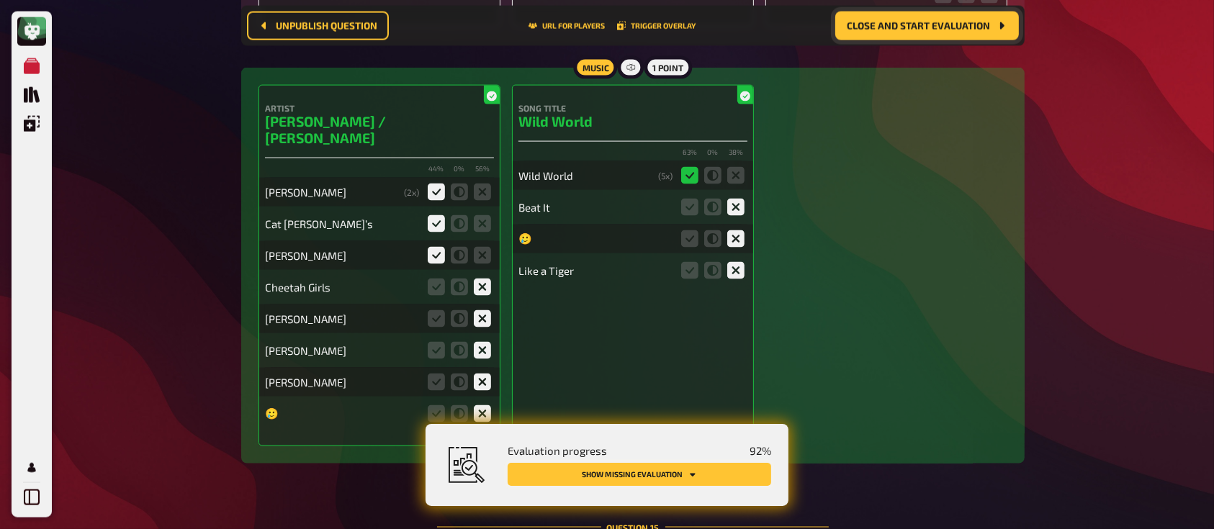
click at [673, 474] on button "Show missing evaluation" at bounding box center [638, 474] width 263 height 23
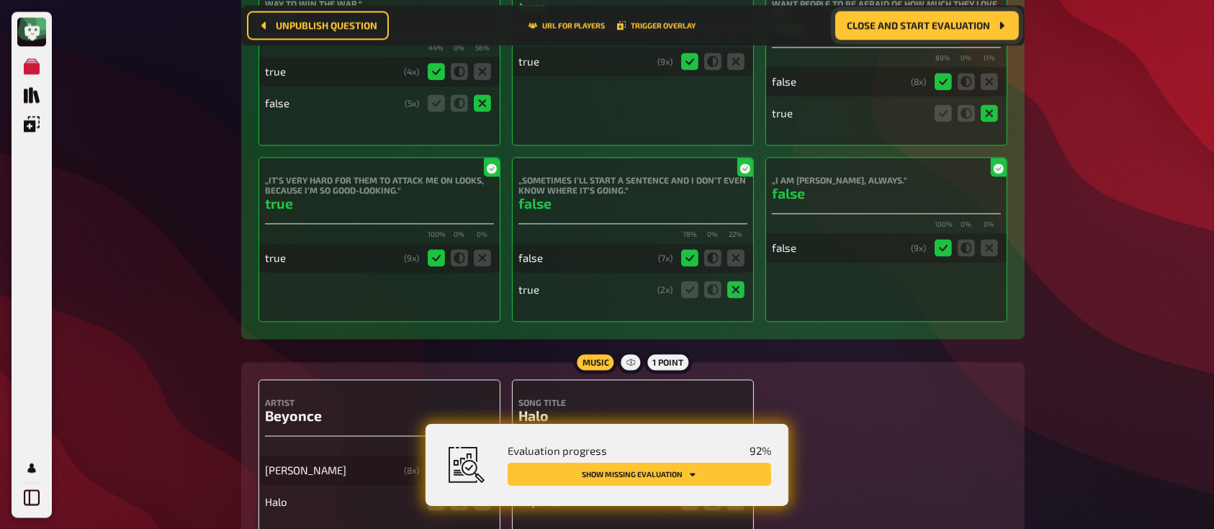
scroll to position [13763, 0]
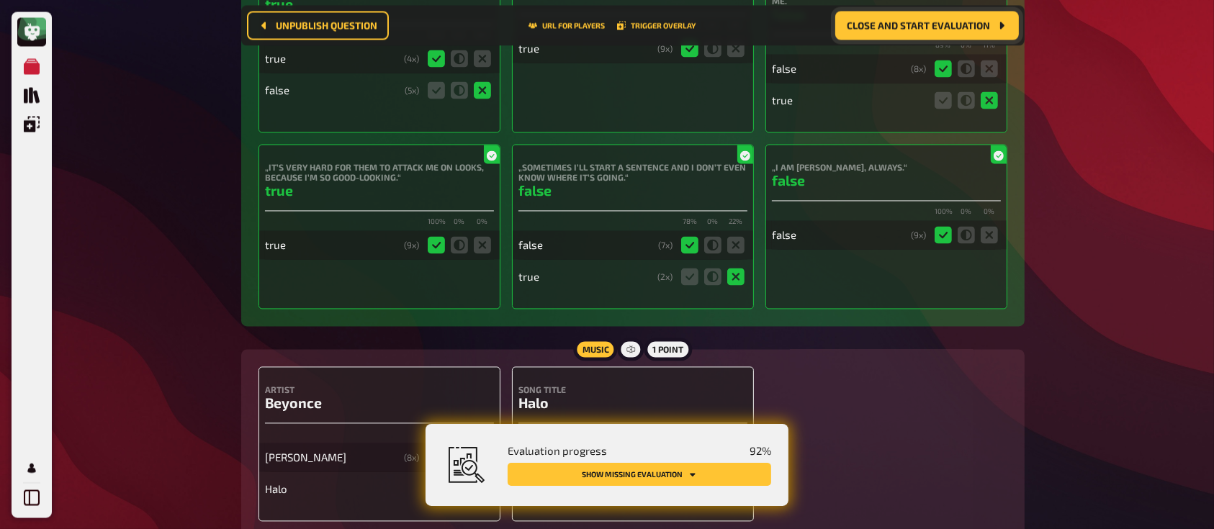
click at [682, 480] on icon at bounding box center [689, 488] width 17 height 17
click at [0, 0] on input "radio" at bounding box center [0, 0] width 0 height 0
click at [682, 480] on icon at bounding box center [689, 488] width 17 height 17
click at [0, 0] on input "radio" at bounding box center [0, 0] width 0 height 0
click at [438, 480] on icon at bounding box center [436, 488] width 17 height 17
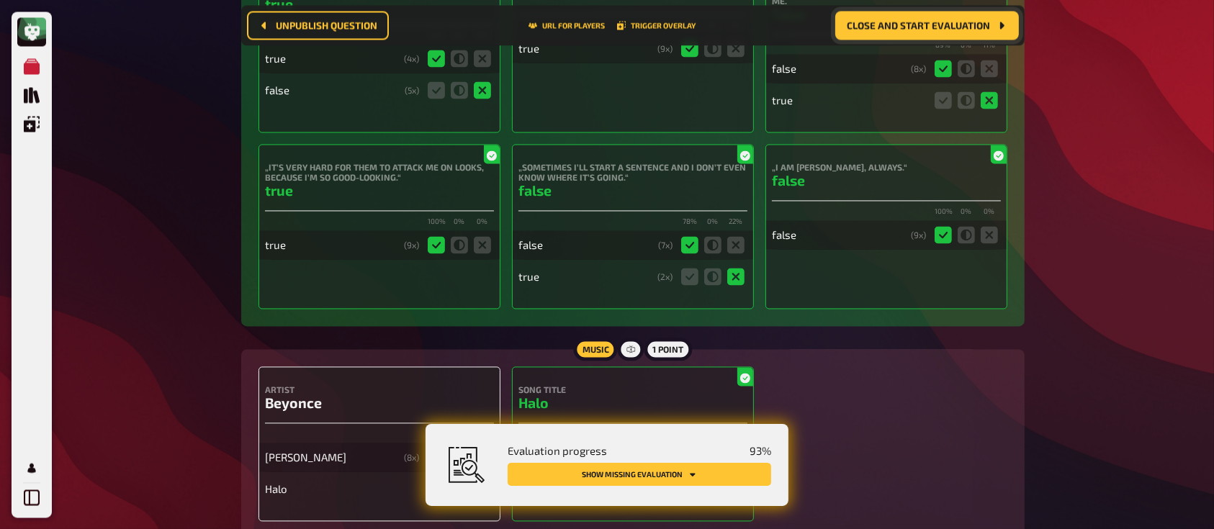
click at [0, 0] on input "radio" at bounding box center [0, 0] width 0 height 0
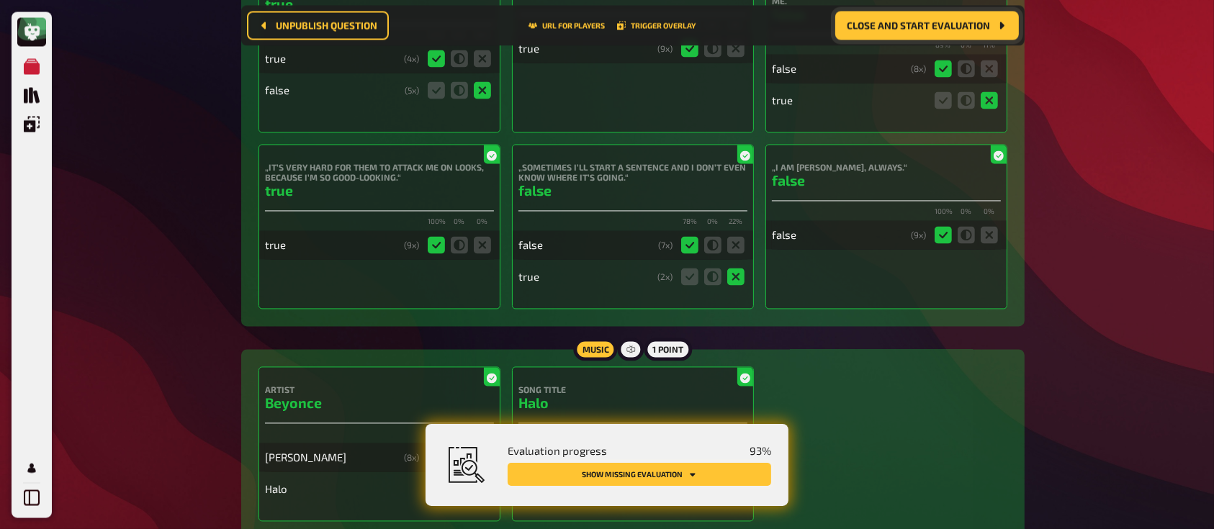
click at [622, 471] on button "Show missing evaluation" at bounding box center [638, 474] width 263 height 23
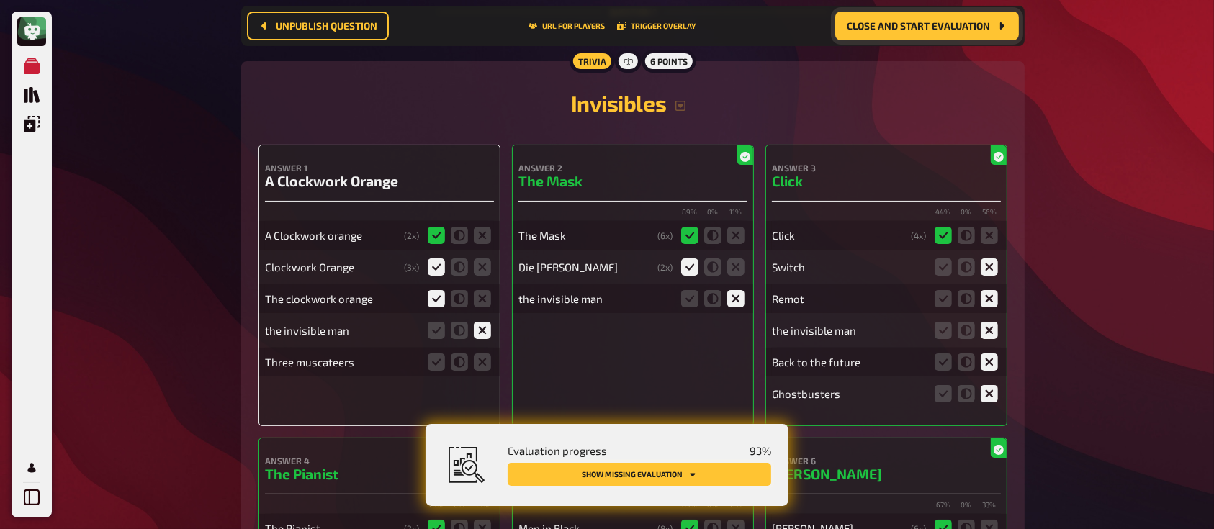
scroll to position [222, 0]
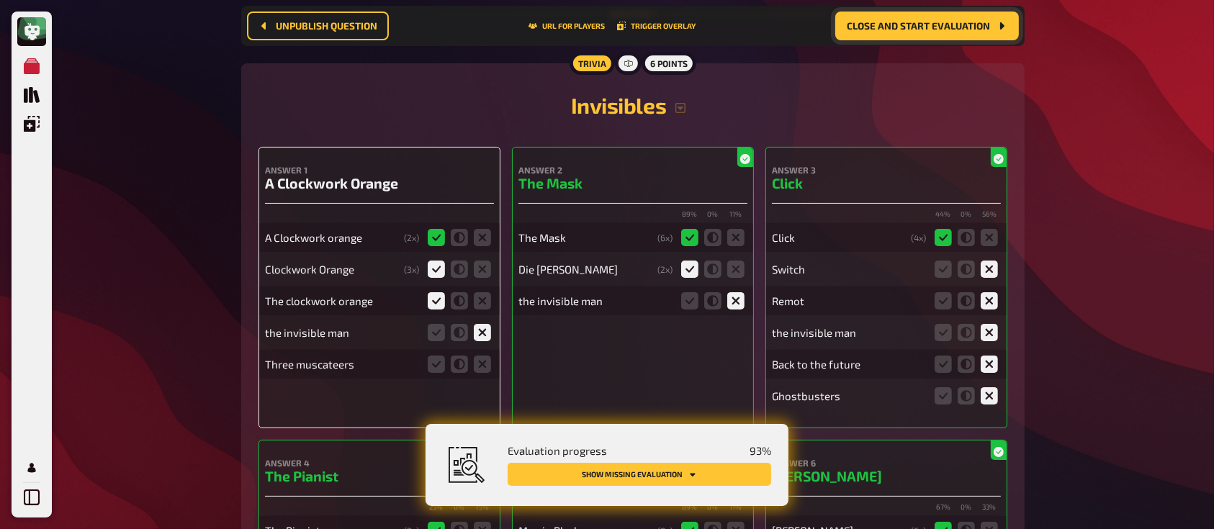
click at [903, 23] on span "Close and start evaluation" at bounding box center [917, 26] width 143 height 10
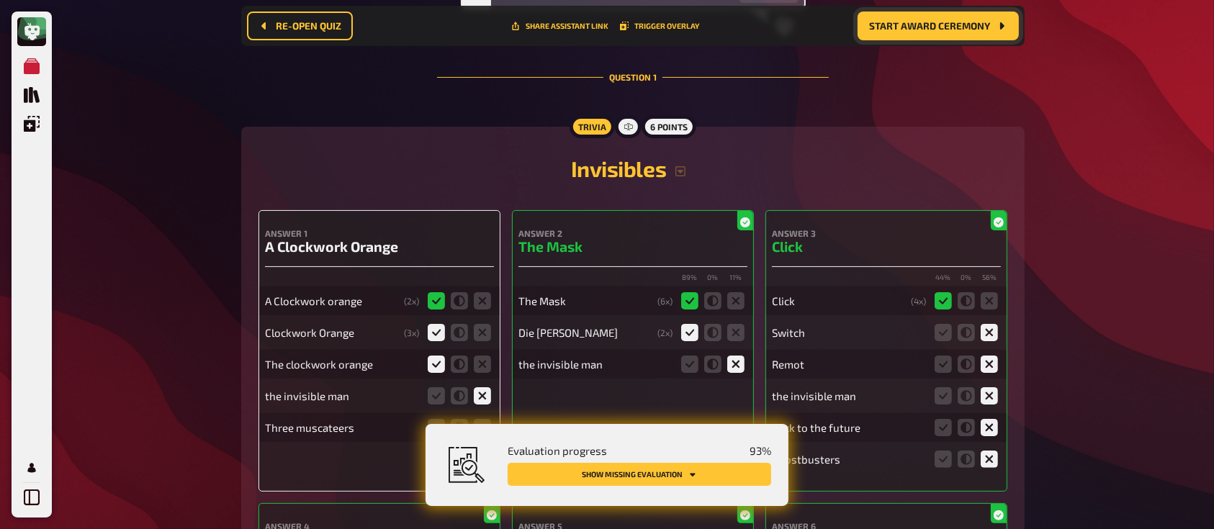
scroll to position [286, 0]
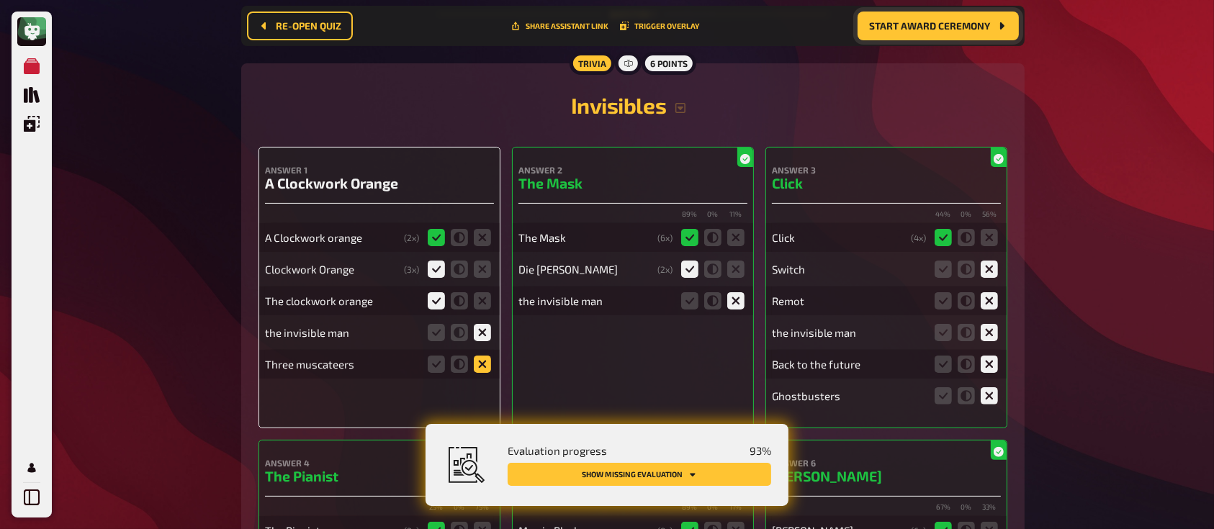
click at [483, 365] on icon at bounding box center [482, 364] width 17 height 17
click at [0, 0] on input "radio" at bounding box center [0, 0] width 0 height 0
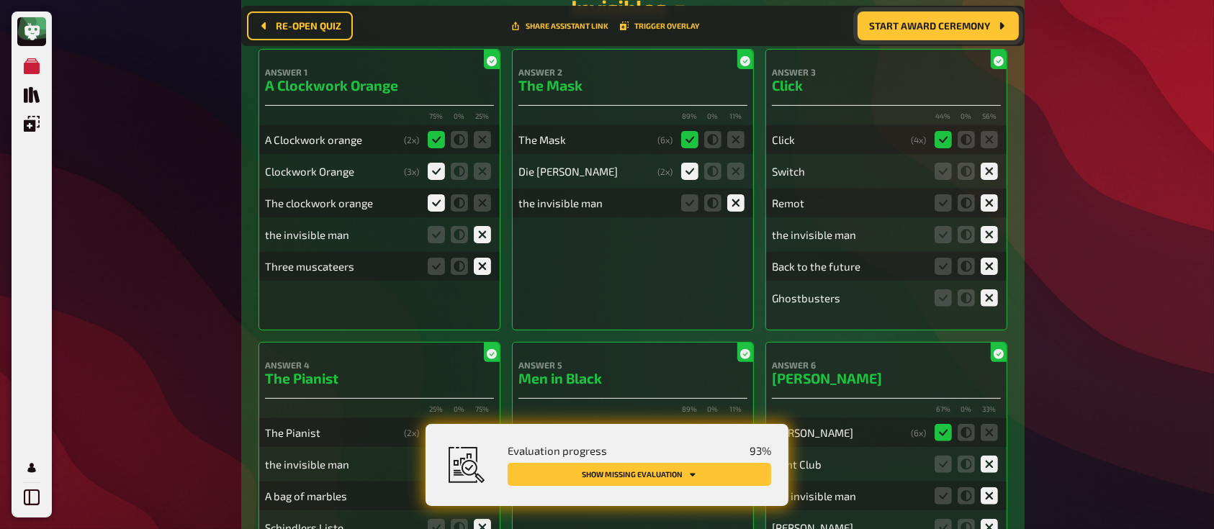
scroll to position [386, 0]
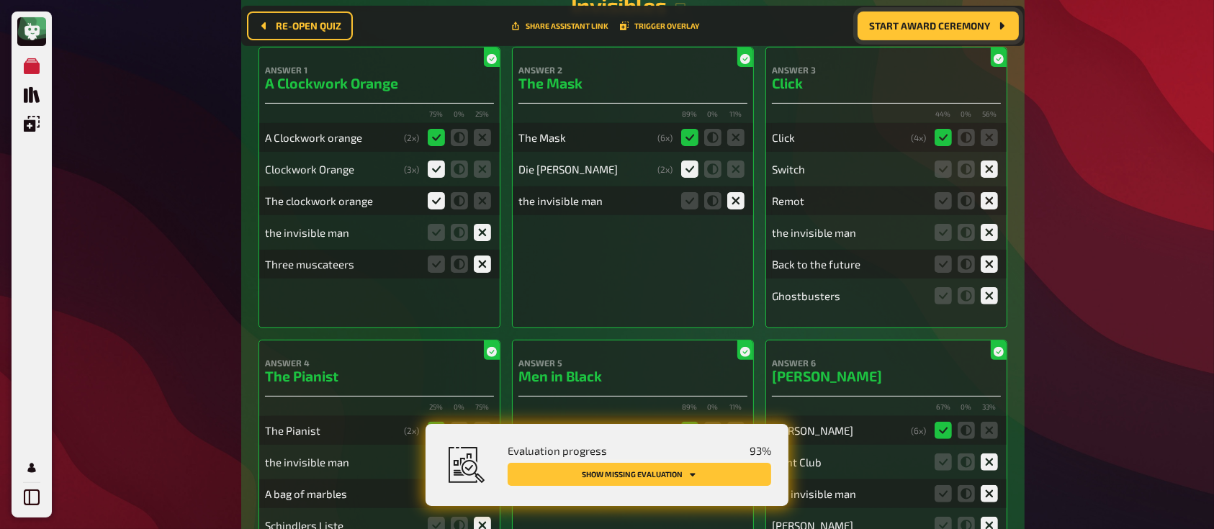
click at [639, 473] on button "Show missing evaluation" at bounding box center [638, 474] width 263 height 23
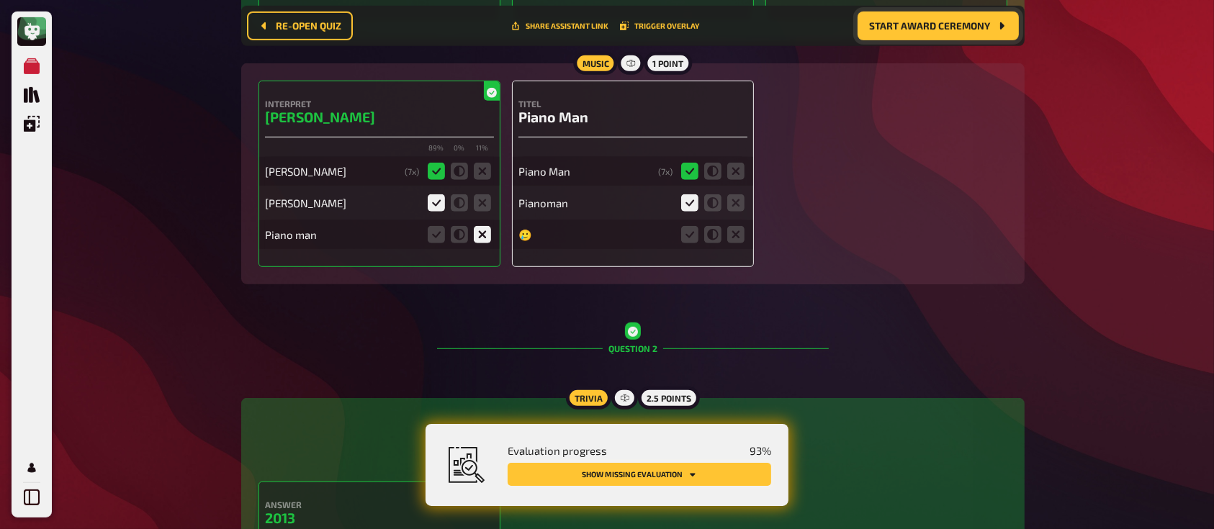
scroll to position [985, 0]
click at [692, 208] on icon at bounding box center [689, 202] width 17 height 17
click at [0, 0] on input "radio" at bounding box center [0, 0] width 0 height 0
click at [726, 225] on fieldset at bounding box center [712, 233] width 69 height 23
click at [733, 230] on icon at bounding box center [735, 233] width 17 height 17
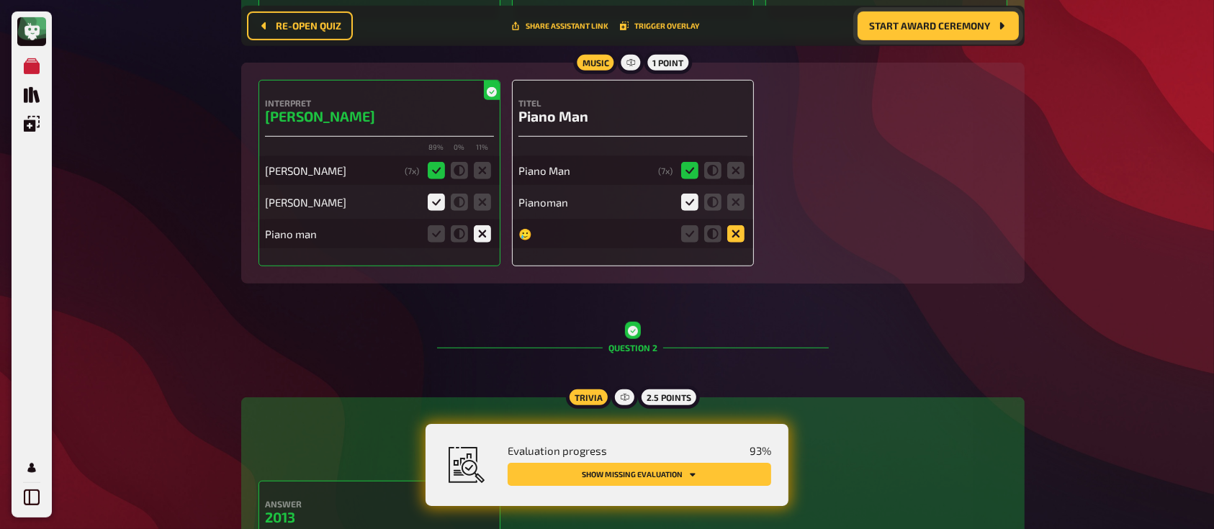
click at [0, 0] on input "radio" at bounding box center [0, 0] width 0 height 0
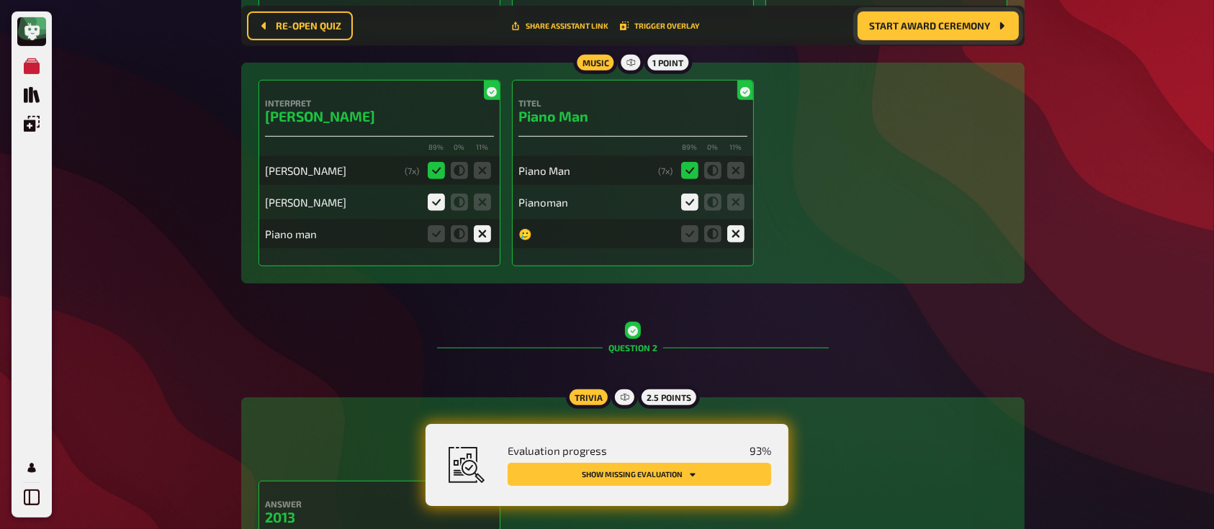
click at [640, 464] on button "Show missing evaluation" at bounding box center [638, 474] width 263 height 23
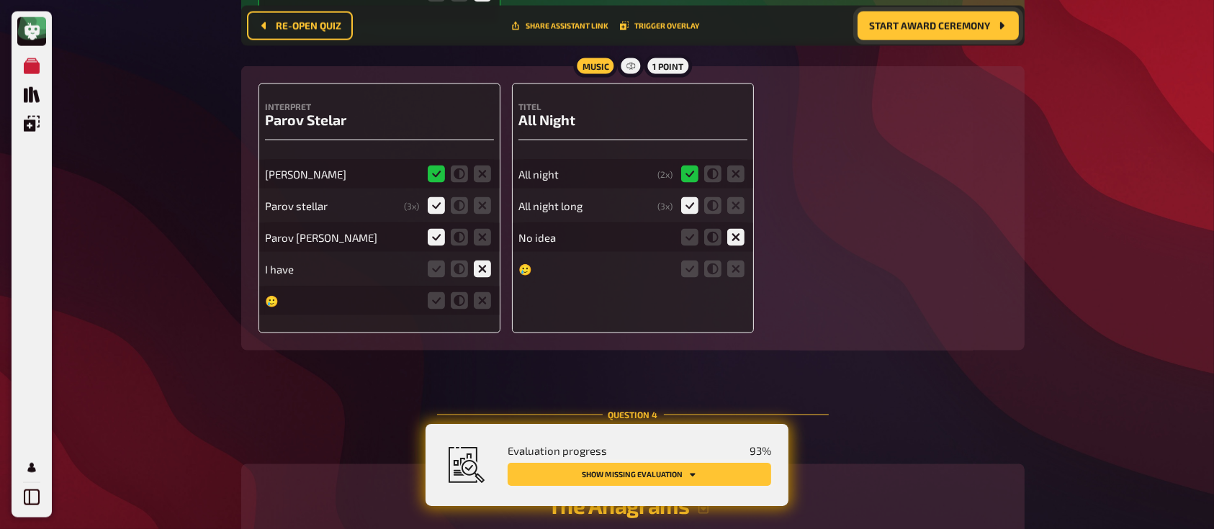
scroll to position [2307, 0]
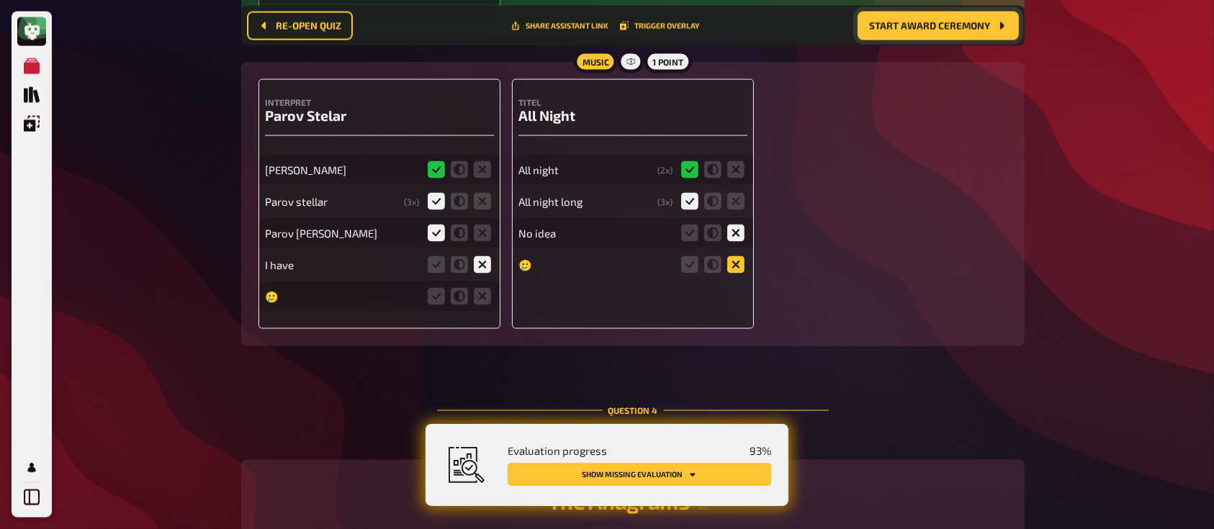
click at [731, 269] on icon at bounding box center [735, 264] width 17 height 17
click at [0, 0] on input "radio" at bounding box center [0, 0] width 0 height 0
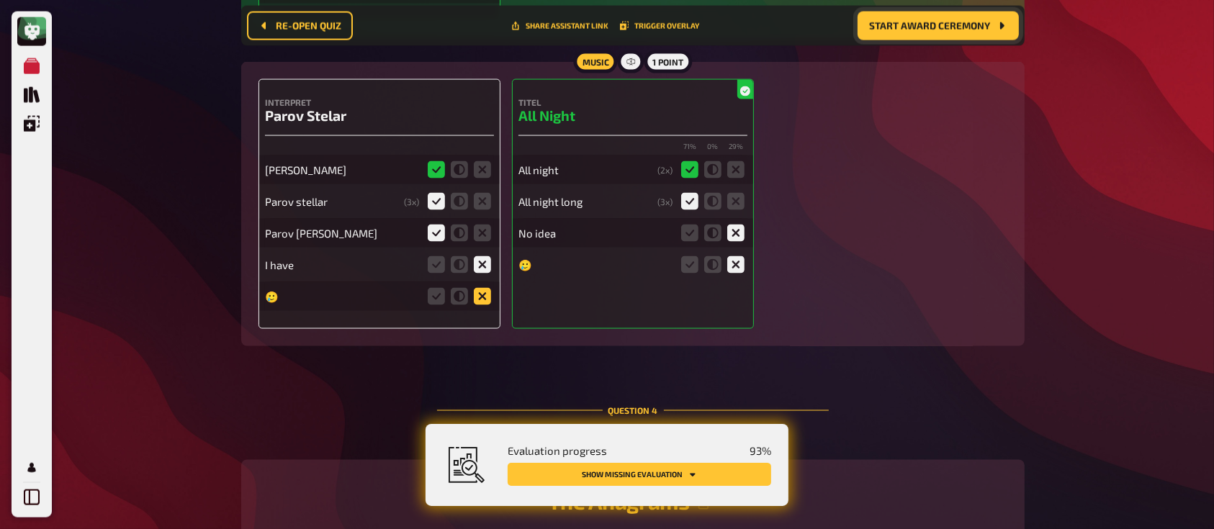
click at [480, 294] on icon at bounding box center [482, 296] width 17 height 17
click at [0, 0] on input "radio" at bounding box center [0, 0] width 0 height 0
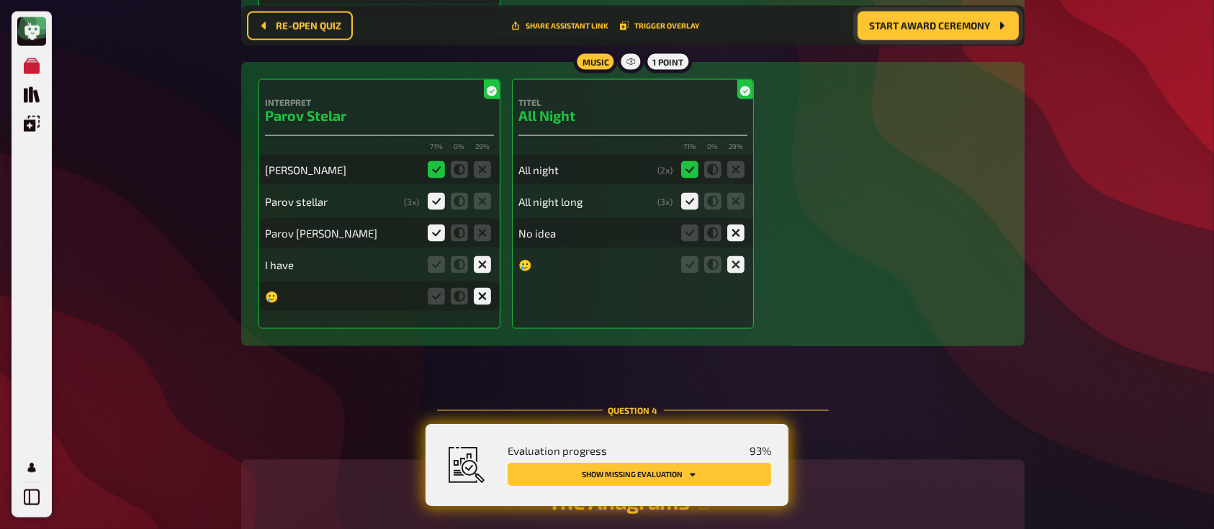
click at [621, 481] on button "Show missing evaluation" at bounding box center [638, 474] width 263 height 23
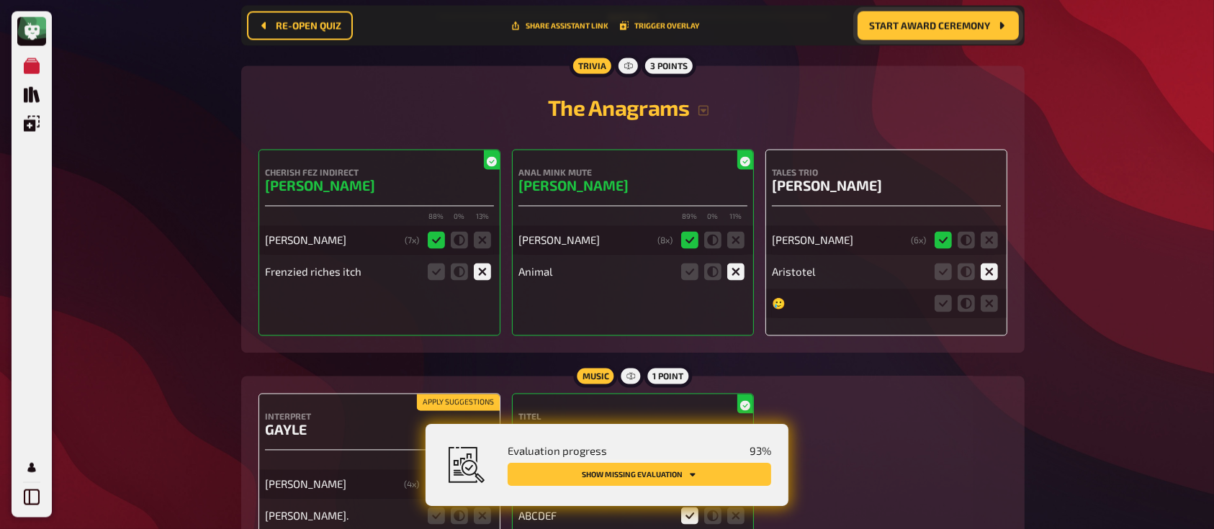
scroll to position [2705, 0]
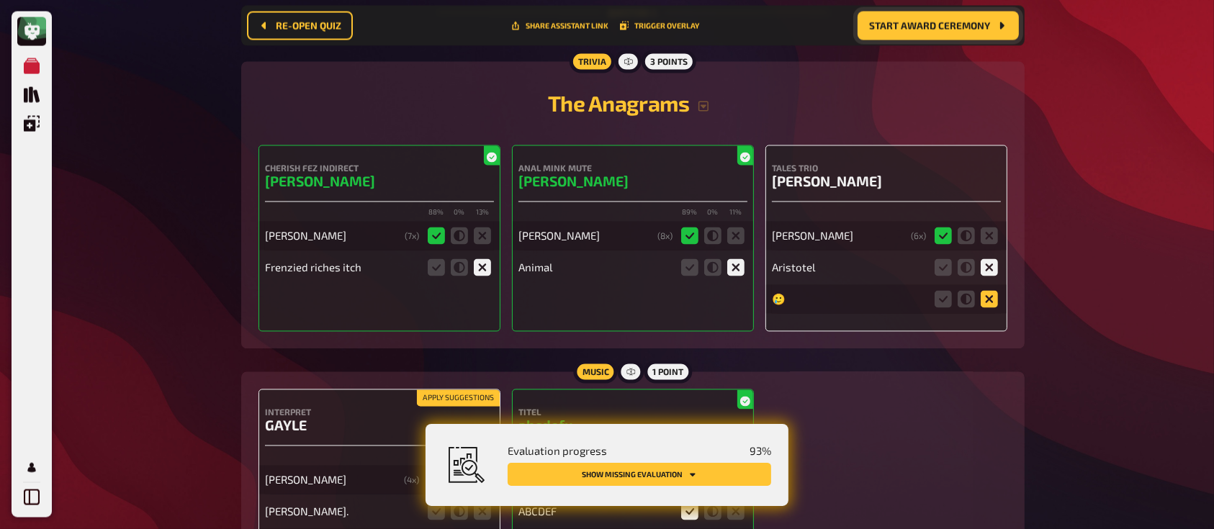
click at [990, 299] on icon at bounding box center [988, 299] width 17 height 17
click at [0, 0] on input "radio" at bounding box center [0, 0] width 0 height 0
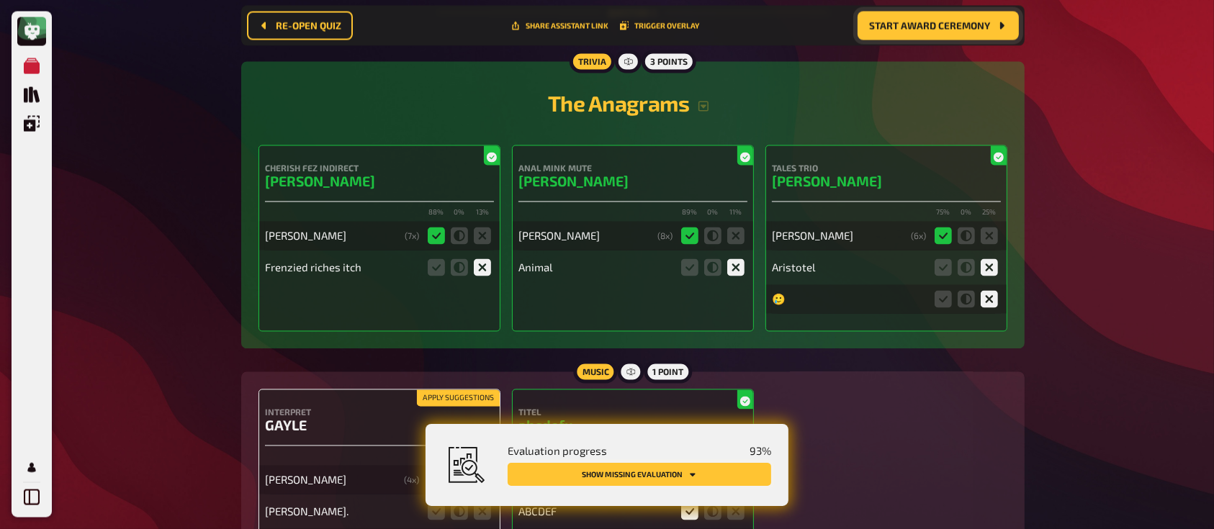
click at [685, 474] on button "Show missing evaluation" at bounding box center [638, 474] width 263 height 23
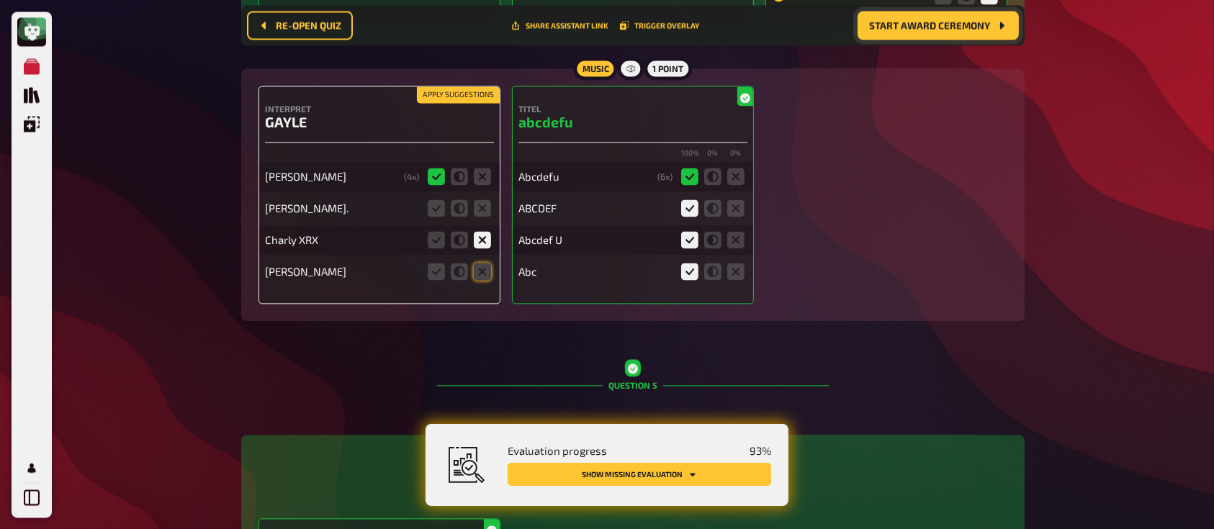
scroll to position [3015, 0]
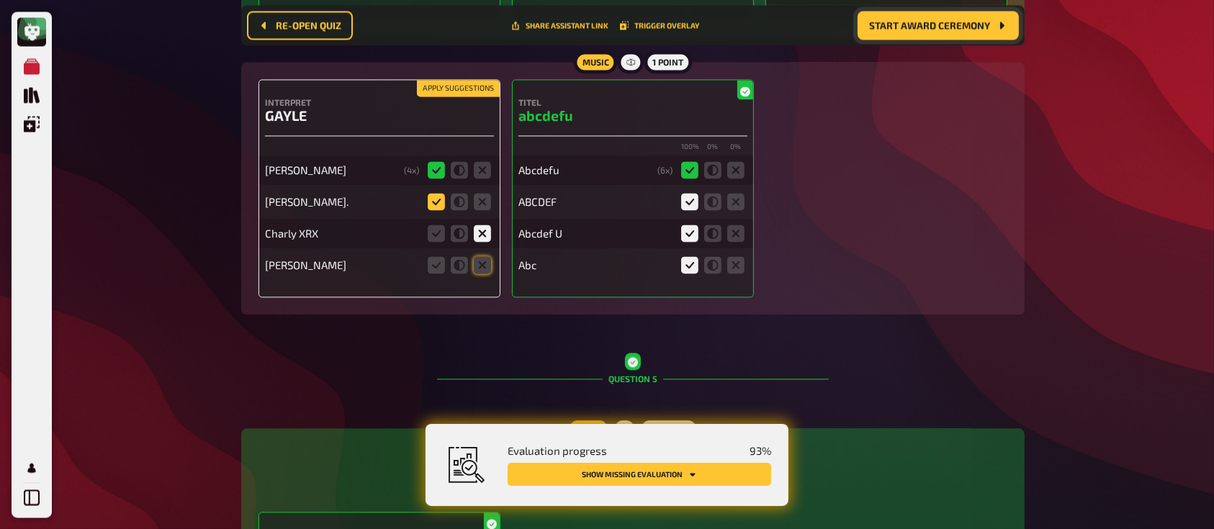
click at [434, 199] on icon at bounding box center [436, 201] width 17 height 17
click at [0, 0] on input "radio" at bounding box center [0, 0] width 0 height 0
click at [484, 261] on icon at bounding box center [482, 264] width 17 height 17
click at [0, 0] on input "radio" at bounding box center [0, 0] width 0 height 0
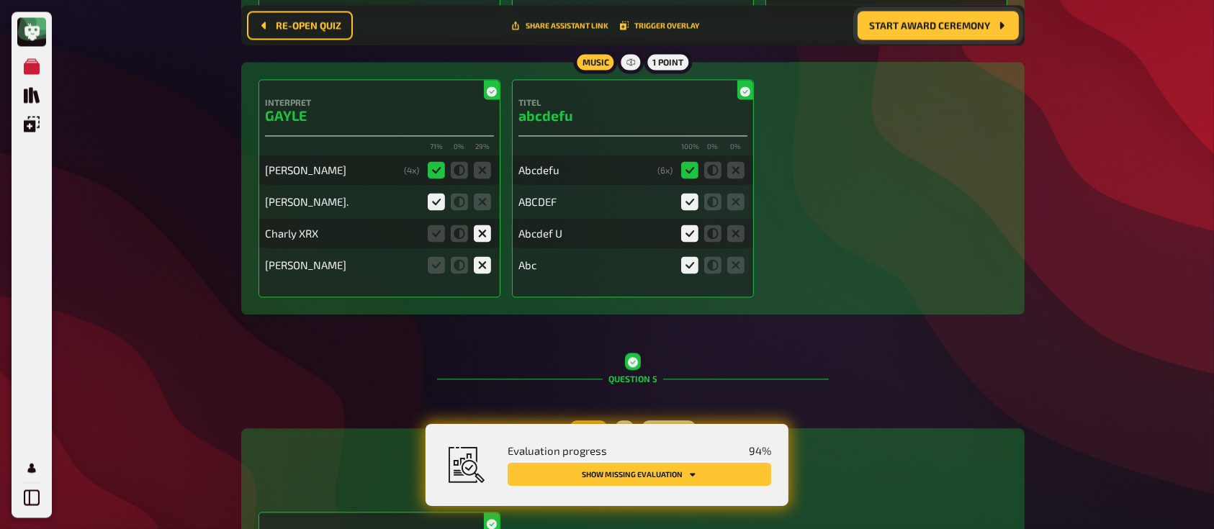
click at [582, 466] on button "Show missing evaluation" at bounding box center [638, 474] width 263 height 23
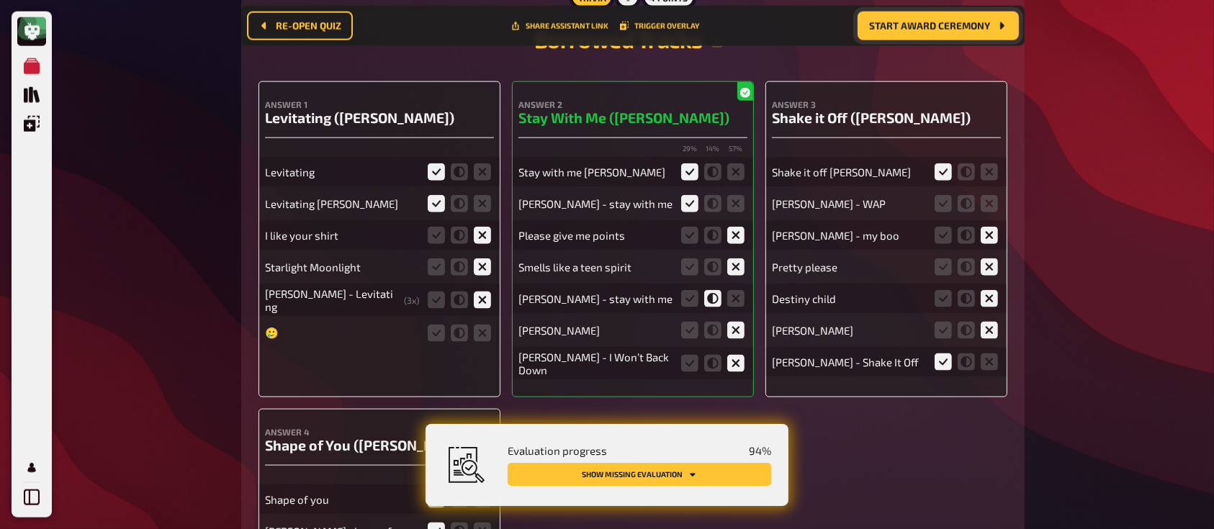
scroll to position [7226, 0]
click at [484, 334] on icon at bounding box center [482, 332] width 17 height 17
click at [0, 0] on input "radio" at bounding box center [0, 0] width 0 height 0
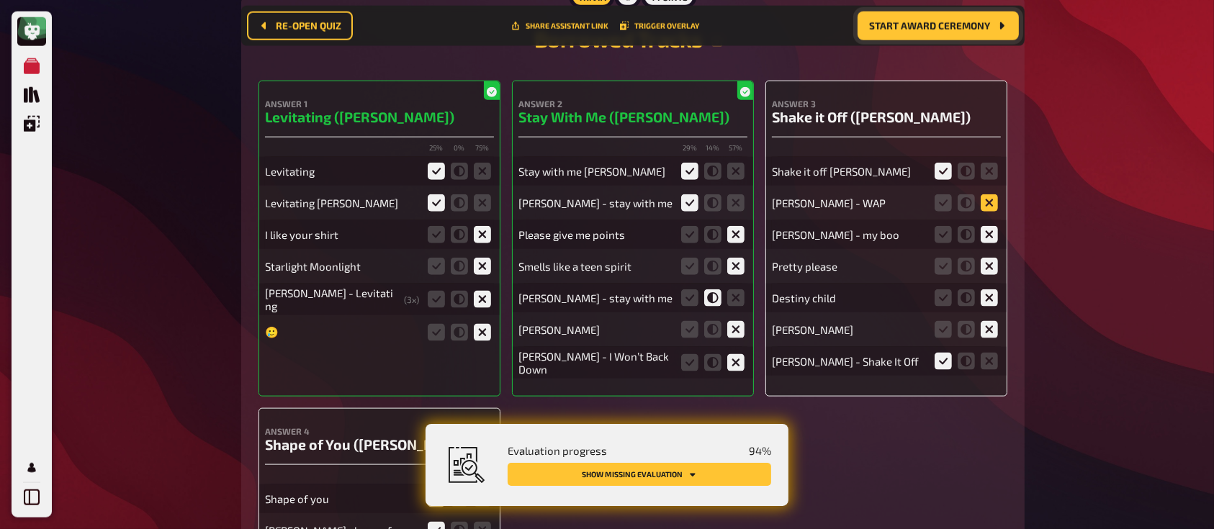
click at [987, 212] on icon at bounding box center [988, 202] width 17 height 17
click at [0, 0] on input "radio" at bounding box center [0, 0] width 0 height 0
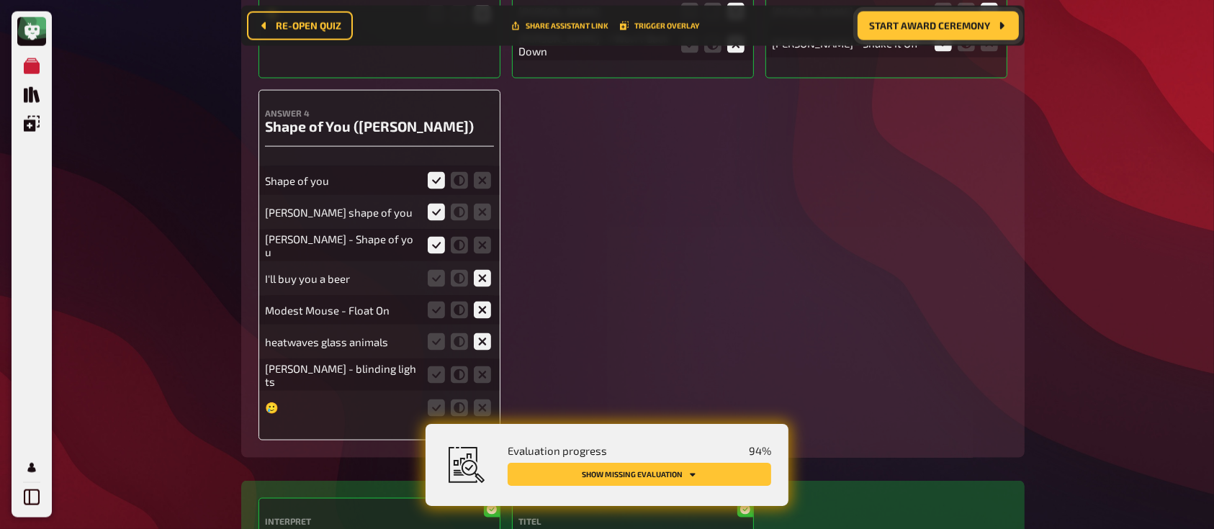
scroll to position [7583, 0]
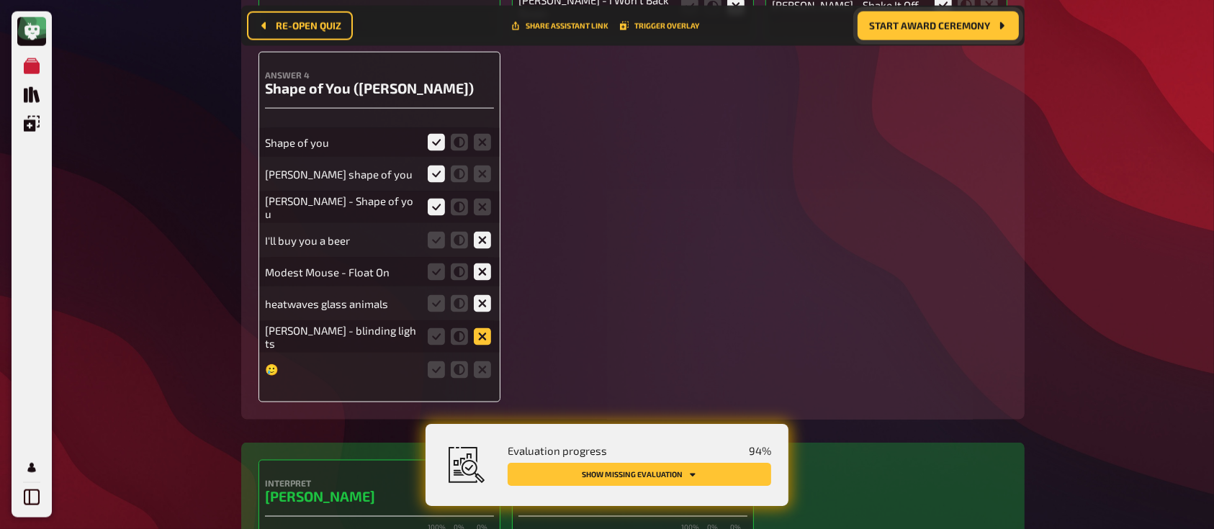
click at [482, 337] on icon at bounding box center [482, 336] width 17 height 17
click at [0, 0] on input "radio" at bounding box center [0, 0] width 0 height 0
click at [481, 368] on icon at bounding box center [482, 369] width 17 height 17
click at [0, 0] on input "radio" at bounding box center [0, 0] width 0 height 0
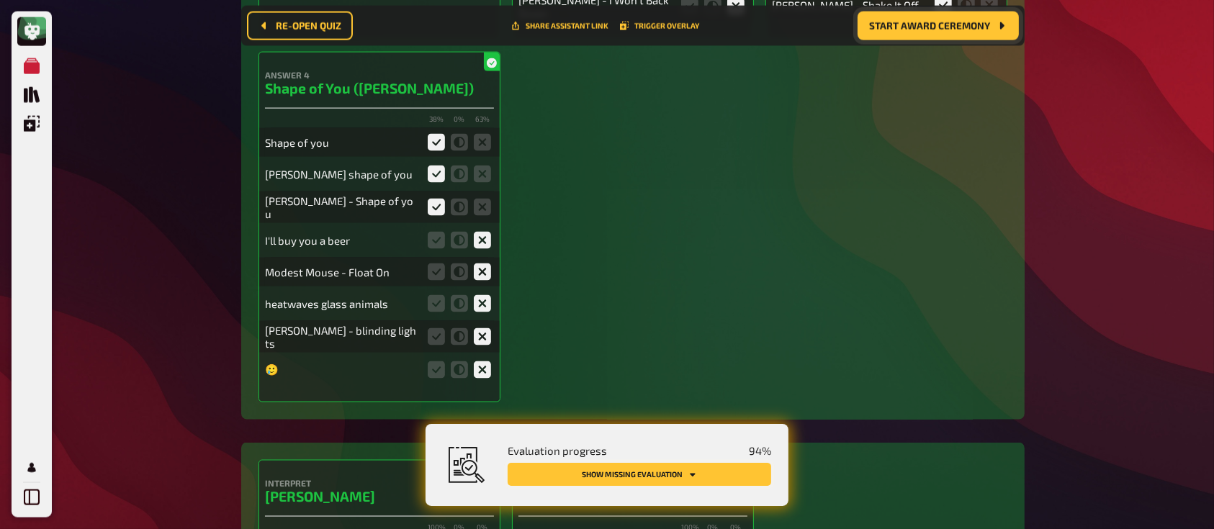
click at [636, 474] on button "Show missing evaluation" at bounding box center [638, 474] width 263 height 23
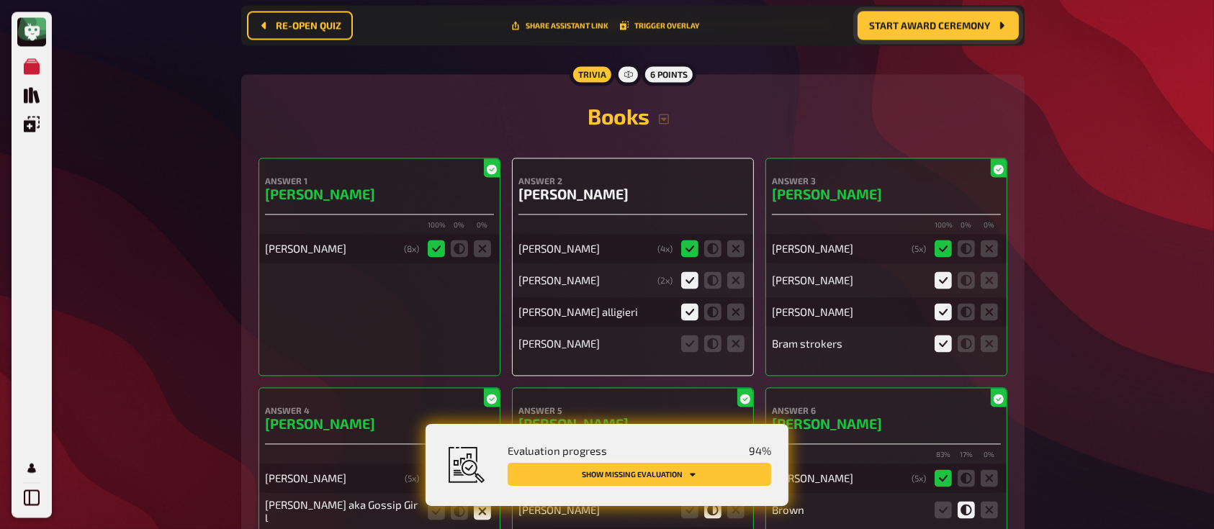
scroll to position [8230, 0]
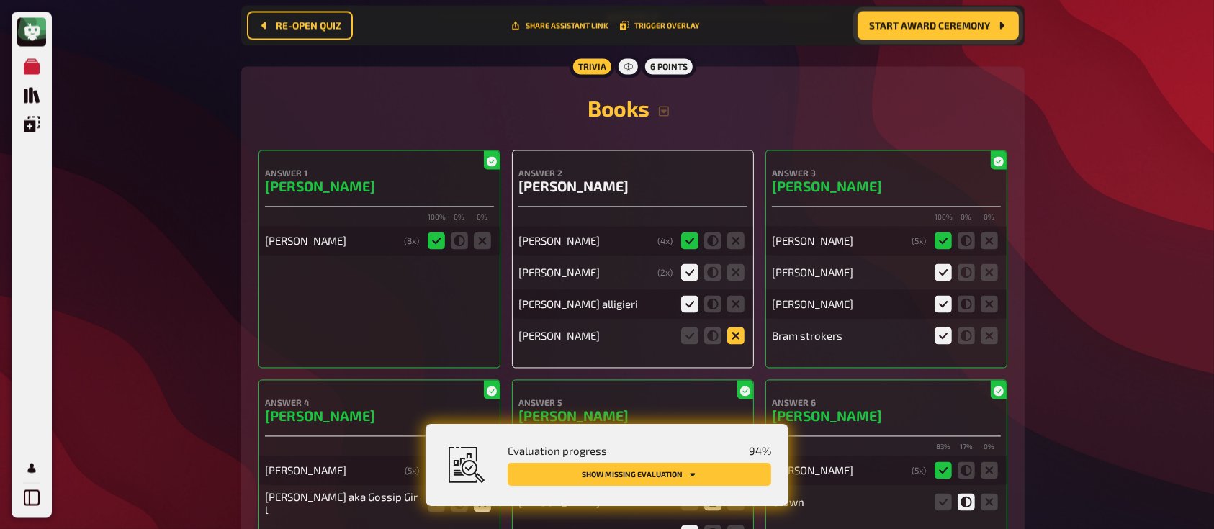
click at [737, 337] on icon at bounding box center [735, 335] width 17 height 17
click at [0, 0] on input "radio" at bounding box center [0, 0] width 0 height 0
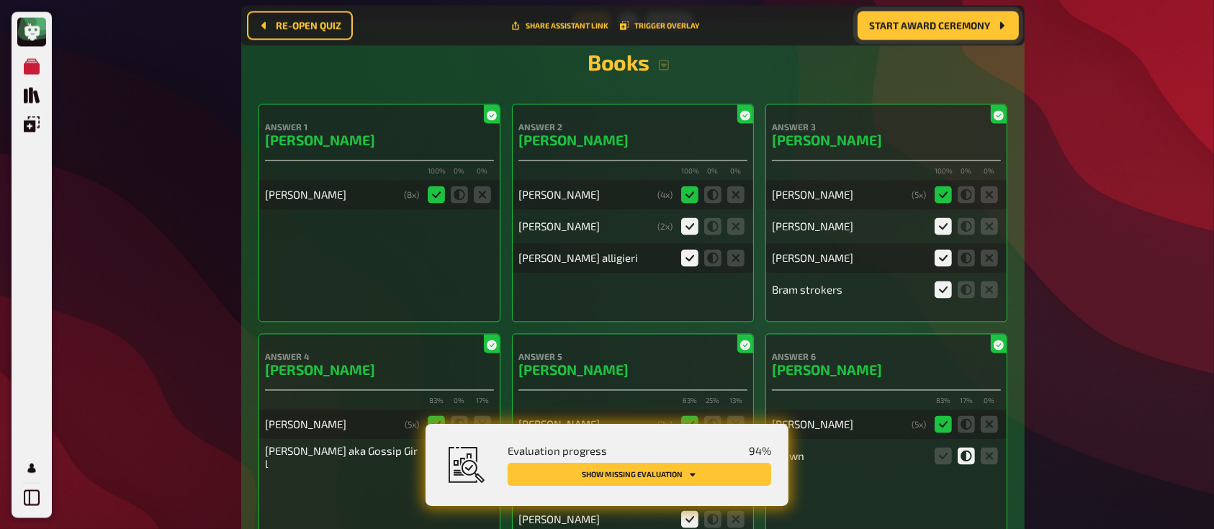
scroll to position [8374, 0]
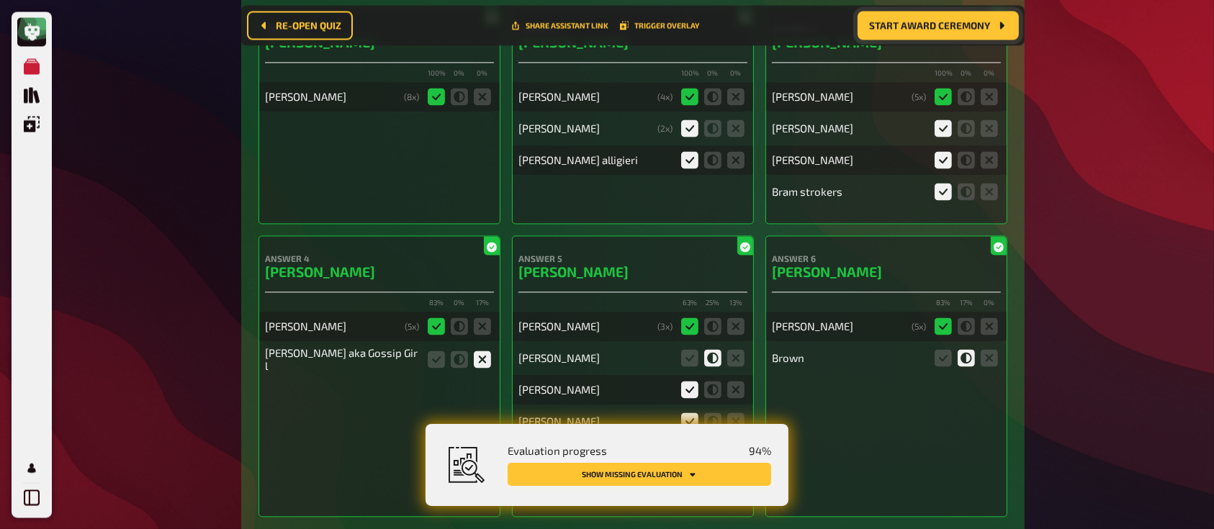
click at [646, 464] on button "Show missing evaluation" at bounding box center [638, 474] width 263 height 23
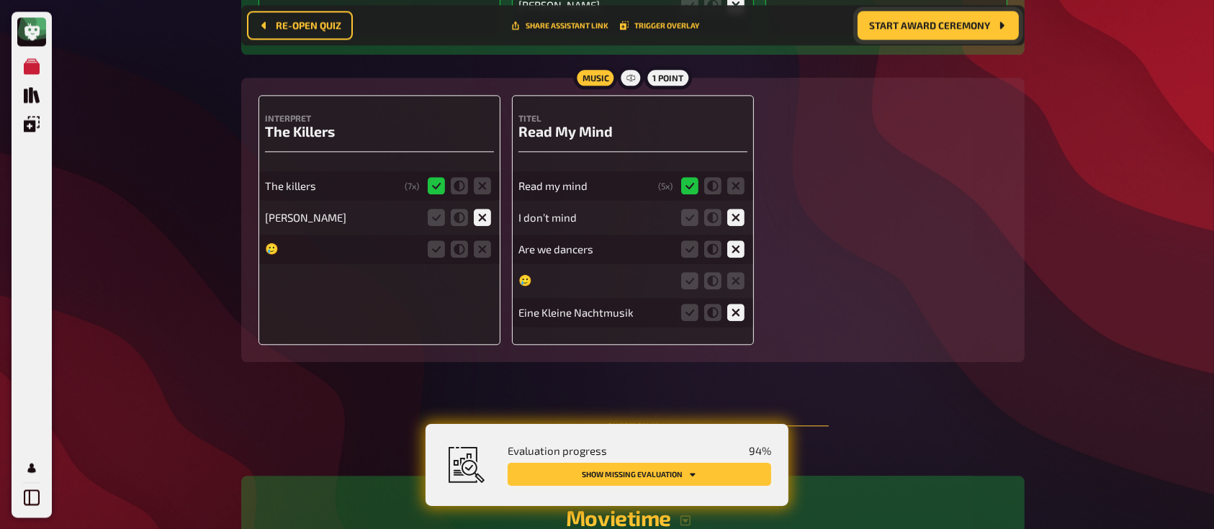
scroll to position [8865, 0]
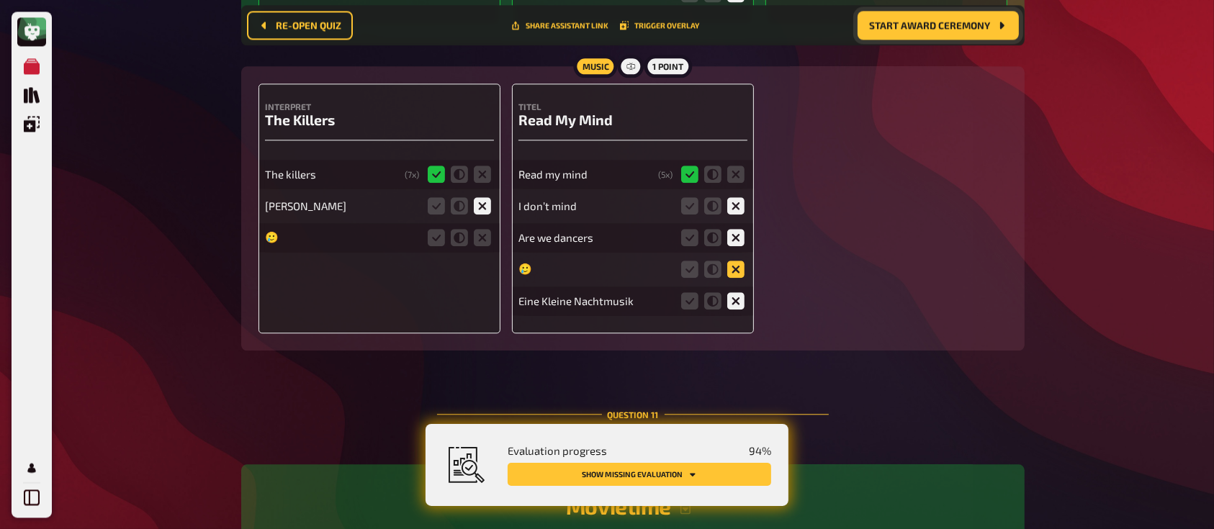
click at [738, 268] on icon at bounding box center [735, 269] width 17 height 17
click at [0, 0] on input "radio" at bounding box center [0, 0] width 0 height 0
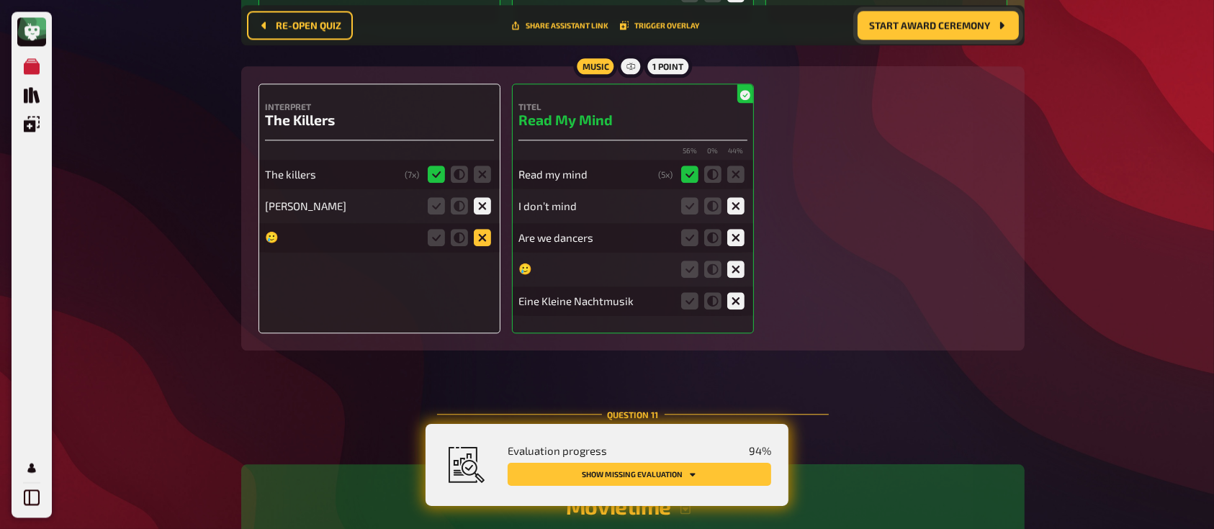
click at [486, 233] on icon at bounding box center [482, 237] width 17 height 17
click at [0, 0] on input "radio" at bounding box center [0, 0] width 0 height 0
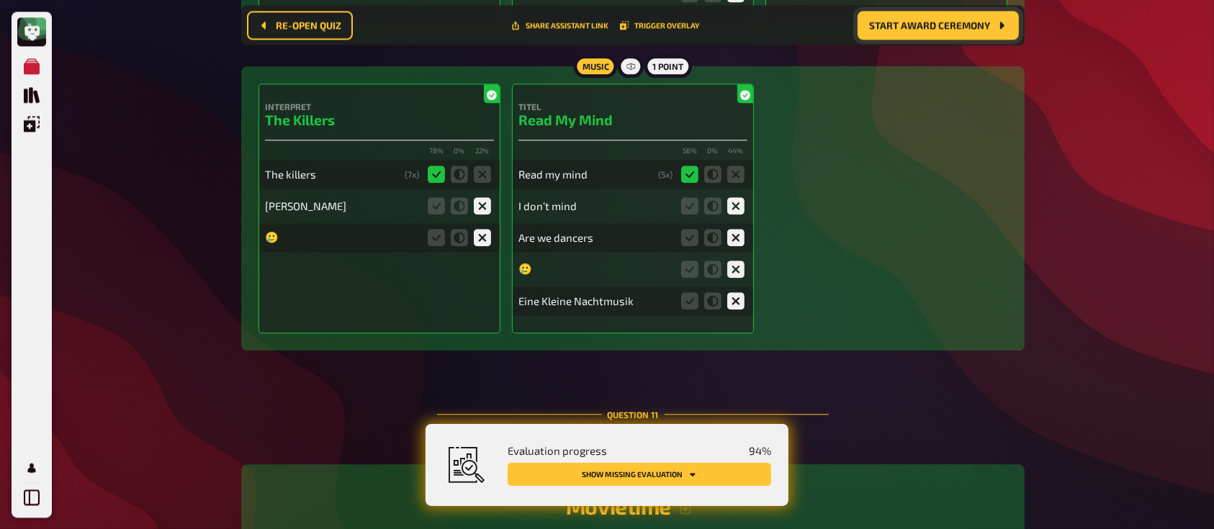
click at [605, 471] on button "Show missing evaluation" at bounding box center [638, 474] width 263 height 23
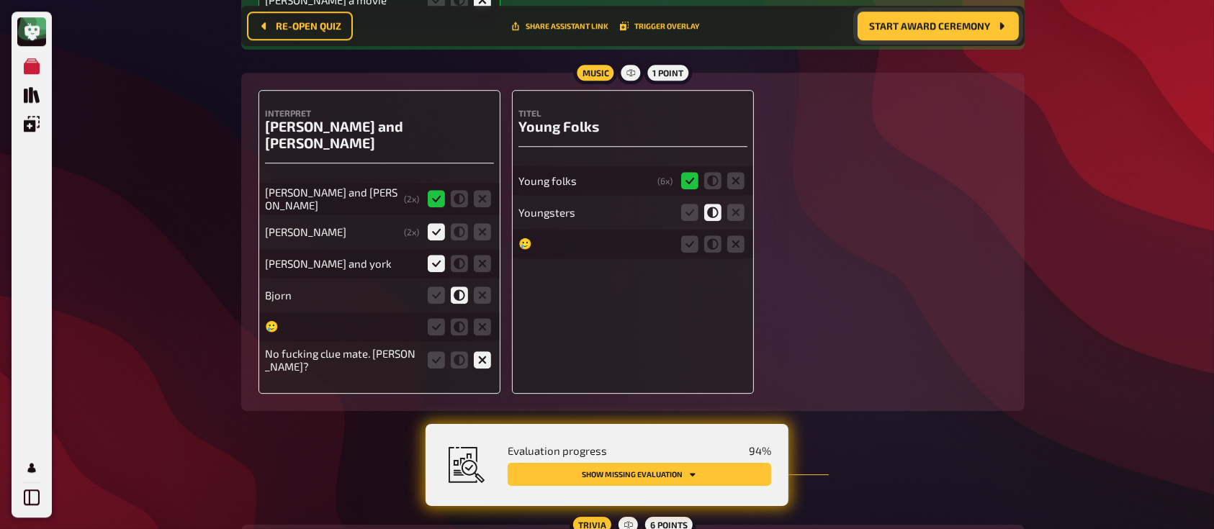
scroll to position [9764, 0]
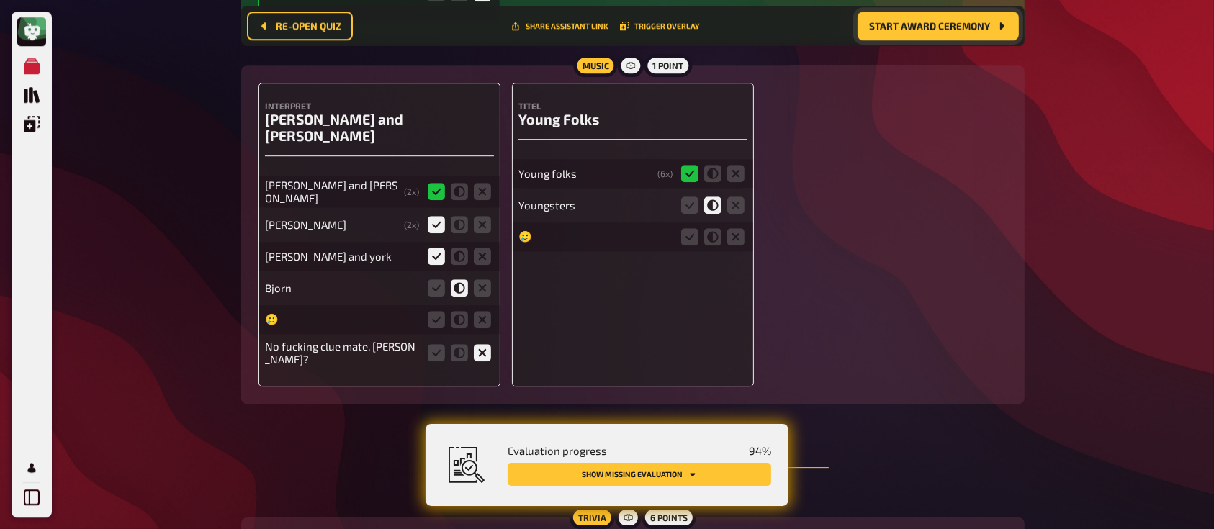
click at [741, 232] on icon at bounding box center [735, 236] width 17 height 17
click at [0, 0] on input "radio" at bounding box center [0, 0] width 0 height 0
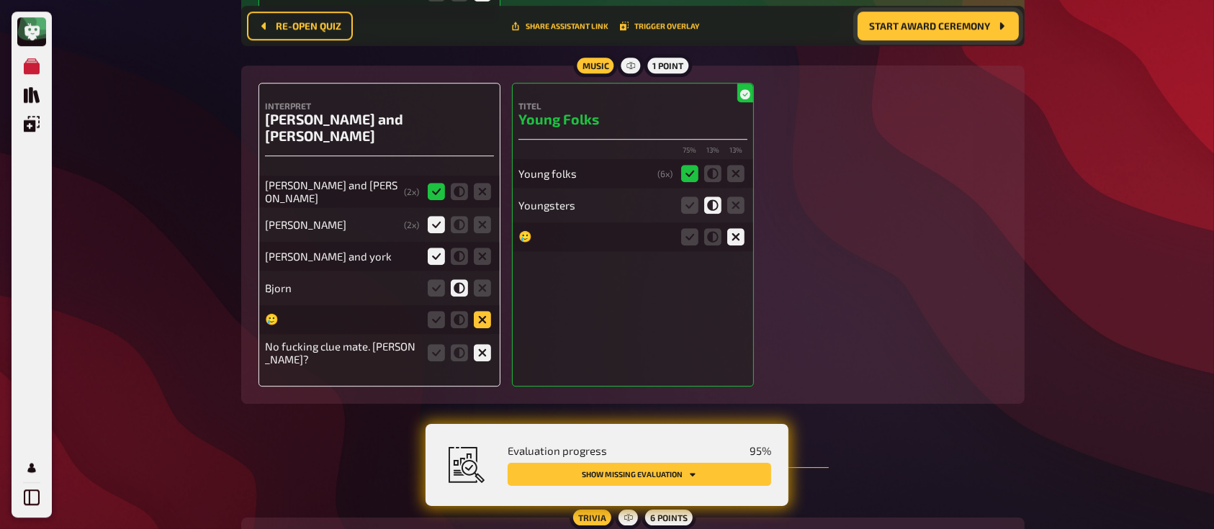
click at [489, 311] on icon at bounding box center [482, 319] width 17 height 17
click at [0, 0] on input "radio" at bounding box center [0, 0] width 0 height 0
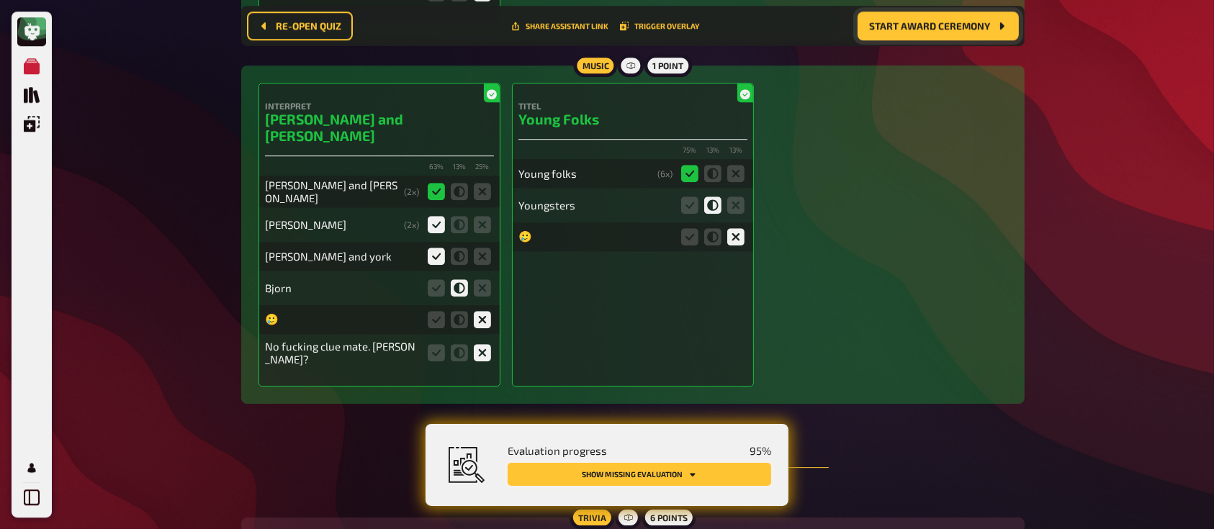
click at [570, 473] on button "Show missing evaluation" at bounding box center [638, 474] width 263 height 23
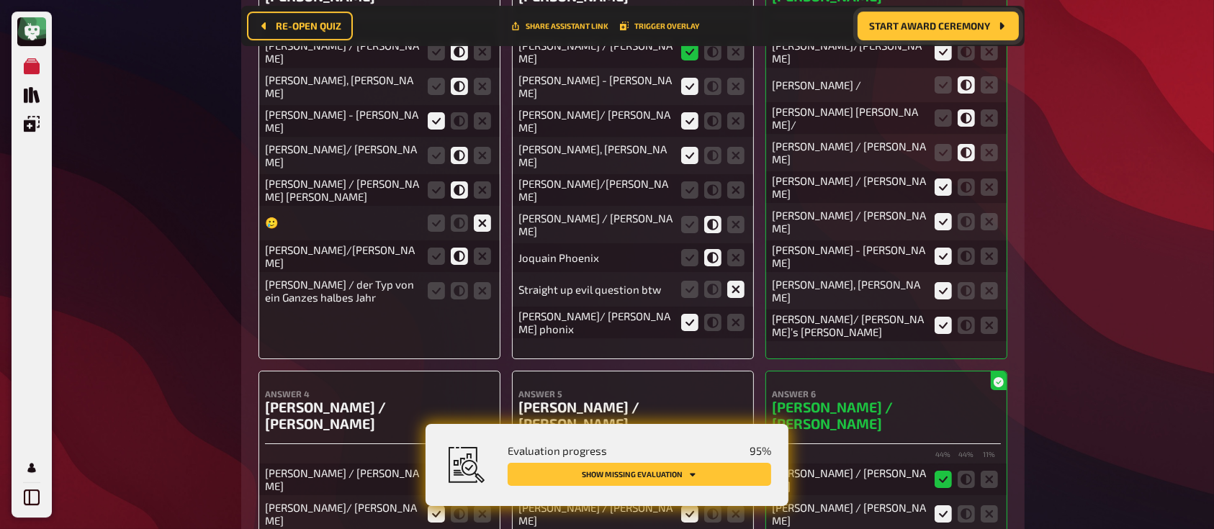
scroll to position [10423, 0]
click at [458, 281] on icon at bounding box center [459, 289] width 17 height 17
click at [0, 0] on input "radio" at bounding box center [0, 0] width 0 height 0
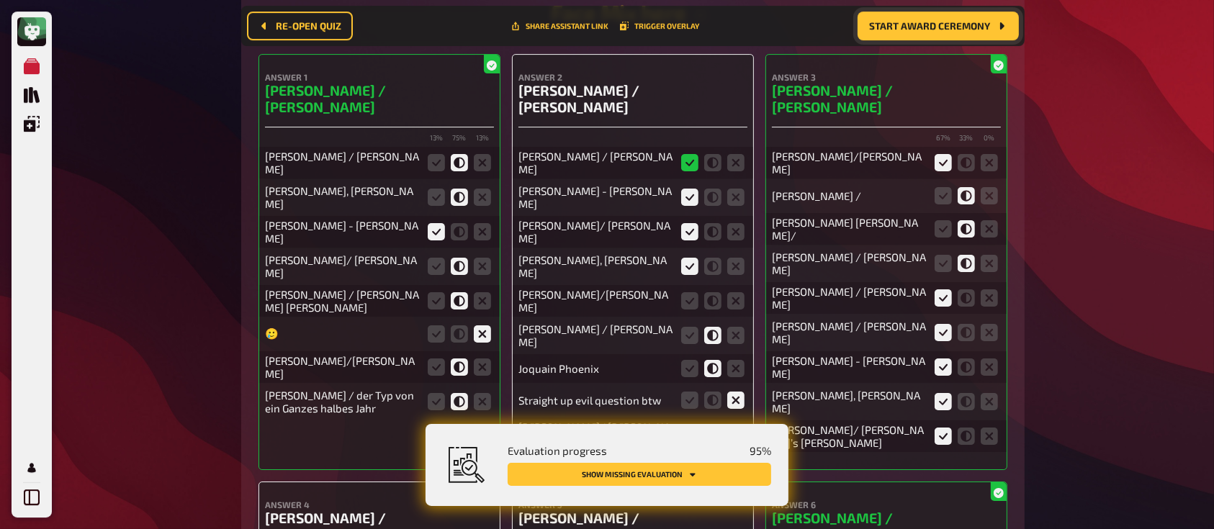
scroll to position [10313, 0]
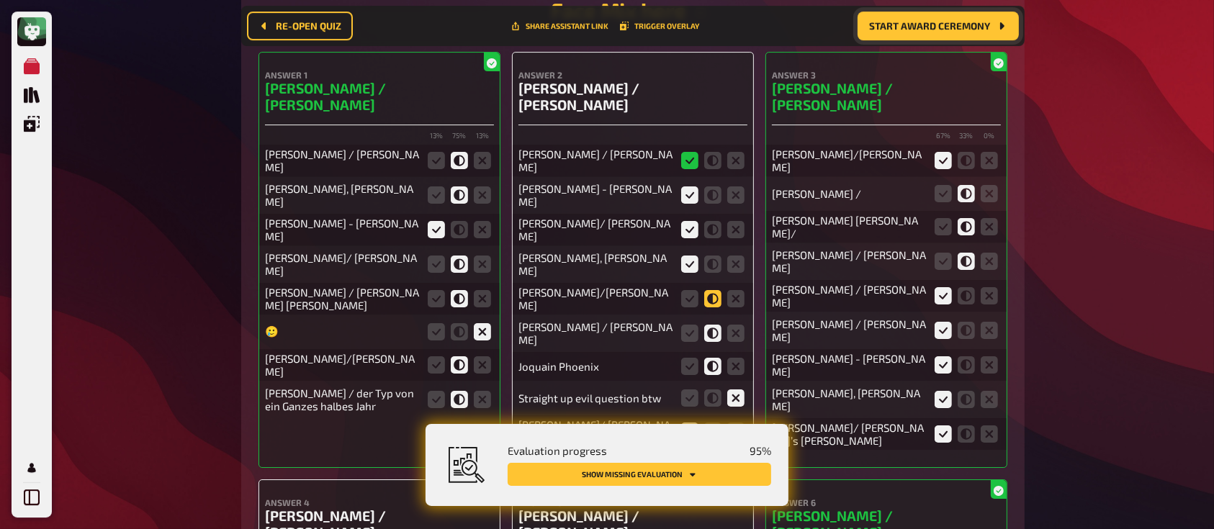
click at [712, 290] on icon at bounding box center [712, 298] width 17 height 17
click at [0, 0] on input "radio" at bounding box center [0, 0] width 0 height 0
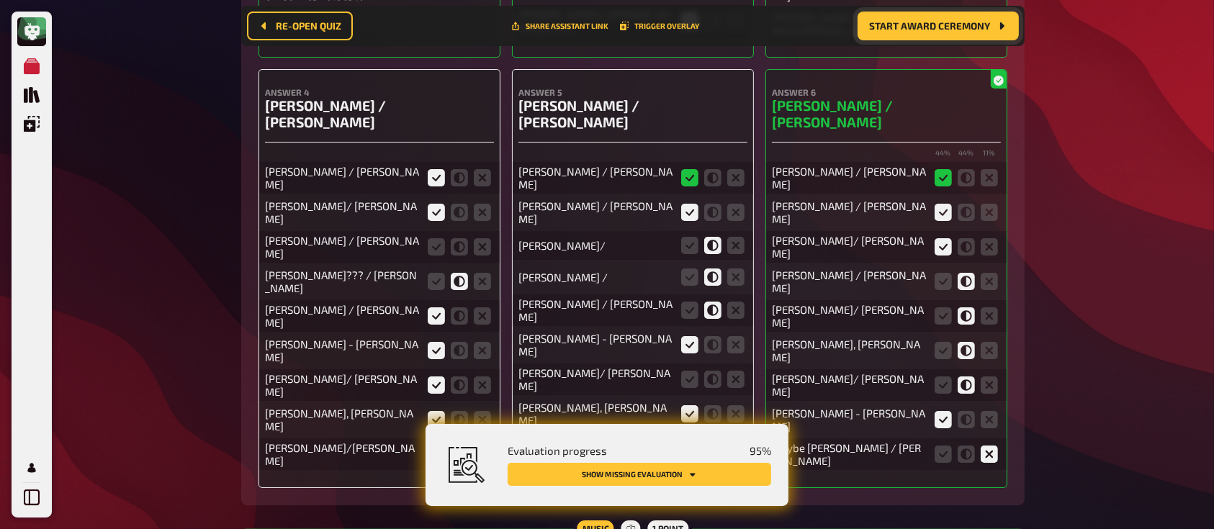
scroll to position [10719, 0]
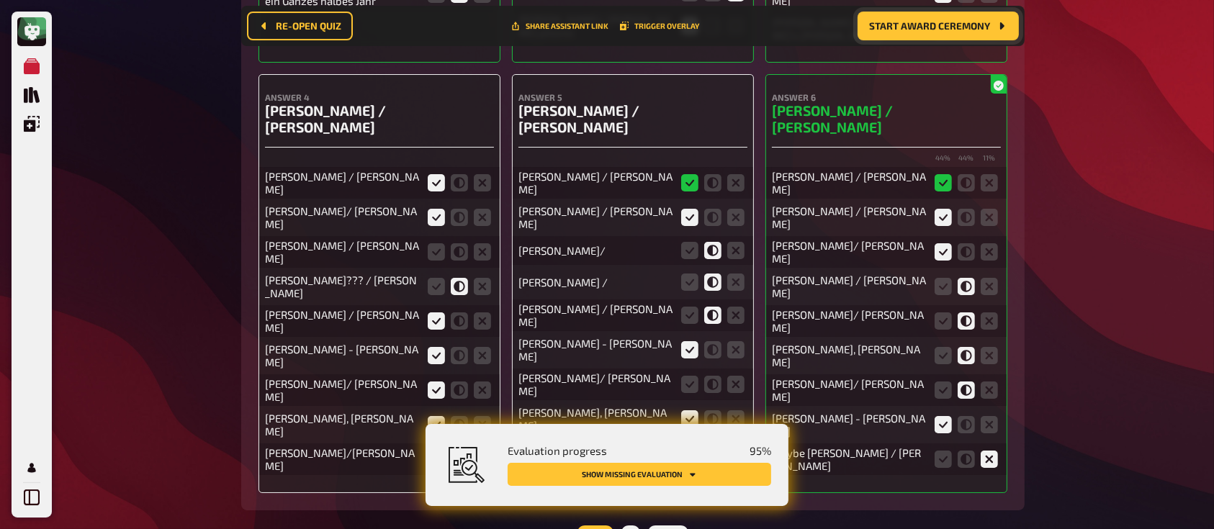
click at [433, 451] on icon at bounding box center [436, 459] width 17 height 17
click at [0, 0] on input "radio" at bounding box center [0, 0] width 0 height 0
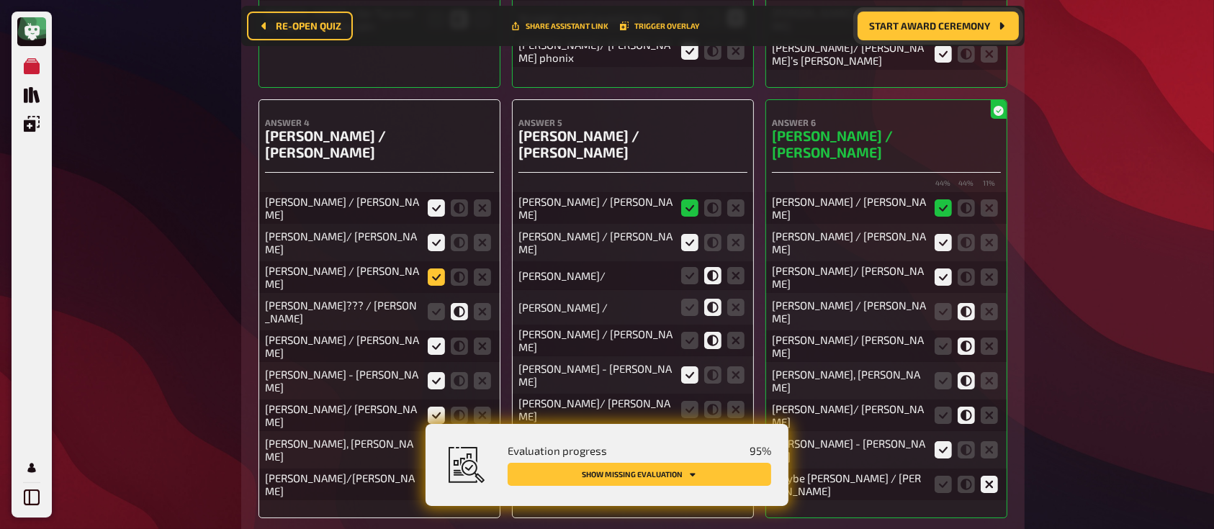
click at [431, 268] on icon at bounding box center [436, 276] width 17 height 17
click at [0, 0] on input "radio" at bounding box center [0, 0] width 0 height 0
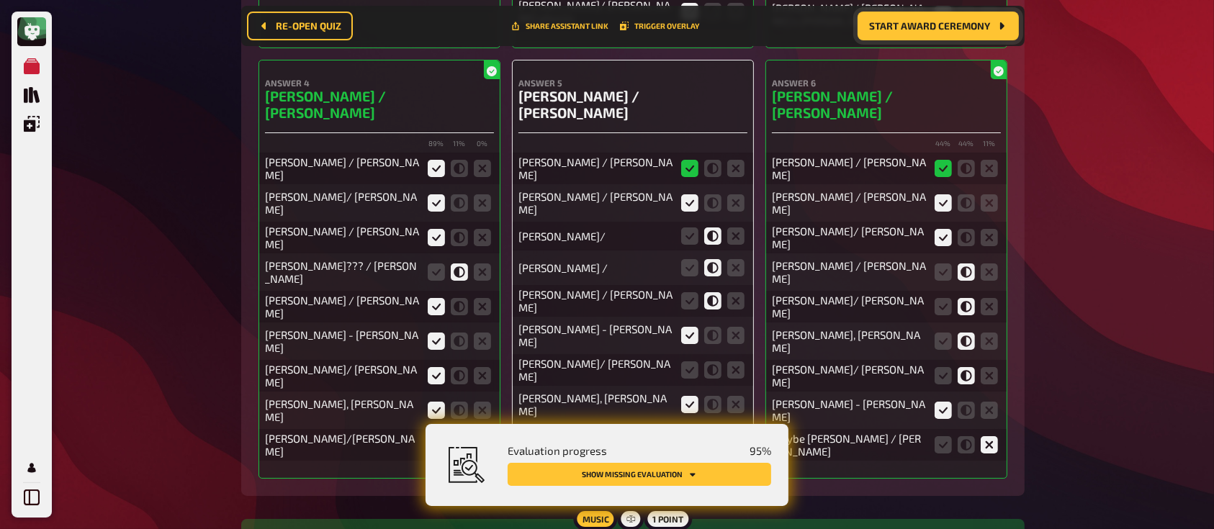
scroll to position [10735, 0]
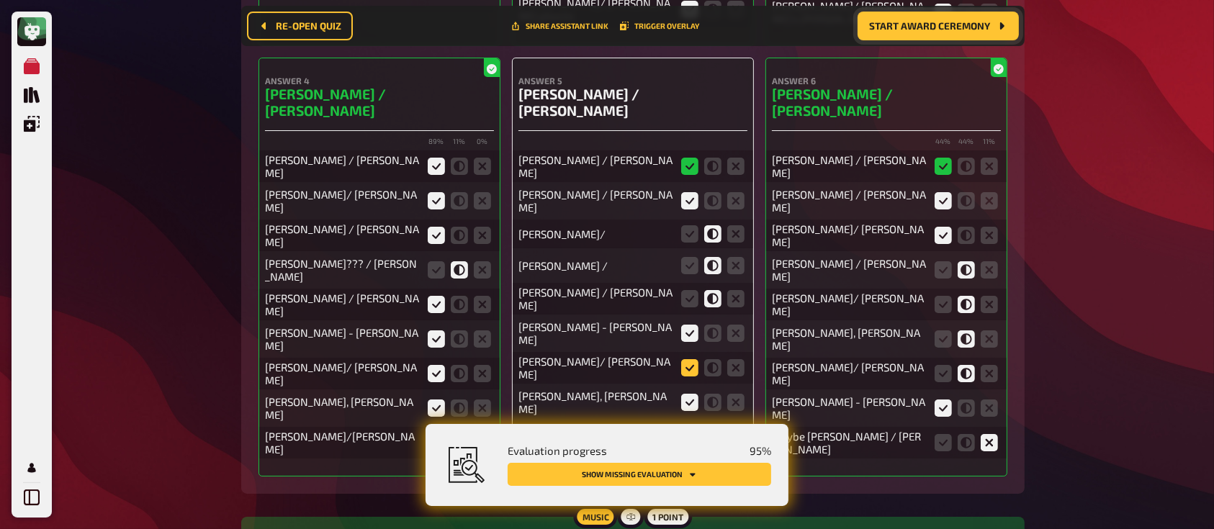
click at [690, 359] on icon at bounding box center [689, 367] width 17 height 17
click at [0, 0] on input "radio" at bounding box center [0, 0] width 0 height 0
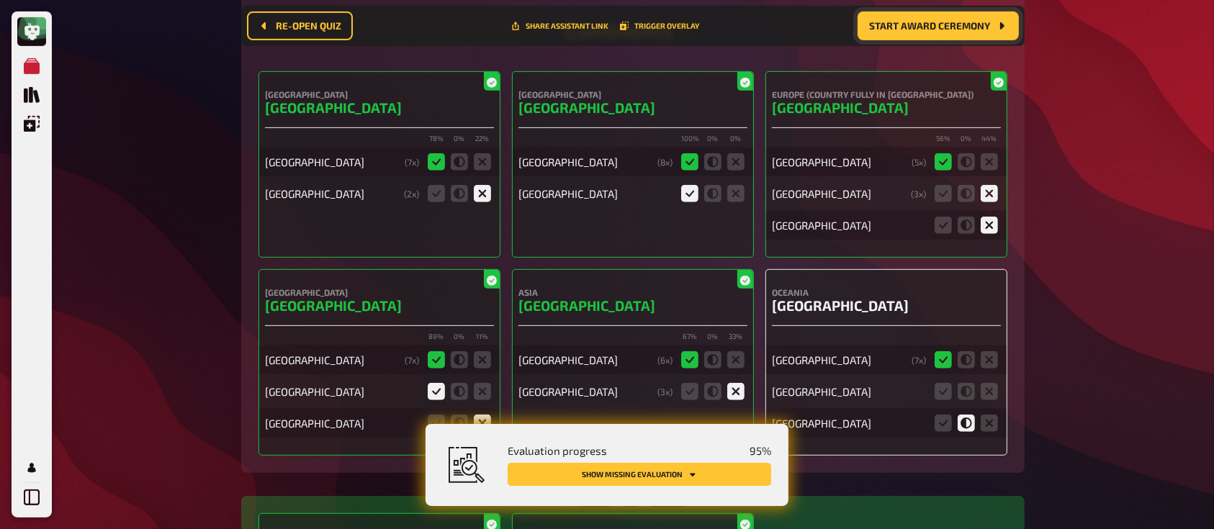
scroll to position [11639, 0]
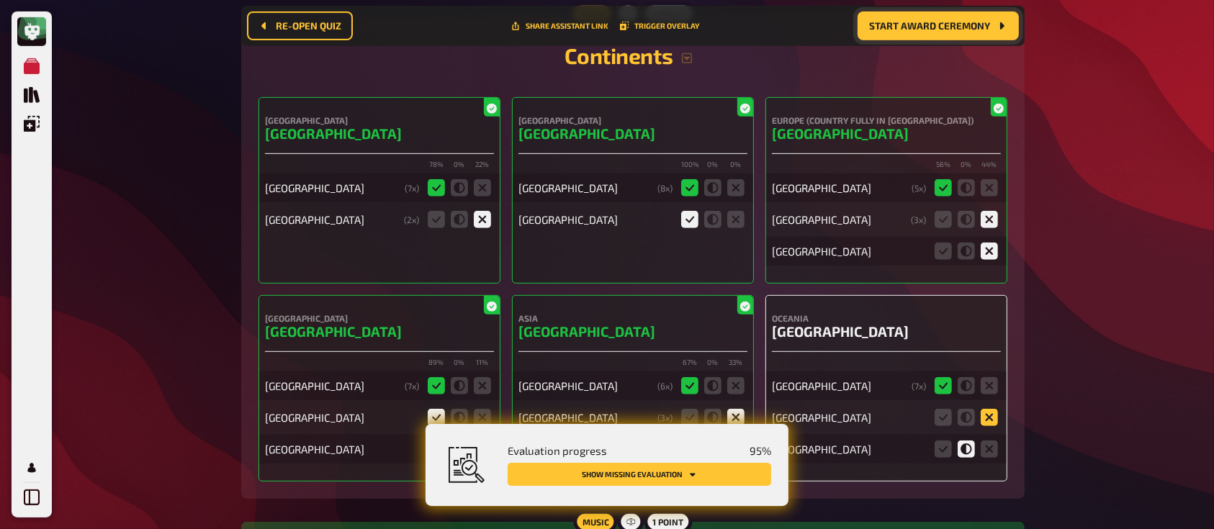
click at [985, 409] on icon at bounding box center [988, 417] width 17 height 17
click at [0, 0] on input "radio" at bounding box center [0, 0] width 0 height 0
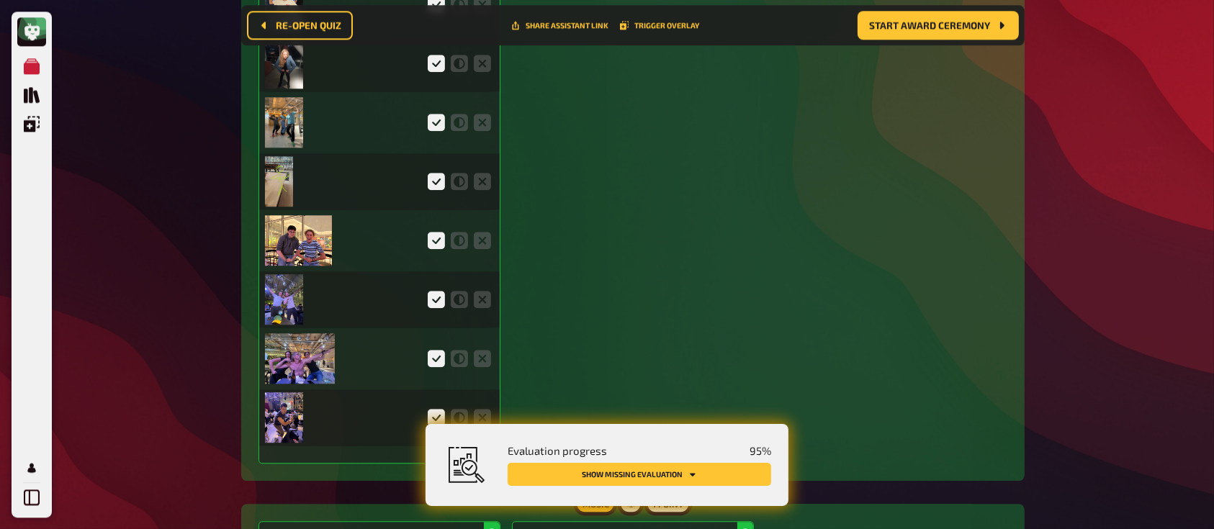
scroll to position [4794, 0]
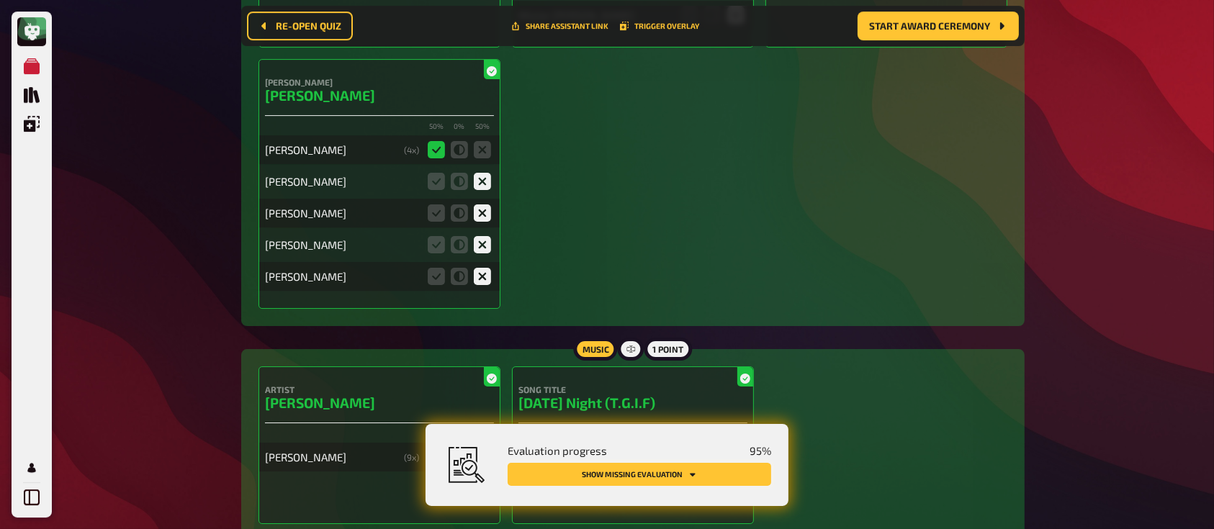
click at [651, 467] on button "Show missing evaluation" at bounding box center [638, 474] width 263 height 23
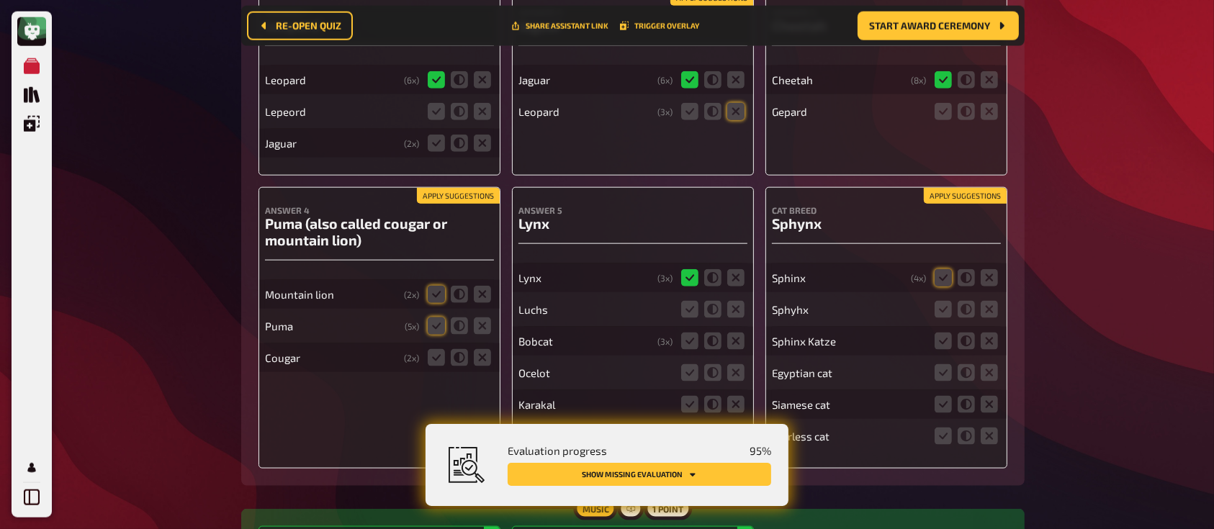
scroll to position [12683, 0]
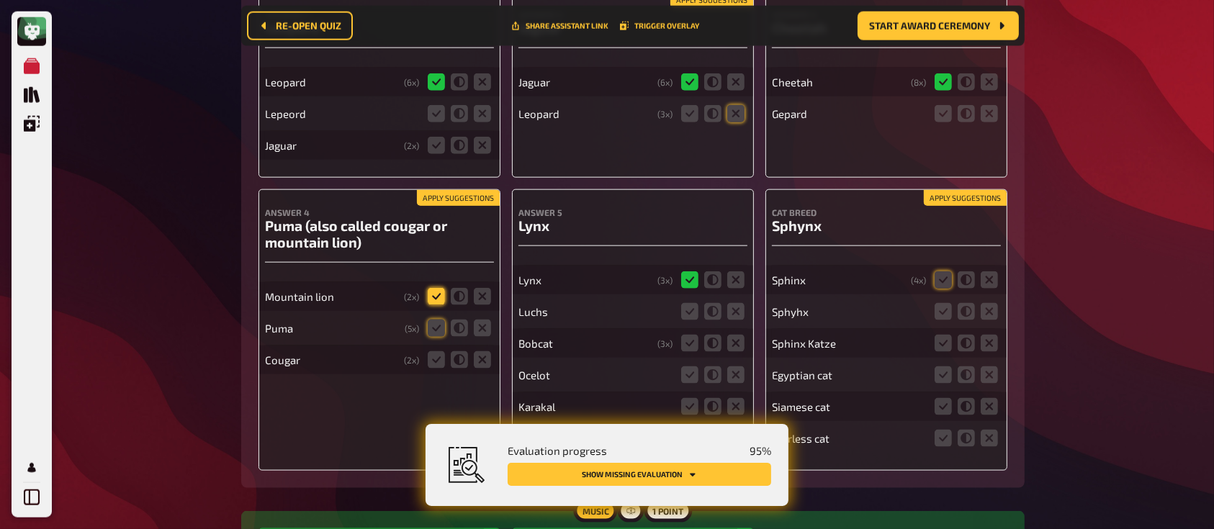
click at [430, 288] on icon at bounding box center [436, 296] width 17 height 17
click at [0, 0] on input "radio" at bounding box center [0, 0] width 0 height 0
click at [434, 320] on icon at bounding box center [436, 328] width 17 height 17
click at [0, 0] on input "radio" at bounding box center [0, 0] width 0 height 0
click at [433, 351] on icon at bounding box center [436, 359] width 17 height 17
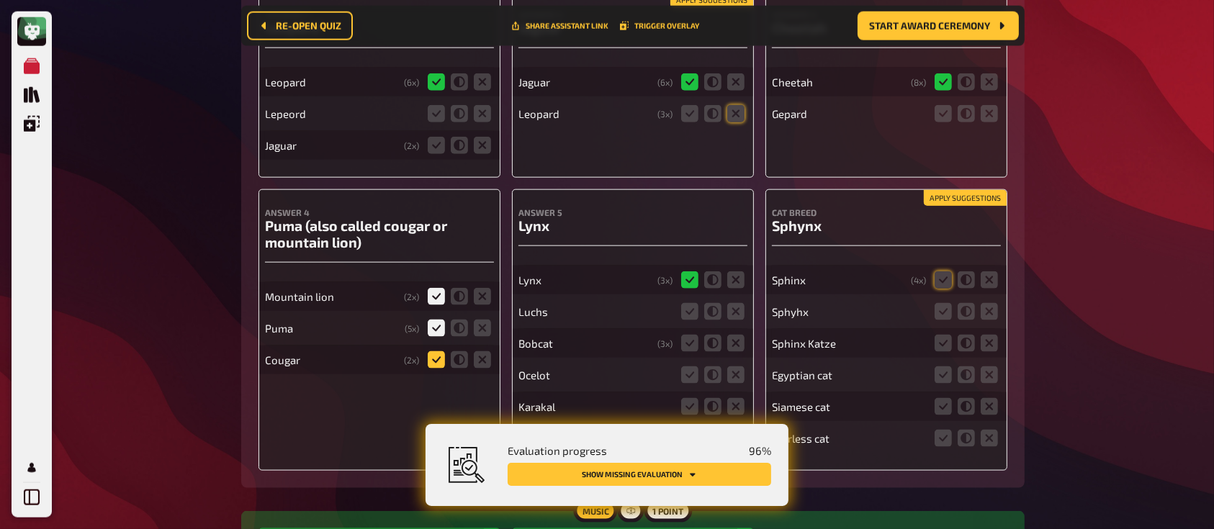
click at [0, 0] on input "radio" at bounding box center [0, 0] width 0 height 0
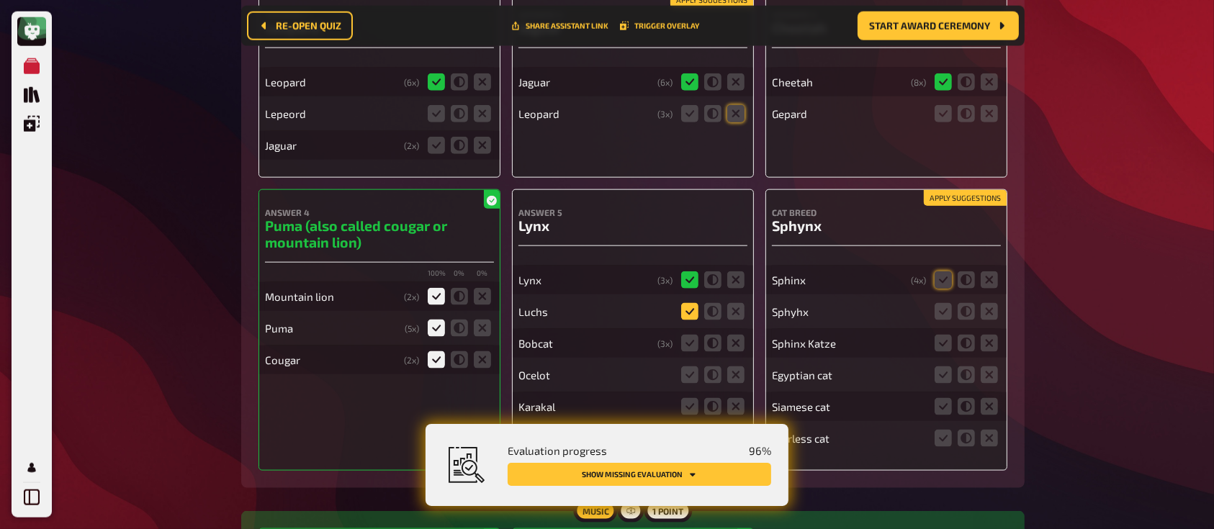
click at [691, 303] on icon at bounding box center [689, 311] width 17 height 17
click at [0, 0] on input "radio" at bounding box center [0, 0] width 0 height 0
click at [737, 335] on icon at bounding box center [735, 343] width 17 height 17
click at [0, 0] on input "radio" at bounding box center [0, 0] width 0 height 0
click at [733, 363] on fieldset at bounding box center [712, 374] width 69 height 23
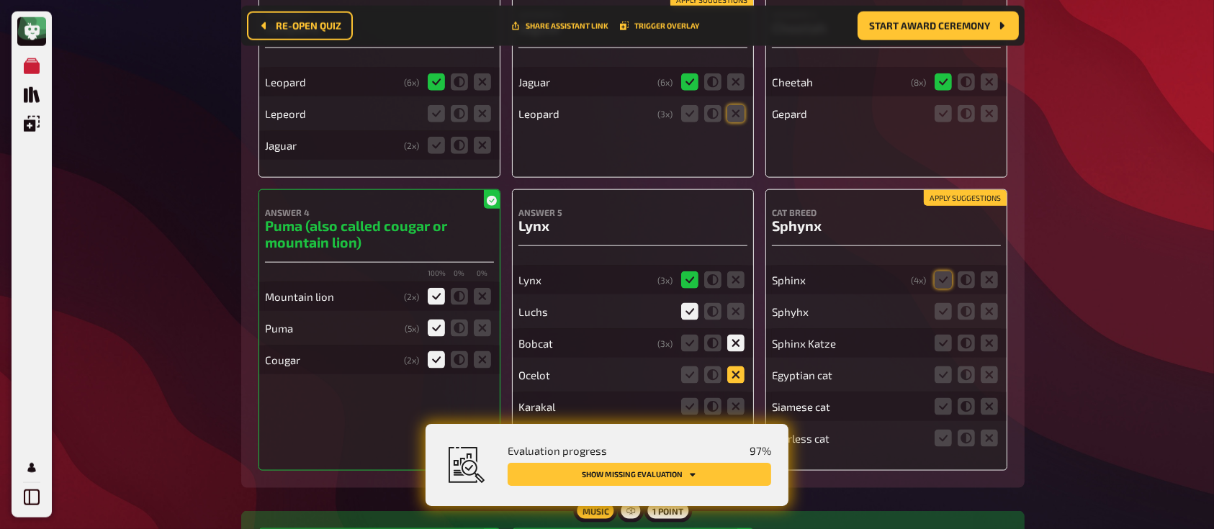
click at [733, 366] on icon at bounding box center [735, 374] width 17 height 17
click at [0, 0] on input "radio" at bounding box center [0, 0] width 0 height 0
click at [735, 398] on icon at bounding box center [735, 406] width 17 height 17
click at [0, 0] on input "radio" at bounding box center [0, 0] width 0 height 0
click at [939, 303] on icon at bounding box center [942, 311] width 17 height 17
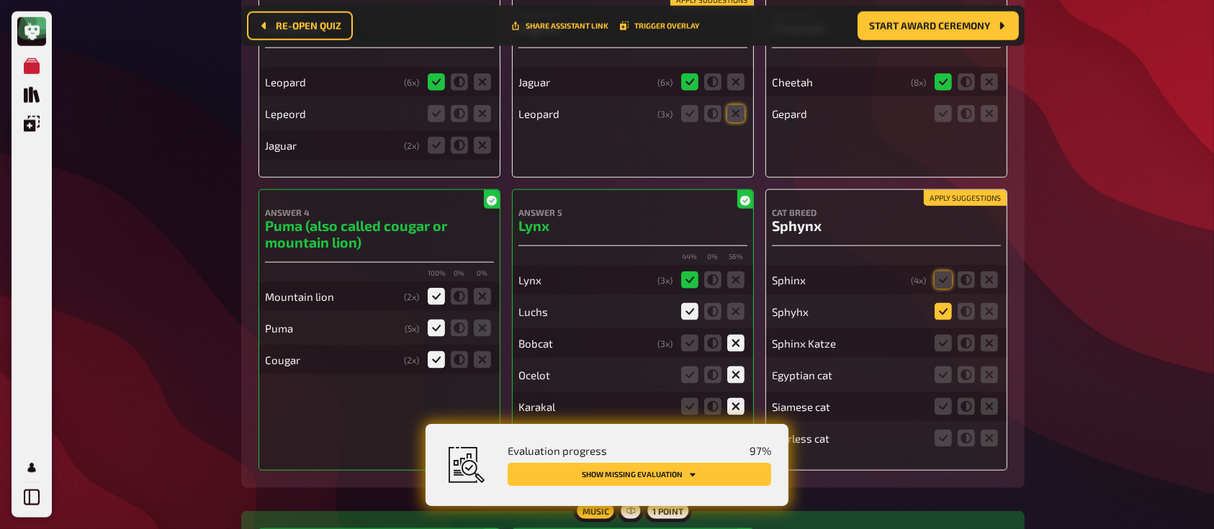
click at [0, 0] on input "radio" at bounding box center [0, 0] width 0 height 0
click at [941, 271] on icon at bounding box center [942, 279] width 17 height 17
click at [0, 0] on input "radio" at bounding box center [0, 0] width 0 height 0
click at [940, 335] on icon at bounding box center [942, 343] width 17 height 17
click at [0, 0] on input "radio" at bounding box center [0, 0] width 0 height 0
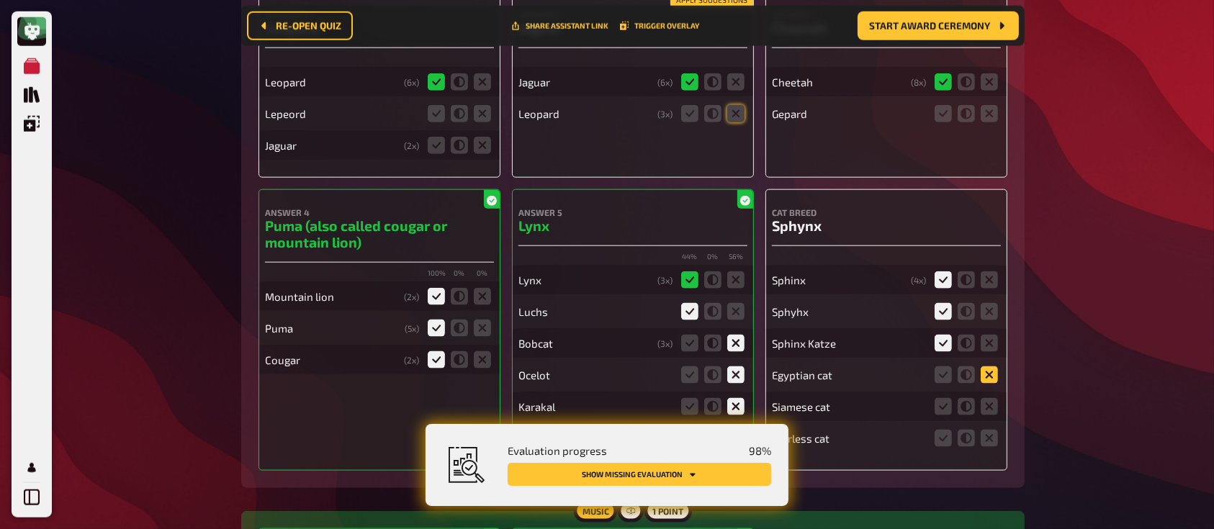
click at [985, 366] on icon at bounding box center [988, 374] width 17 height 17
click at [0, 0] on input "radio" at bounding box center [0, 0] width 0 height 0
click at [987, 398] on icon at bounding box center [988, 406] width 17 height 17
click at [0, 0] on input "radio" at bounding box center [0, 0] width 0 height 0
click at [986, 430] on icon at bounding box center [988, 438] width 17 height 17
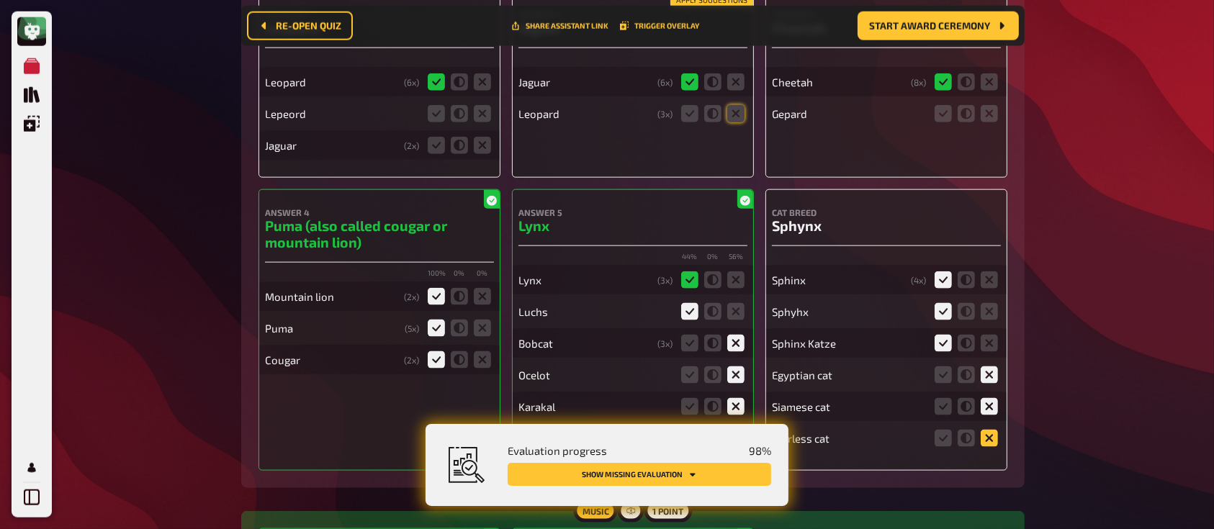
click at [0, 0] on input "radio" at bounding box center [0, 0] width 0 height 0
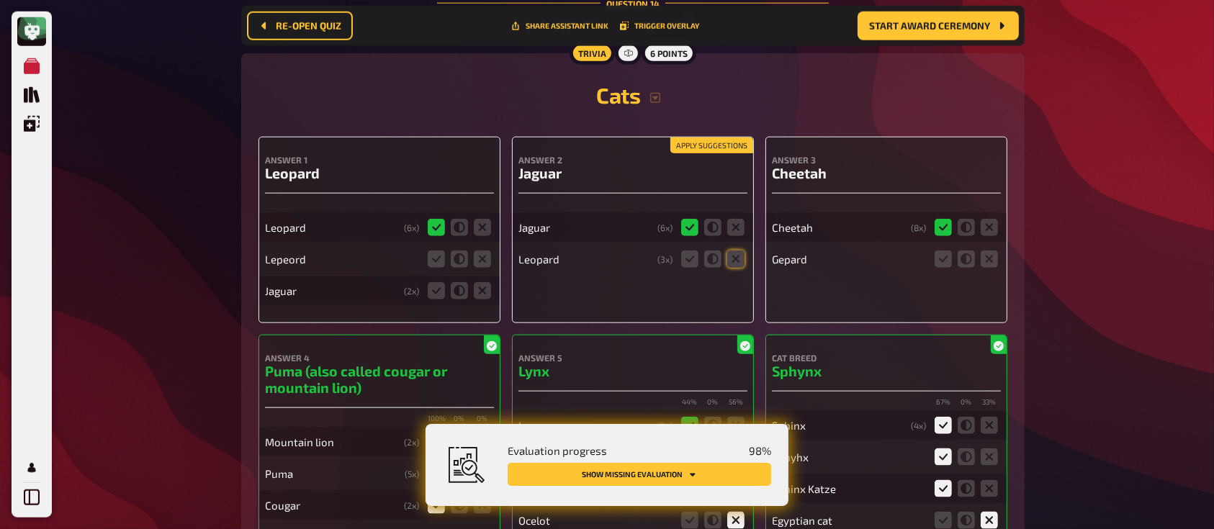
scroll to position [12441, 0]
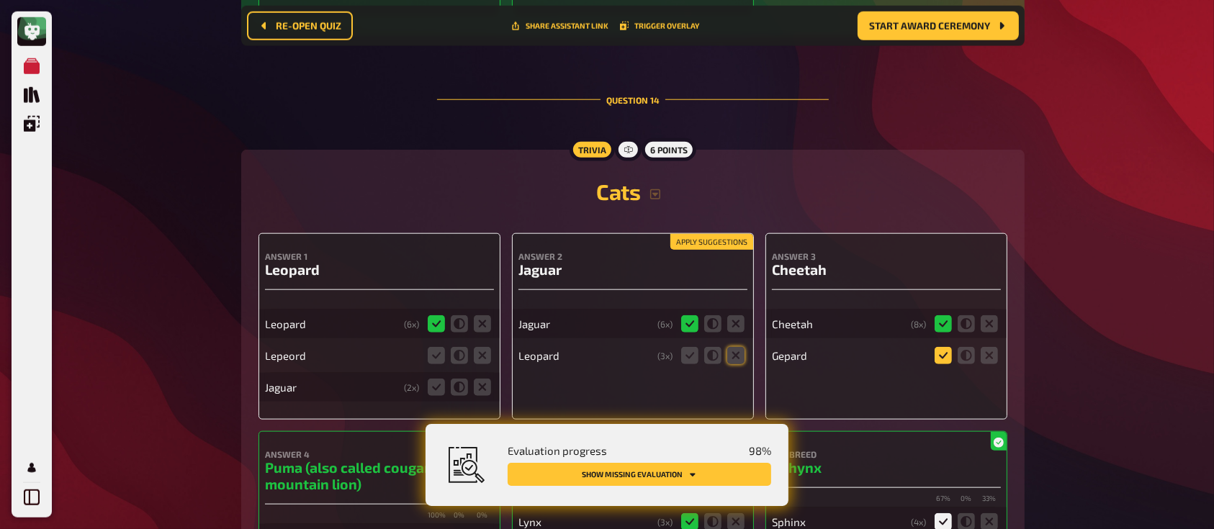
click at [941, 347] on icon at bounding box center [942, 355] width 17 height 17
click at [0, 0] on input "radio" at bounding box center [0, 0] width 0 height 0
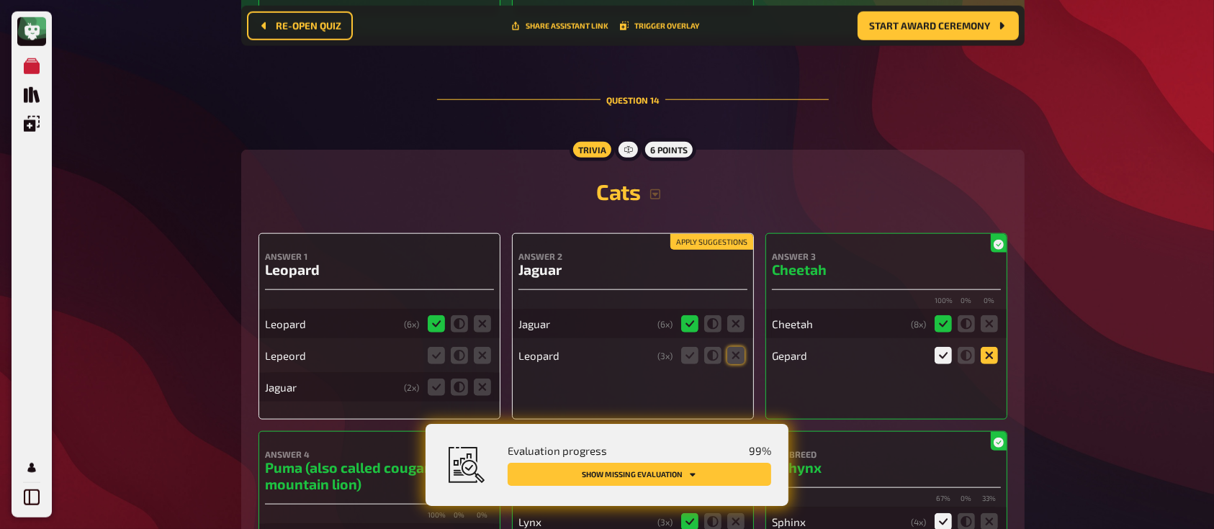
click at [993, 347] on icon at bounding box center [988, 355] width 17 height 17
click at [0, 0] on input "radio" at bounding box center [0, 0] width 0 height 0
click at [742, 347] on icon at bounding box center [735, 355] width 17 height 17
click at [0, 0] on input "radio" at bounding box center [0, 0] width 0 height 0
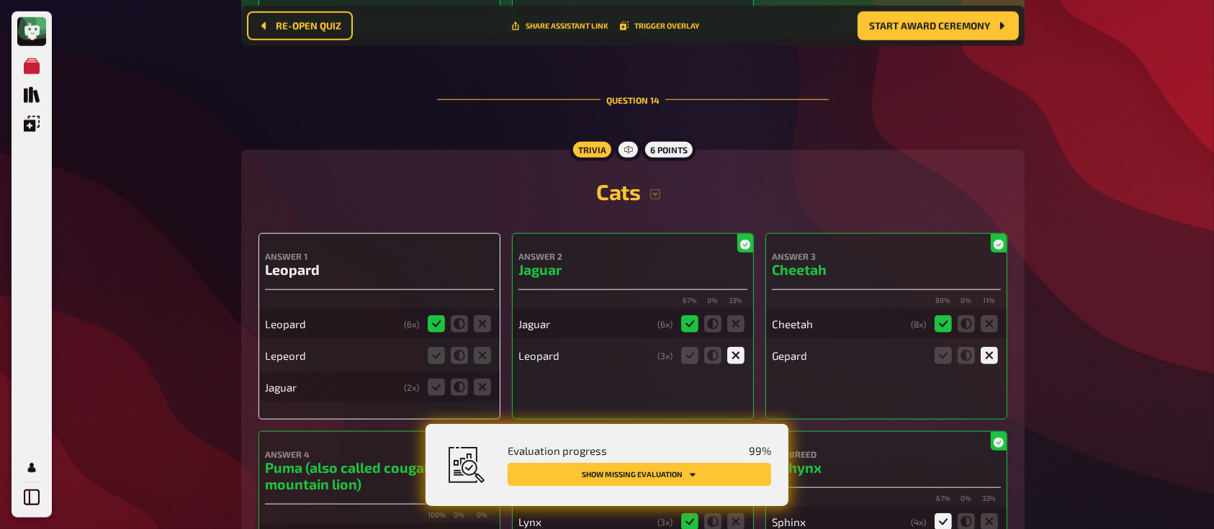
click at [426, 344] on fieldset at bounding box center [459, 355] width 69 height 23
click at [433, 347] on icon at bounding box center [436, 355] width 17 height 17
click at [0, 0] on input "radio" at bounding box center [0, 0] width 0 height 0
click at [476, 379] on icon at bounding box center [482, 387] width 17 height 17
click at [0, 0] on input "radio" at bounding box center [0, 0] width 0 height 0
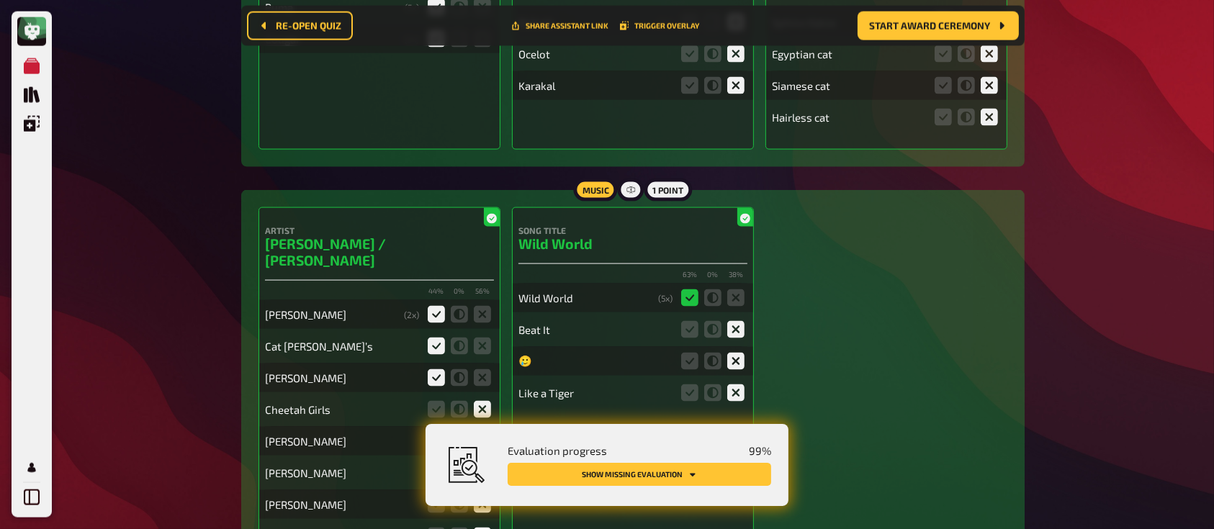
scroll to position [13111, 0]
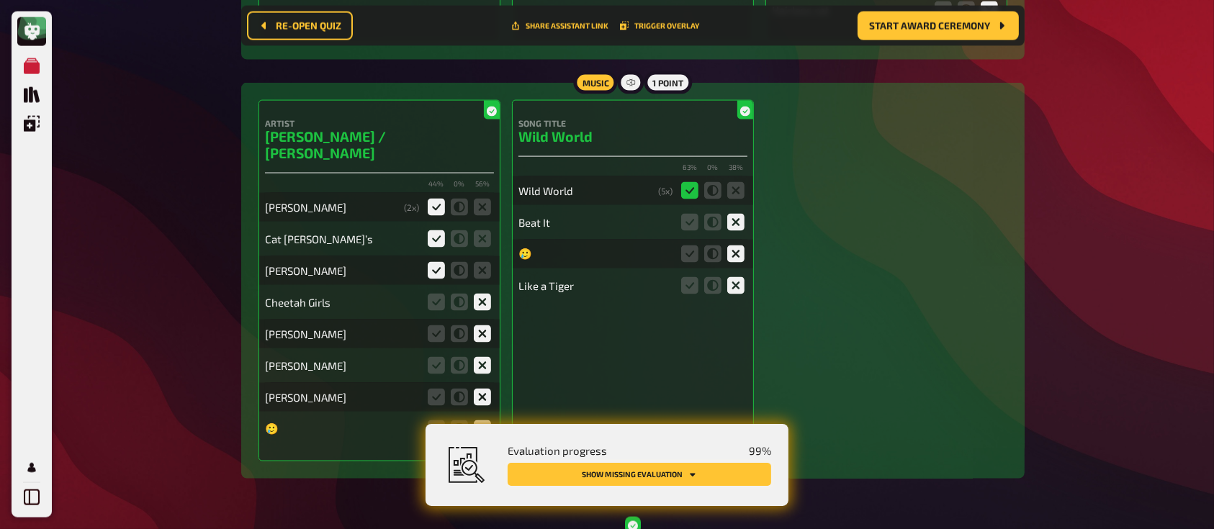
click at [633, 472] on button "Show missing evaluation" at bounding box center [638, 474] width 263 height 23
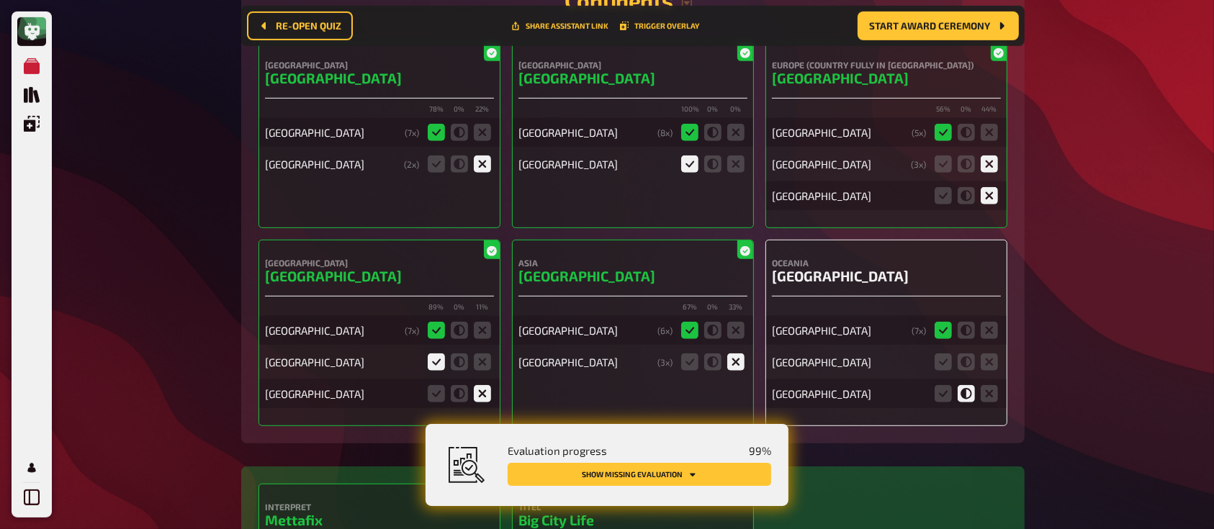
scroll to position [11695, 0]
click at [993, 353] on icon at bounding box center [988, 361] width 17 height 17
click at [0, 0] on input "radio" at bounding box center [0, 0] width 0 height 0
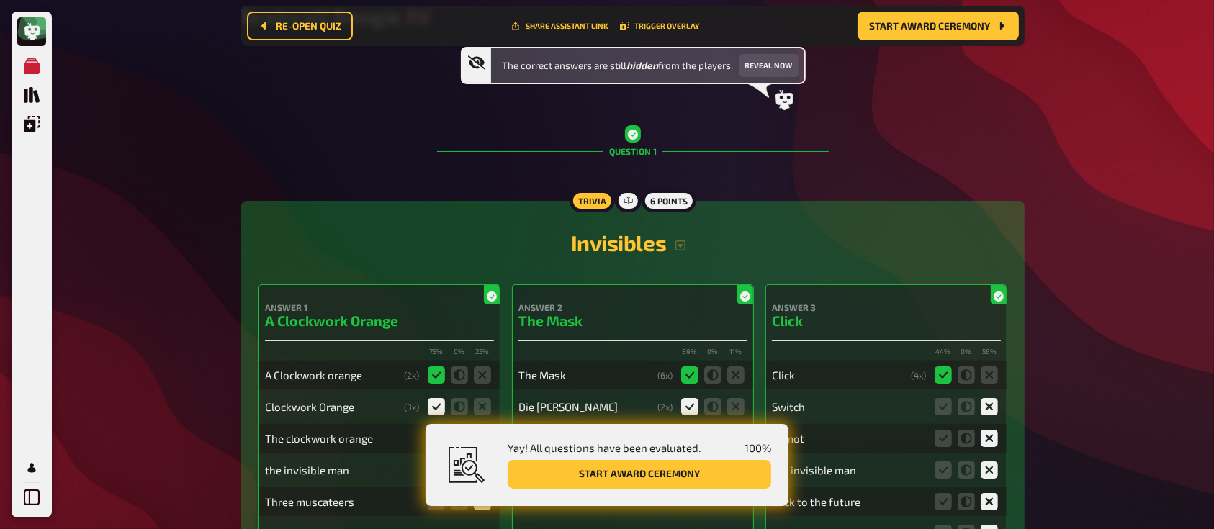
scroll to position [0, 0]
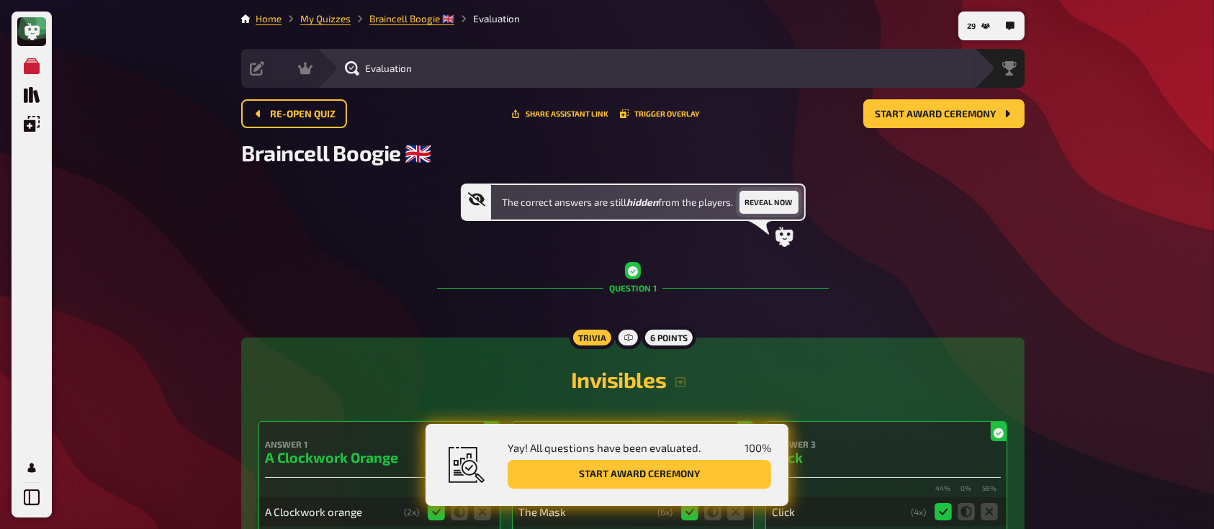
click at [777, 199] on button "Reveal now" at bounding box center [768, 202] width 59 height 23
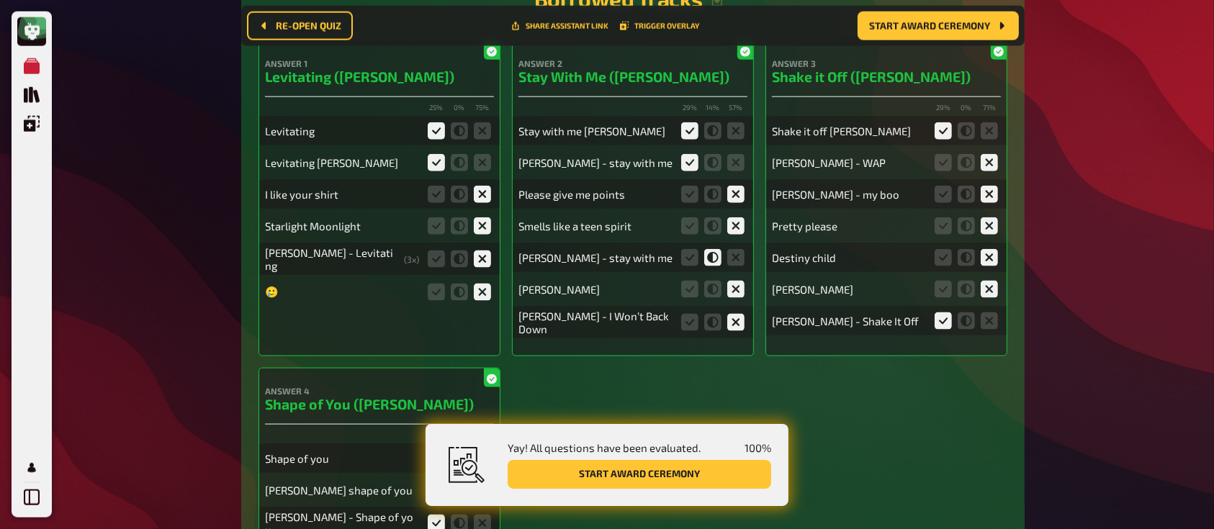
scroll to position [7265, 0]
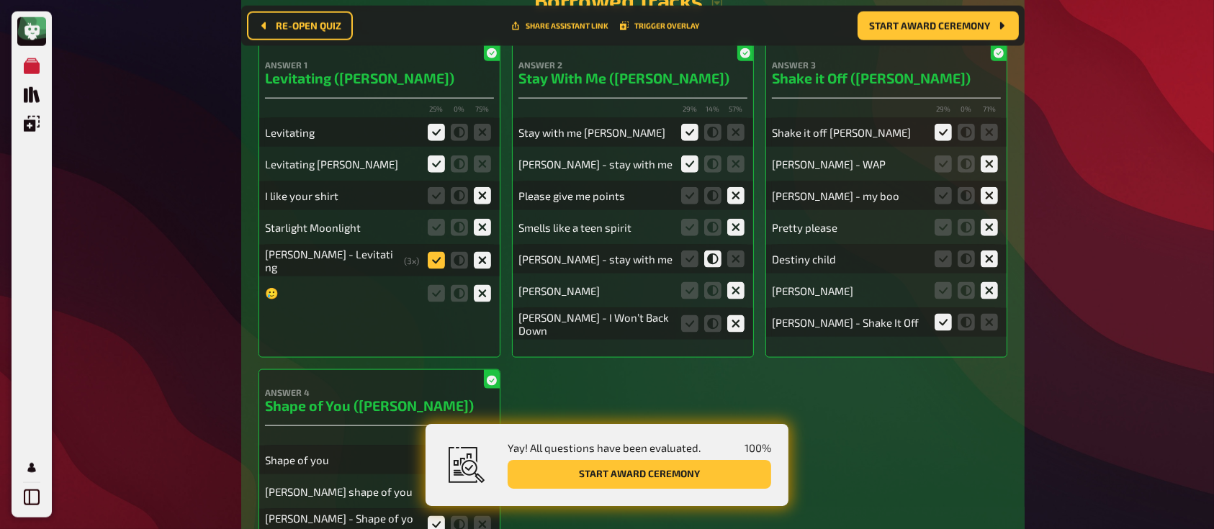
click at [433, 265] on icon at bounding box center [436, 260] width 17 height 17
click at [0, 0] on input "radio" at bounding box center [0, 0] width 0 height 0
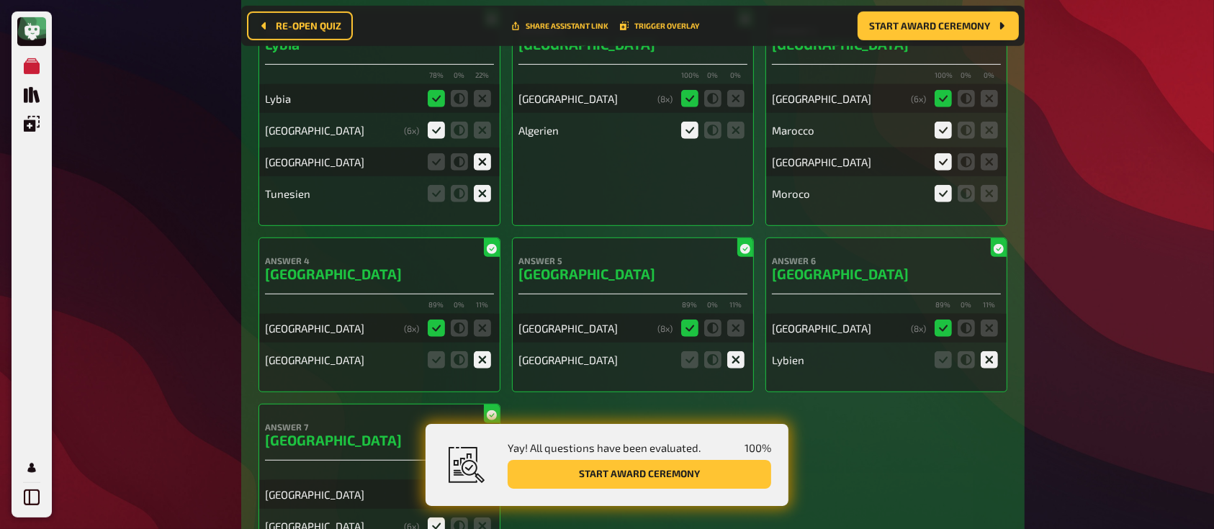
scroll to position [6228, 0]
click at [432, 355] on icon at bounding box center [436, 358] width 17 height 17
click at [0, 0] on input "radio" at bounding box center [0, 0] width 0 height 0
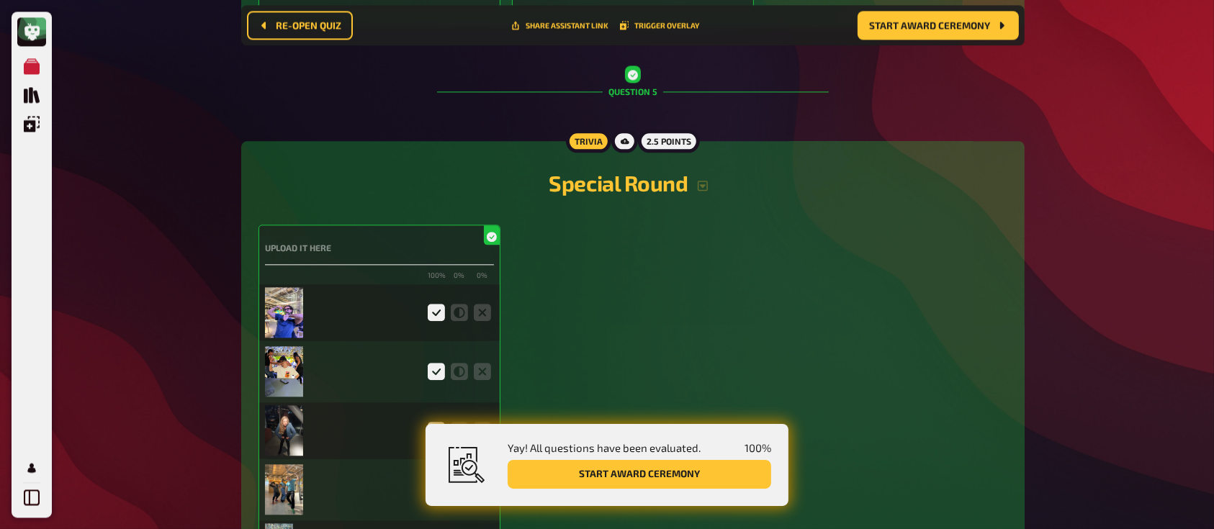
scroll to position [3299, 0]
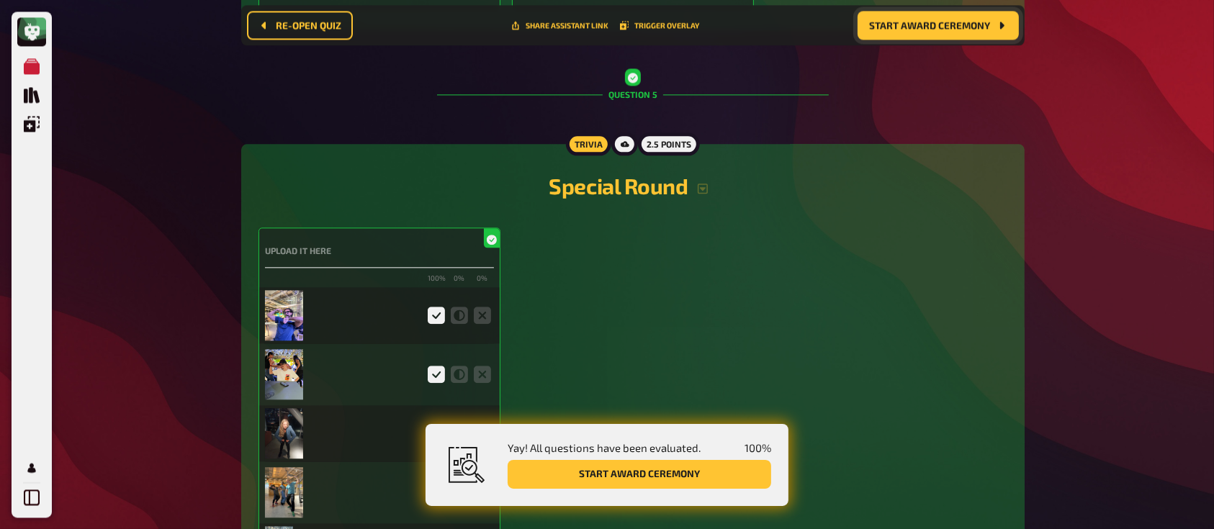
click at [906, 30] on span "Start award ceremony" at bounding box center [929, 26] width 121 height 10
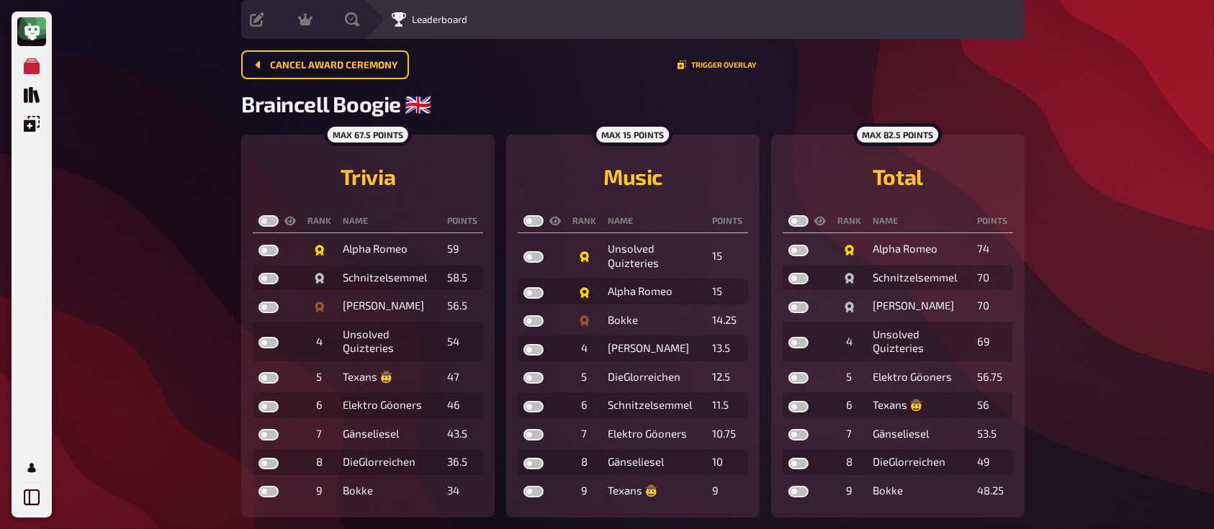
scroll to position [51, 0]
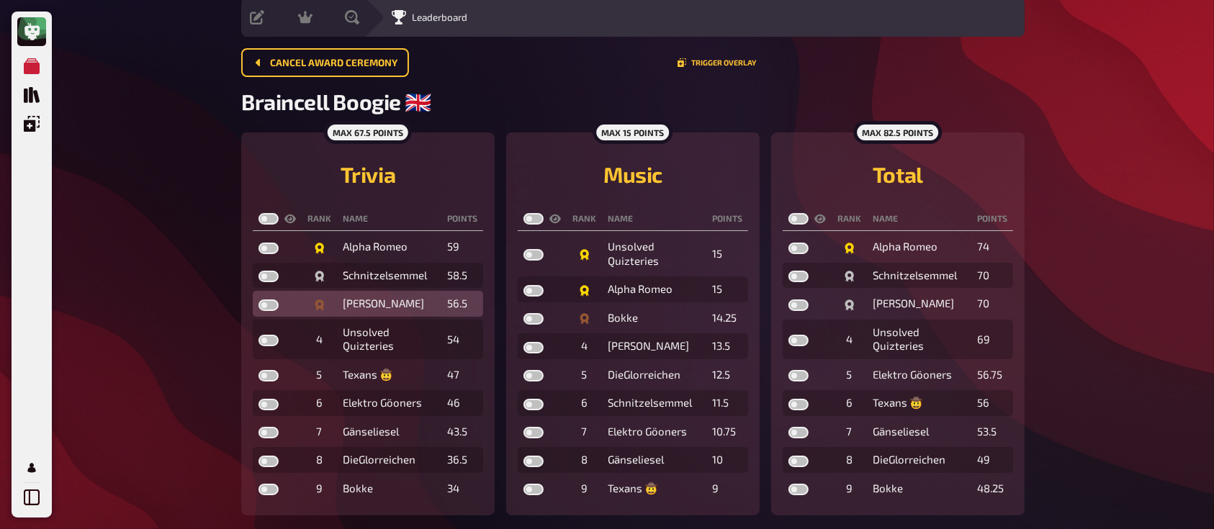
click at [273, 300] on label at bounding box center [268, 305] width 20 height 12
click at [258, 299] on input "checkbox" at bounding box center [258, 299] width 1 height 1
checkbox input "true"
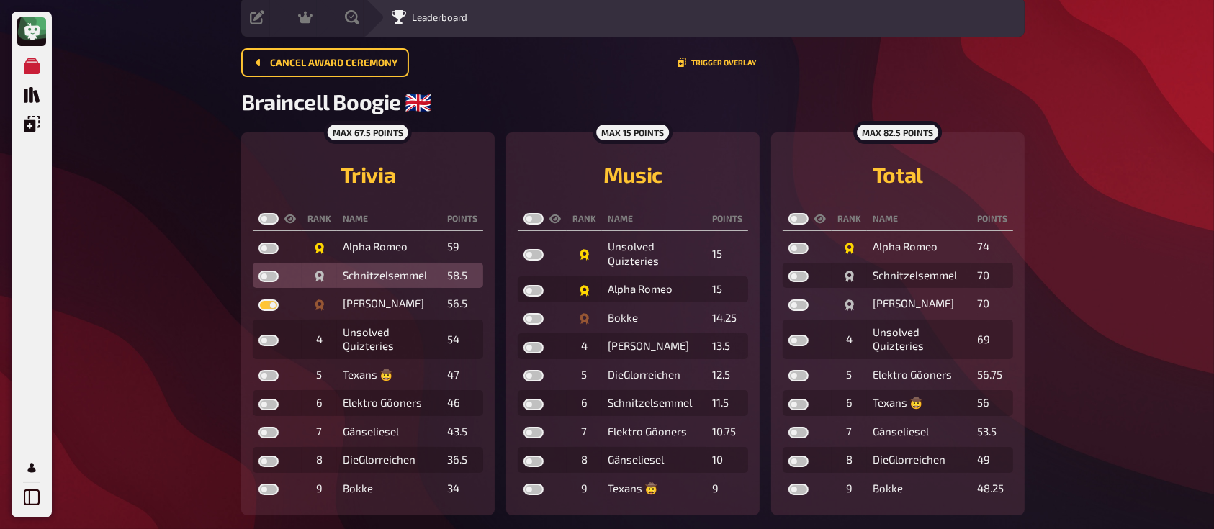
click at [271, 275] on label at bounding box center [268, 277] width 20 height 12
click at [258, 271] on input "checkbox" at bounding box center [258, 270] width 1 height 1
checkbox input "true"
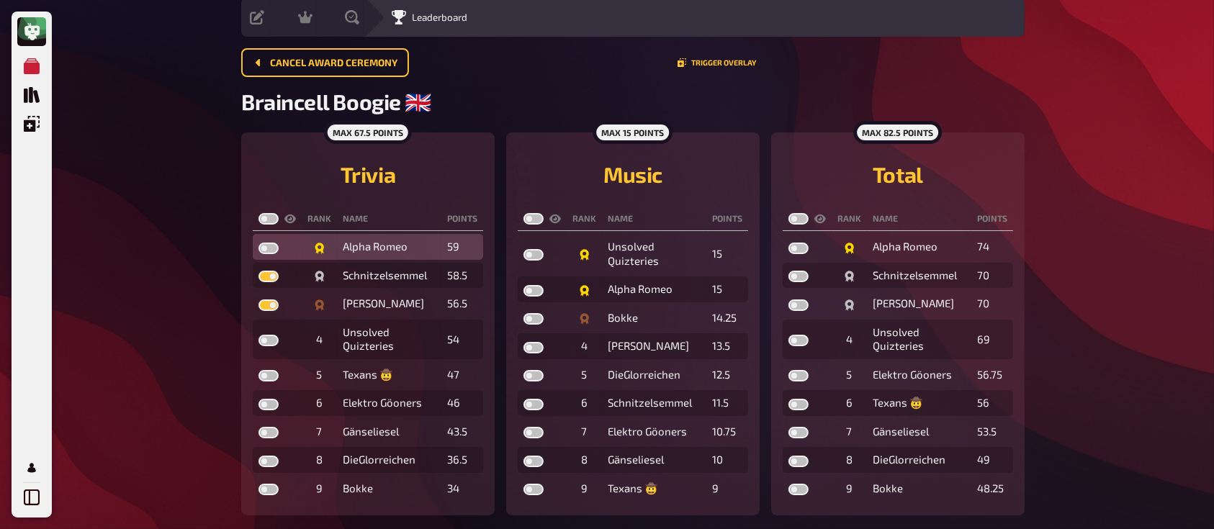
click at [271, 249] on label at bounding box center [268, 249] width 20 height 12
click at [258, 243] on input "checkbox" at bounding box center [258, 242] width 1 height 1
checkbox input "true"
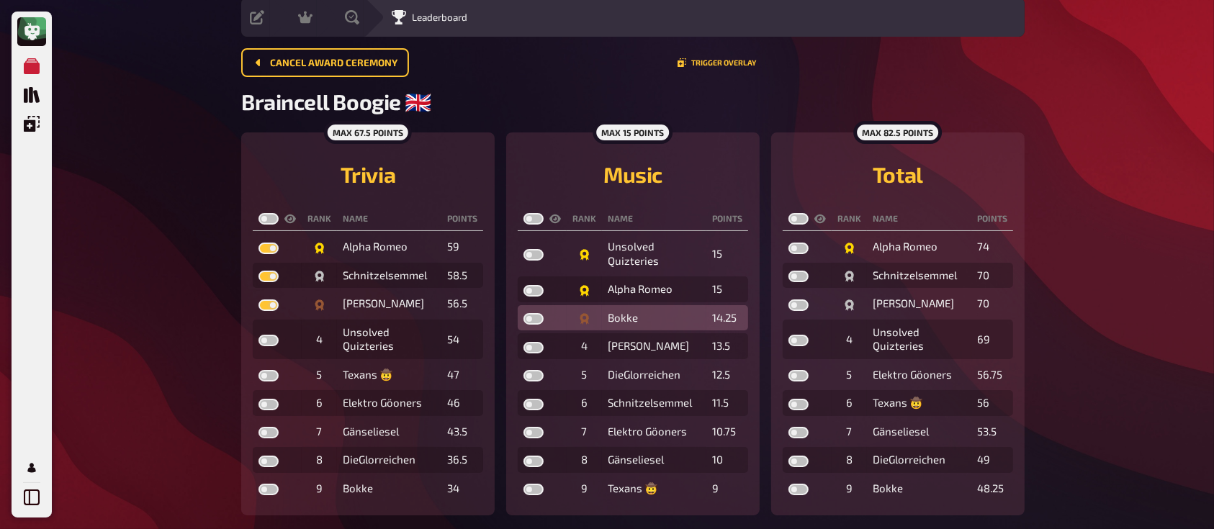
click at [538, 319] on label at bounding box center [533, 319] width 20 height 12
click at [523, 313] on input "checkbox" at bounding box center [523, 312] width 1 height 1
checkbox input "true"
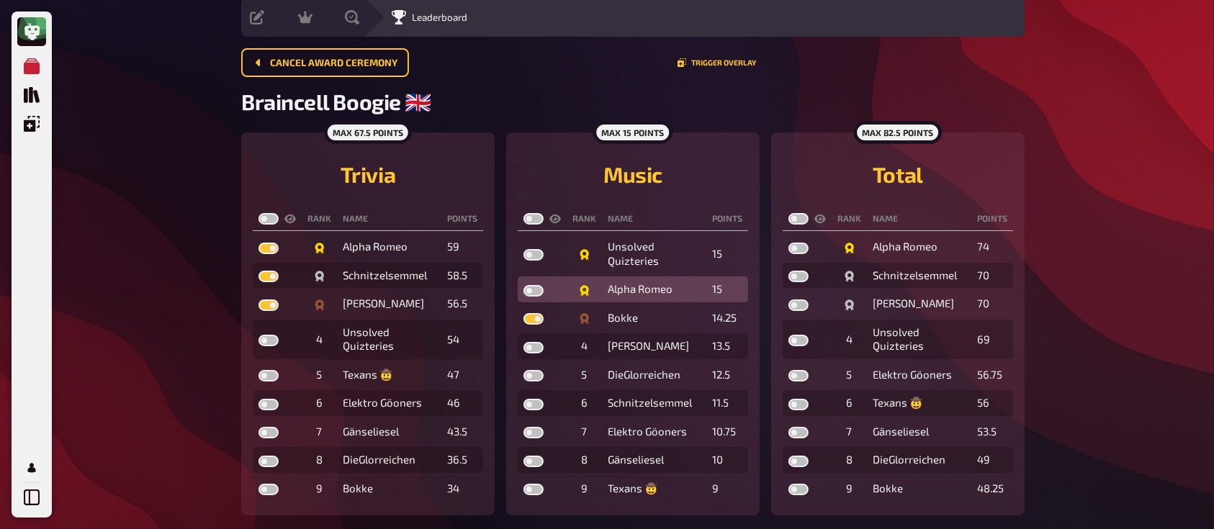
click at [537, 289] on label at bounding box center [533, 291] width 20 height 12
click at [523, 285] on input "checkbox" at bounding box center [523, 284] width 1 height 1
checkbox input "true"
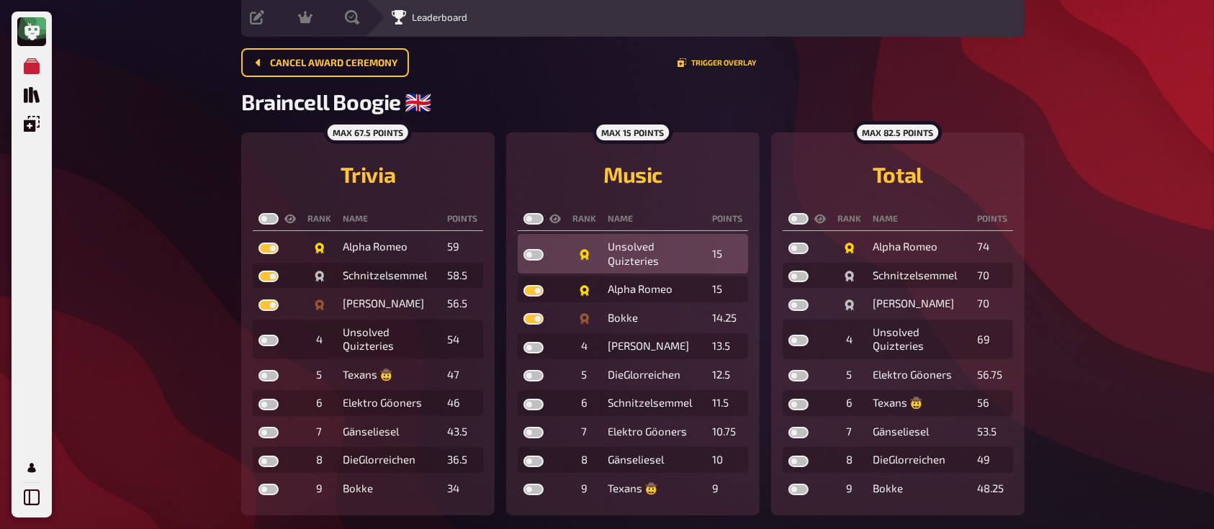
click at [543, 257] on td at bounding box center [542, 254] width 49 height 40
click at [534, 253] on label at bounding box center [533, 255] width 20 height 12
click at [523, 249] on input "checkbox" at bounding box center [523, 248] width 1 height 1
checkbox input "true"
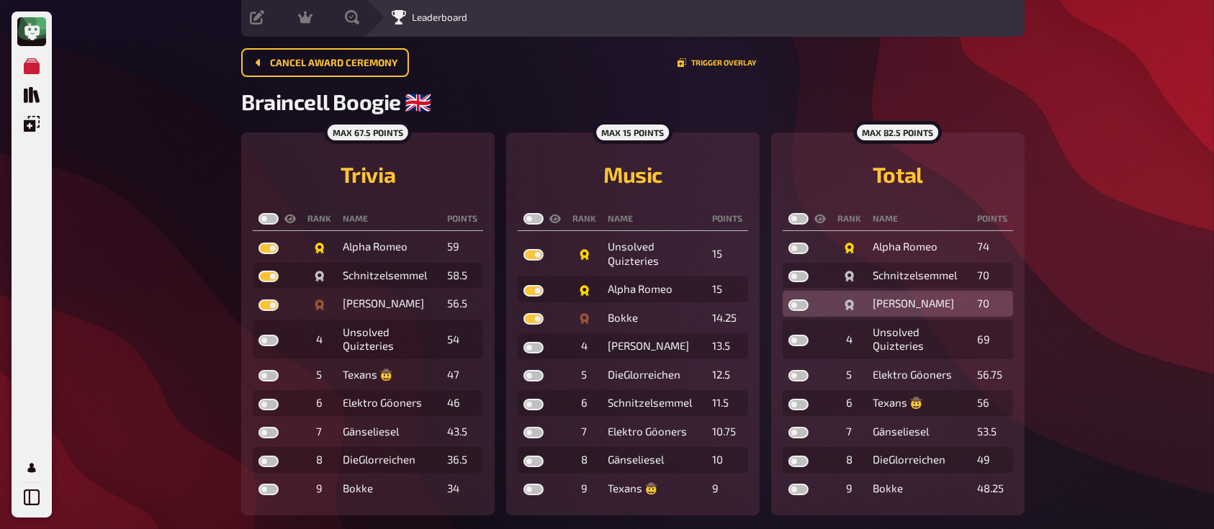
click at [803, 299] on label at bounding box center [798, 305] width 20 height 12
click at [788, 299] on input "checkbox" at bounding box center [787, 299] width 1 height 1
checkbox input "true"
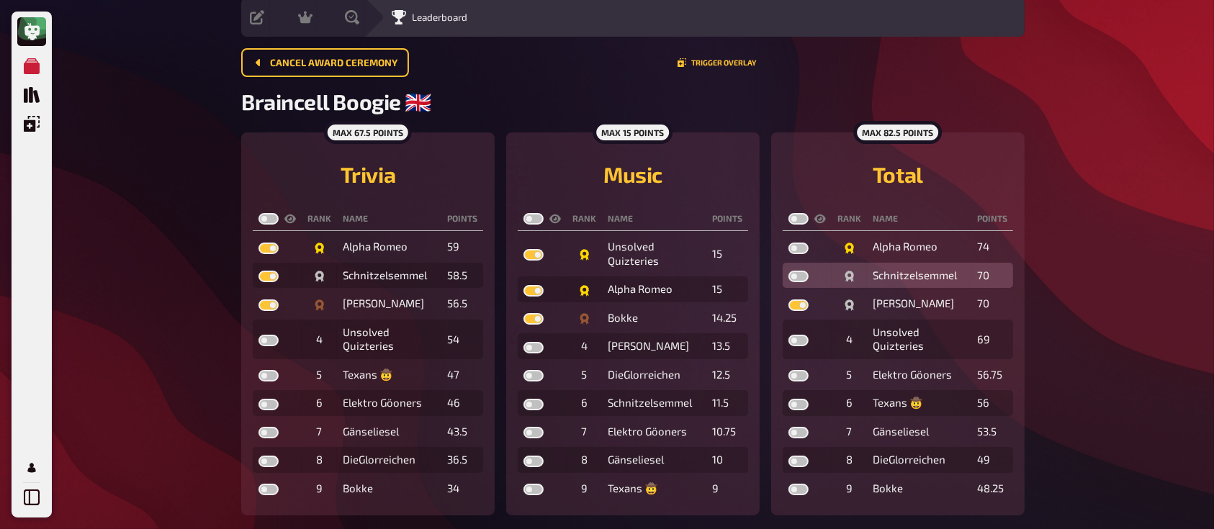
click at [800, 274] on label at bounding box center [798, 277] width 20 height 12
click at [788, 271] on input "checkbox" at bounding box center [787, 270] width 1 height 1
checkbox input "true"
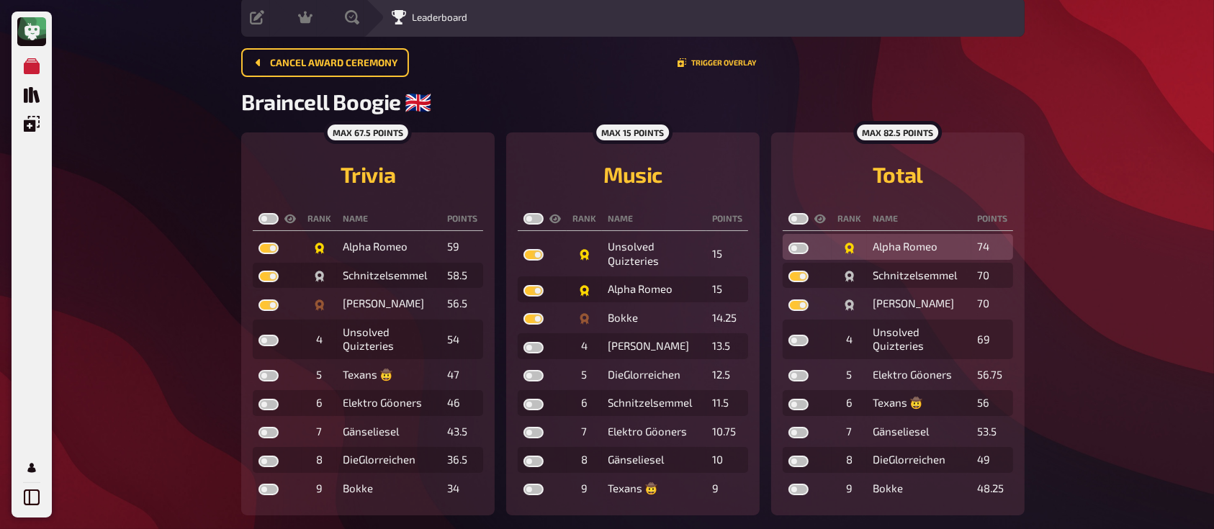
click at [800, 249] on label at bounding box center [798, 249] width 20 height 12
click at [788, 243] on input "checkbox" at bounding box center [787, 242] width 1 height 1
checkbox input "true"
click at [272, 214] on label at bounding box center [268, 219] width 20 height 12
click at [258, 213] on input "checkbox" at bounding box center [258, 212] width 1 height 1
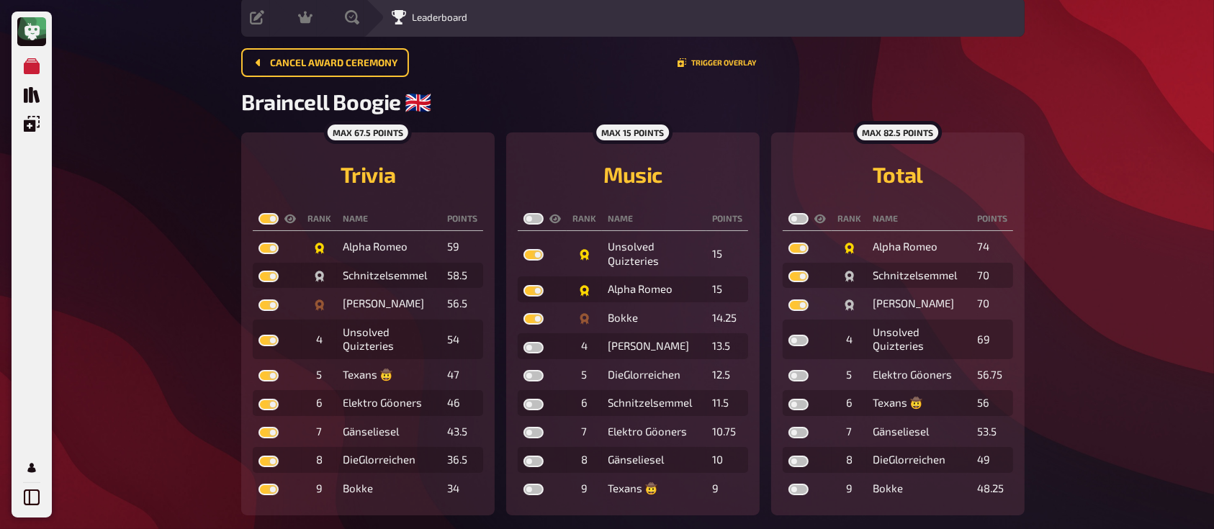
checkbox input "true"
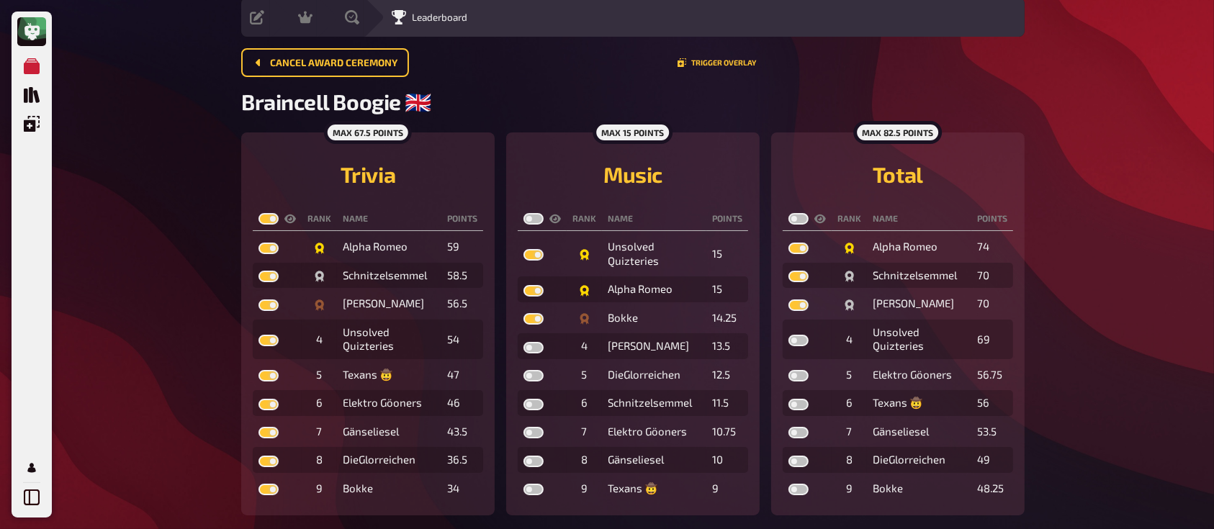
checkbox input "true"
click at [545, 217] on div at bounding box center [541, 219] width 37 height 12
click at [537, 217] on label at bounding box center [533, 219] width 20 height 12
click at [523, 213] on input "checkbox" at bounding box center [523, 212] width 1 height 1
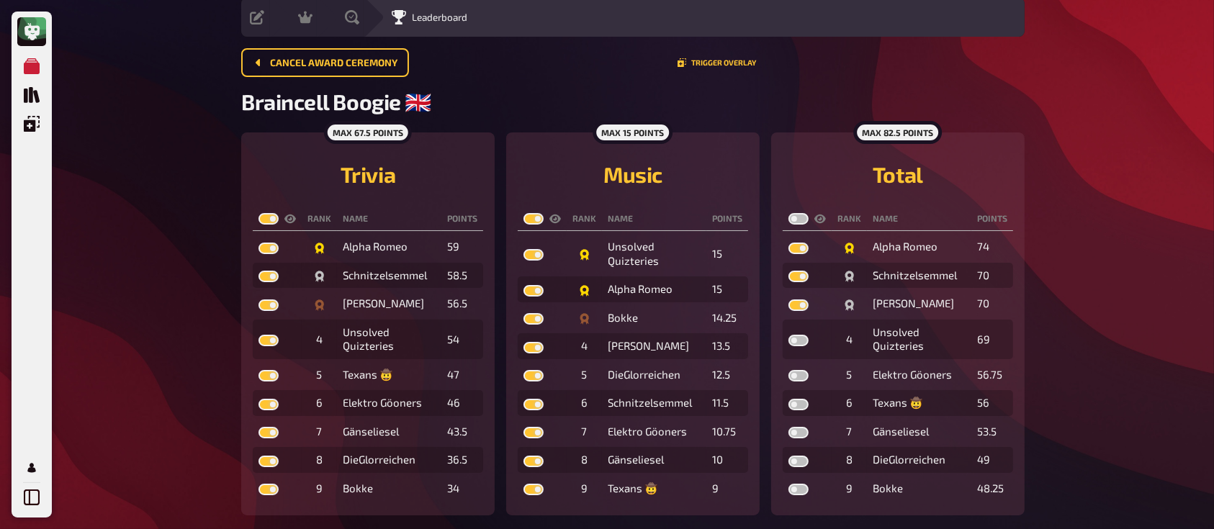
checkbox input "true"
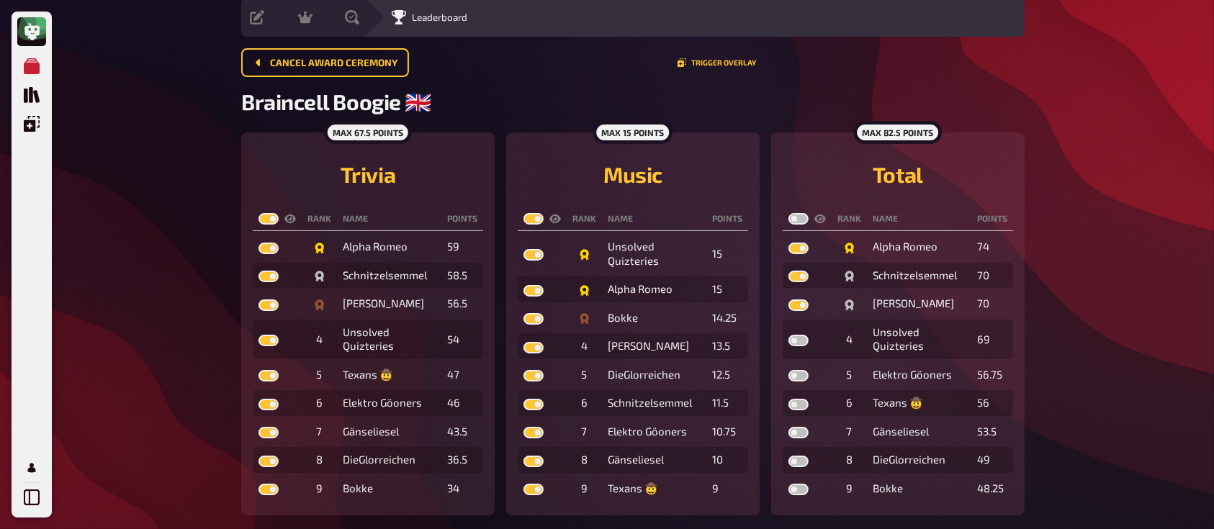
checkbox input "true"
click at [805, 215] on label at bounding box center [798, 219] width 20 height 12
click at [788, 213] on input "checkbox" at bounding box center [787, 212] width 1 height 1
checkbox input "true"
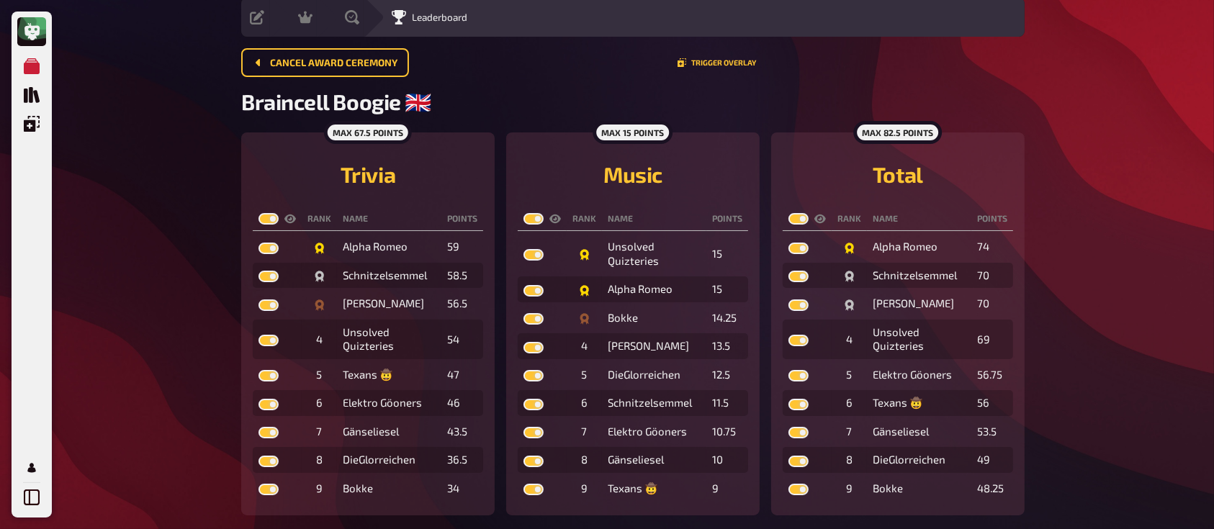
checkbox input "true"
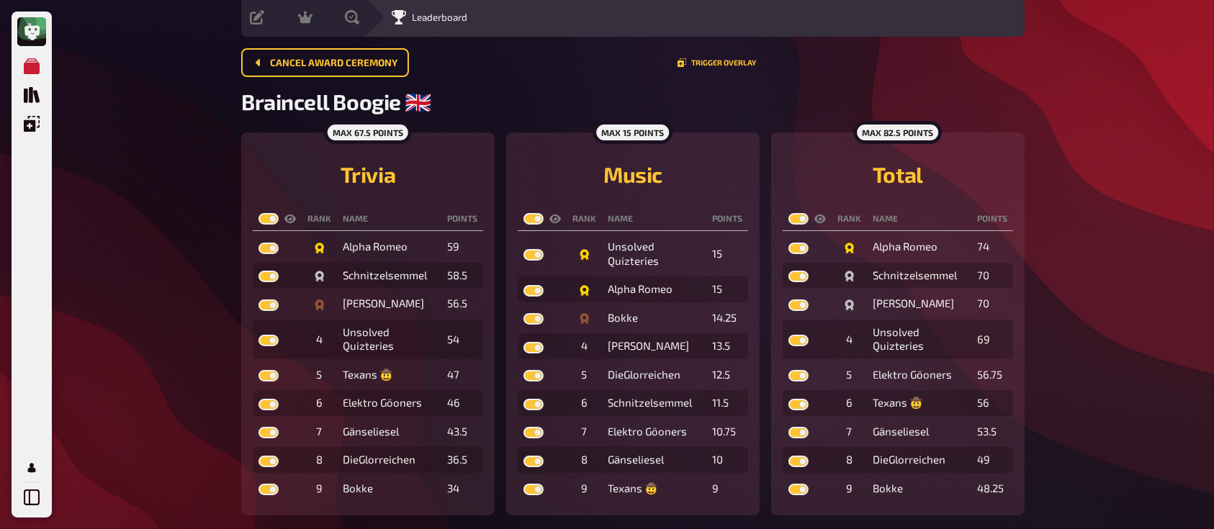
checkbox input "true"
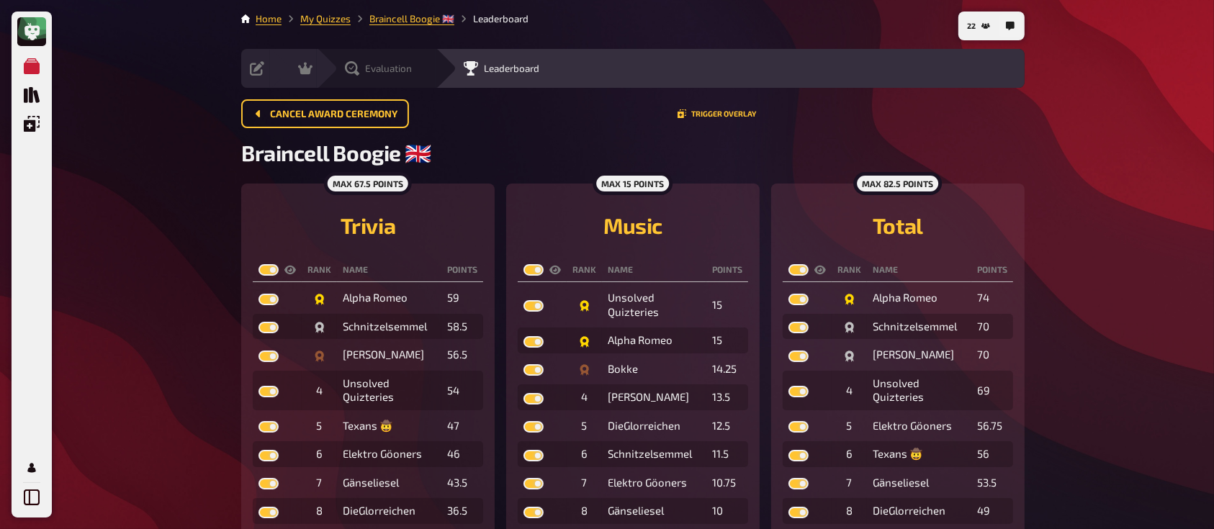
click at [391, 71] on span "Evaluation" at bounding box center [388, 69] width 47 height 12
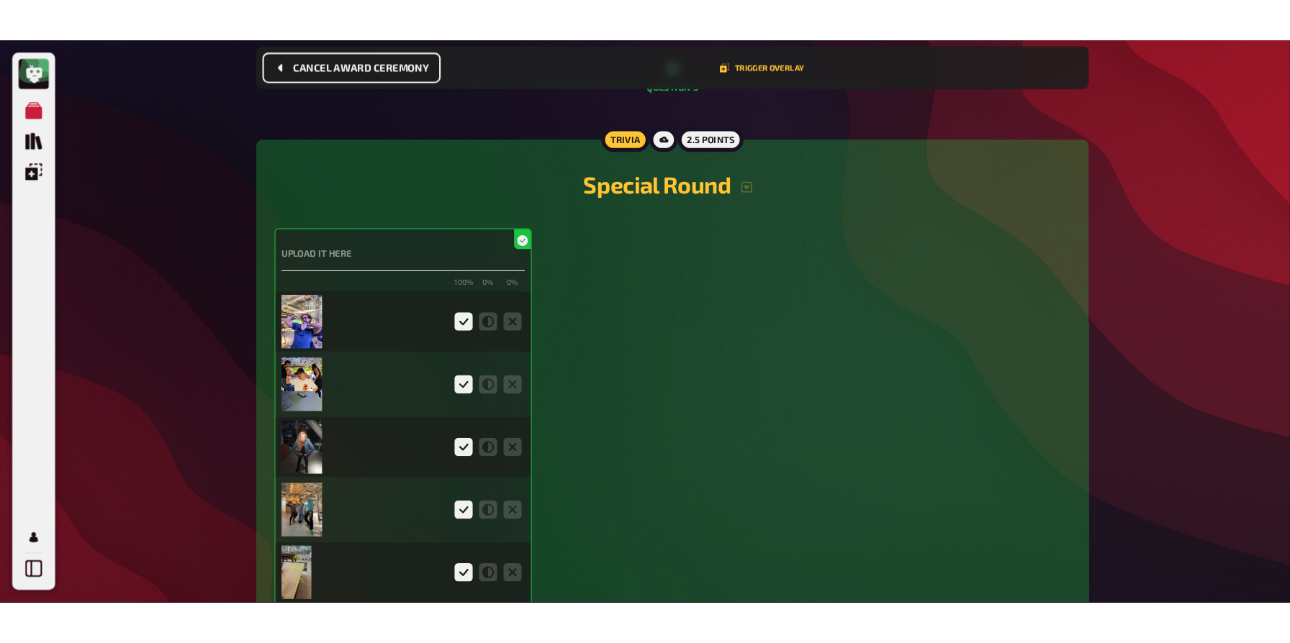
scroll to position [3407, 0]
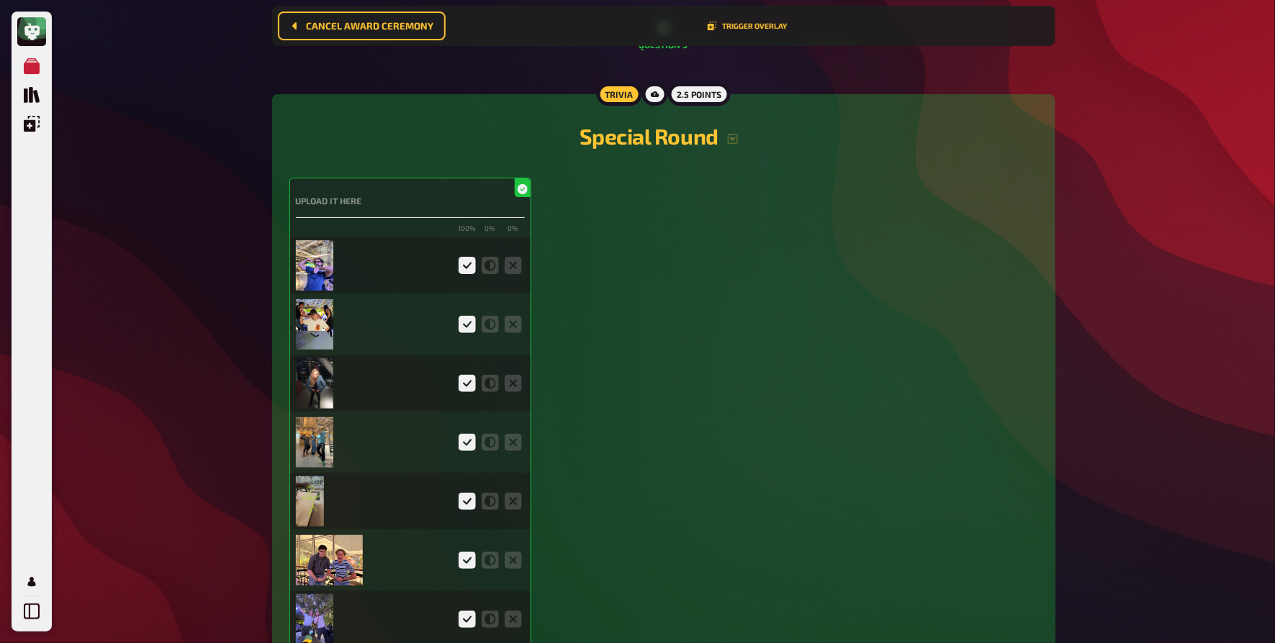
click at [306, 262] on img at bounding box center [315, 265] width 38 height 50
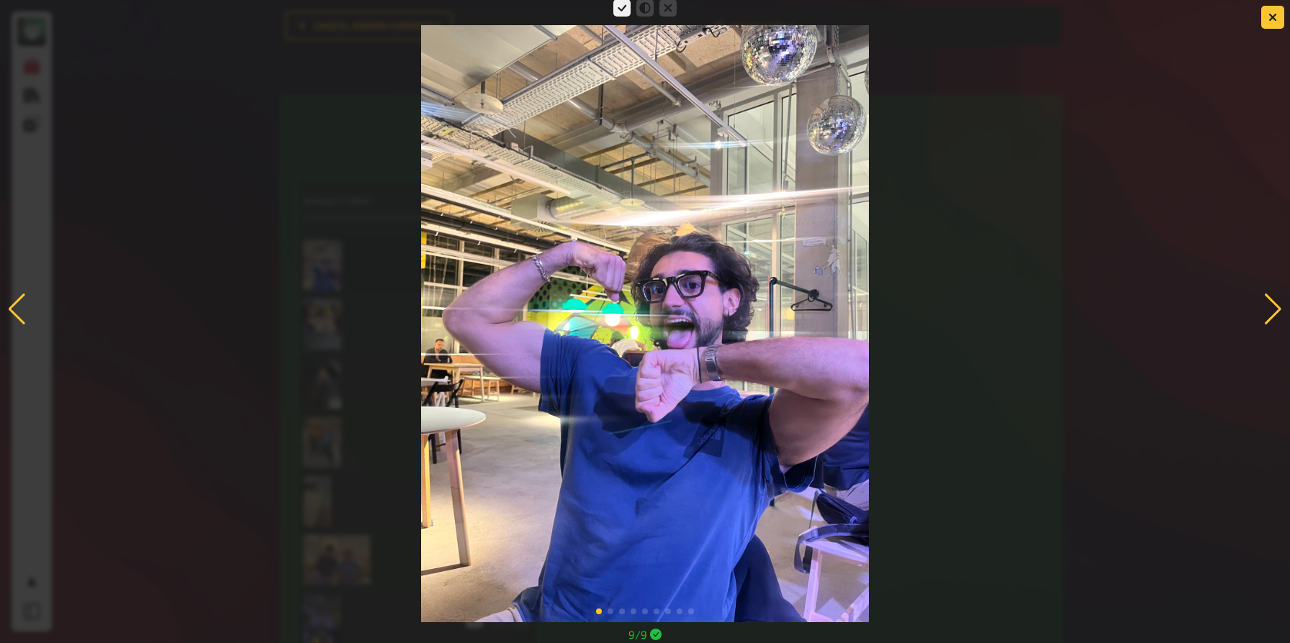
click at [1228, 310] on div at bounding box center [1272, 310] width 19 height 32
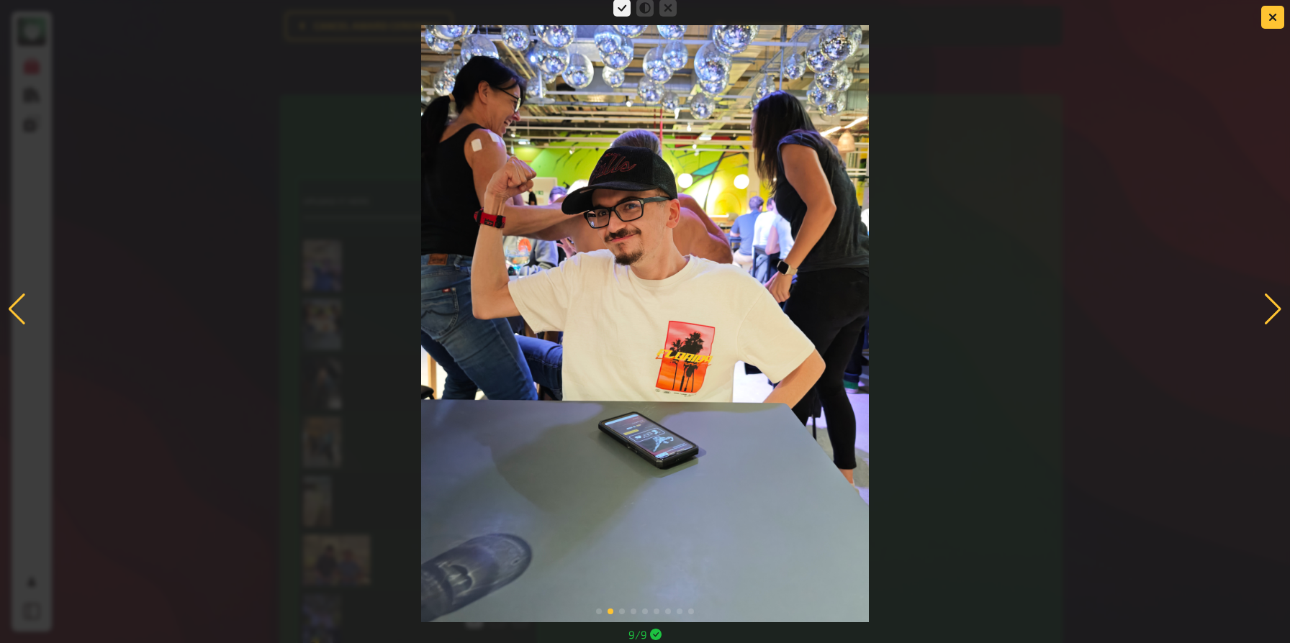
click at [1228, 312] on div at bounding box center [645, 309] width 1290 height 626
click at [1228, 309] on div at bounding box center [1272, 310] width 19 height 32
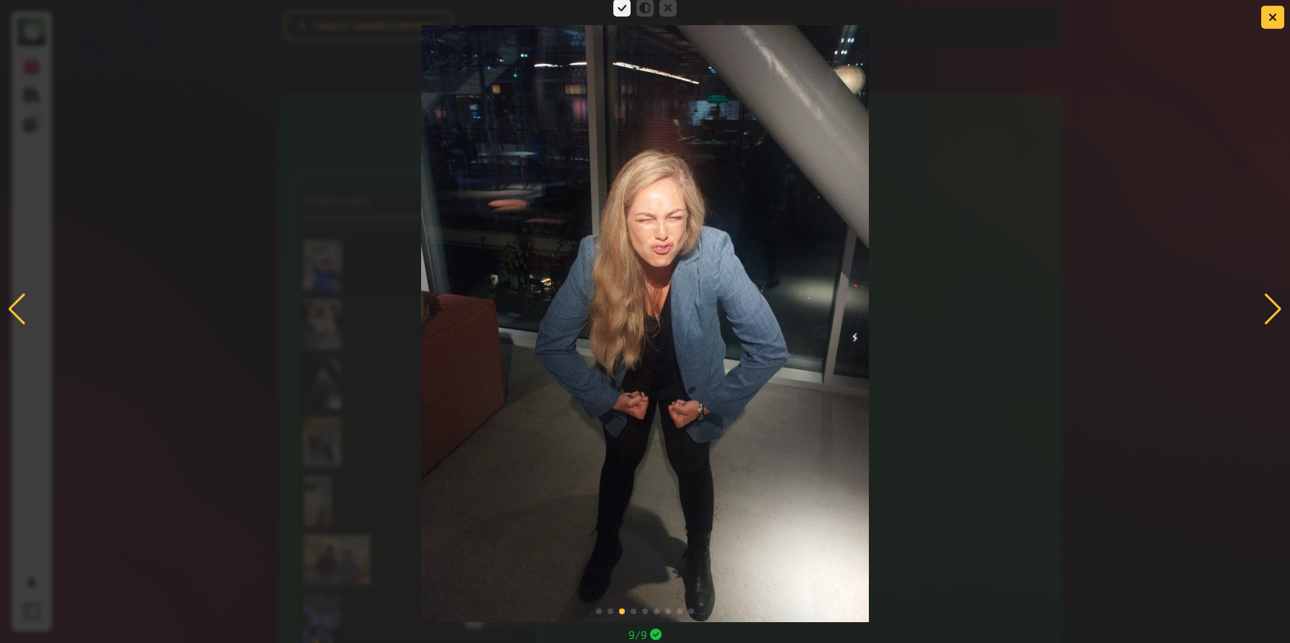
click at [1228, 309] on div at bounding box center [1272, 310] width 19 height 32
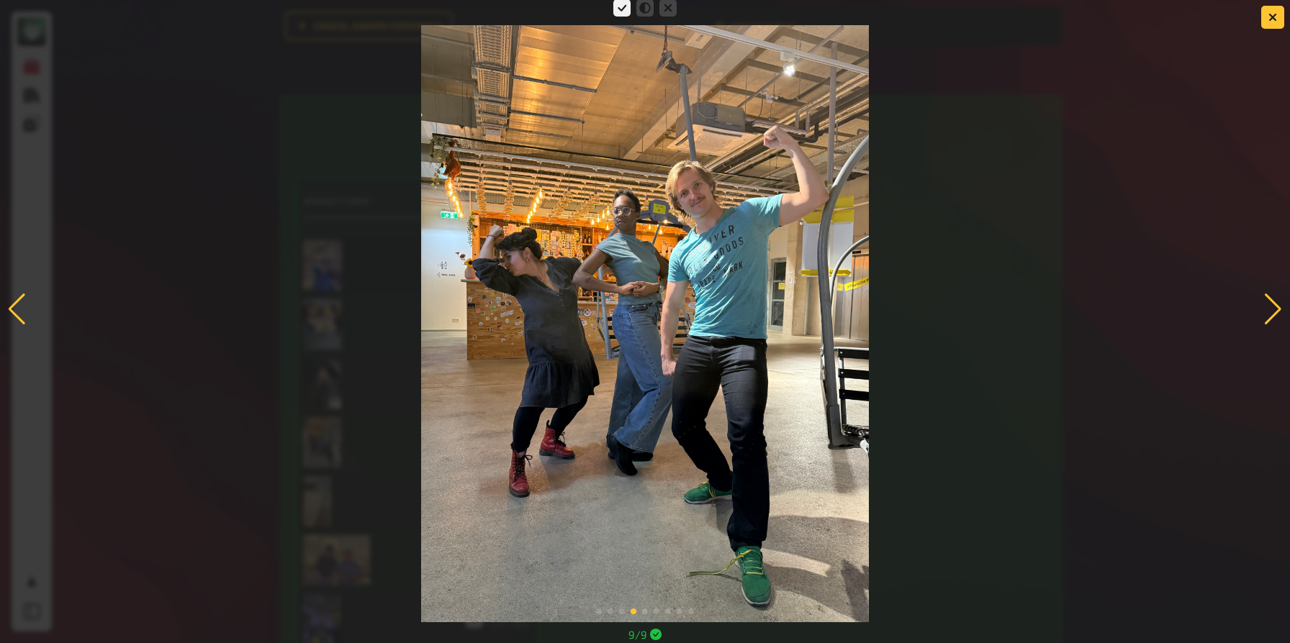
click at [1228, 309] on div at bounding box center [1272, 310] width 19 height 32
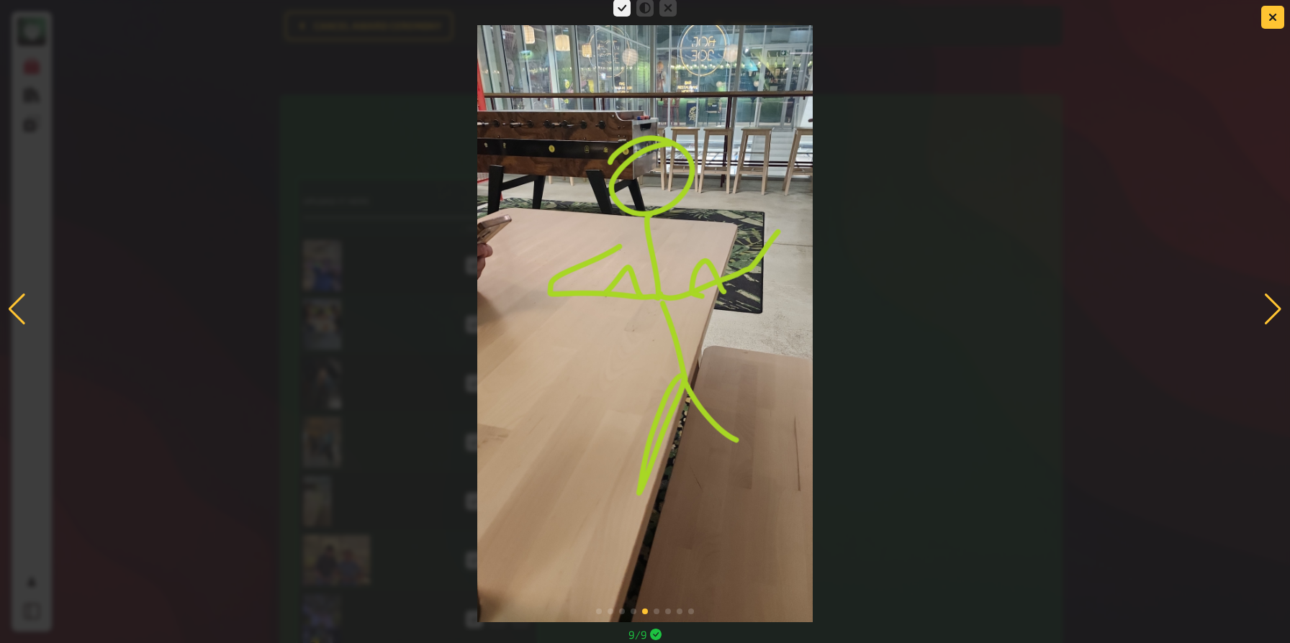
click at [1228, 306] on div at bounding box center [1272, 310] width 19 height 32
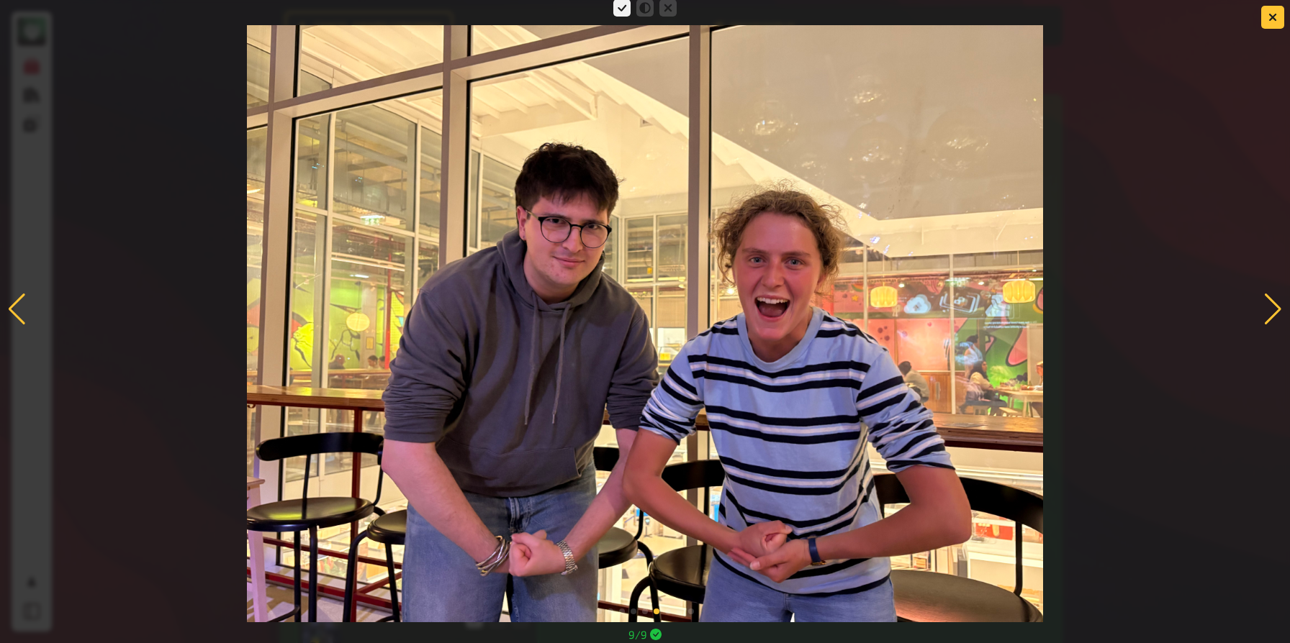
click at [1228, 306] on div at bounding box center [1272, 310] width 19 height 32
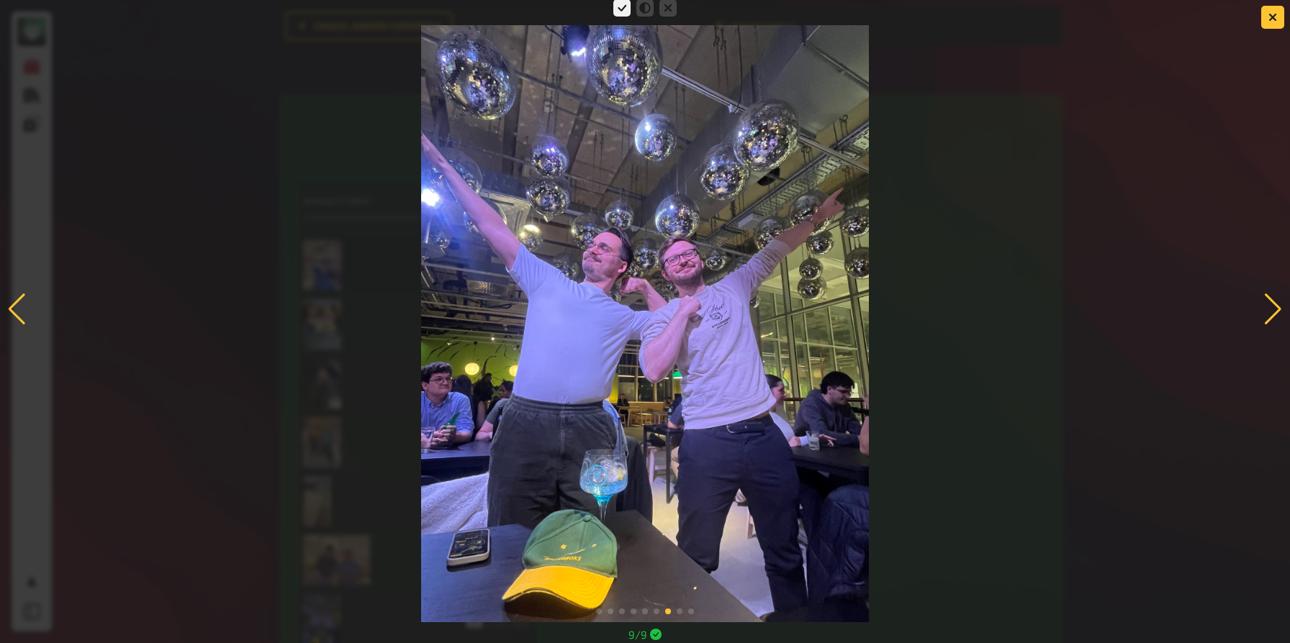
click at [1228, 306] on div at bounding box center [1272, 310] width 19 height 32
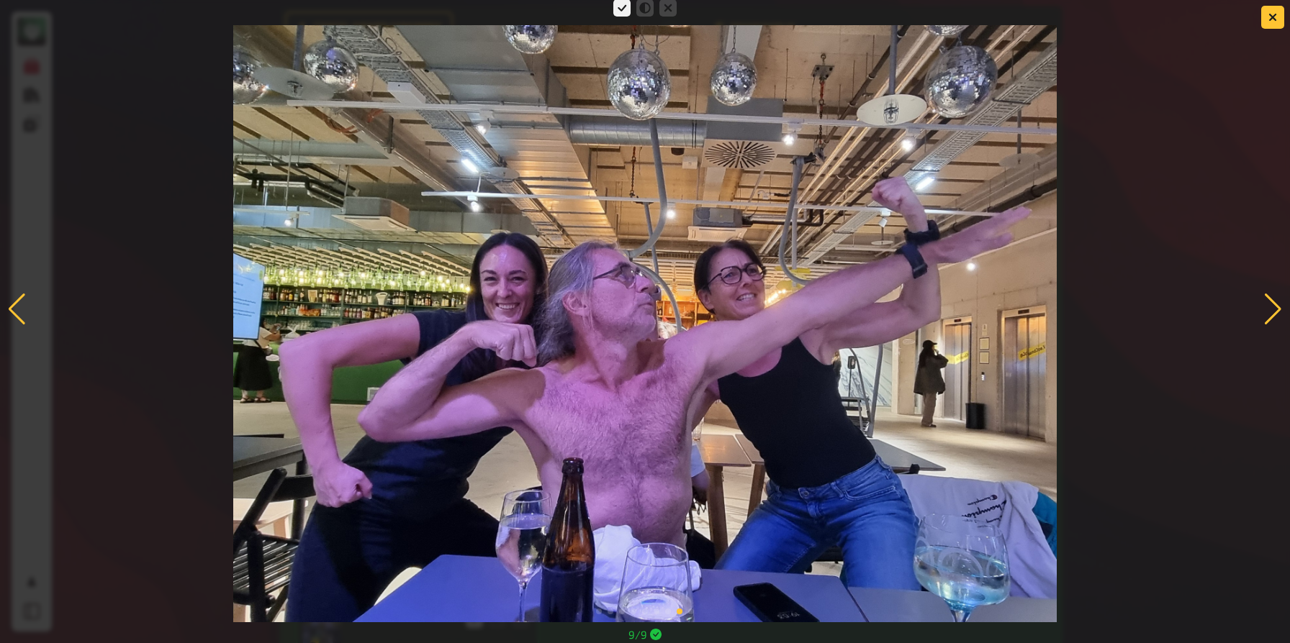
click at [17, 306] on div at bounding box center [16, 310] width 19 height 32
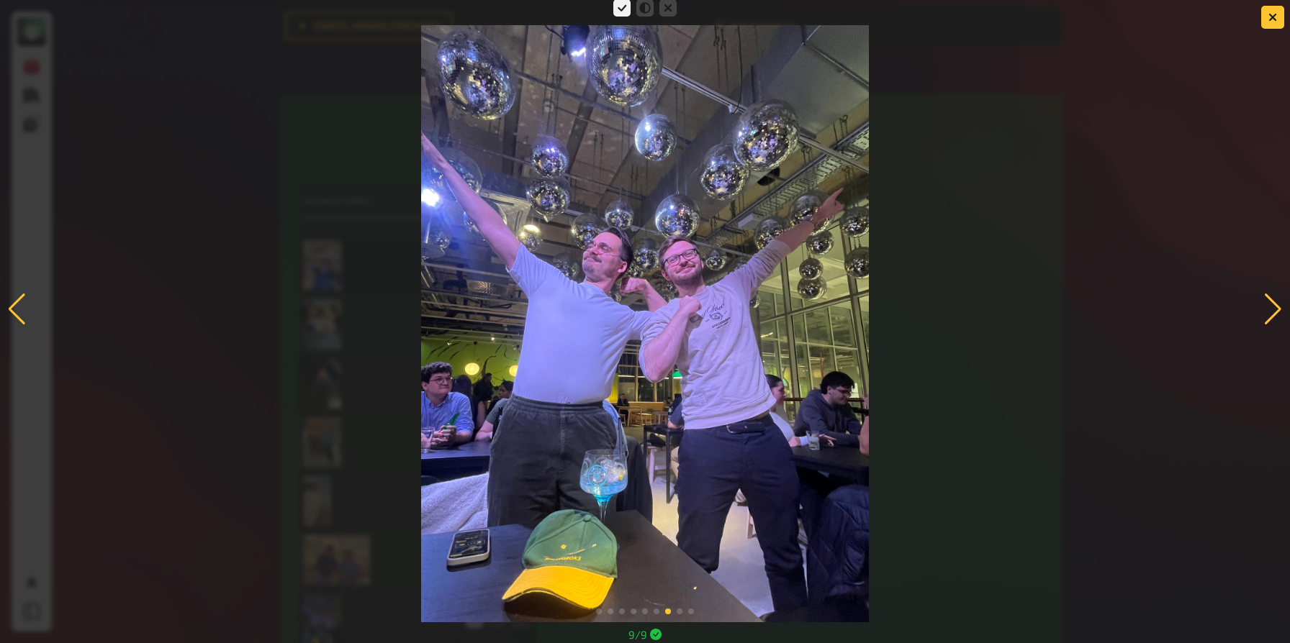
click at [1228, 307] on div at bounding box center [1272, 310] width 19 height 32
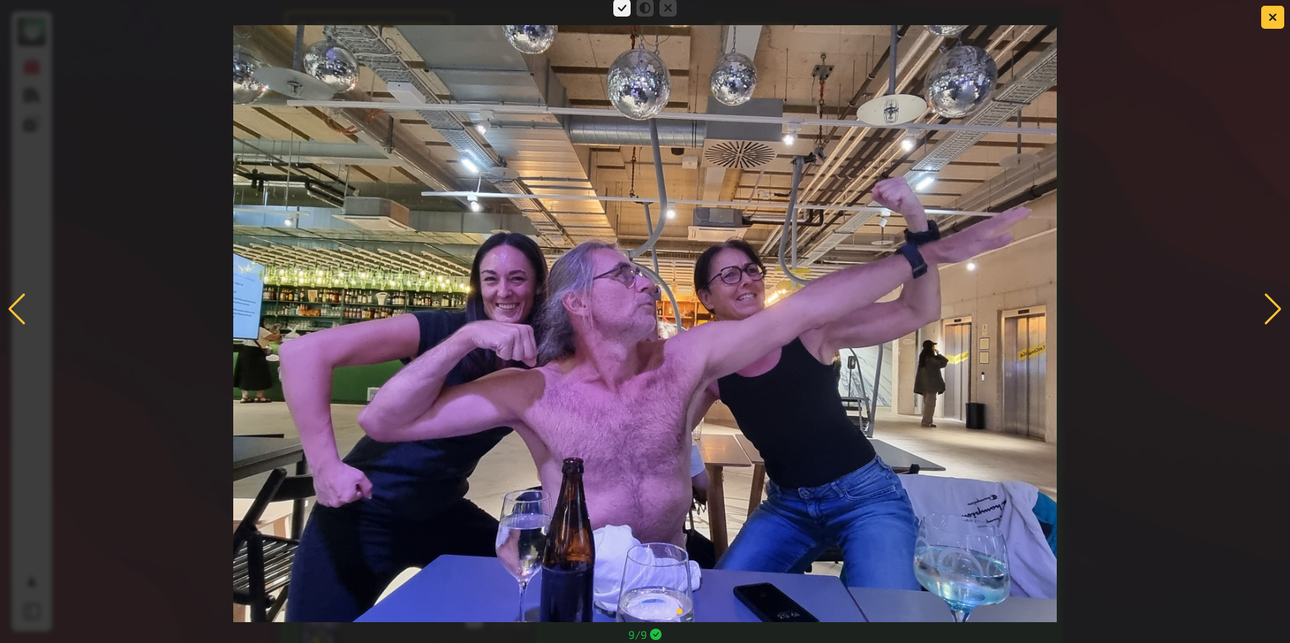
click at [1228, 307] on div at bounding box center [1272, 310] width 19 height 32
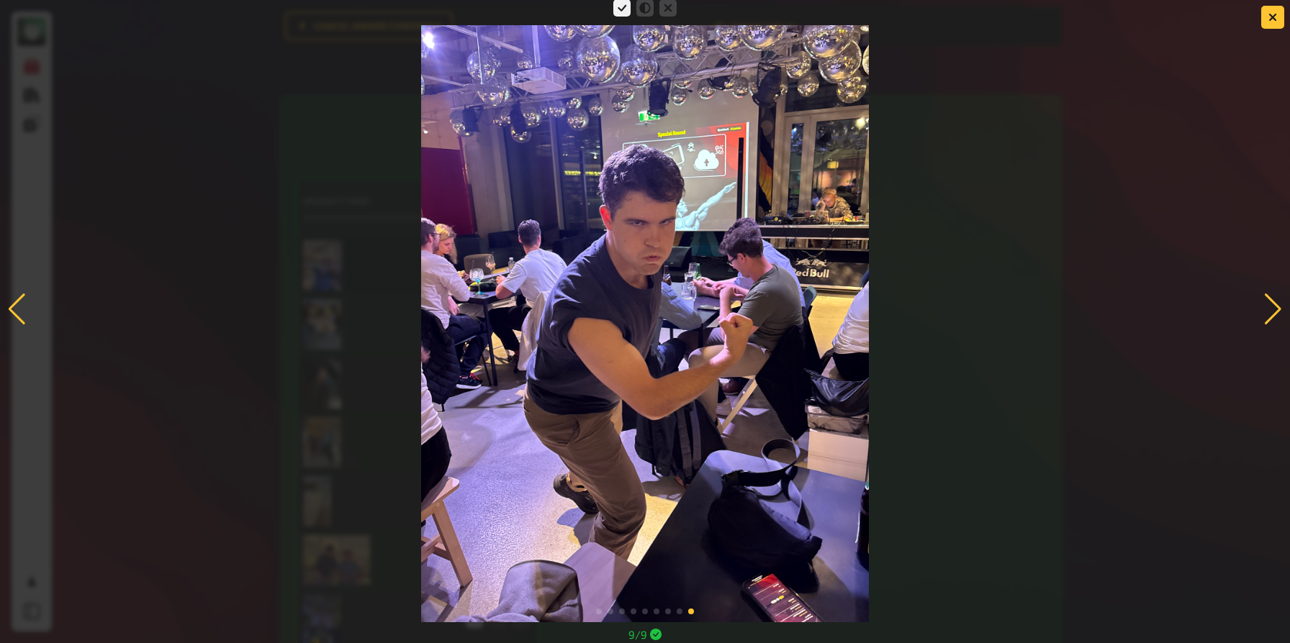
click at [1228, 308] on div at bounding box center [1272, 310] width 19 height 32
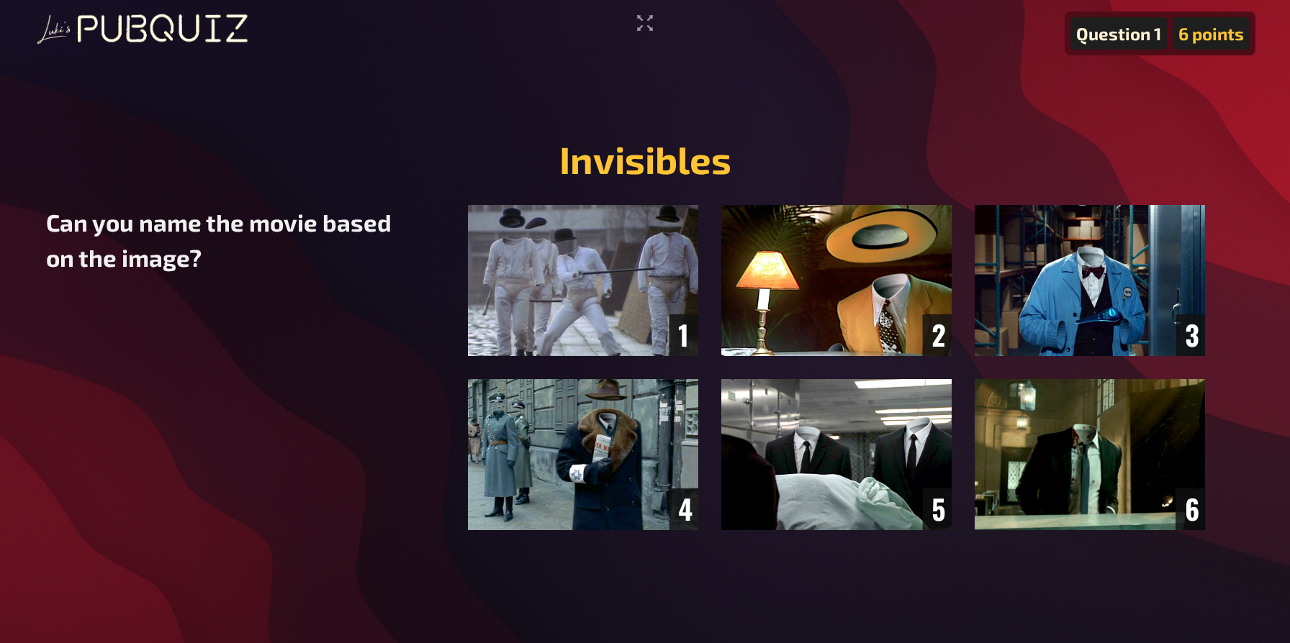
drag, startPoint x: 649, startPoint y: 19, endPoint x: 649, endPoint y: 134, distance: 115.2
click at [649, 19] on icon "Enter Fullscreen" at bounding box center [645, 23] width 16 height 16
